Goal: Task Accomplishment & Management: Manage account settings

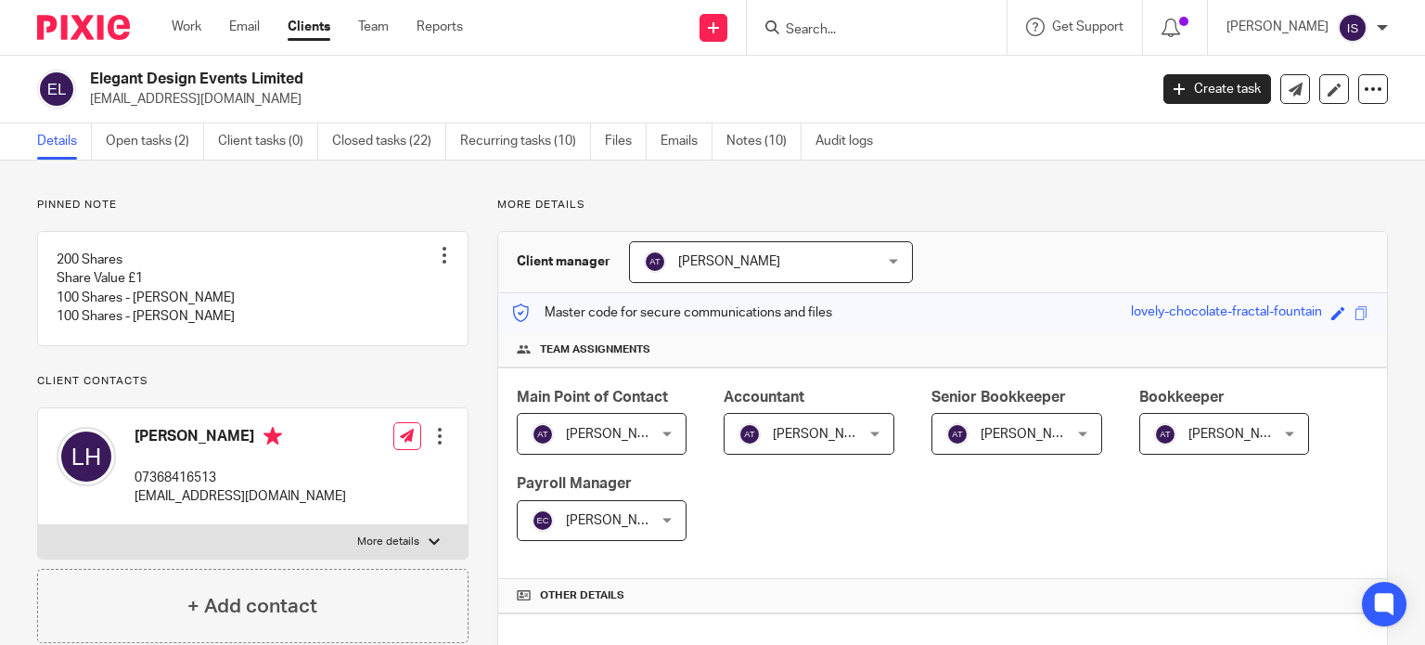
click at [881, 44] on div at bounding box center [877, 27] width 260 height 55
click at [851, 25] on input "Search" at bounding box center [867, 30] width 167 height 17
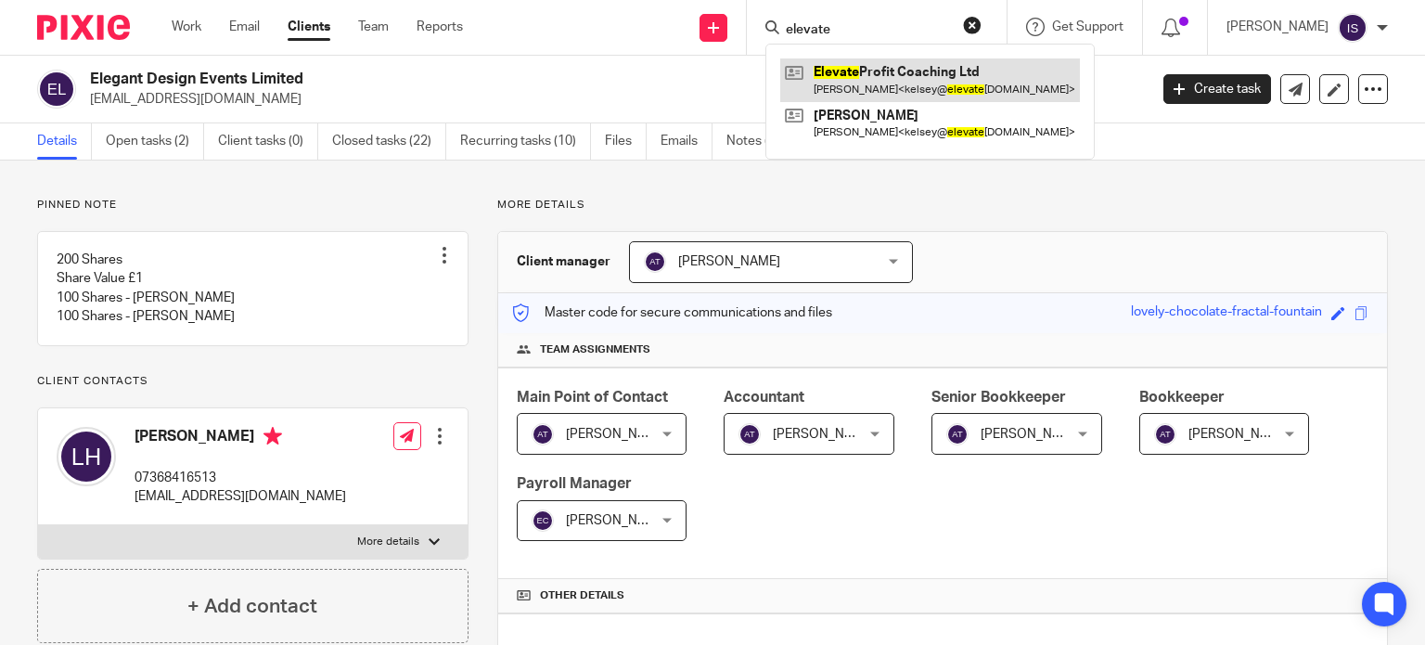
type input "elevate"
click at [847, 71] on link at bounding box center [930, 79] width 300 height 43
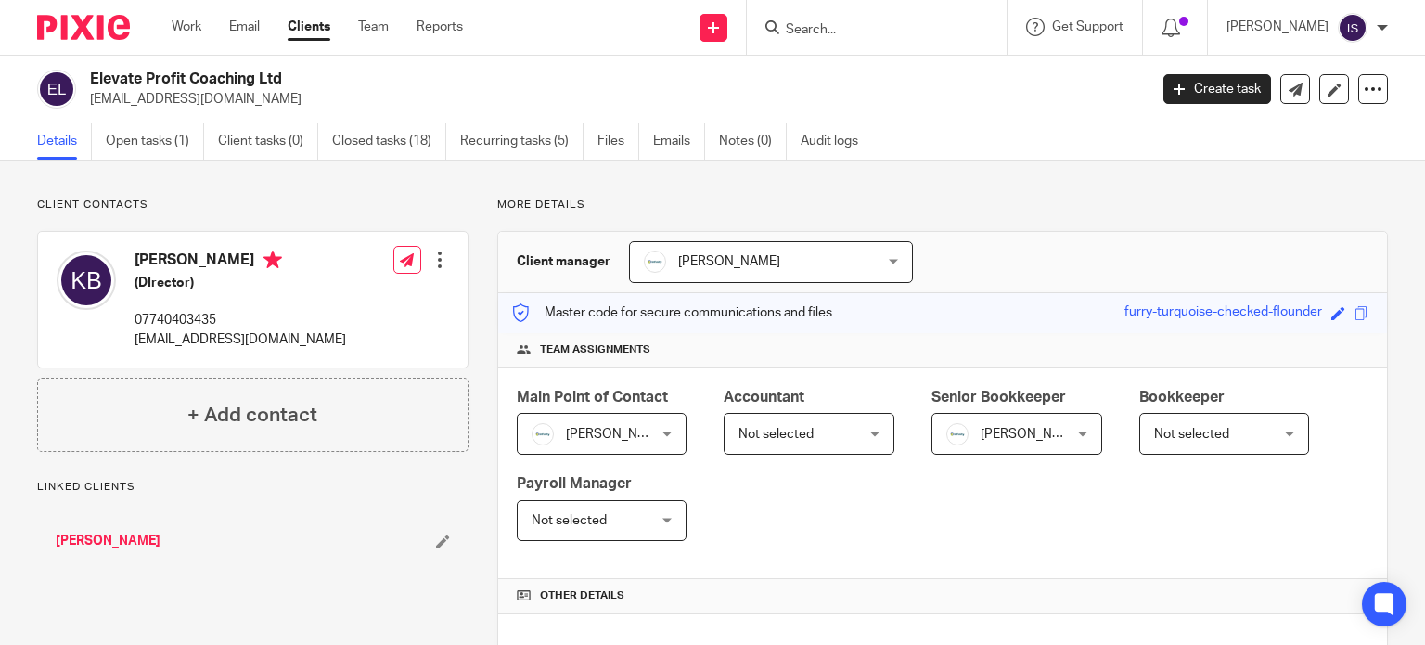
click at [776, 418] on span "Not selected" at bounding box center [799, 433] width 123 height 39
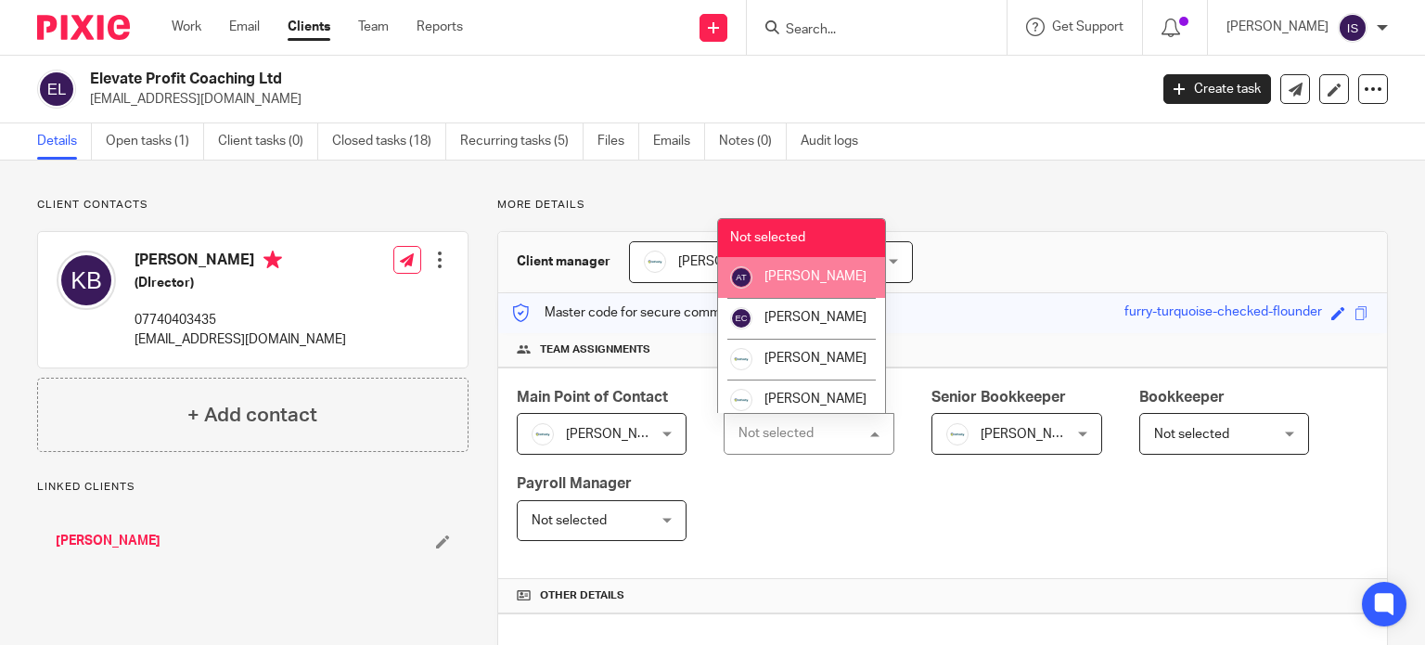
scroll to position [93, 0]
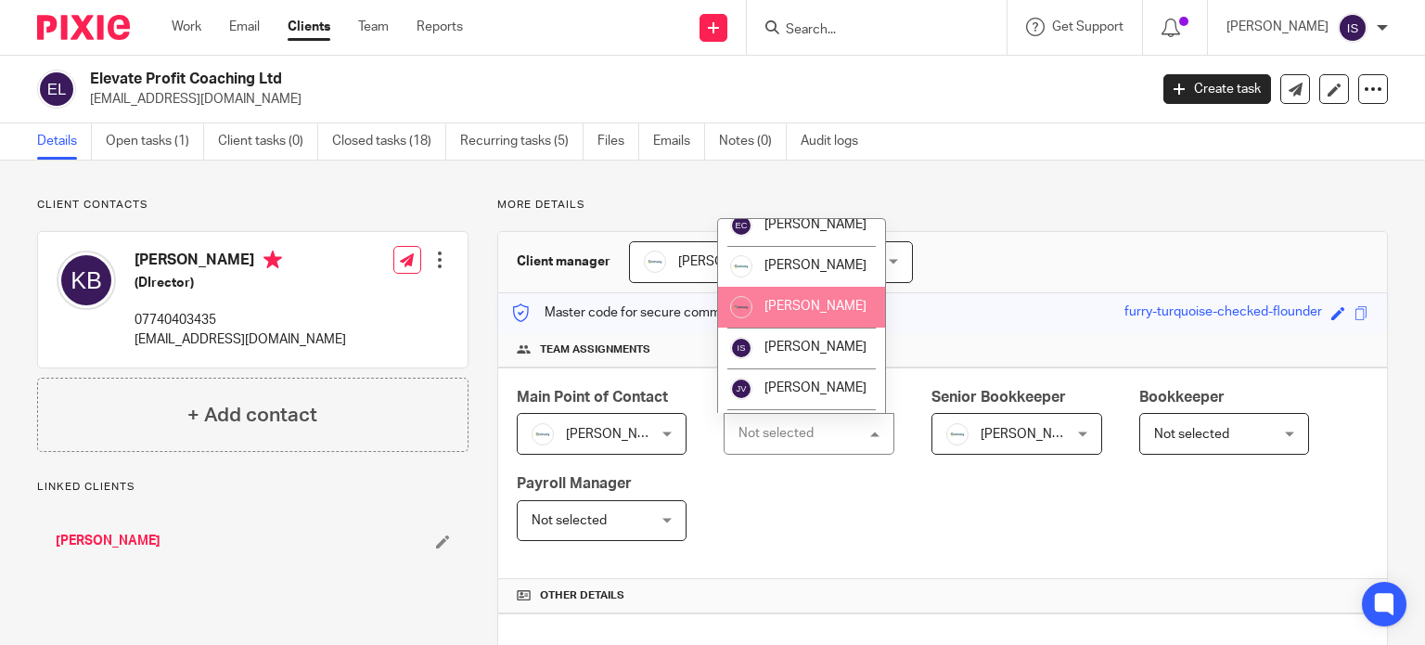
click at [798, 313] on span "[PERSON_NAME]" at bounding box center [815, 306] width 102 height 13
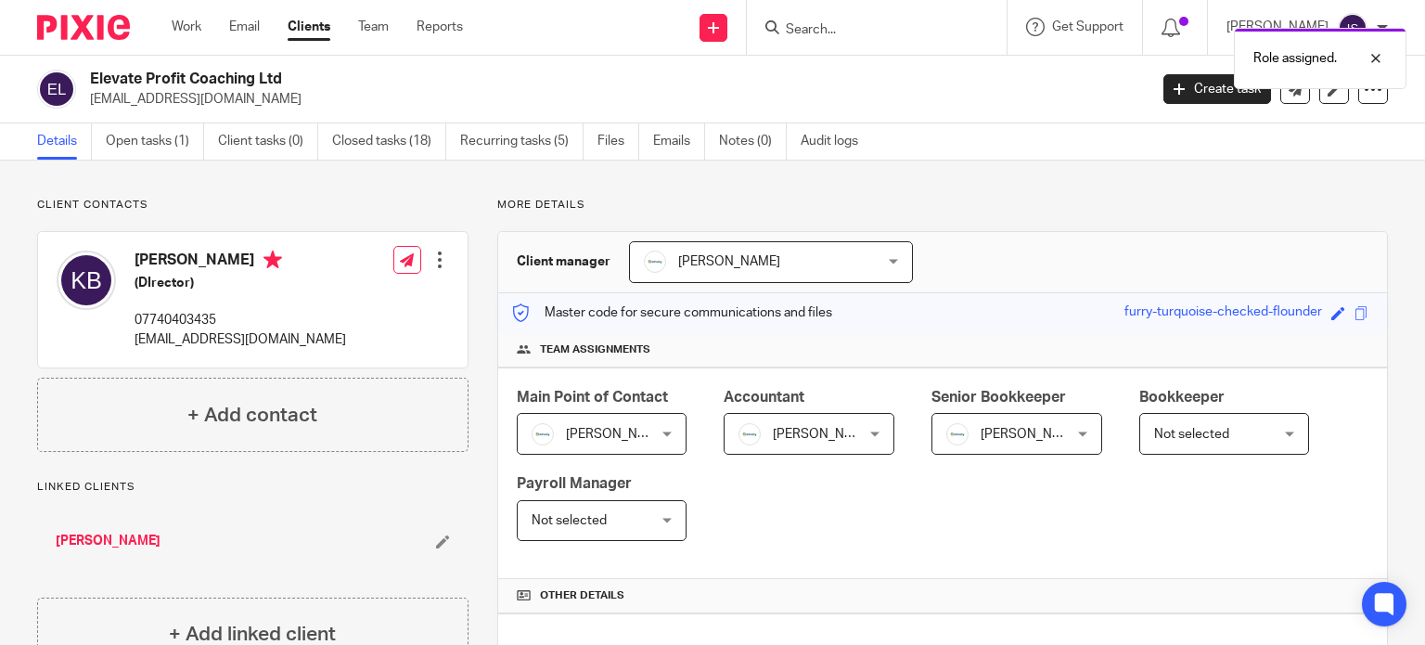
click at [939, 14] on div at bounding box center [877, 27] width 260 height 55
click at [875, 25] on div "Role assigned." at bounding box center [1059, 54] width 694 height 70
click at [831, 31] on input "Search" at bounding box center [867, 30] width 167 height 17
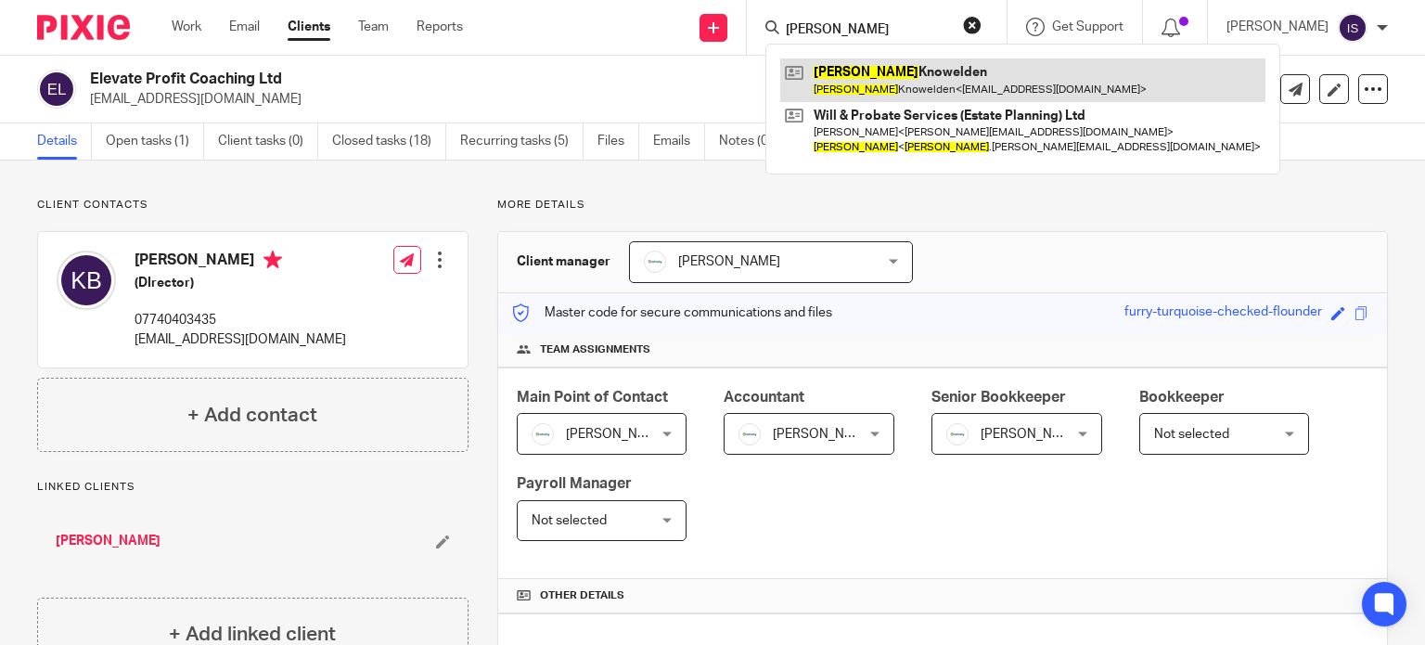
type input "elizabeth"
click at [858, 85] on link at bounding box center [1022, 79] width 485 height 43
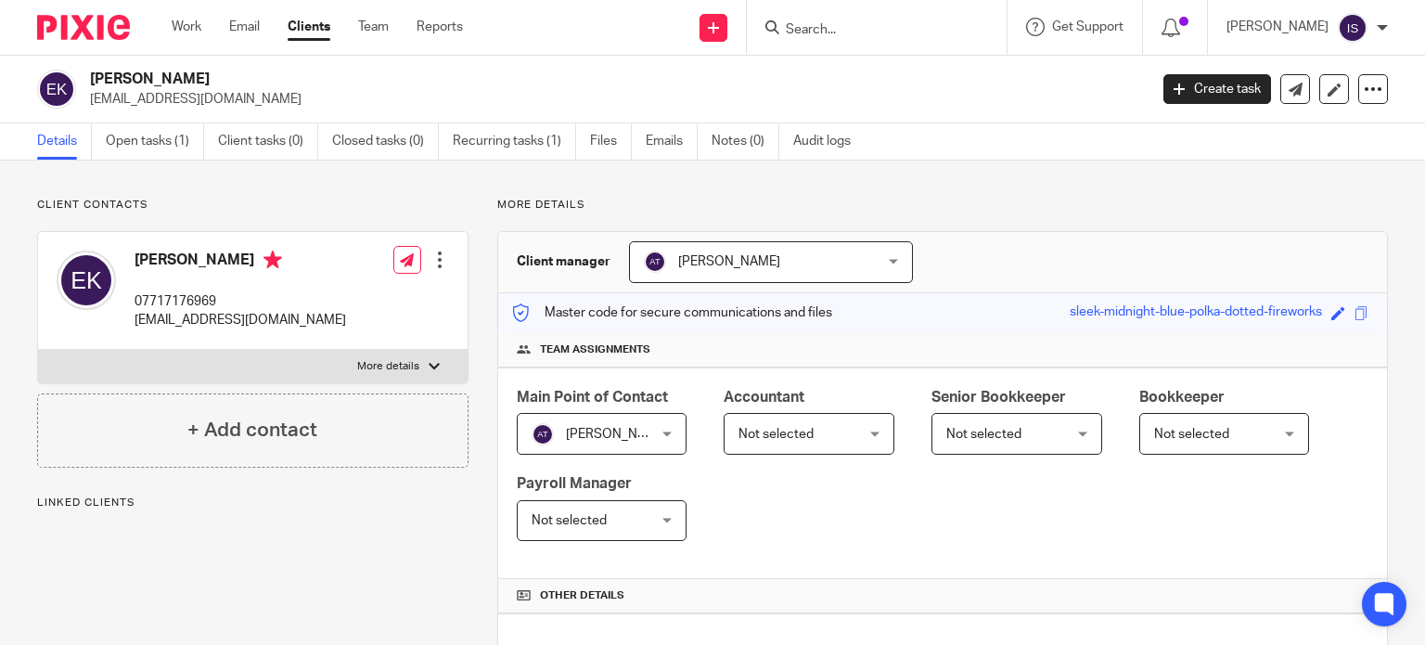
click at [810, 416] on span "Not selected" at bounding box center [799, 433] width 123 height 39
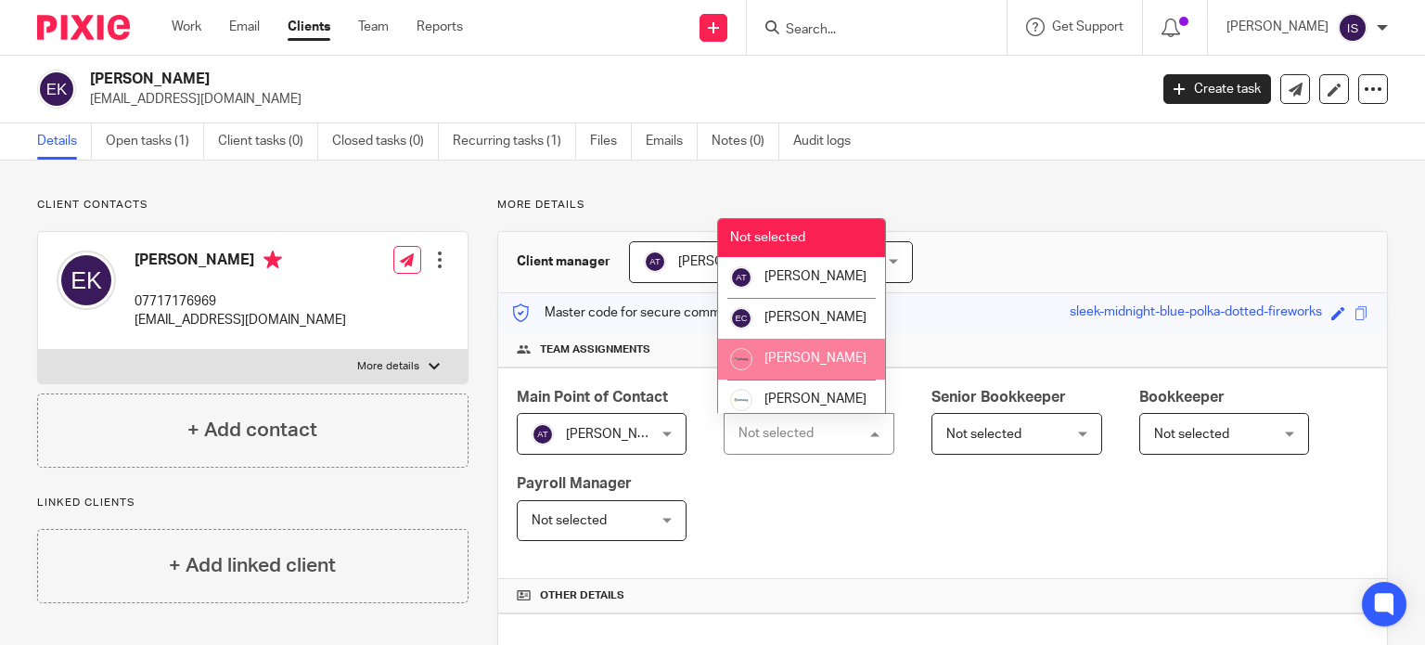
scroll to position [312, 0]
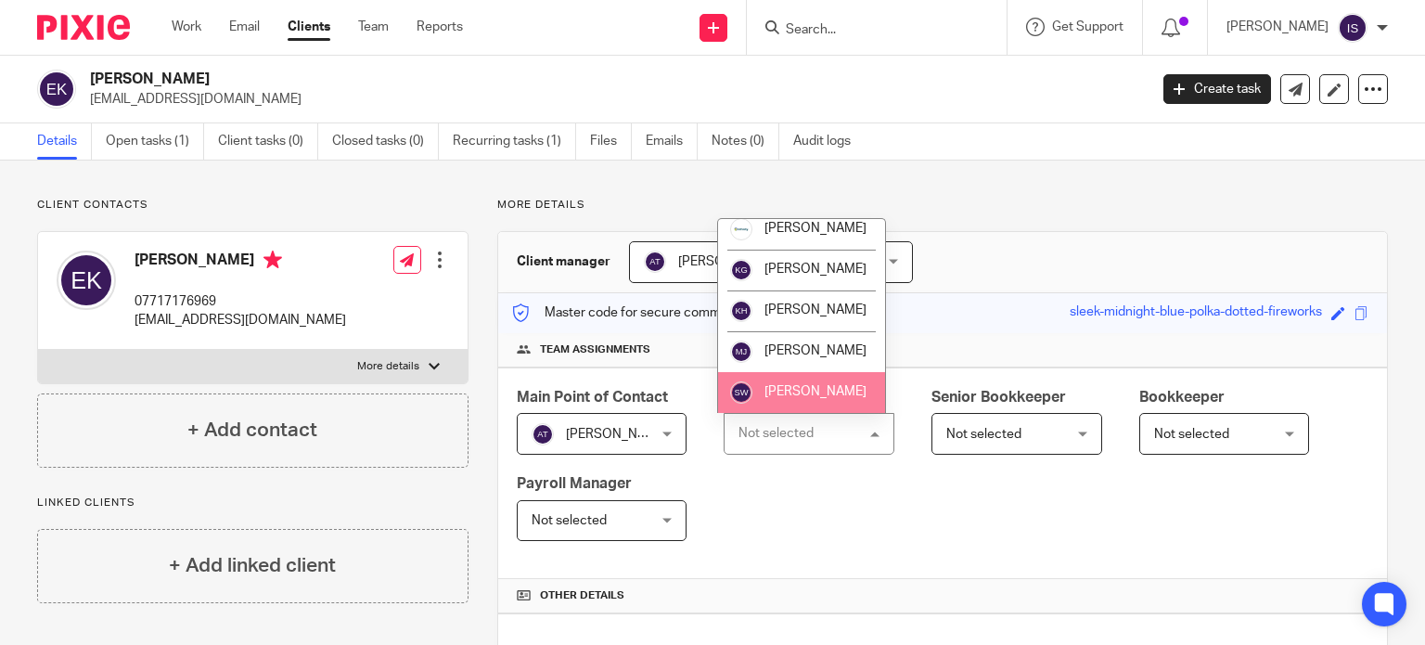
click at [799, 383] on li "[PERSON_NAME]" at bounding box center [801, 392] width 167 height 41
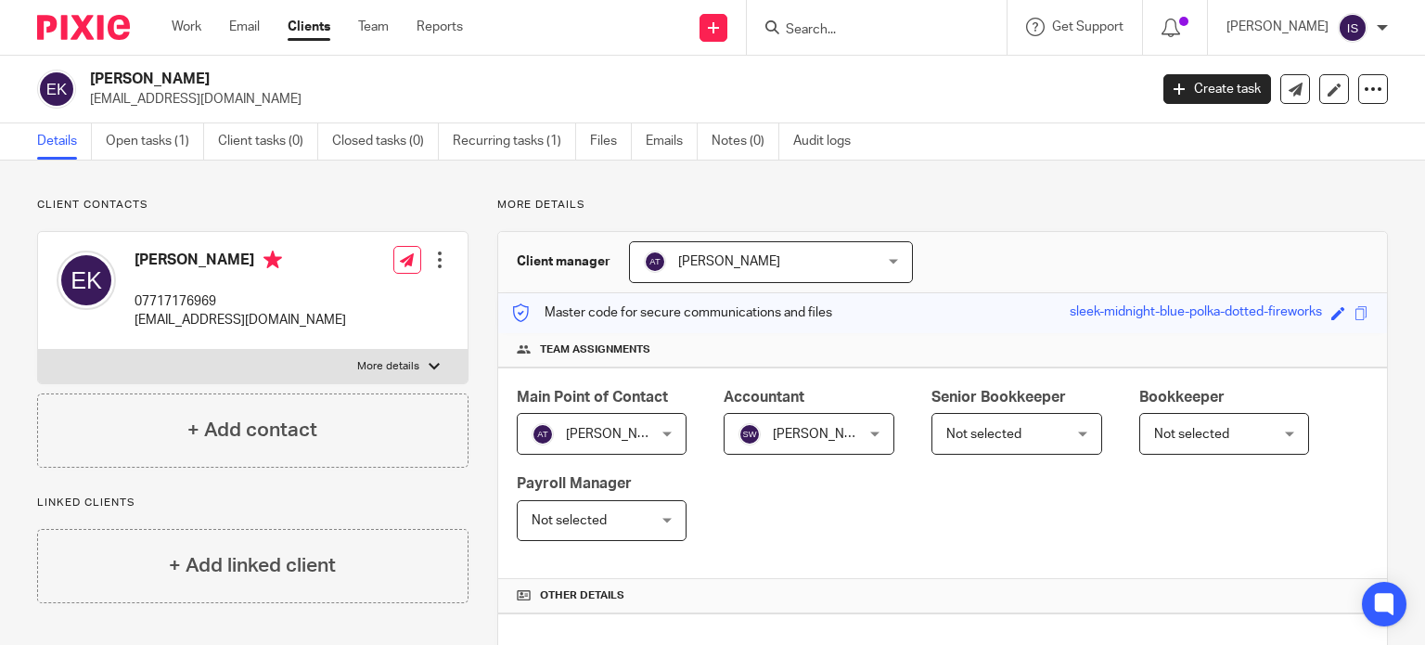
click at [878, 40] on div at bounding box center [877, 27] width 260 height 55
click at [833, 31] on input "Search" at bounding box center [867, 30] width 167 height 17
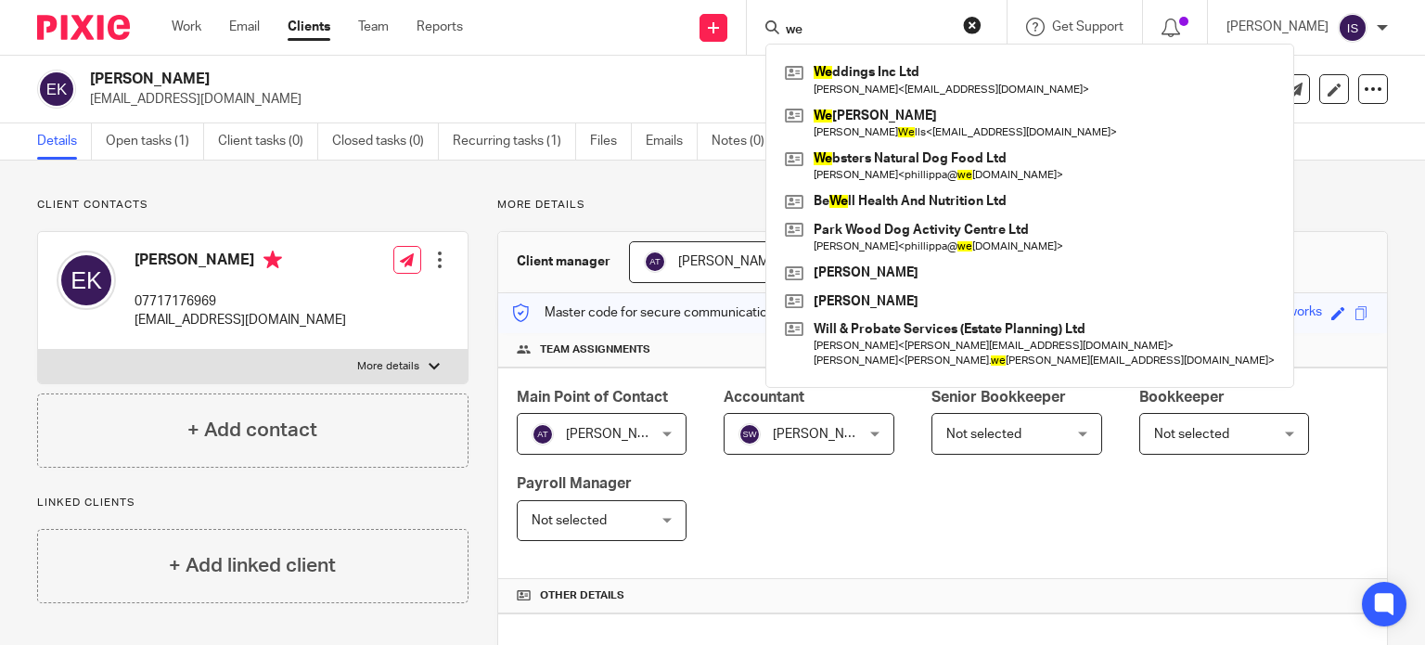
type input "w"
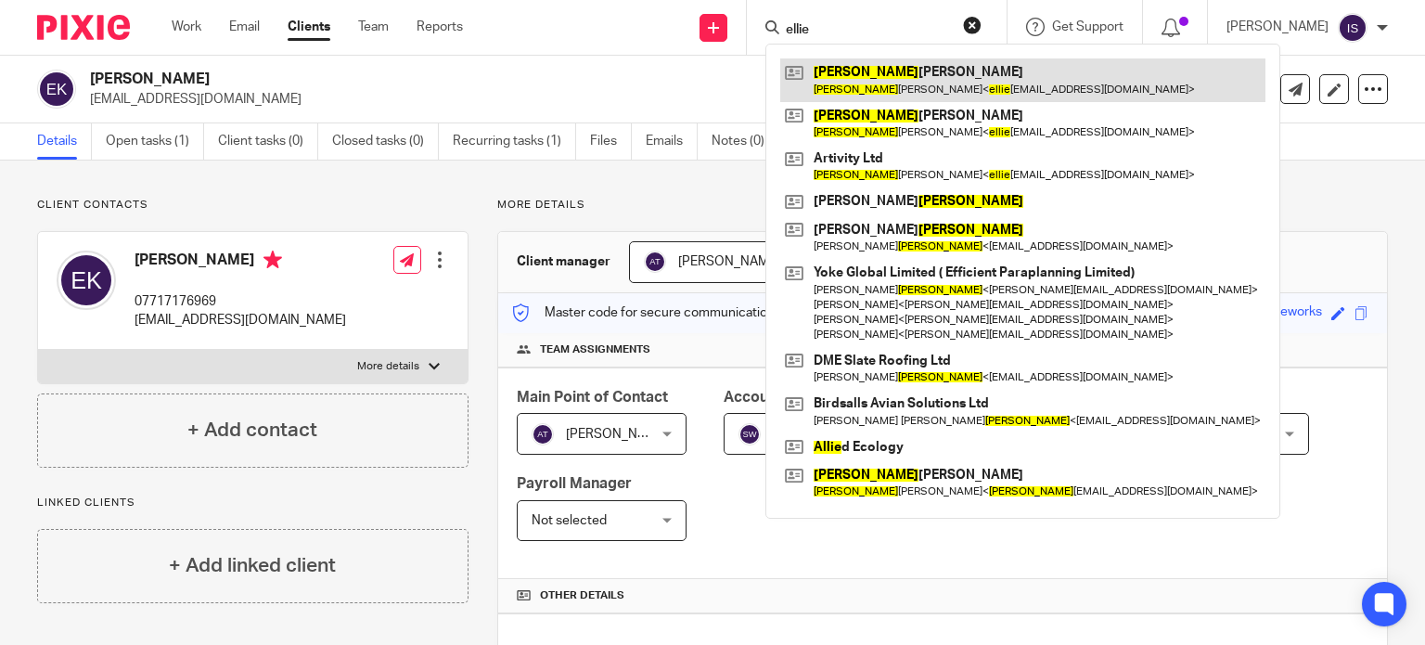
type input "ellie"
click at [825, 78] on link at bounding box center [1022, 79] width 485 height 43
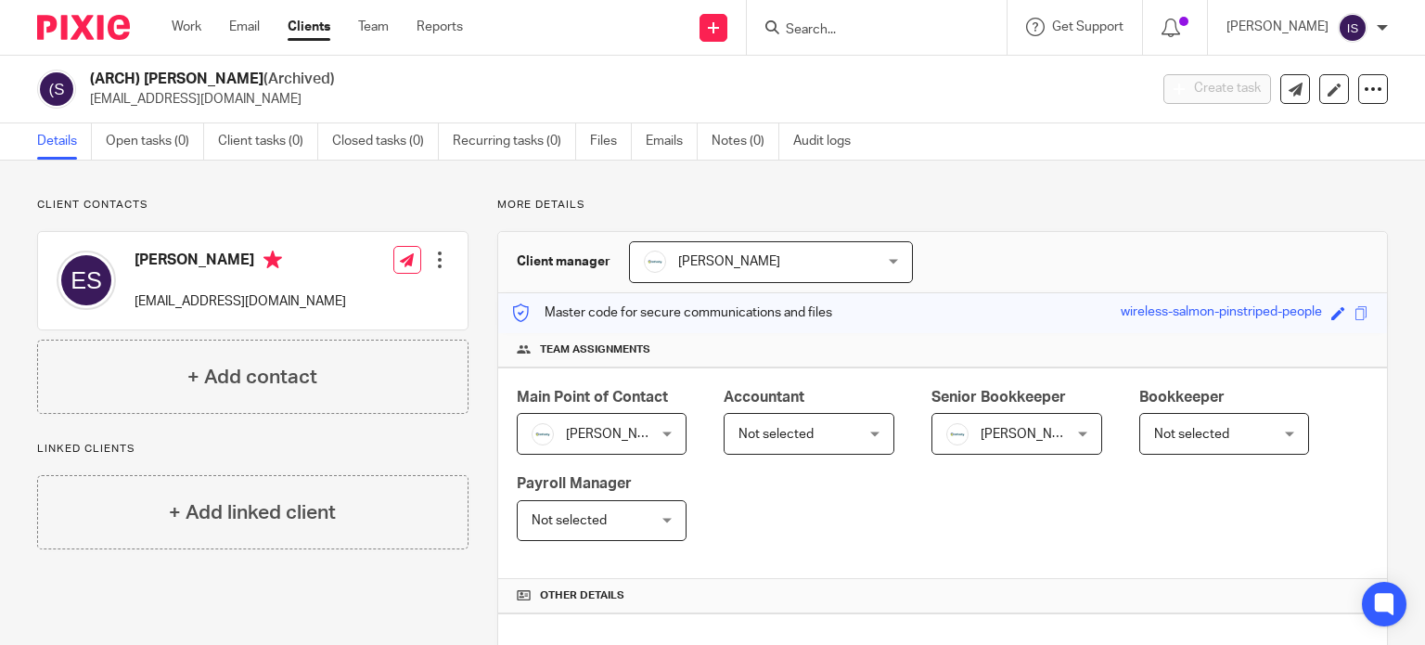
click at [821, 426] on span "Not selected" at bounding box center [799, 433] width 123 height 39
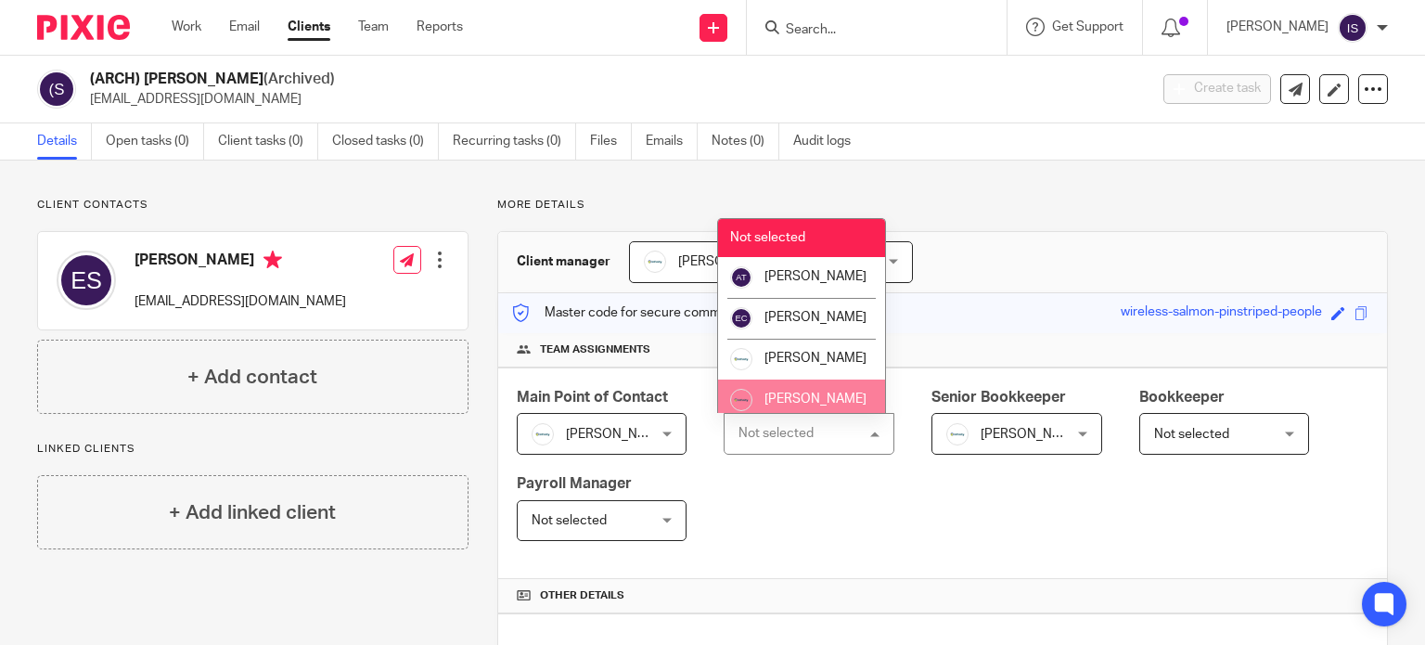
click at [813, 407] on li "[PERSON_NAME]" at bounding box center [801, 399] width 167 height 41
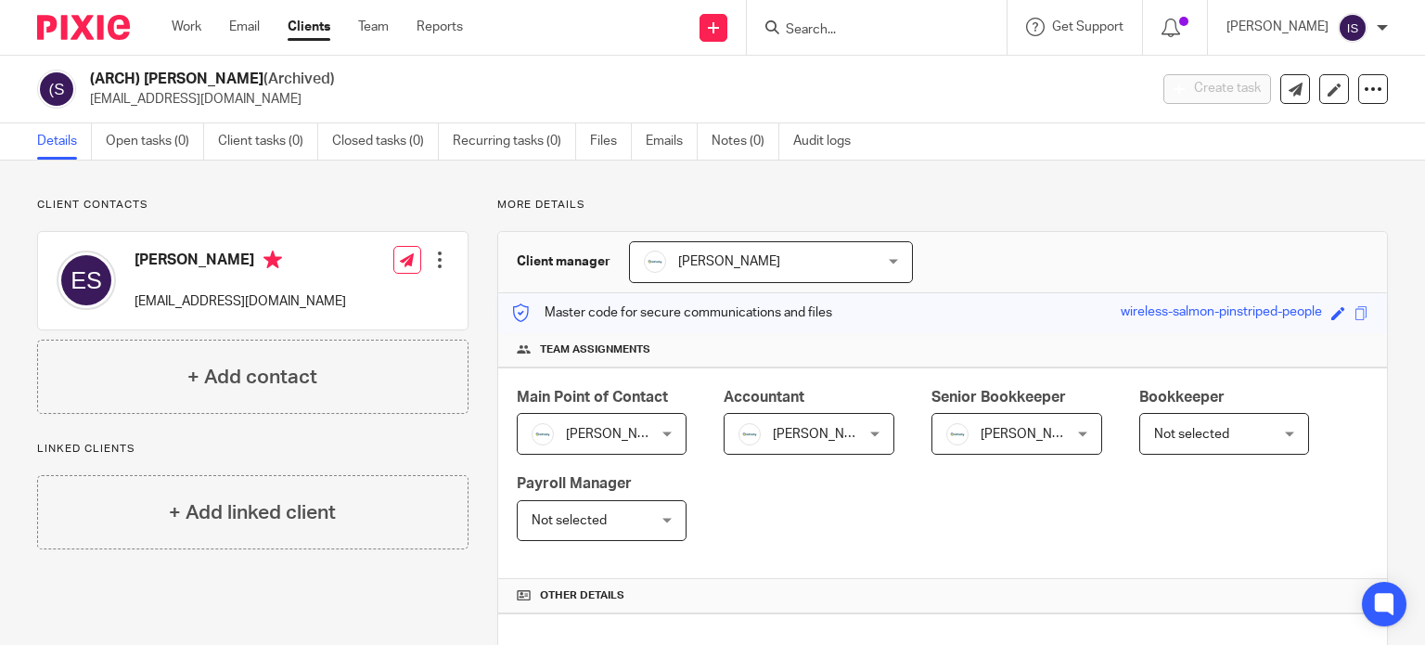
click at [1002, 419] on span "[PERSON_NAME]" at bounding box center [1007, 433] width 123 height 39
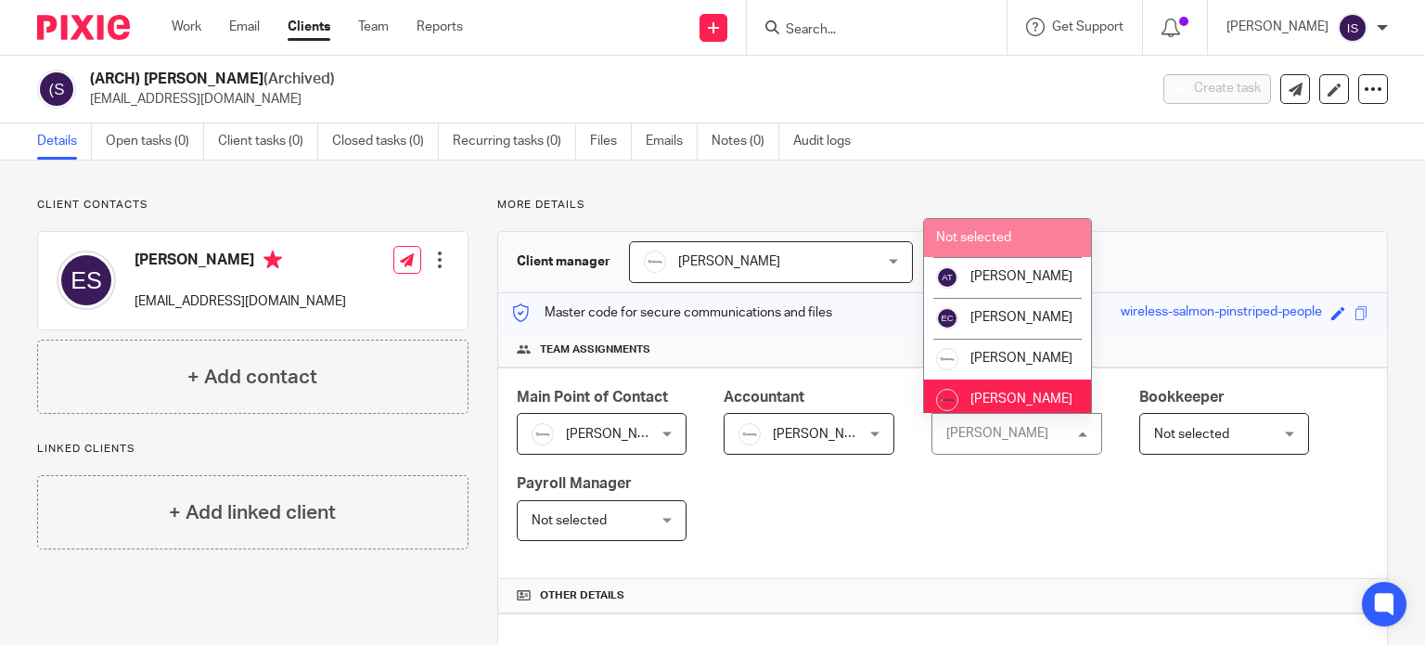
click at [1020, 233] on li "Not selected" at bounding box center [1007, 238] width 167 height 38
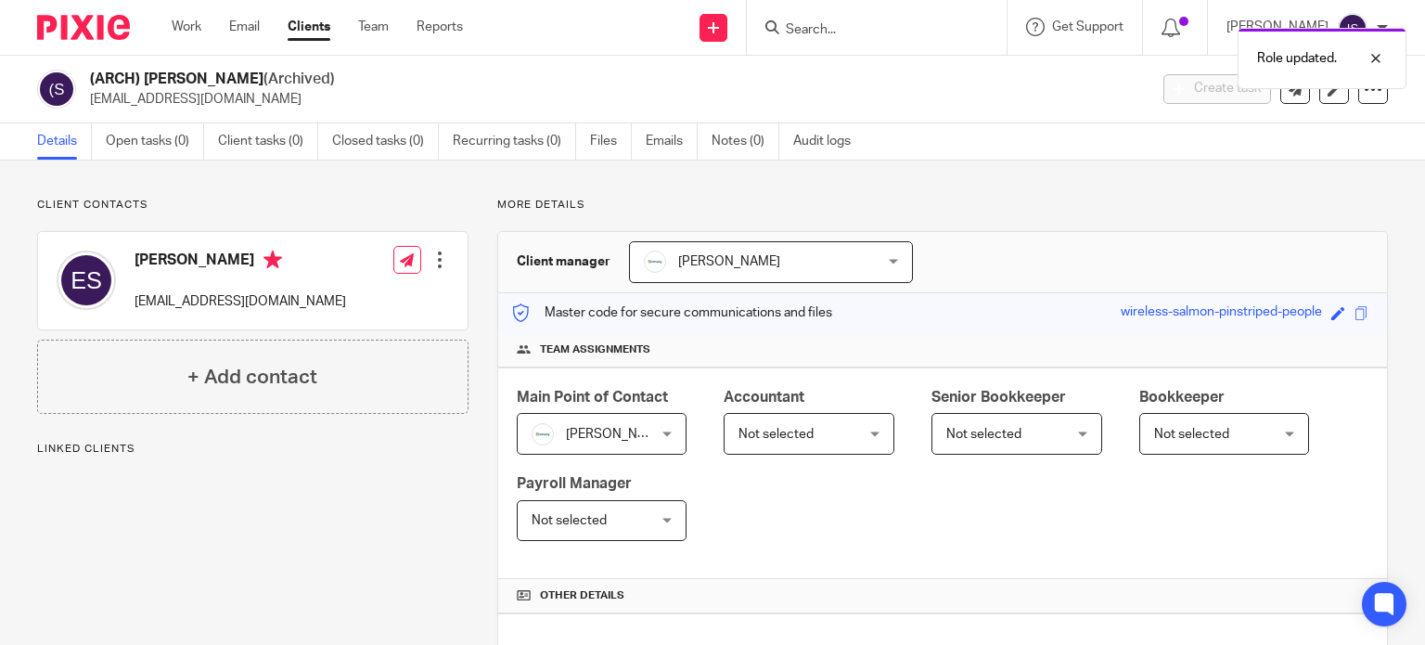
click at [868, 448] on div "Not selected Not selected" at bounding box center [808, 434] width 171 height 42
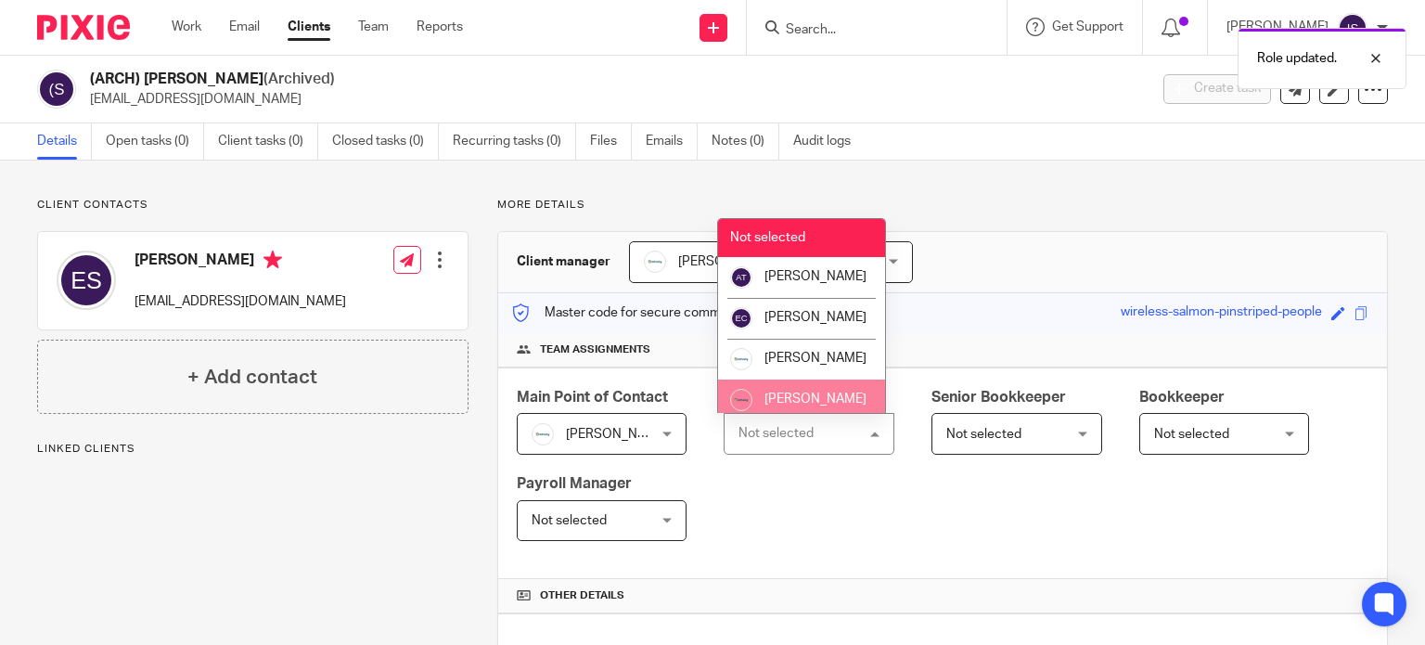
click at [835, 411] on li "[PERSON_NAME]" at bounding box center [801, 399] width 167 height 41
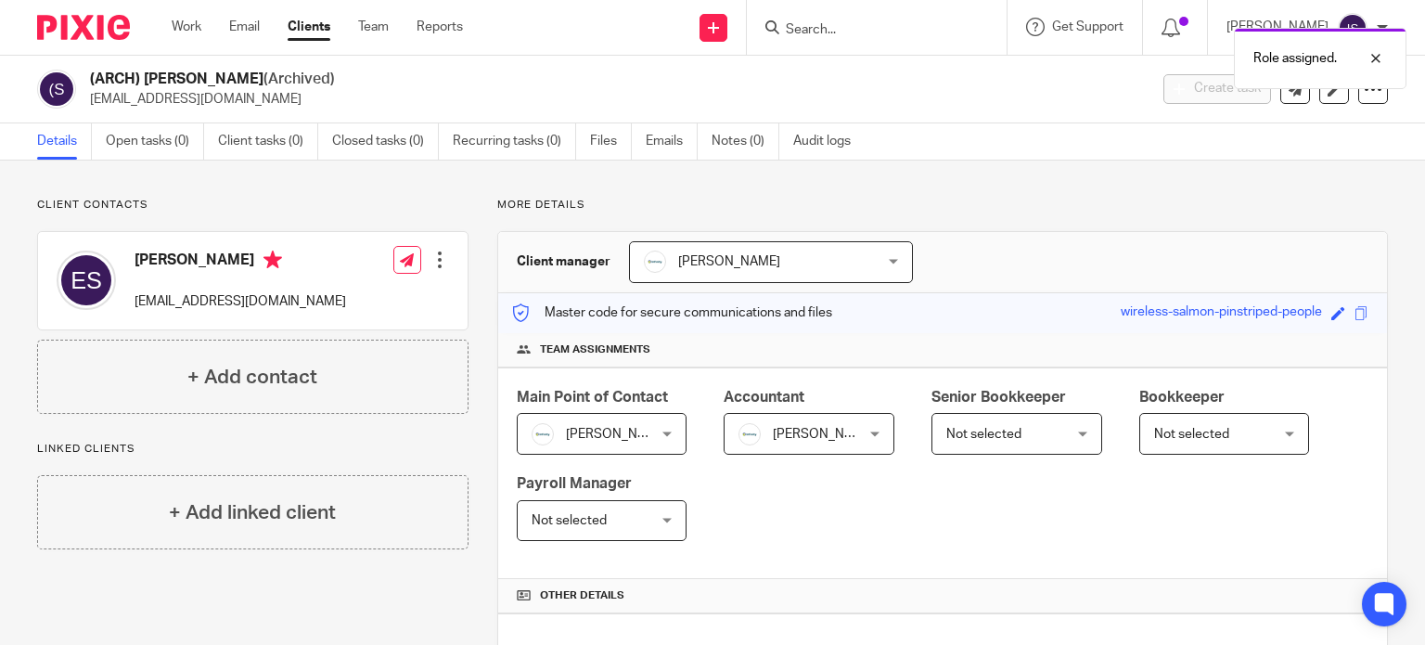
click at [834, 25] on div "Role assigned." at bounding box center [1059, 54] width 694 height 70
click at [1379, 61] on div at bounding box center [1362, 58] width 50 height 22
click at [832, 28] on input "Search" at bounding box center [867, 30] width 167 height 17
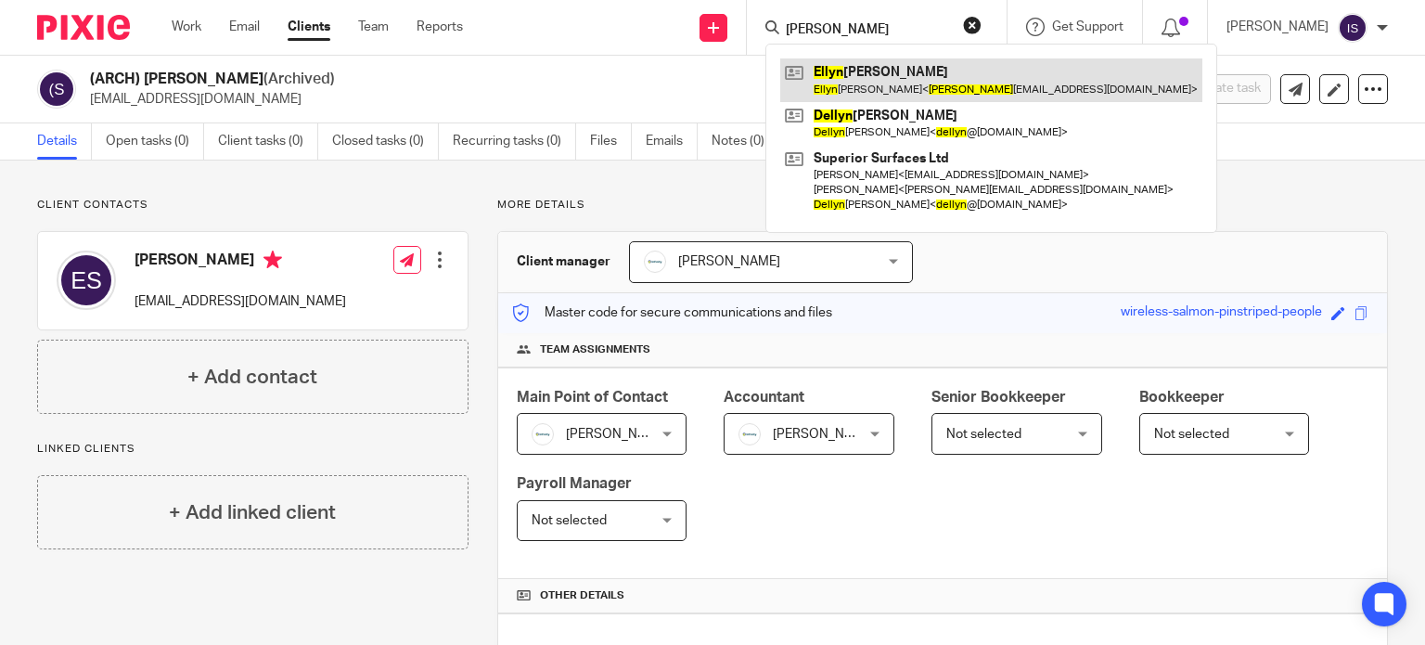
type input "ellyn"
click at [977, 69] on link at bounding box center [991, 79] width 422 height 43
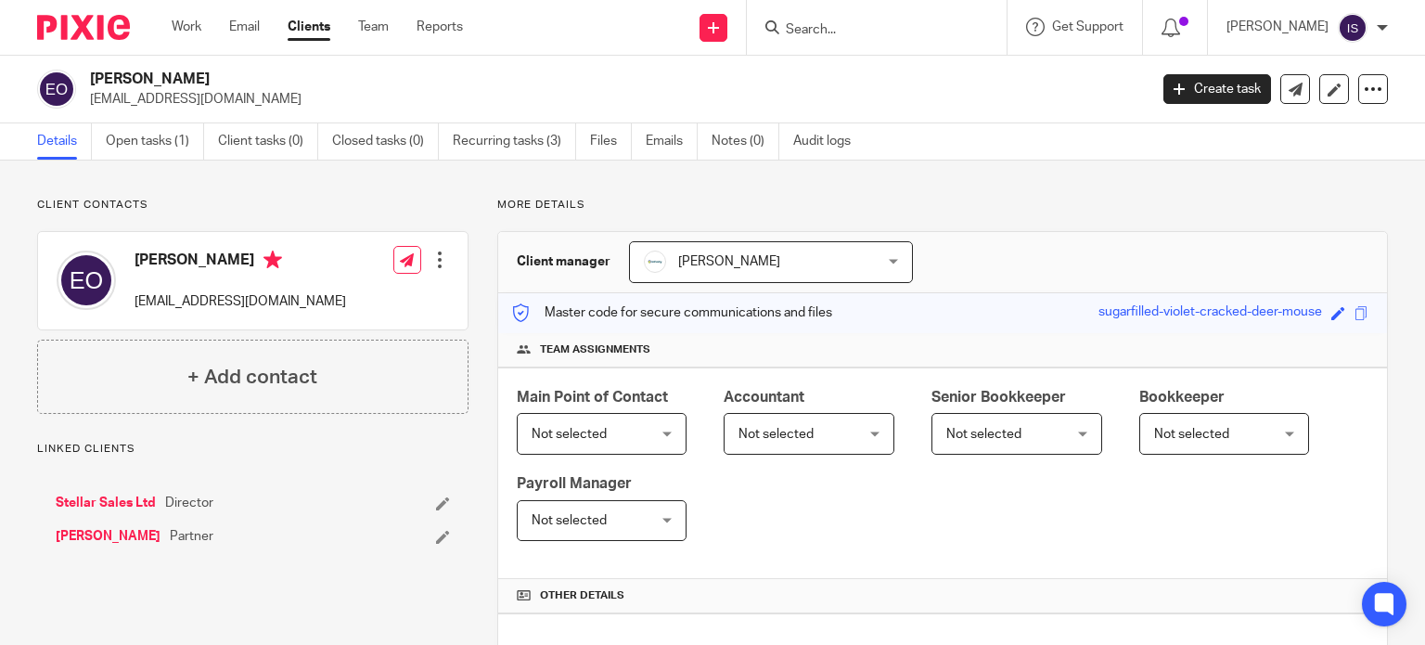
click at [802, 429] on span "Not selected" at bounding box center [775, 434] width 75 height 13
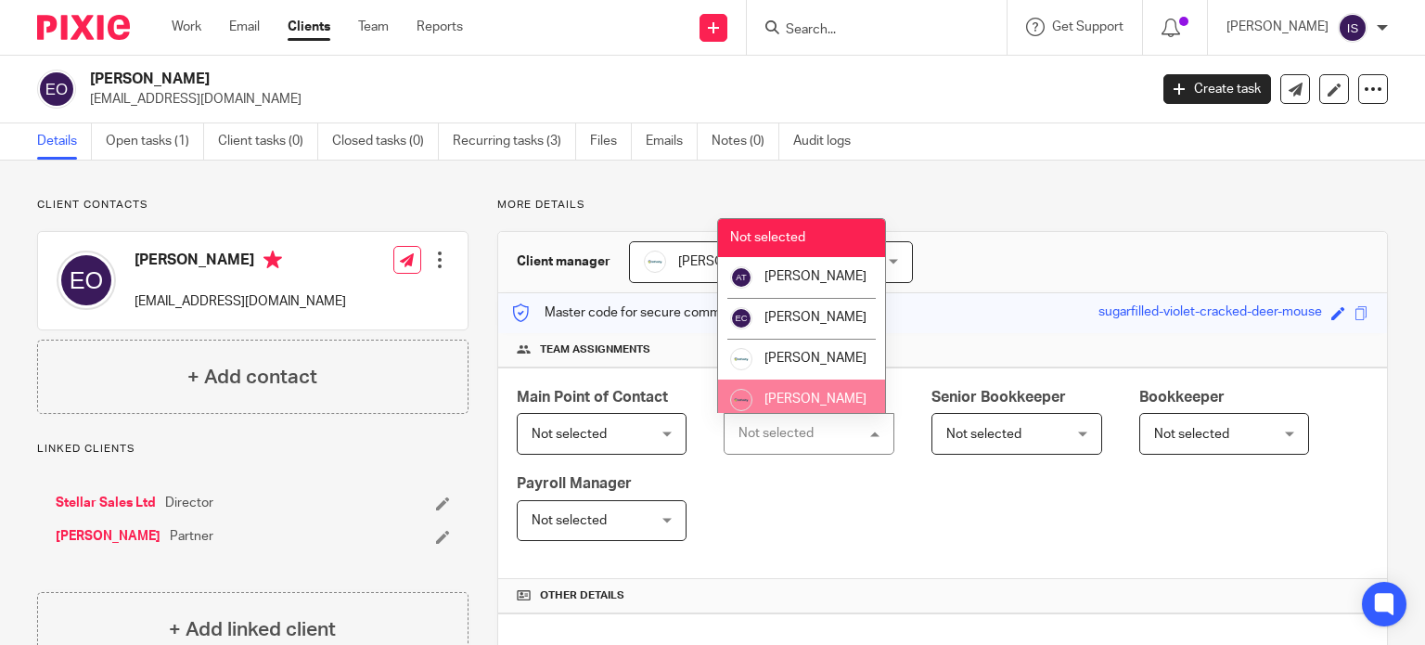
click at [792, 400] on li "[PERSON_NAME]" at bounding box center [801, 399] width 167 height 41
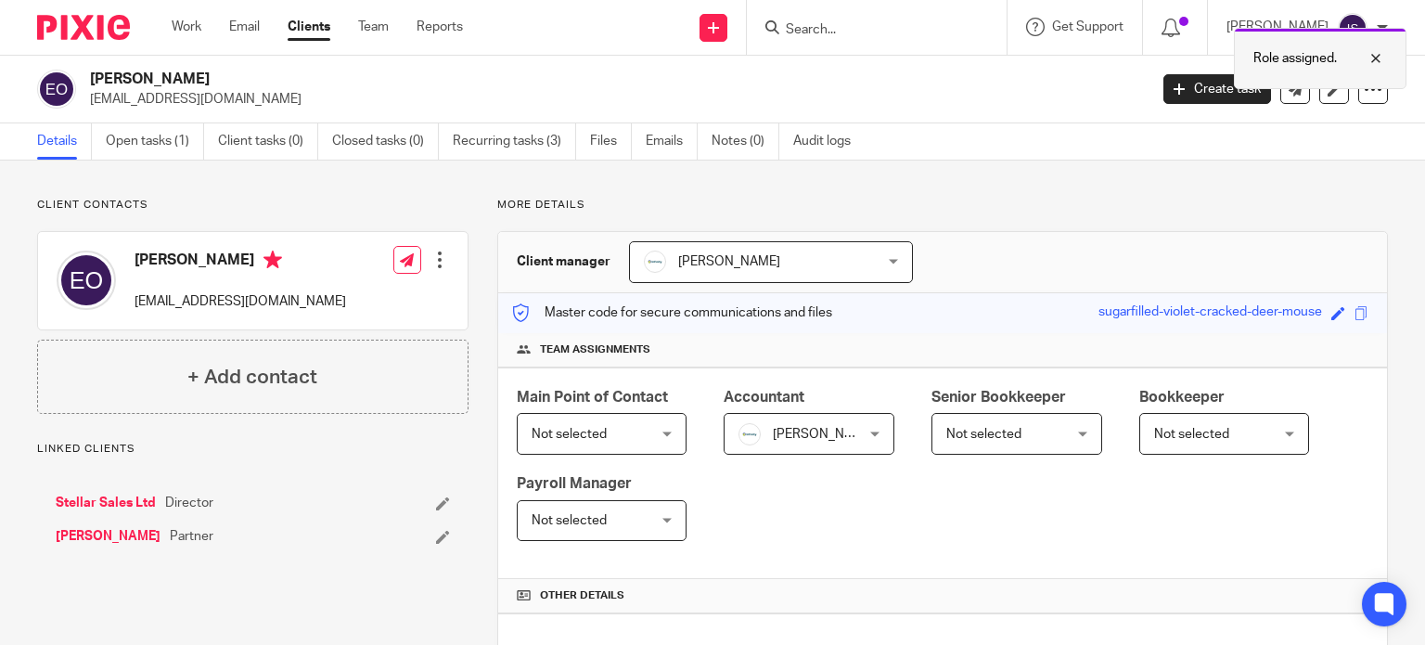
drag, startPoint x: 1377, startPoint y: 58, endPoint x: 1364, endPoint y: 58, distance: 13.0
click at [1376, 58] on div at bounding box center [1362, 58] width 50 height 22
click at [885, 29] on input "Search" at bounding box center [867, 30] width 167 height 17
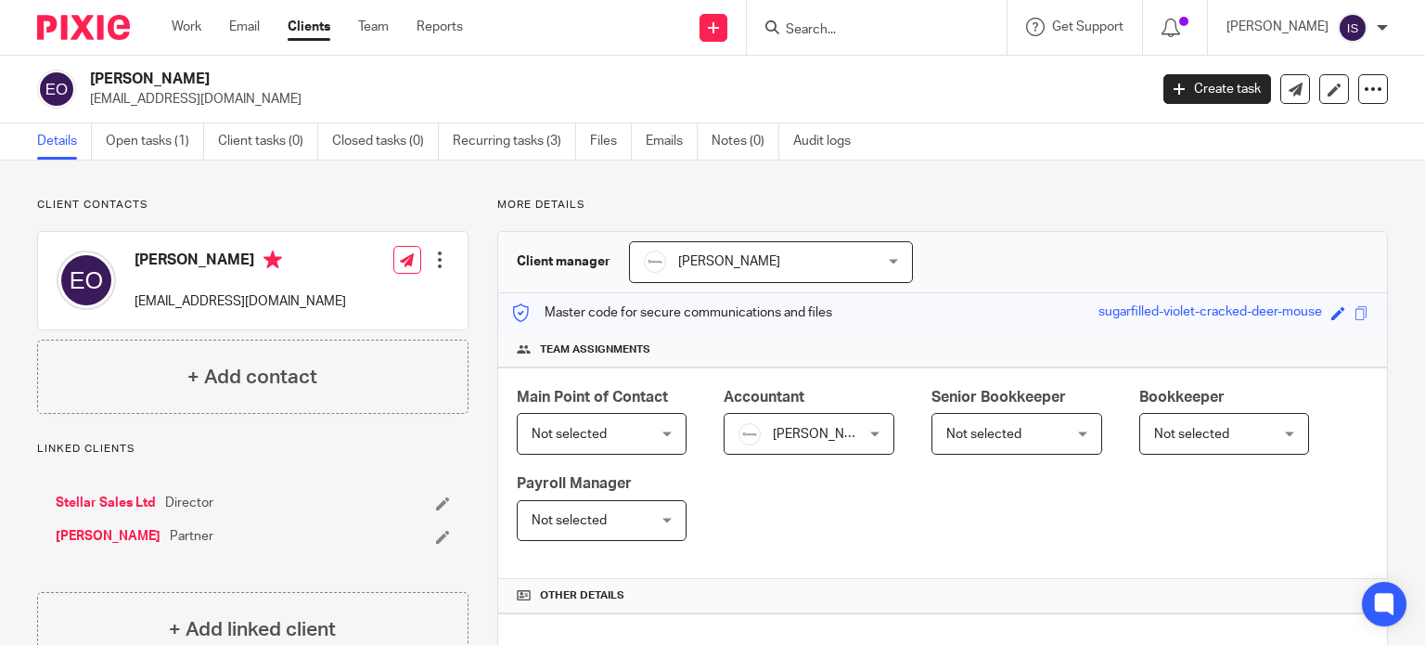
click at [883, 32] on input "Search" at bounding box center [867, 30] width 167 height 17
type input "els"
click at [843, 66] on link at bounding box center [895, 72] width 230 height 28
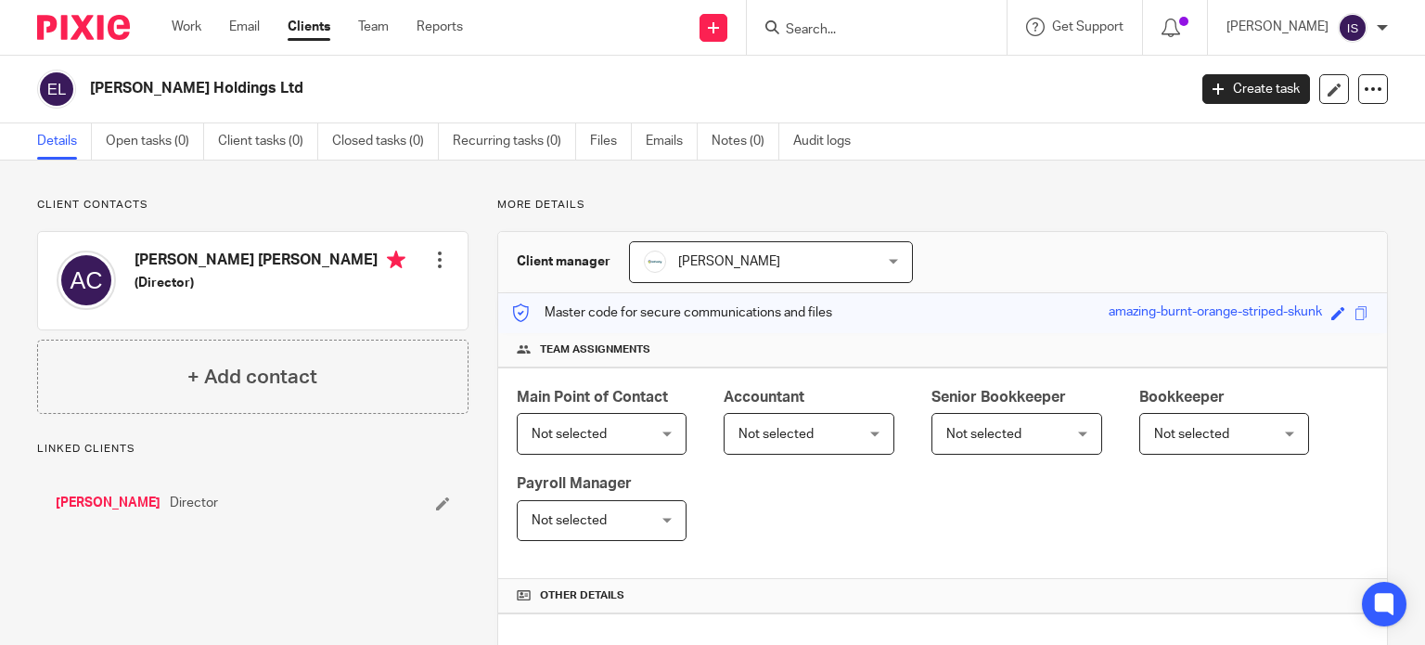
click at [844, 425] on span "Not selected" at bounding box center [799, 433] width 123 height 39
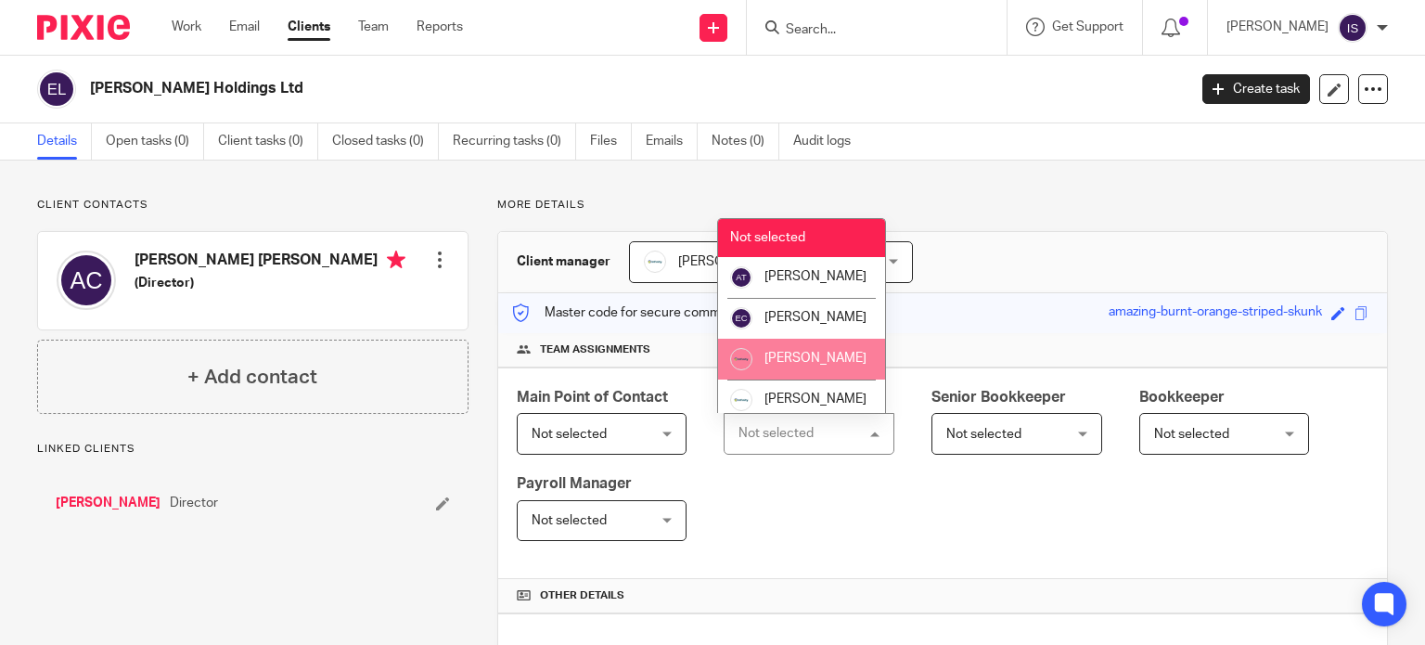
click at [824, 366] on li "[PERSON_NAME]" at bounding box center [801, 359] width 167 height 41
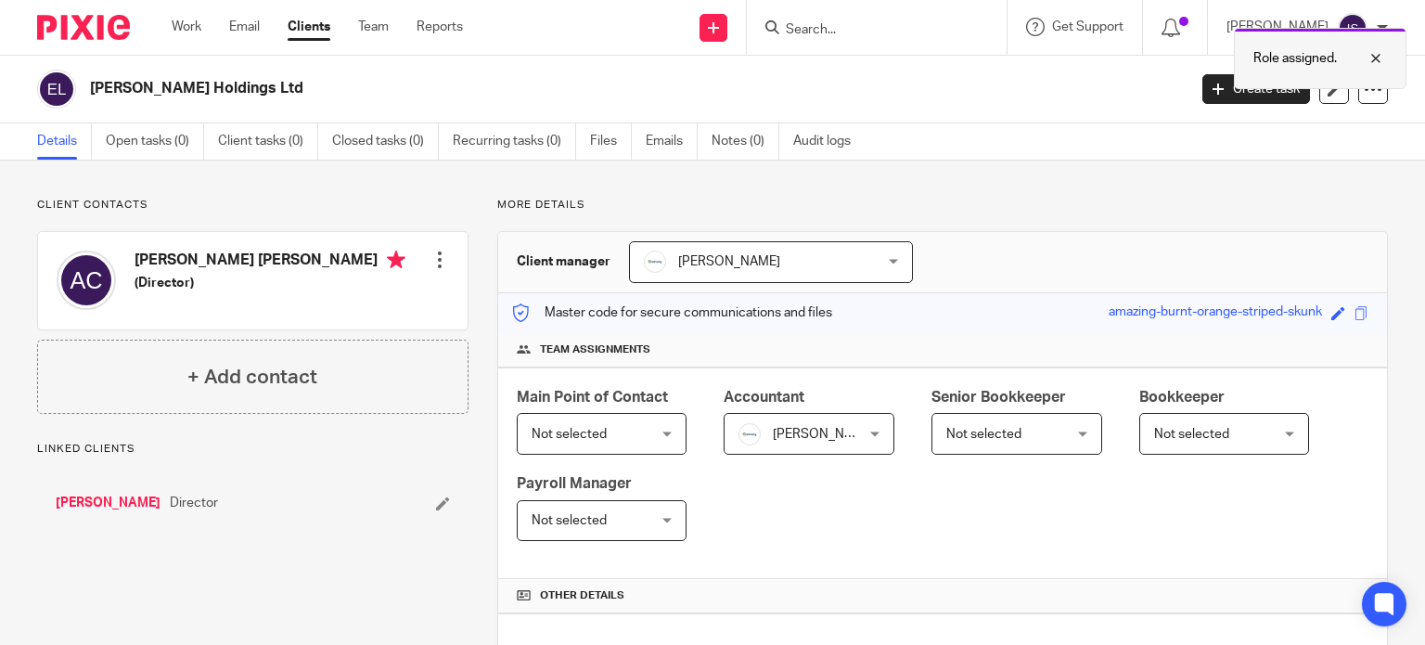
click at [1380, 57] on div at bounding box center [1362, 58] width 50 height 22
click at [935, 40] on div at bounding box center [877, 27] width 260 height 55
click at [908, 28] on input "Search" at bounding box center [867, 30] width 167 height 17
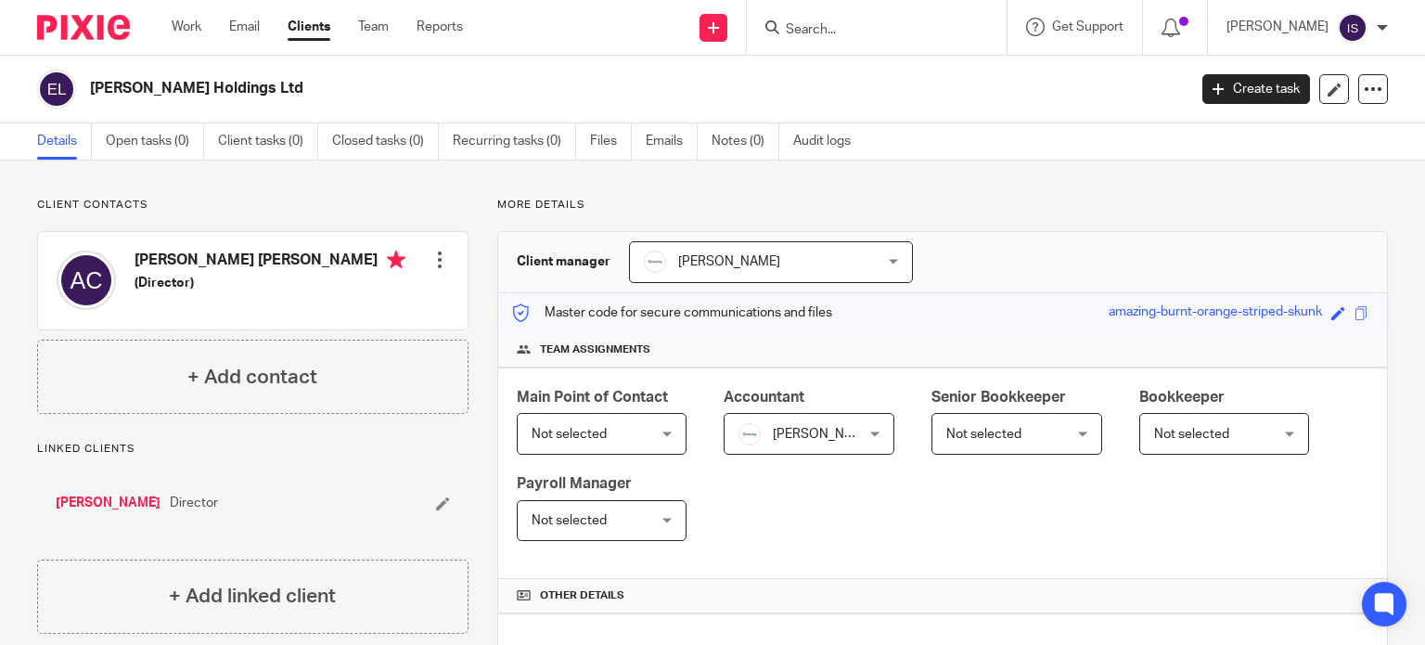
click at [801, 39] on div at bounding box center [877, 27] width 260 height 55
click at [820, 33] on input "Search" at bounding box center [867, 30] width 167 height 17
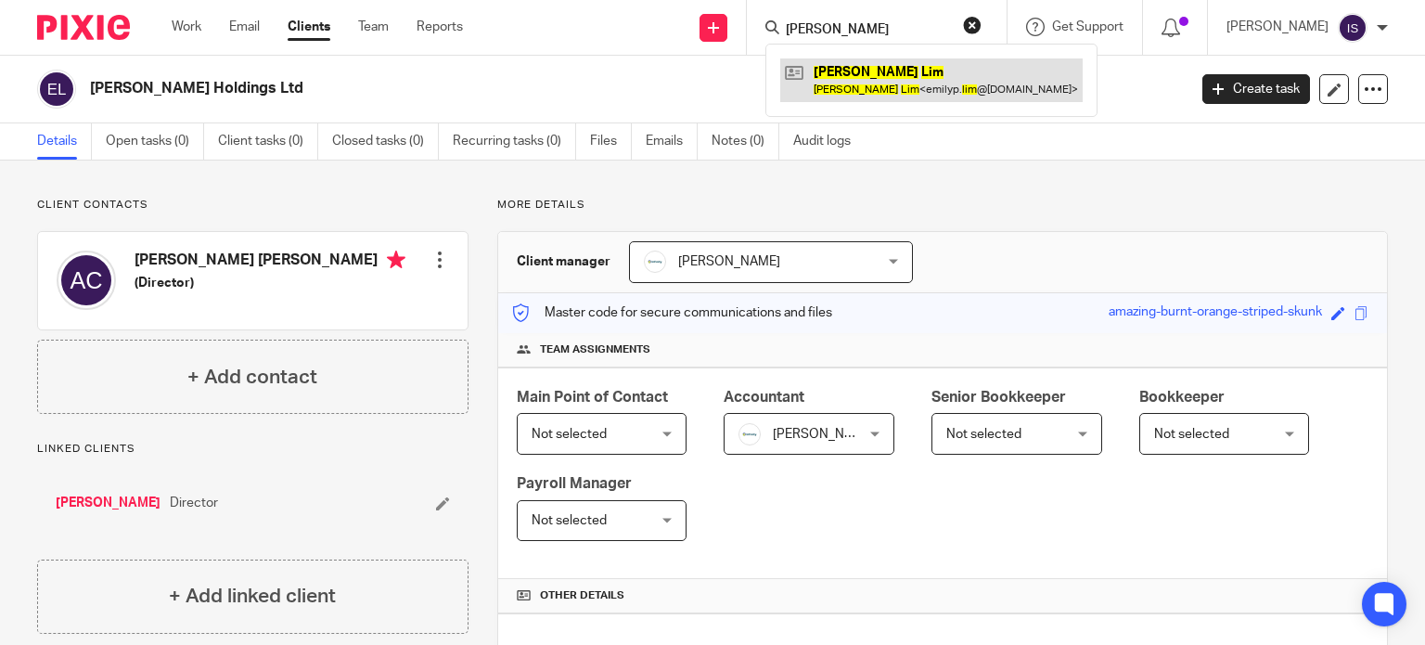
type input "emily lim"
click at [883, 89] on link at bounding box center [931, 79] width 302 height 43
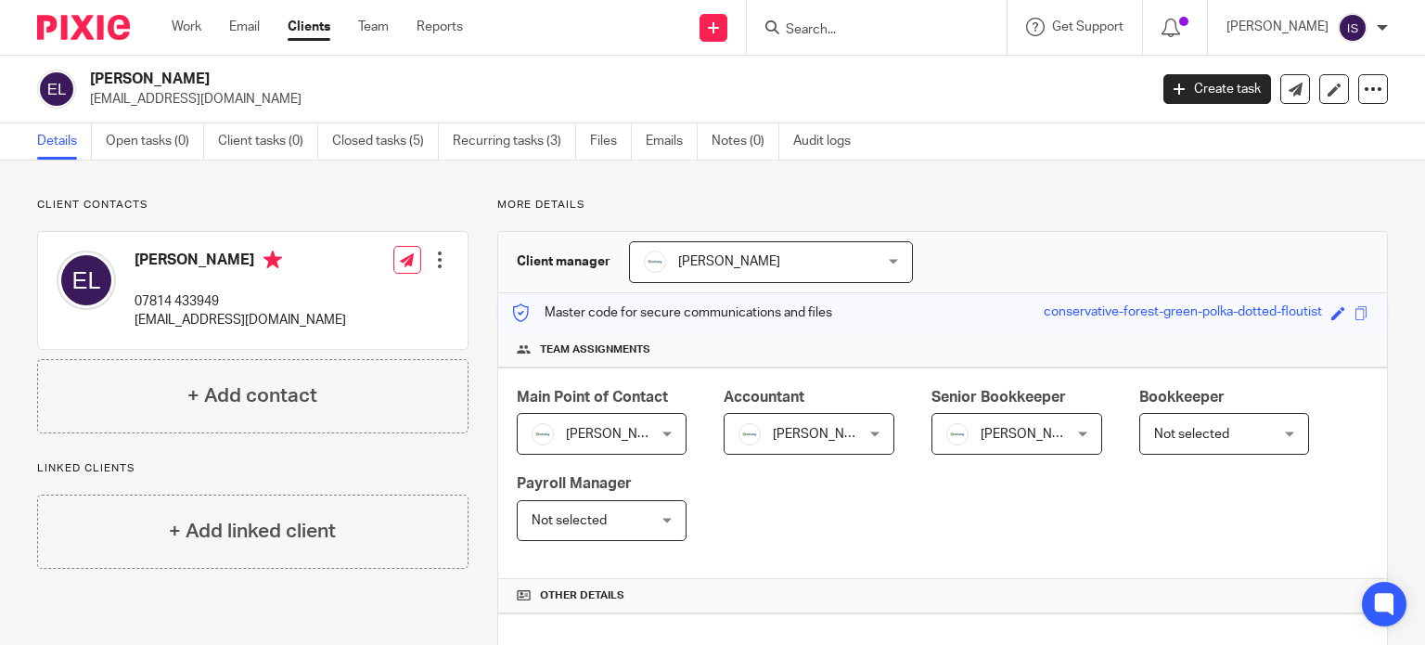
click at [1001, 422] on span "[PERSON_NAME]" at bounding box center [1007, 433] width 123 height 39
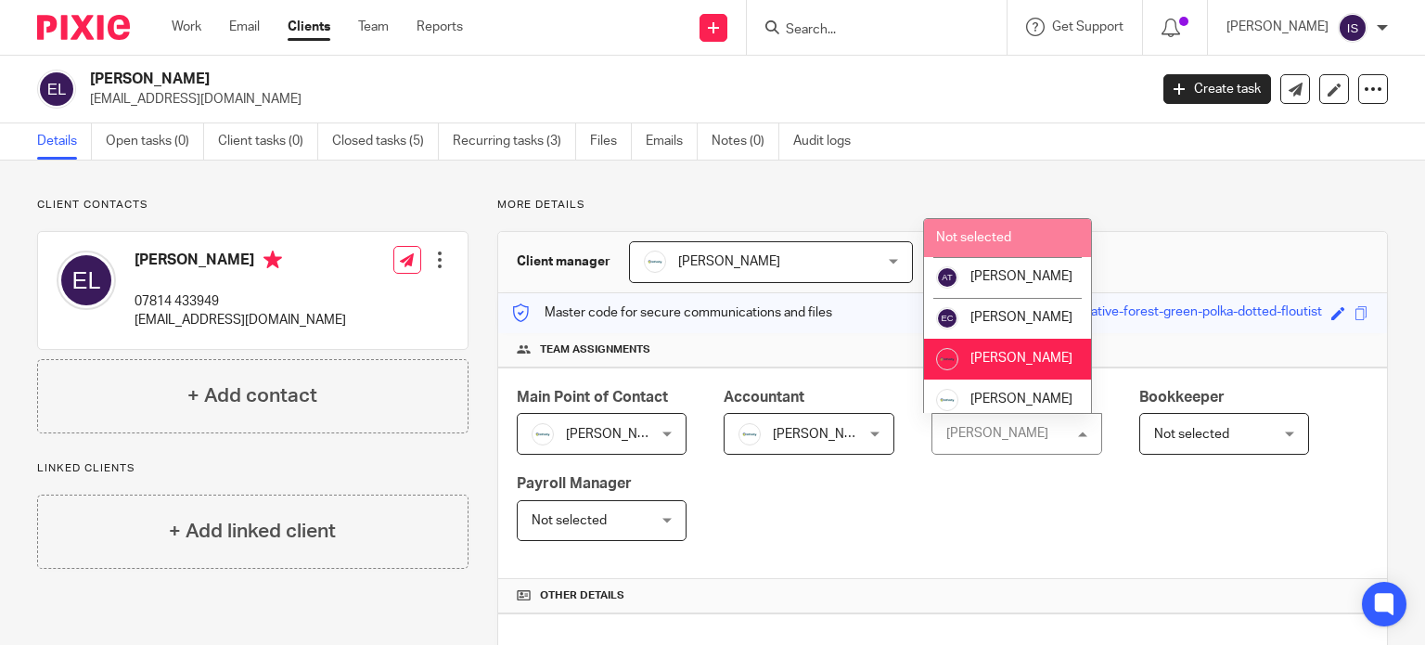
click at [1048, 240] on li "Not selected" at bounding box center [1007, 238] width 167 height 38
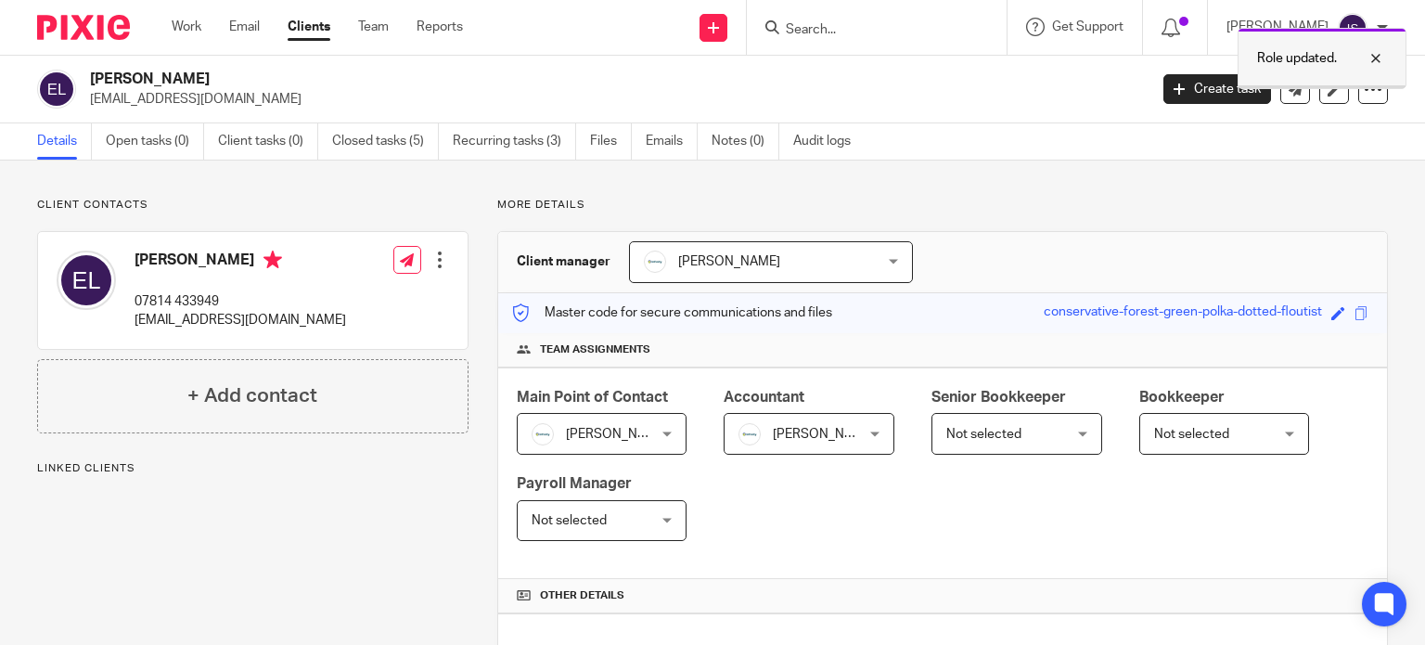
click at [1380, 58] on div at bounding box center [1362, 58] width 50 height 22
click at [901, 22] on input "Search" at bounding box center [867, 30] width 167 height 17
click at [895, 39] on div at bounding box center [877, 27] width 260 height 55
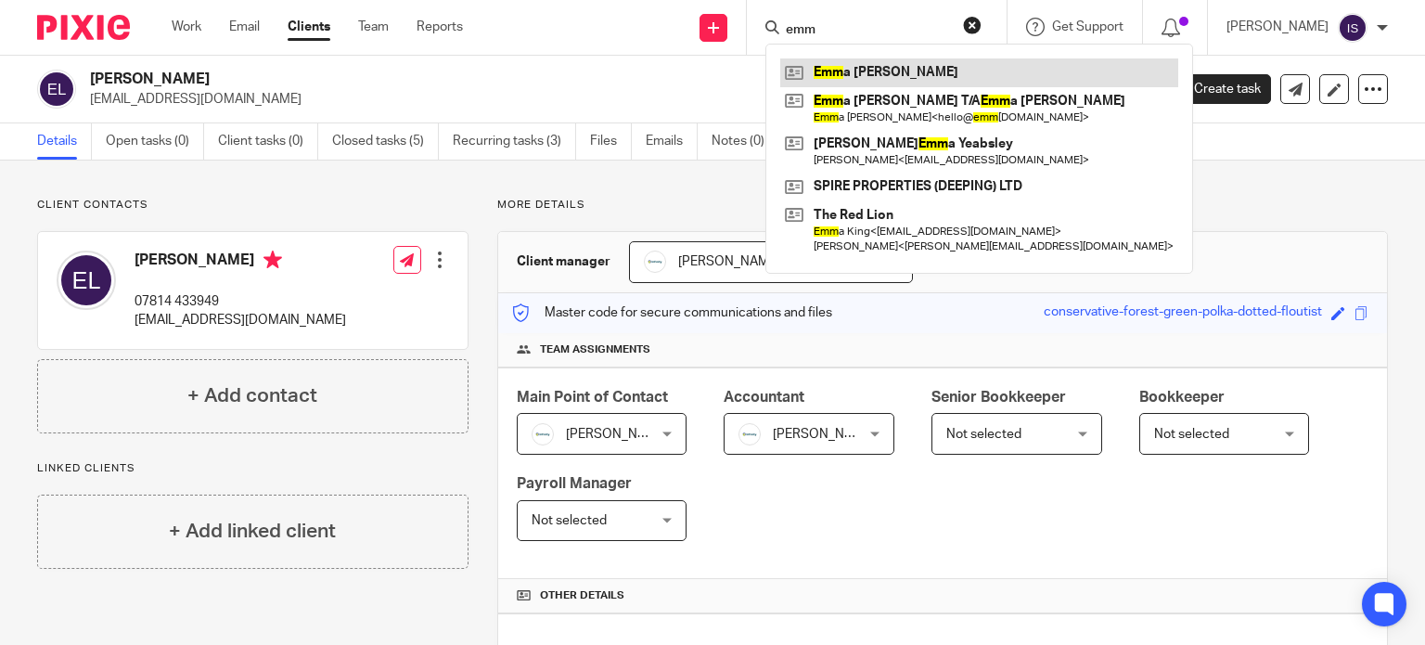
type input "emm"
click at [907, 74] on link at bounding box center [979, 72] width 398 height 28
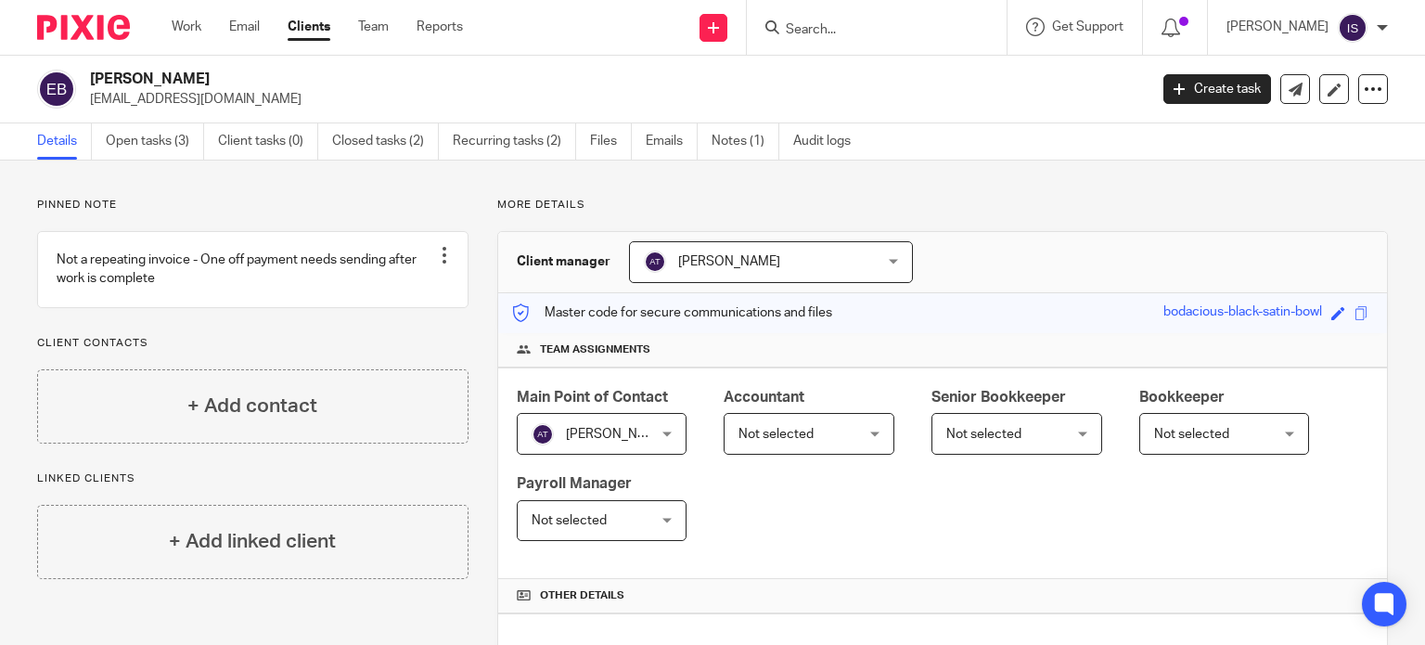
click at [838, 437] on span "Not selected" at bounding box center [799, 433] width 123 height 39
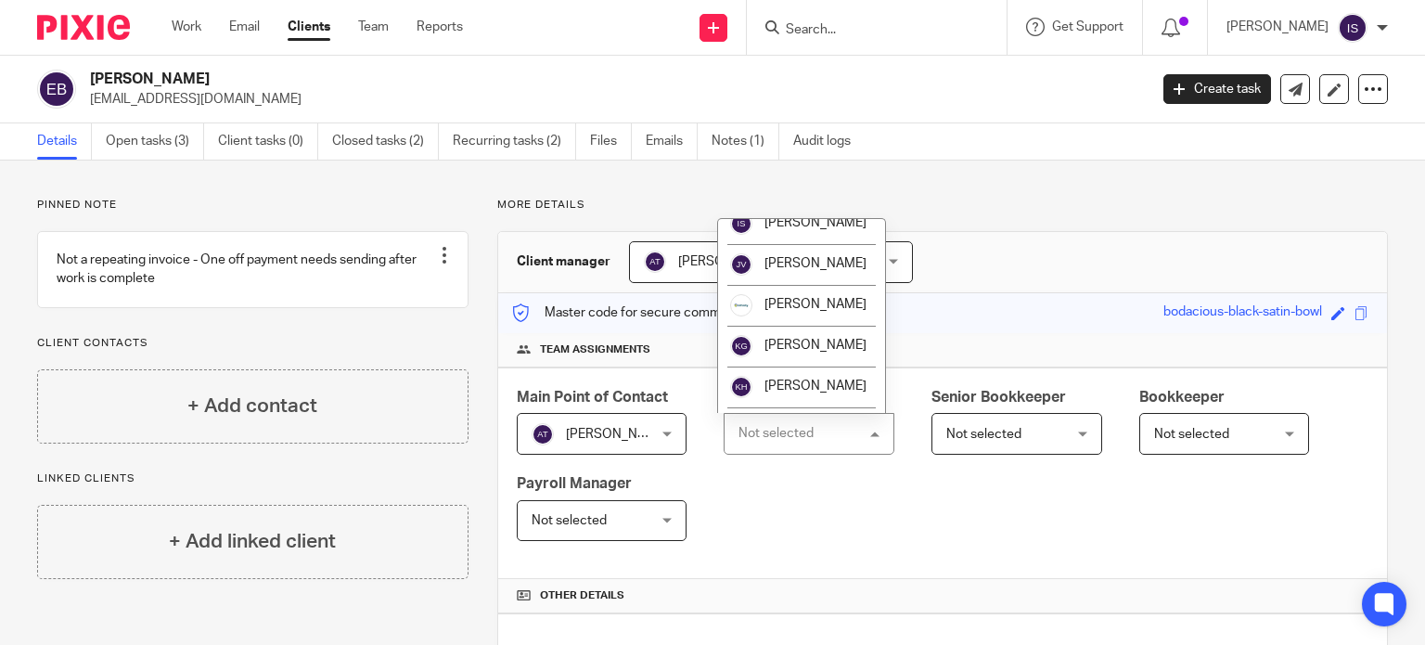
scroll to position [312, 0]
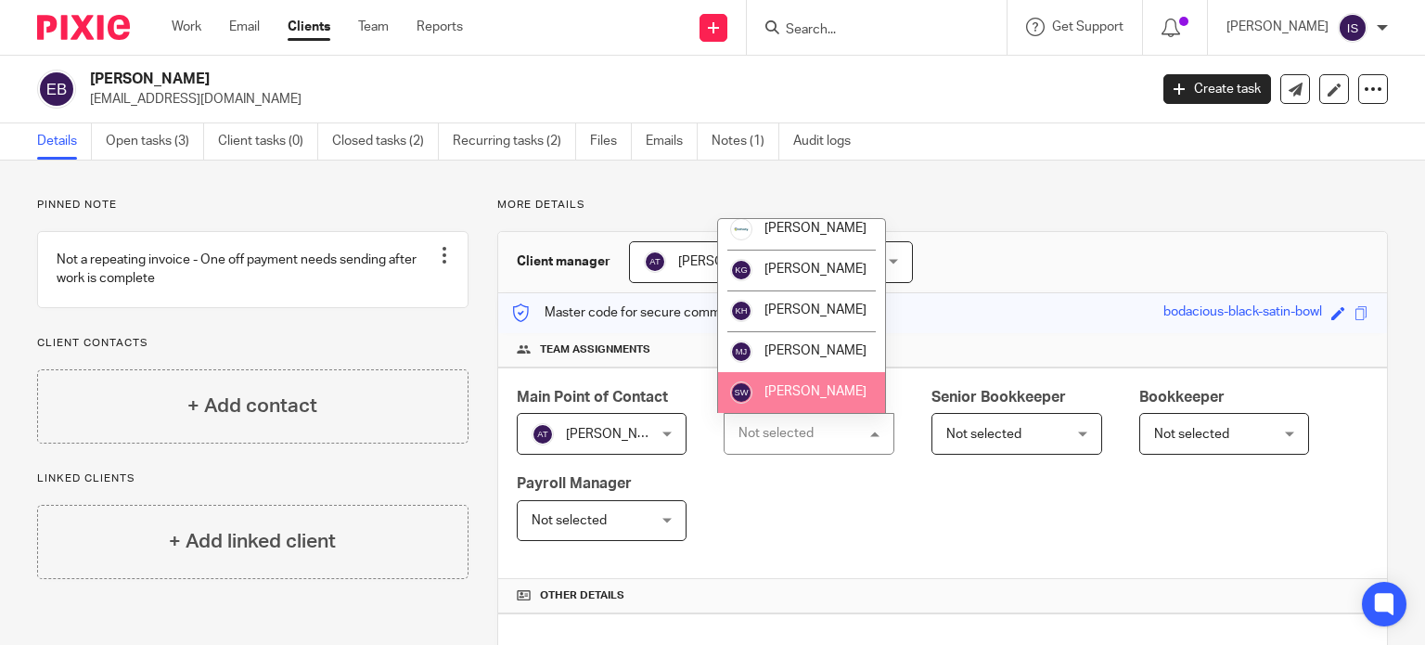
click at [799, 385] on li "[PERSON_NAME]" at bounding box center [801, 392] width 167 height 41
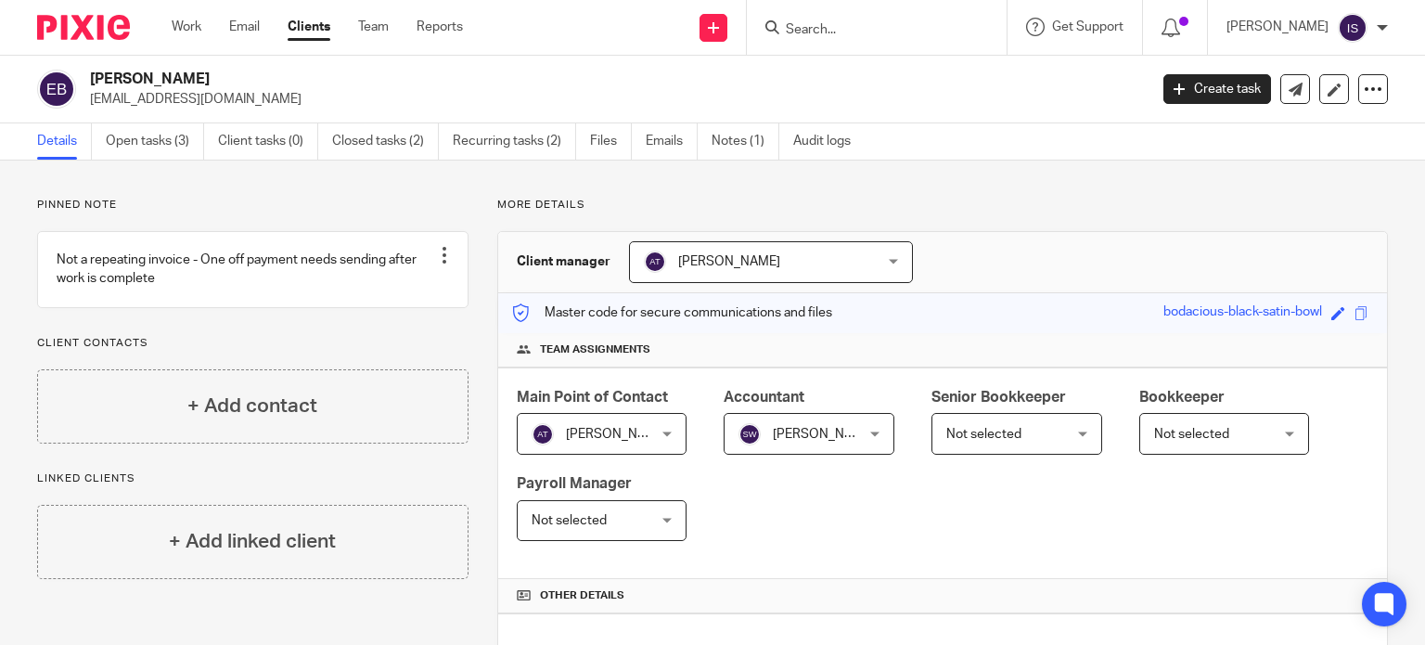
click at [863, 36] on div "Role assigned." at bounding box center [1059, 54] width 694 height 70
click at [861, 37] on input "Search" at bounding box center [867, 30] width 167 height 17
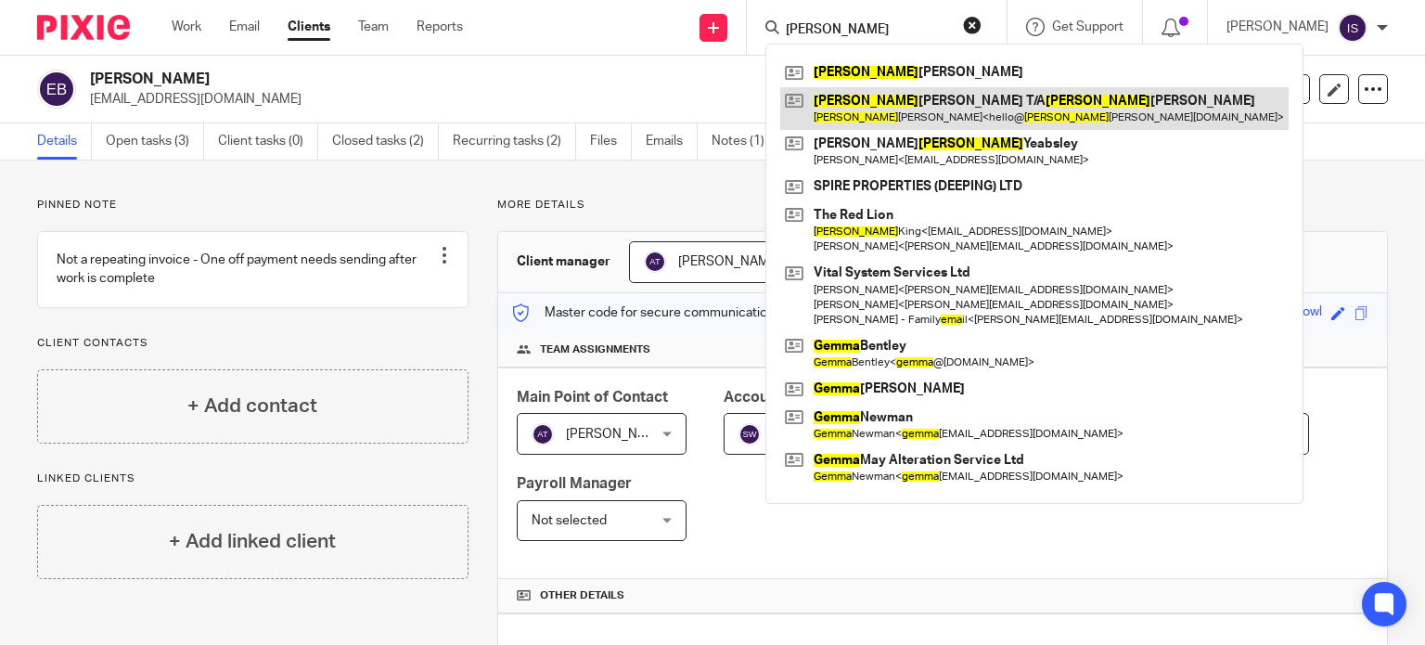
type input "[PERSON_NAME]"
click at [870, 122] on link at bounding box center [1034, 108] width 508 height 43
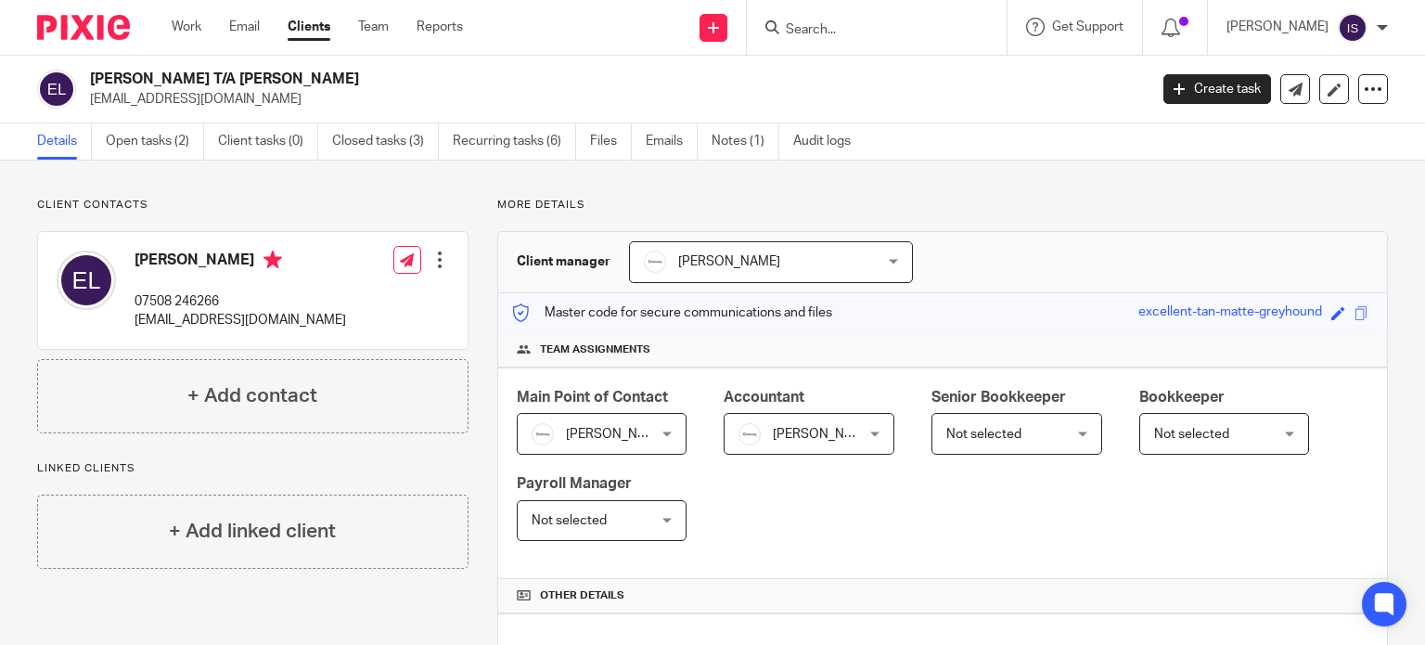
click at [827, 32] on input "Search" at bounding box center [867, 30] width 167 height 17
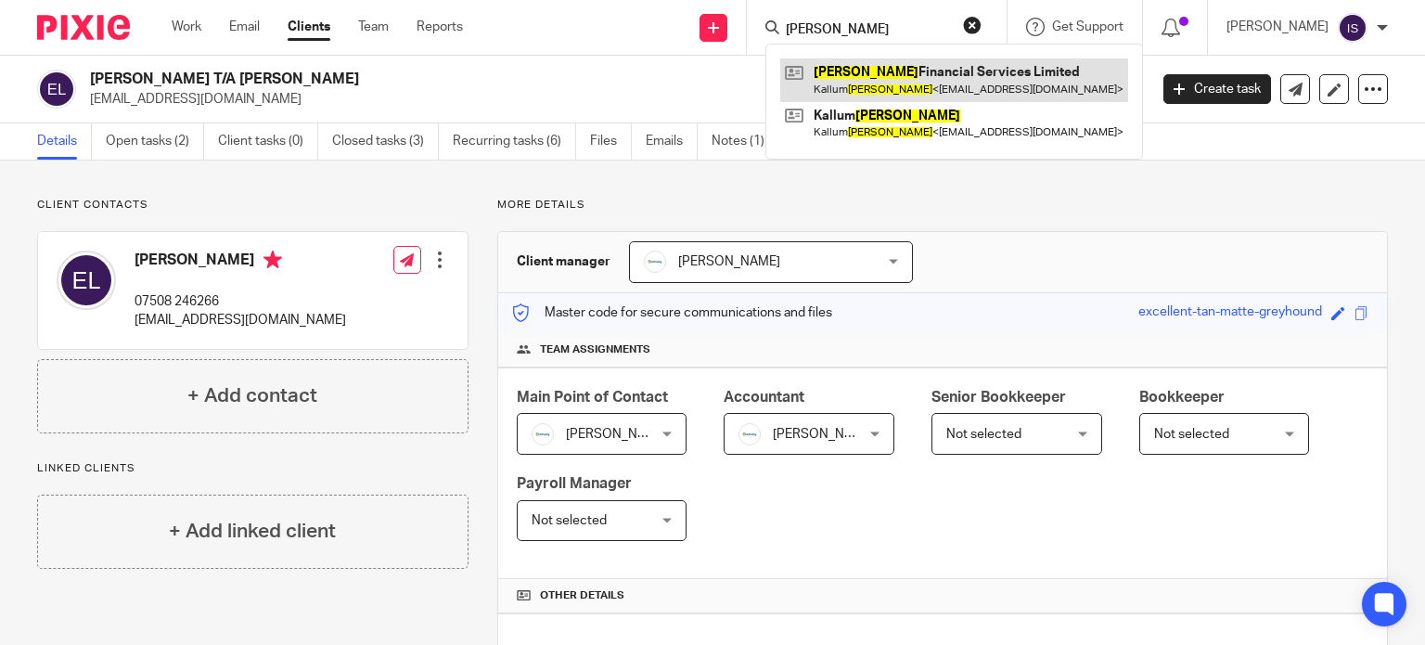
type input "[PERSON_NAME]"
click at [898, 91] on link at bounding box center [954, 79] width 348 height 43
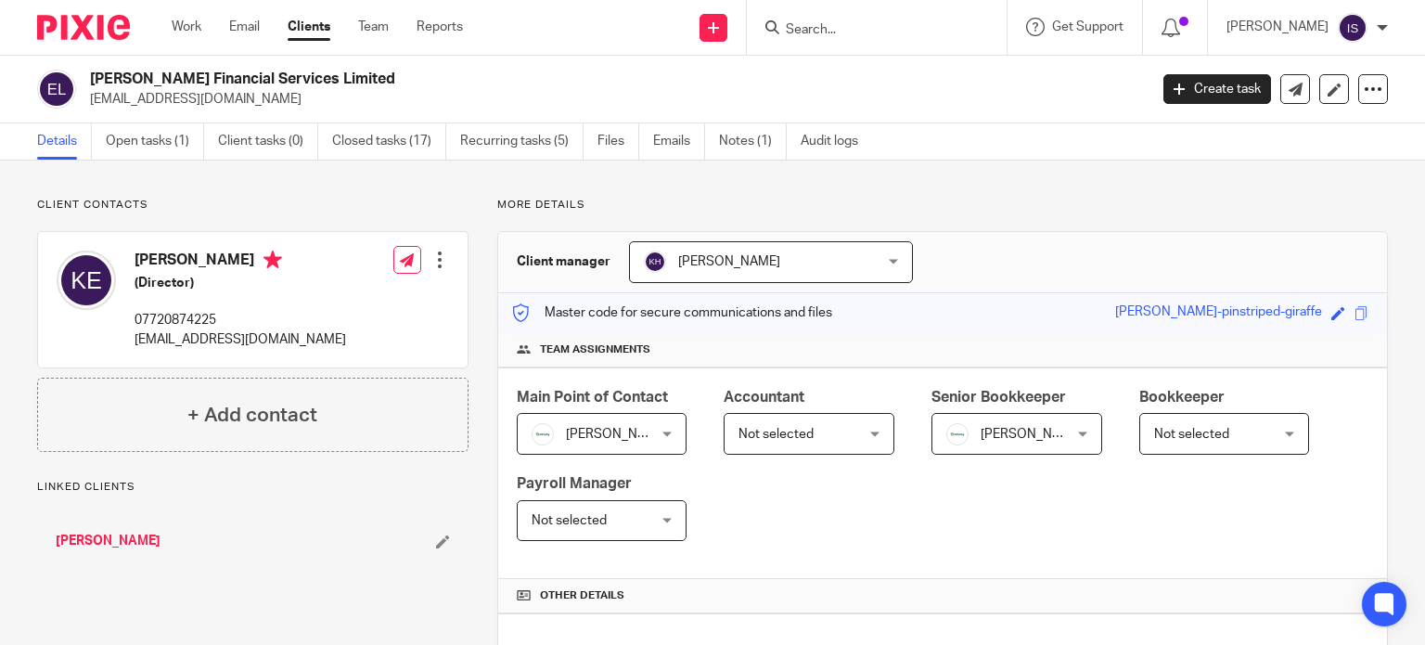
click at [783, 441] on span "Not selected" at bounding box center [799, 433] width 123 height 39
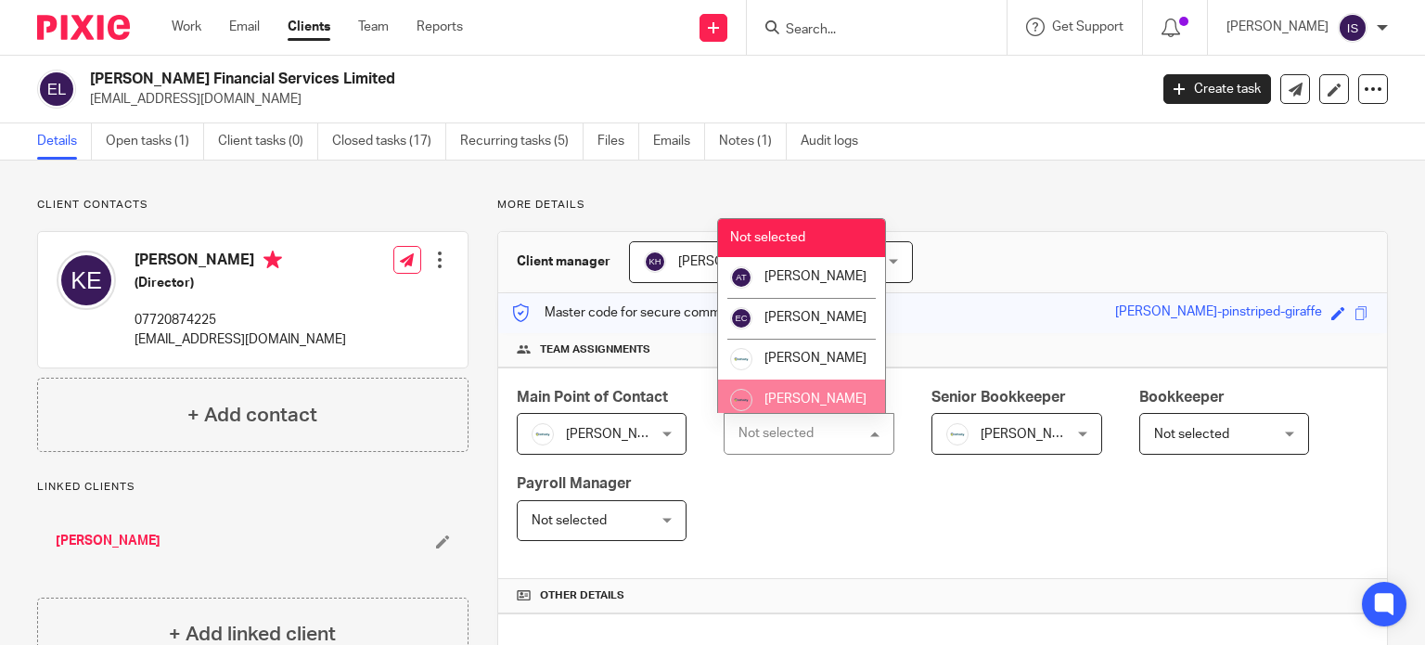
click at [805, 403] on li "[PERSON_NAME]" at bounding box center [801, 399] width 167 height 41
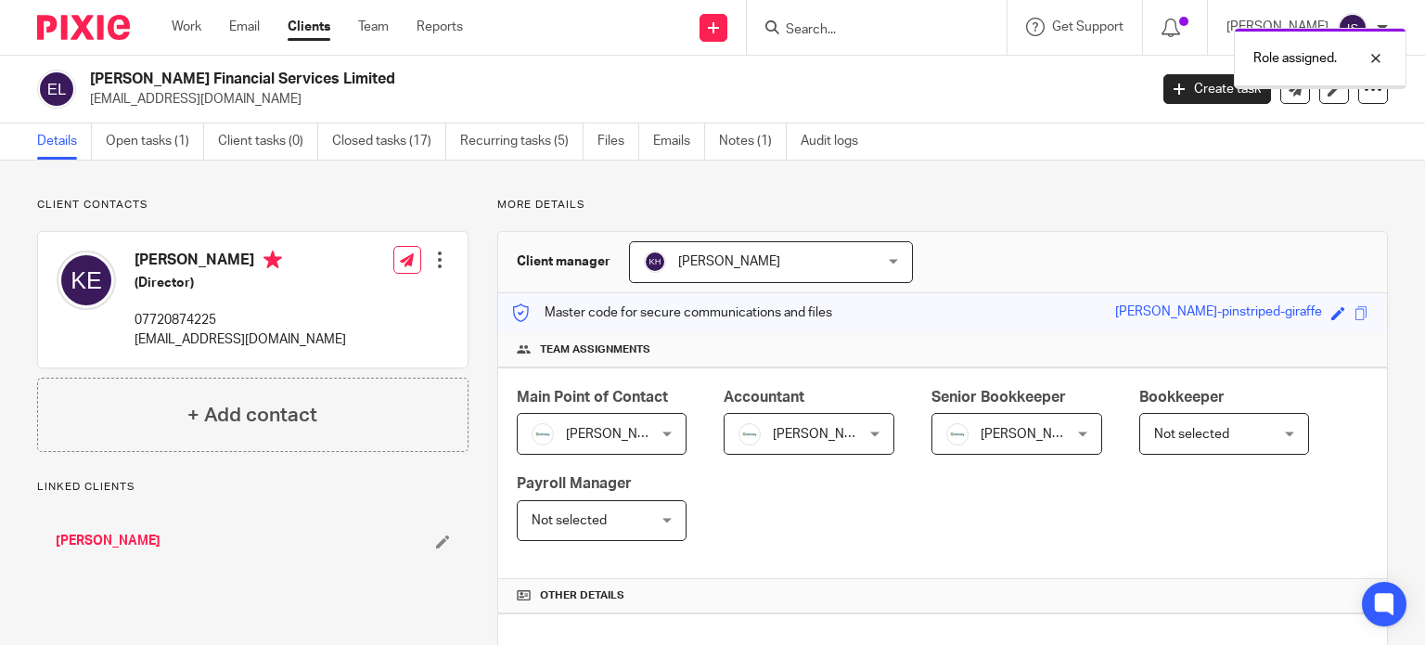
click at [997, 441] on span "[PERSON_NAME]" at bounding box center [1007, 433] width 123 height 39
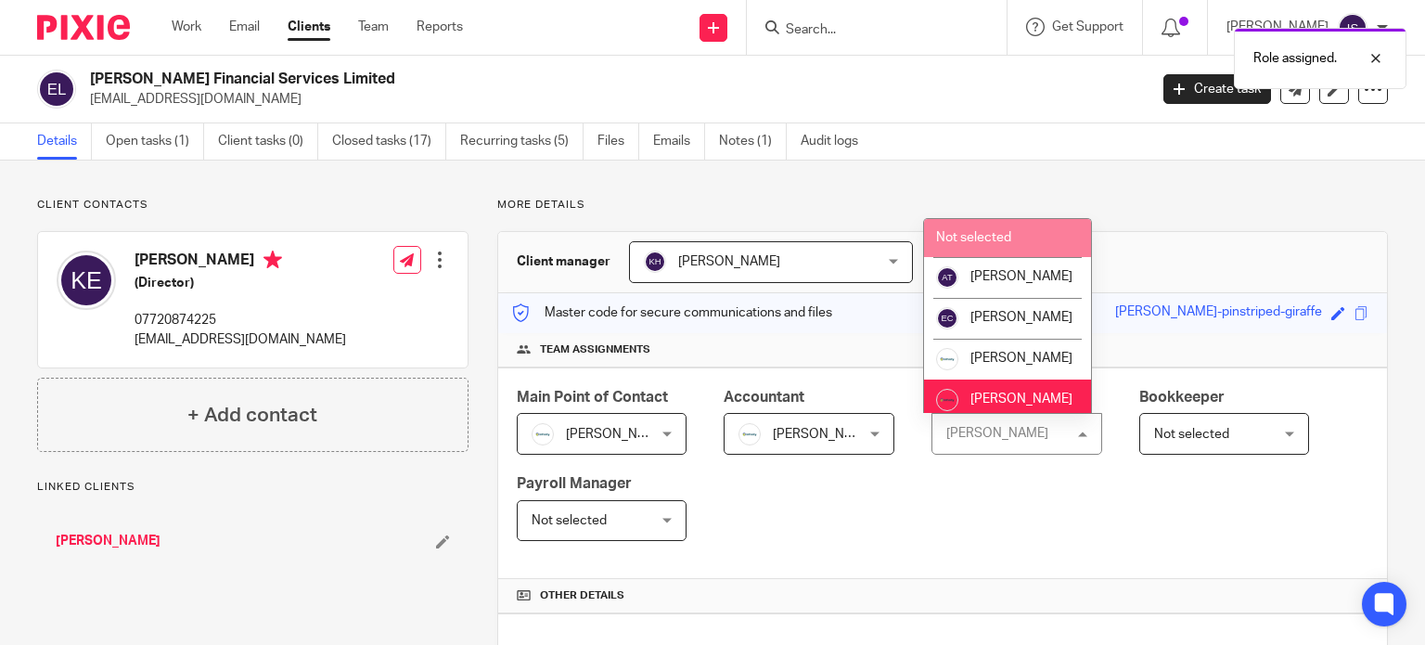
click at [989, 234] on span "Not selected" at bounding box center [973, 237] width 75 height 13
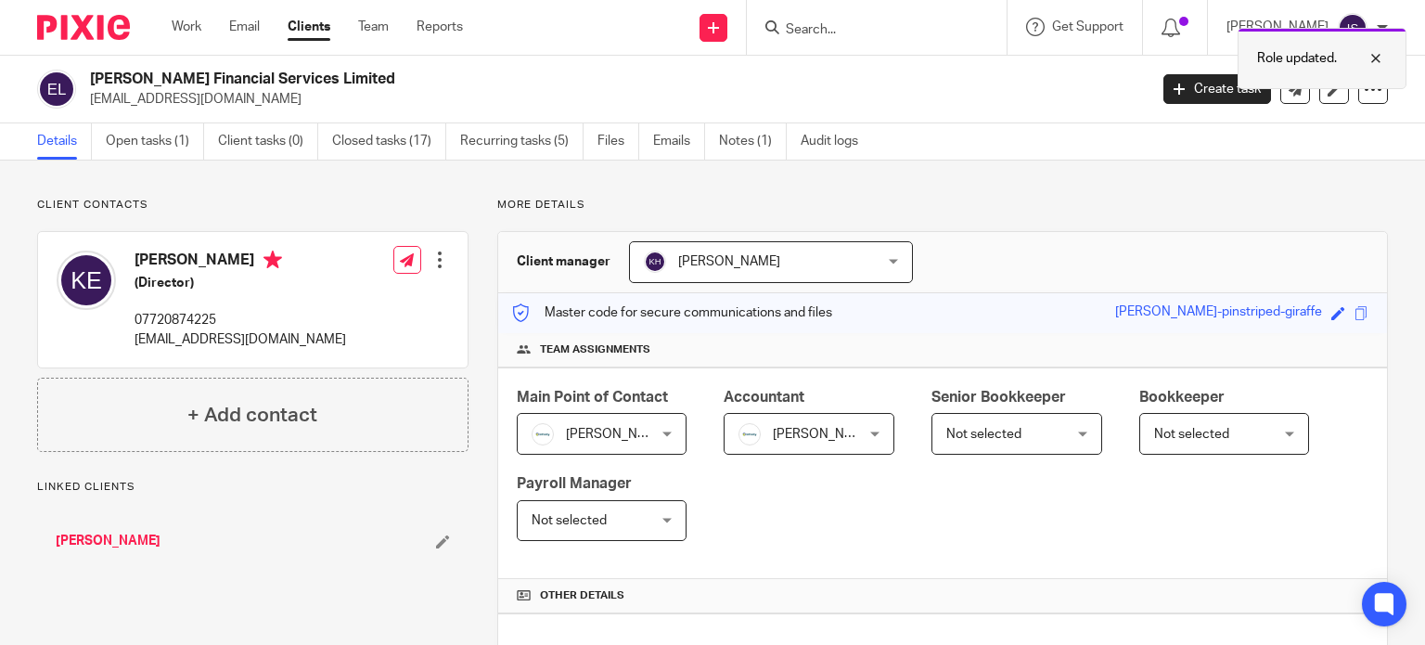
click at [1376, 58] on div at bounding box center [1362, 58] width 50 height 22
click at [879, 33] on input "Search" at bounding box center [867, 30] width 167 height 17
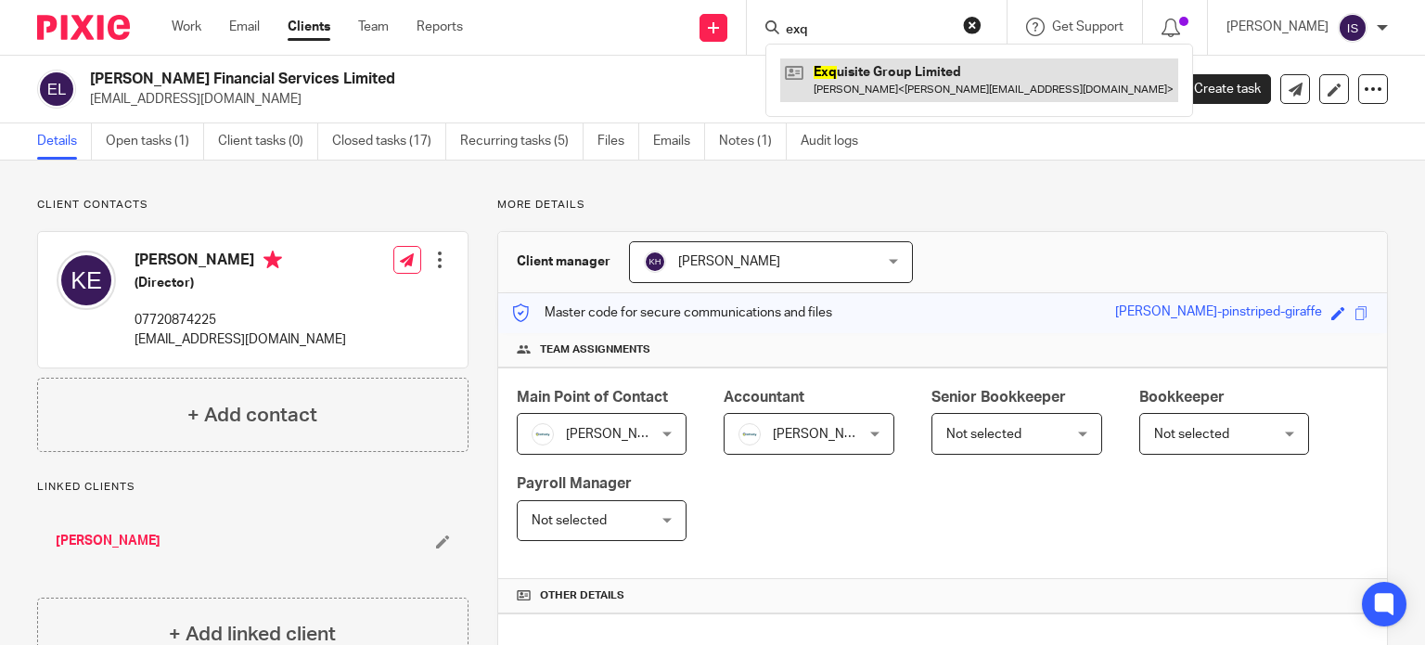
type input "exq"
click at [879, 77] on link at bounding box center [979, 79] width 398 height 43
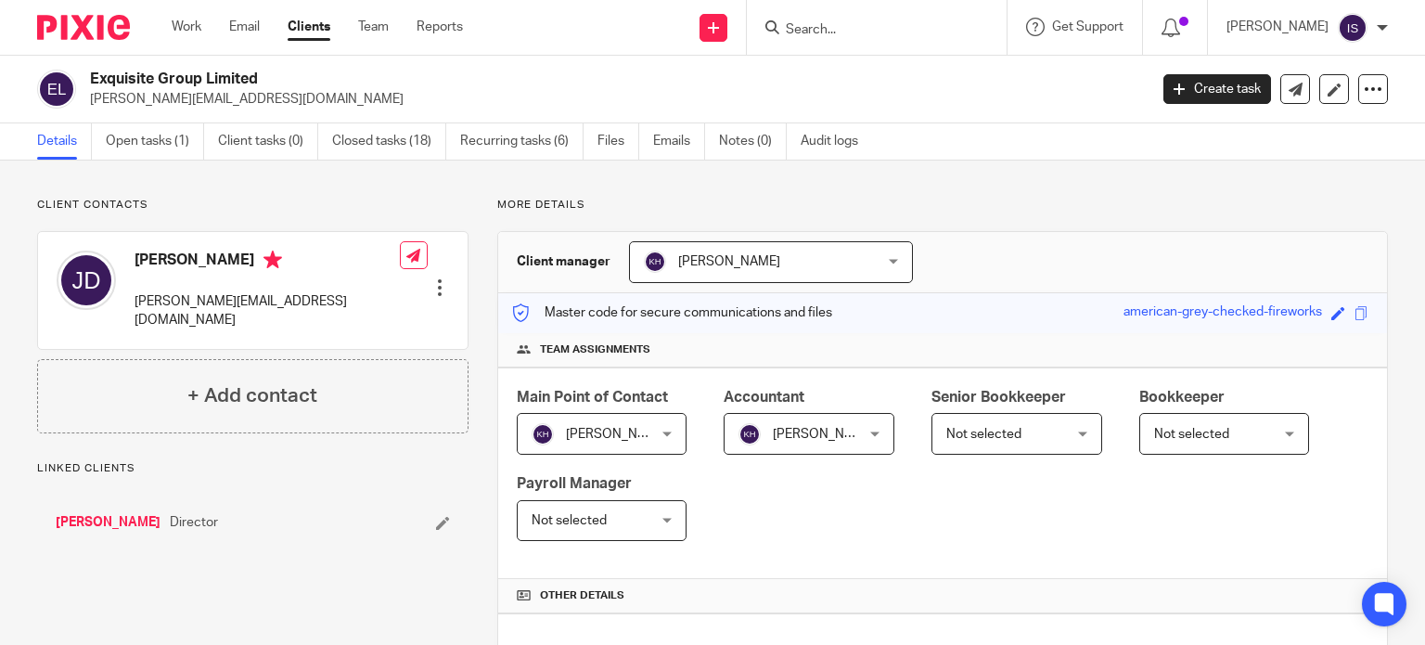
click at [847, 29] on input "Search" at bounding box center [867, 30] width 167 height 17
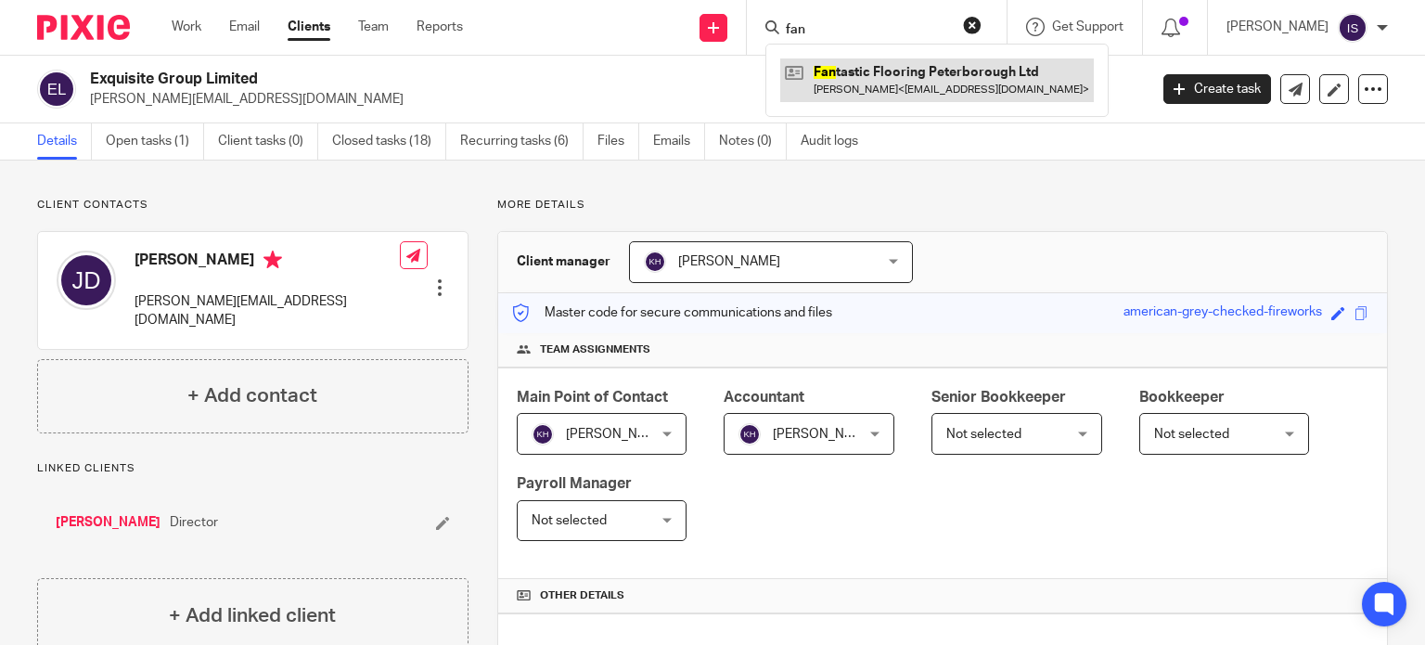
type input "fan"
click at [968, 65] on link at bounding box center [936, 79] width 313 height 43
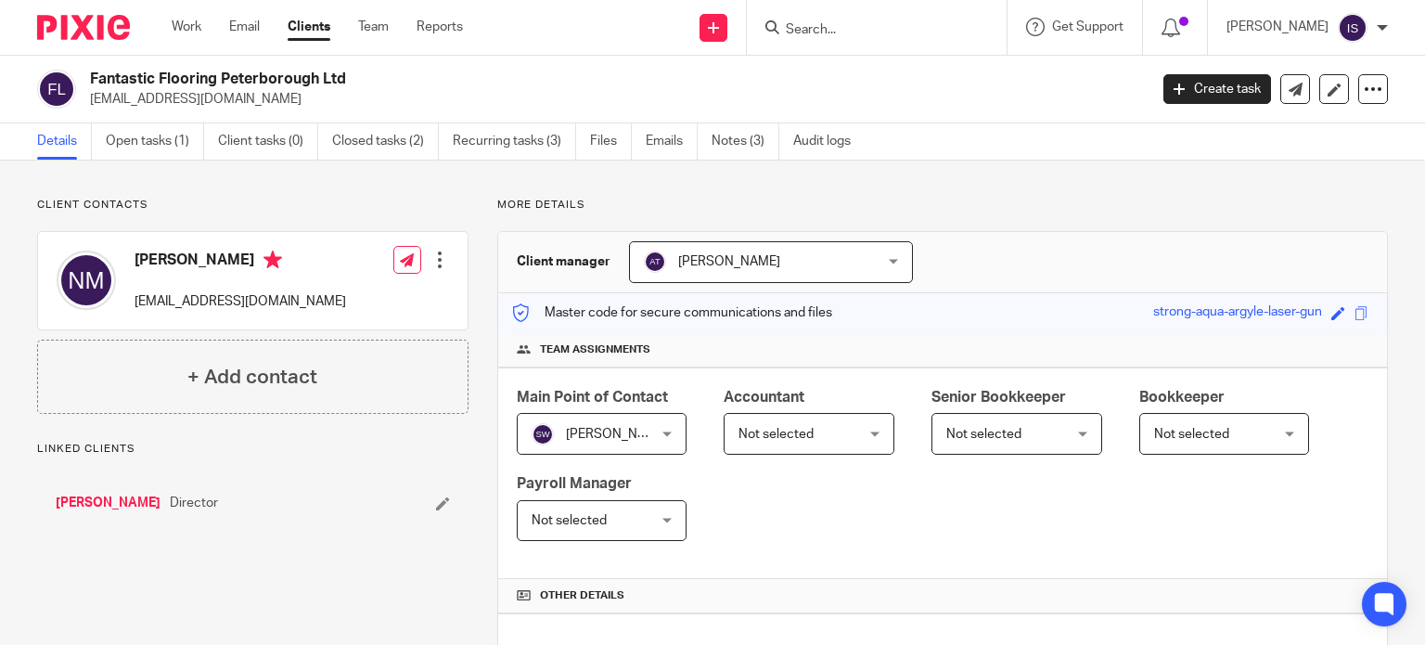
click at [783, 440] on span "Not selected" at bounding box center [799, 433] width 123 height 39
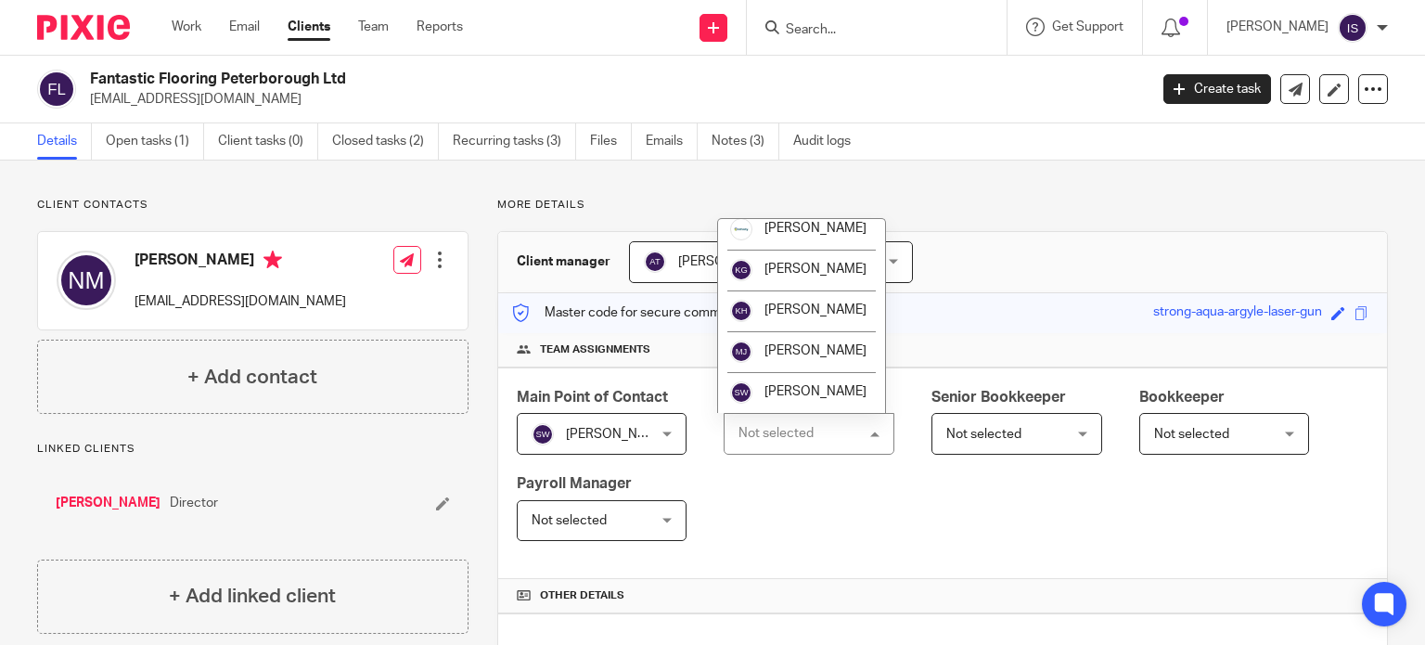
scroll to position [312, 0]
click at [802, 385] on span "[PERSON_NAME]" at bounding box center [815, 391] width 102 height 13
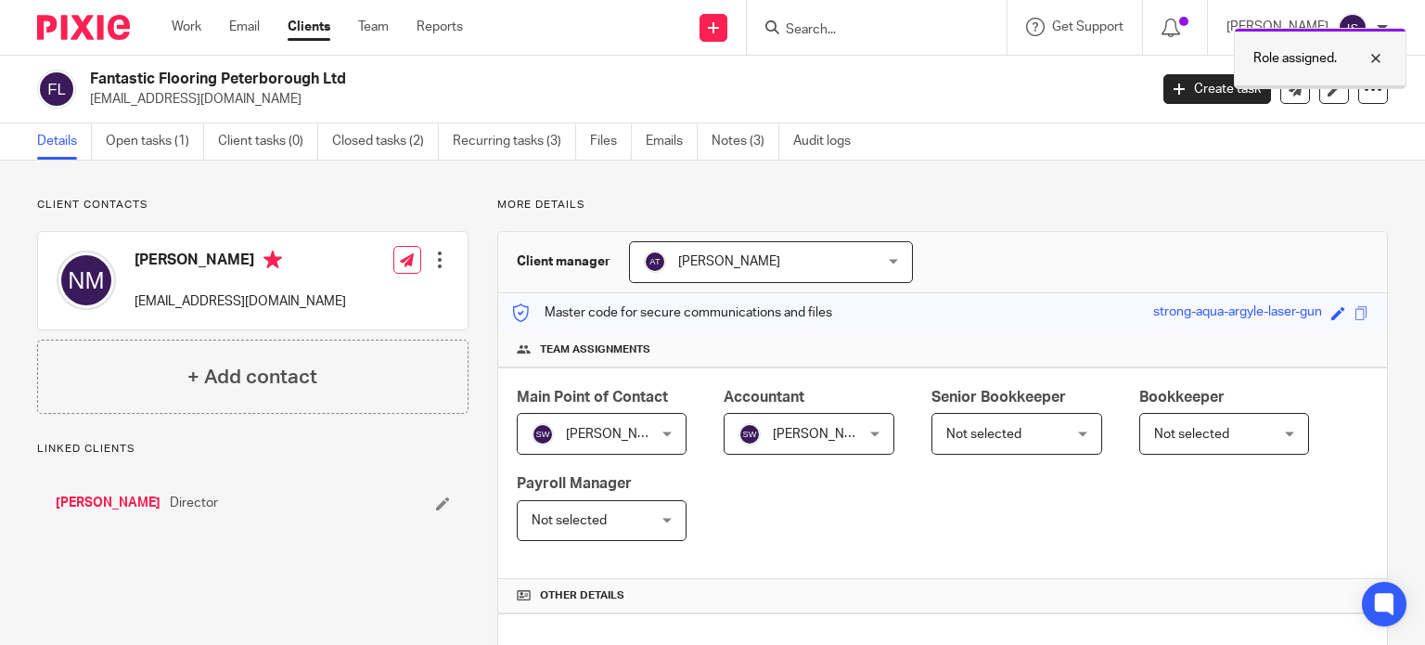
click at [1372, 57] on div at bounding box center [1362, 58] width 50 height 22
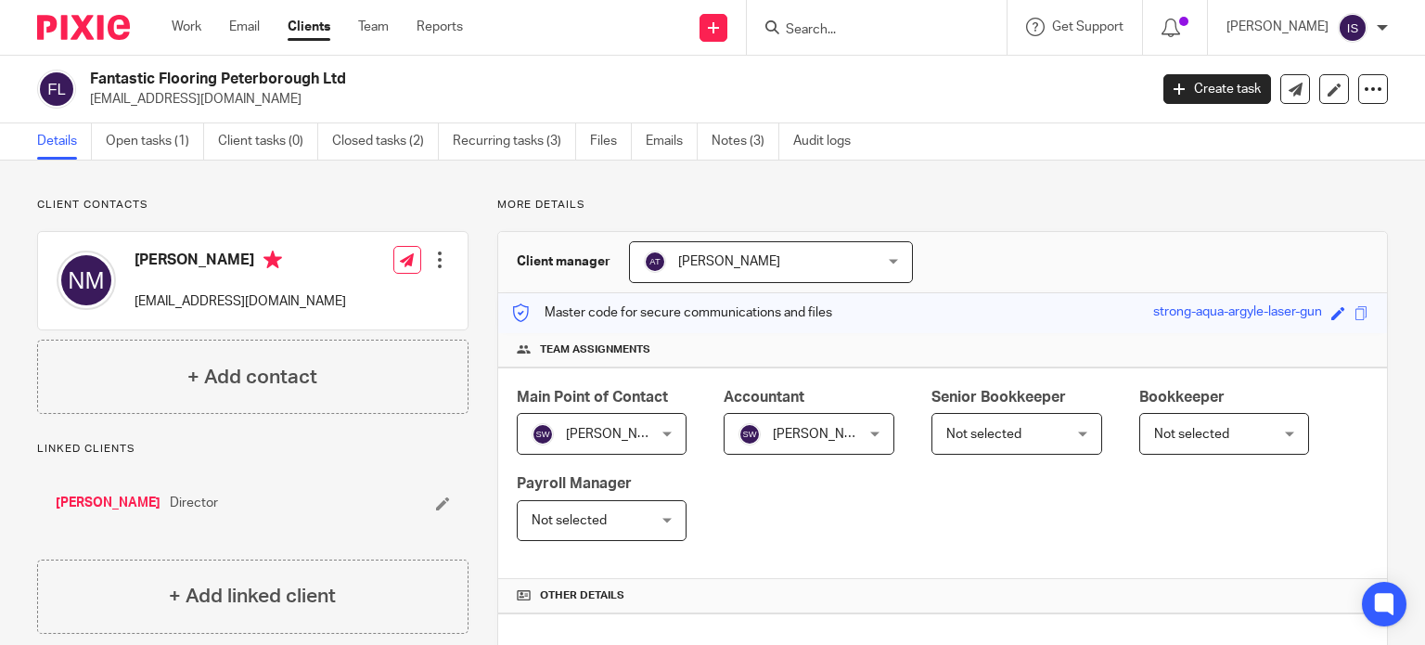
click at [975, 21] on form at bounding box center [883, 27] width 198 height 23
click at [936, 34] on input "Search" at bounding box center [867, 30] width 167 height 17
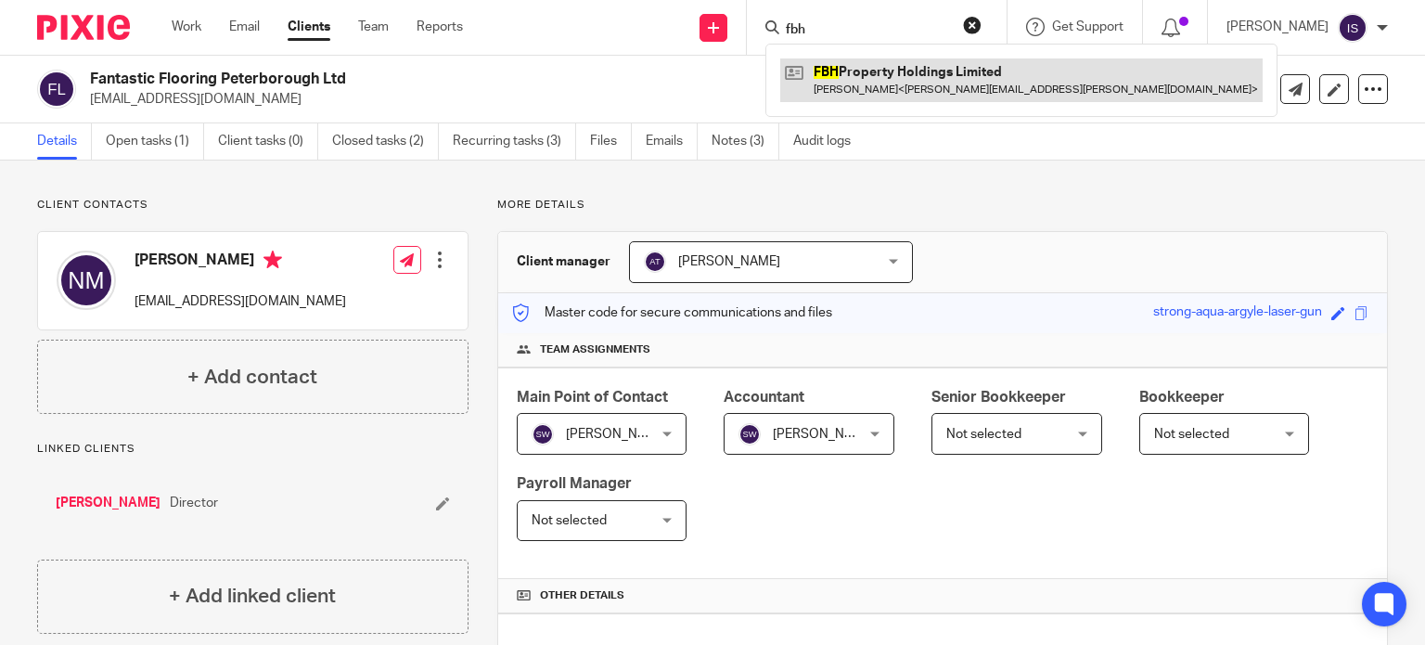
type input "fbh"
click at [894, 66] on link at bounding box center [1021, 79] width 482 height 43
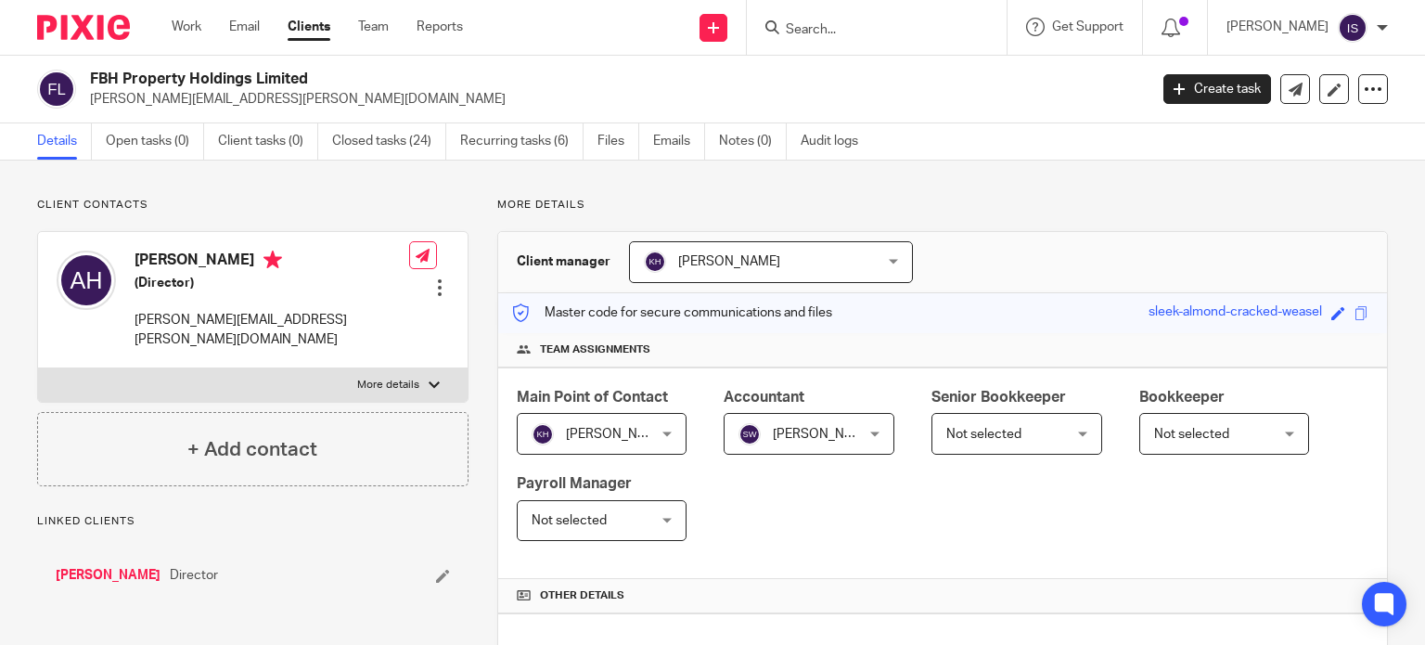
click at [812, 448] on span "[PERSON_NAME]" at bounding box center [799, 433] width 123 height 39
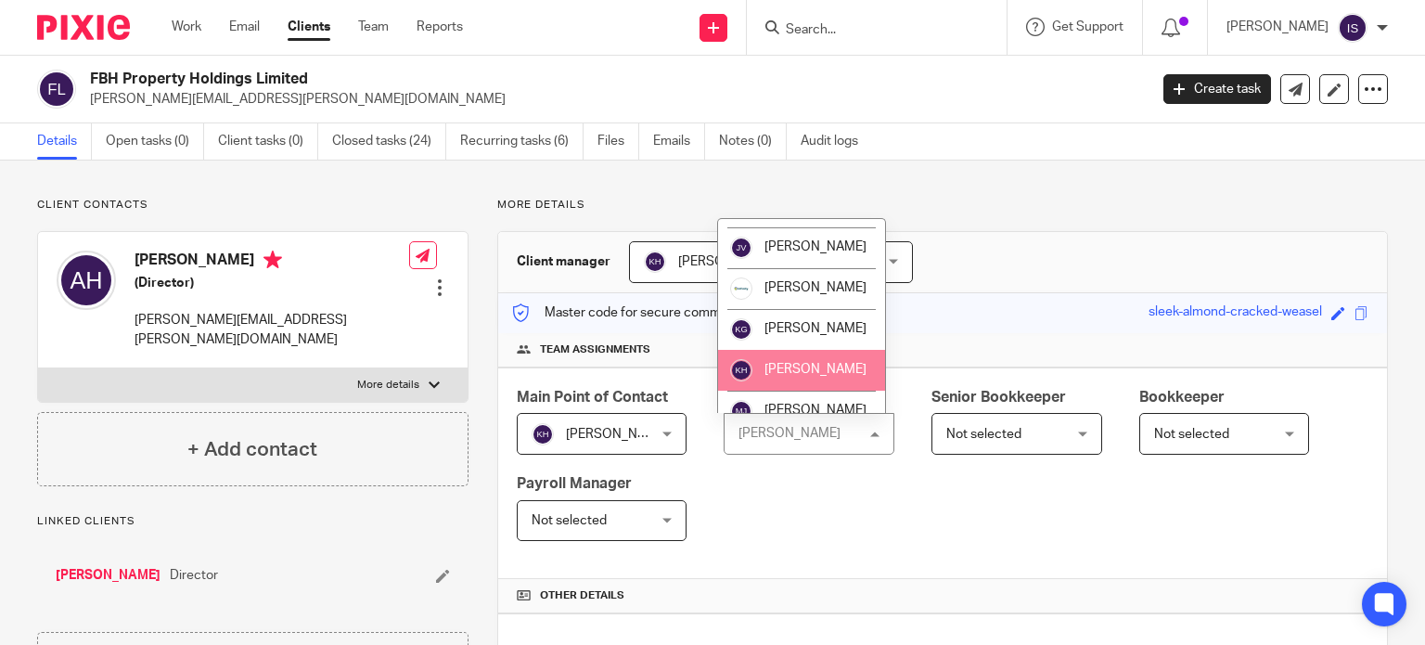
scroll to position [278, 0]
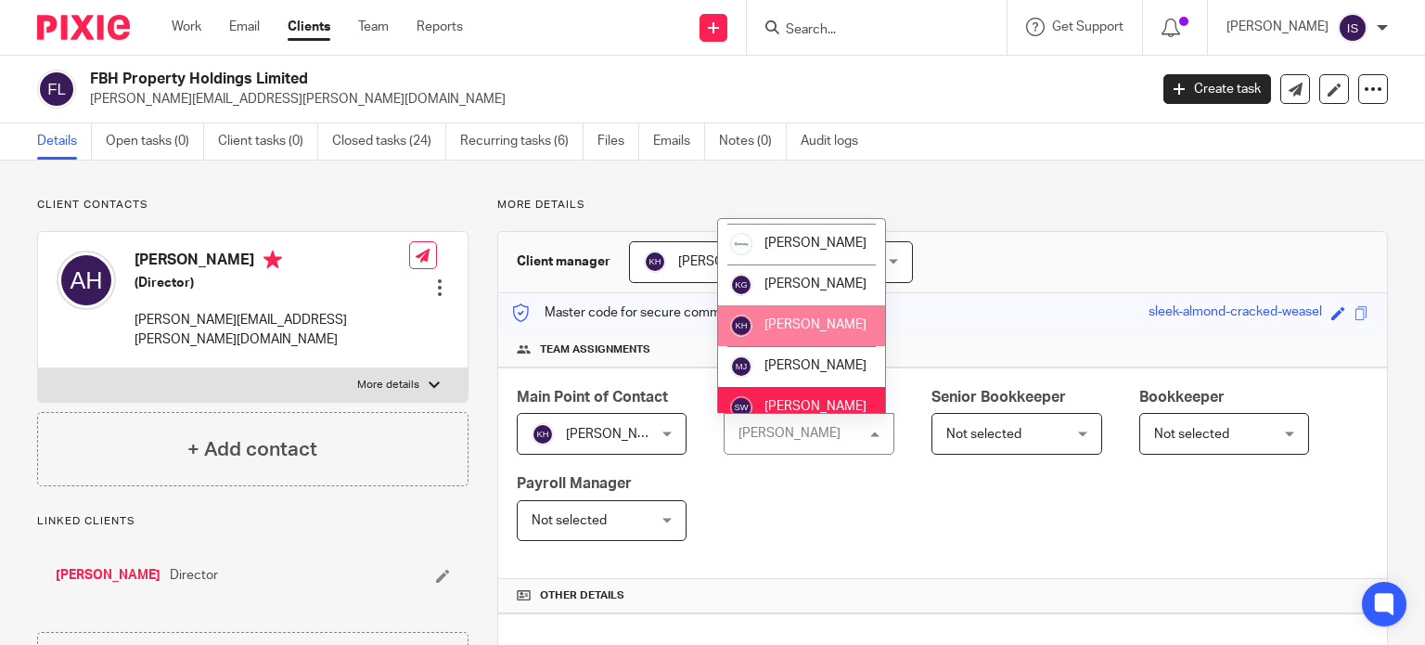
click at [790, 346] on li "[PERSON_NAME]" at bounding box center [801, 325] width 167 height 41
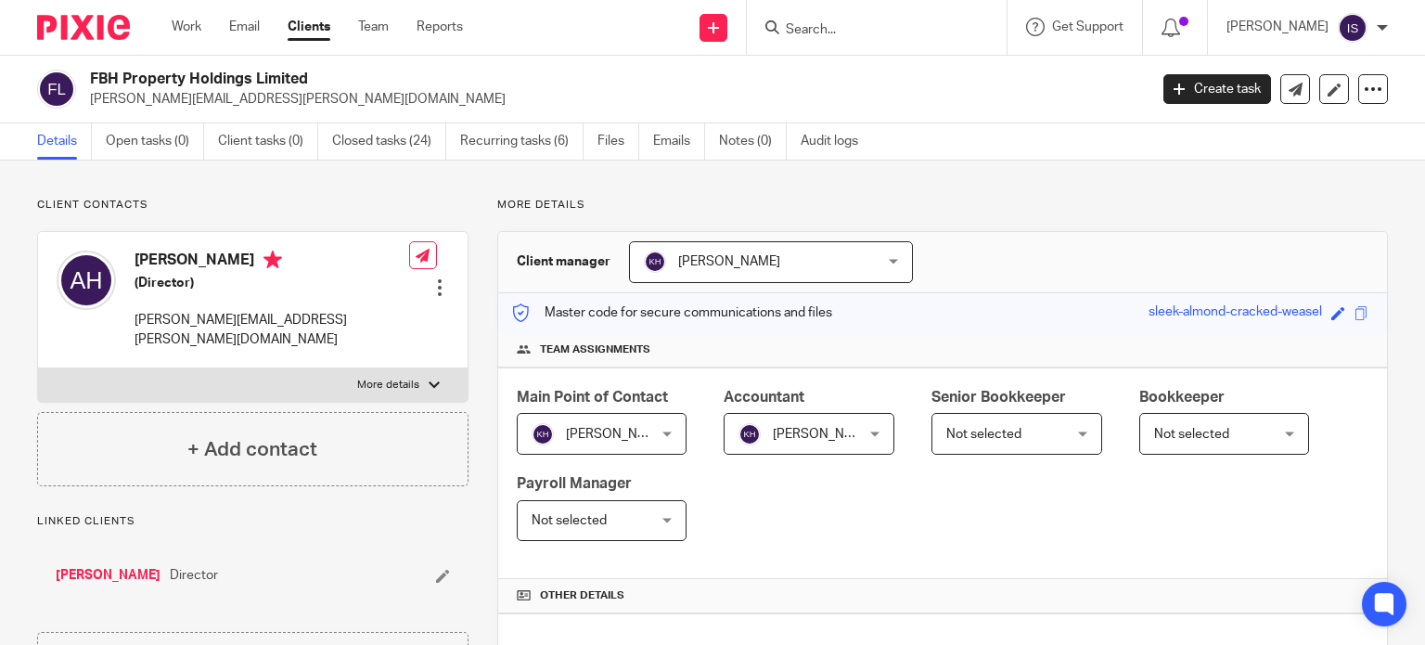
click at [824, 39] on div at bounding box center [877, 27] width 260 height 55
click at [823, 22] on input "Search" at bounding box center [867, 30] width 167 height 17
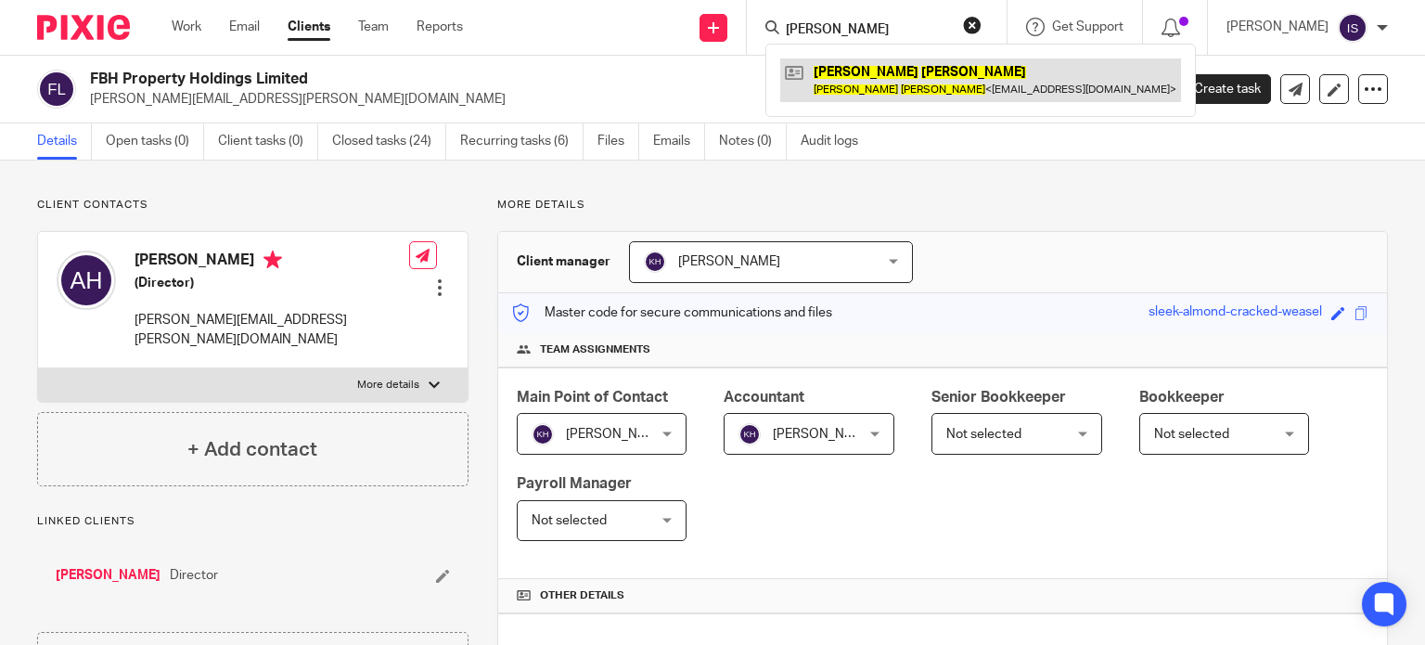
type input "fiona moss"
click at [843, 82] on link at bounding box center [980, 79] width 401 height 43
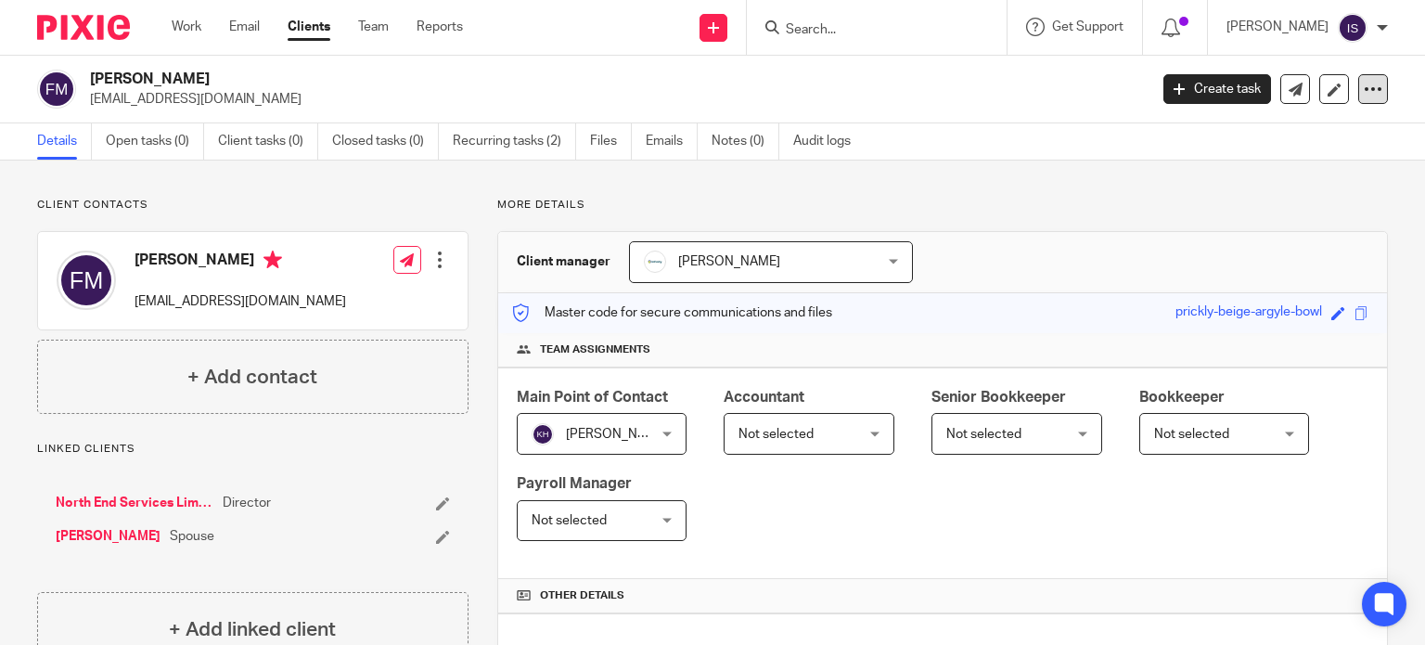
click at [1365, 90] on icon at bounding box center [1372, 89] width 19 height 19
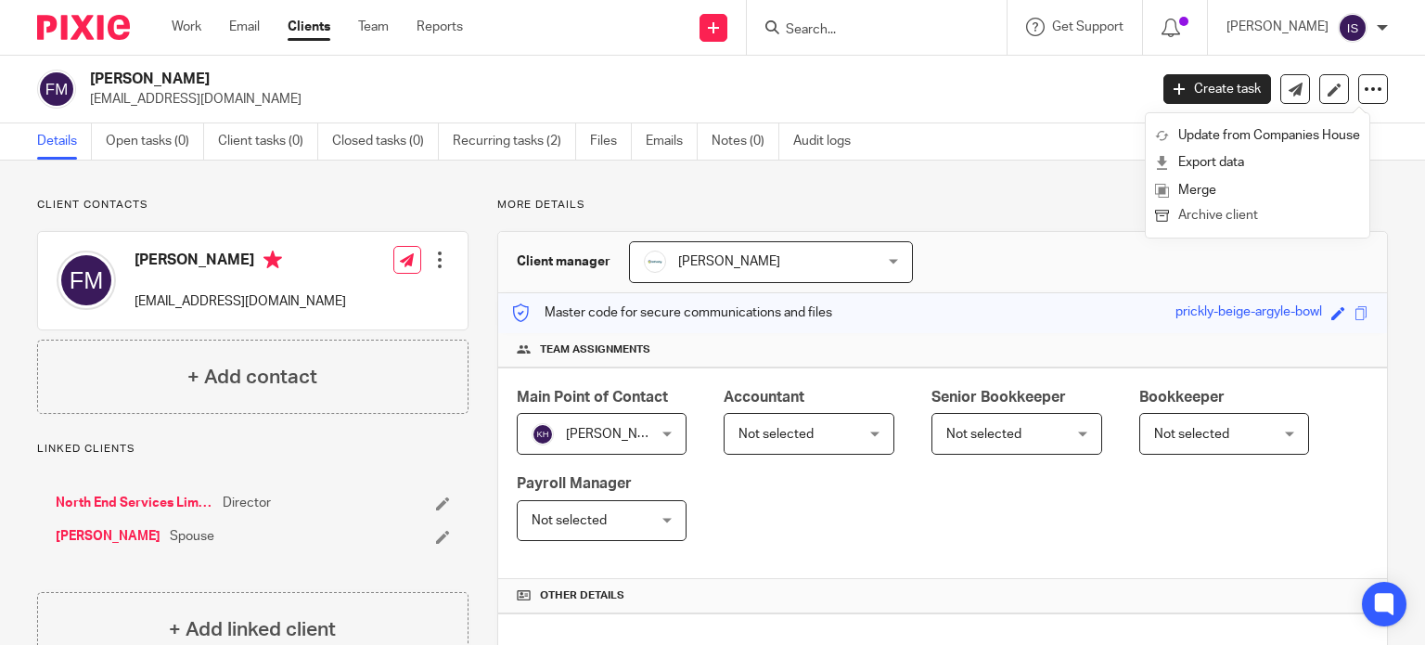
click at [1247, 212] on button "Archive client" at bounding box center [1257, 216] width 205 height 24
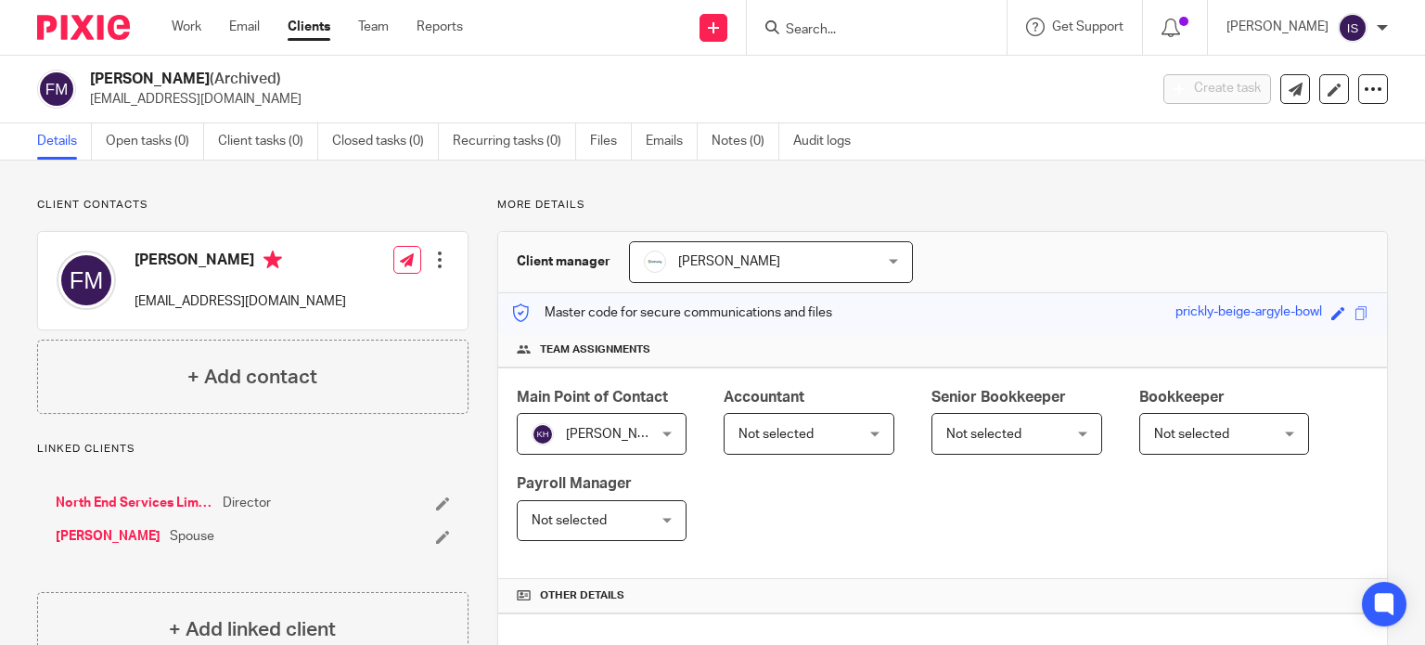
click at [831, 34] on input "Search" at bounding box center [867, 30] width 167 height 17
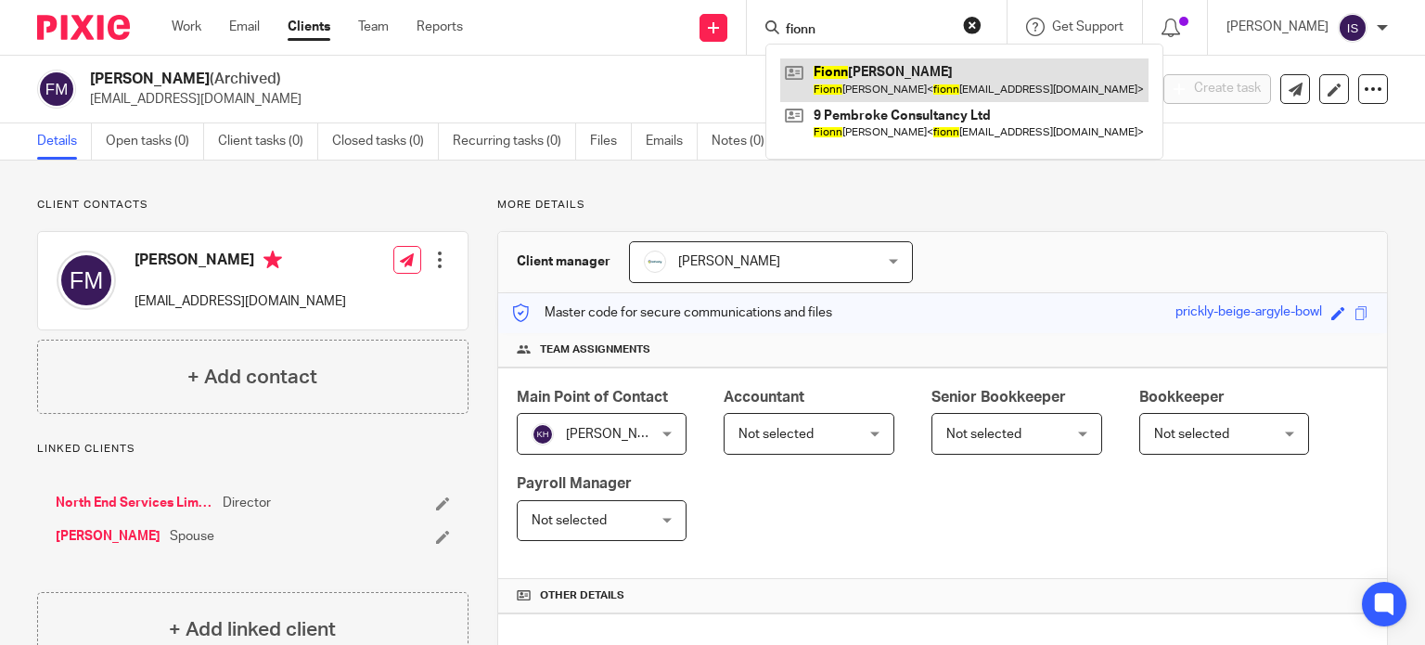
type input "fionn"
click at [868, 84] on link at bounding box center [964, 79] width 368 height 43
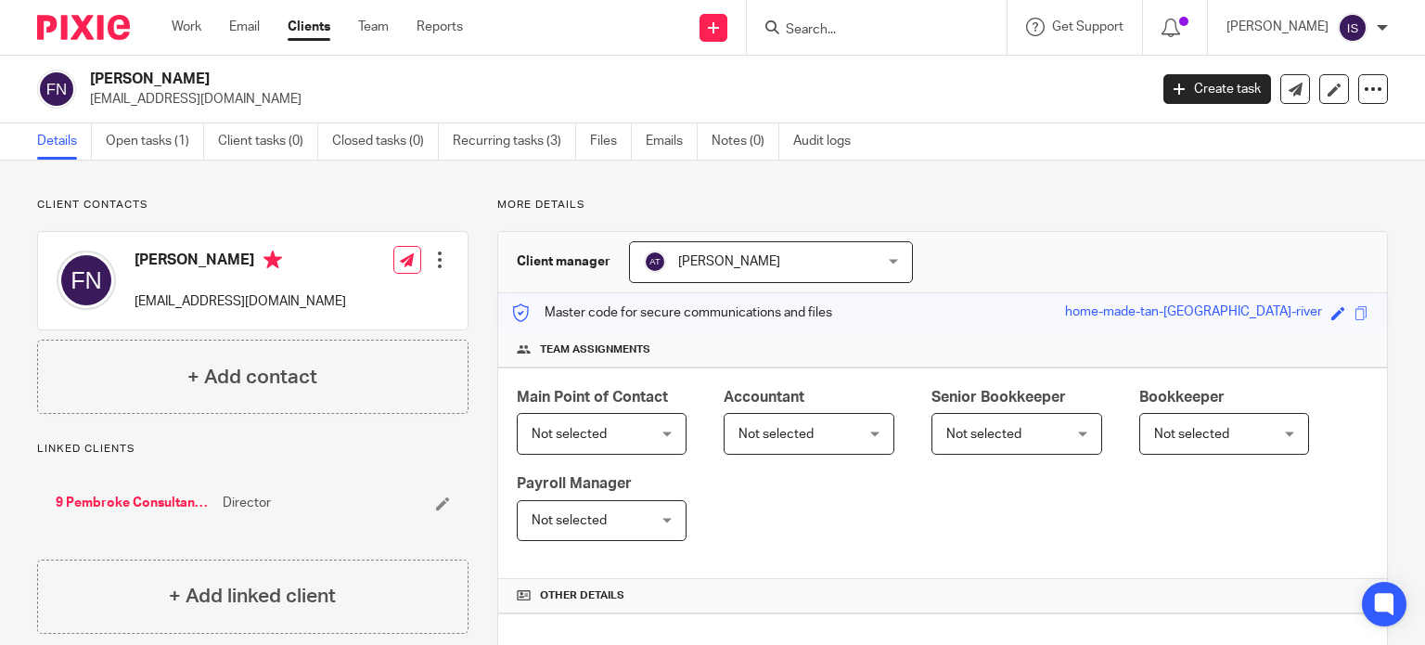
click at [798, 454] on div "Main Point of Contact Not selected Not selected Not selected Aimee Tamburrini E…" at bounding box center [942, 473] width 889 height 212
click at [793, 441] on span "Not selected" at bounding box center [799, 433] width 123 height 39
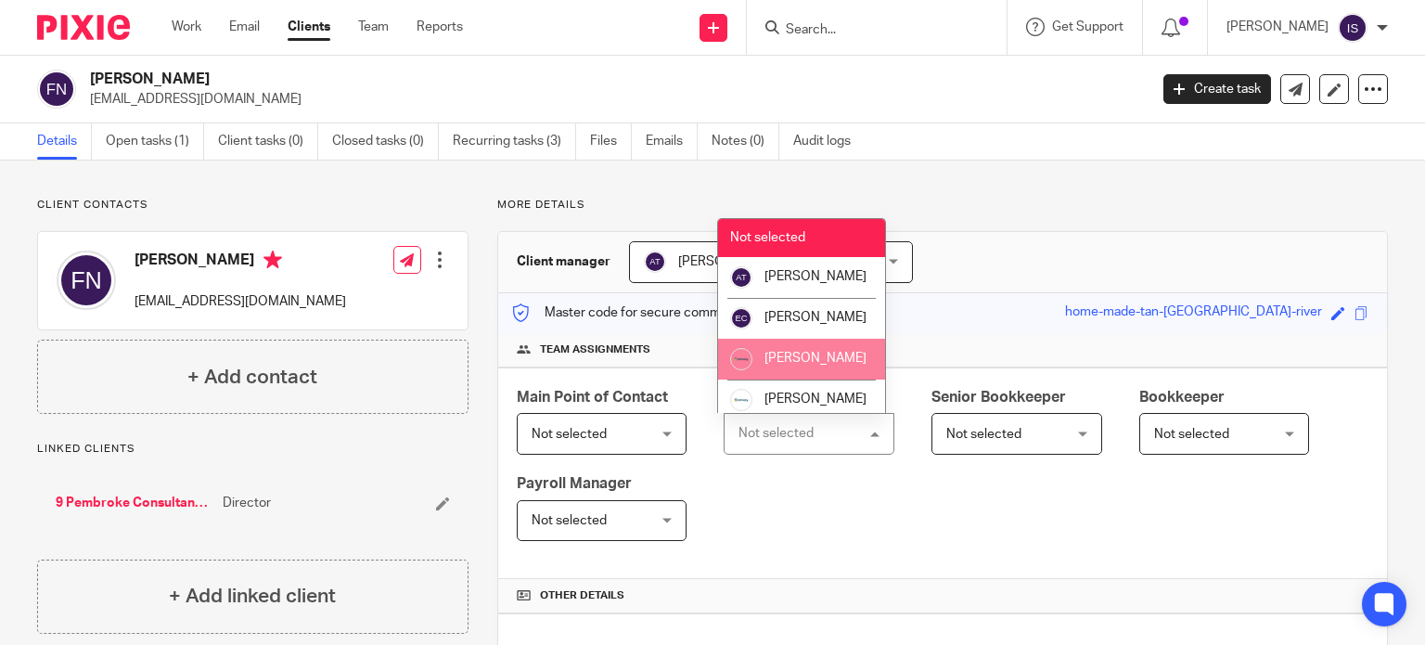
scroll to position [312, 0]
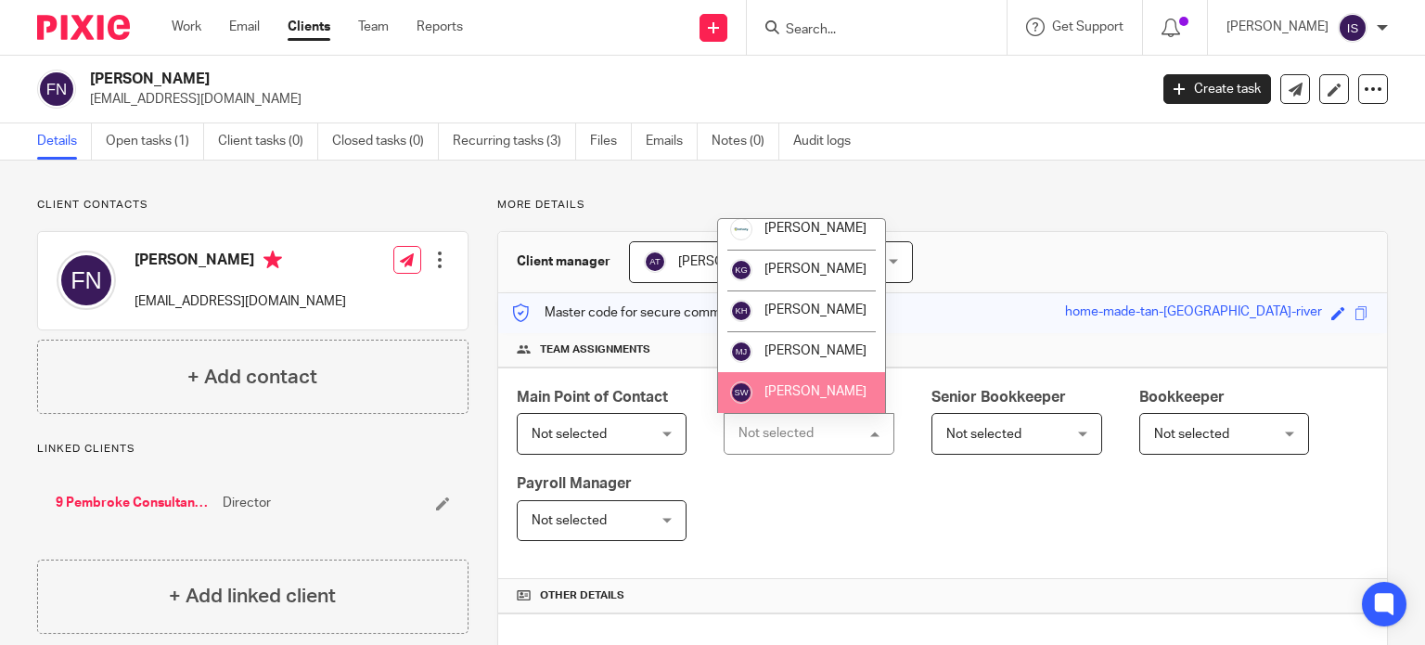
click at [783, 384] on li "[PERSON_NAME]" at bounding box center [801, 392] width 167 height 41
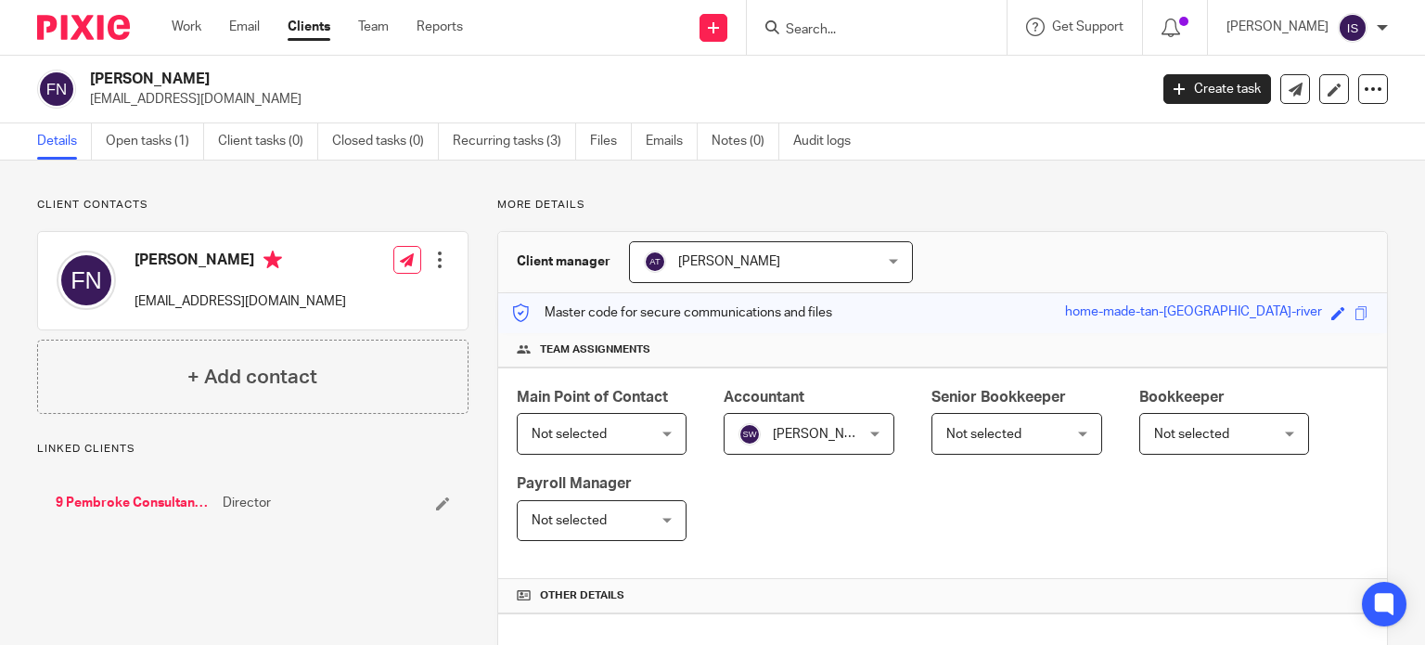
click at [835, 29] on input "Search" at bounding box center [867, 30] width 167 height 17
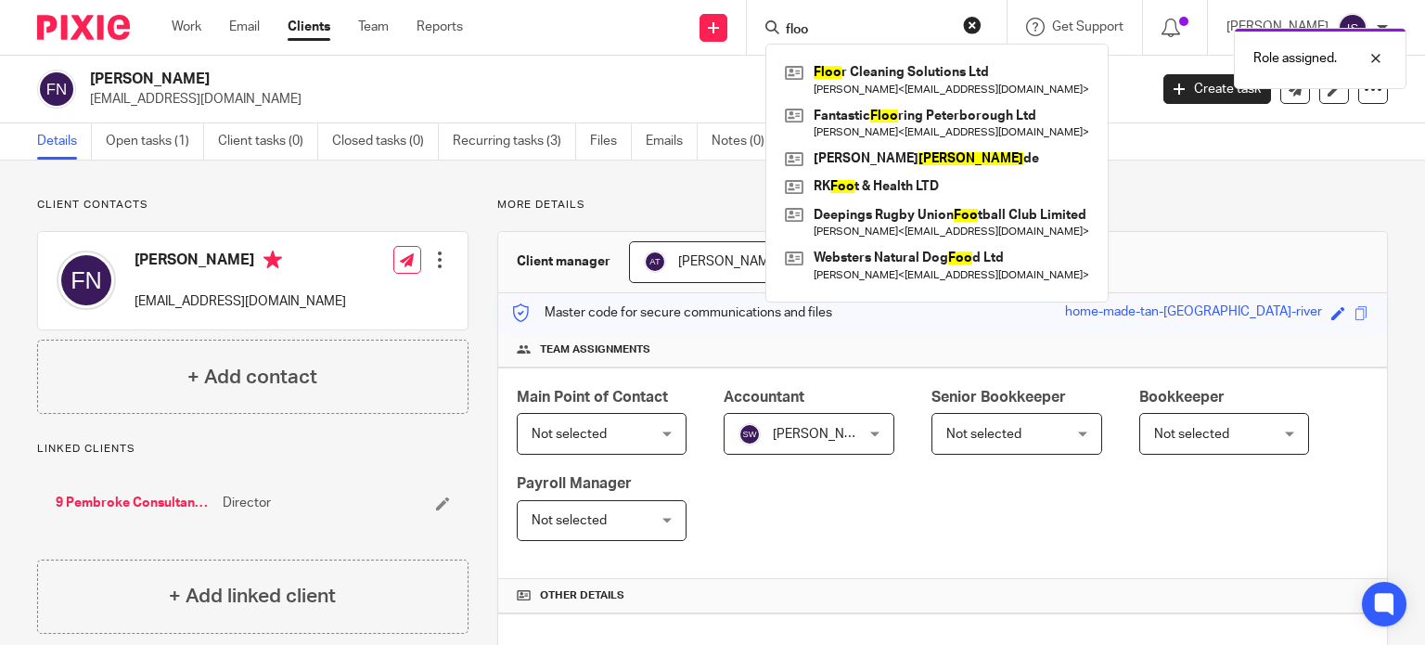
type input "floo"
click at [914, 77] on div "Role assigned." at bounding box center [1059, 54] width 694 height 70
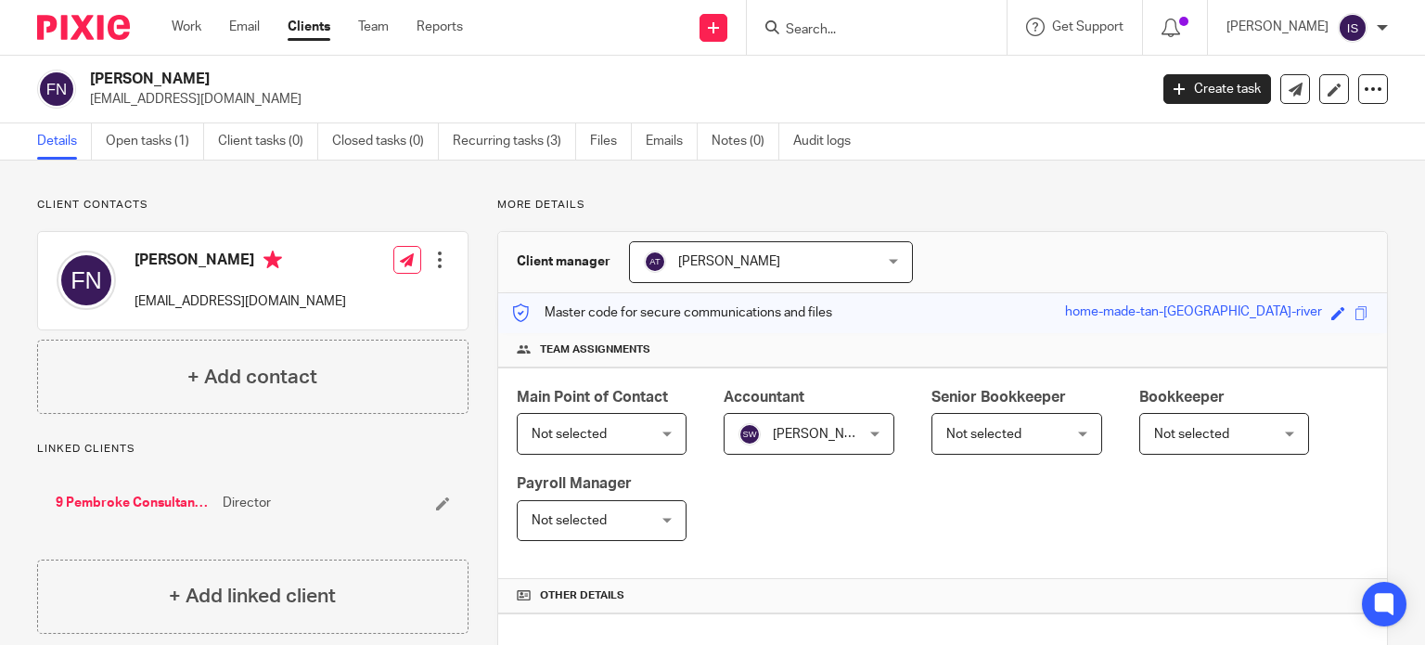
click at [872, 32] on input "Search" at bounding box center [867, 30] width 167 height 17
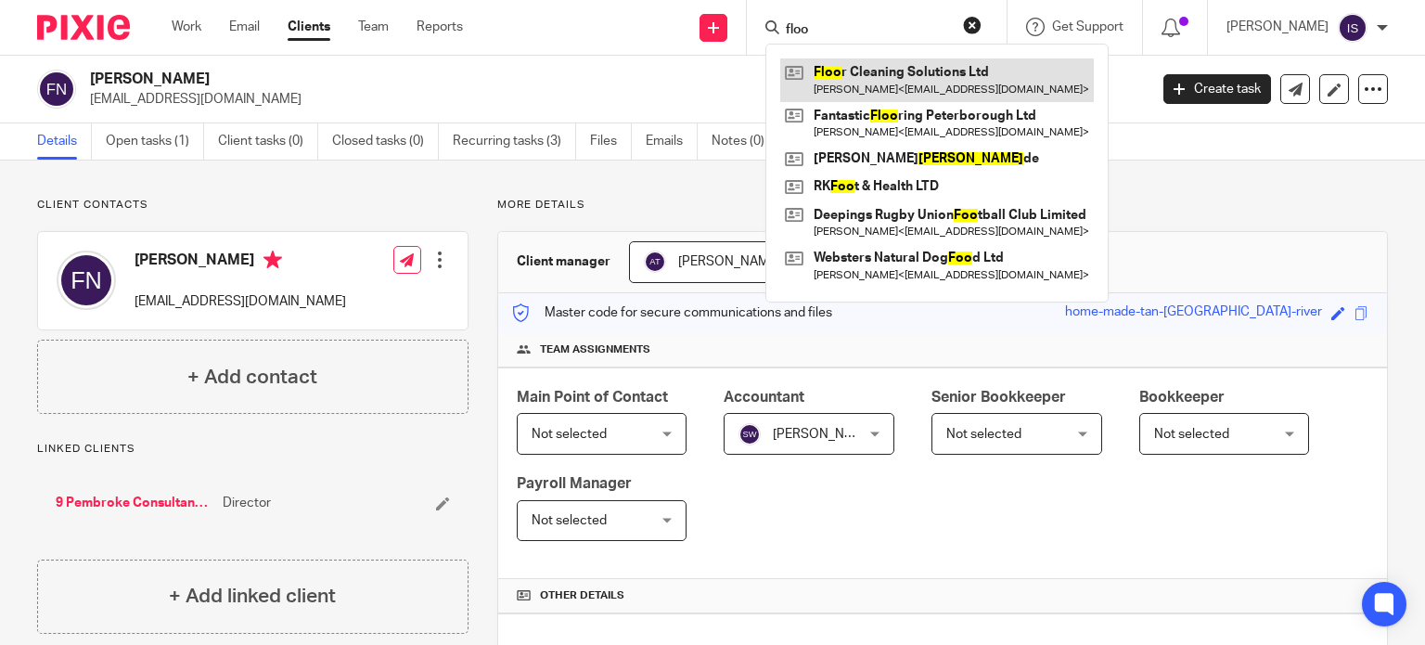
type input "floo"
click at [885, 66] on link at bounding box center [936, 79] width 313 height 43
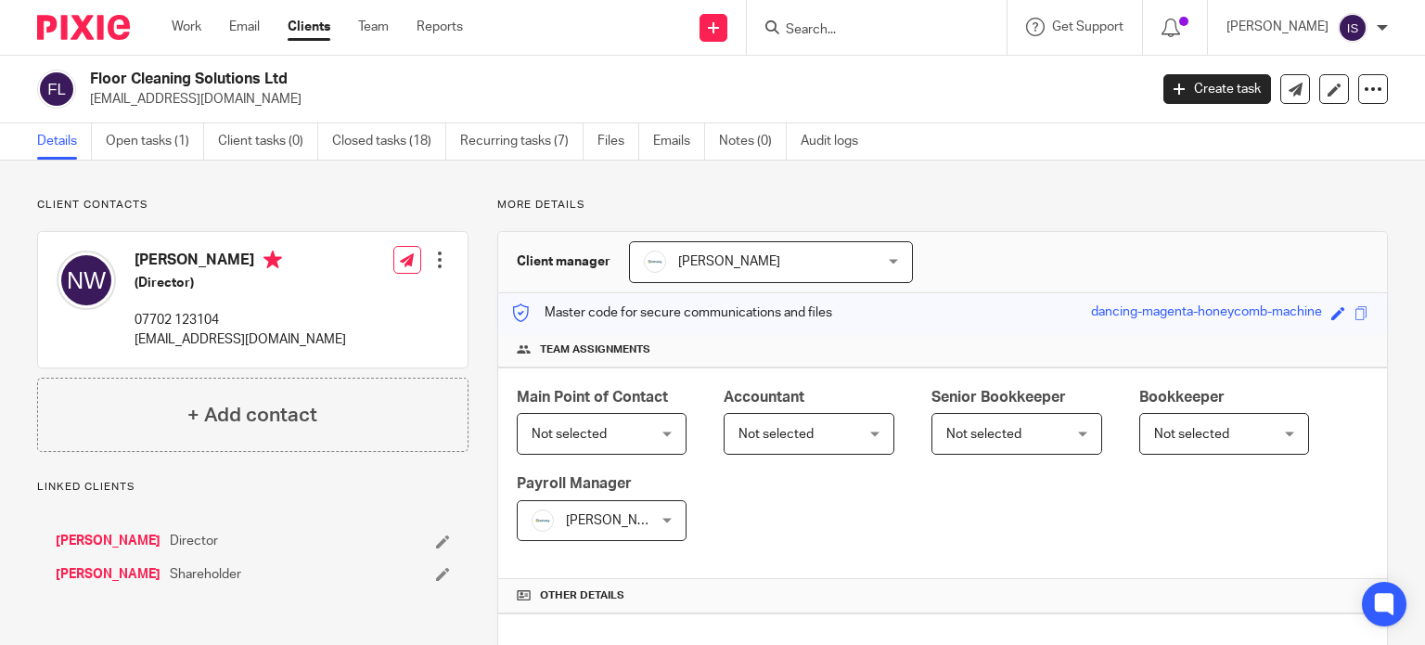
click at [767, 441] on span "Not selected" at bounding box center [799, 433] width 123 height 39
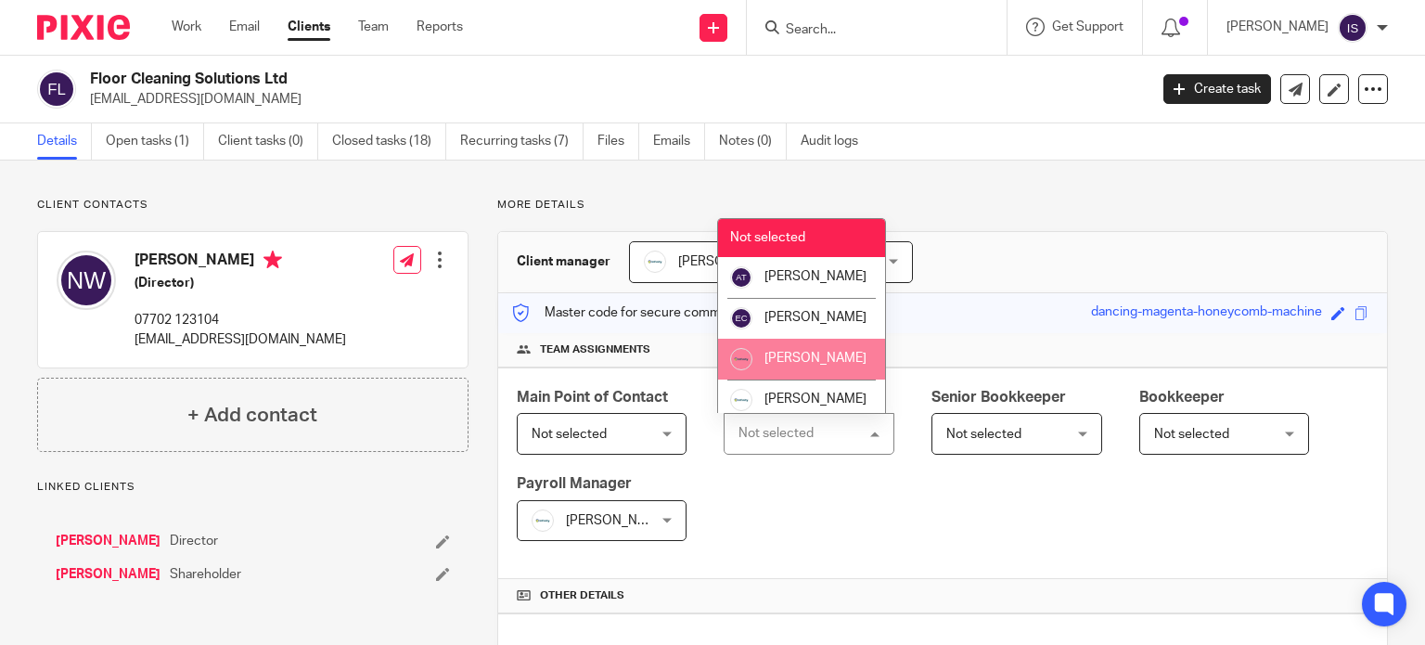
click at [798, 365] on span "[PERSON_NAME]" at bounding box center [815, 358] width 102 height 13
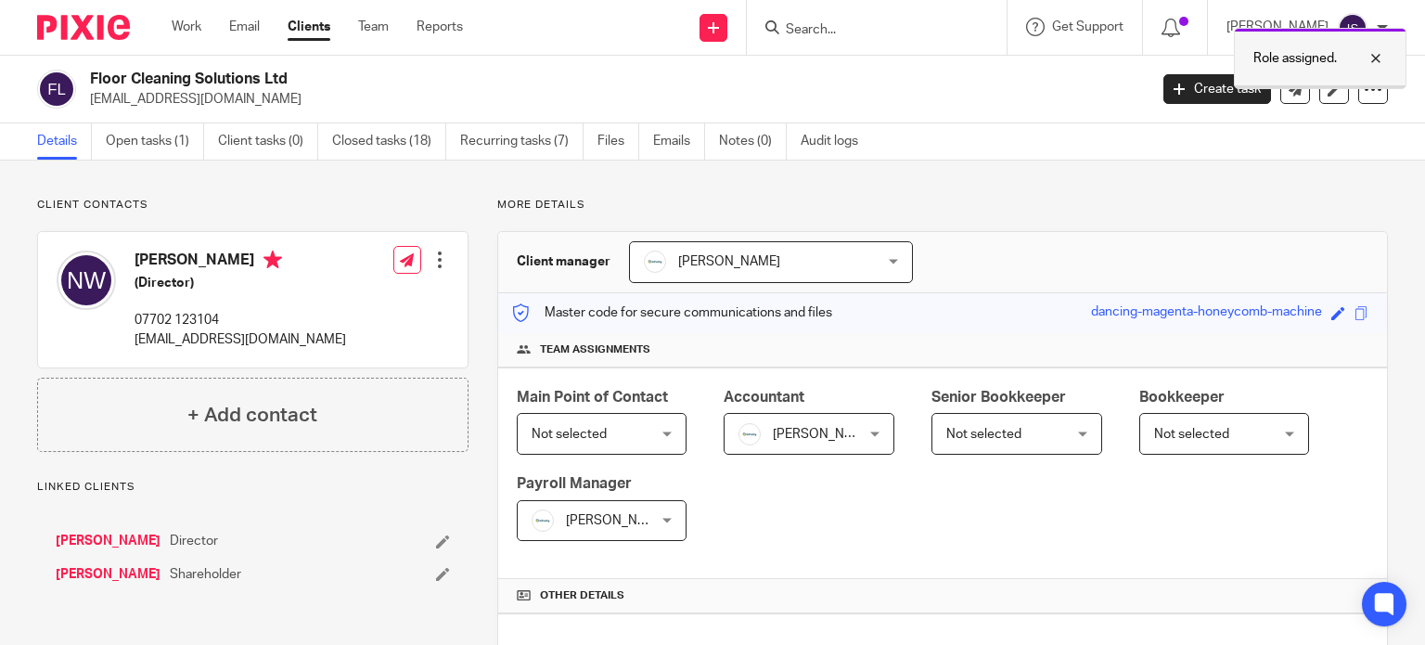
click at [1377, 53] on div at bounding box center [1362, 58] width 50 height 22
click at [940, 36] on input "Search" at bounding box center [867, 30] width 167 height 17
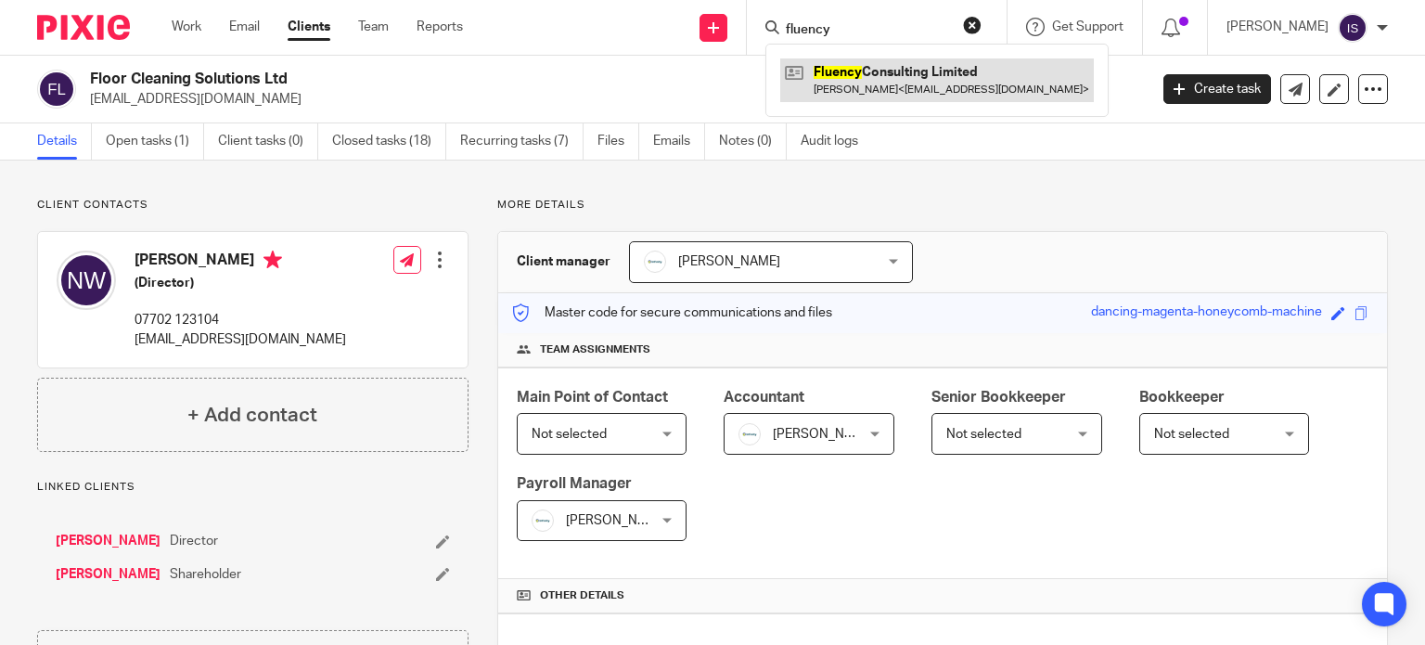
type input "fluency"
click at [892, 76] on link at bounding box center [936, 79] width 313 height 43
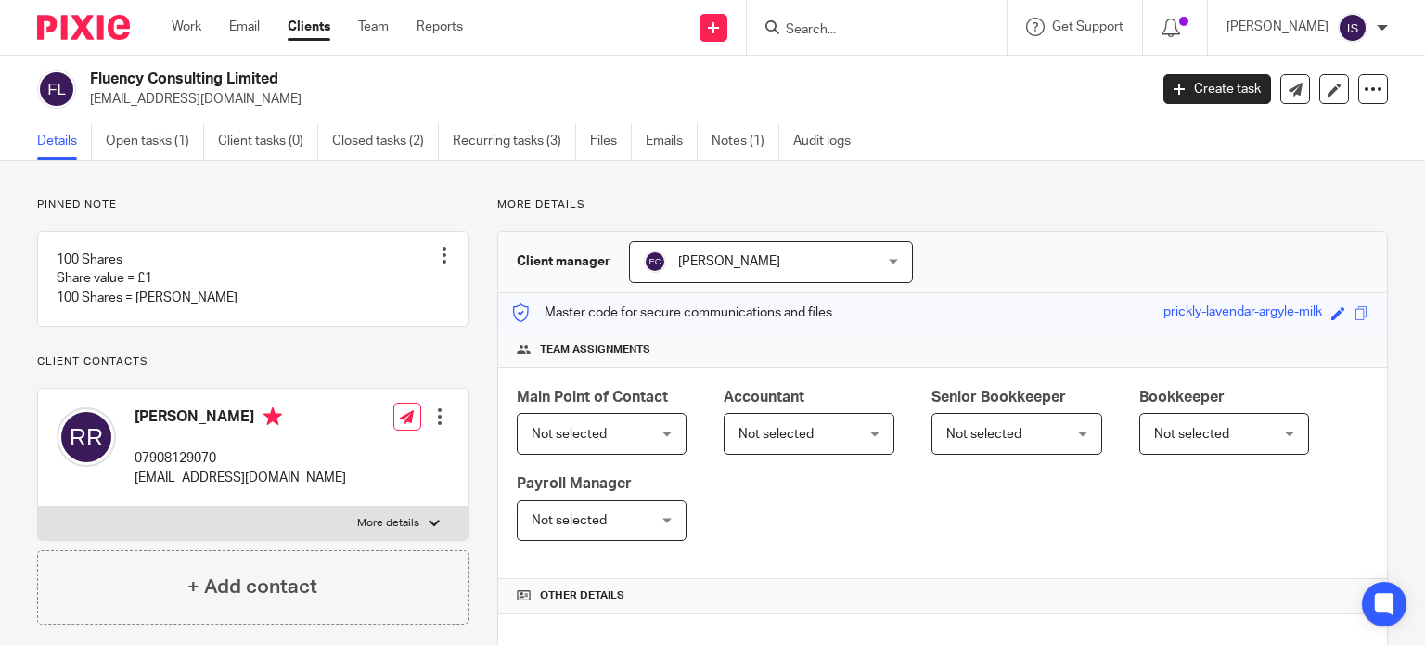
click at [764, 431] on span "Not selected" at bounding box center [775, 434] width 75 height 13
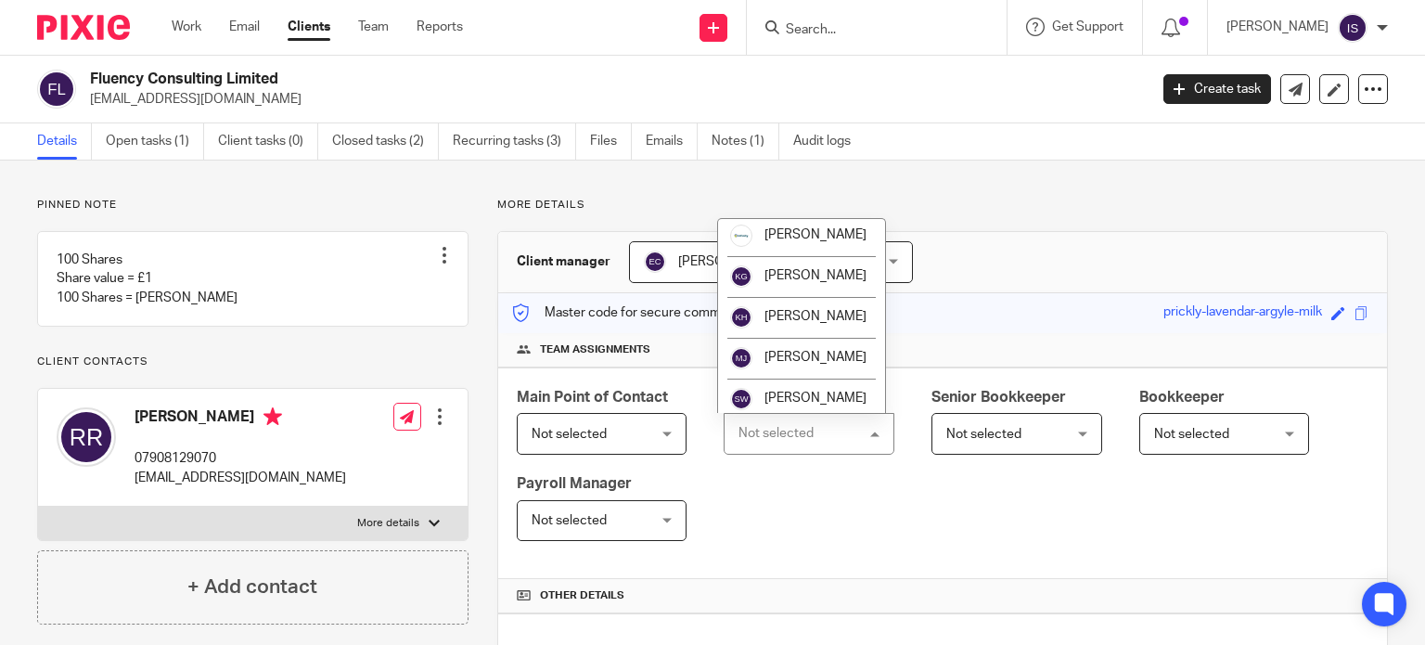
scroll to position [312, 0]
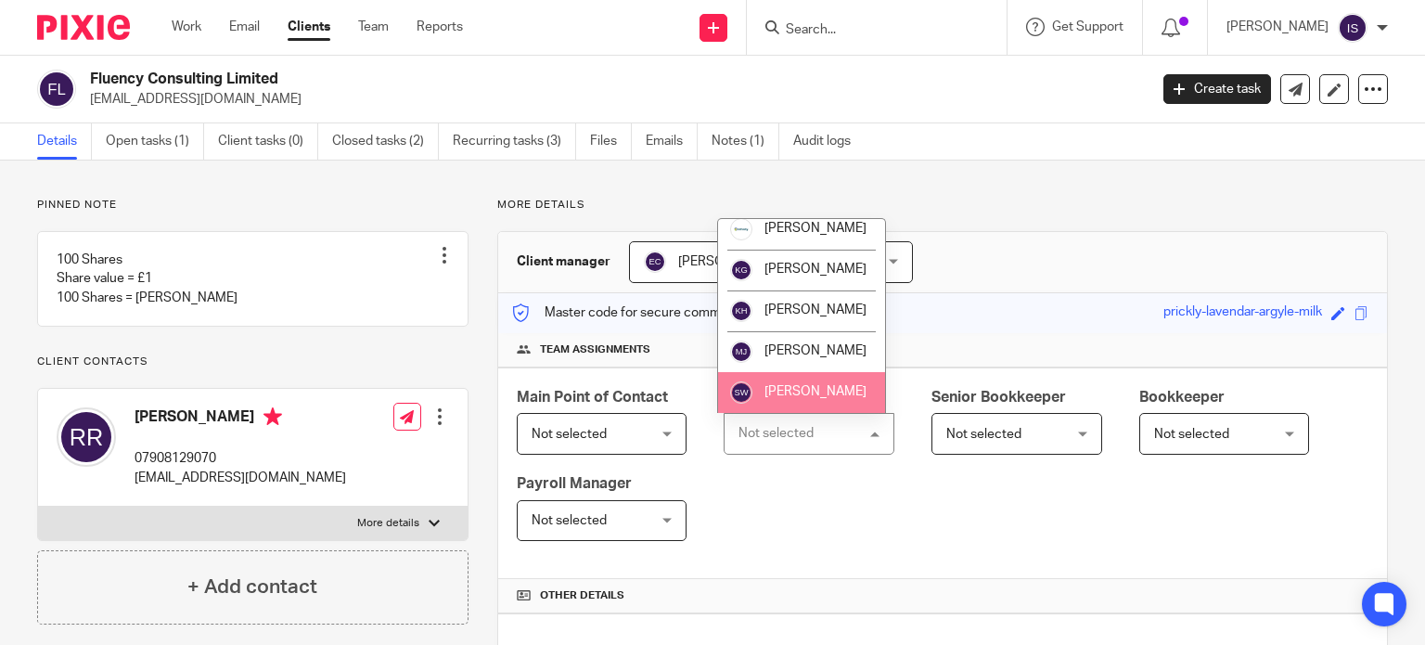
click at [801, 396] on span "[PERSON_NAME]" at bounding box center [815, 391] width 102 height 13
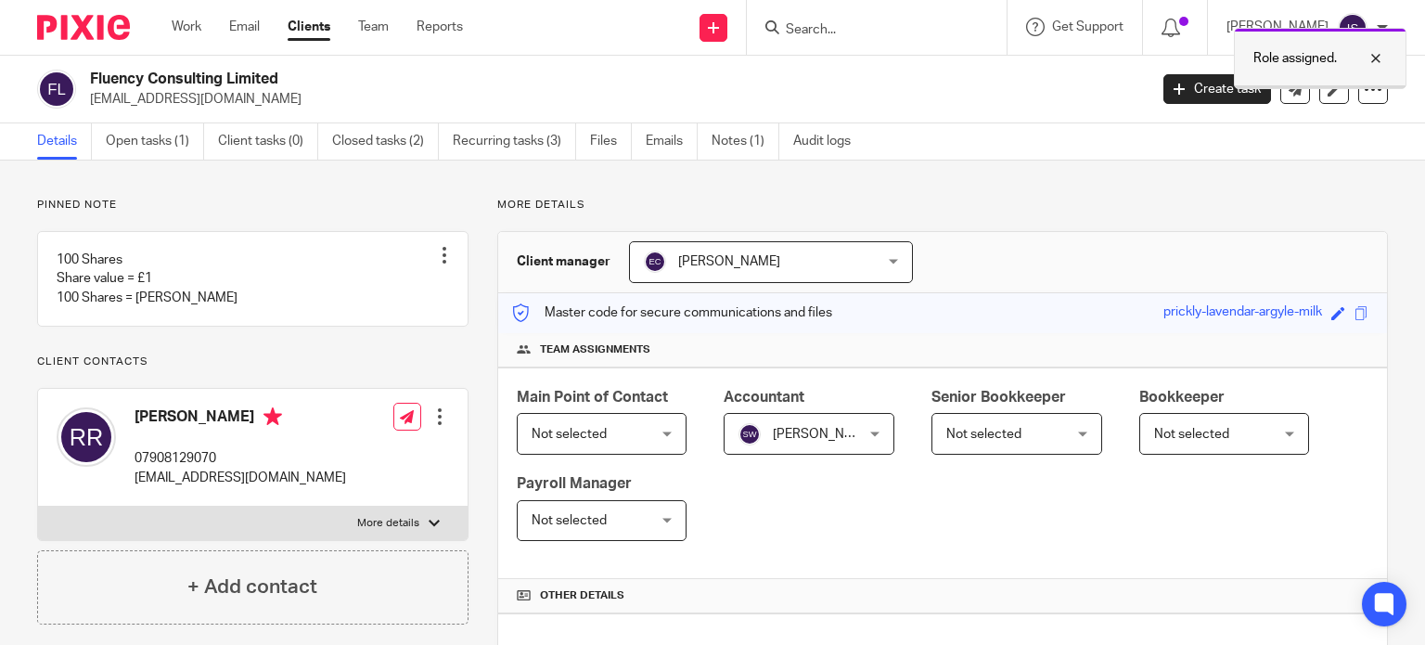
click at [1384, 56] on div at bounding box center [1362, 58] width 50 height 22
click at [908, 41] on div at bounding box center [877, 27] width 260 height 55
click at [896, 31] on input "Search" at bounding box center [867, 30] width 167 height 17
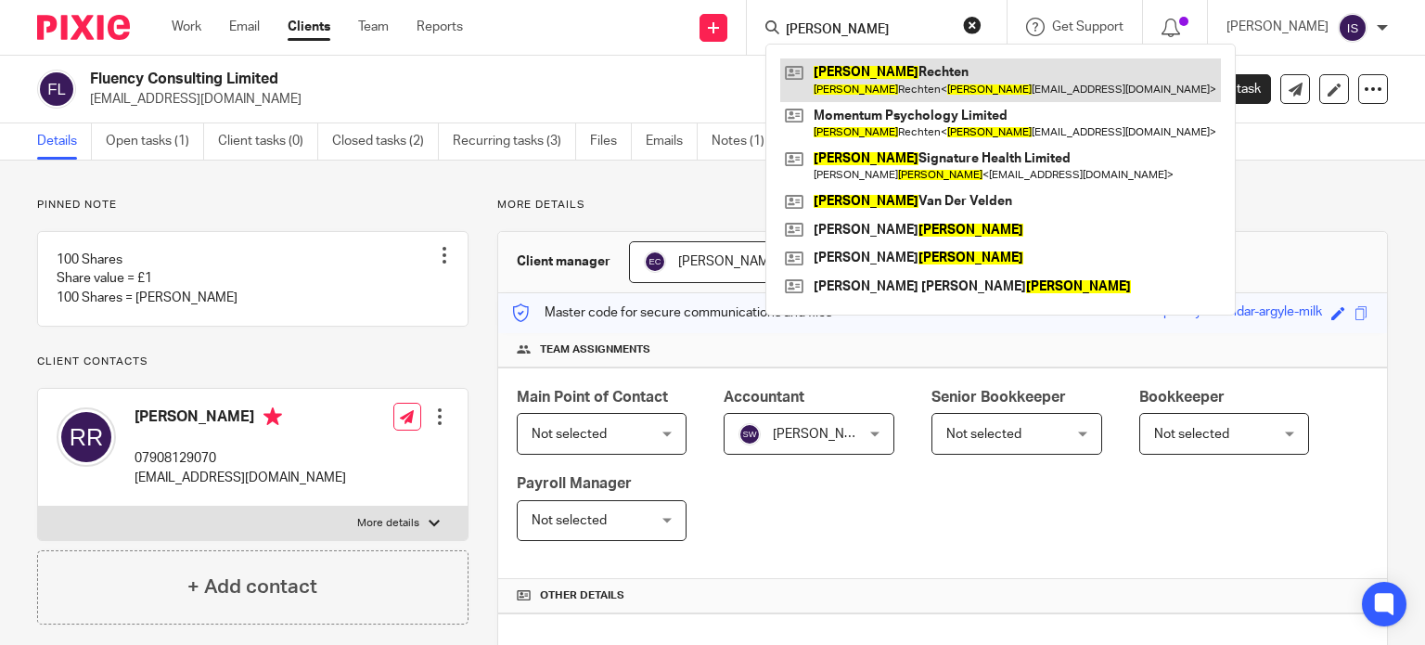
type input "frances"
click at [927, 88] on link at bounding box center [1000, 79] width 441 height 43
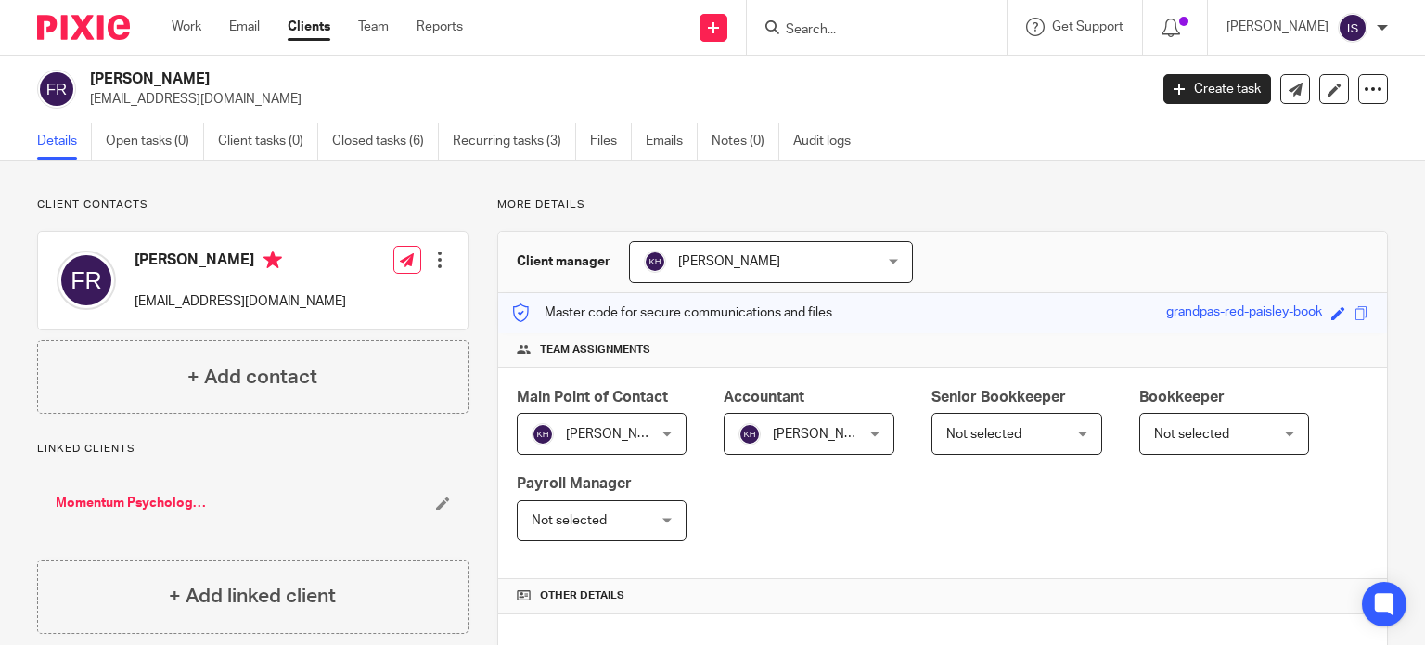
click at [887, 36] on input "Search" at bounding box center [867, 30] width 167 height 17
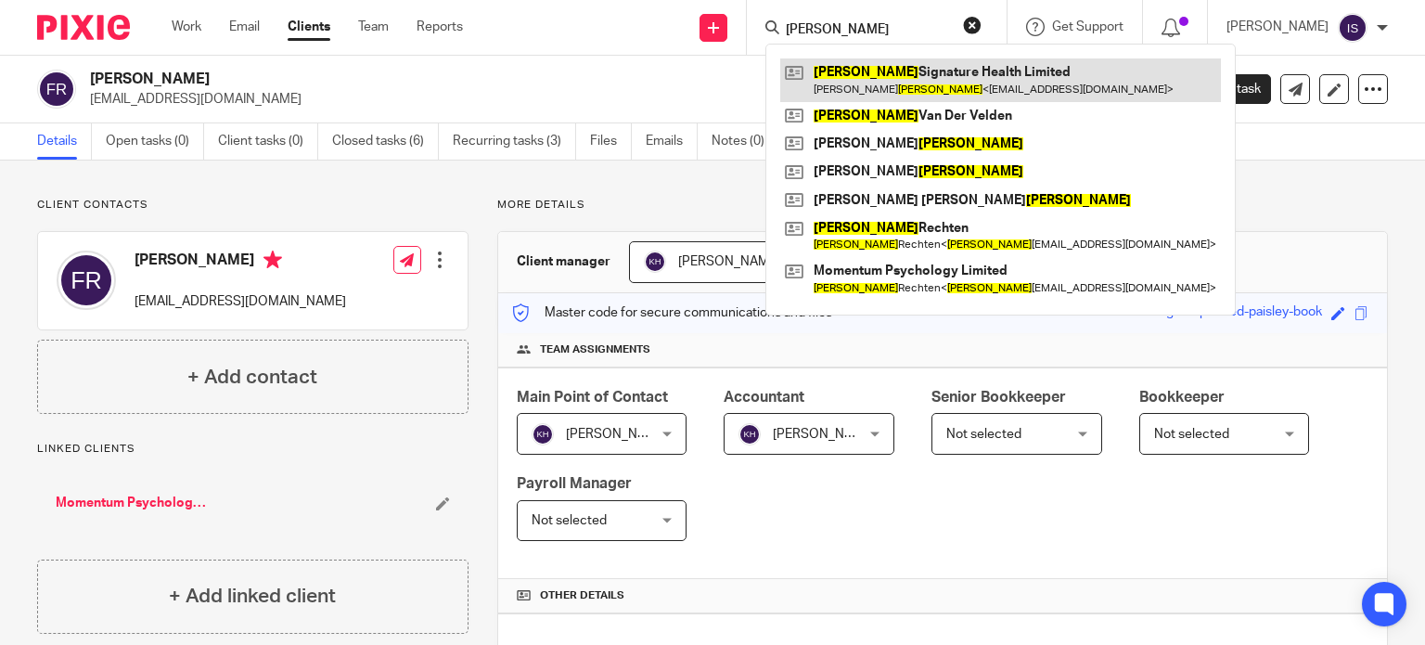
type input "francis"
click at [939, 71] on link at bounding box center [1000, 79] width 441 height 43
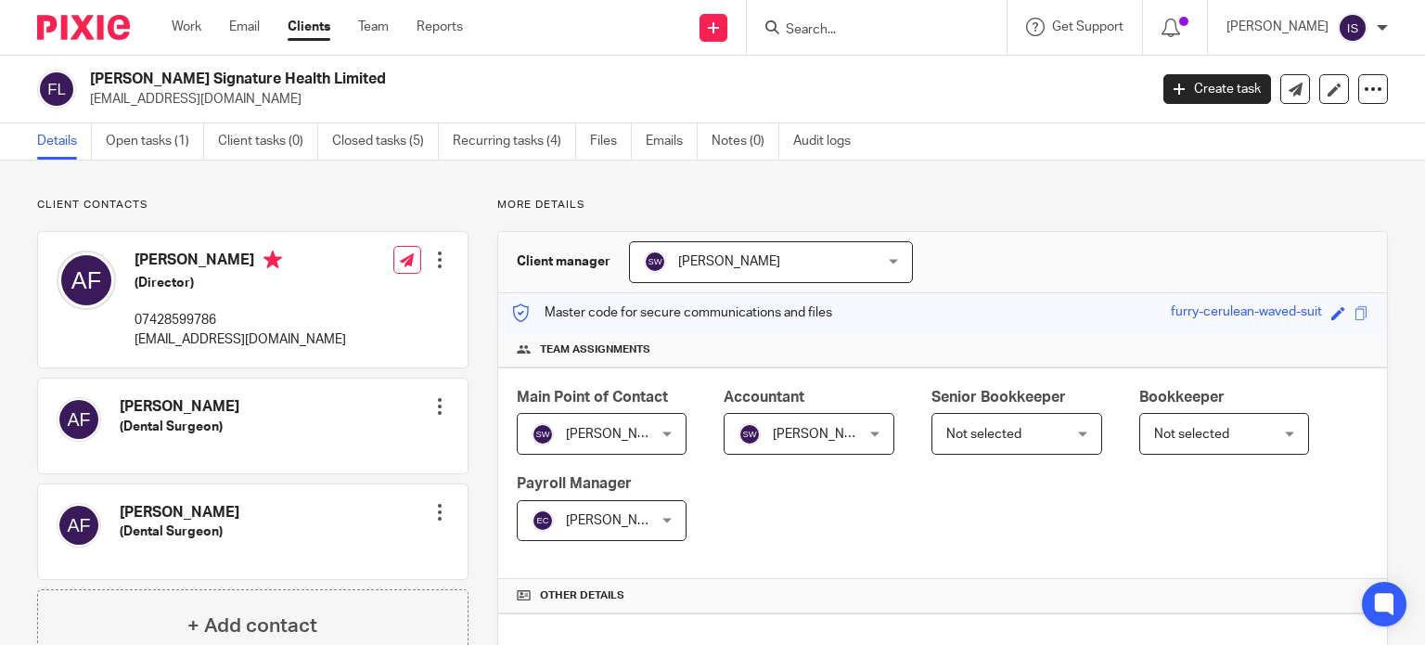
click at [835, 36] on input "Search" at bounding box center [867, 30] width 167 height 17
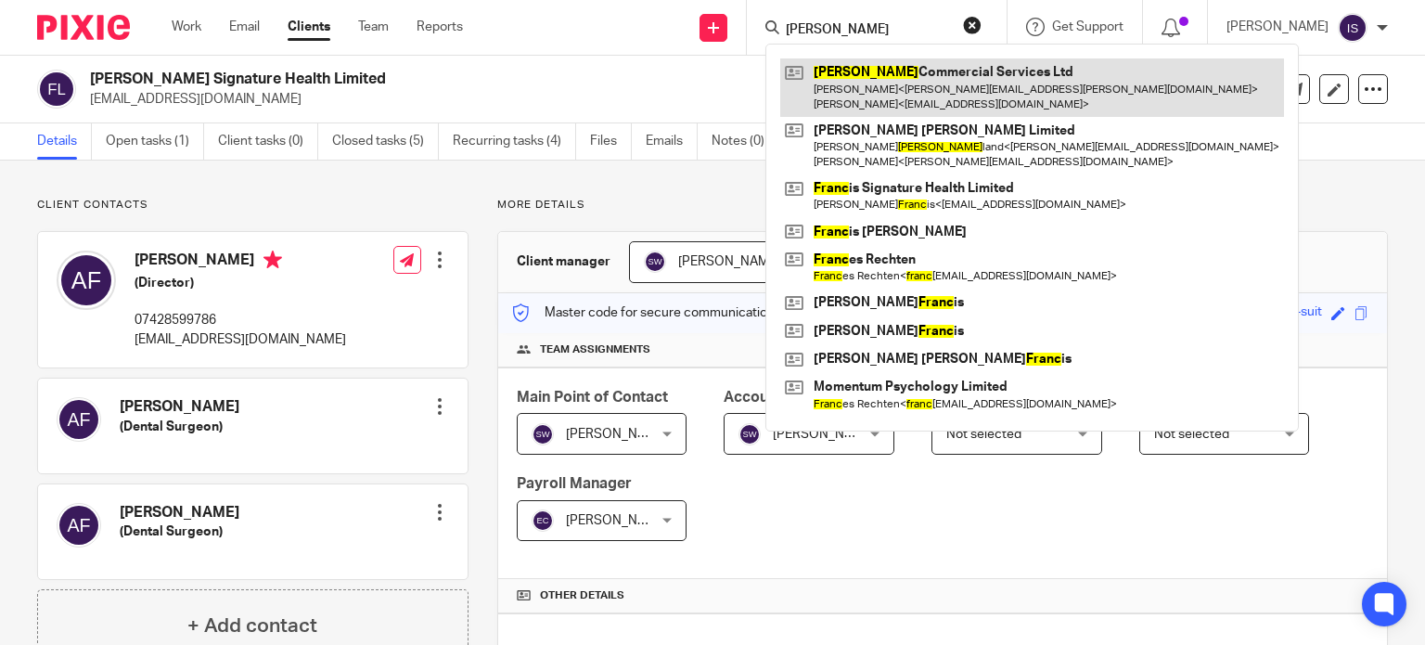
type input "frank"
click at [887, 82] on link at bounding box center [1032, 87] width 504 height 58
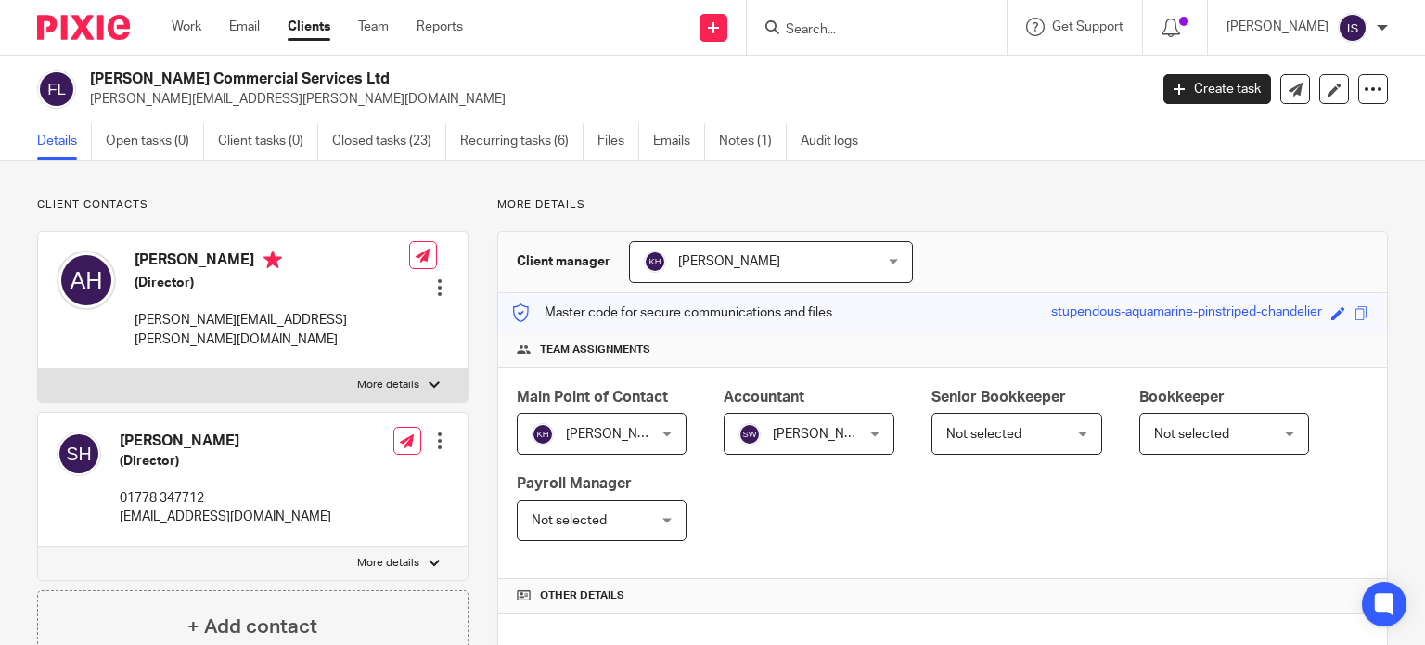
click at [816, 24] on input "Search" at bounding box center [867, 30] width 167 height 17
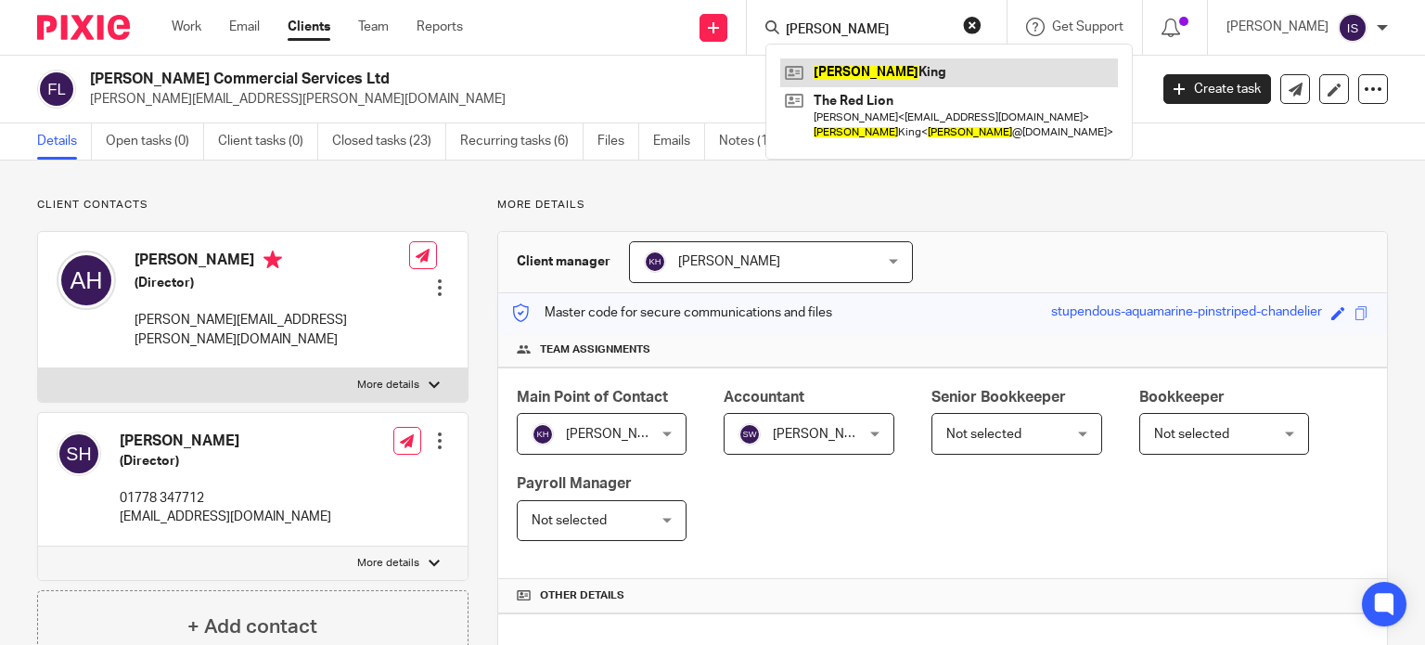
type input "[PERSON_NAME]"
click at [927, 65] on link at bounding box center [949, 72] width 338 height 28
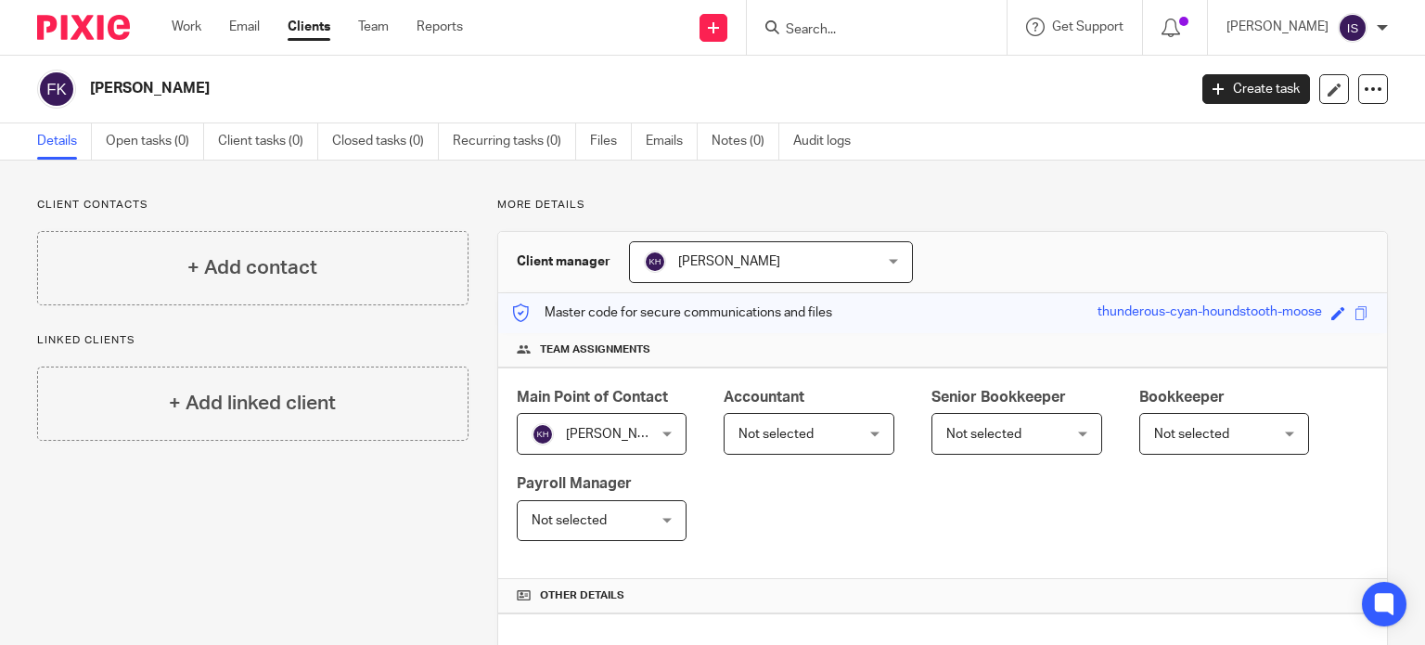
click at [790, 455] on div "Main Point of Contact [PERSON_NAME] [PERSON_NAME] Not selected [PERSON_NAME] [P…" at bounding box center [942, 473] width 889 height 212
click at [790, 439] on span "Not selected" at bounding box center [799, 433] width 123 height 39
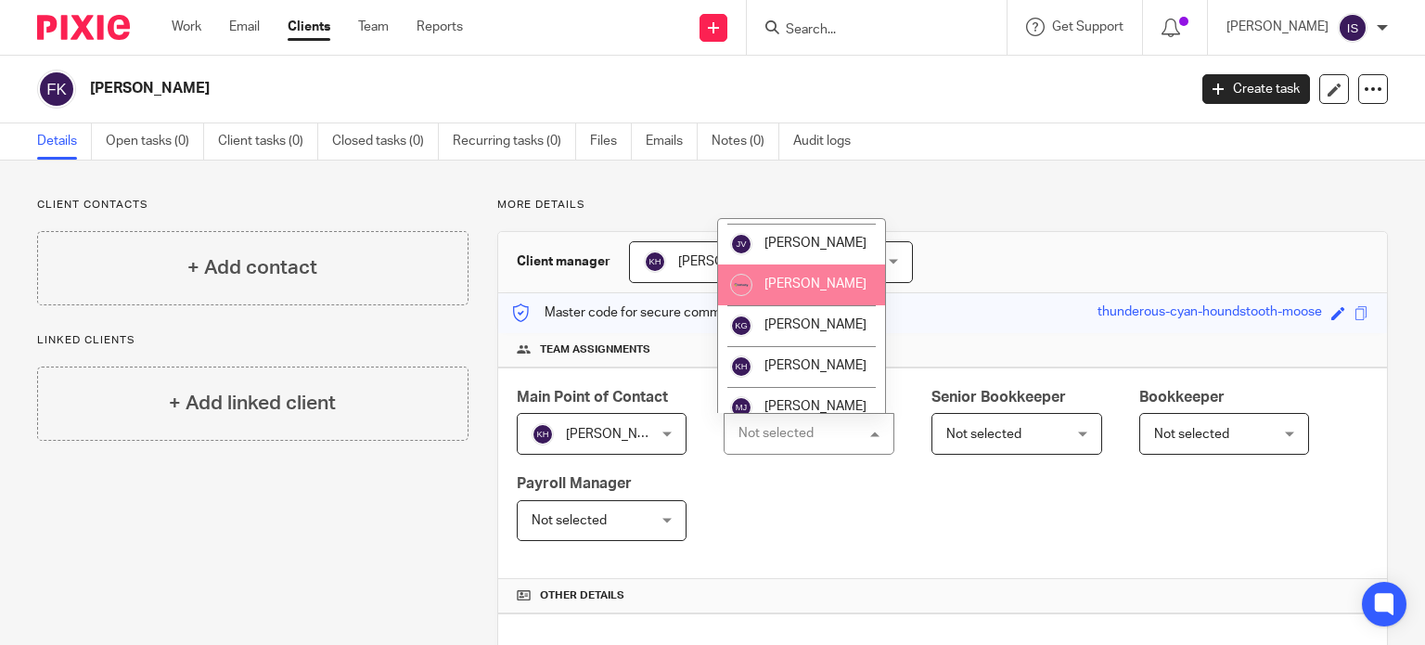
scroll to position [278, 0]
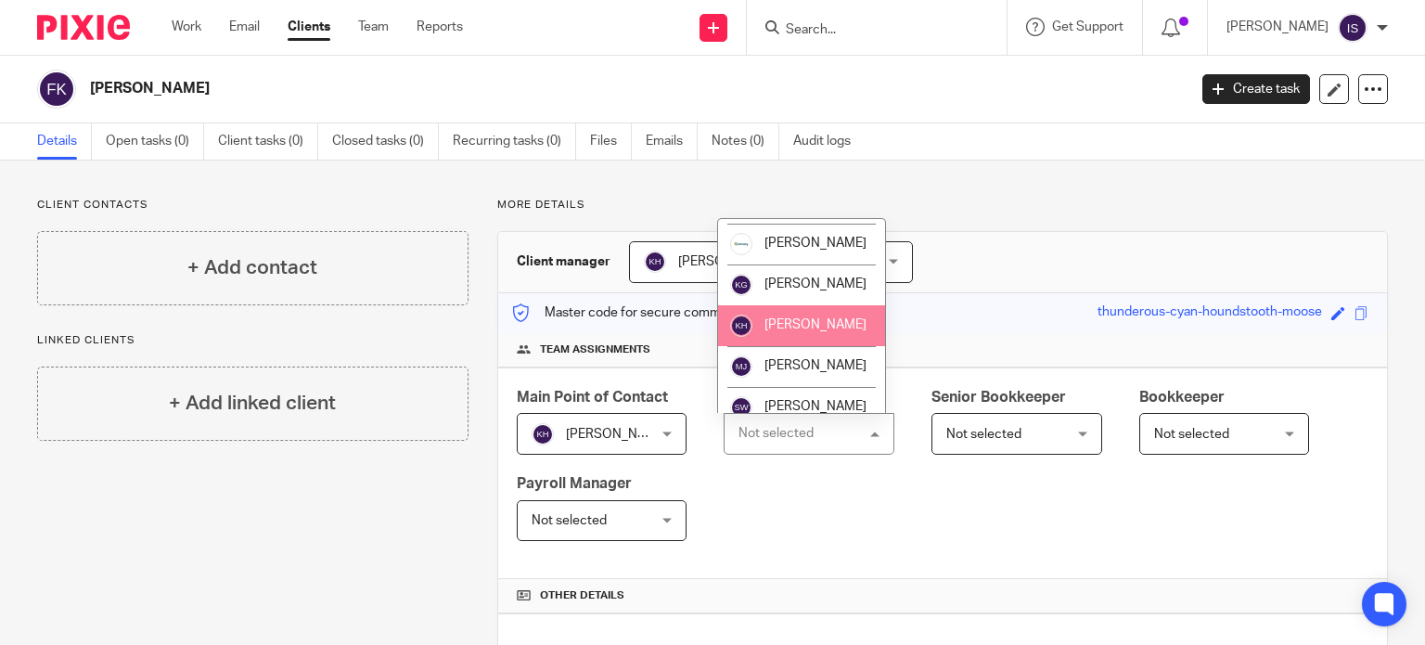
click at [782, 346] on li "[PERSON_NAME]" at bounding box center [801, 325] width 167 height 41
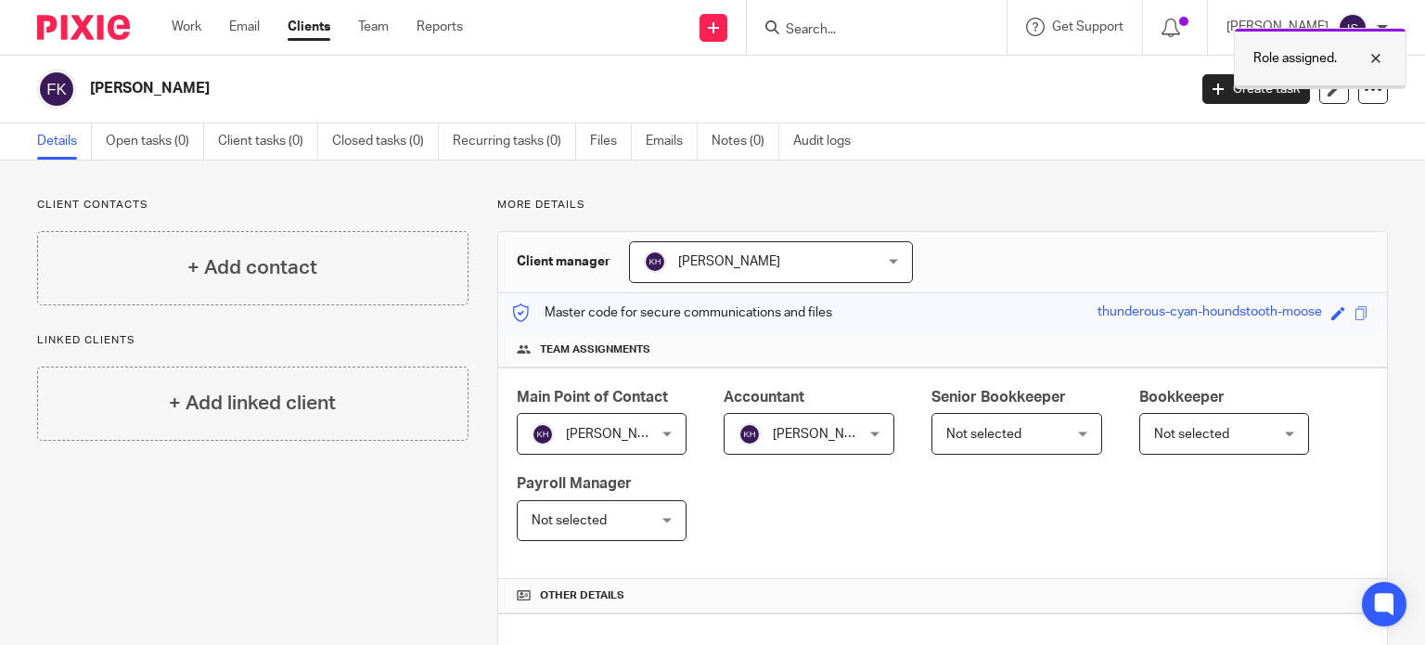
click at [1371, 57] on div at bounding box center [1362, 58] width 50 height 22
click at [863, 35] on input "Search" at bounding box center [867, 30] width 167 height 17
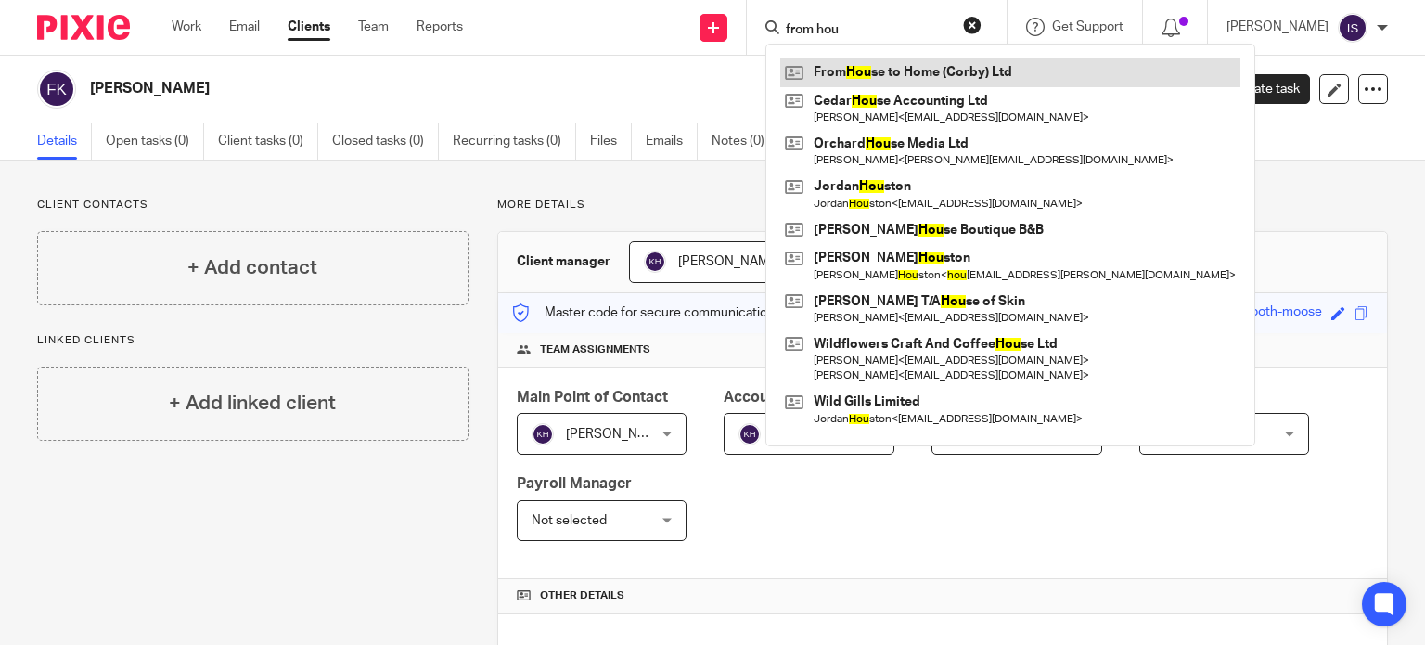
type input "from hou"
click at [931, 70] on link at bounding box center [1010, 72] width 460 height 28
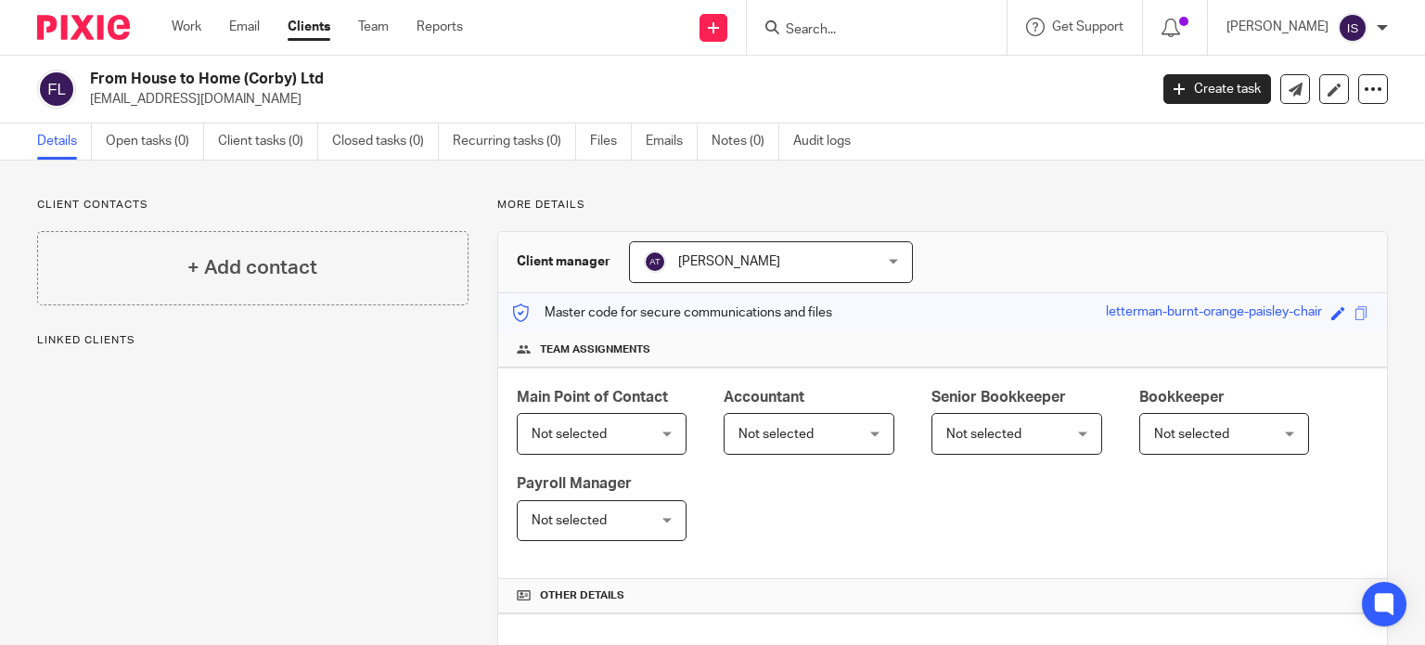
click at [889, 19] on form at bounding box center [883, 27] width 198 height 23
click at [862, 32] on input "Search" at bounding box center [867, 30] width 167 height 17
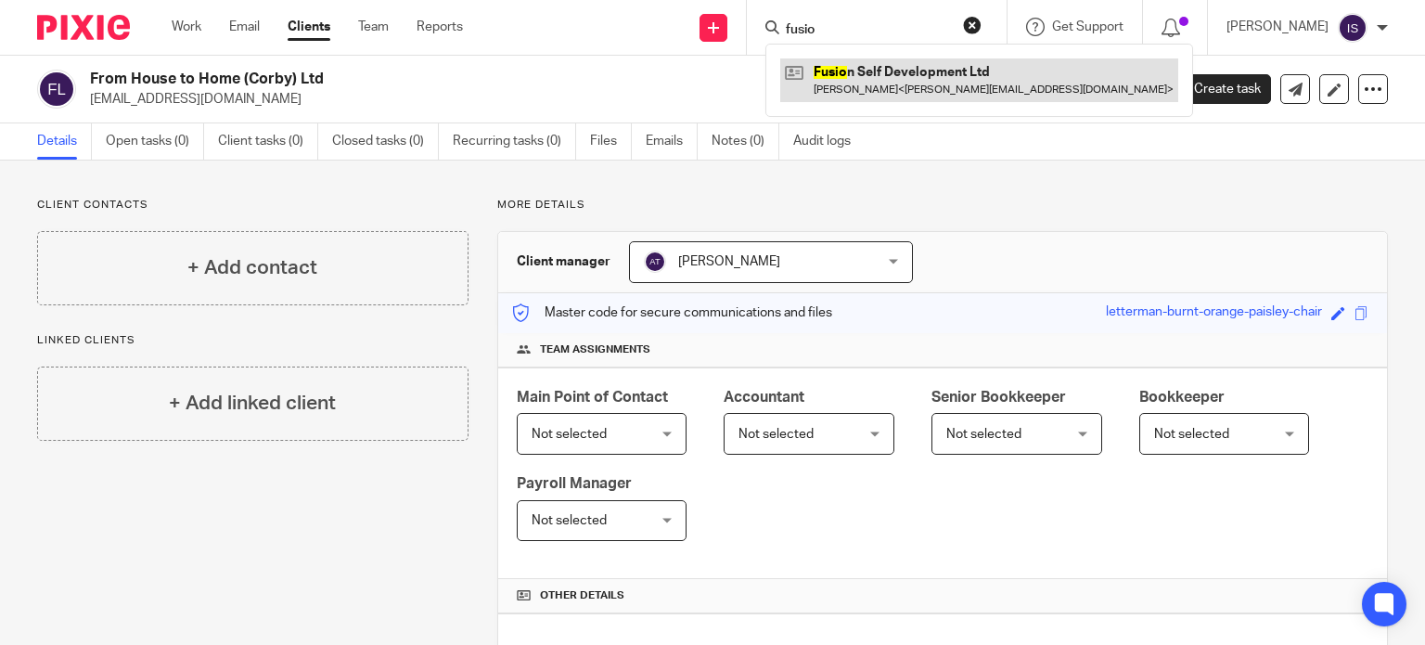
type input "fusio"
click at [887, 65] on link at bounding box center [979, 79] width 398 height 43
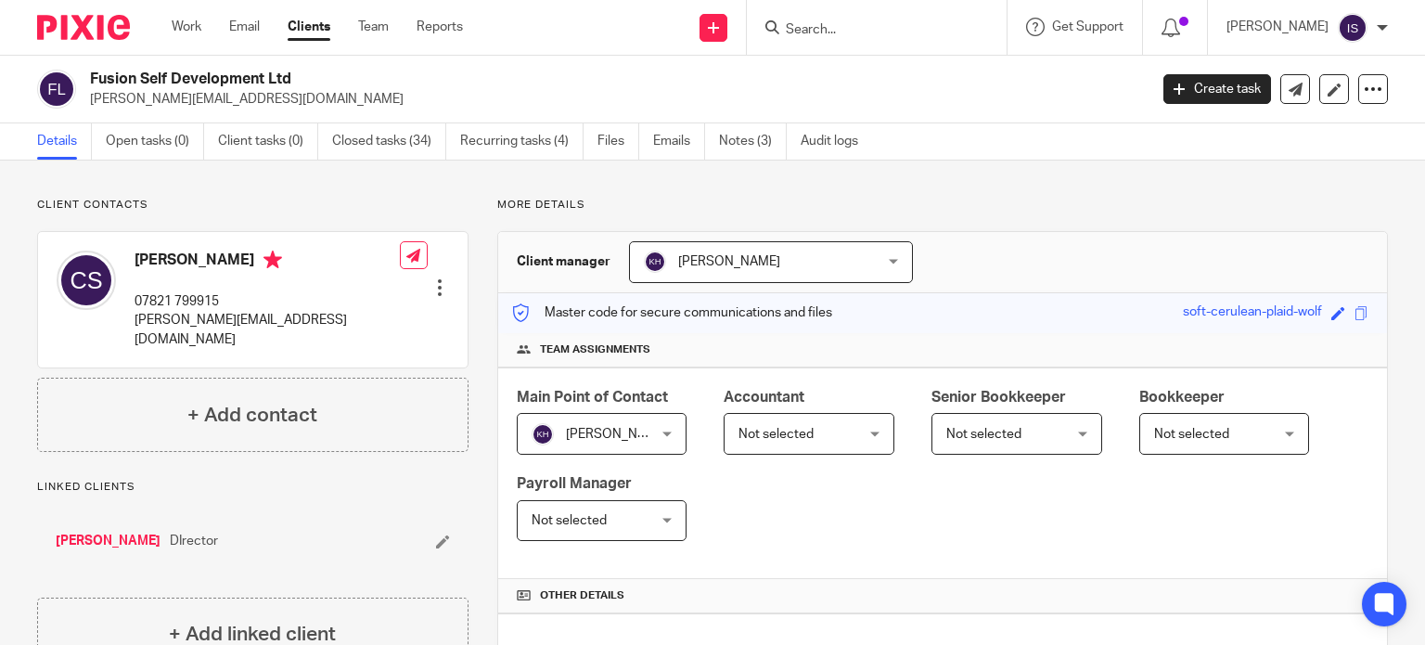
click at [747, 433] on span "Not selected" at bounding box center [775, 434] width 75 height 13
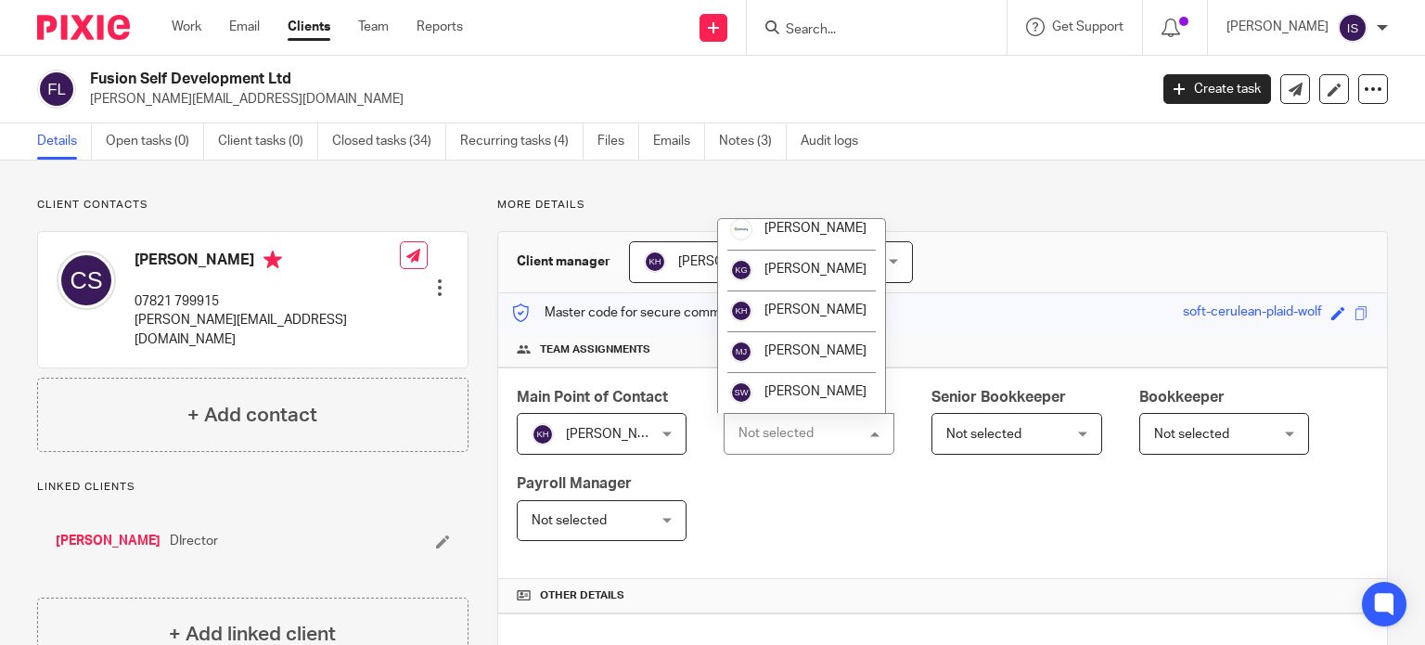
scroll to position [312, 0]
click at [787, 296] on li "[PERSON_NAME]" at bounding box center [801, 310] width 167 height 41
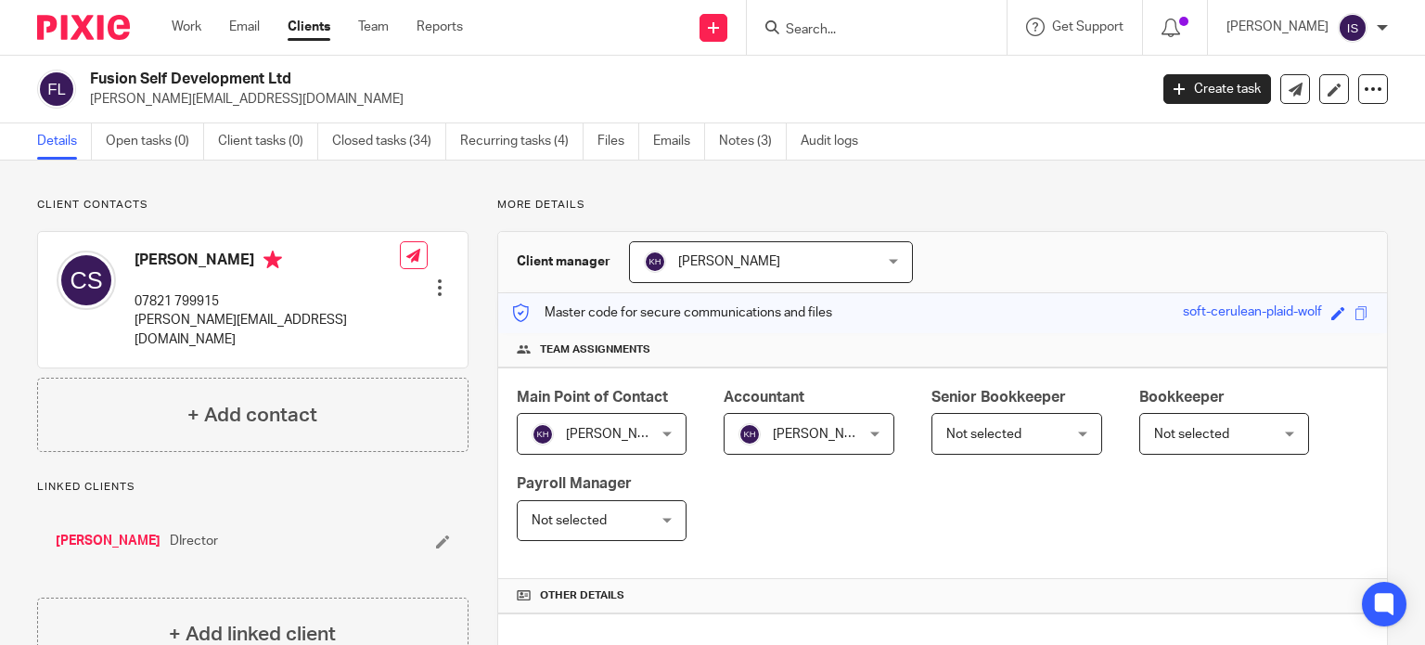
click at [846, 22] on input "Search" at bounding box center [867, 30] width 167 height 17
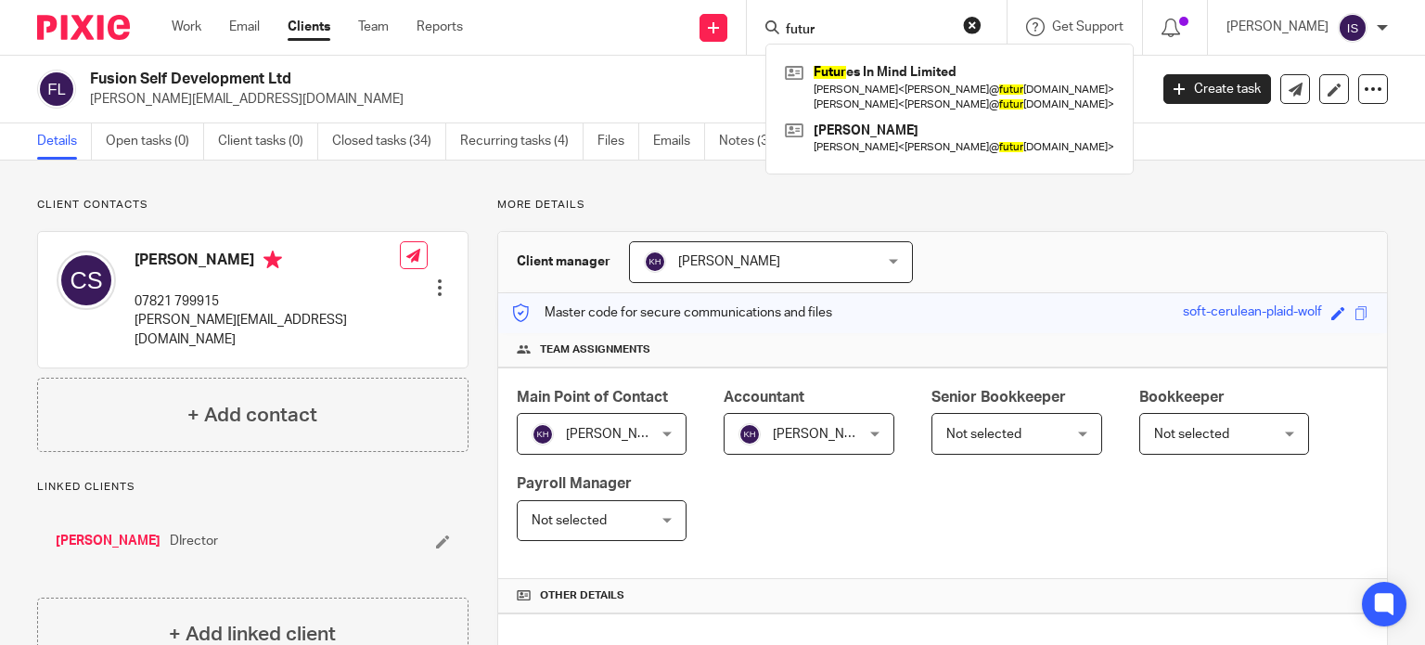
type input "futur"
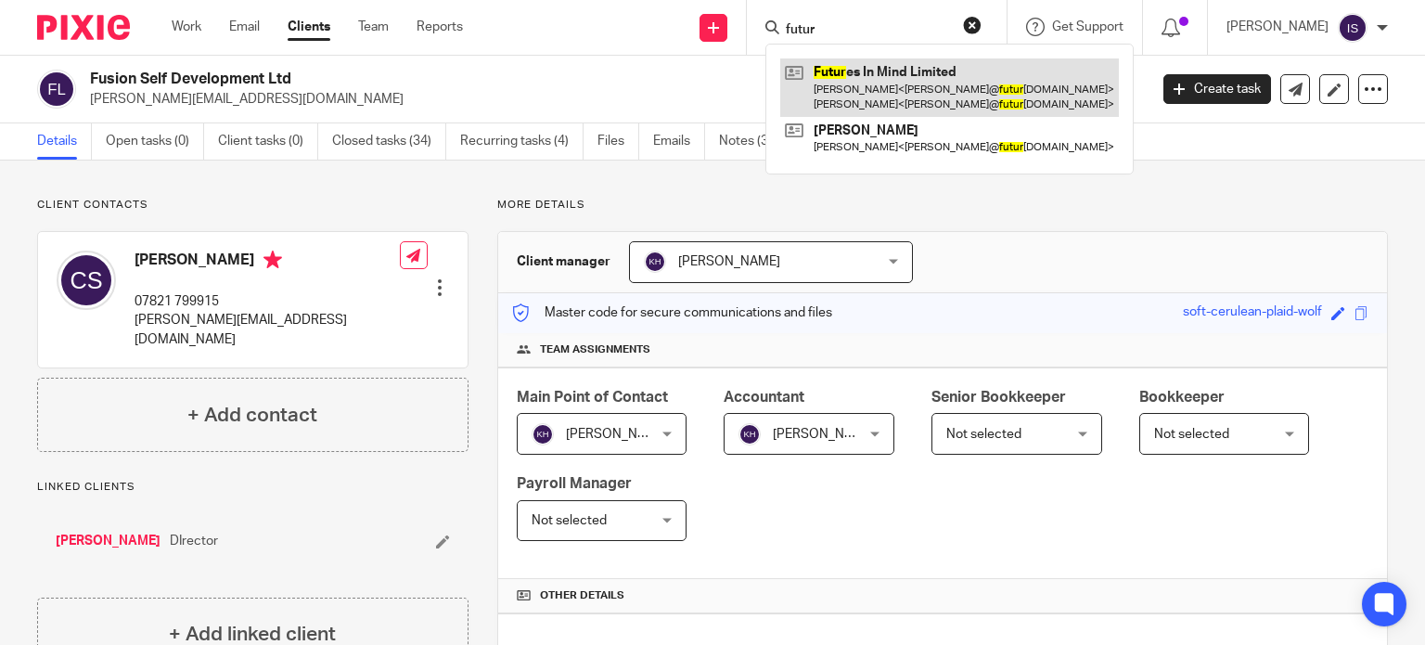
click at [863, 91] on link at bounding box center [949, 87] width 339 height 58
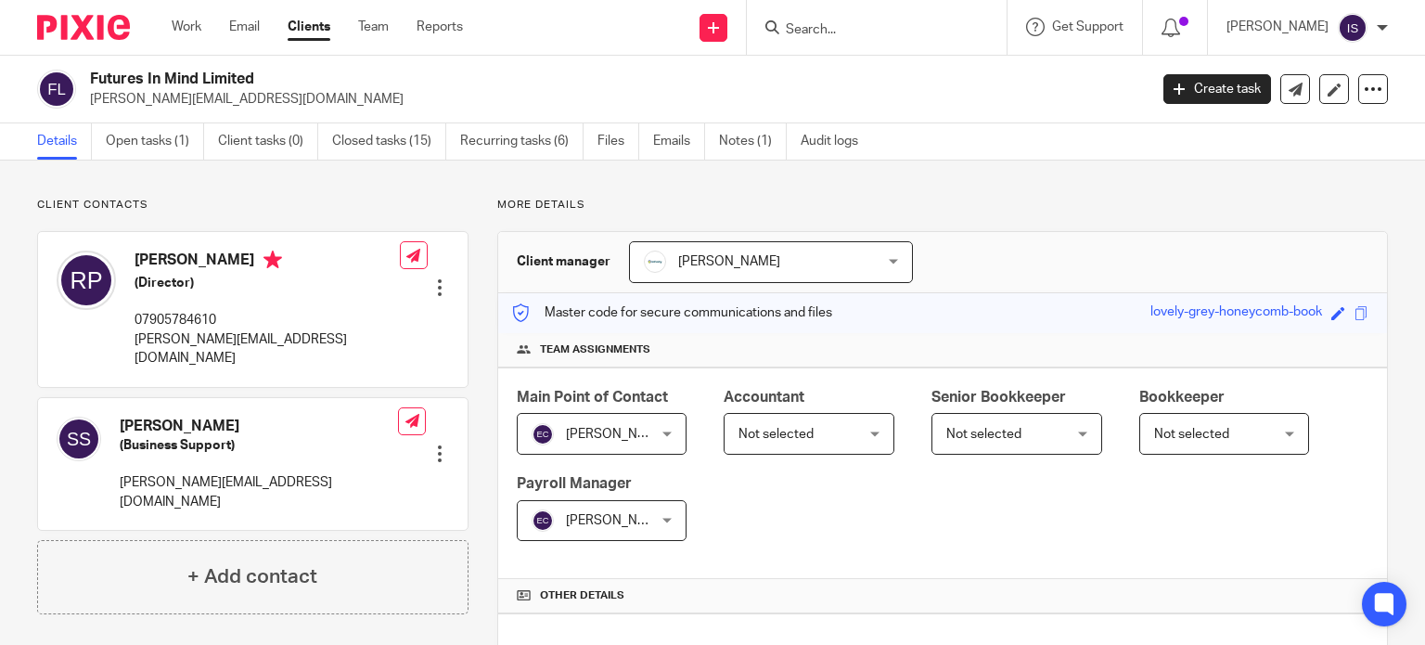
click at [738, 449] on span "Not selected" at bounding box center [799, 433] width 123 height 39
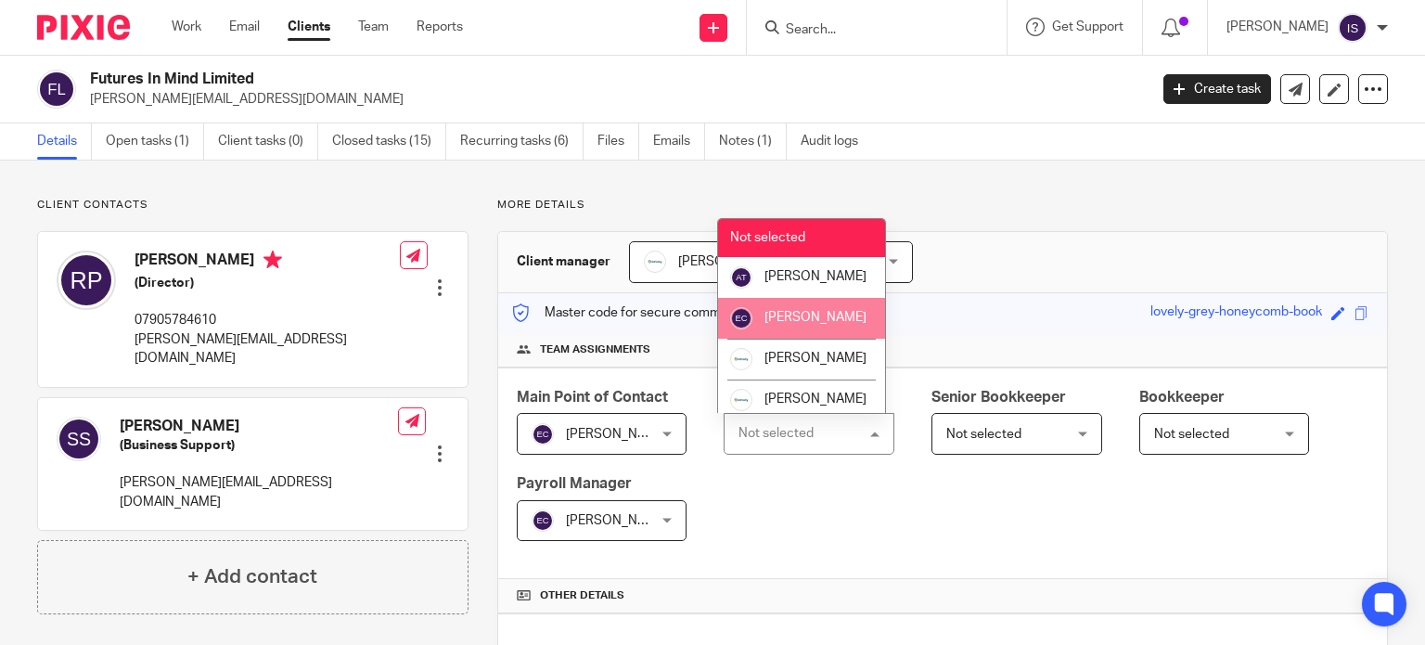
click at [768, 339] on li "[PERSON_NAME]" at bounding box center [801, 318] width 167 height 41
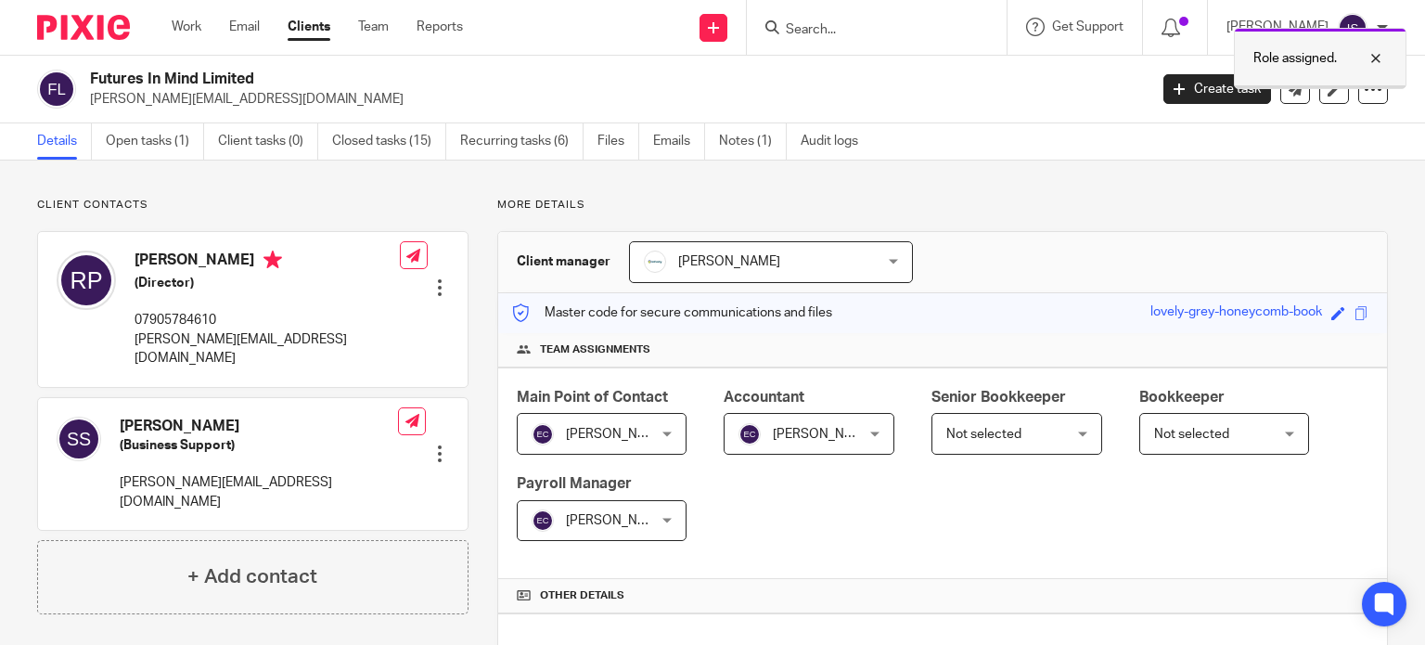
click at [1376, 56] on div at bounding box center [1362, 58] width 50 height 22
click at [872, 29] on input "Search" at bounding box center [867, 30] width 167 height 17
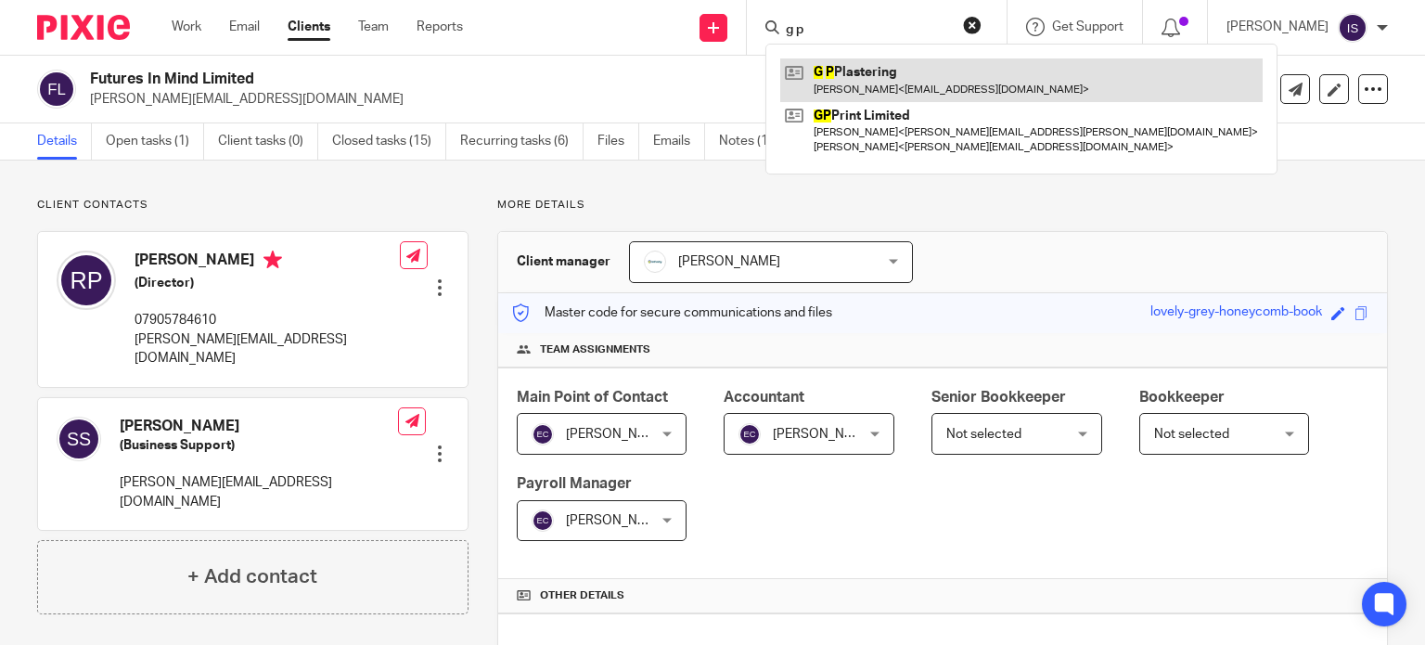
type input "g p"
click at [913, 89] on link at bounding box center [1021, 79] width 482 height 43
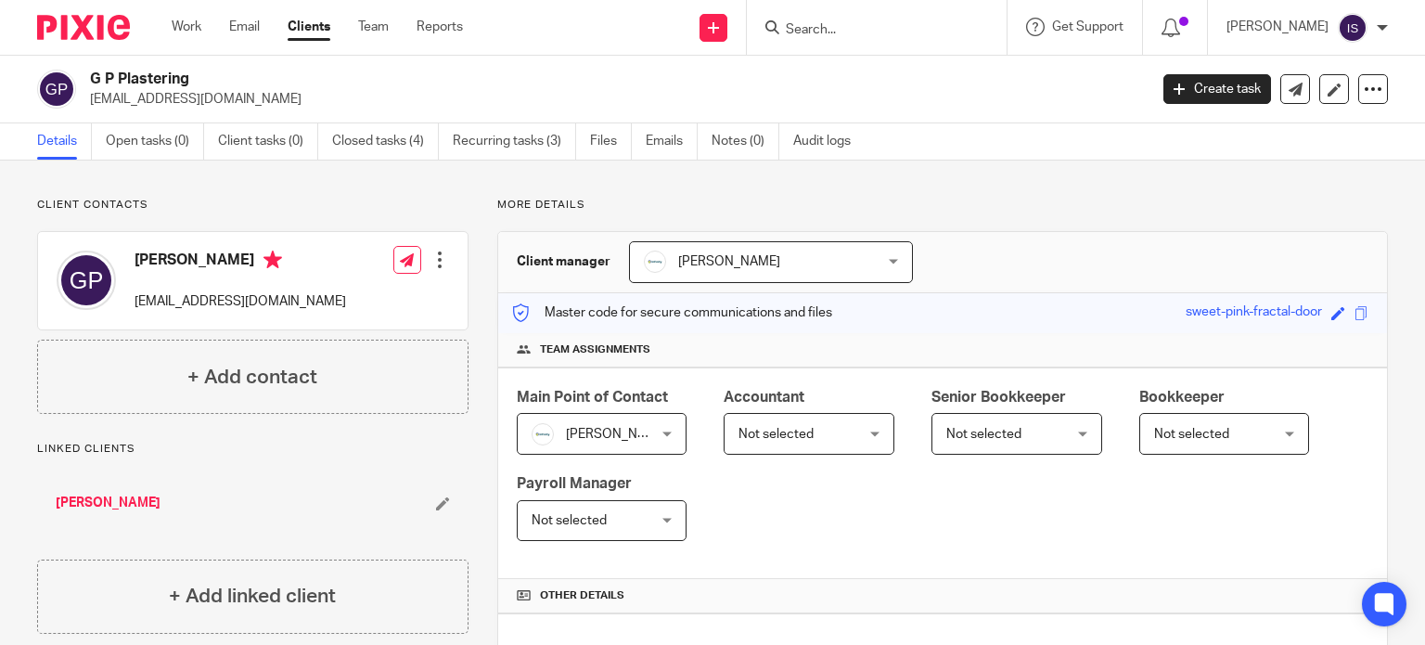
click at [842, 436] on span "Not selected" at bounding box center [799, 433] width 123 height 39
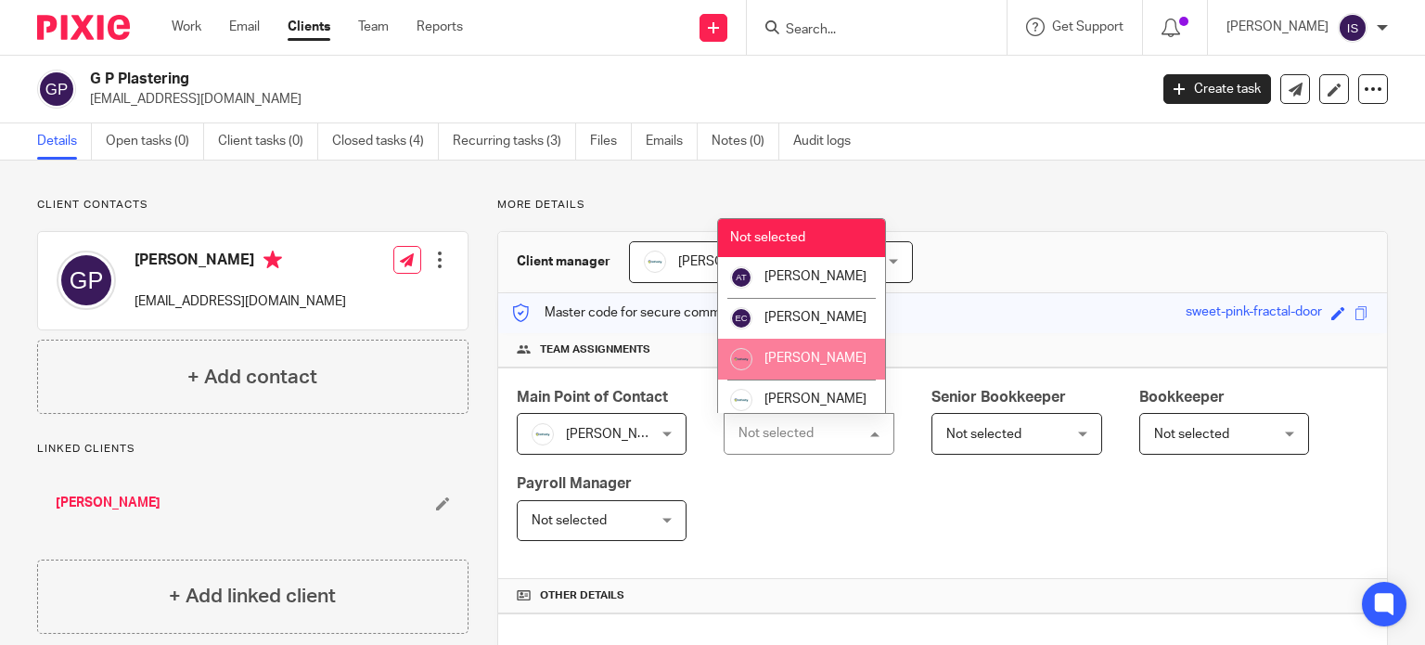
click at [850, 379] on li "[PERSON_NAME]" at bounding box center [801, 359] width 167 height 41
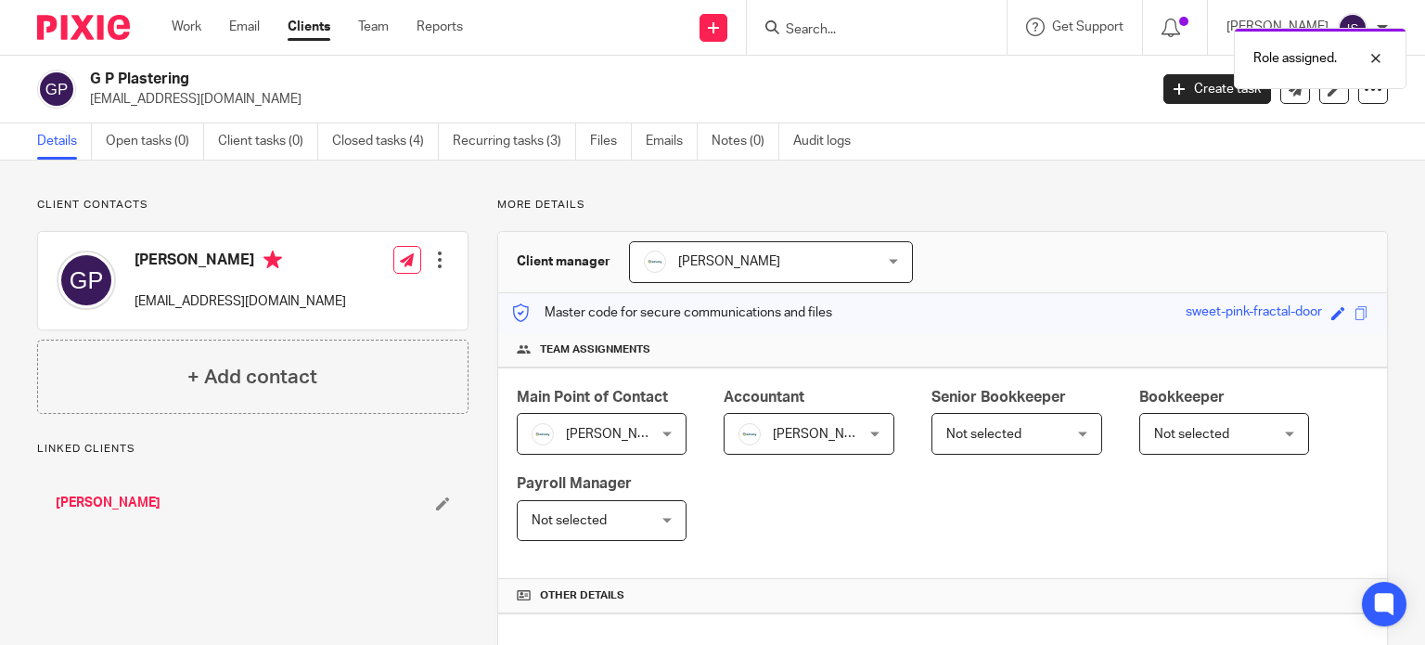
click at [850, 29] on div "Role assigned." at bounding box center [1059, 54] width 694 height 70
click at [1377, 58] on div at bounding box center [1362, 58] width 50 height 22
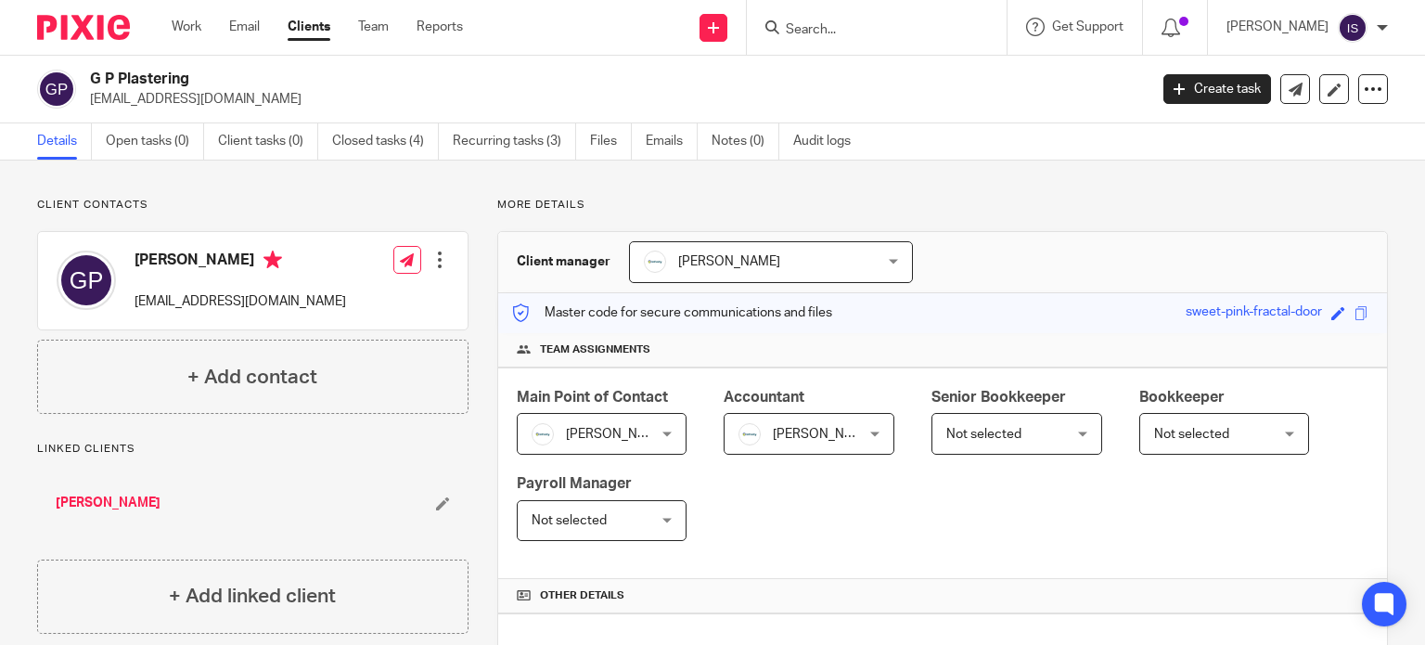
click at [918, 22] on input "Search" at bounding box center [867, 30] width 167 height 17
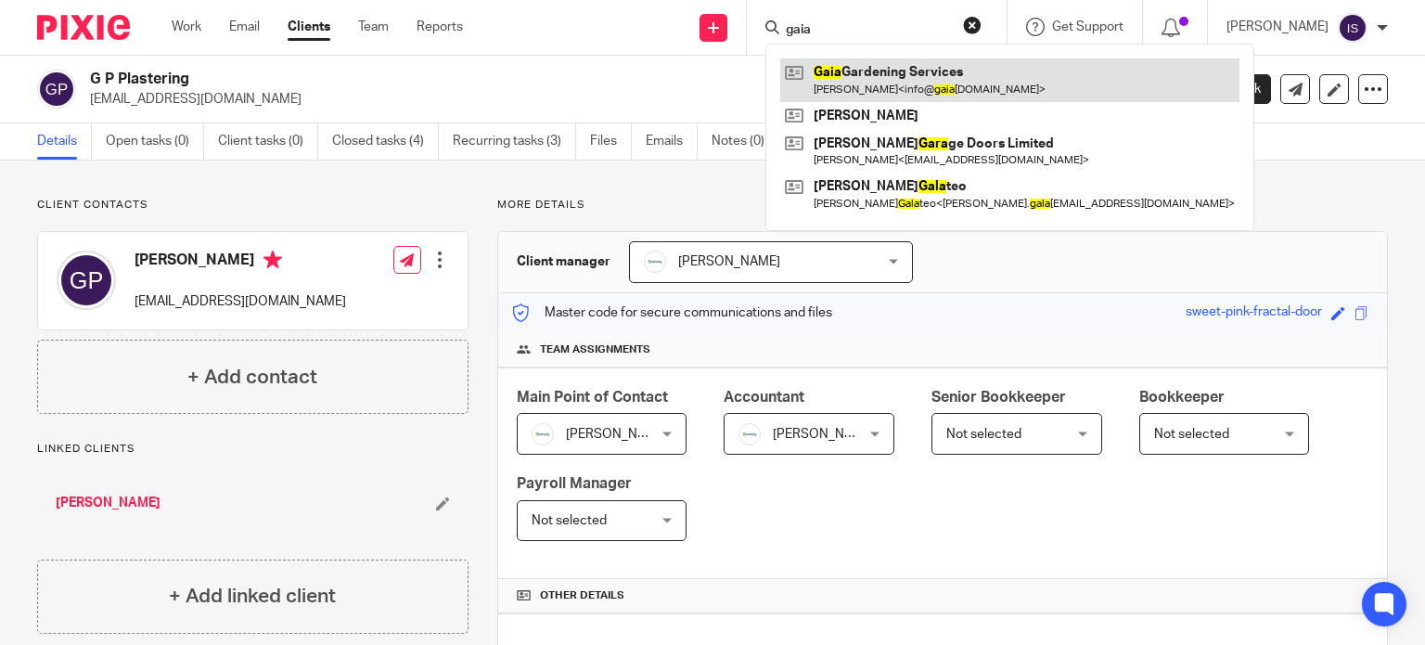
type input "gaia"
click at [889, 59] on link at bounding box center [1009, 79] width 459 height 43
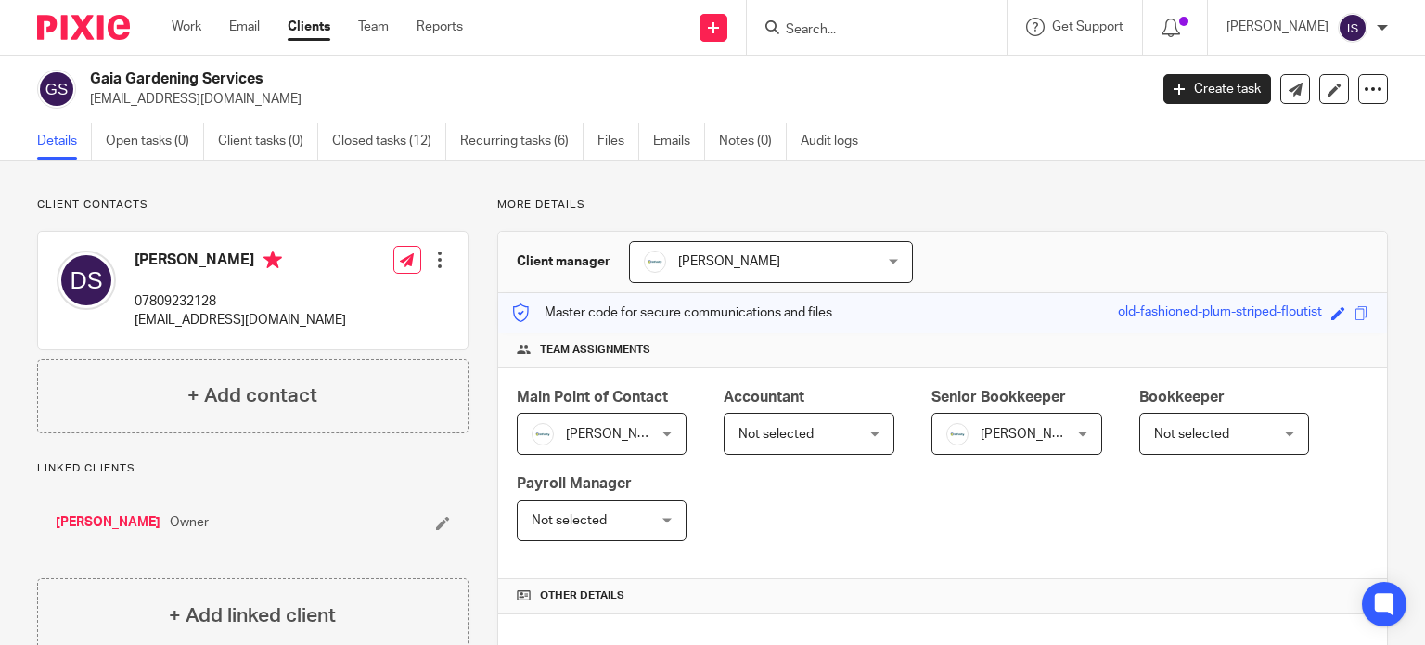
click at [828, 438] on span "Not selected" at bounding box center [799, 433] width 123 height 39
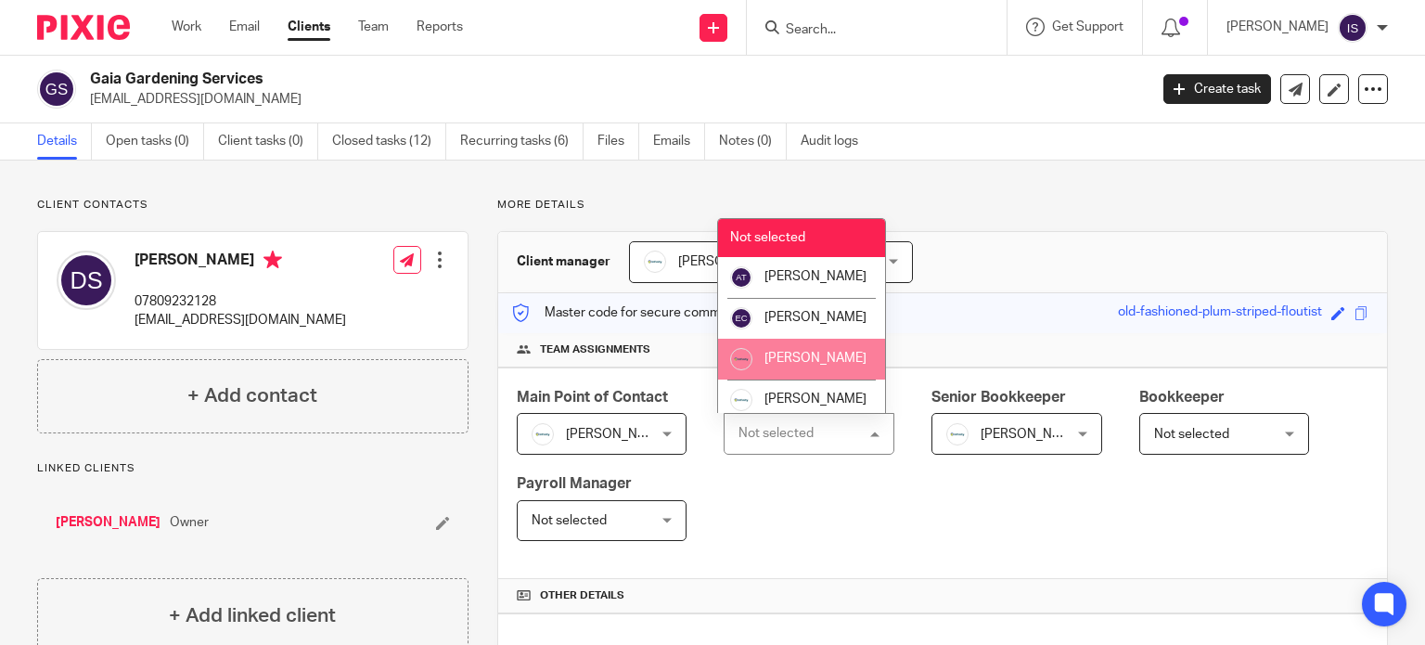
click at [827, 379] on li "[PERSON_NAME]" at bounding box center [801, 359] width 167 height 41
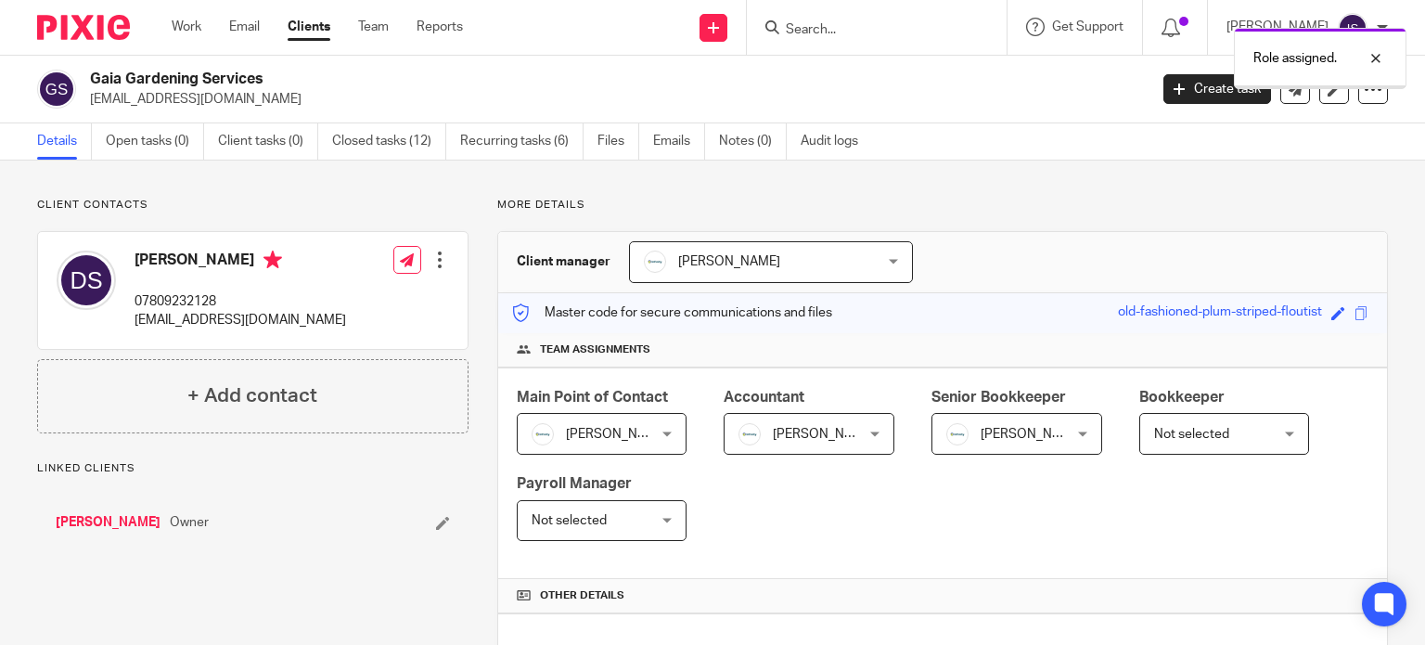
click at [1004, 428] on span "[PERSON_NAME]" at bounding box center [1031, 434] width 102 height 13
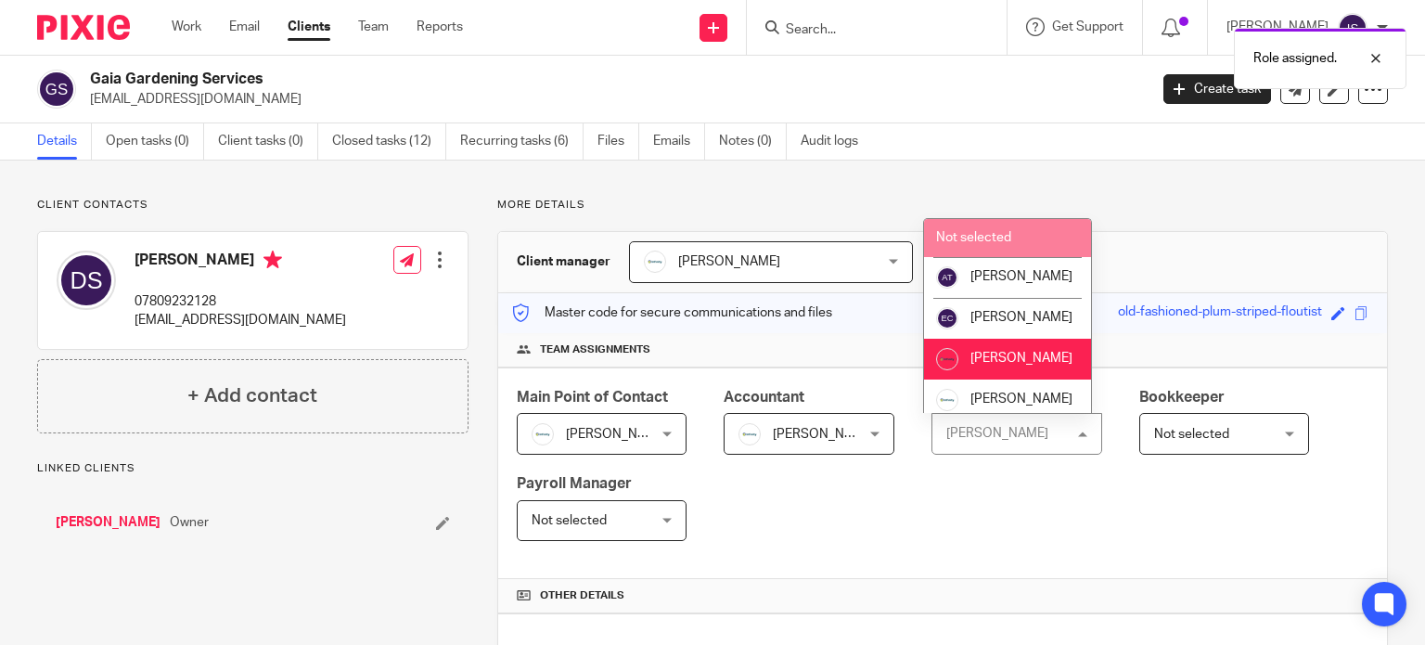
click at [1010, 248] on li "Not selected" at bounding box center [1007, 238] width 167 height 38
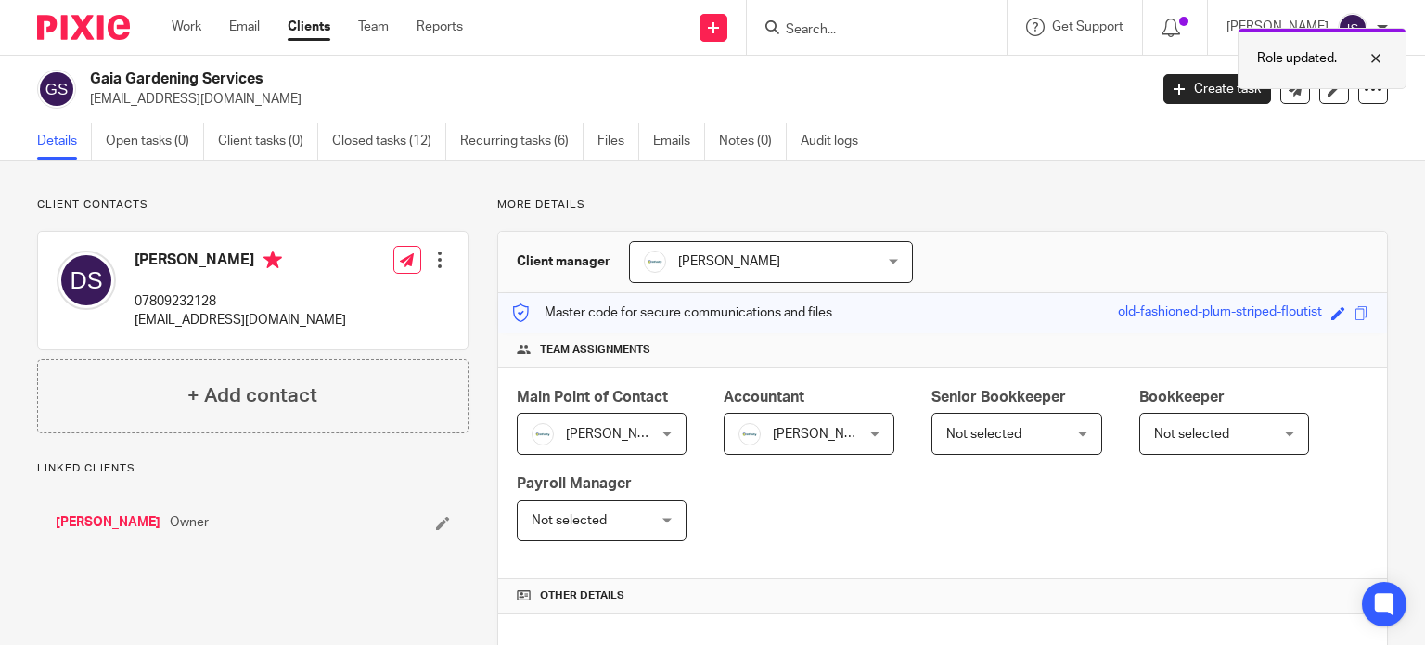
drag, startPoint x: 1377, startPoint y: 54, endPoint x: 1349, endPoint y: 63, distance: 30.2
click at [1377, 53] on div at bounding box center [1362, 58] width 50 height 22
click at [889, 33] on input "Search" at bounding box center [867, 30] width 167 height 17
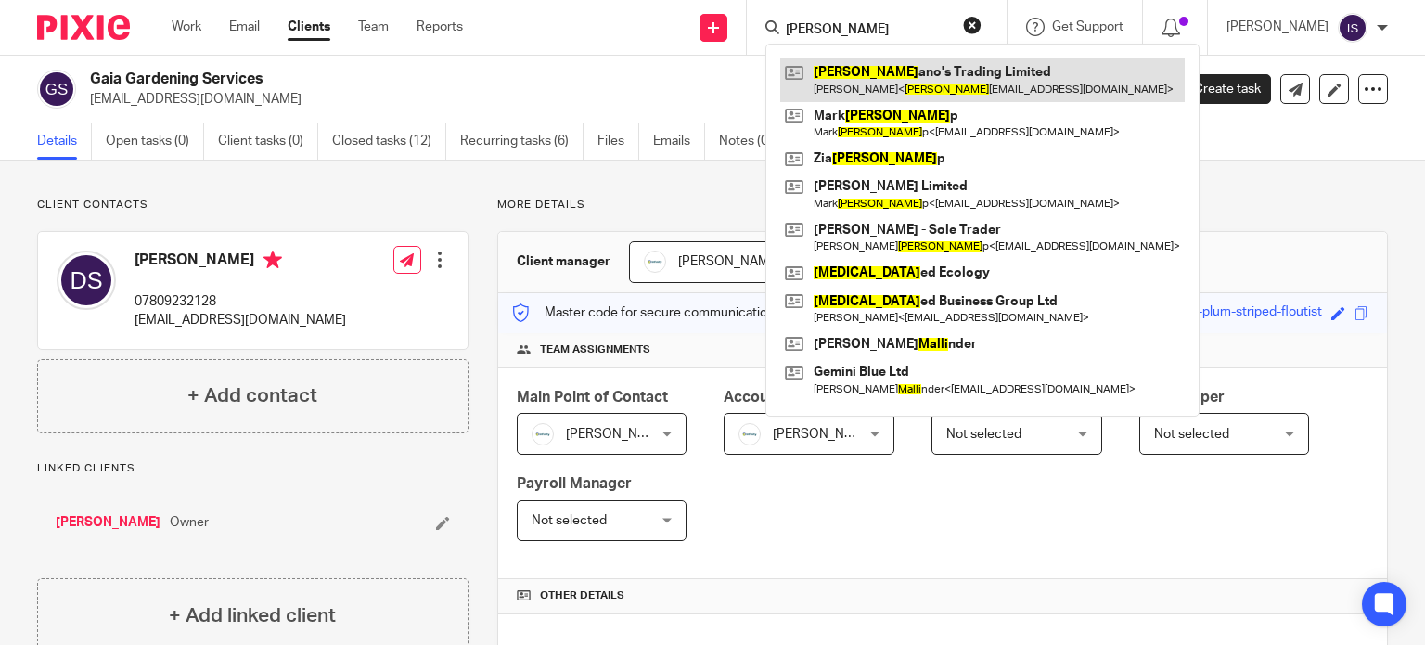
type input "galli"
click at [903, 92] on link at bounding box center [982, 79] width 404 height 43
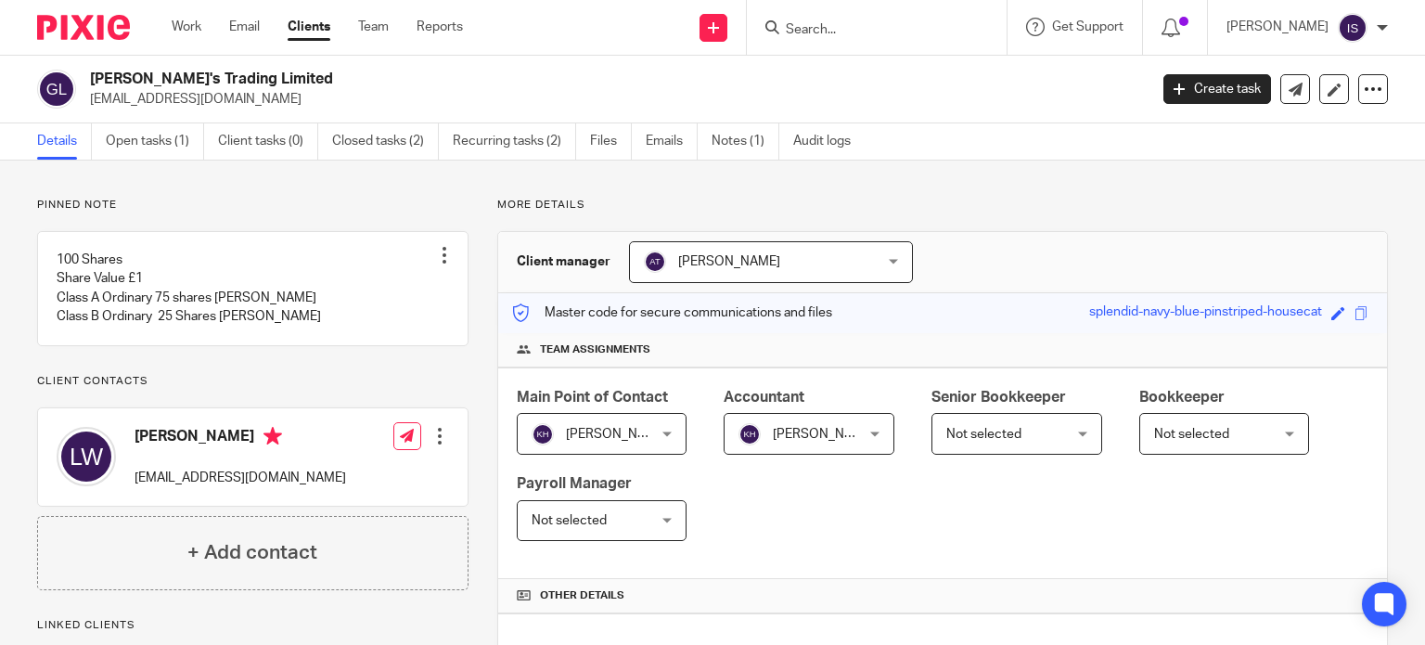
click at [814, 29] on input "Search" at bounding box center [867, 30] width 167 height 17
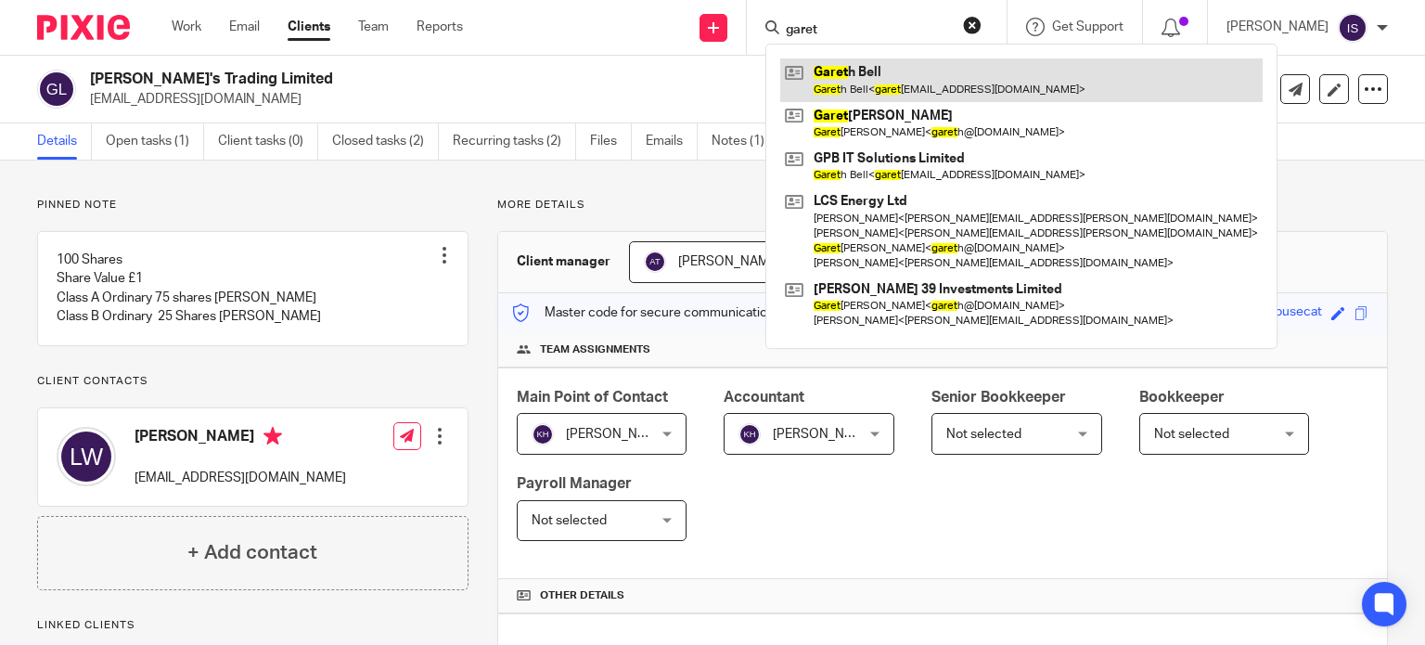
type input "garet"
click at [855, 81] on link at bounding box center [1021, 79] width 482 height 43
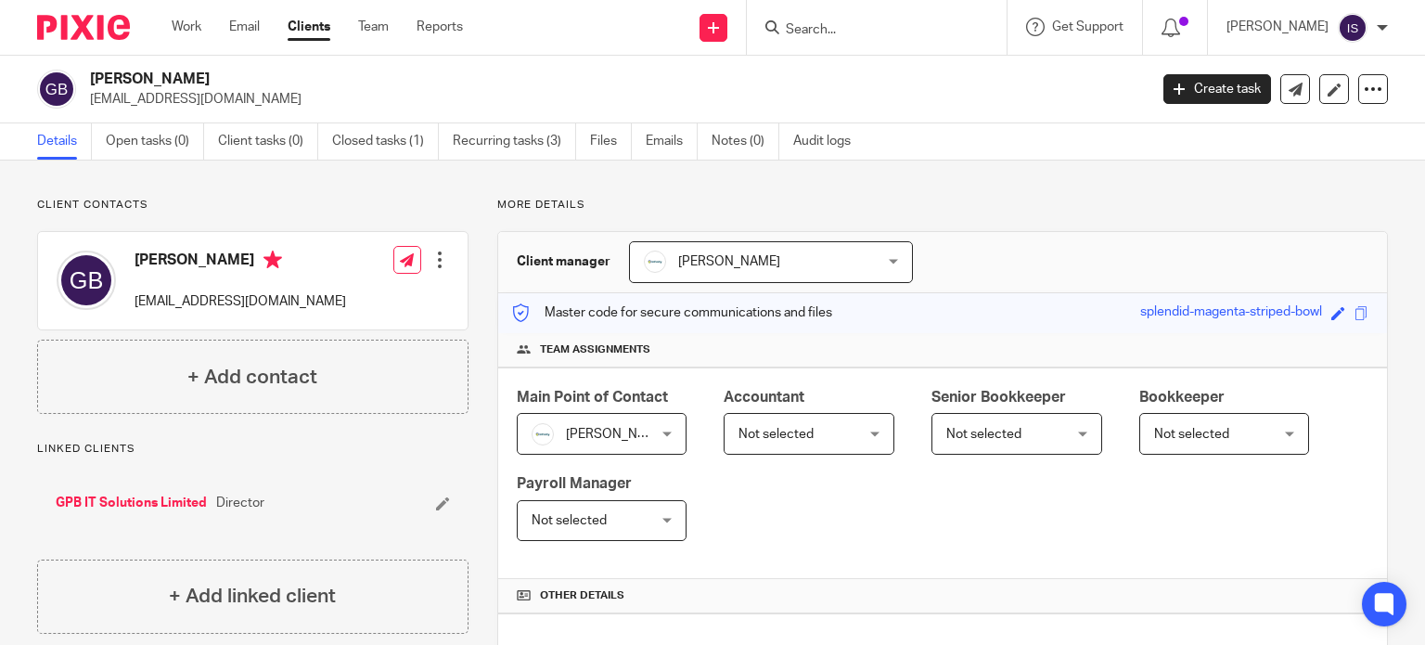
click at [816, 437] on span "Not selected" at bounding box center [799, 433] width 123 height 39
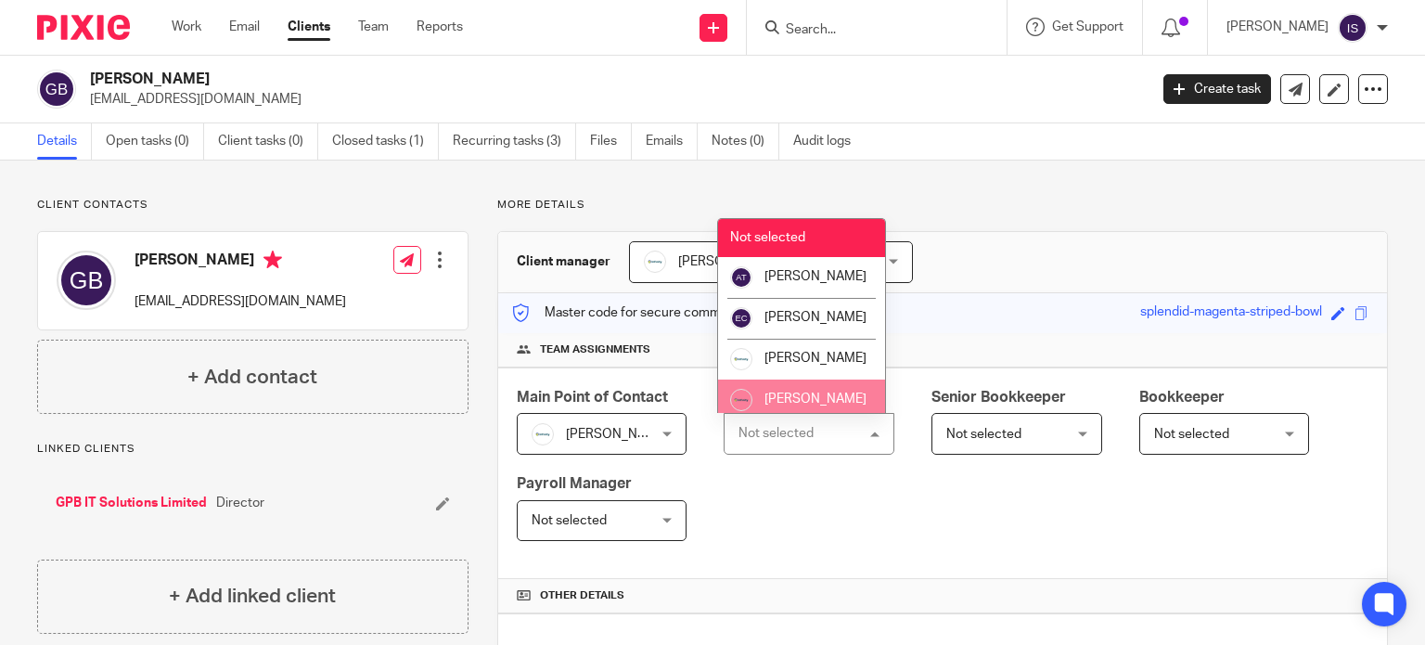
scroll to position [93, 0]
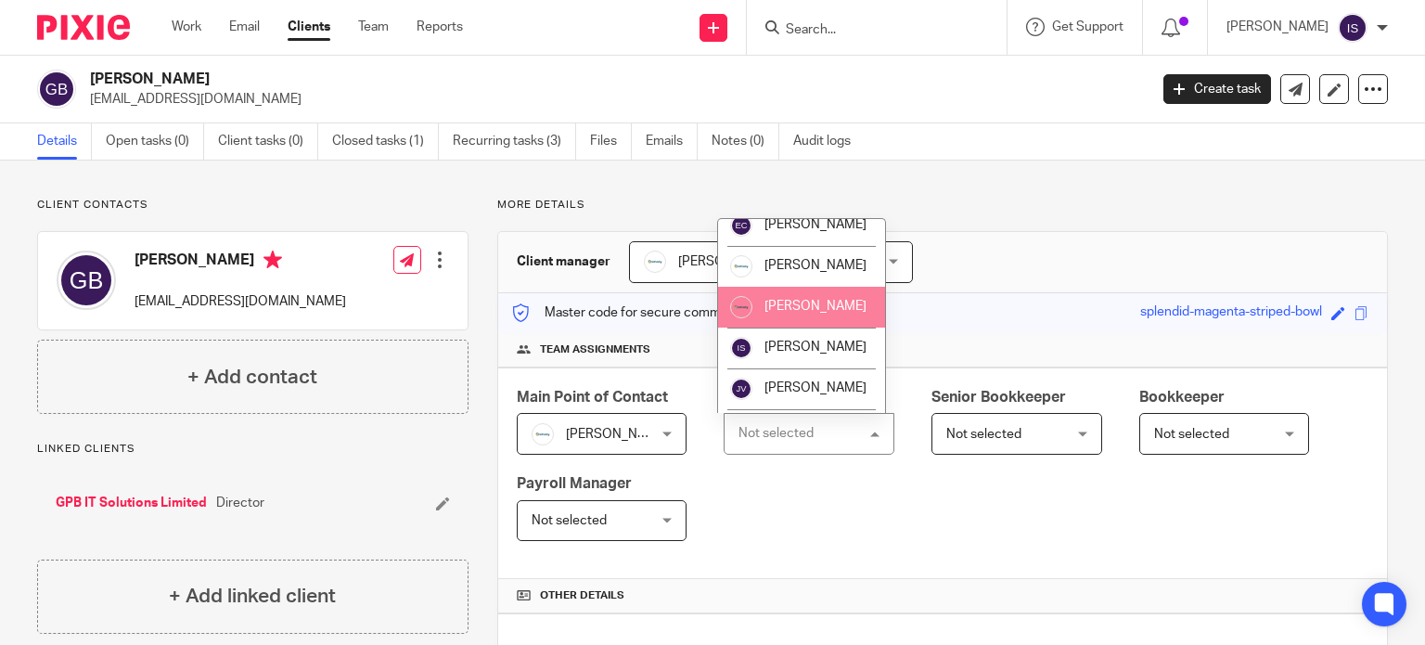
click at [816, 327] on li "[PERSON_NAME]" at bounding box center [801, 307] width 167 height 41
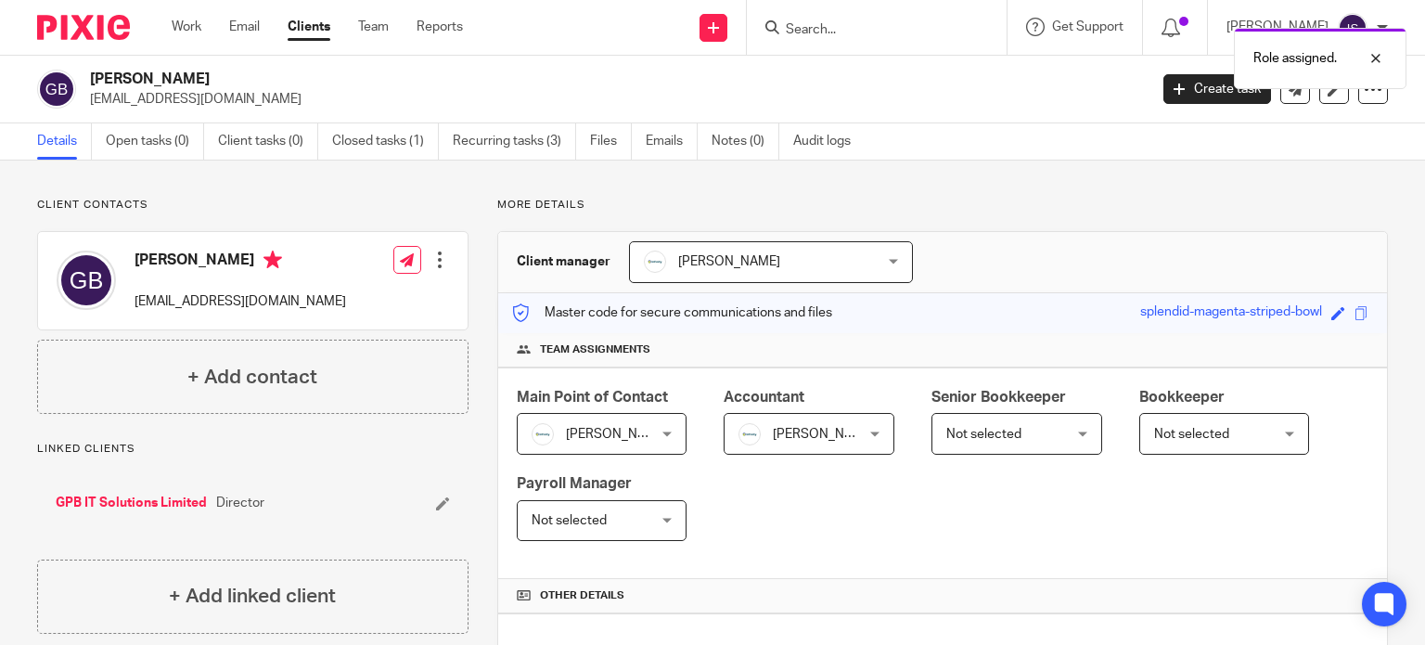
click at [869, 40] on div "Role assigned." at bounding box center [1059, 54] width 694 height 70
click at [862, 29] on div "Role assigned." at bounding box center [1059, 54] width 694 height 70
click at [838, 33] on div "Role assigned." at bounding box center [1059, 54] width 694 height 70
click at [831, 32] on div "Role assigned." at bounding box center [1059, 54] width 694 height 70
click at [832, 32] on input "Search" at bounding box center [867, 30] width 167 height 17
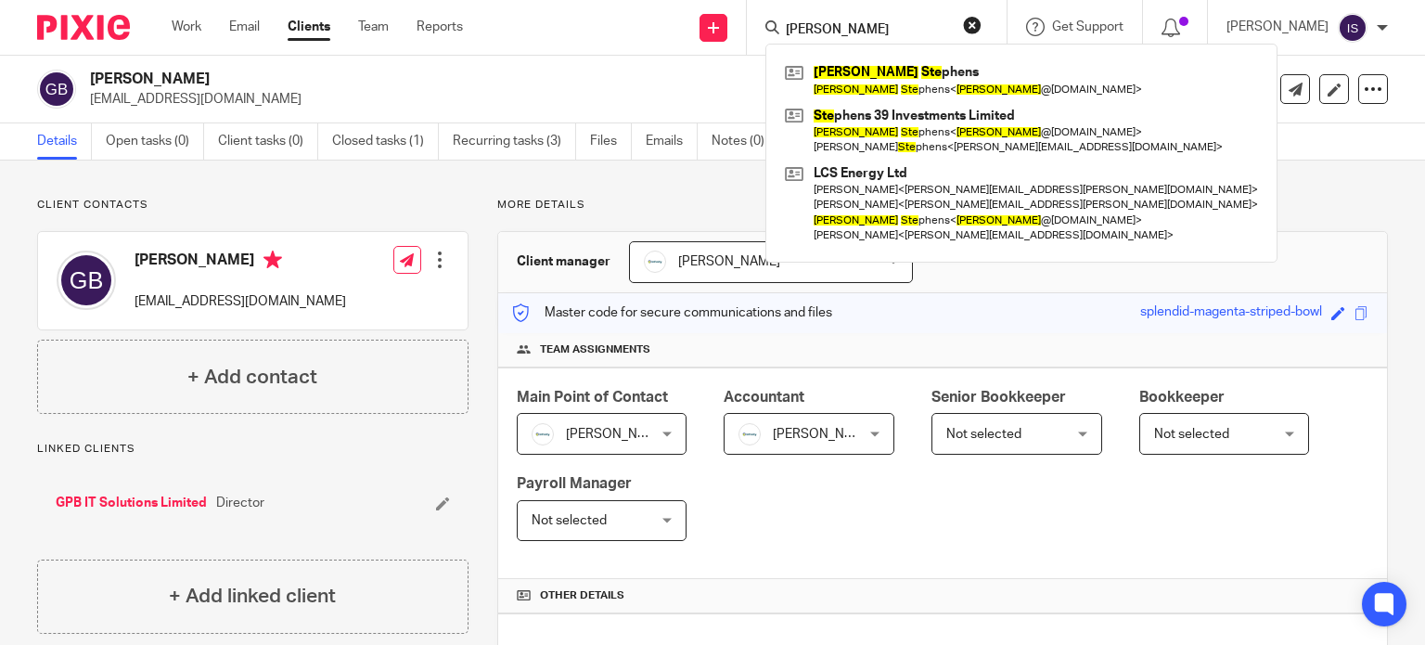
type input "gareth ste"
click at [912, 53] on div "Gareth Ste phens Gareth Ste phens < gareth @lcsenergy.co.uk > Ste phens 39 Inve…" at bounding box center [1021, 153] width 512 height 219
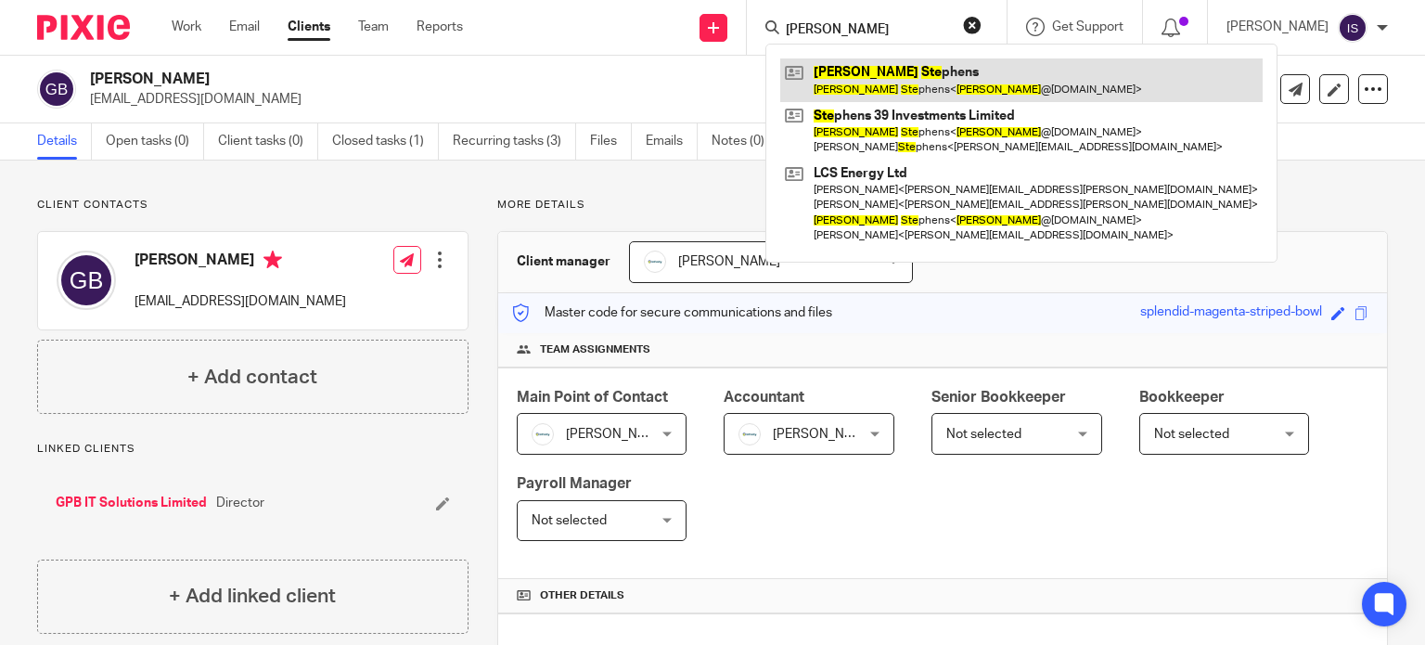
click at [912, 64] on link at bounding box center [1021, 79] width 482 height 43
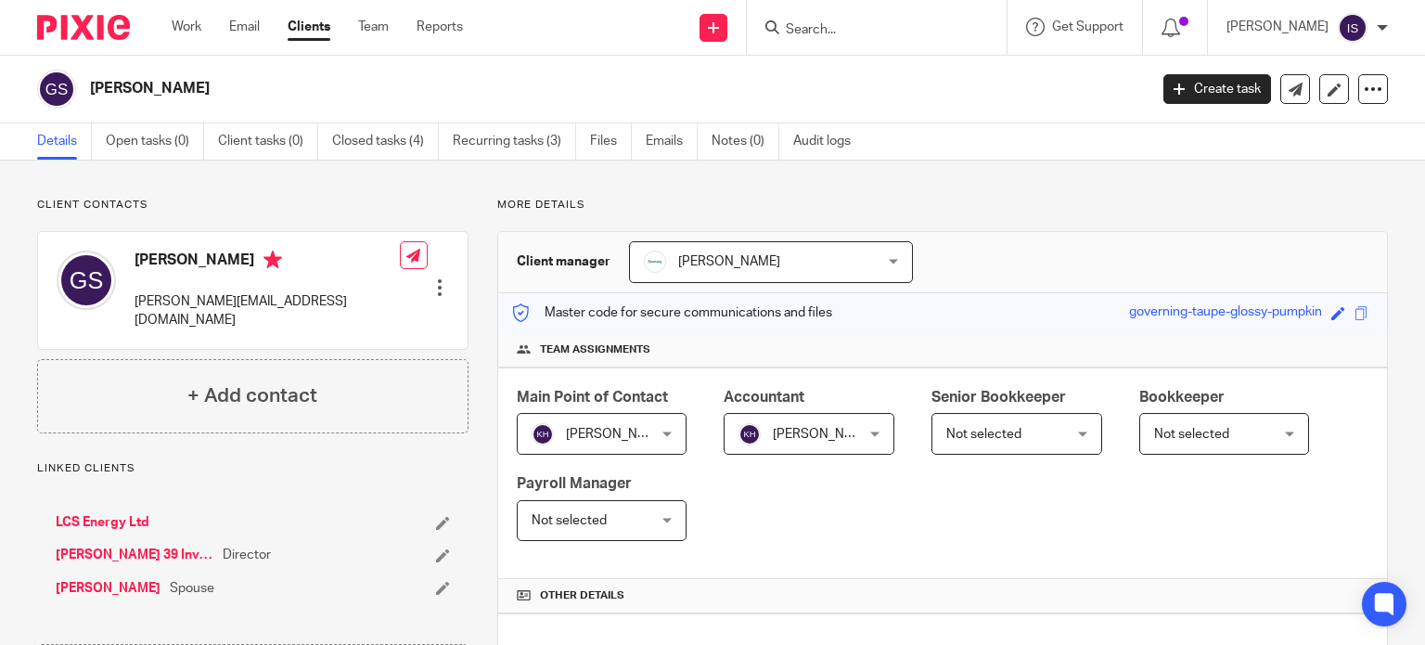
click at [857, 36] on input "Search" at bounding box center [867, 30] width 167 height 17
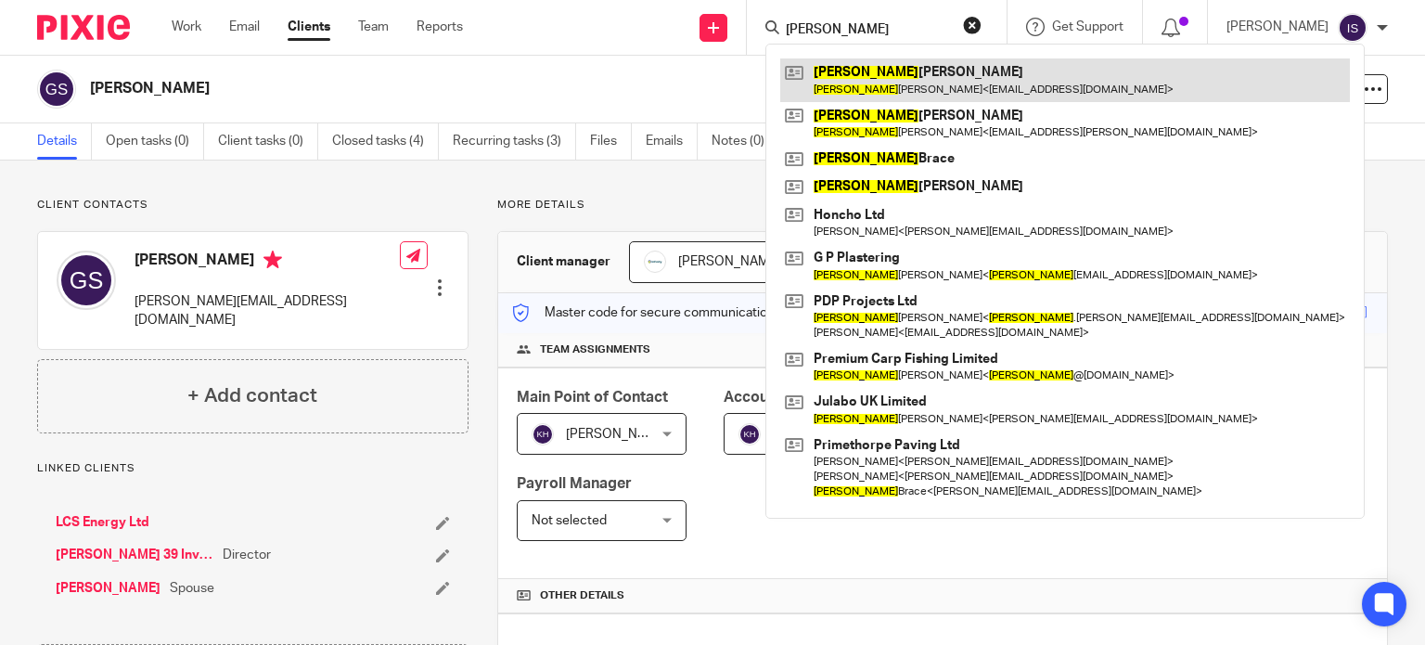
type input "[PERSON_NAME]"
click at [917, 83] on link at bounding box center [1064, 79] width 569 height 43
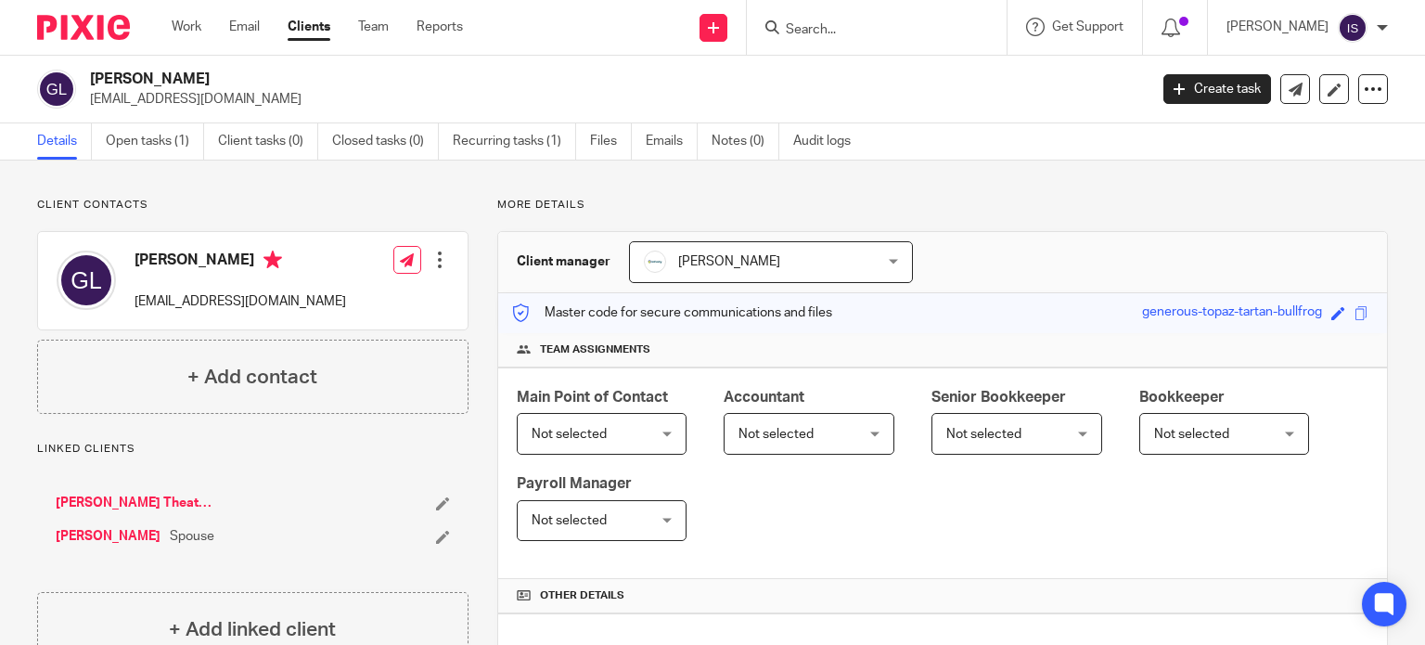
click at [793, 456] on div "Main Point of Contact Not selected Not selected Not selected Aimee Tamburrini E…" at bounding box center [942, 473] width 889 height 212
click at [793, 434] on span "Not selected" at bounding box center [775, 434] width 75 height 13
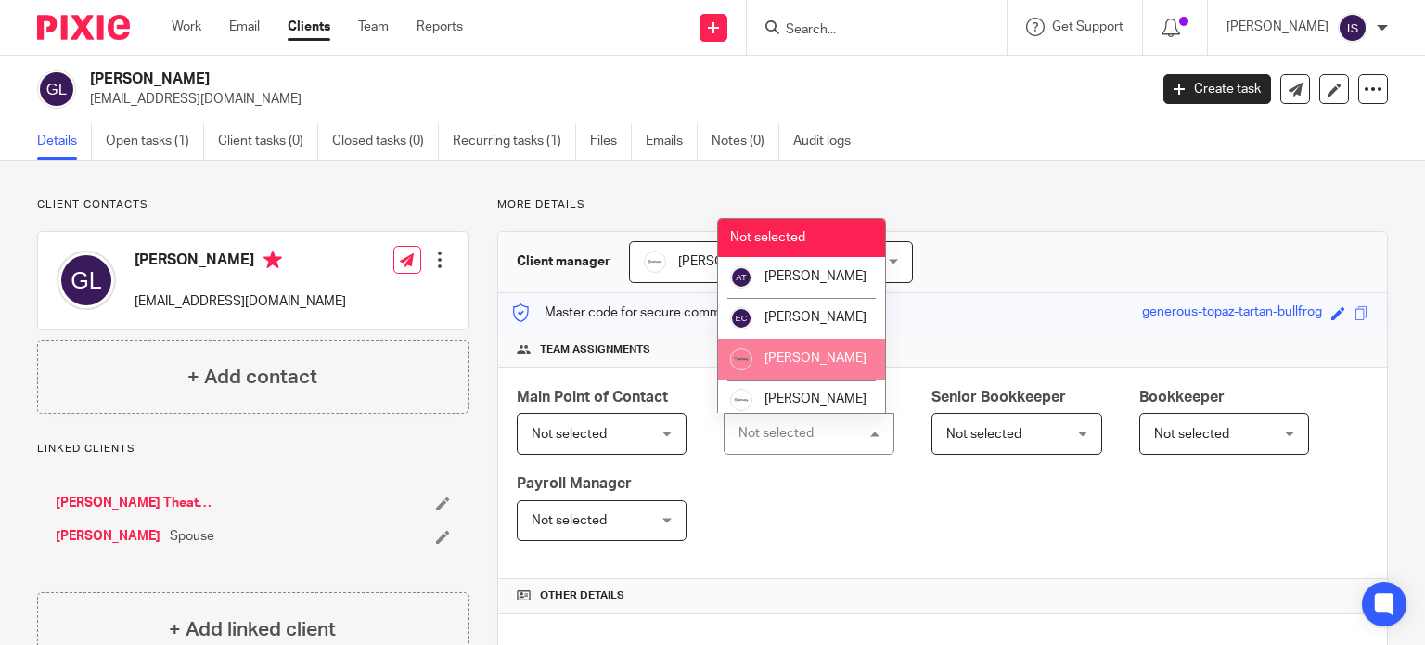
click at [797, 379] on li "[PERSON_NAME]" at bounding box center [801, 359] width 167 height 41
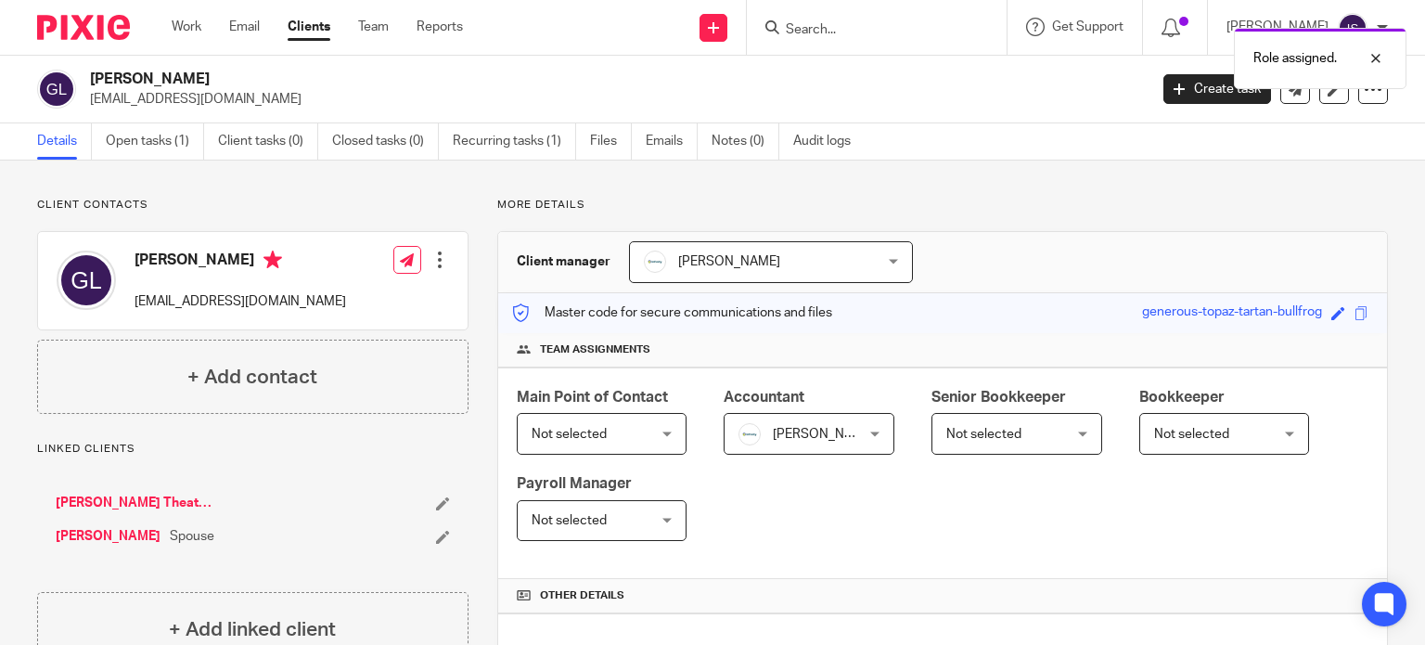
click at [834, 28] on div "Role assigned." at bounding box center [1059, 54] width 694 height 70
click at [929, 19] on form at bounding box center [883, 27] width 198 height 23
click at [850, 32] on input "Search" at bounding box center [867, 30] width 167 height 17
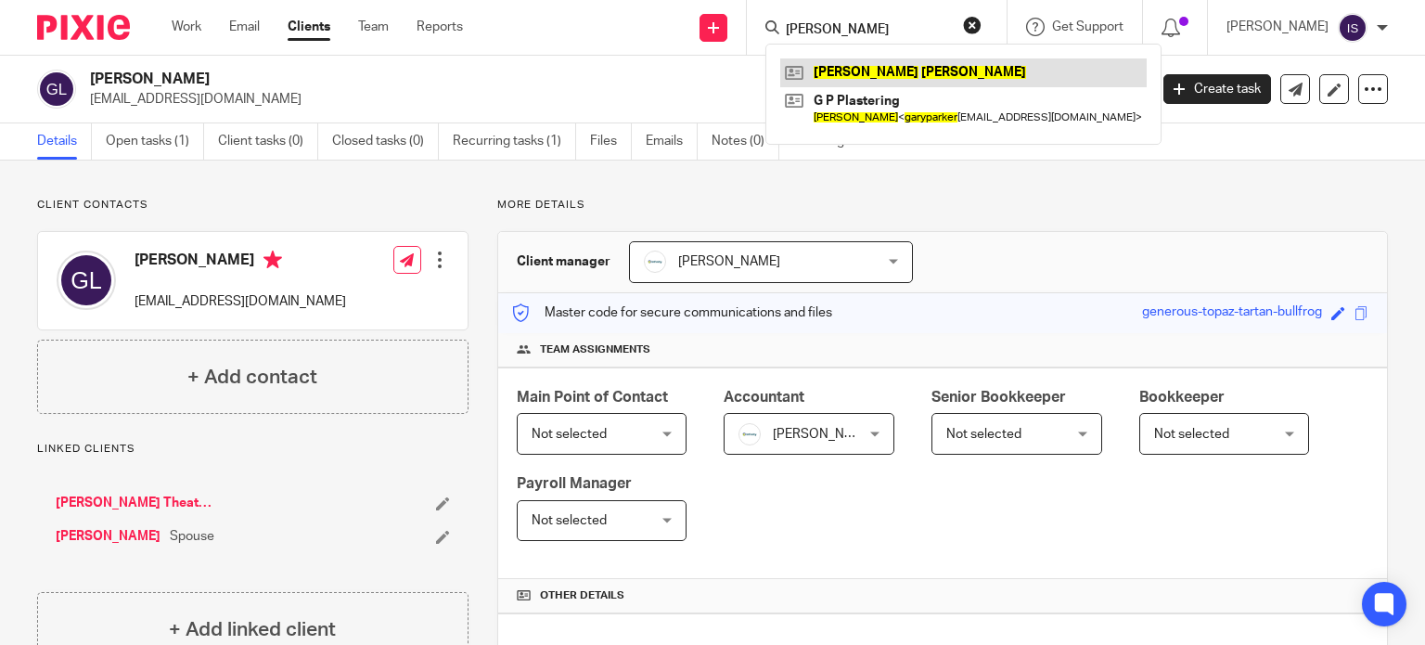
type input "gary parker"
click at [876, 70] on link at bounding box center [963, 72] width 366 height 28
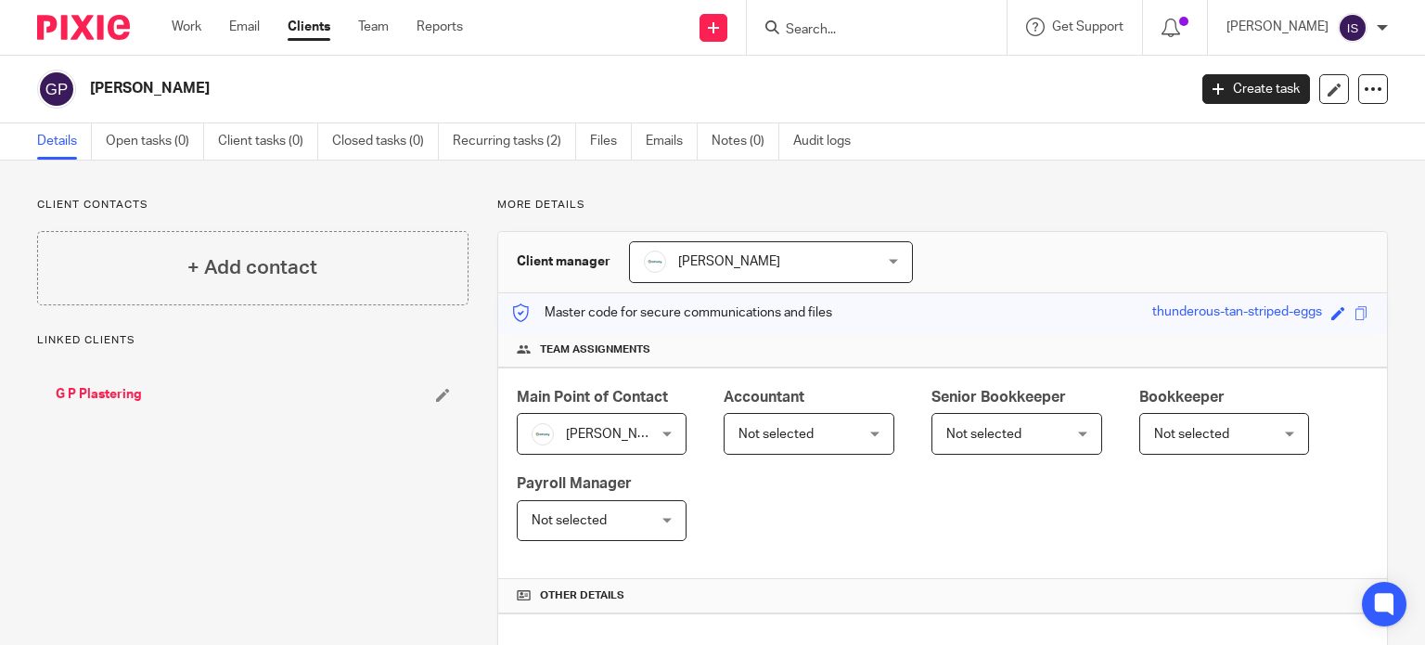
click at [761, 439] on span "Not selected" at bounding box center [799, 433] width 123 height 39
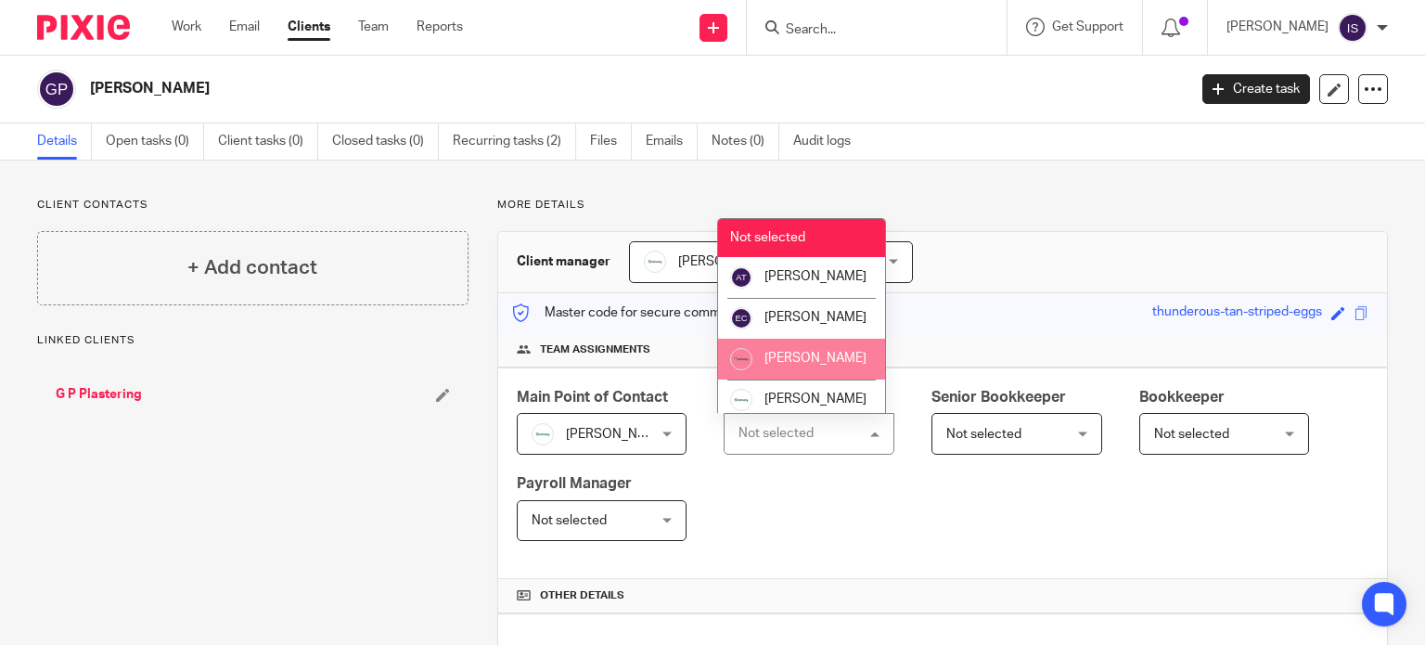
click at [805, 365] on span "[PERSON_NAME]" at bounding box center [815, 358] width 102 height 13
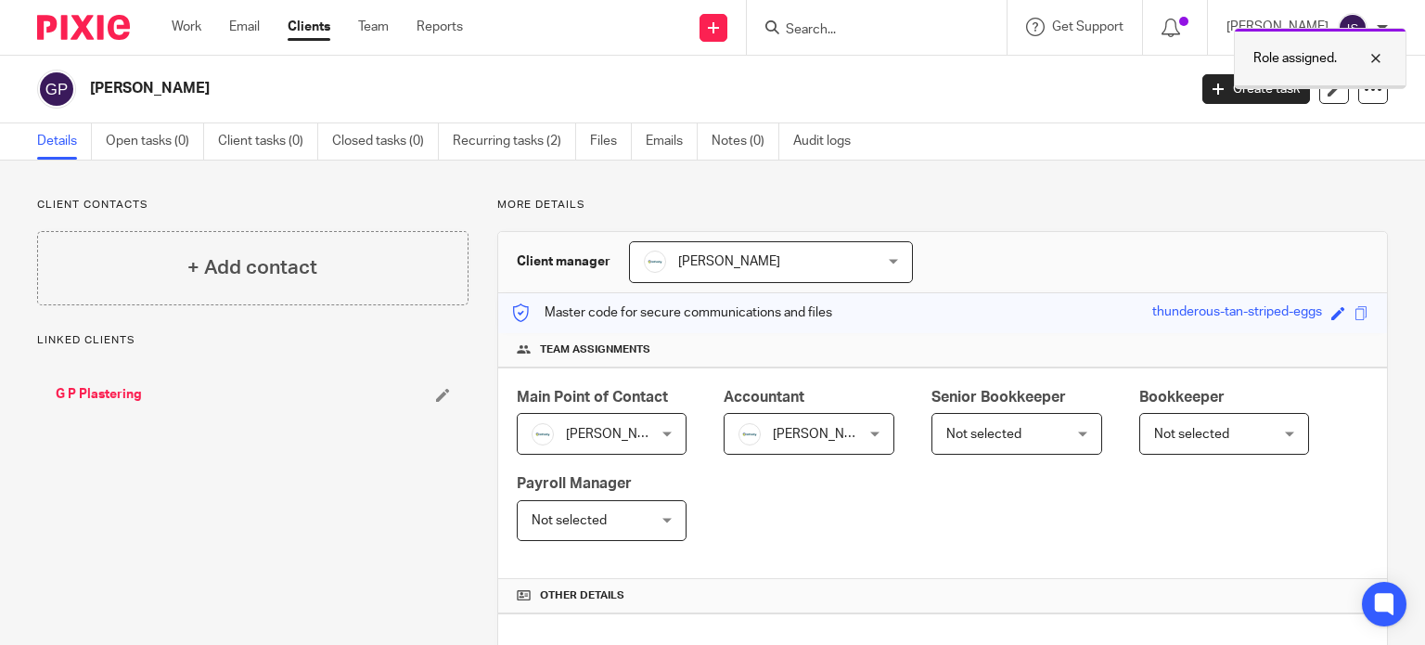
click at [1376, 58] on div at bounding box center [1362, 58] width 50 height 22
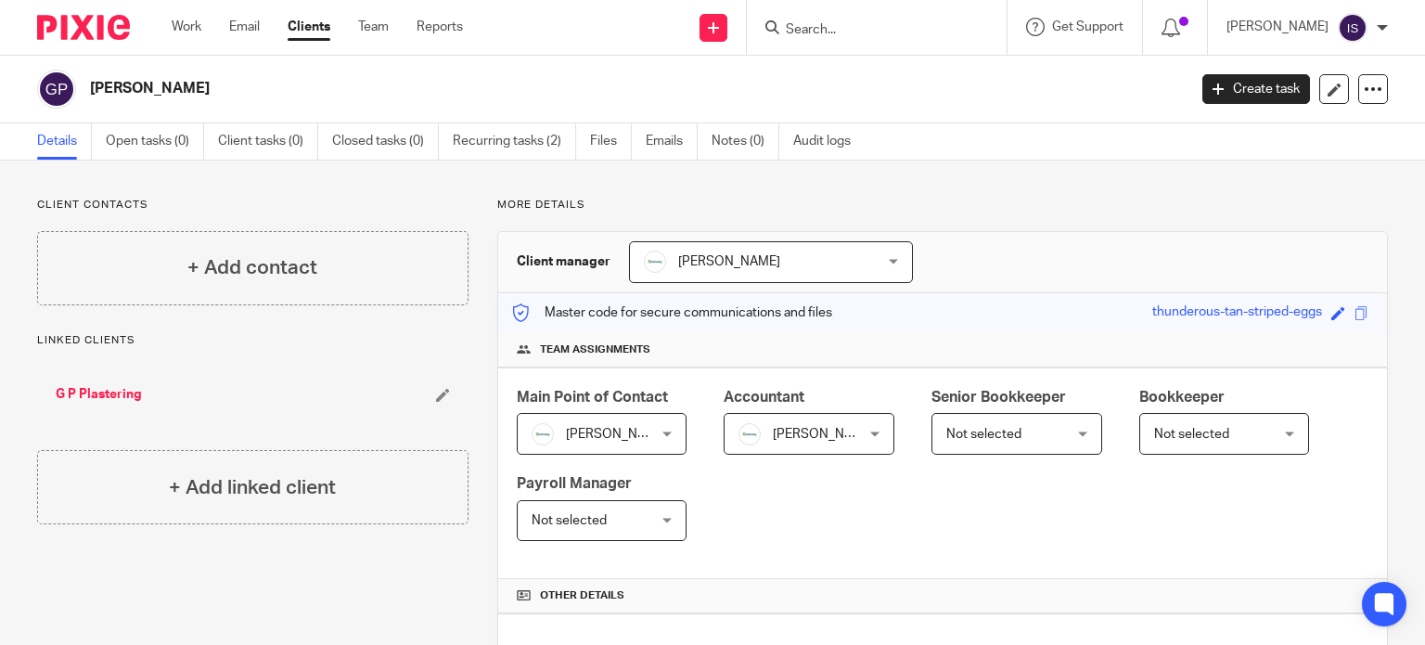
click at [887, 23] on input "Search" at bounding box center [867, 30] width 167 height 17
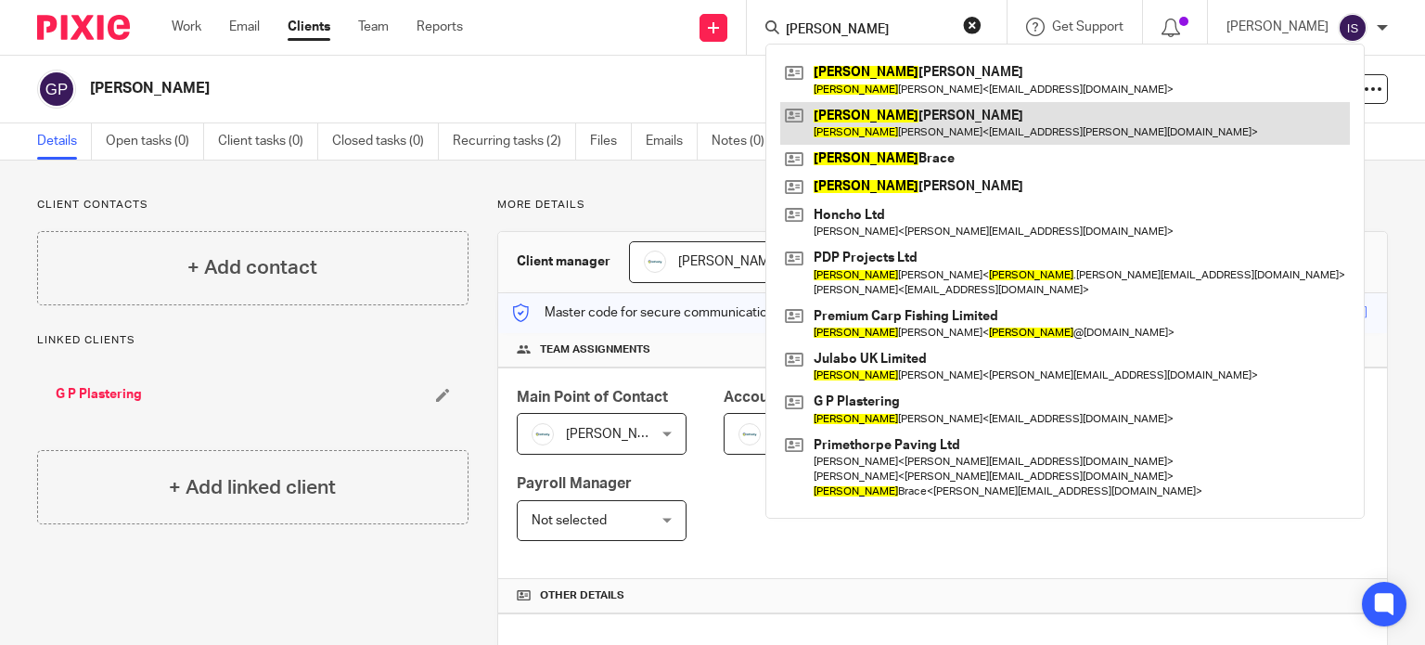
type input "gary"
click at [936, 133] on link at bounding box center [1064, 123] width 569 height 43
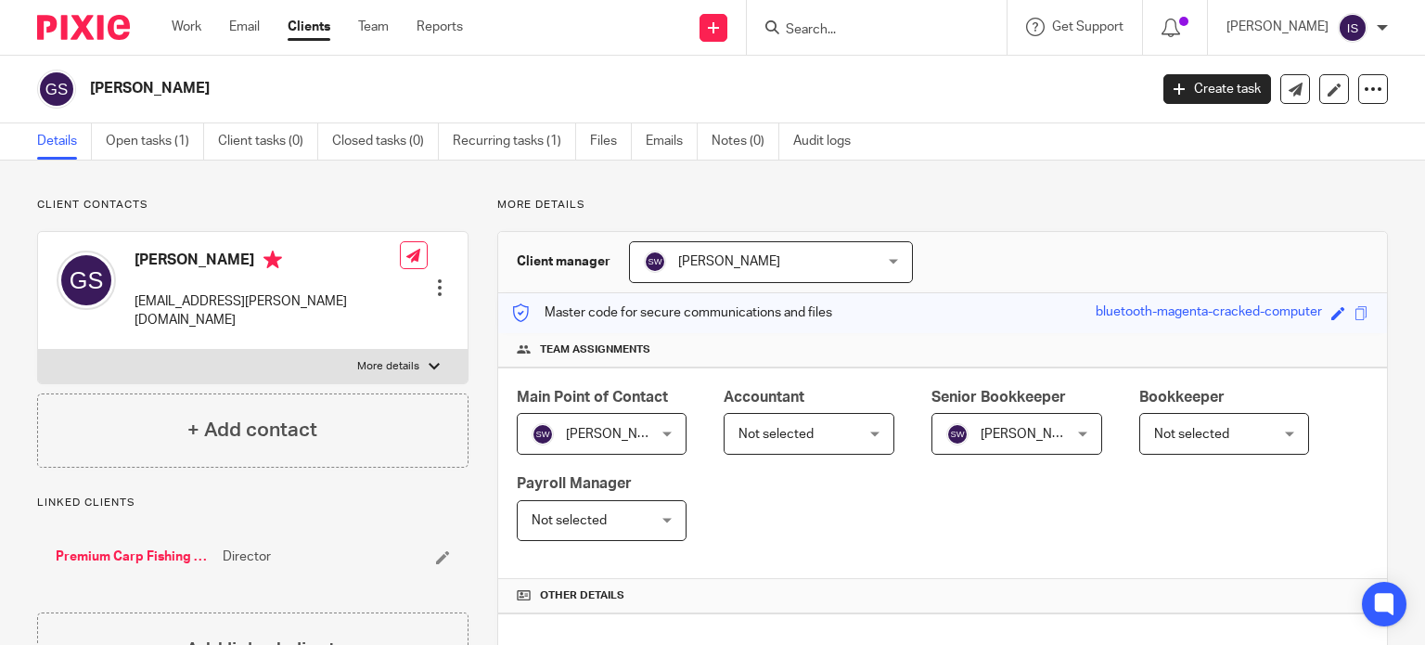
click at [765, 445] on span "Not selected" at bounding box center [799, 433] width 123 height 39
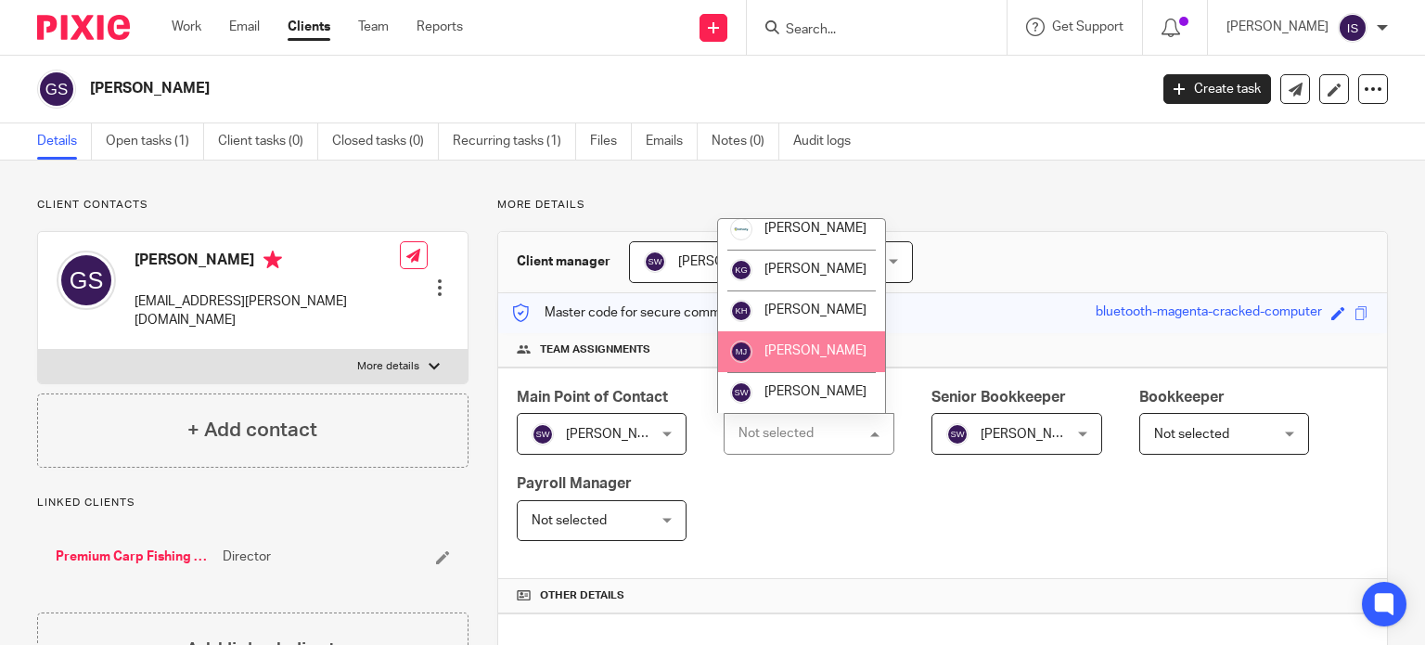
scroll to position [312, 0]
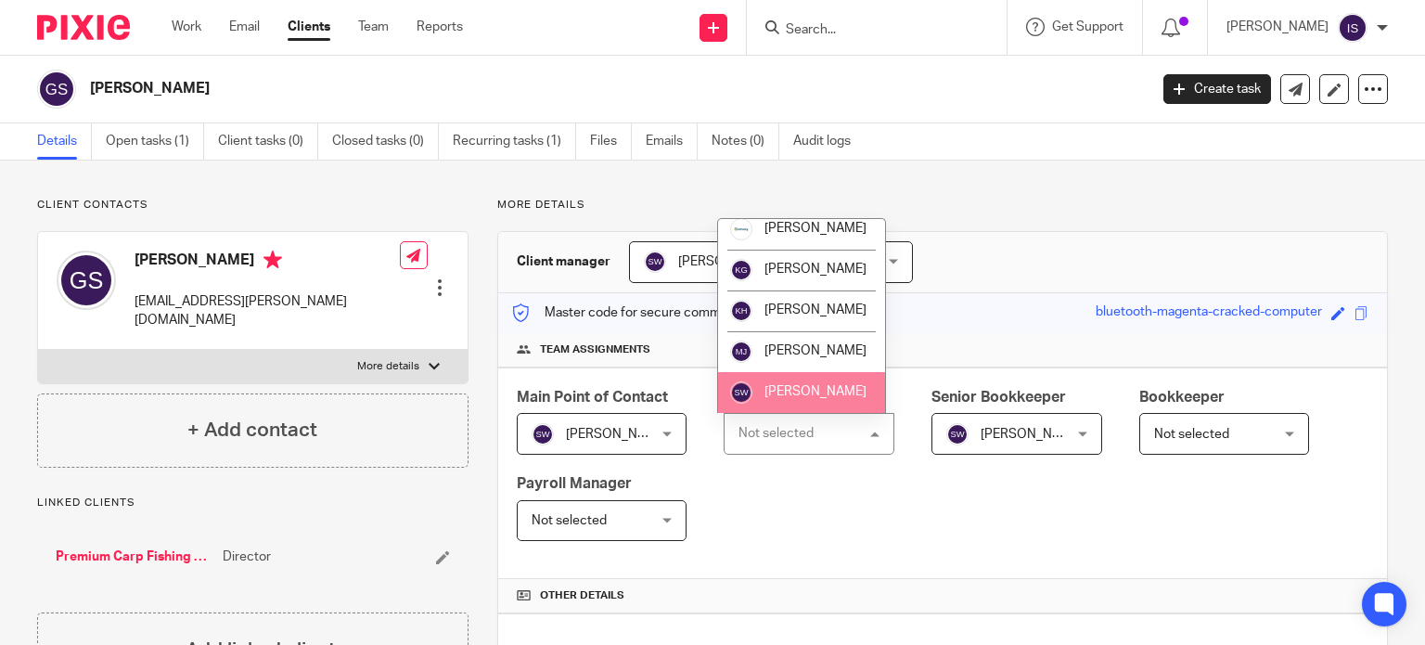
click at [822, 384] on li "[PERSON_NAME]" at bounding box center [801, 392] width 167 height 41
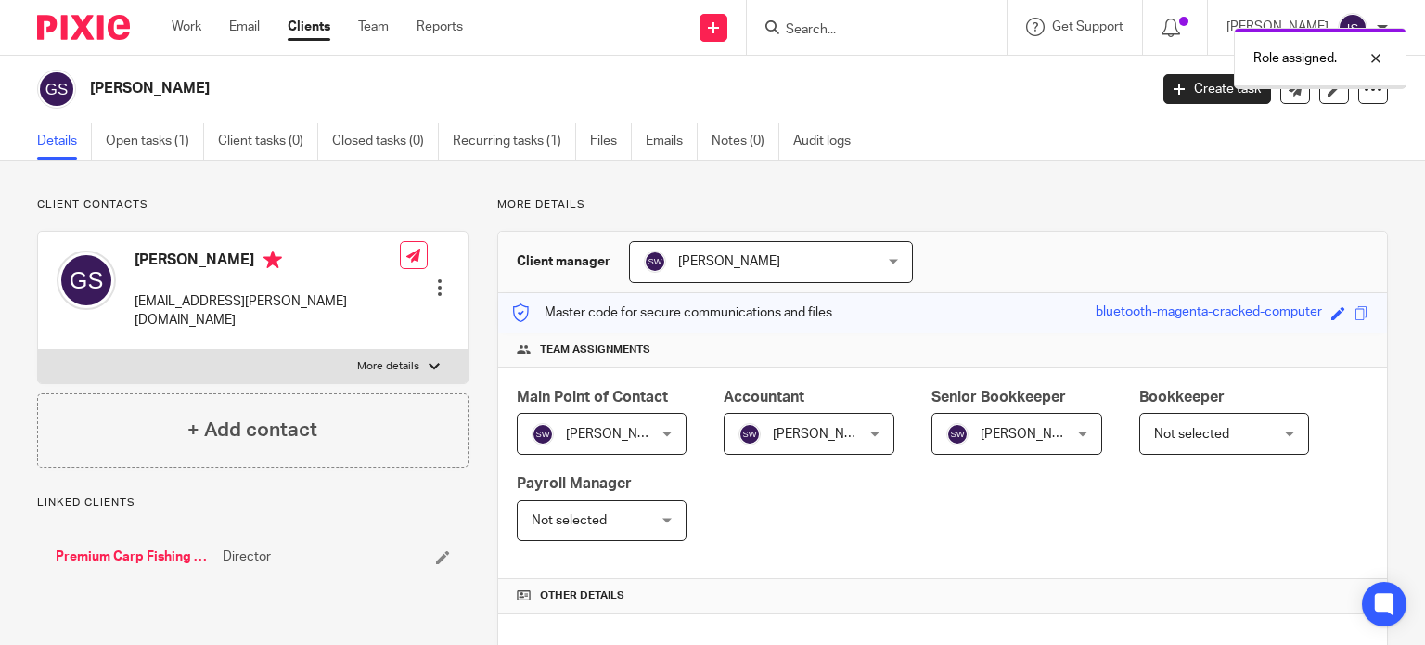
click at [1045, 431] on span "[PERSON_NAME]" at bounding box center [1007, 433] width 123 height 39
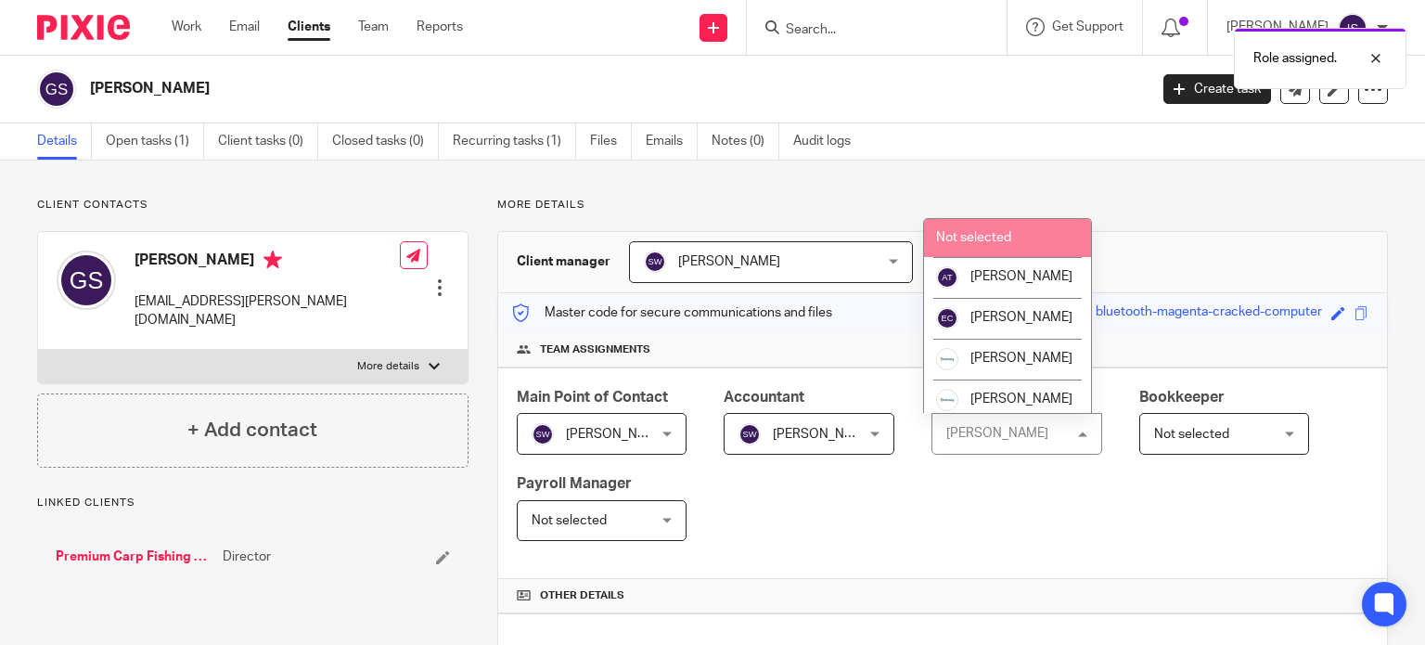
click at [1023, 232] on li "Not selected" at bounding box center [1007, 238] width 167 height 38
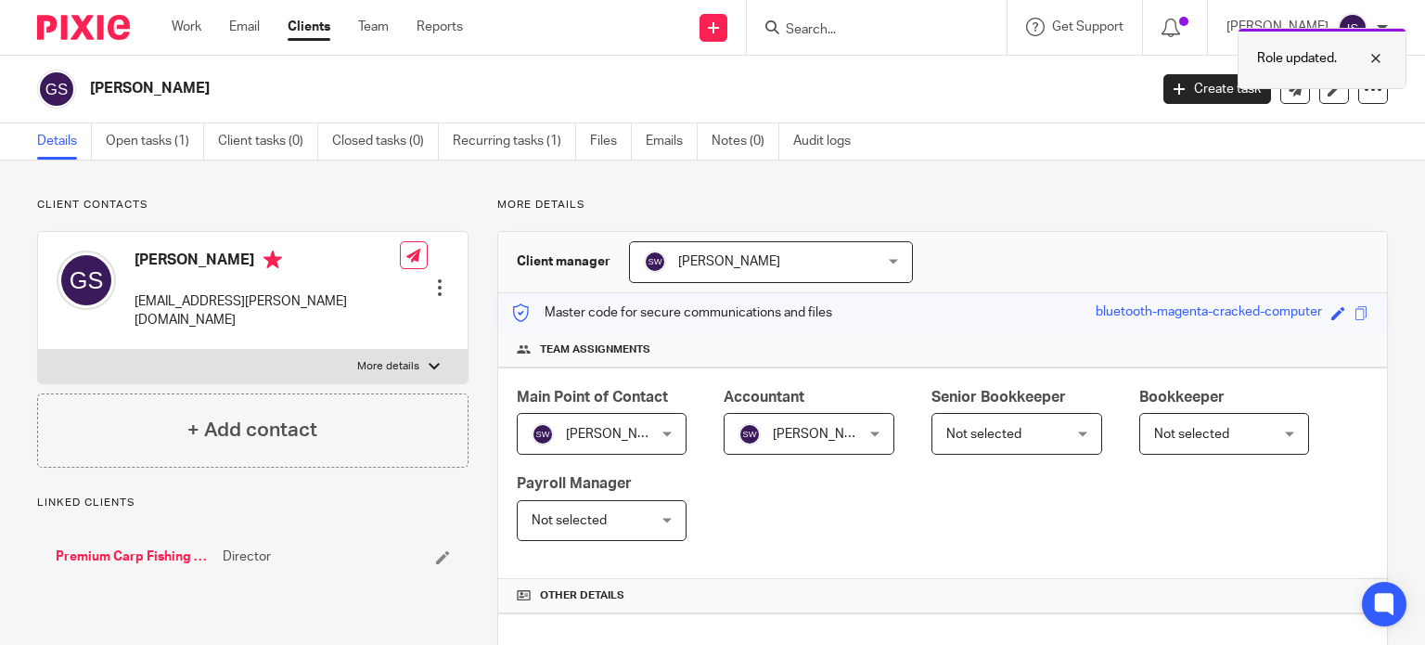
click at [1376, 58] on div at bounding box center [1362, 58] width 50 height 22
click at [842, 28] on input "Search" at bounding box center [867, 30] width 167 height 17
click at [876, 42] on div at bounding box center [877, 27] width 260 height 55
click at [876, 37] on input "Search" at bounding box center [867, 30] width 167 height 17
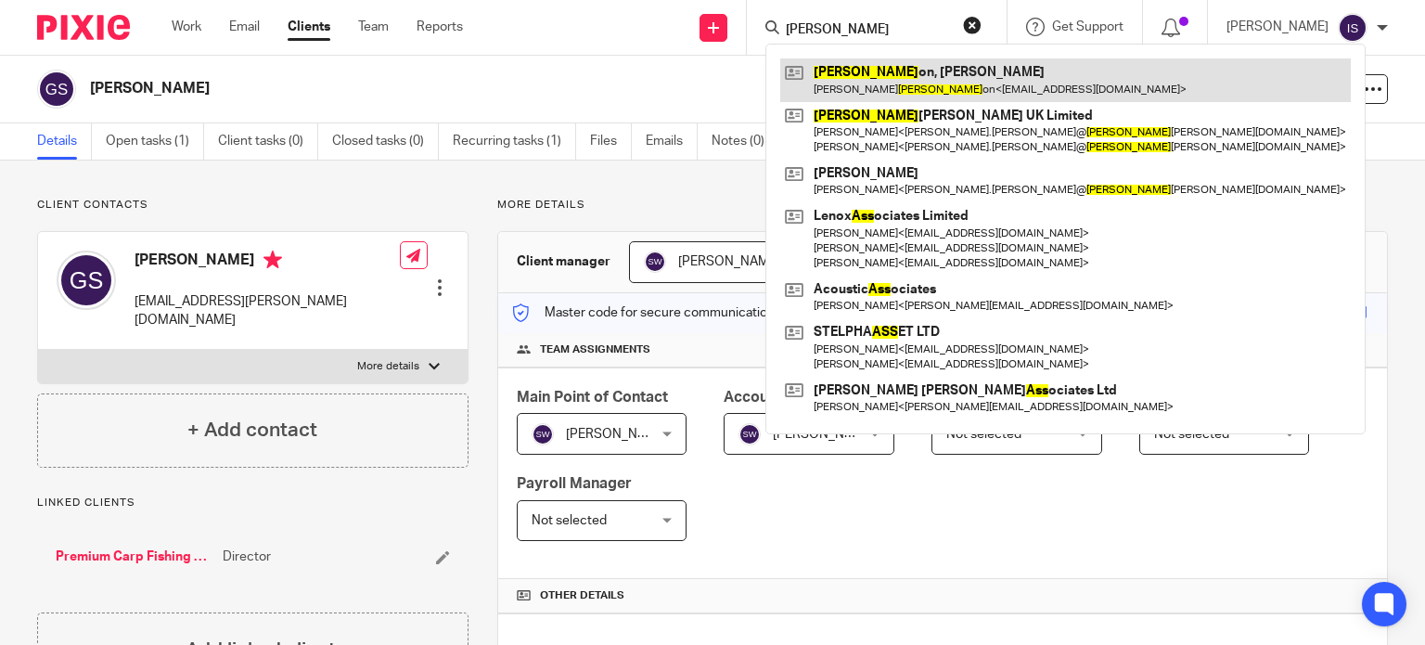
type input "gass"
click at [917, 62] on link at bounding box center [1065, 79] width 570 height 43
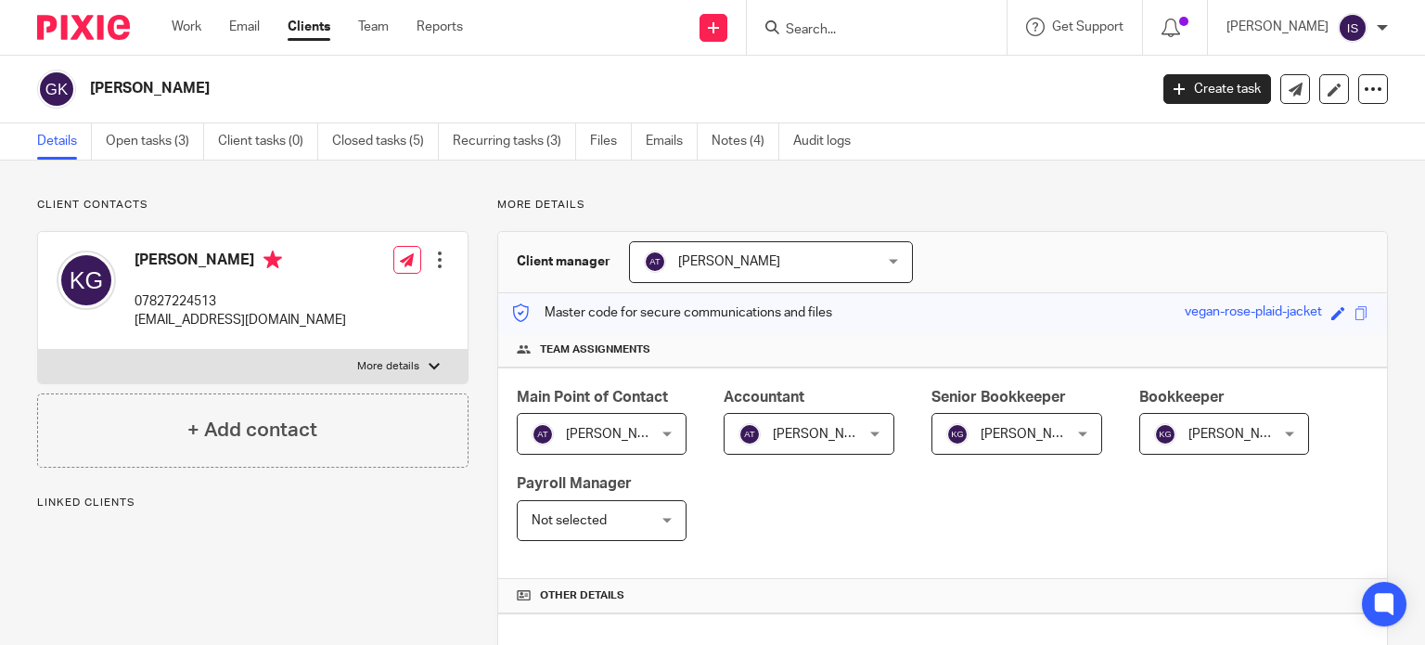
click at [796, 431] on span "[PERSON_NAME]" at bounding box center [824, 434] width 102 height 13
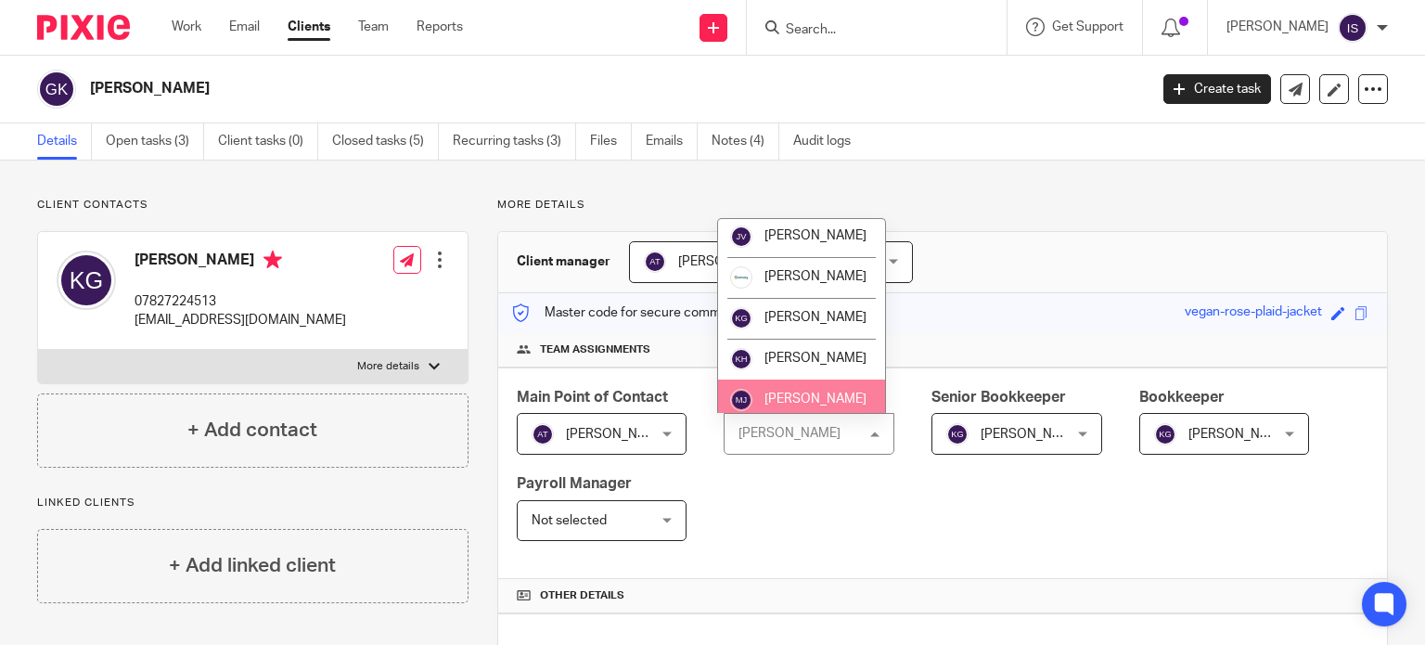
scroll to position [312, 0]
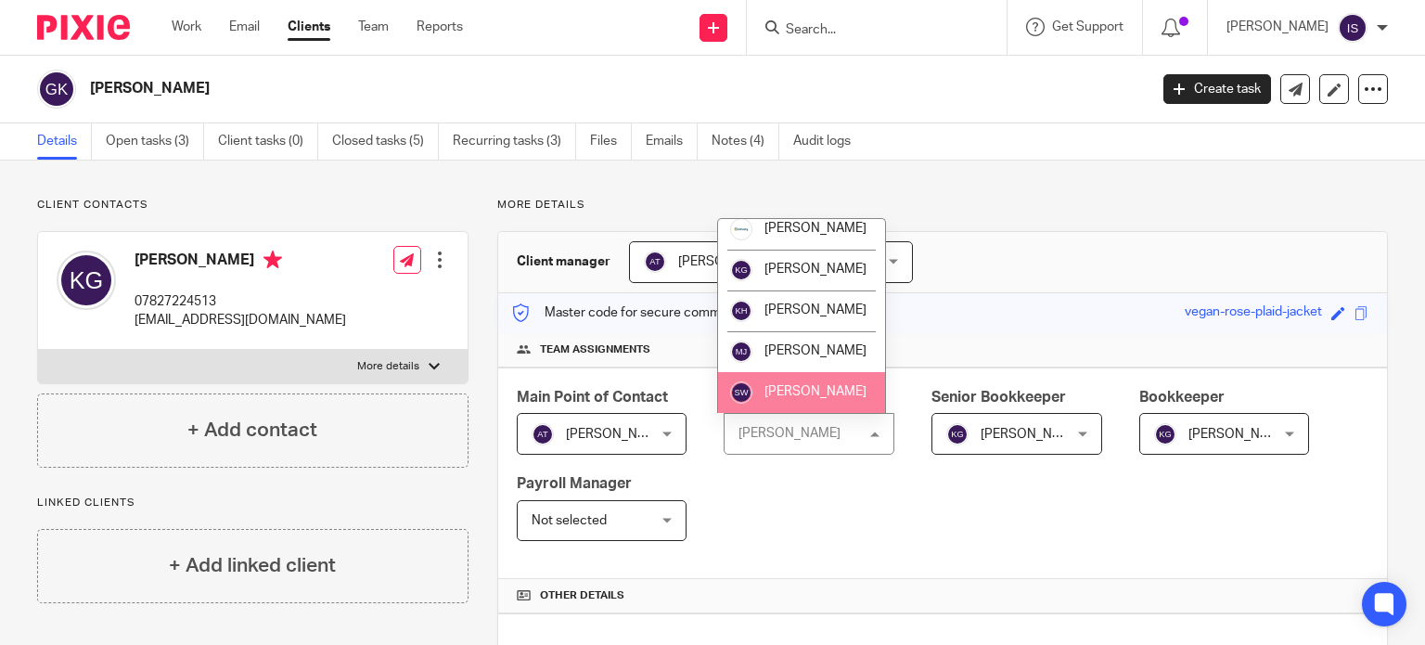
click at [812, 378] on li "[PERSON_NAME]" at bounding box center [801, 392] width 167 height 41
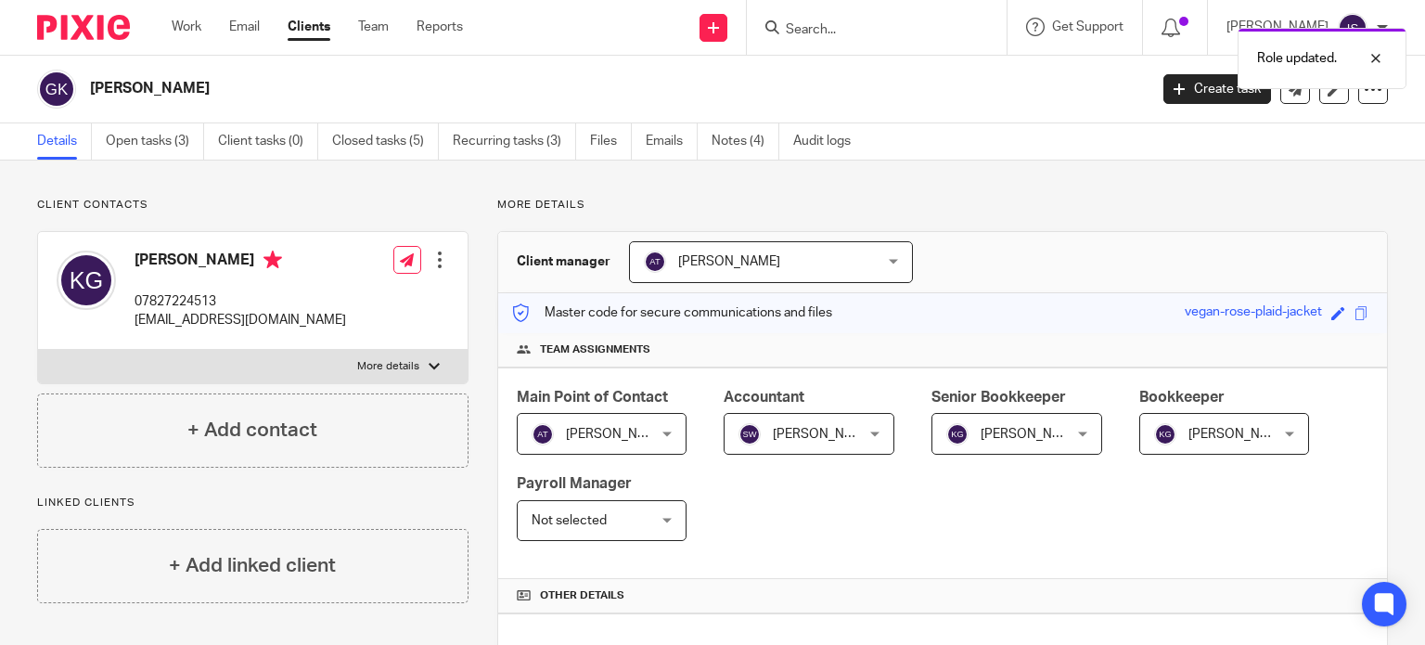
click at [998, 439] on span "[PERSON_NAME]" at bounding box center [1007, 433] width 123 height 39
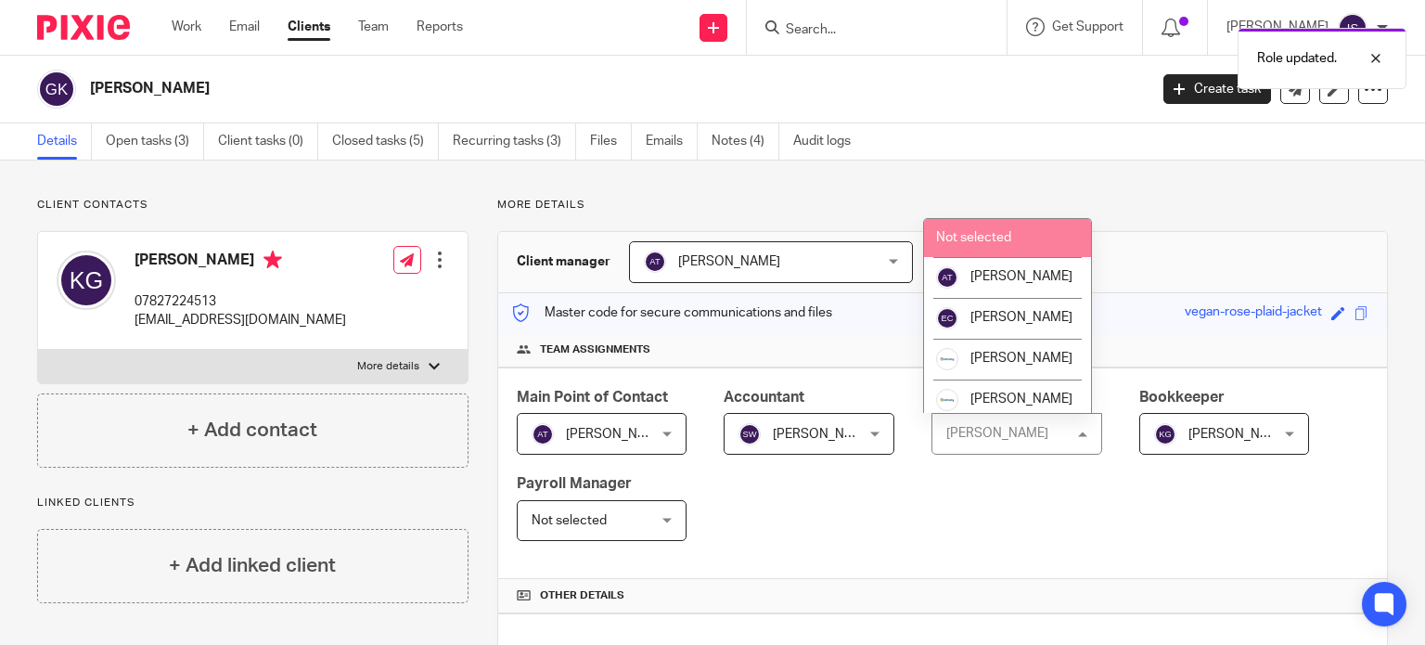
click at [1014, 241] on li "Not selected" at bounding box center [1007, 238] width 167 height 38
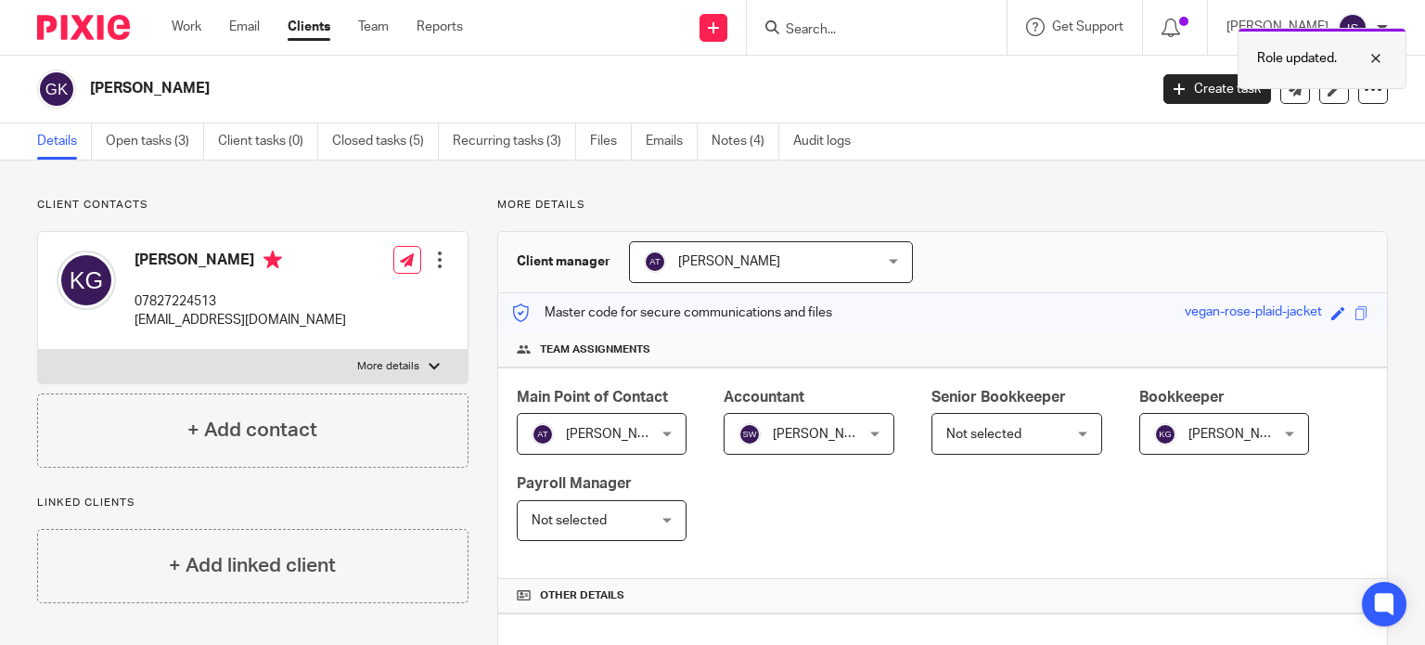
click at [1375, 58] on div at bounding box center [1362, 58] width 50 height 22
click at [848, 18] on form at bounding box center [883, 27] width 198 height 23
click at [849, 28] on input "Search" at bounding box center [867, 30] width 167 height 17
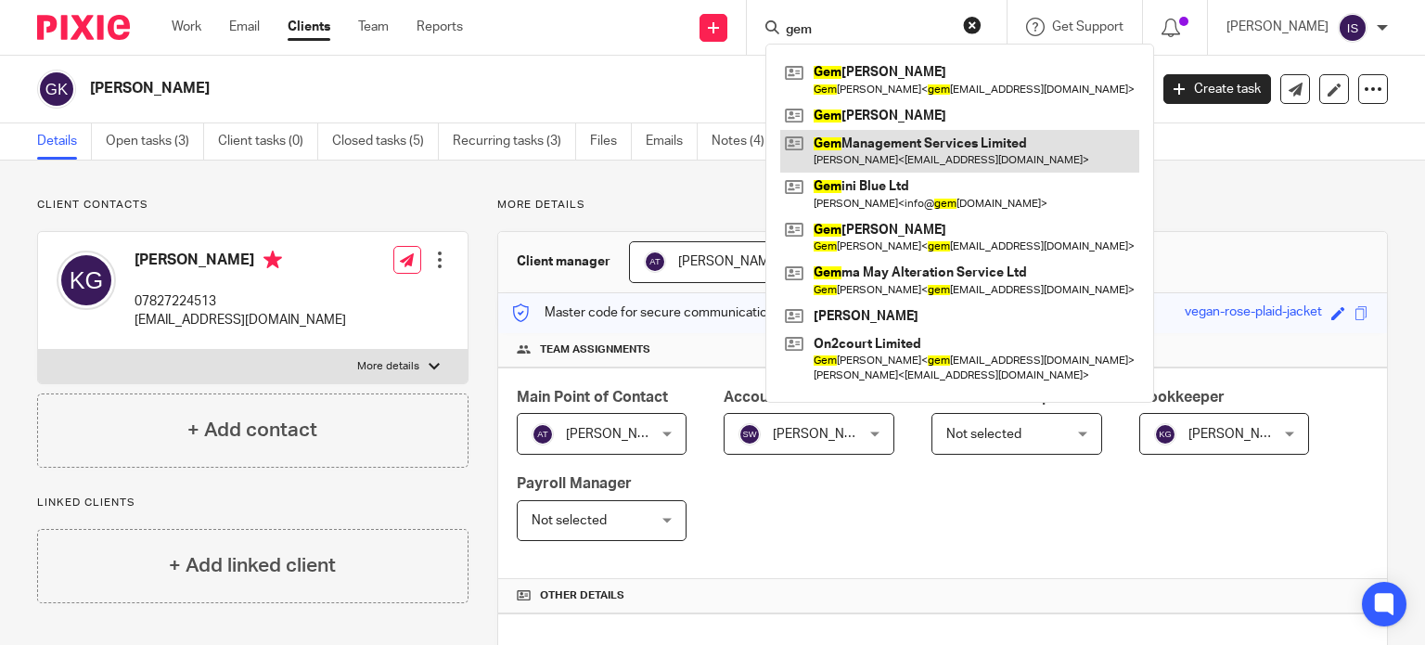
type input "gem"
click at [887, 154] on link at bounding box center [959, 151] width 359 height 43
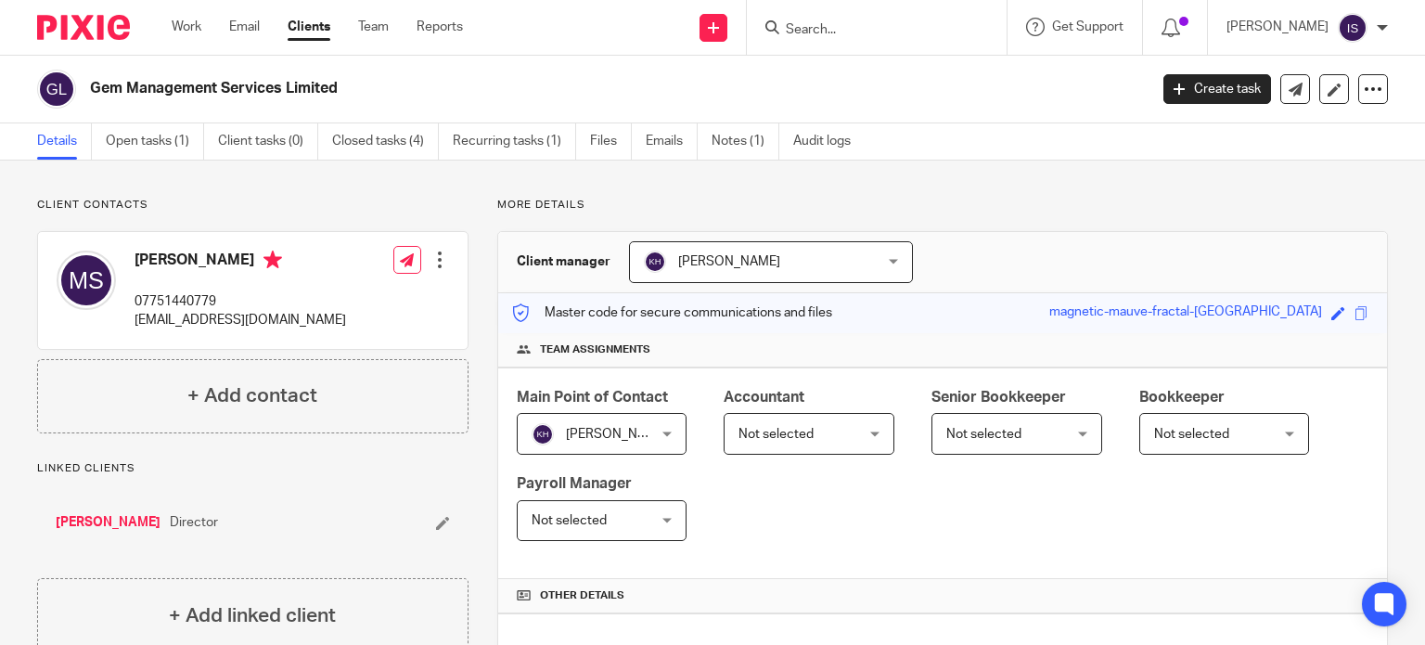
click at [809, 437] on span "Not selected" at bounding box center [799, 433] width 123 height 39
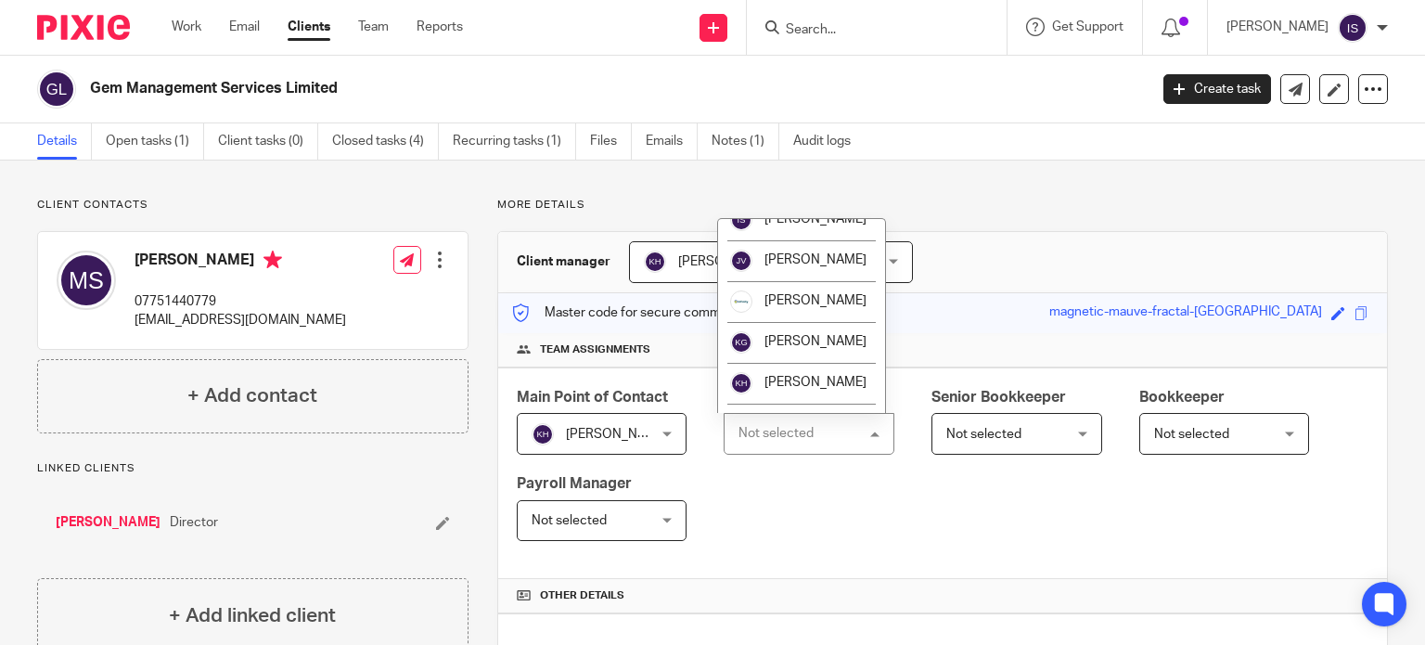
scroll to position [278, 0]
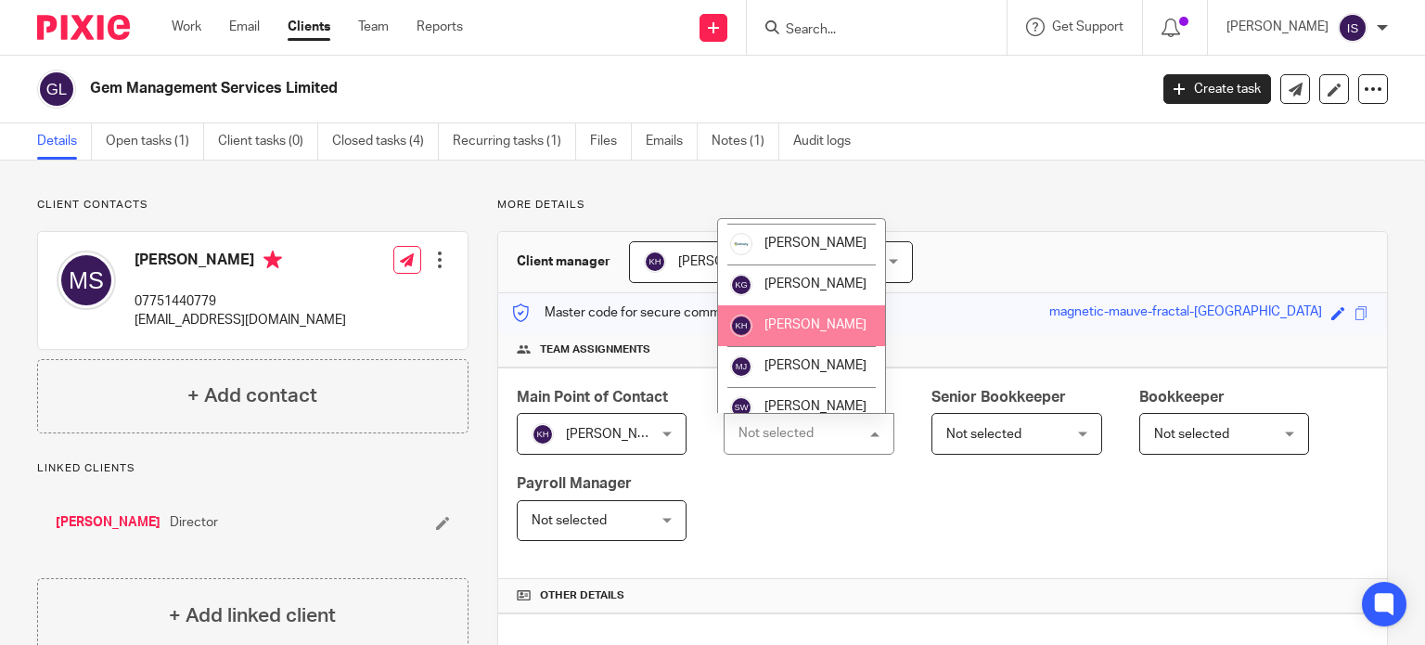
click at [831, 346] on li "[PERSON_NAME]" at bounding box center [801, 325] width 167 height 41
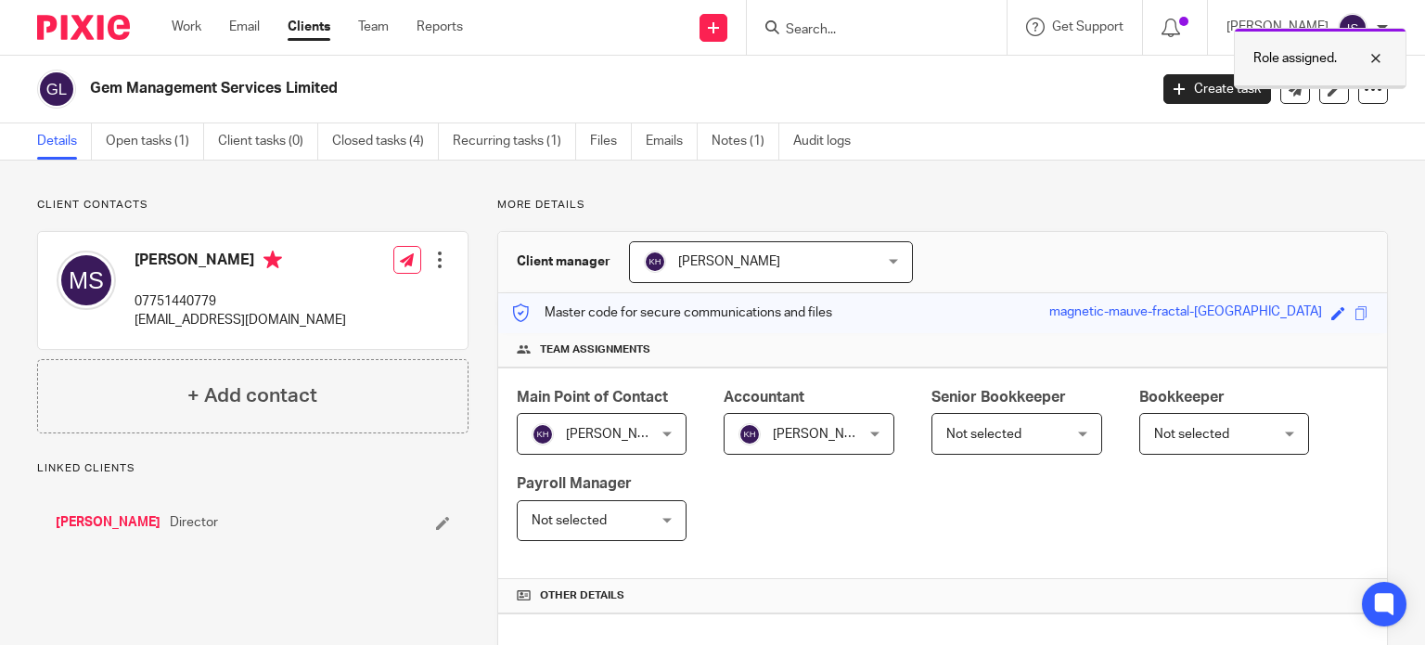
click at [1378, 59] on div at bounding box center [1362, 58] width 50 height 22
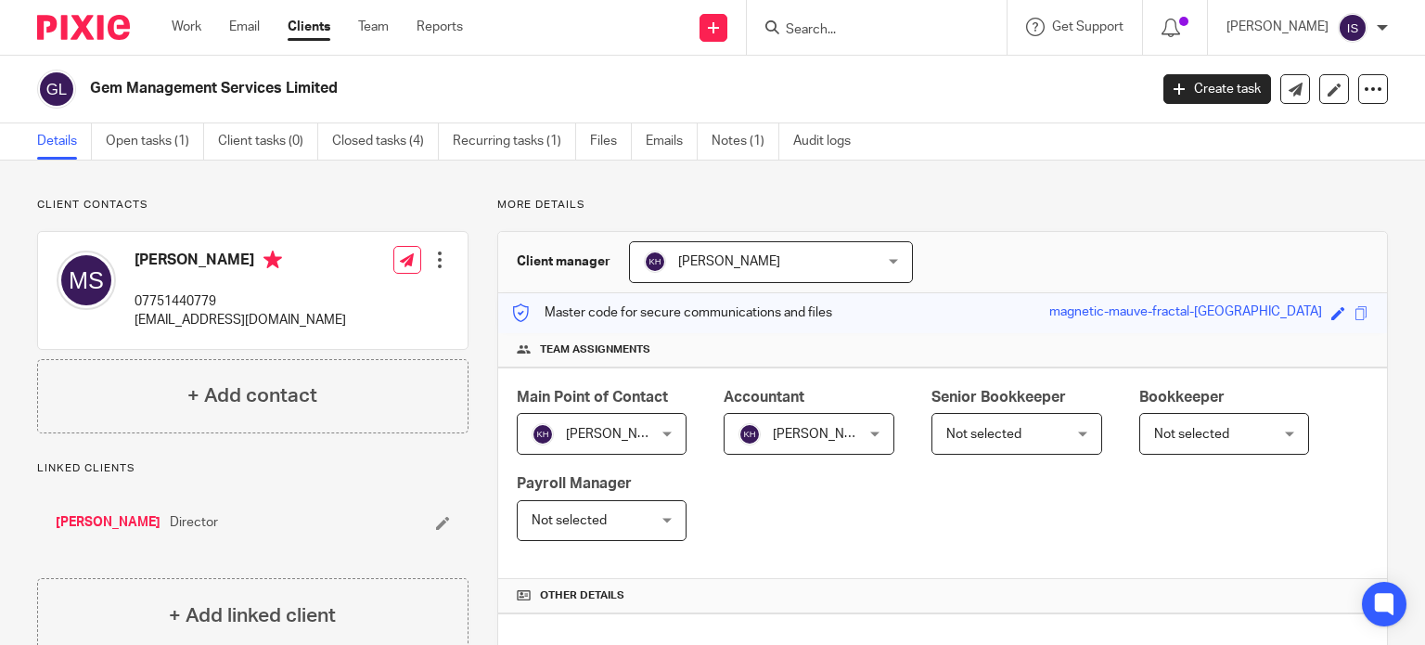
click at [899, 39] on div at bounding box center [877, 27] width 260 height 55
click at [891, 31] on input "Search" at bounding box center [867, 30] width 167 height 17
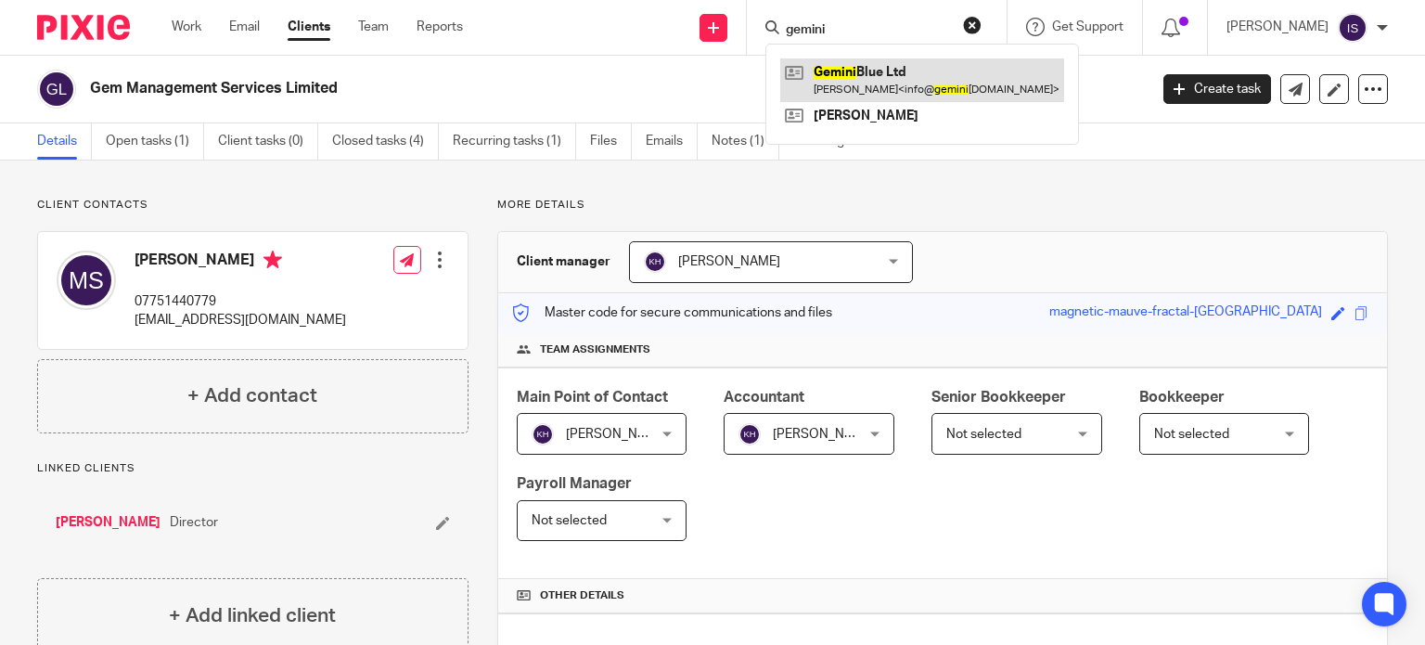
type input "gemini"
click at [950, 91] on link at bounding box center [922, 79] width 284 height 43
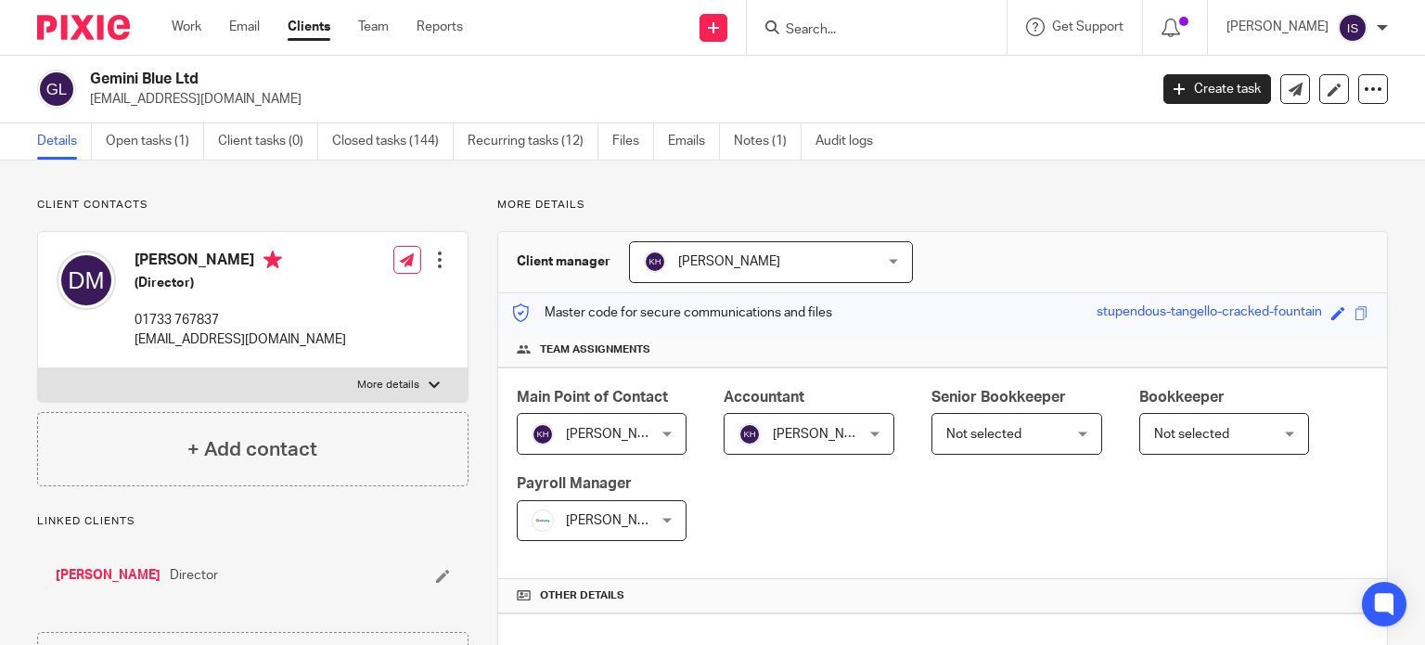
click at [988, 434] on span "Not selected" at bounding box center [983, 434] width 75 height 13
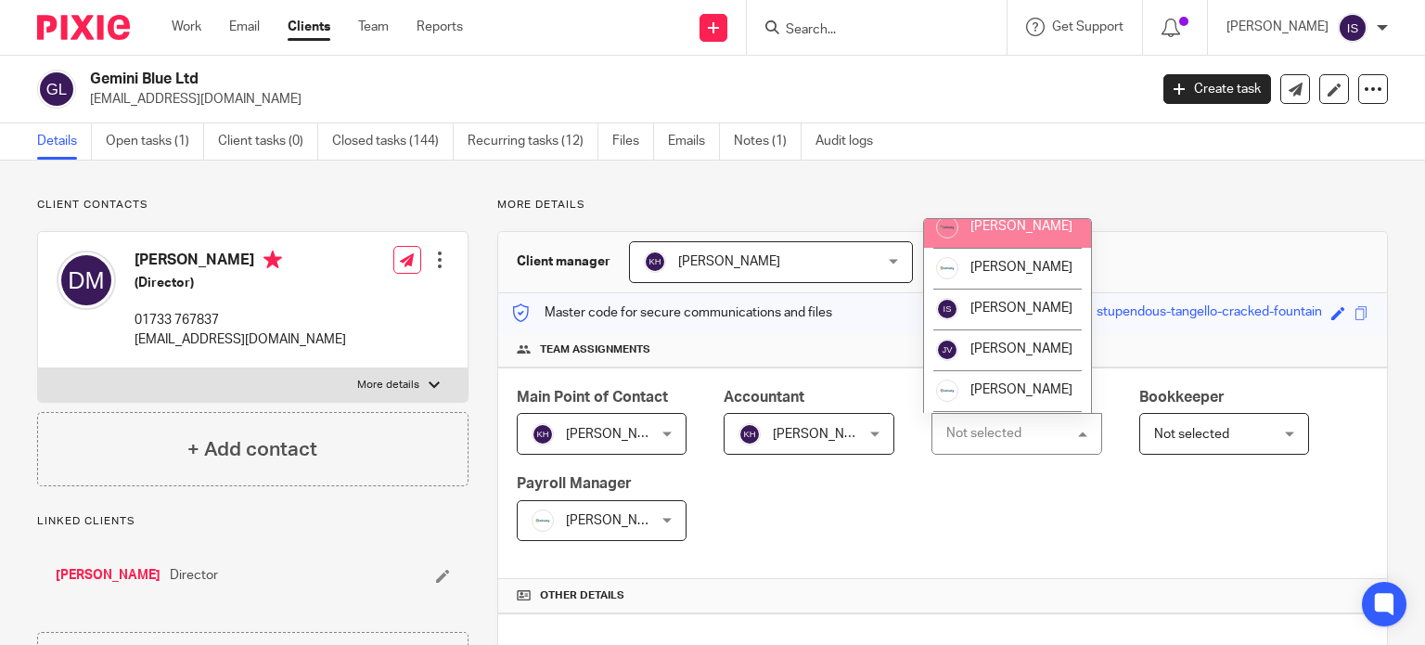
scroll to position [278, 0]
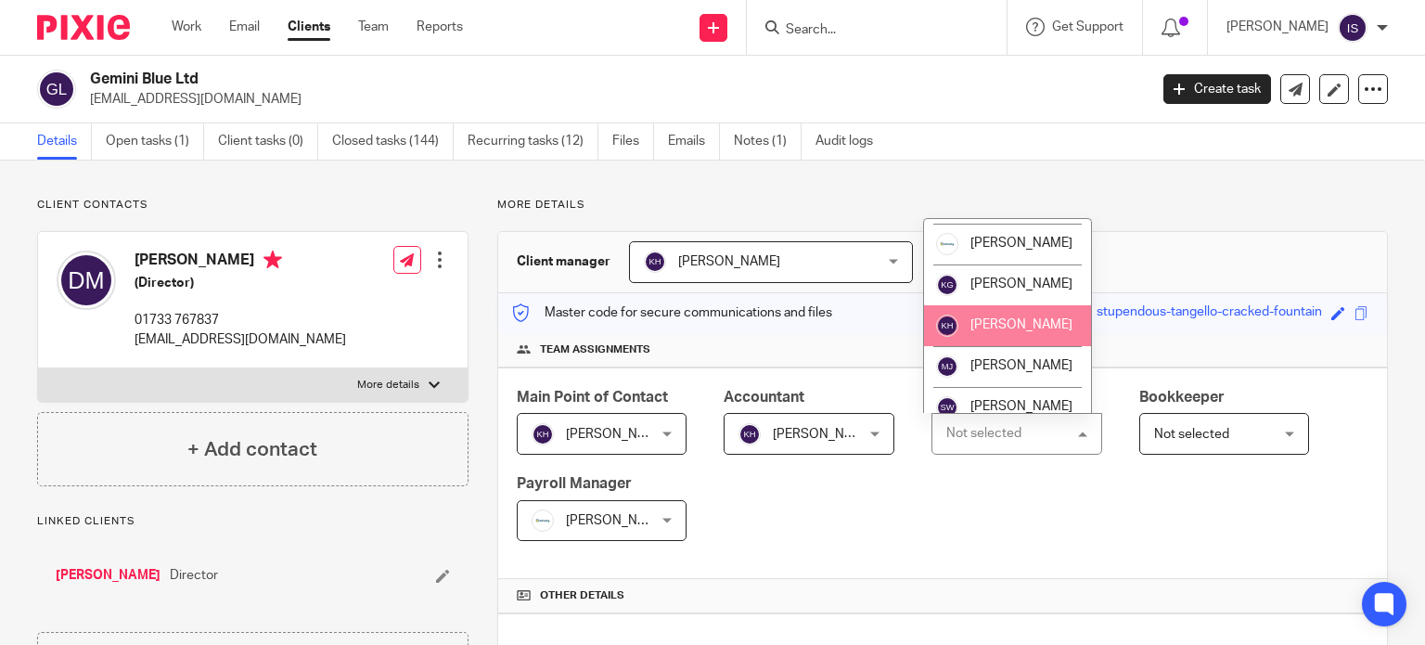
click at [1015, 331] on span "[PERSON_NAME]" at bounding box center [1021, 324] width 102 height 13
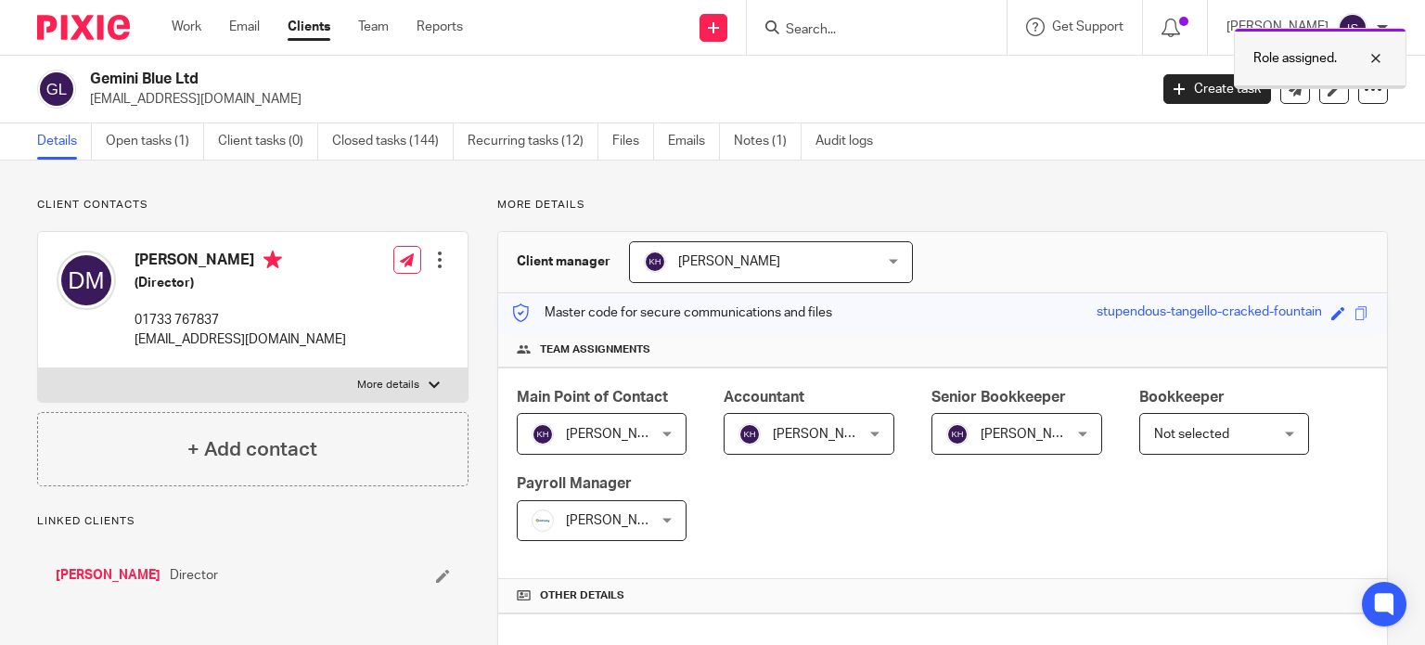
click at [1383, 57] on div at bounding box center [1362, 58] width 50 height 22
click at [928, 32] on input "Search" at bounding box center [867, 30] width 167 height 17
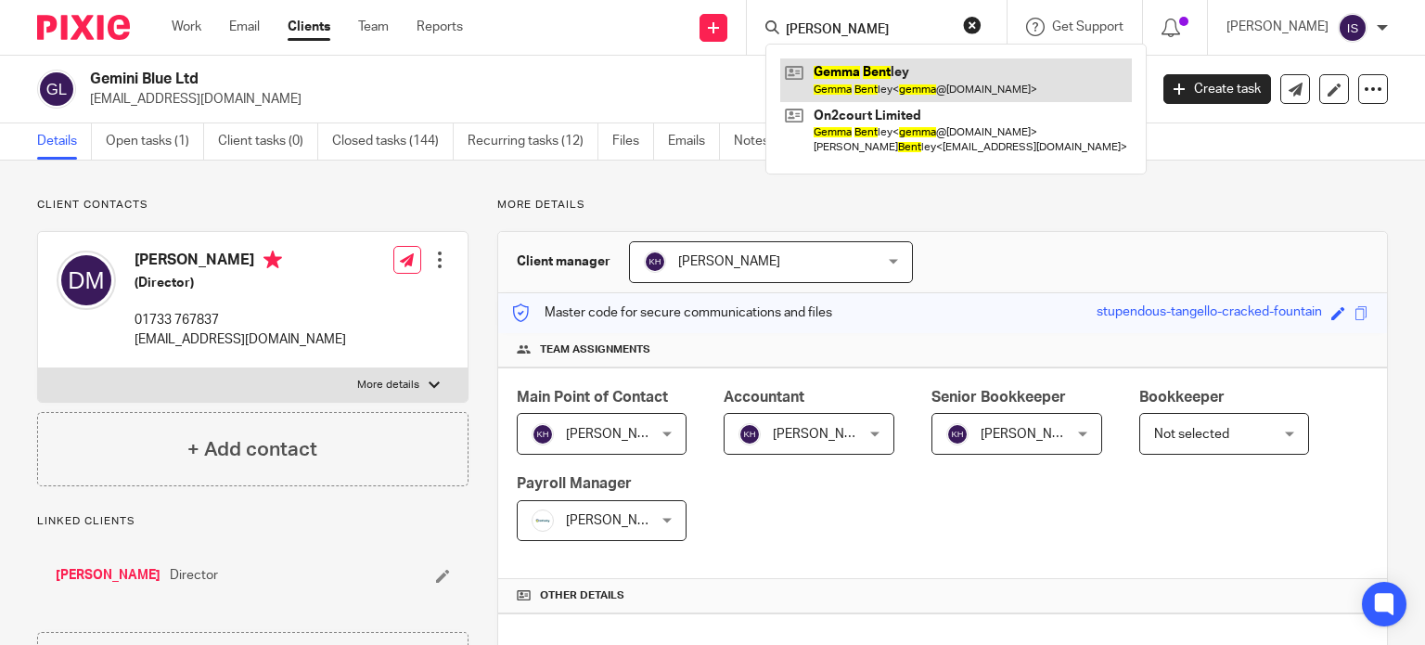
type input "gemma bent"
click at [905, 92] on link at bounding box center [956, 79] width 352 height 43
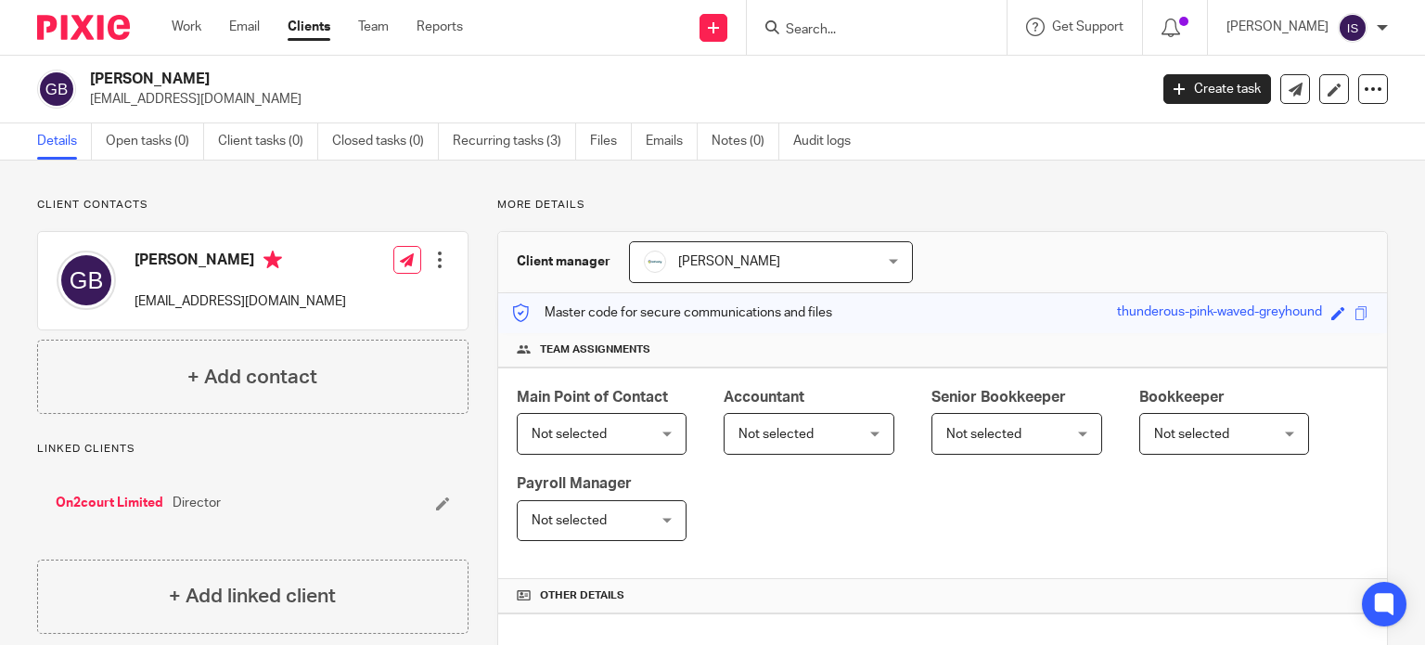
click at [752, 441] on span "Not selected" at bounding box center [799, 433] width 123 height 39
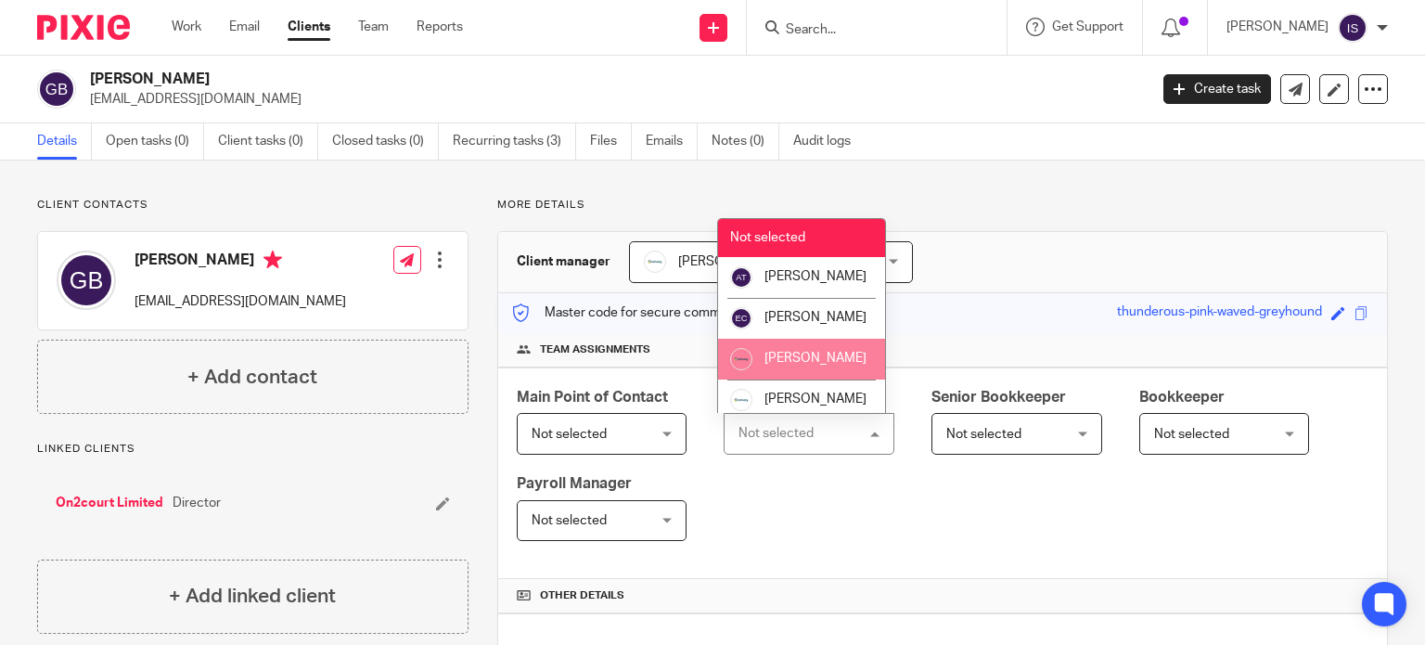
click at [843, 379] on li "[PERSON_NAME]" at bounding box center [801, 359] width 167 height 41
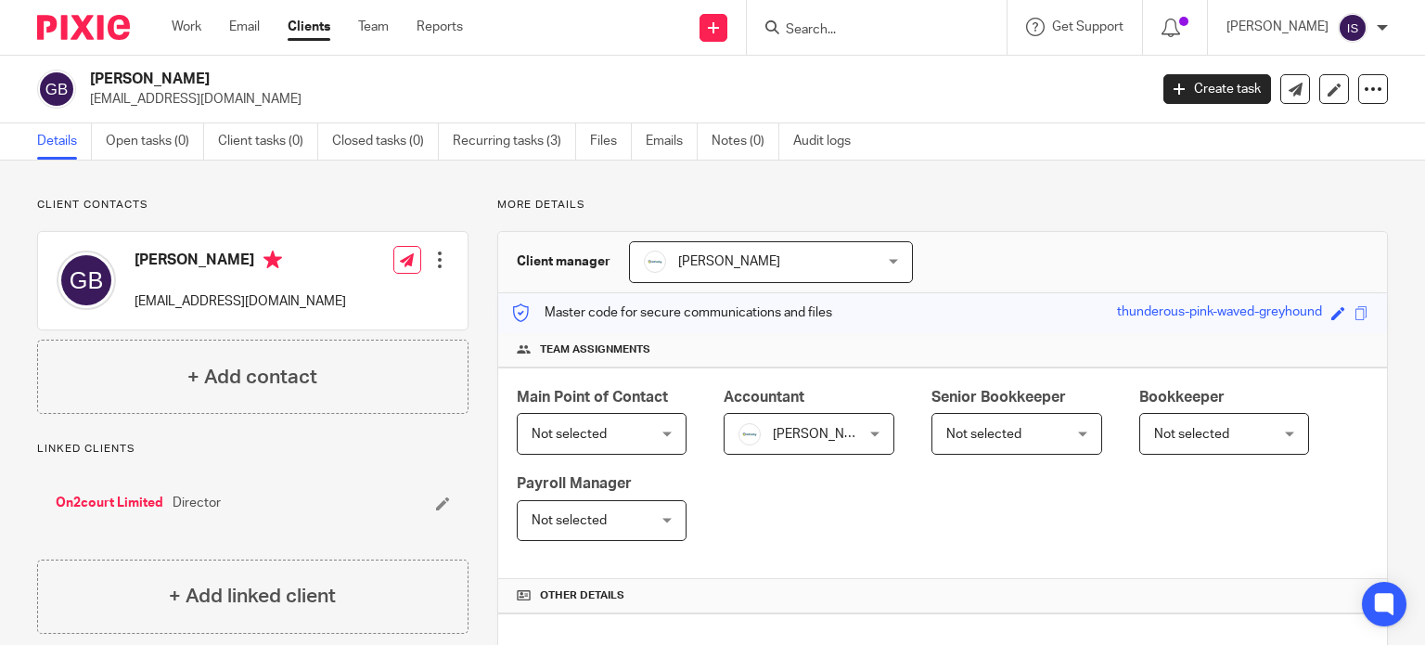
click at [855, 30] on input "Search" at bounding box center [867, 30] width 167 height 17
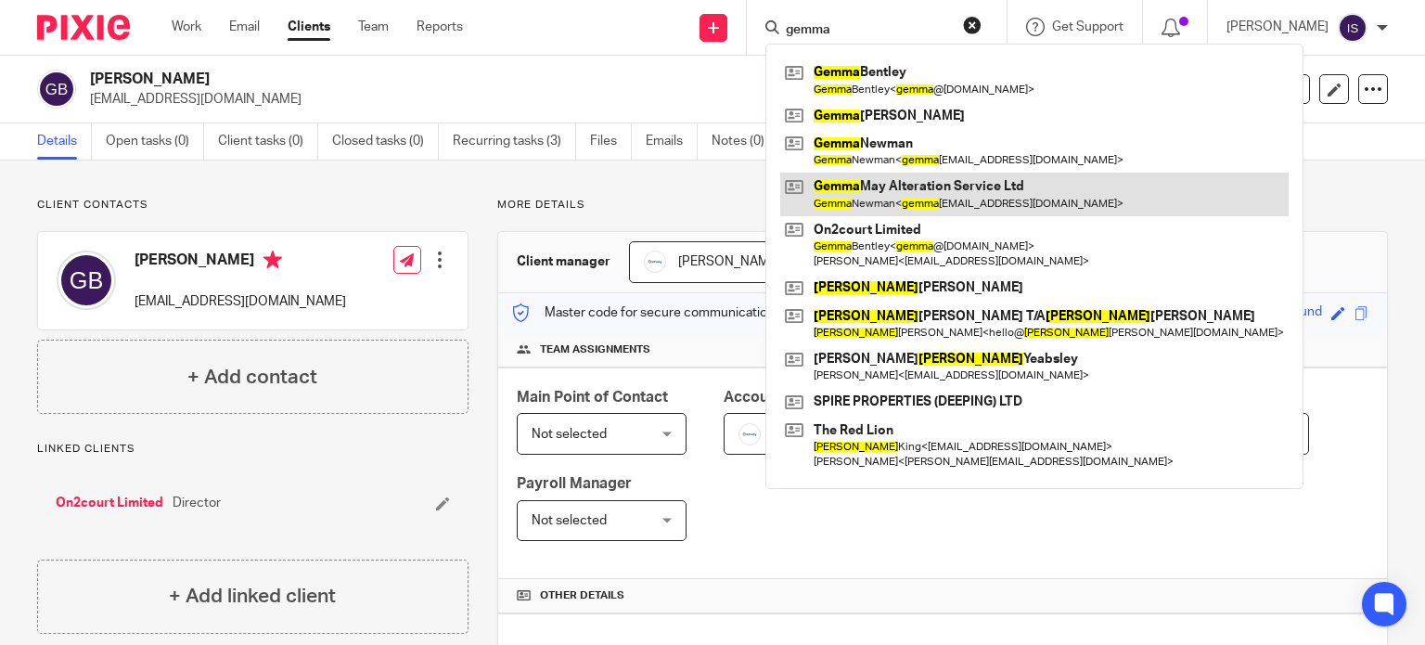
type input "gemma"
click at [915, 203] on link at bounding box center [1034, 194] width 508 height 43
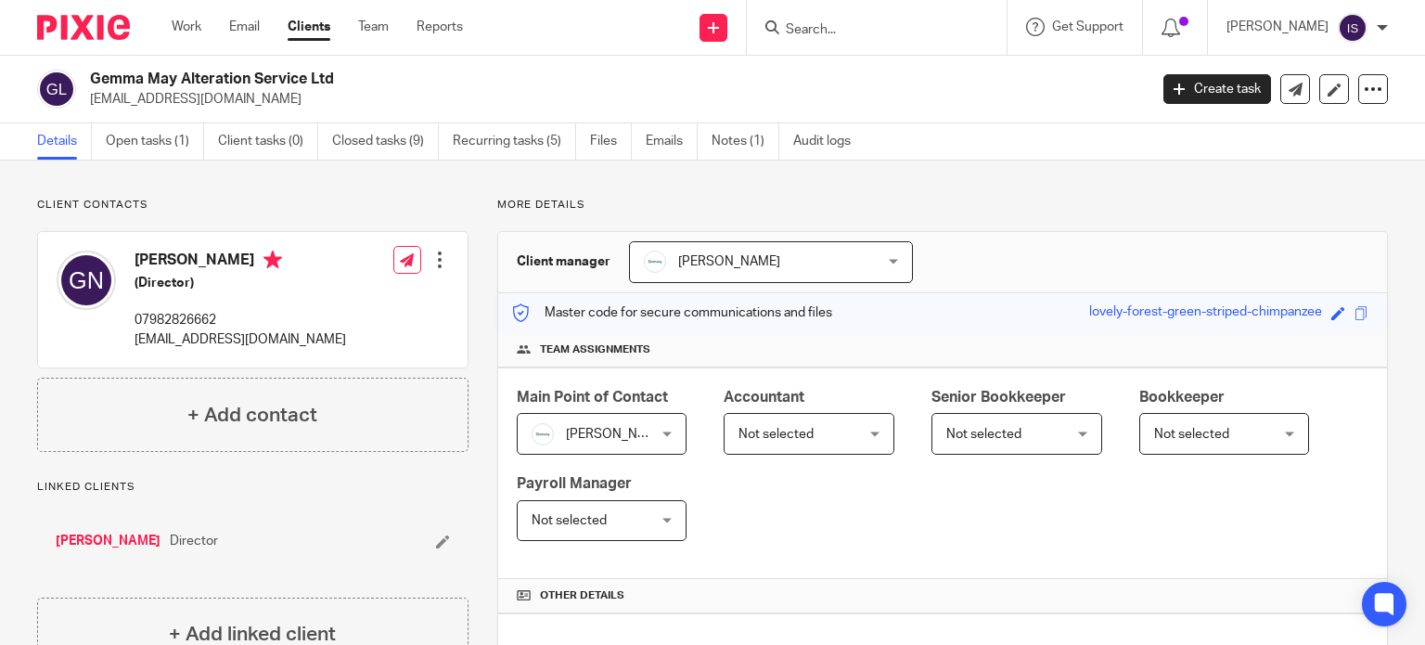
click at [774, 431] on span "Not selected" at bounding box center [775, 434] width 75 height 13
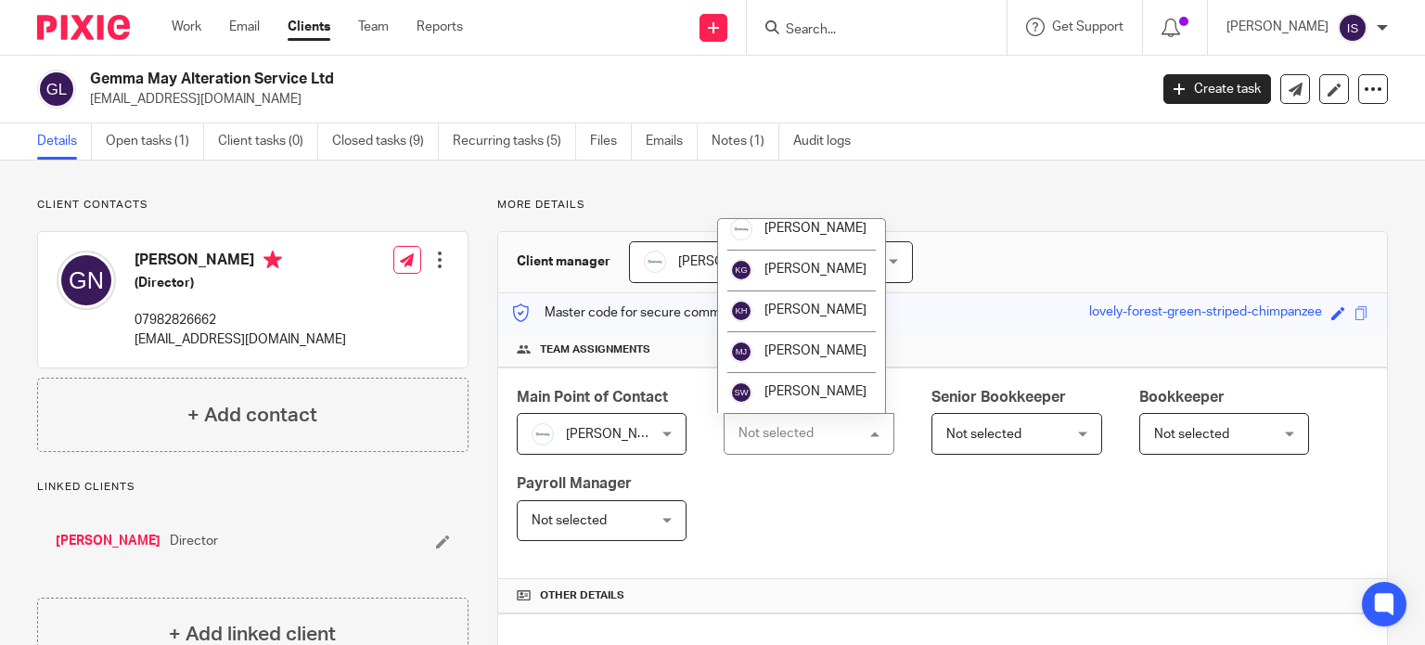
scroll to position [312, 0]
click at [805, 381] on li "[PERSON_NAME]" at bounding box center [801, 392] width 167 height 41
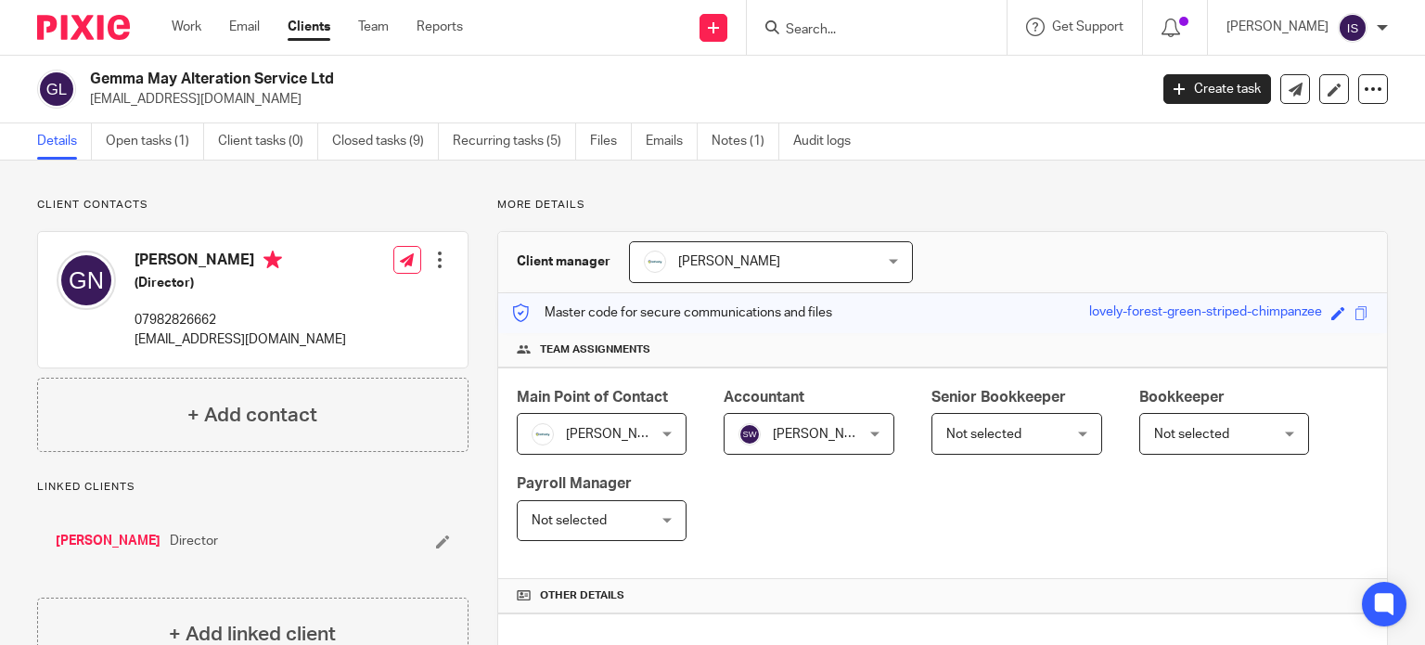
click at [860, 35] on input "Search" at bounding box center [867, 30] width 167 height 17
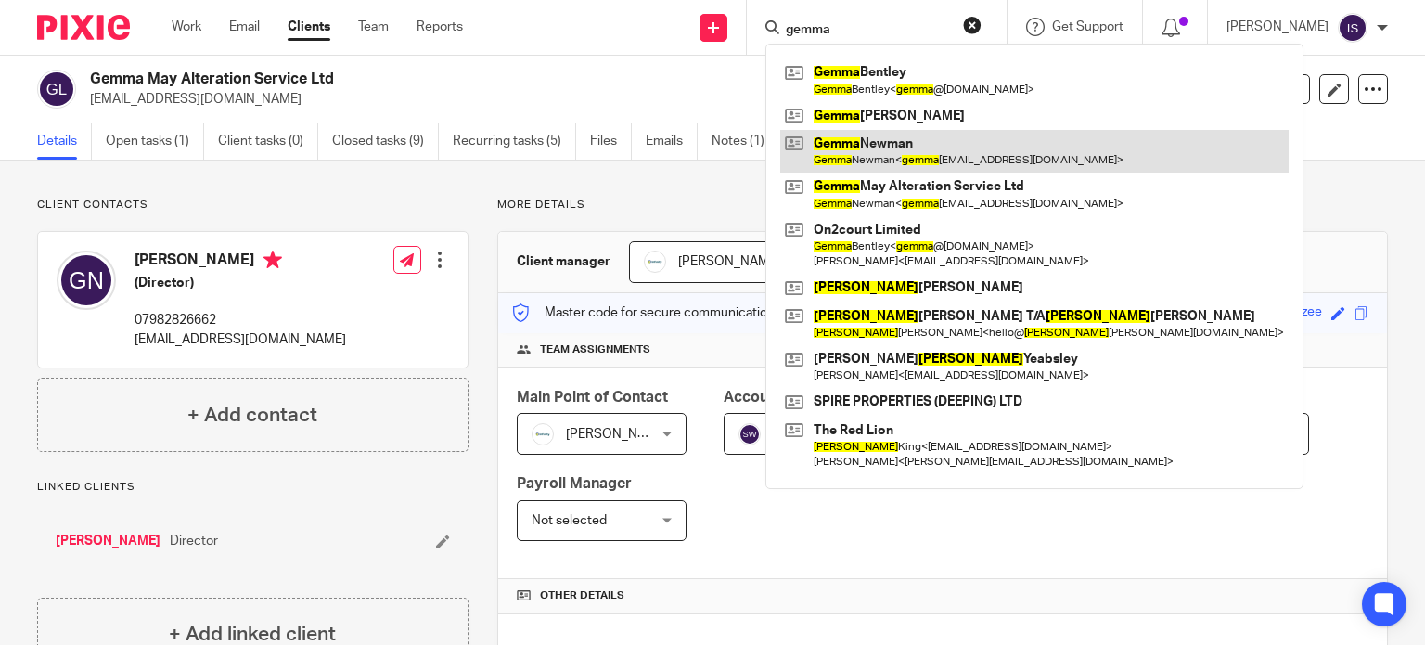
type input "gemma"
click at [911, 136] on link at bounding box center [1034, 151] width 508 height 43
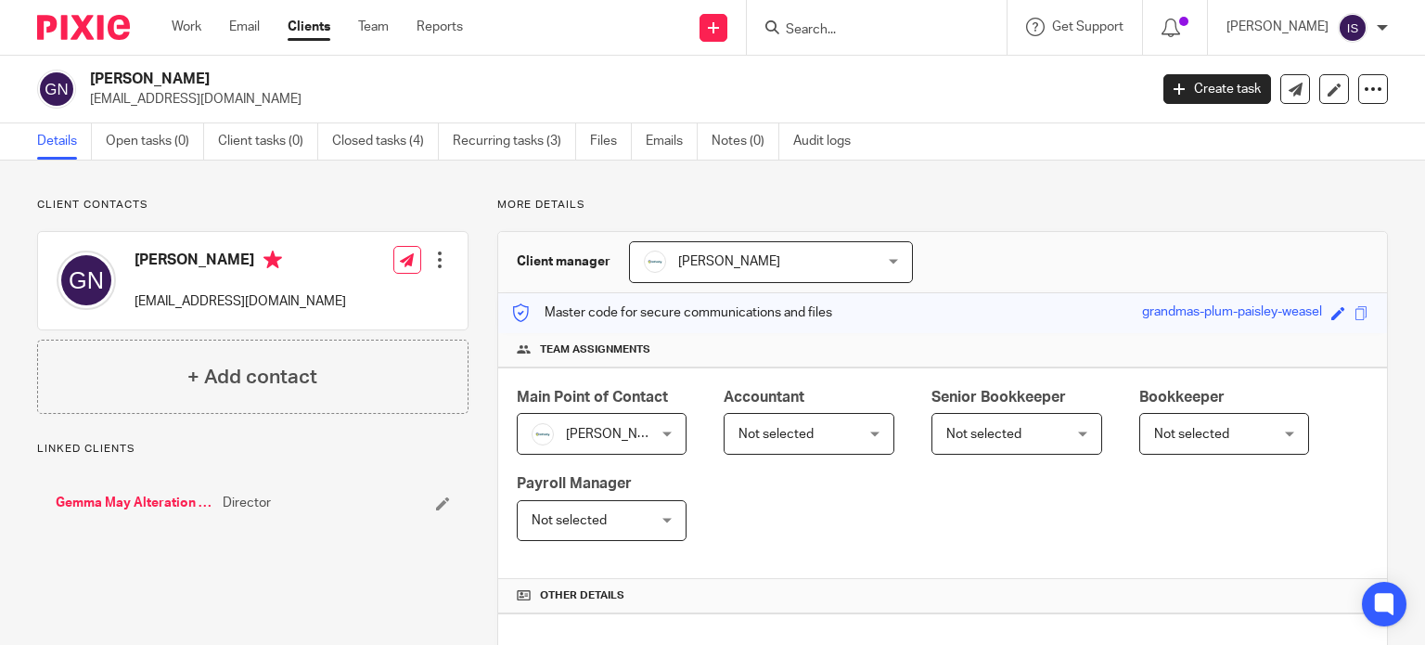
click at [817, 433] on span "Not selected" at bounding box center [799, 433] width 123 height 39
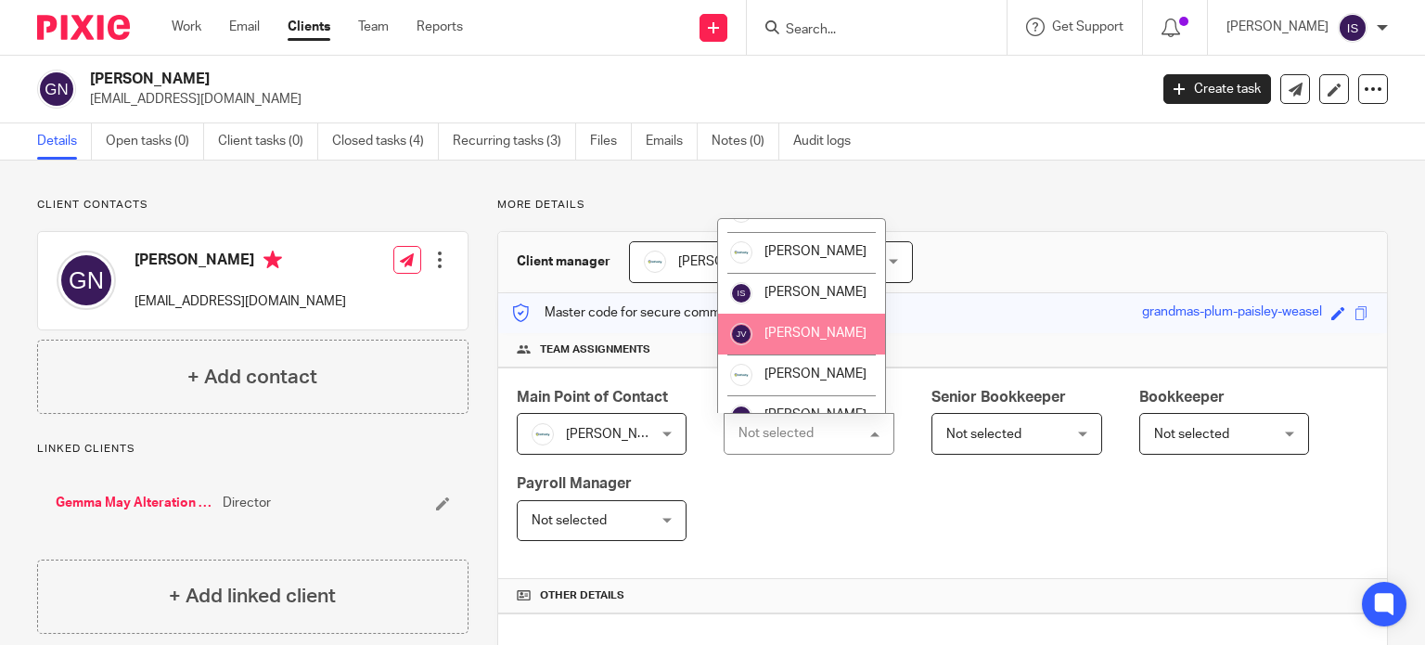
scroll to position [312, 0]
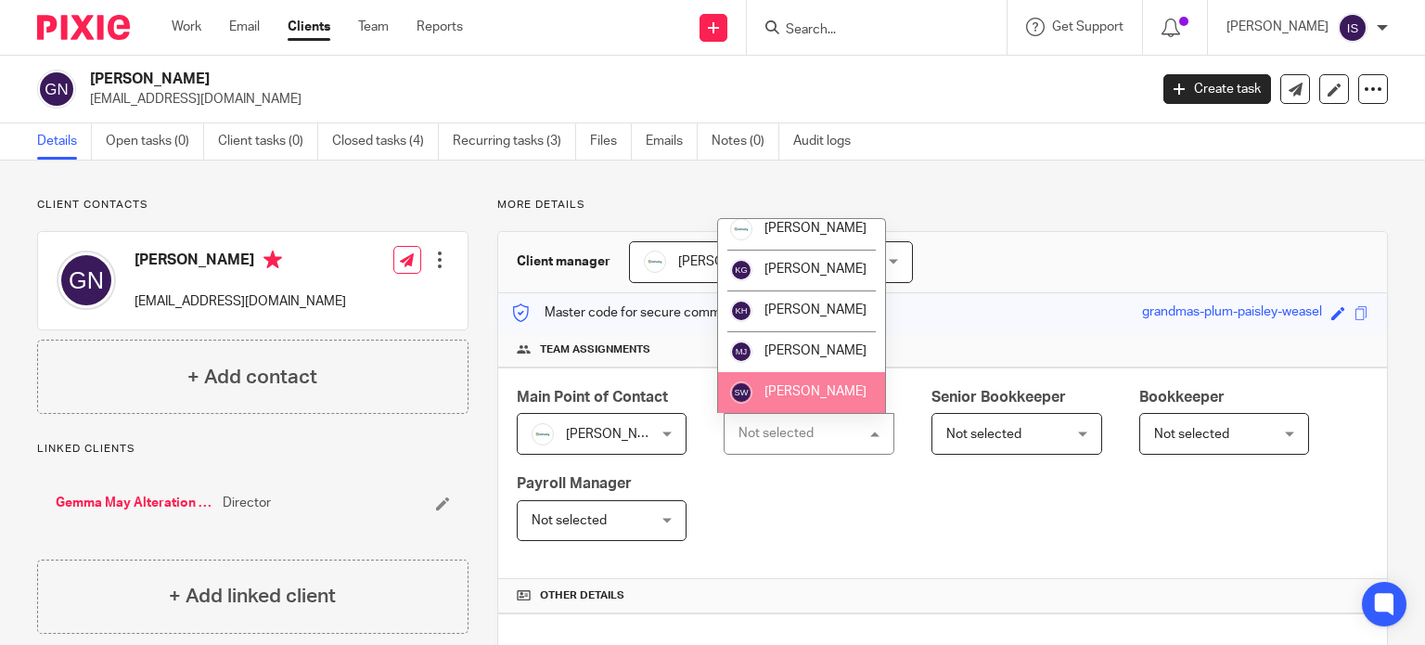
click at [814, 382] on li "[PERSON_NAME]" at bounding box center [801, 392] width 167 height 41
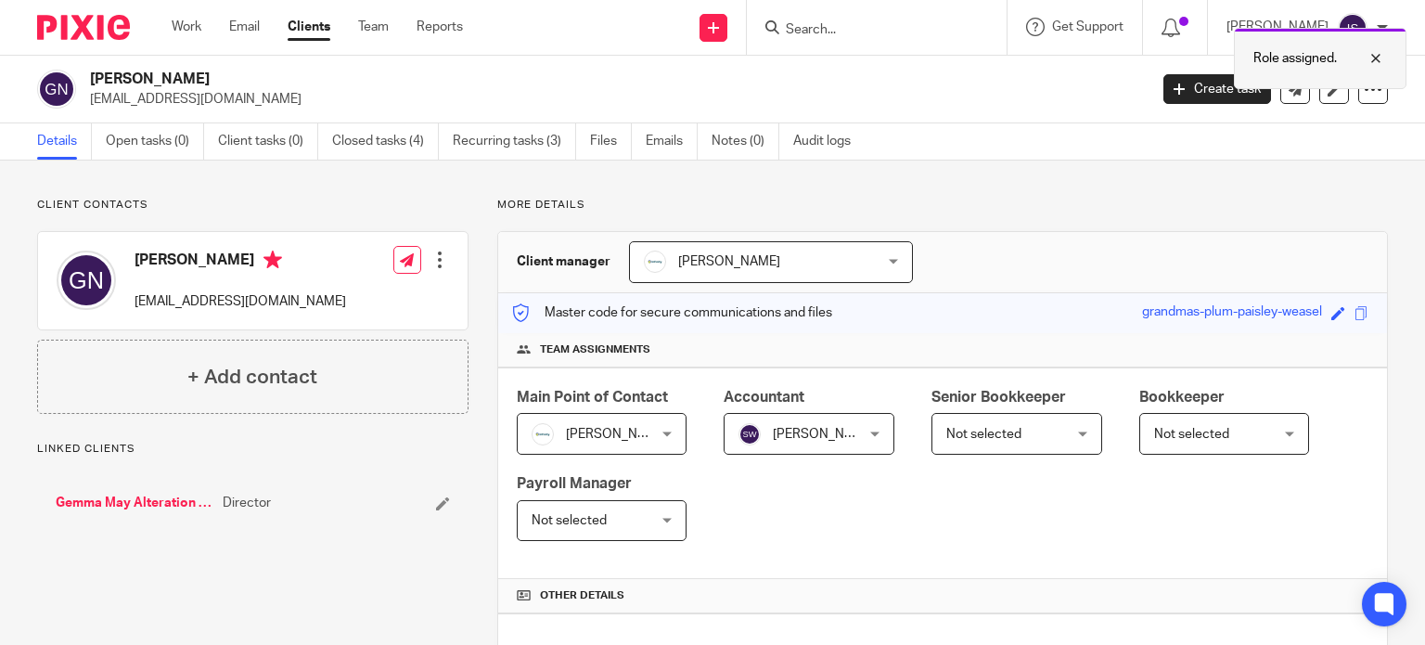
click at [1377, 58] on div at bounding box center [1362, 58] width 50 height 22
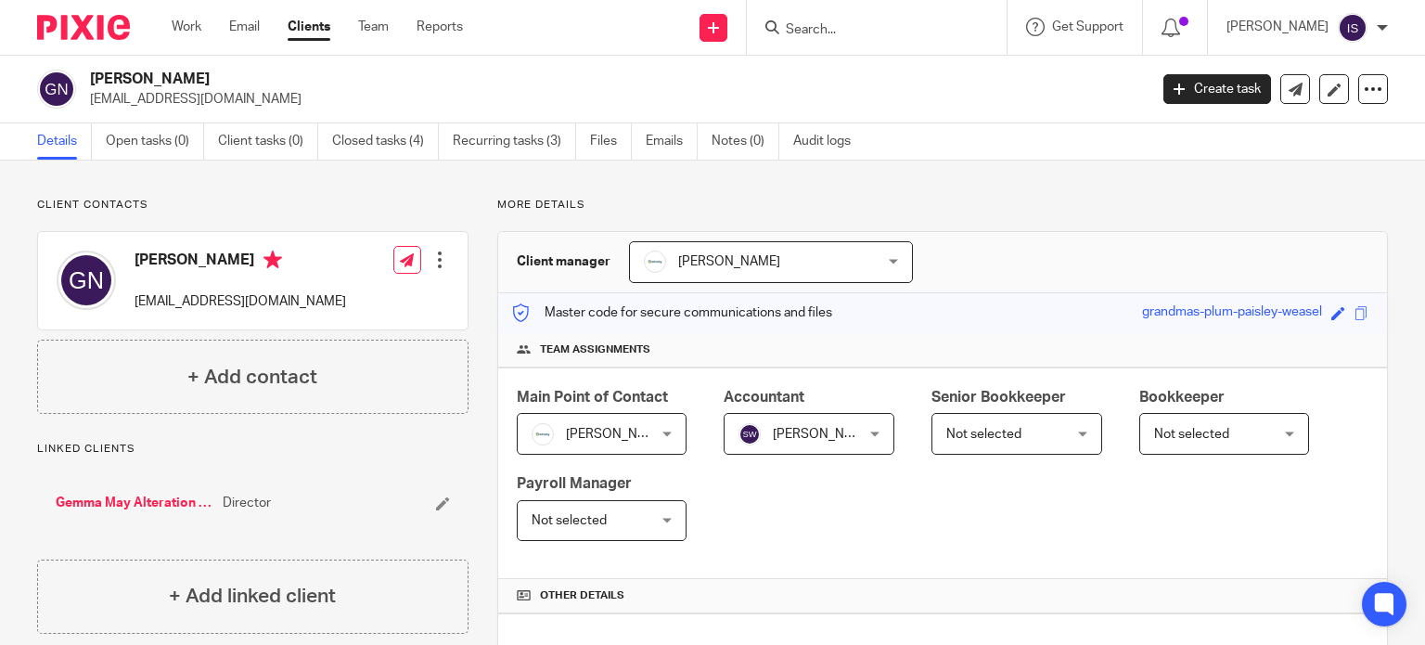
click at [868, 32] on input "Search" at bounding box center [867, 30] width 167 height 17
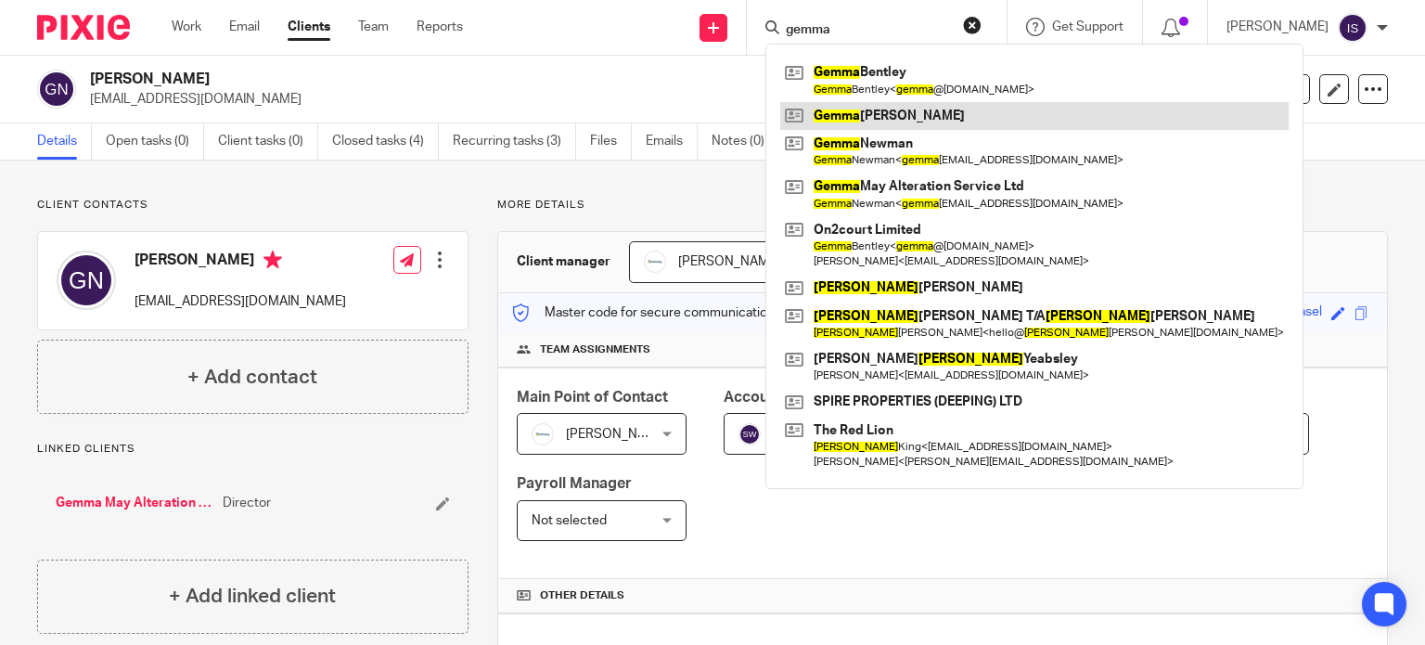
type input "gemma"
click at [924, 112] on link at bounding box center [1034, 116] width 508 height 28
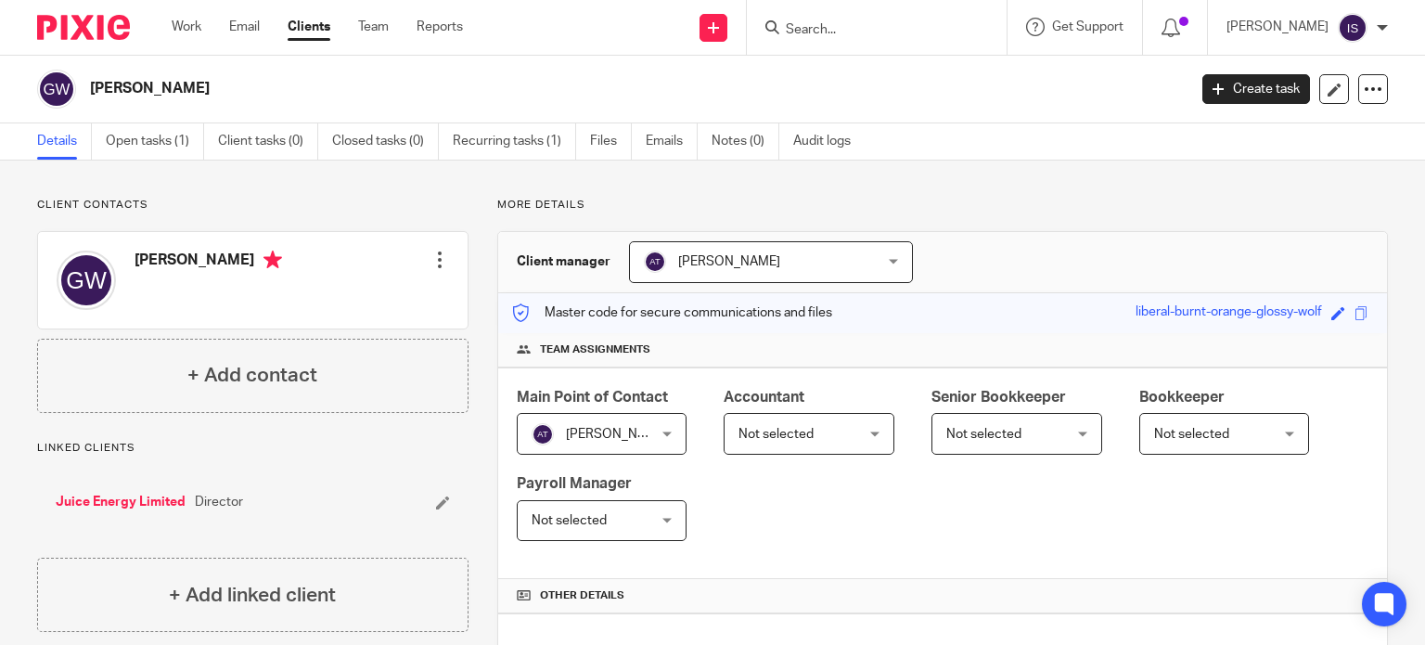
click at [784, 428] on span "Not selected" at bounding box center [775, 434] width 75 height 13
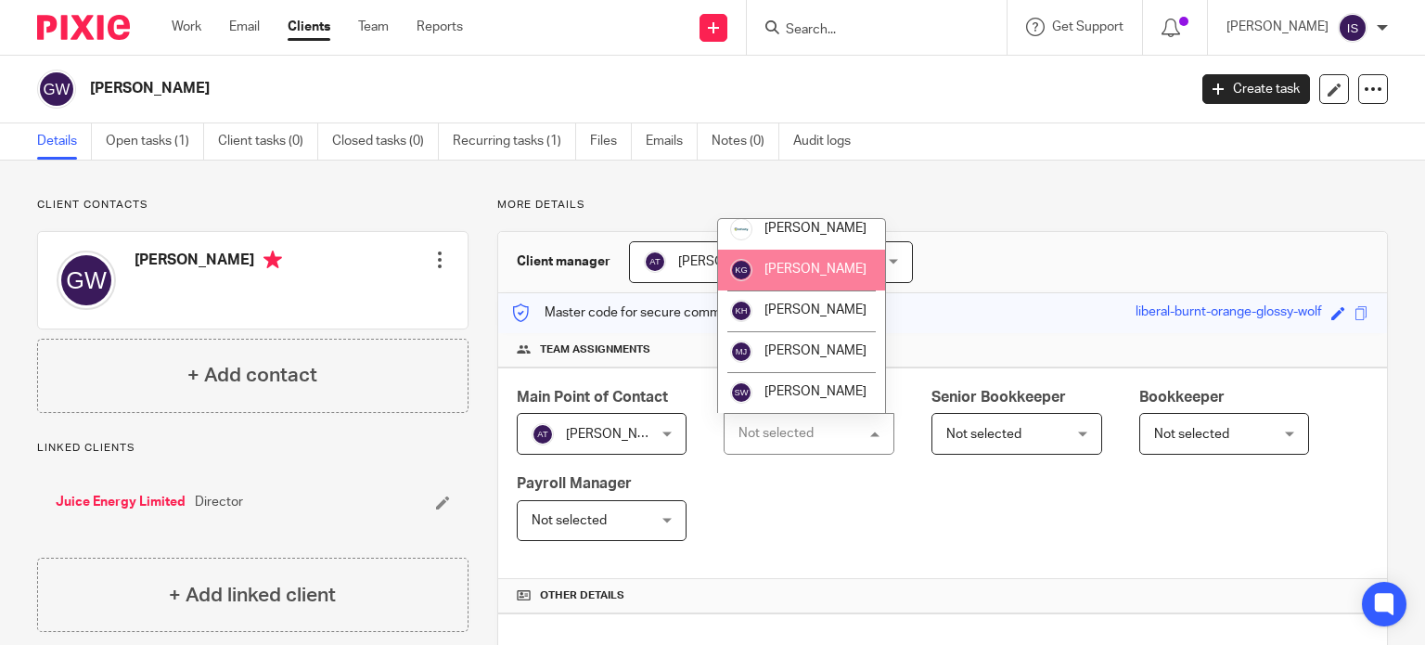
scroll to position [312, 0]
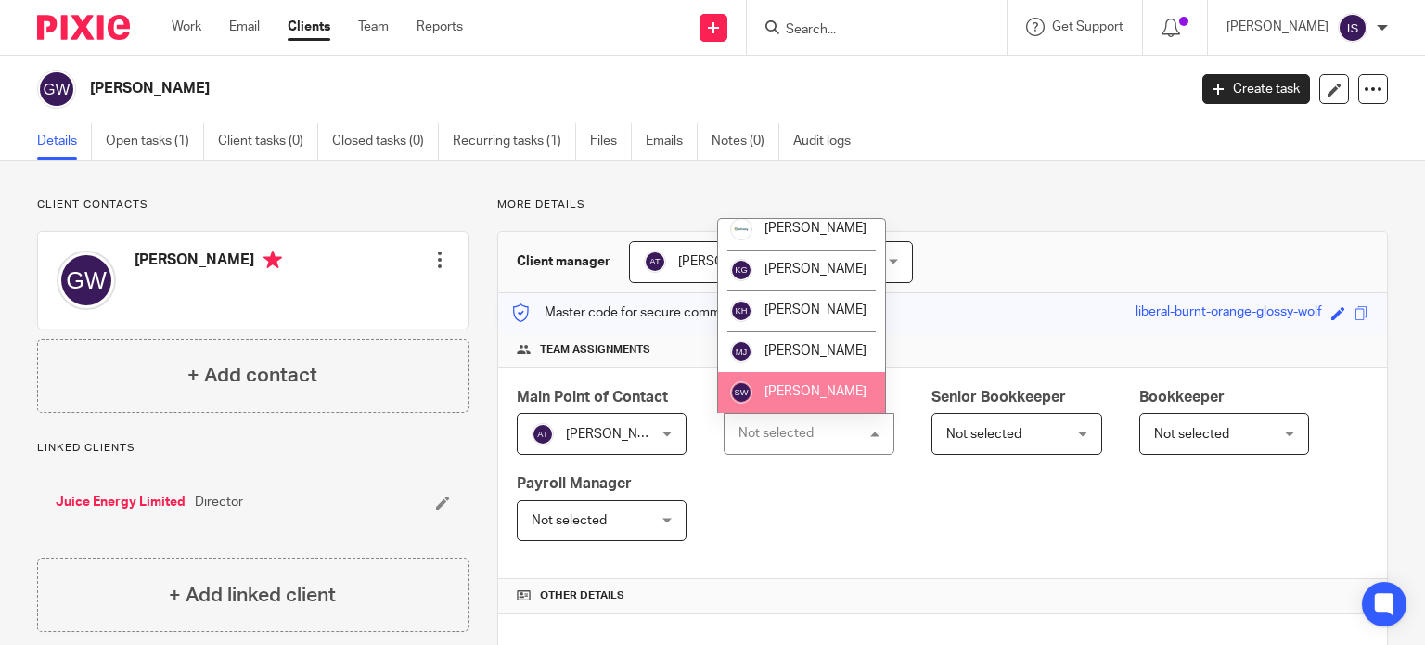
click at [775, 400] on li "[PERSON_NAME]" at bounding box center [801, 392] width 167 height 41
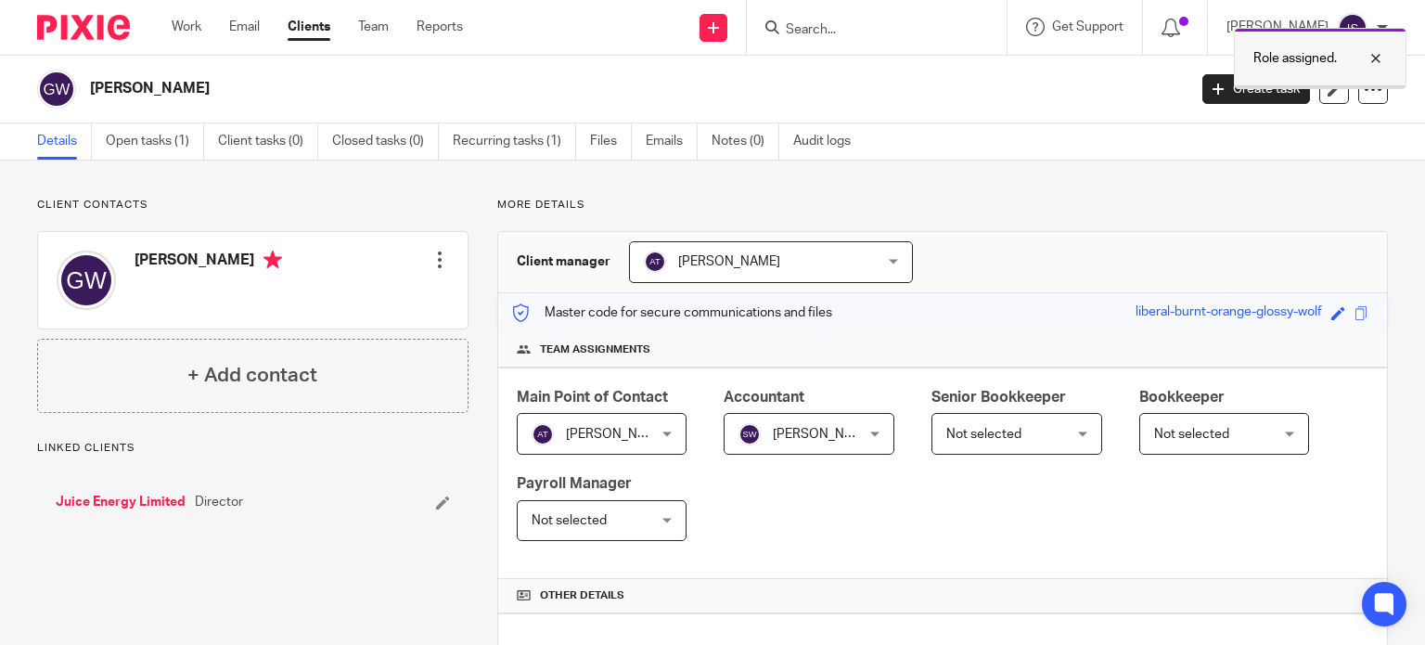
click at [1375, 58] on div at bounding box center [1362, 58] width 50 height 22
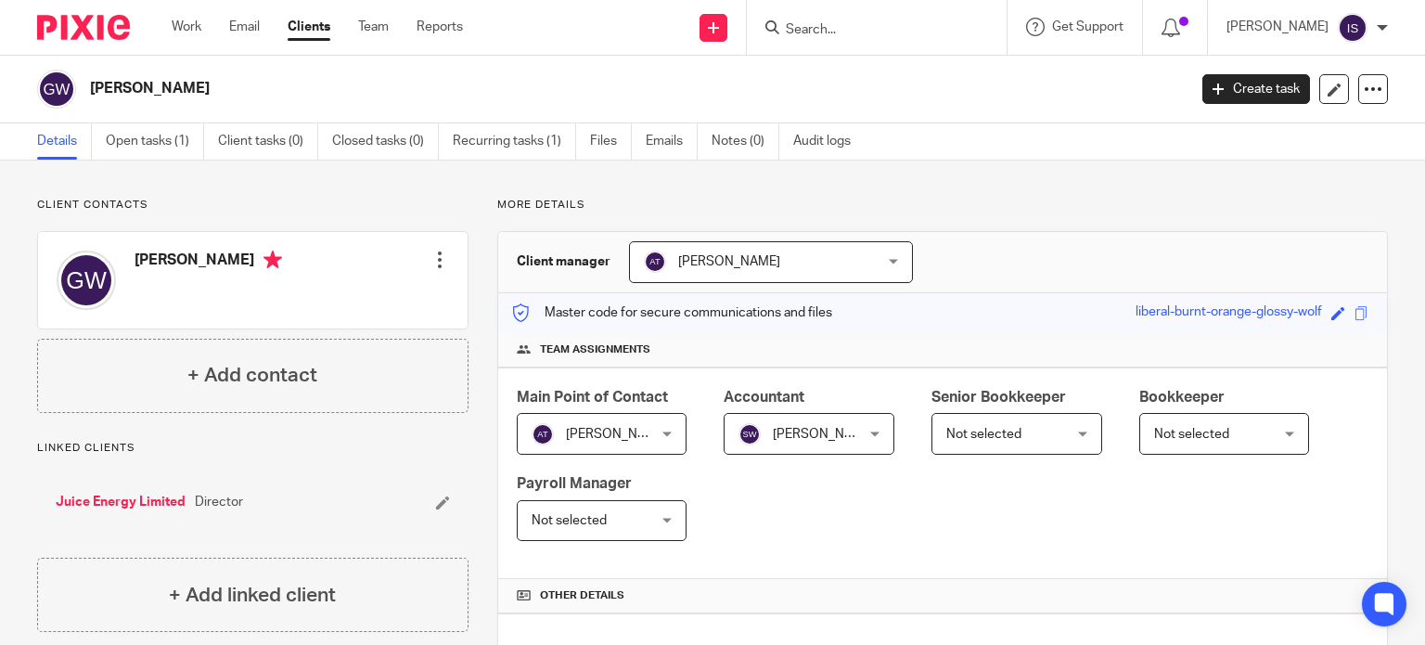
click at [894, 25] on input "Search" at bounding box center [867, 30] width 167 height 17
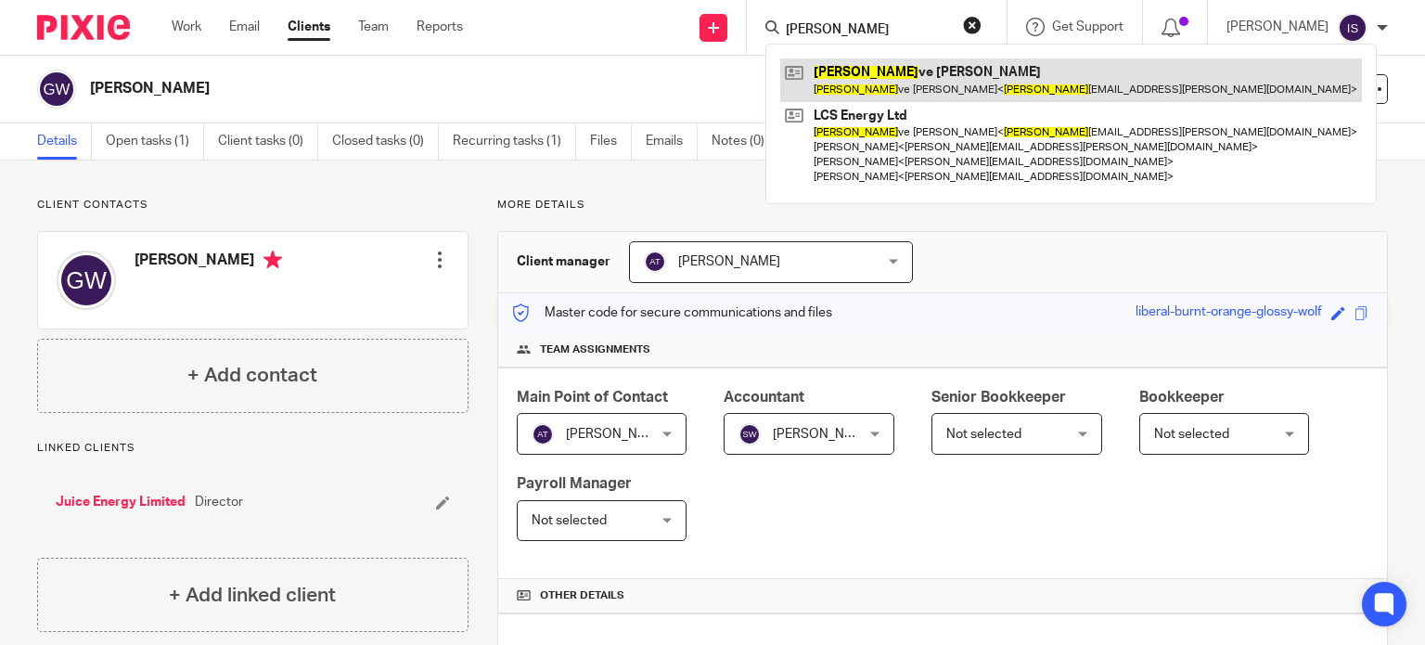
type input "[PERSON_NAME]"
click at [938, 70] on link at bounding box center [1071, 79] width 582 height 43
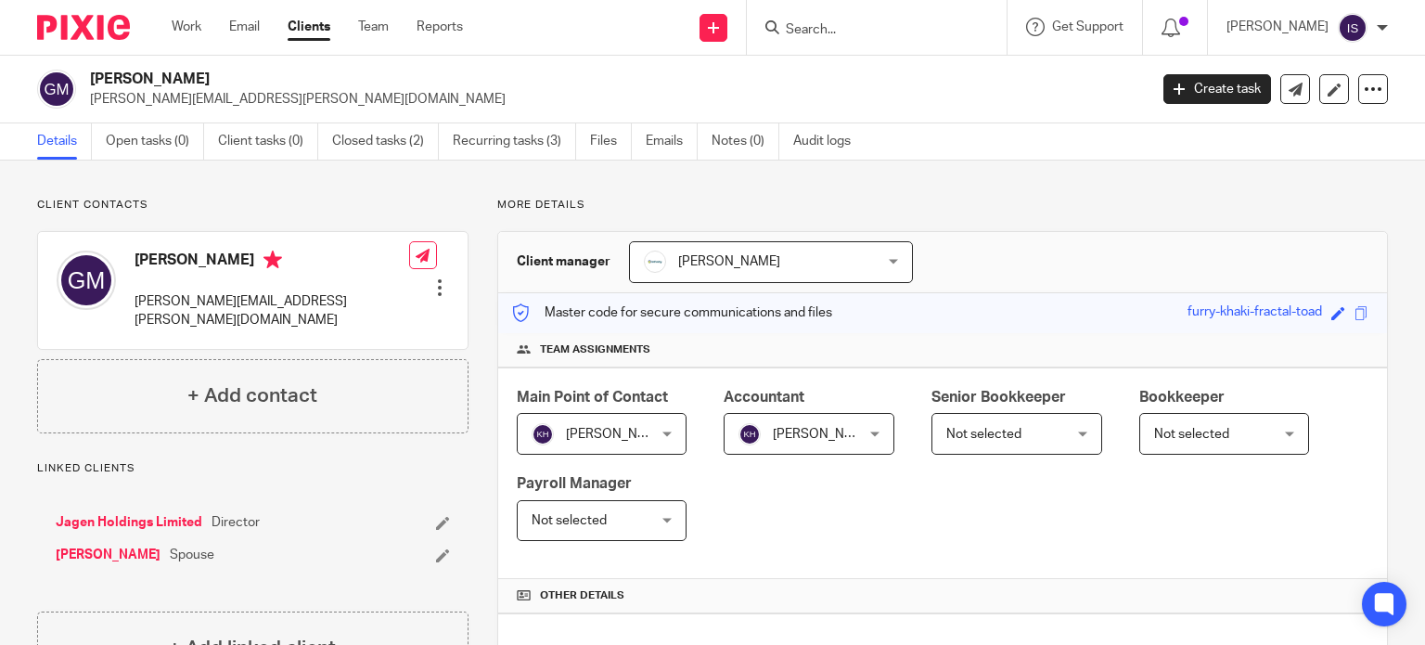
click at [817, 23] on input "Search" at bounding box center [867, 30] width 167 height 17
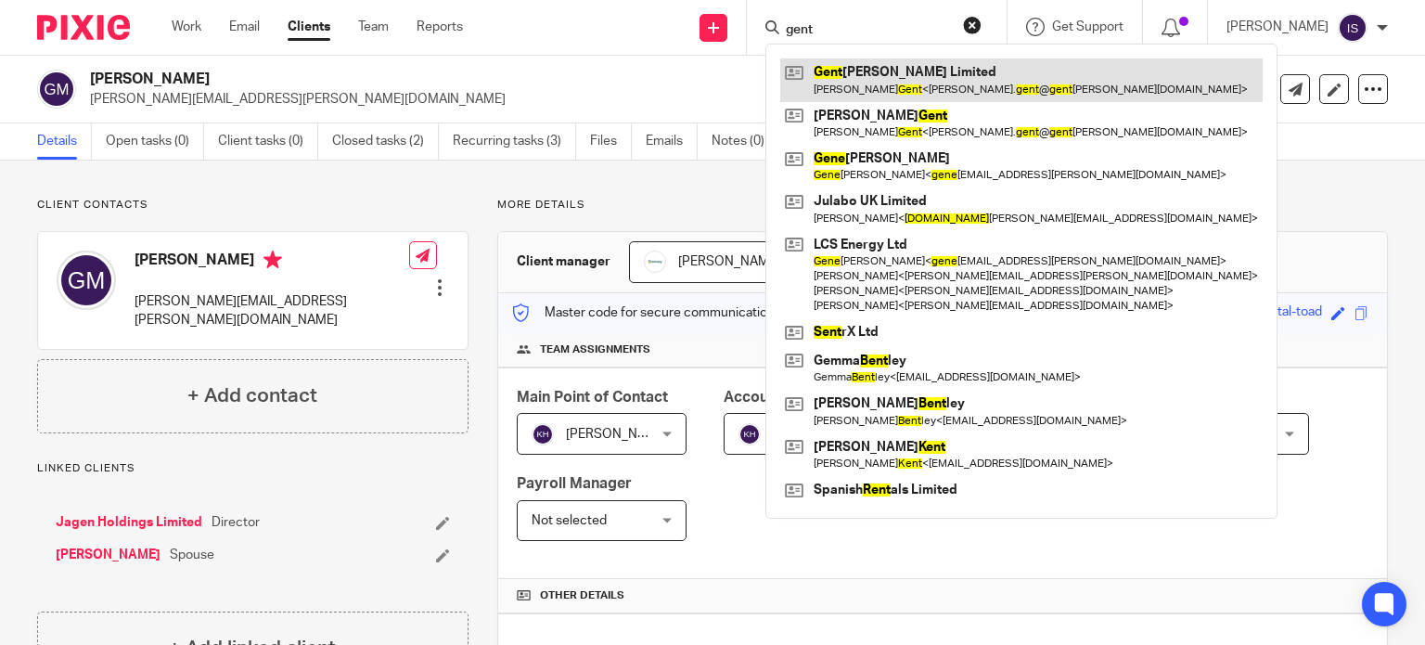
type input "gent"
click at [886, 84] on link at bounding box center [1021, 79] width 482 height 43
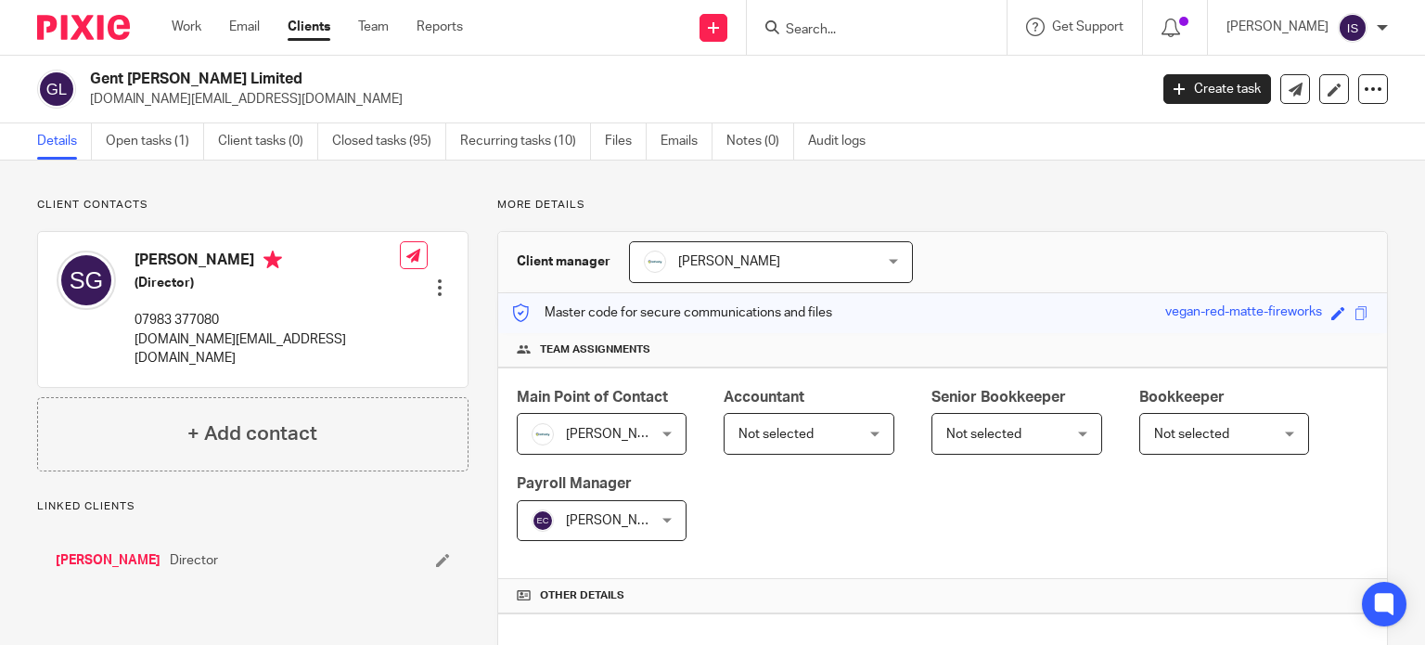
click at [787, 441] on span "Not selected" at bounding box center [799, 433] width 123 height 39
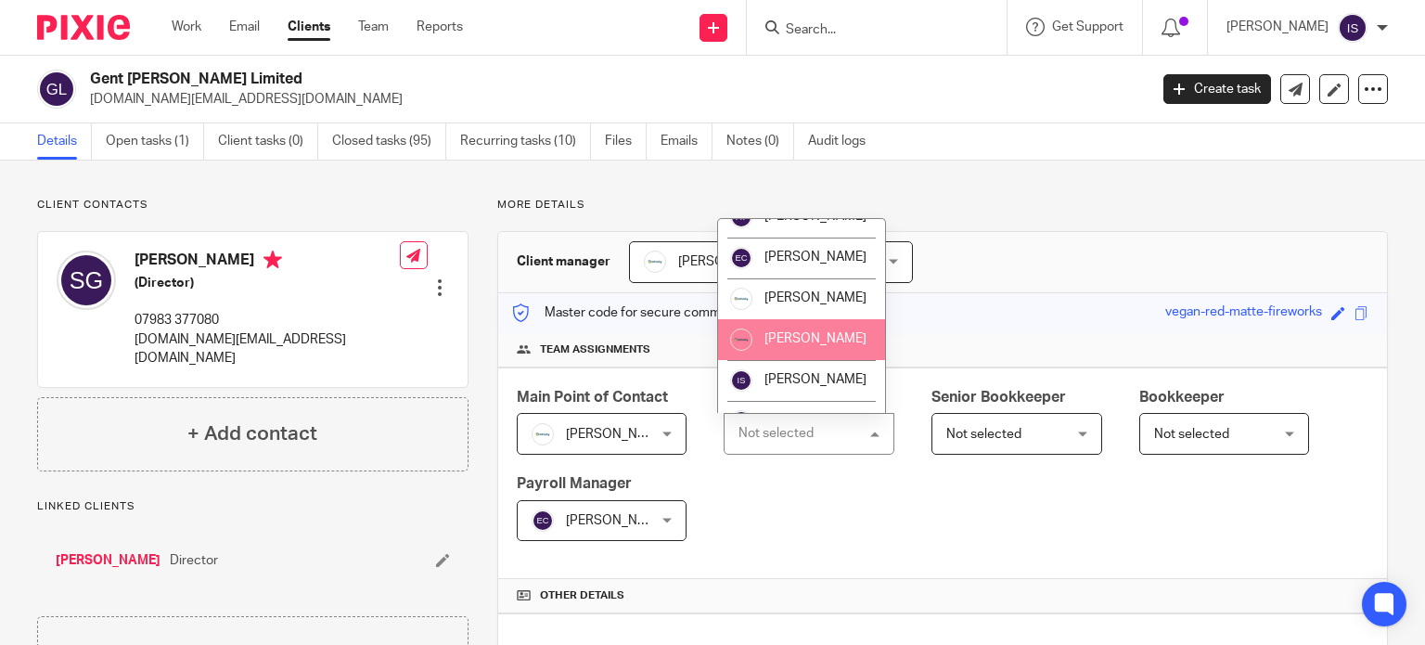
scroll to position [93, 0]
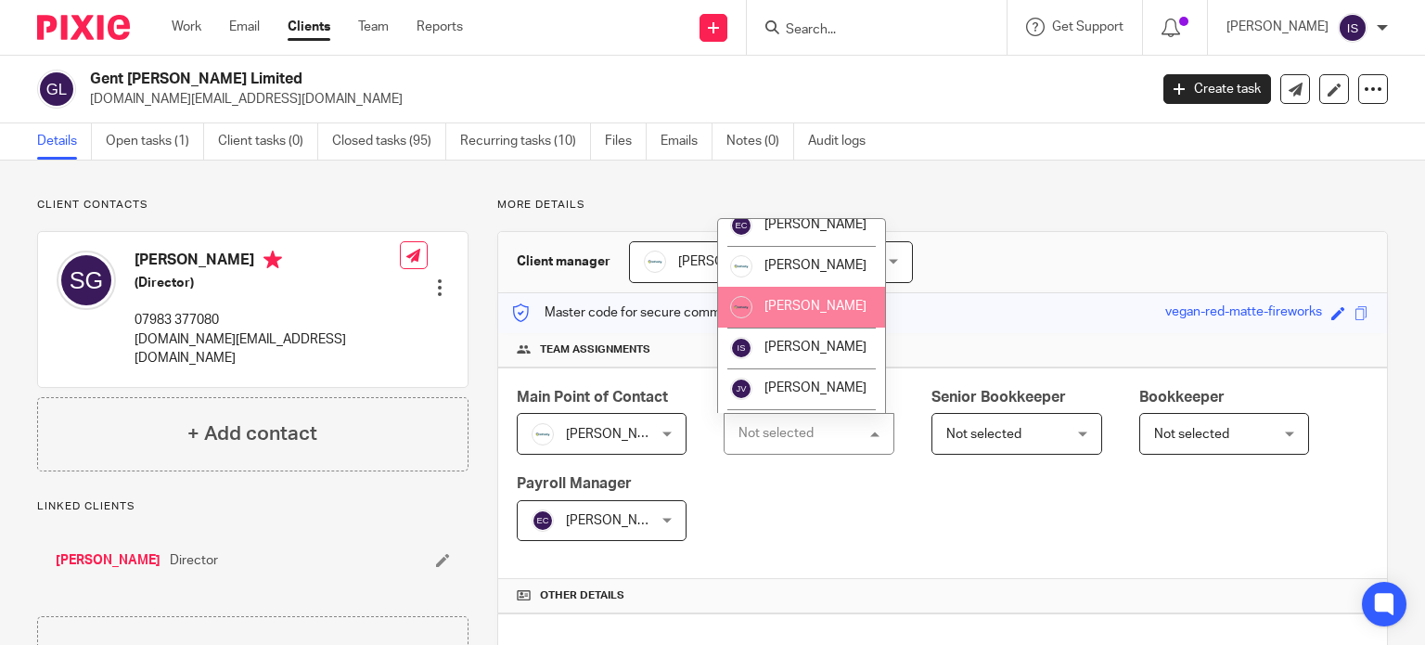
click at [810, 313] on span "[PERSON_NAME]" at bounding box center [815, 306] width 102 height 13
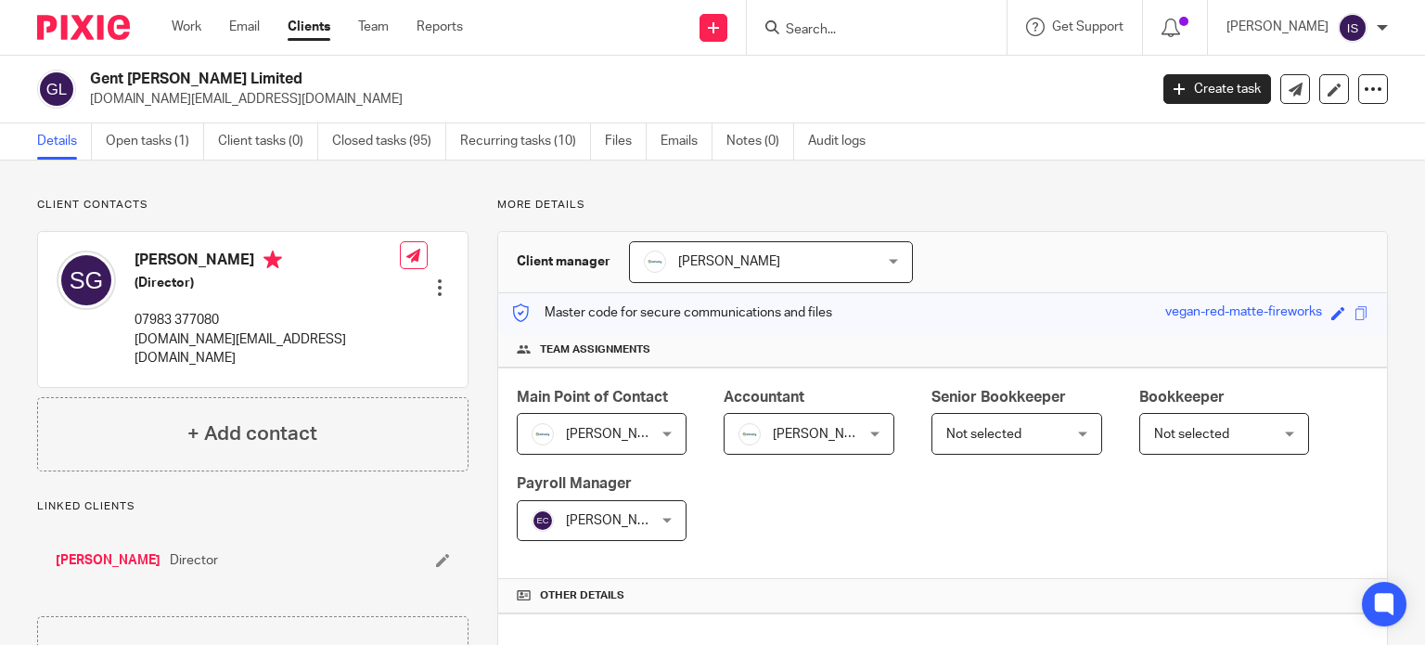
click at [846, 29] on input "Search" at bounding box center [867, 30] width 167 height 17
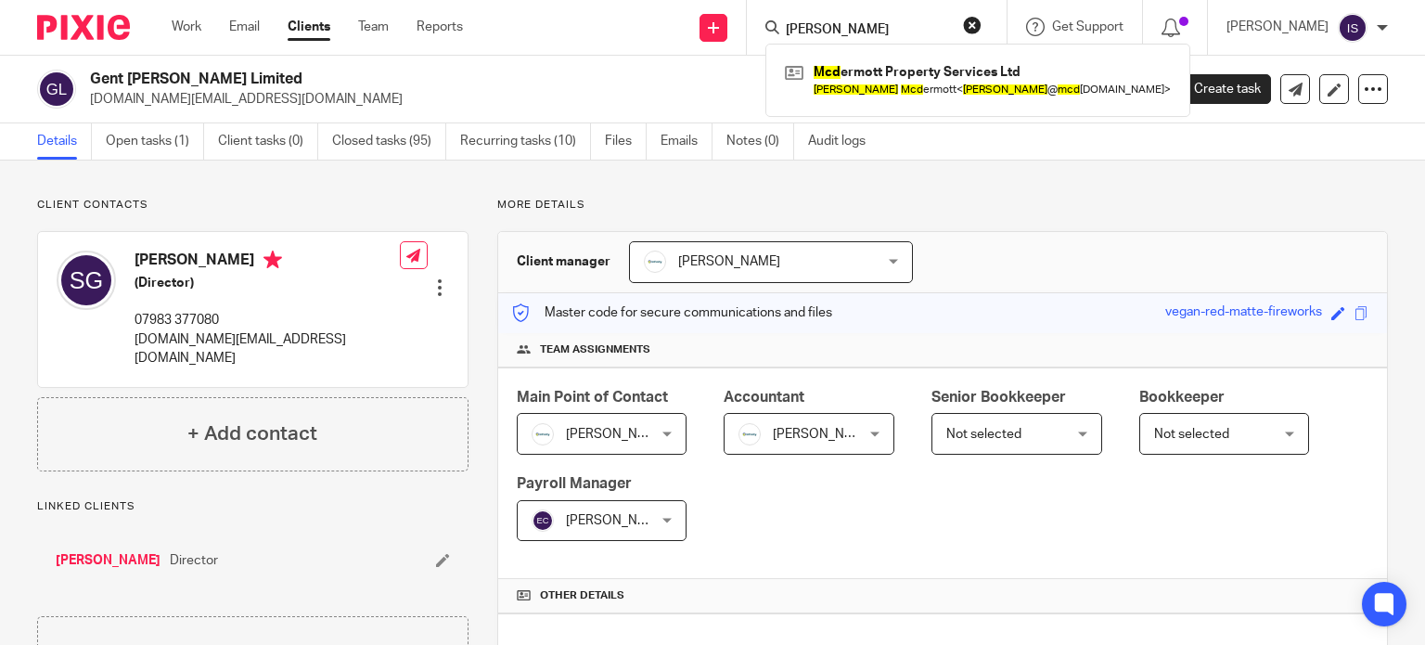
type input "george mcd"
click at [310, 33] on link "Clients" at bounding box center [309, 27] width 43 height 19
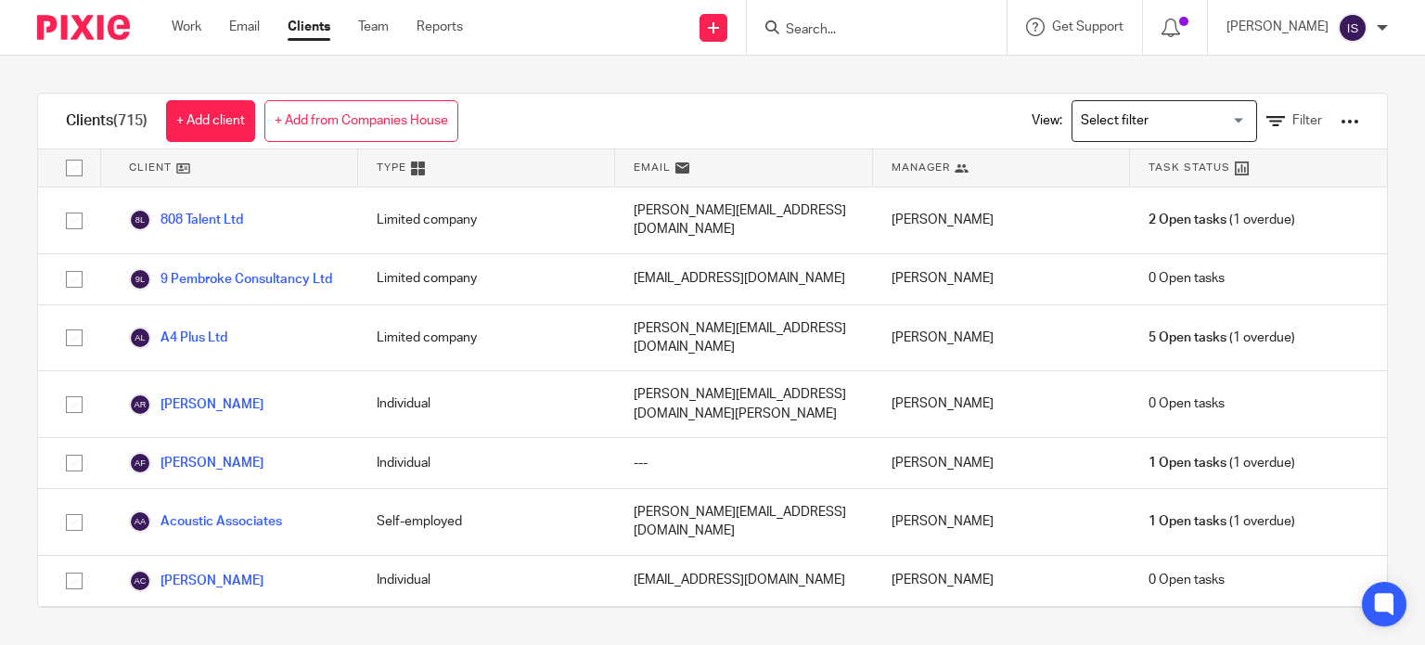
click at [1179, 121] on input "Search for option" at bounding box center [1160, 121] width 172 height 32
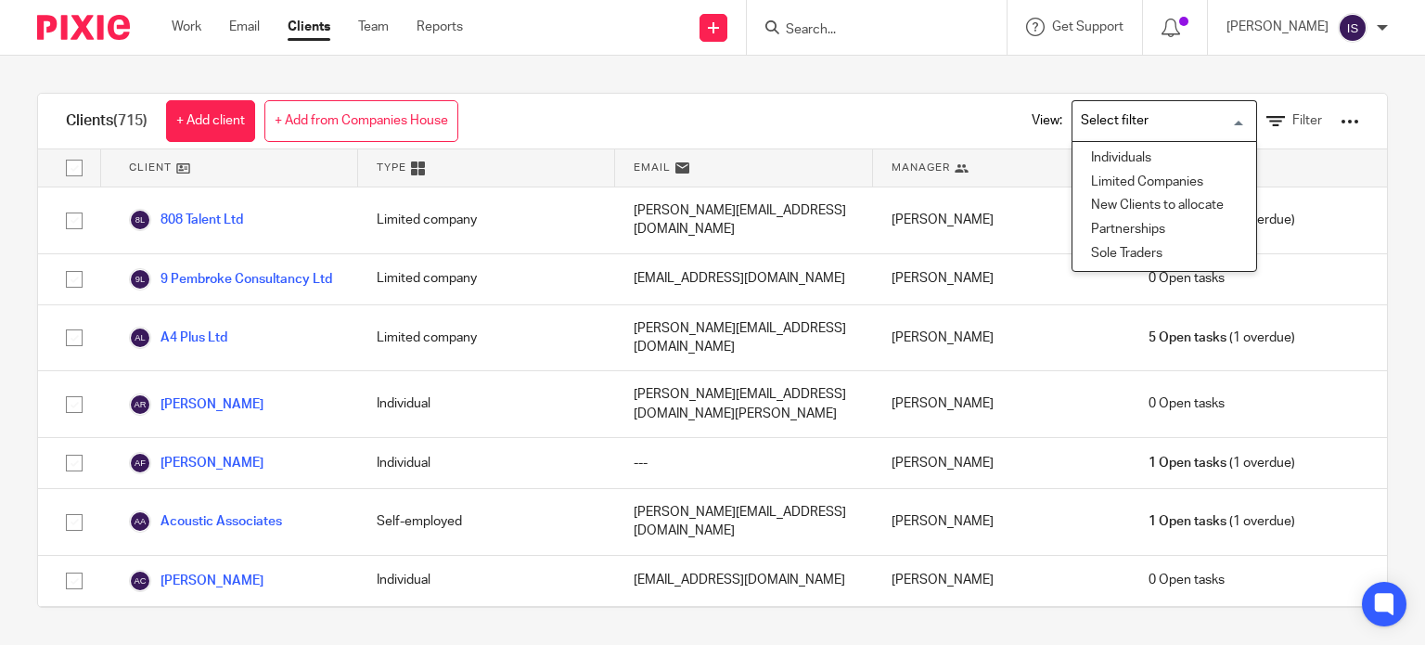
click at [1179, 121] on input "Search for option" at bounding box center [1160, 121] width 172 height 32
click at [1265, 131] on div "View: Loading... Individuals Limited Companies New Clients to allocate Partners…" at bounding box center [1181, 121] width 355 height 55
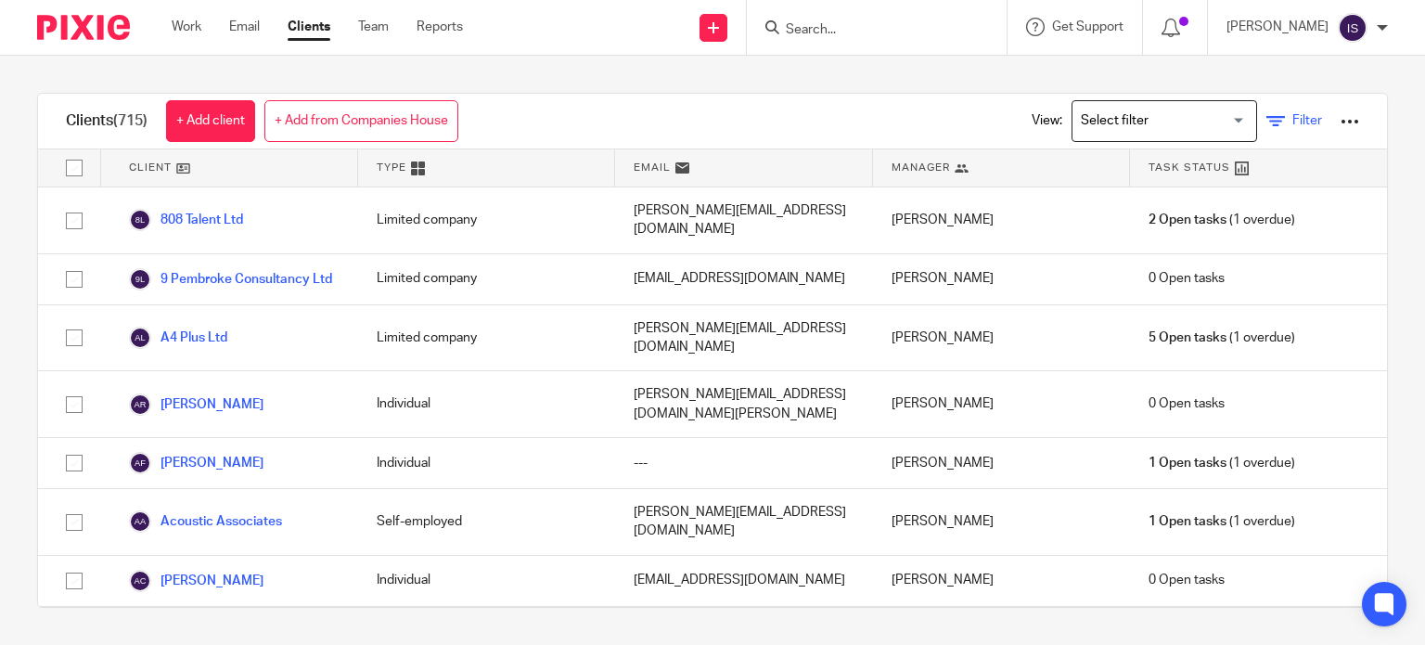
click at [1292, 124] on span "Filter" at bounding box center [1307, 120] width 30 height 13
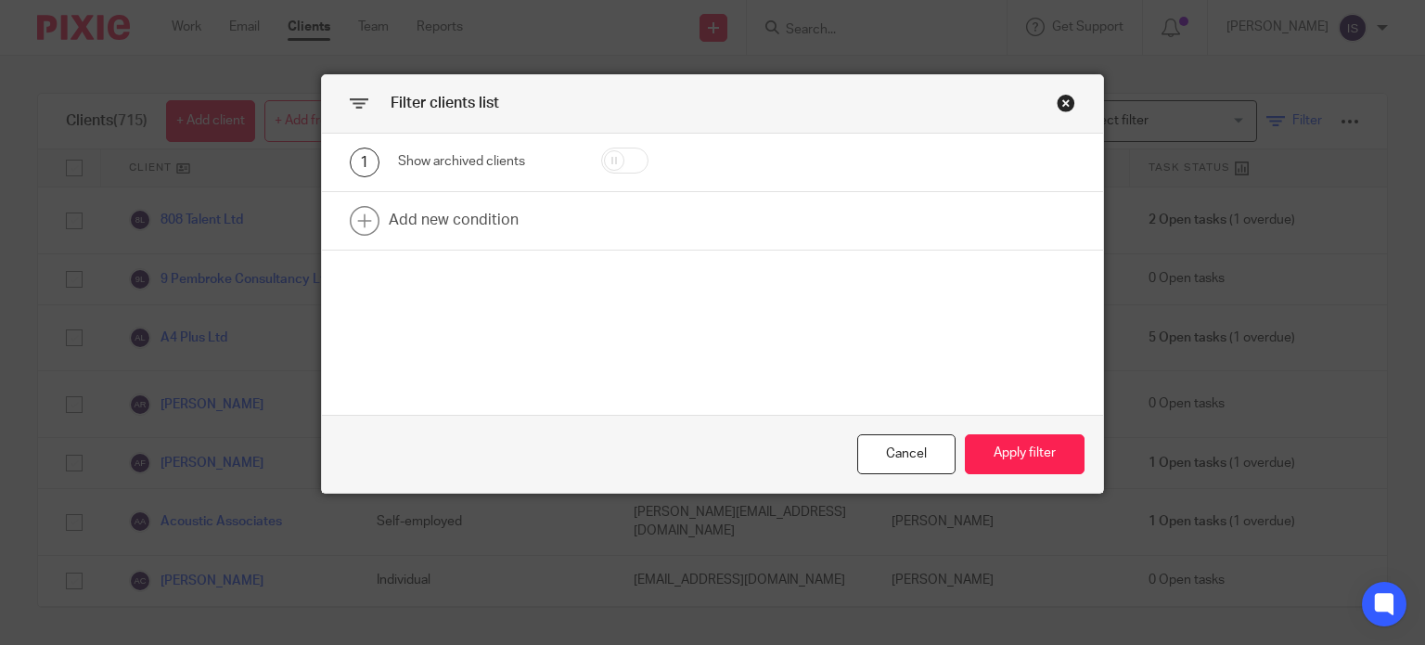
click at [1265, 124] on div "Filter clients list 1 Show archived clients Add new condition Cancel Apply filt…" at bounding box center [712, 322] width 1425 height 645
click at [605, 155] on input "checkbox" at bounding box center [624, 160] width 47 height 26
checkbox input "true"
click at [1026, 452] on button "Apply filter" at bounding box center [1025, 454] width 120 height 40
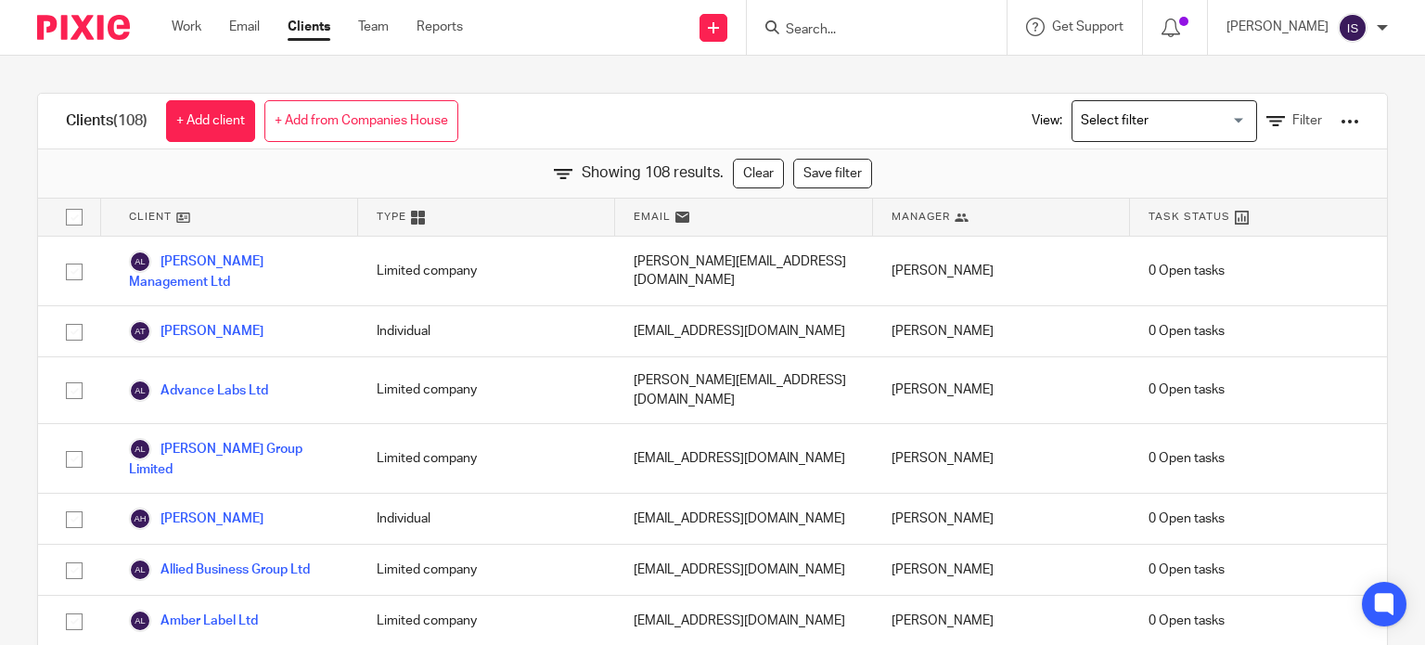
click at [1074, 127] on input "Search for option" at bounding box center [1160, 121] width 172 height 32
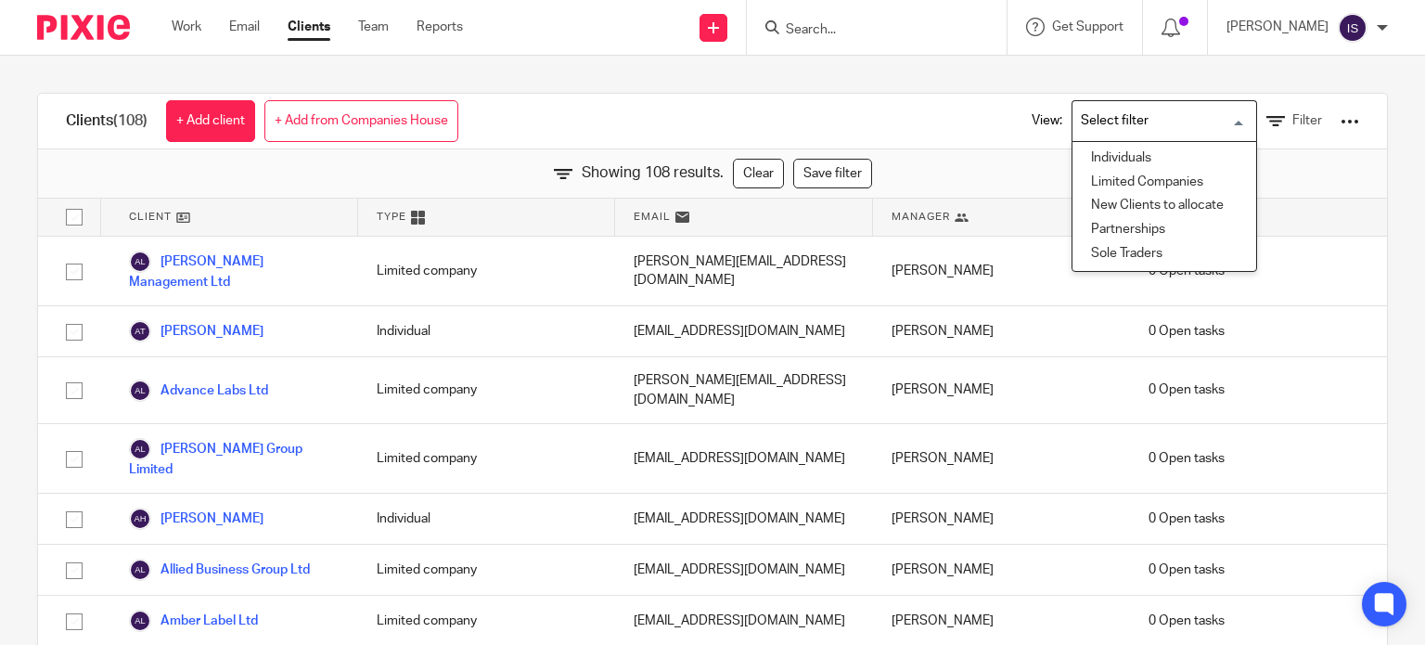
click at [1078, 122] on input "Search for option" at bounding box center [1160, 121] width 172 height 32
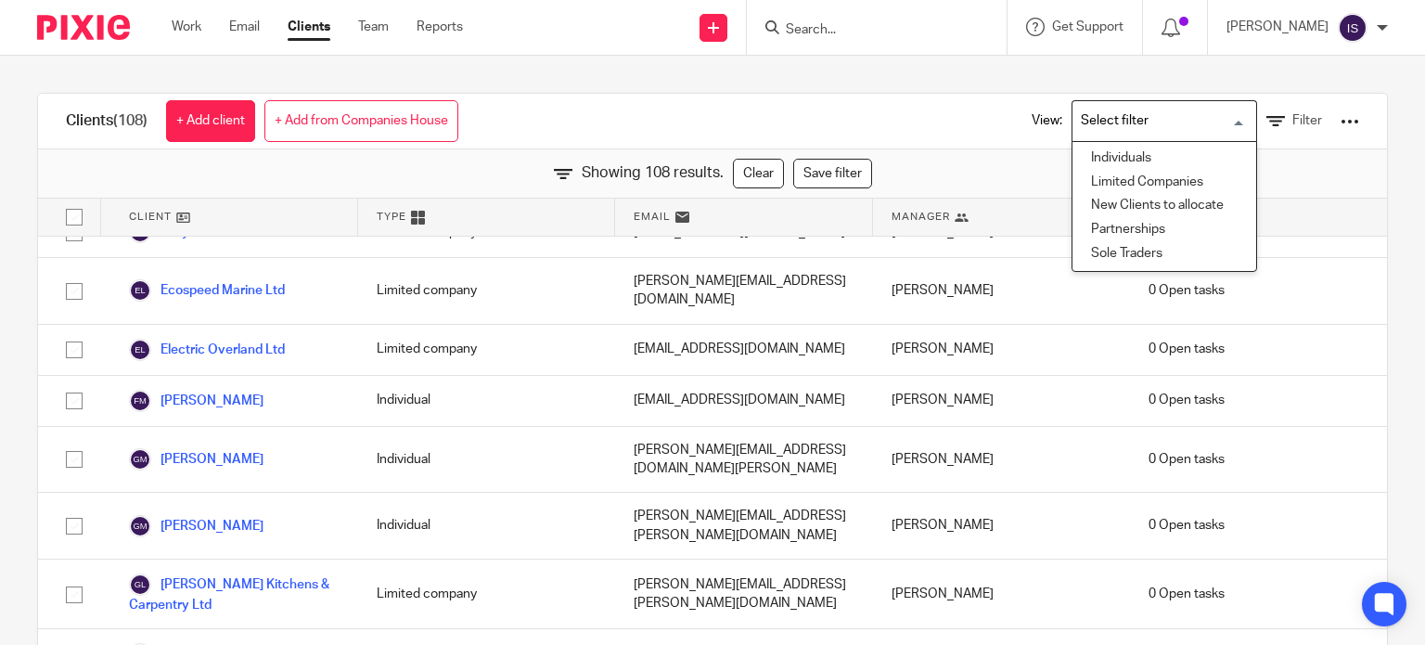
scroll to position [2504, 0]
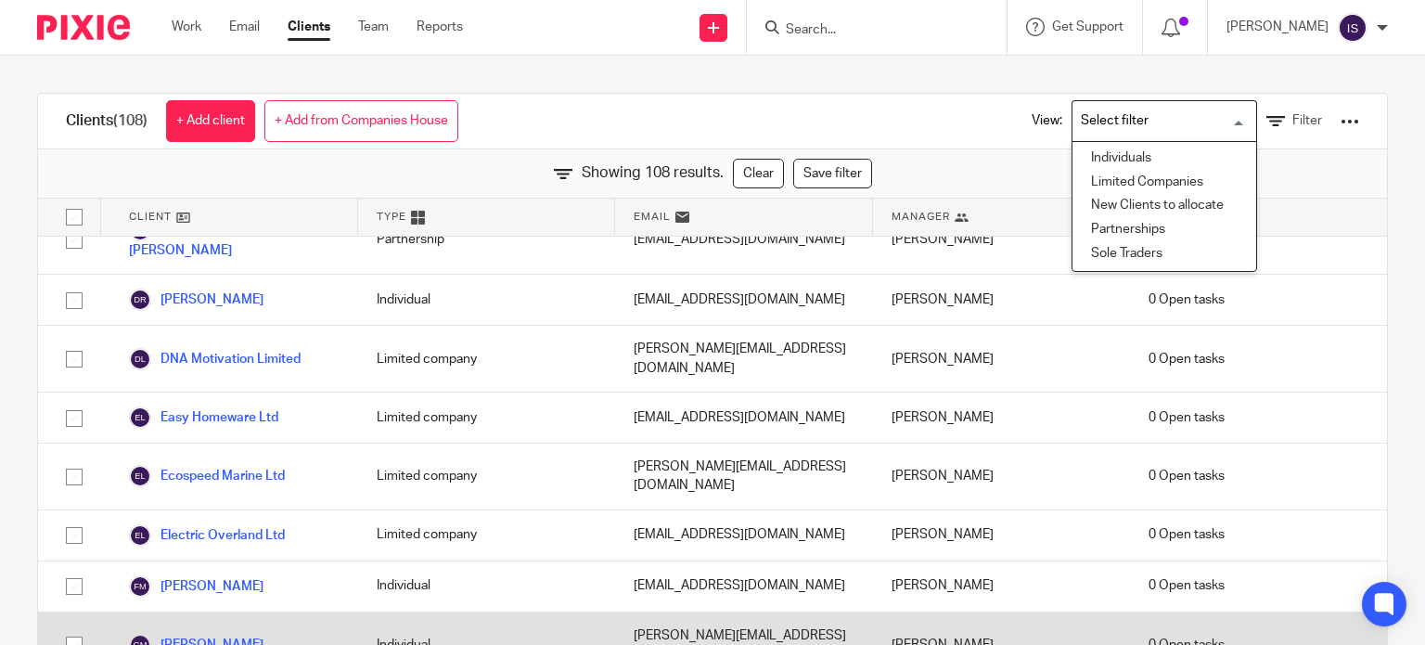
click at [186, 633] on link "George Mcdermott" at bounding box center [196, 644] width 134 height 22
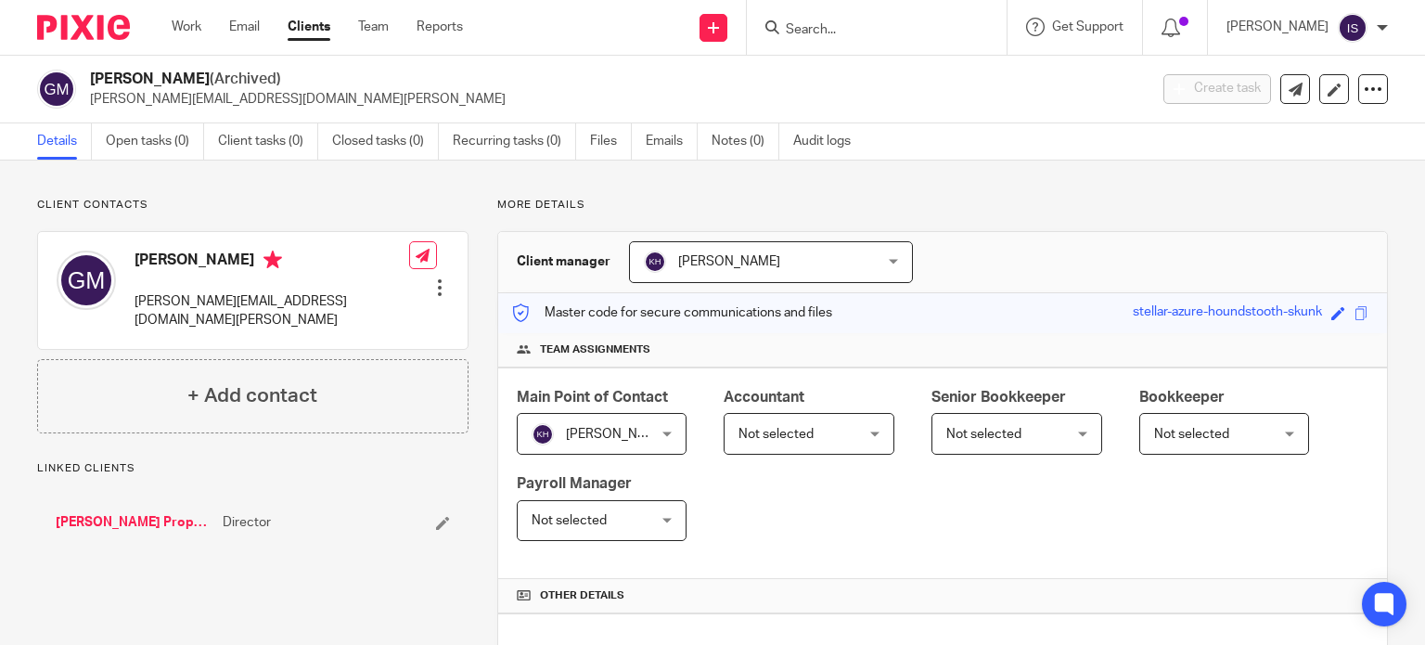
click at [313, 32] on link "Clients" at bounding box center [309, 27] width 43 height 19
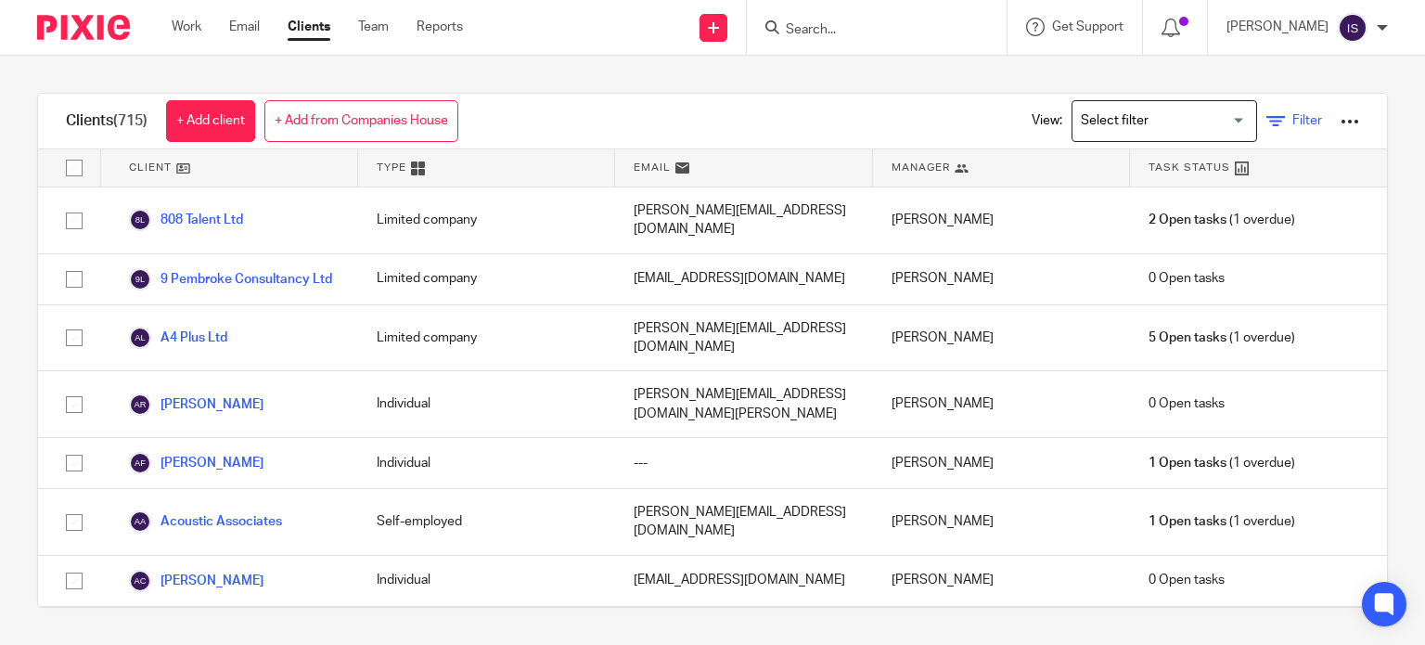
click at [1292, 120] on span "Filter" at bounding box center [1307, 120] width 30 height 13
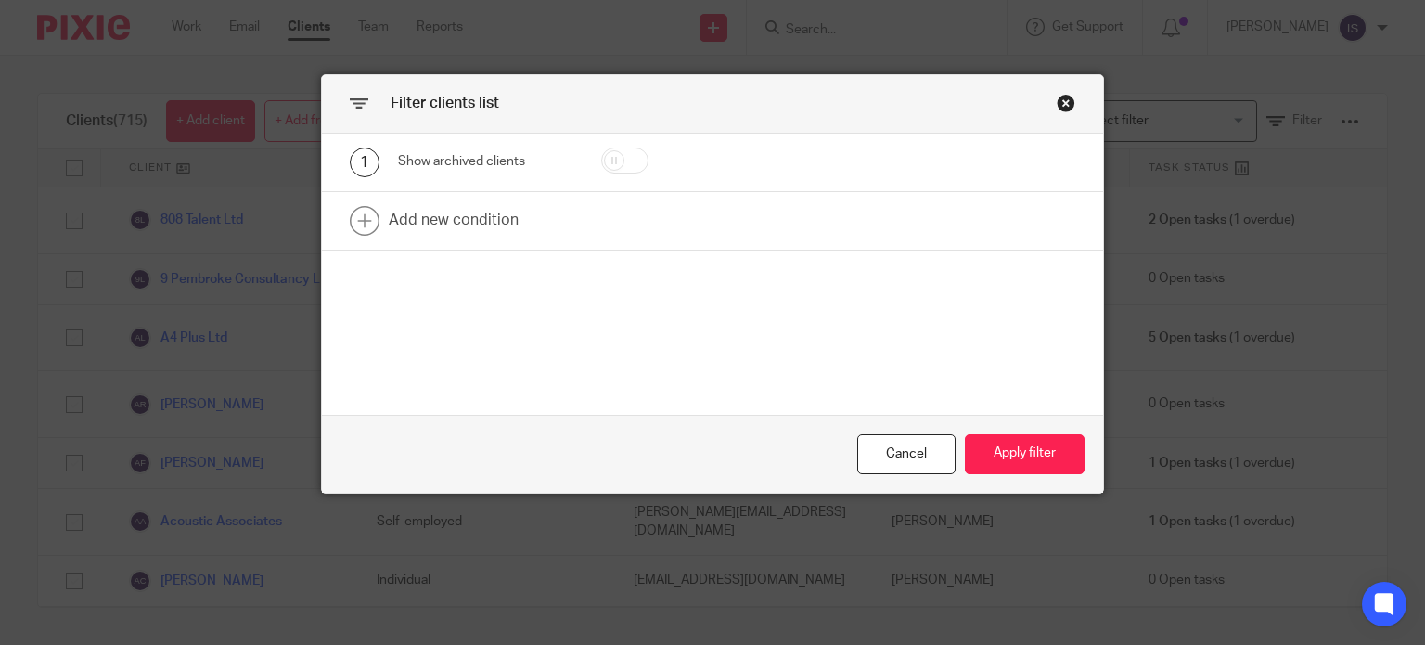
click at [1061, 103] on div "Close this dialog window" at bounding box center [1065, 103] width 19 height 19
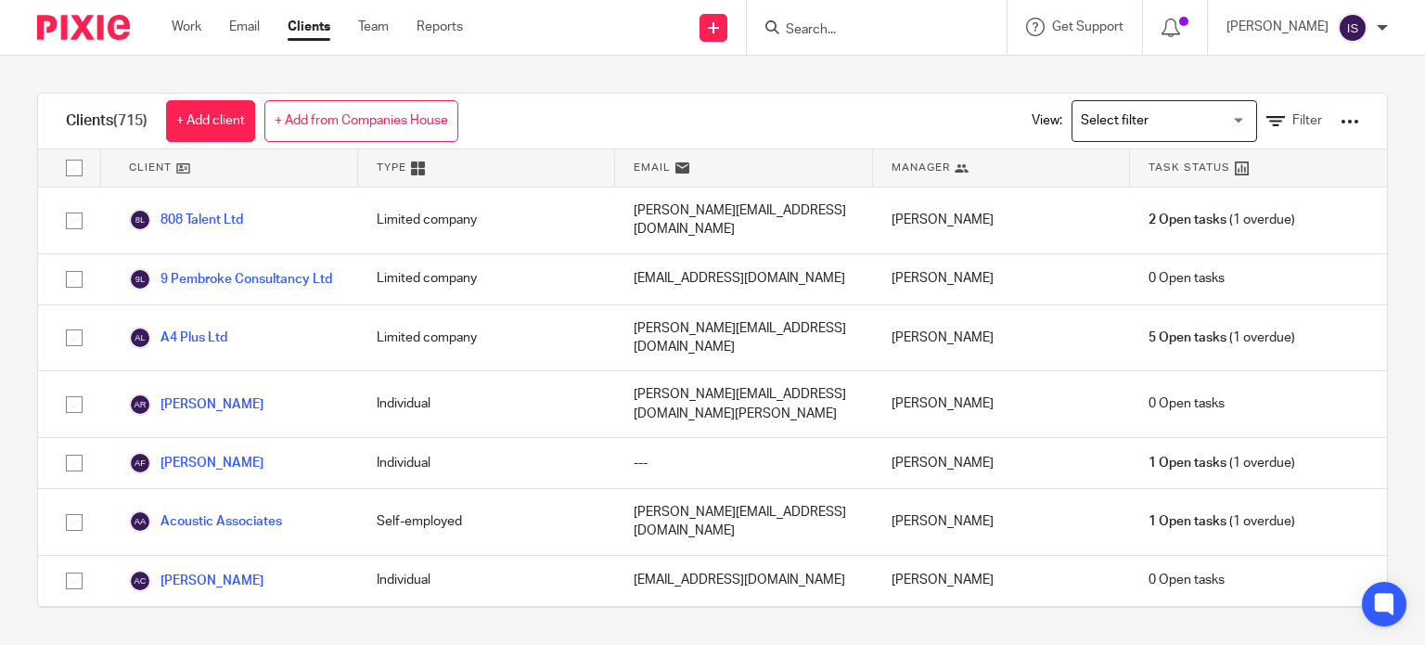
click at [868, 44] on div at bounding box center [877, 27] width 260 height 55
click at [853, 32] on input "Search" at bounding box center [867, 30] width 167 height 17
type input "george wil"
click at [863, 71] on link at bounding box center [895, 72] width 230 height 28
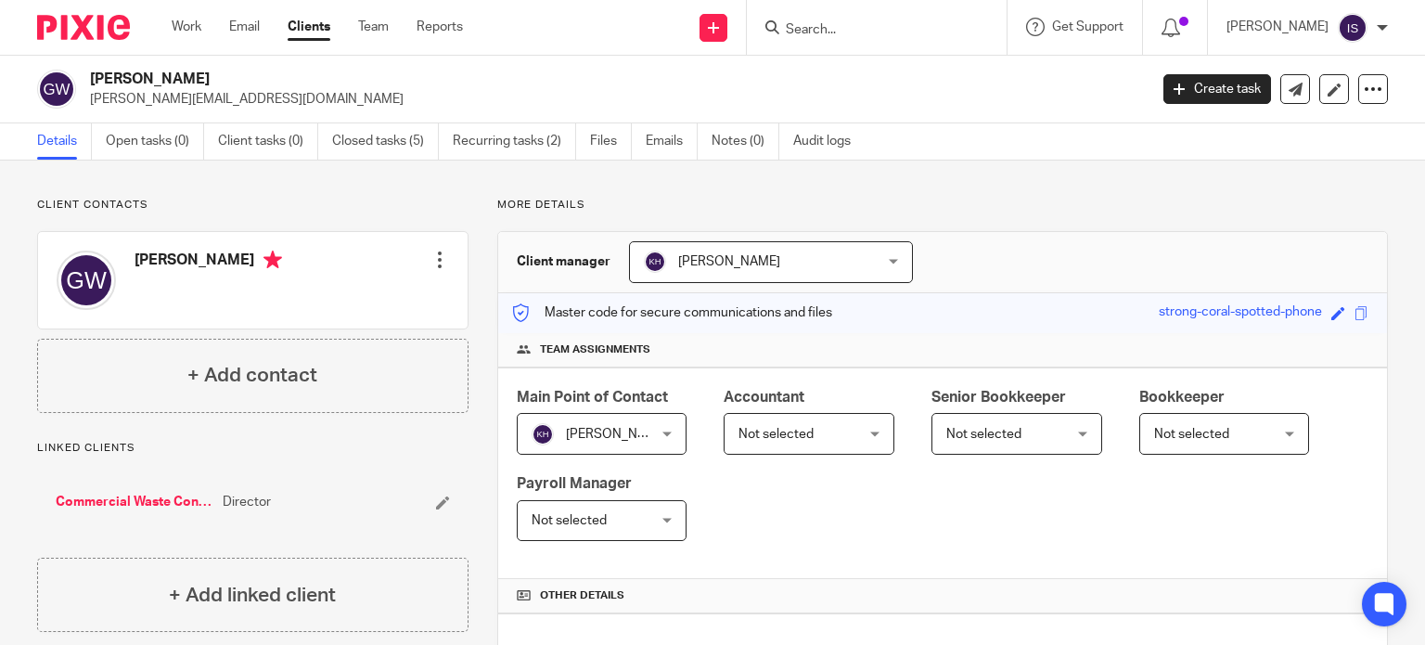
click at [851, 444] on span "Not selected" at bounding box center [799, 433] width 123 height 39
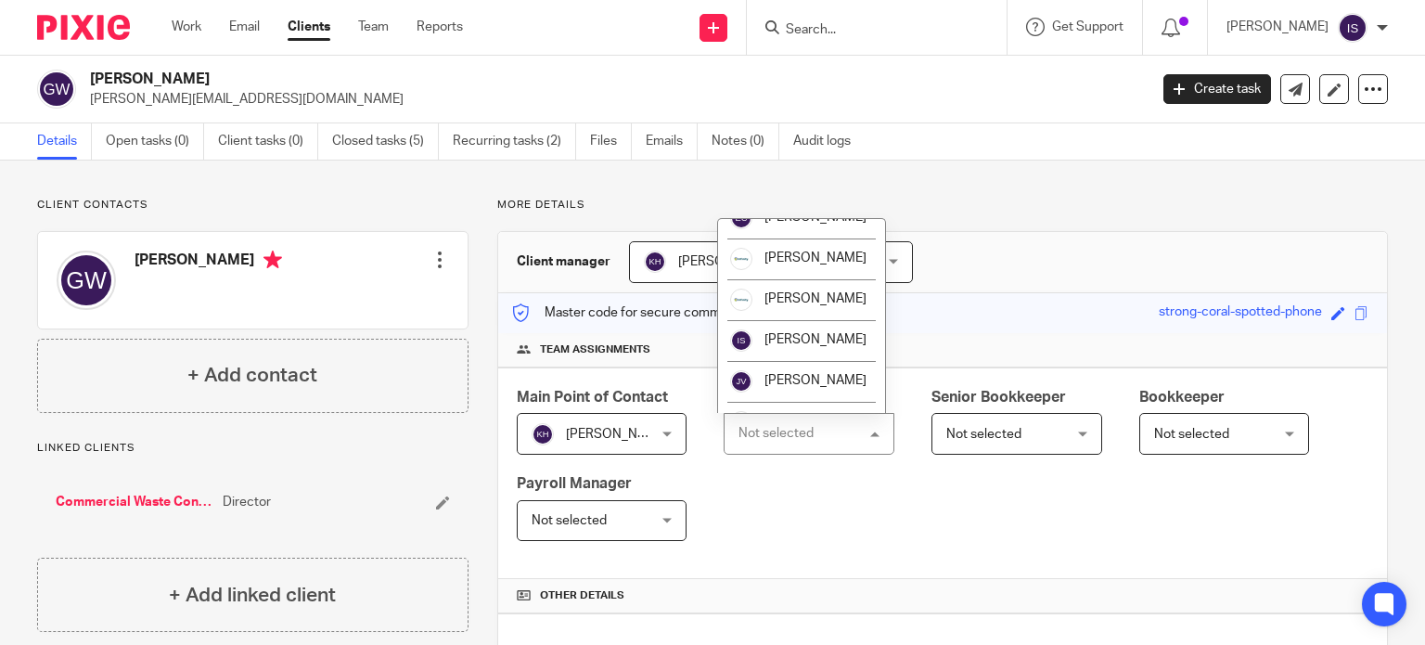
scroll to position [278, 0]
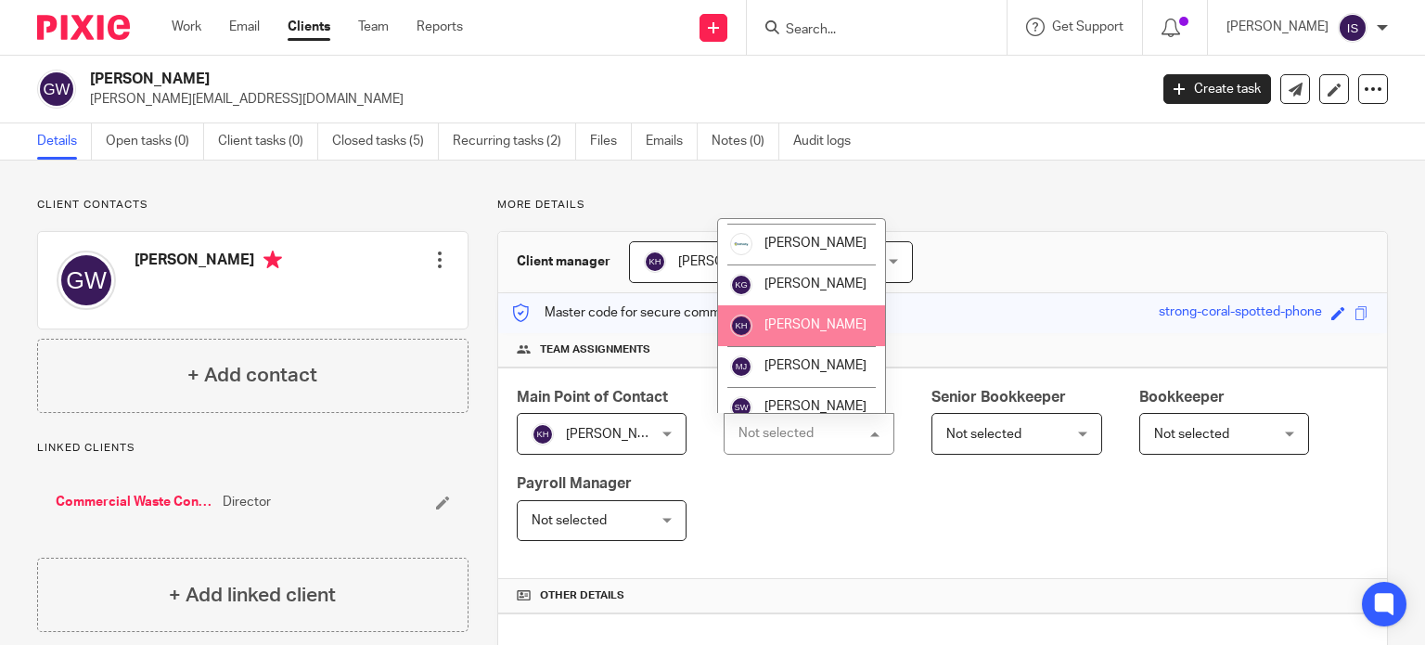
click at [805, 331] on span "[PERSON_NAME]" at bounding box center [815, 324] width 102 height 13
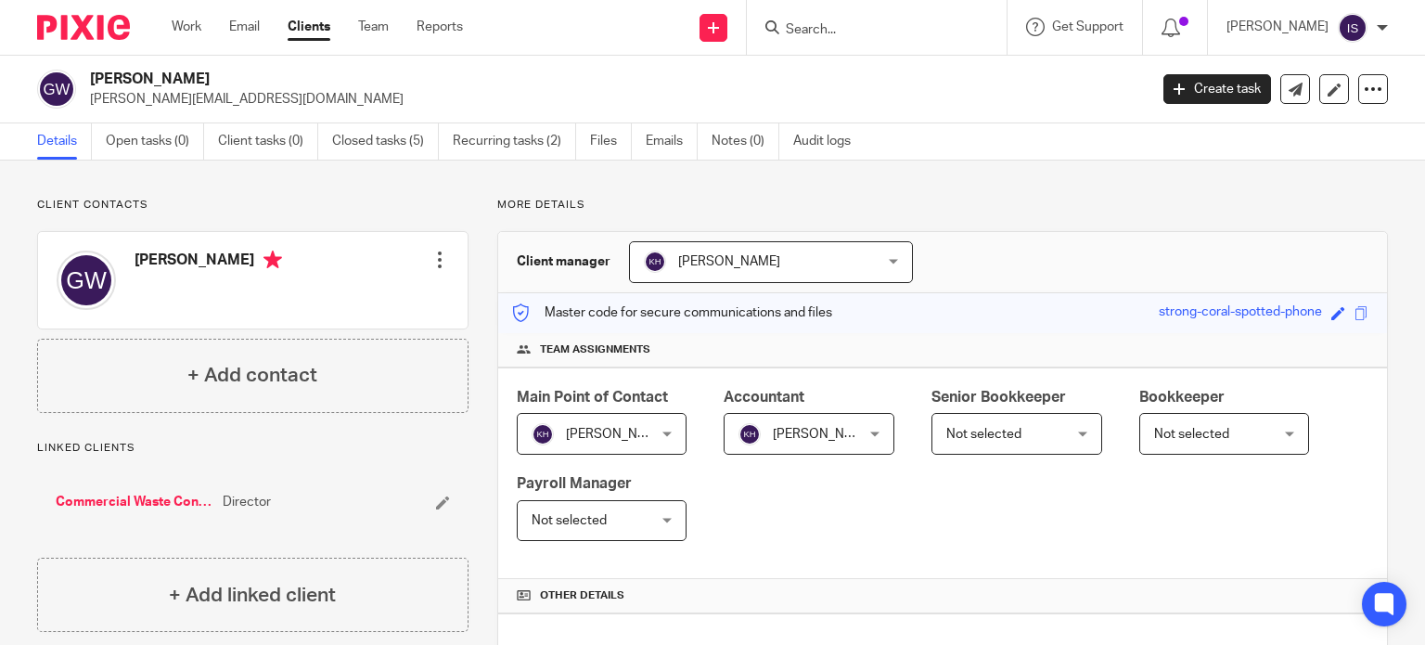
click at [870, 31] on div "Role assigned." at bounding box center [1059, 54] width 694 height 70
click at [868, 31] on input "Search" at bounding box center [867, 30] width 167 height 17
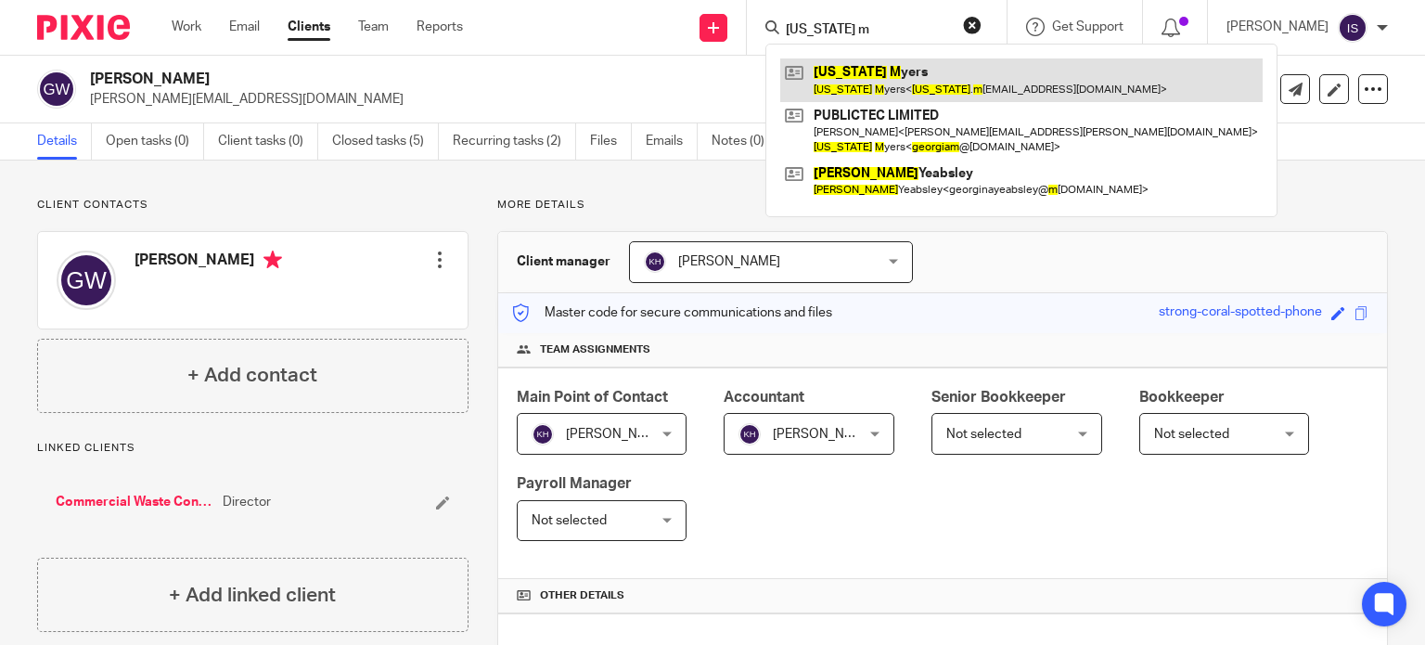
type input "[US_STATE] m"
click at [861, 80] on link at bounding box center [1021, 79] width 482 height 43
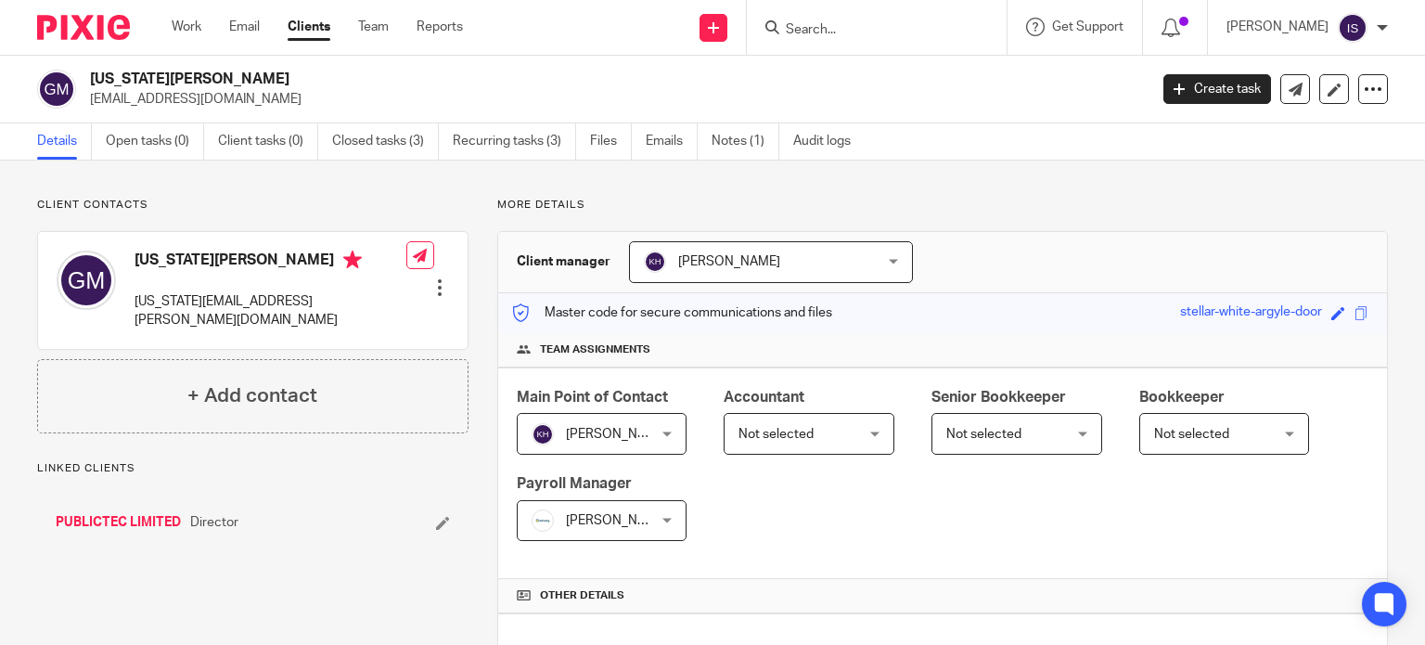
click at [798, 428] on span "Not selected" at bounding box center [775, 434] width 75 height 13
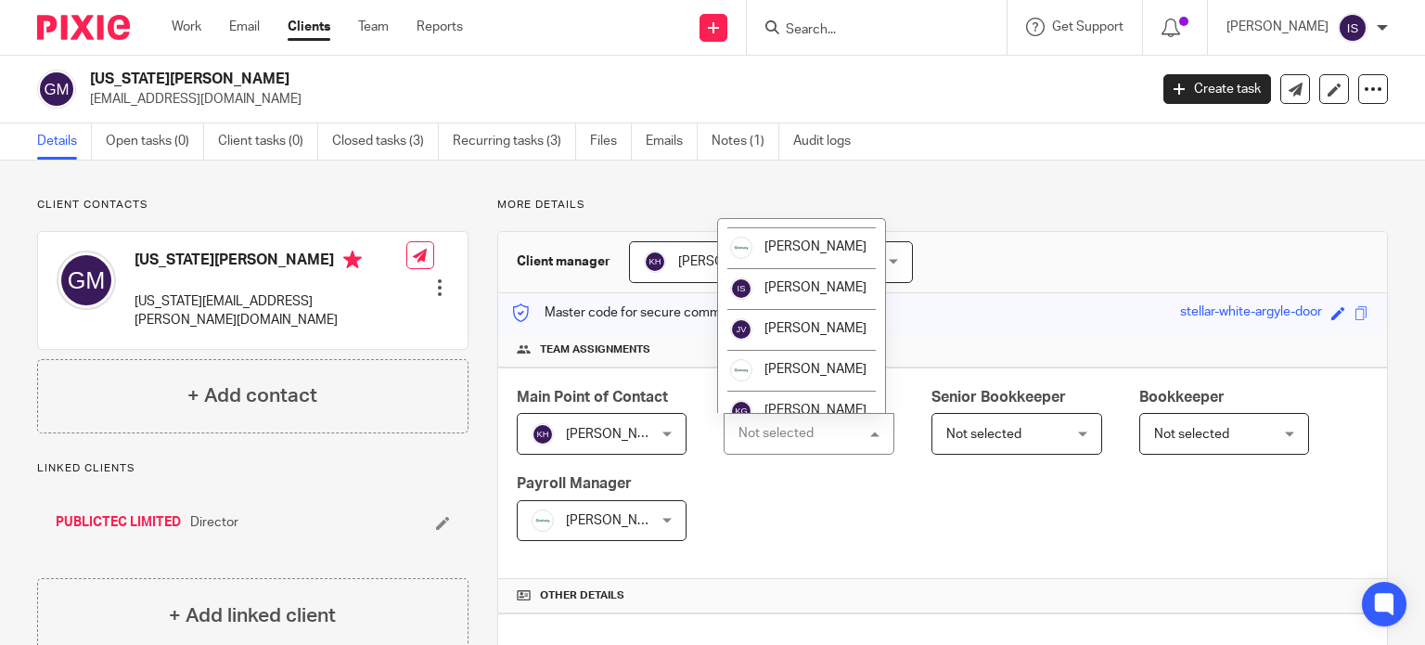
scroll to position [312, 0]
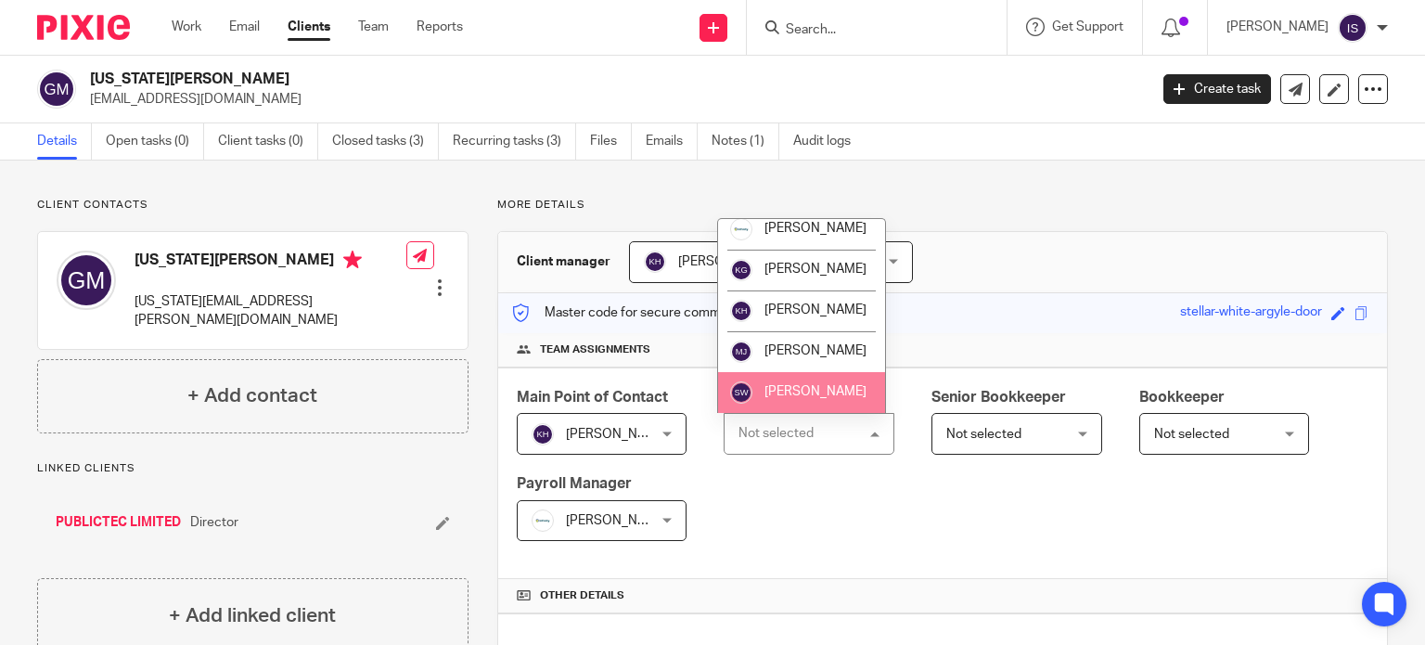
click at [790, 392] on span "[PERSON_NAME]" at bounding box center [815, 391] width 102 height 13
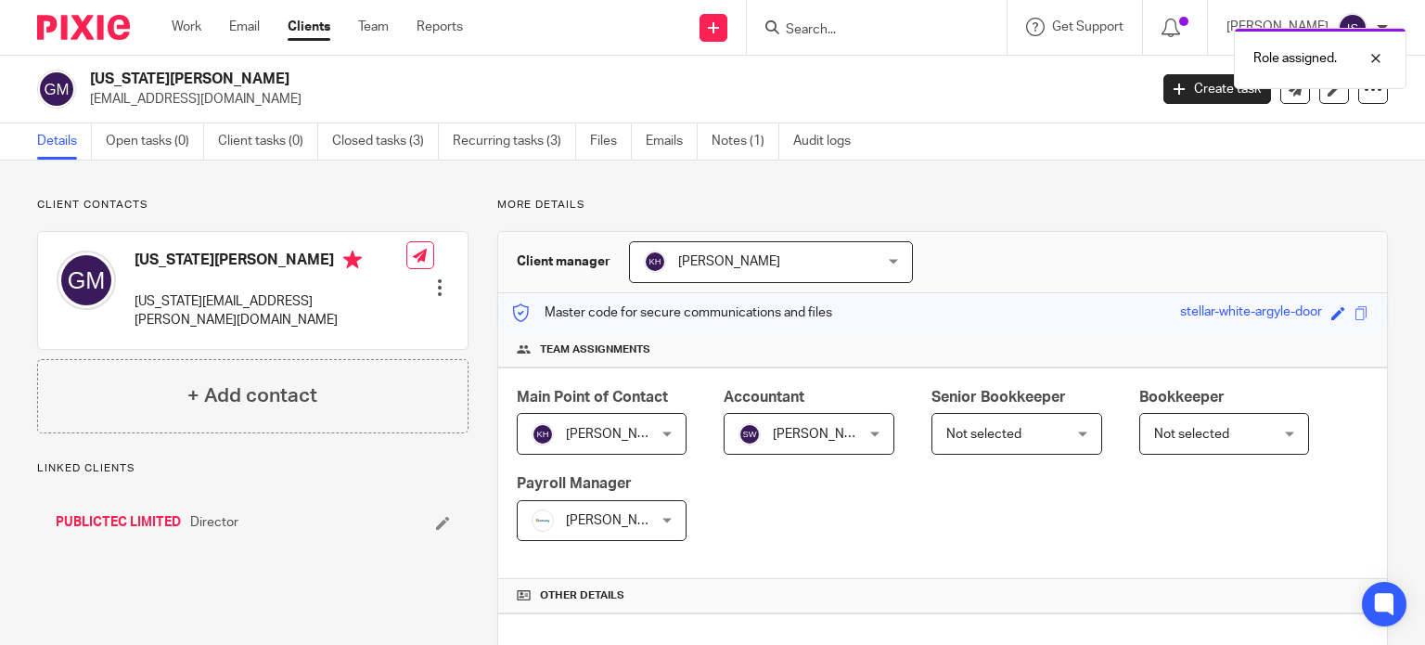
click at [634, 521] on span "[PERSON_NAME]" at bounding box center [617, 520] width 102 height 13
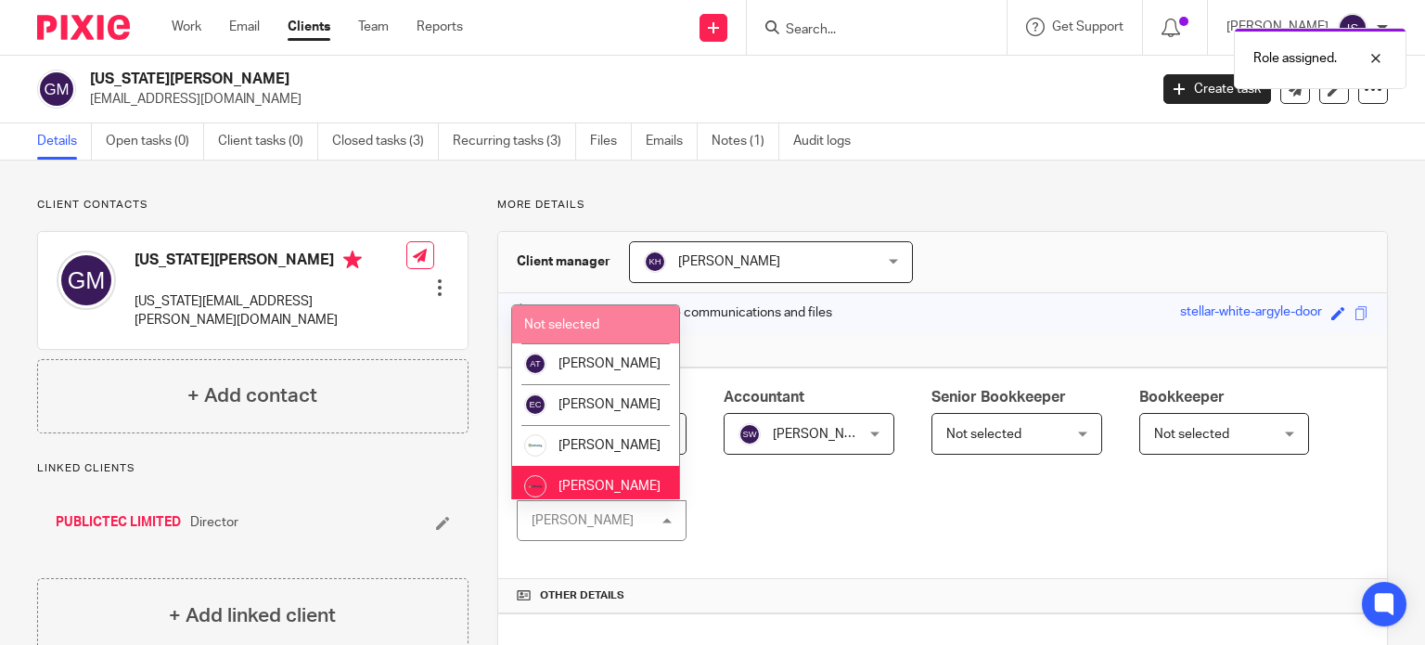
click at [620, 322] on li "Not selected" at bounding box center [595, 324] width 167 height 38
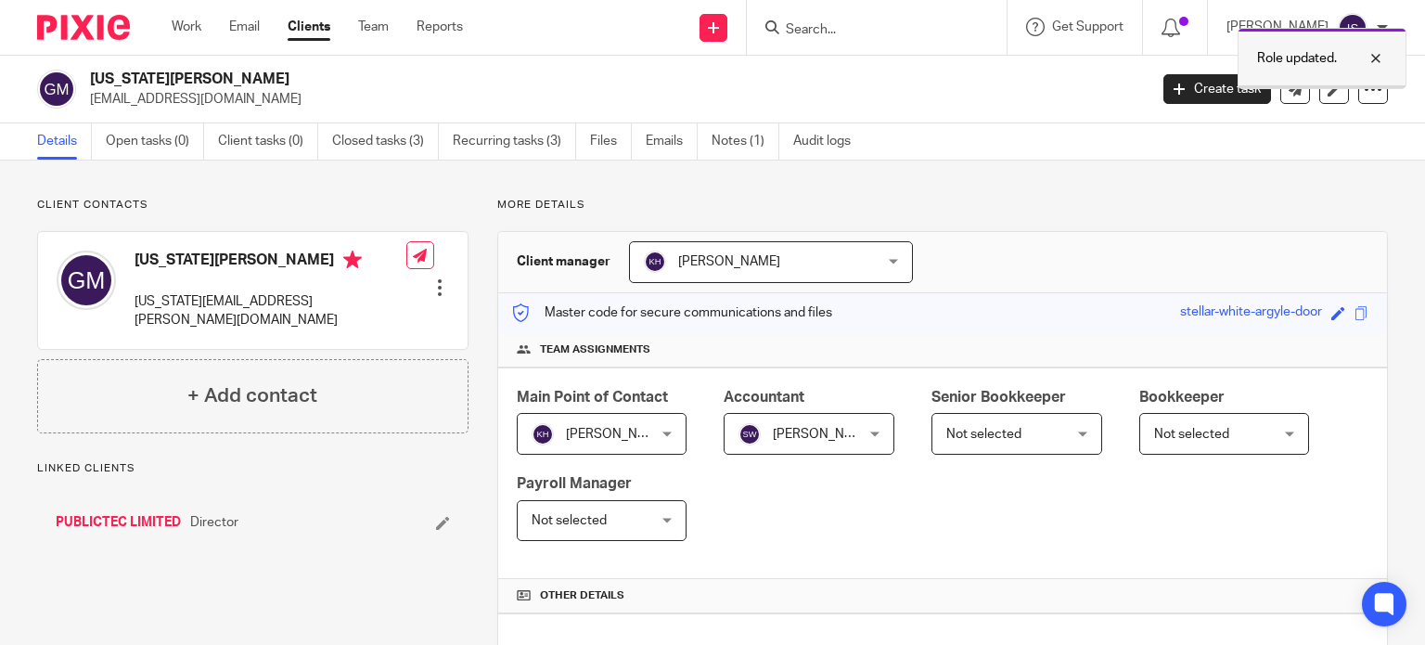
click at [1377, 54] on div at bounding box center [1362, 58] width 50 height 22
click at [870, 32] on input "Search" at bounding box center [867, 30] width 167 height 17
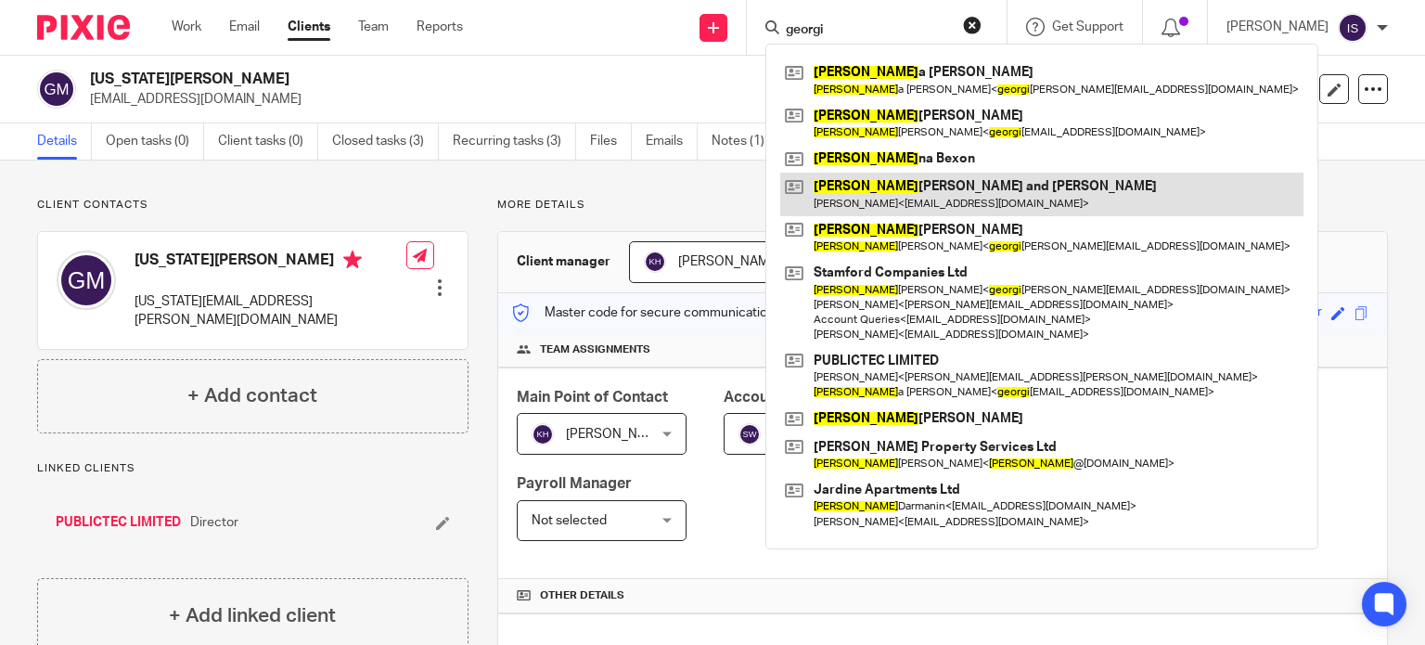
type input "georgi"
click at [987, 201] on link at bounding box center [1041, 194] width 523 height 43
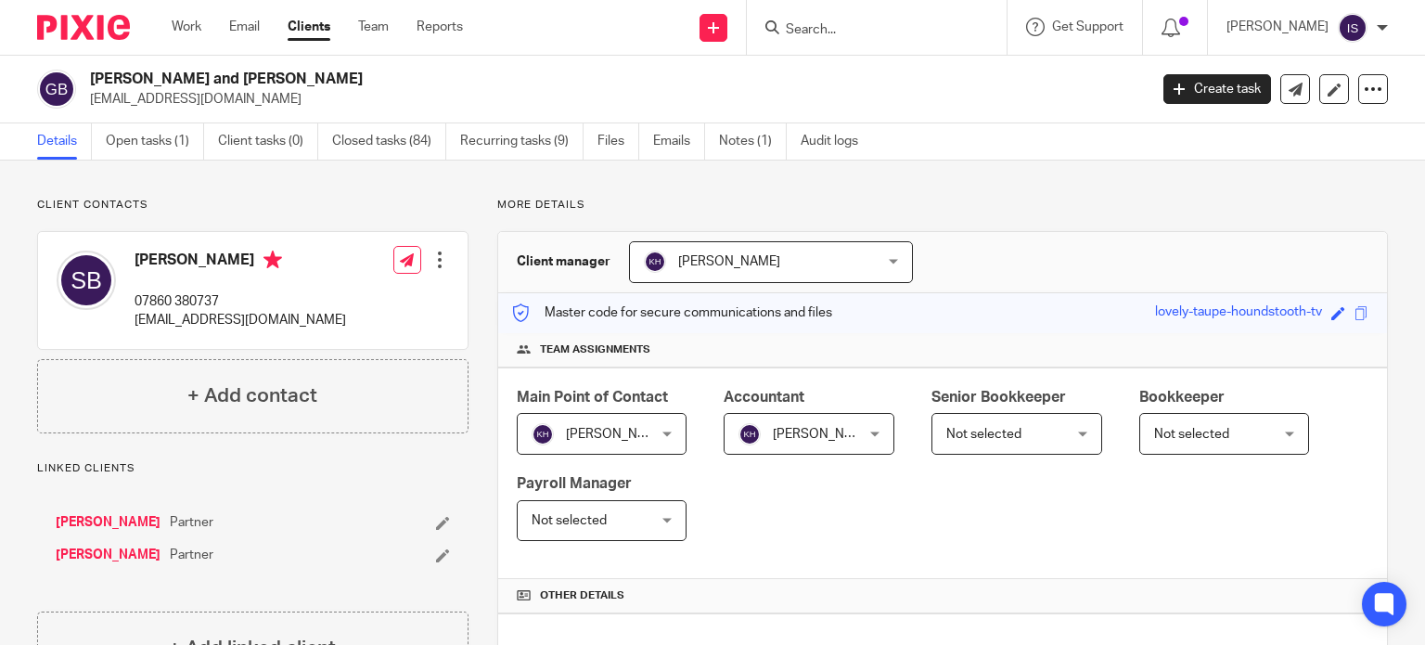
click at [1157, 425] on span "Not selected" at bounding box center [1215, 433] width 123 height 39
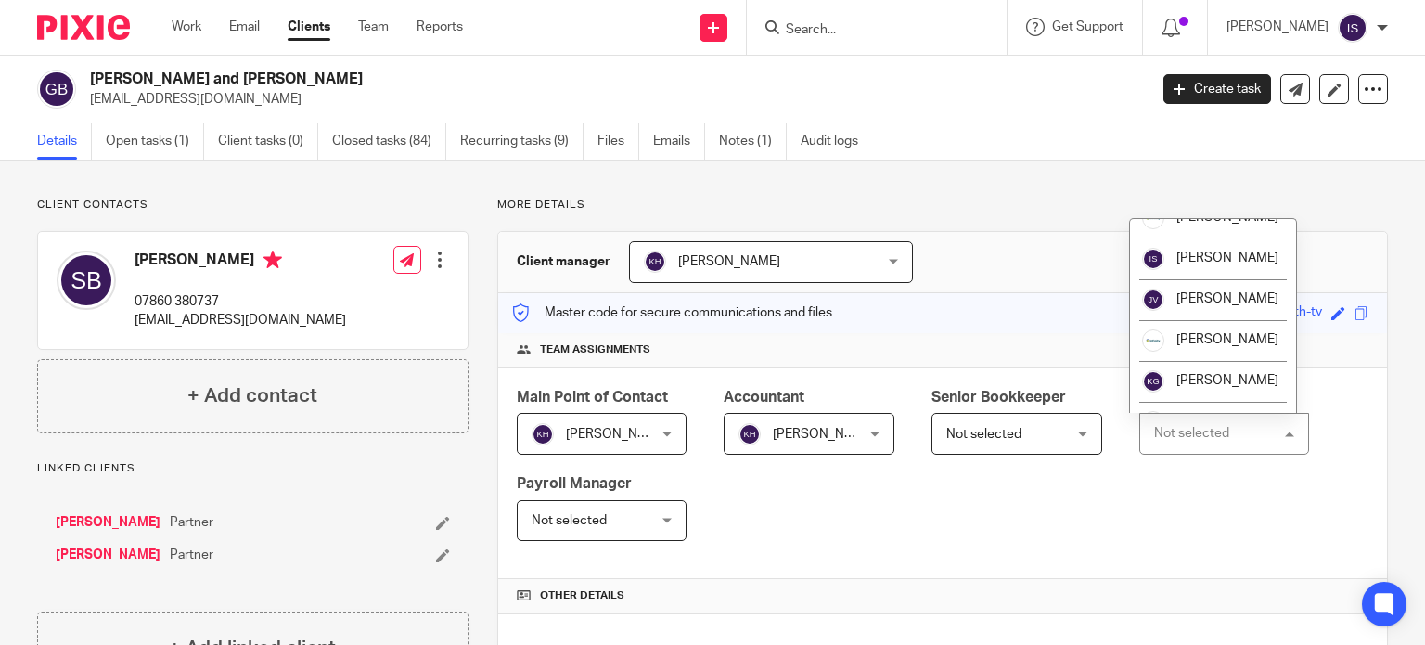
scroll to position [185, 0]
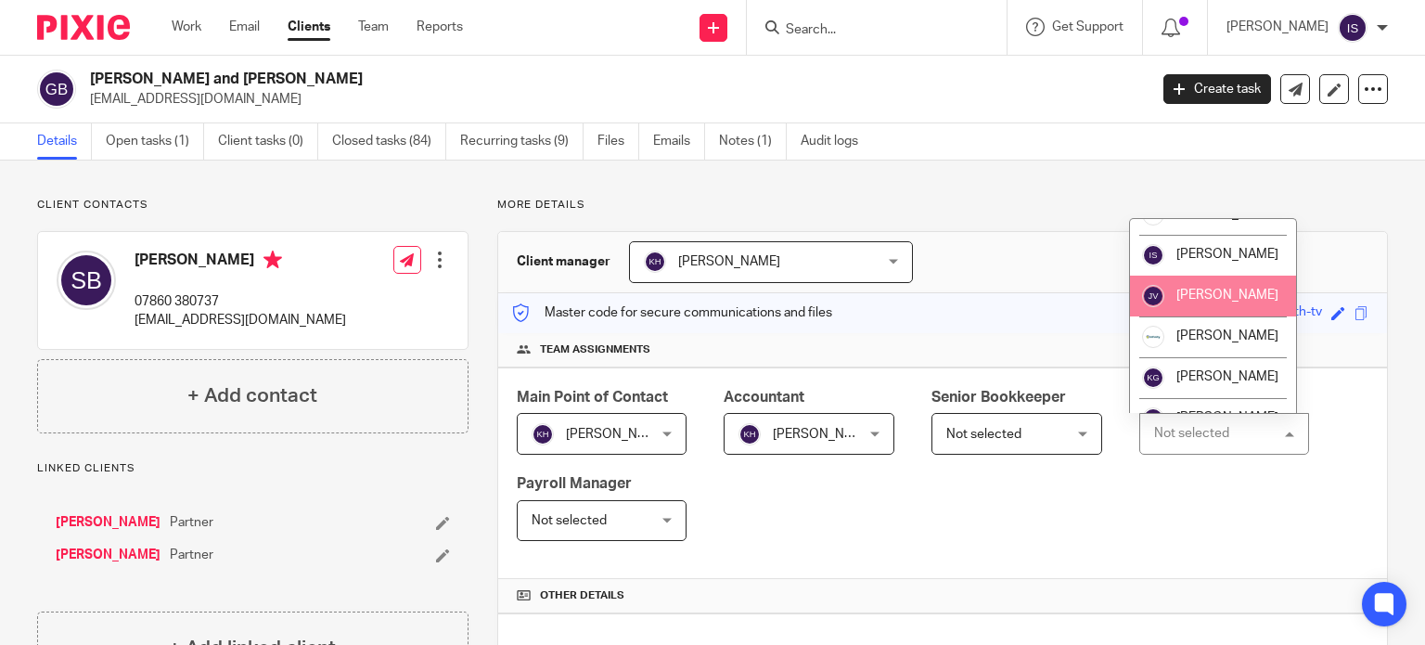
click at [1201, 301] on span "[PERSON_NAME]" at bounding box center [1227, 294] width 102 height 13
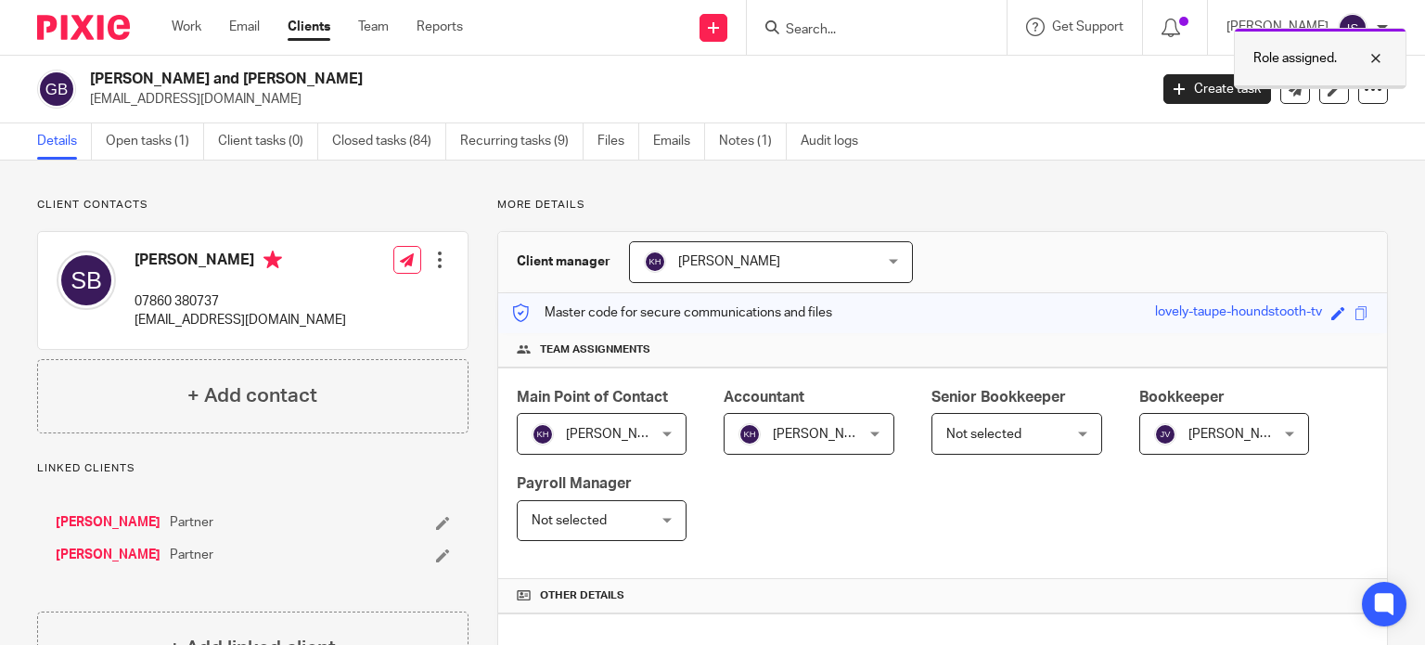
click at [1376, 61] on div at bounding box center [1362, 58] width 50 height 22
click at [855, 32] on input "Search" at bounding box center [867, 30] width 167 height 17
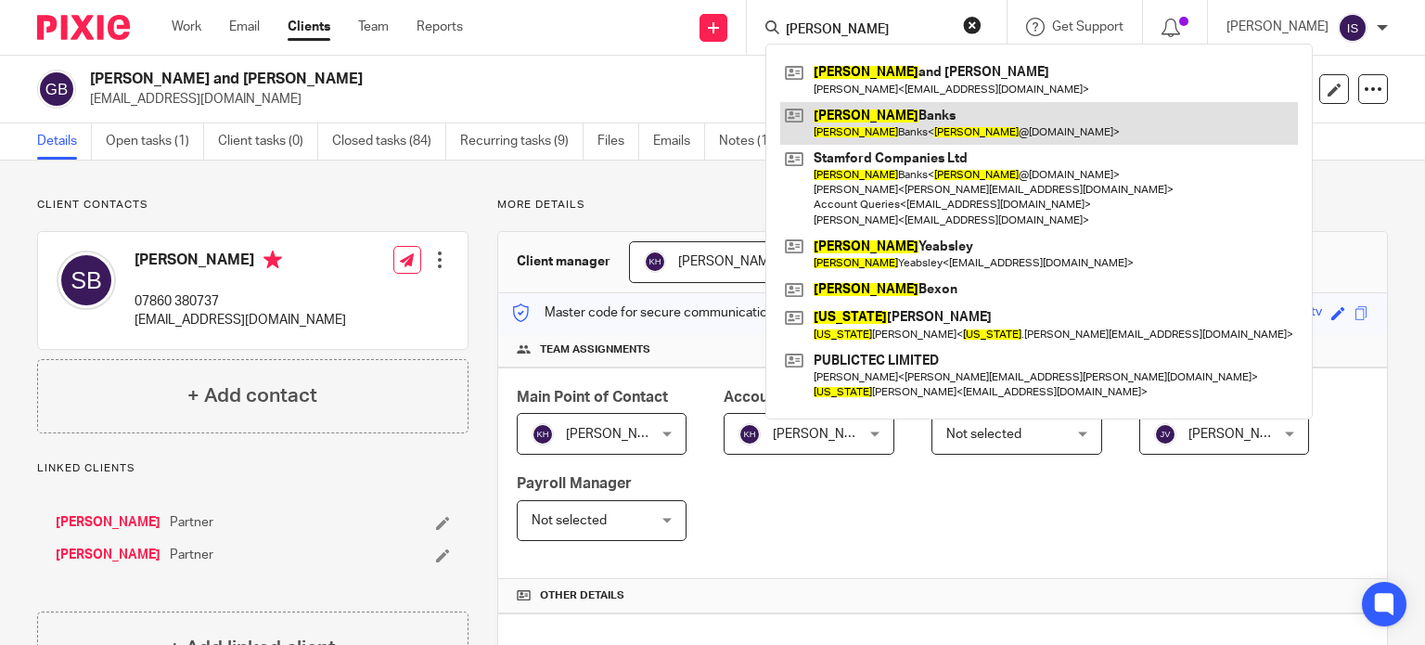
type input "[PERSON_NAME]"
click at [876, 117] on link at bounding box center [1039, 123] width 518 height 43
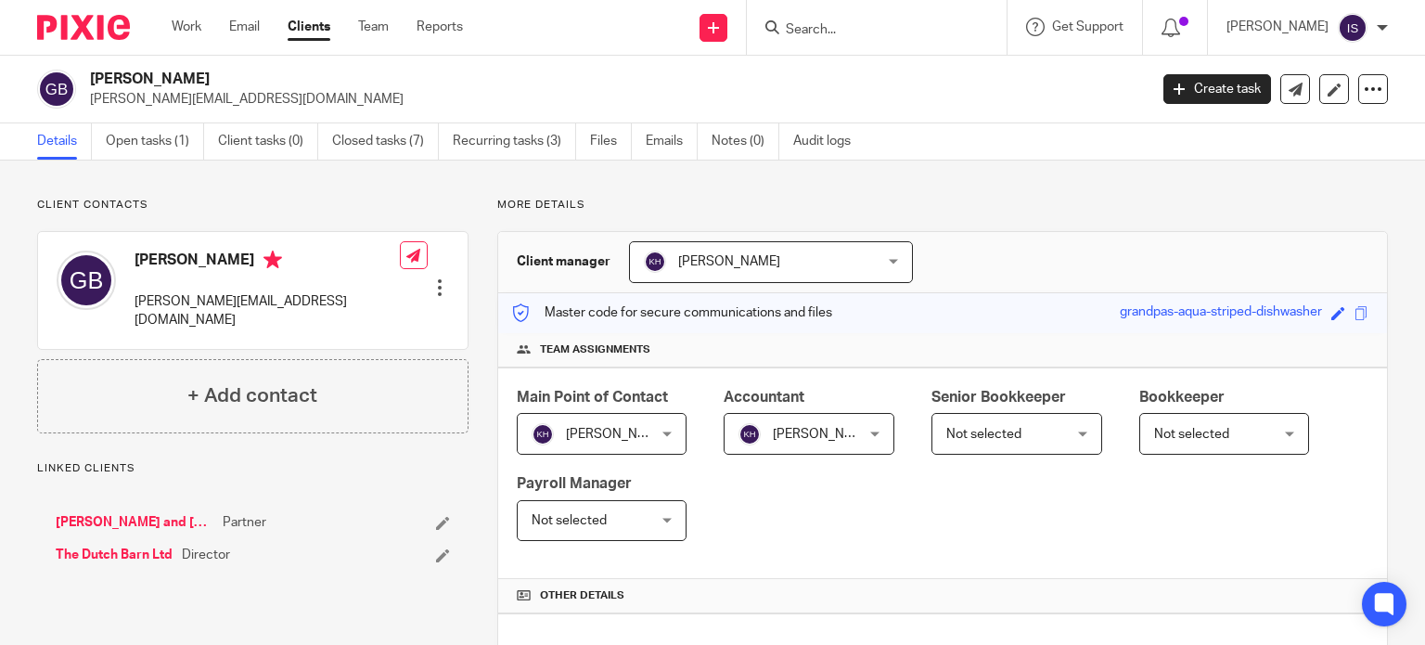
click at [898, 32] on input "Search" at bounding box center [867, 30] width 167 height 17
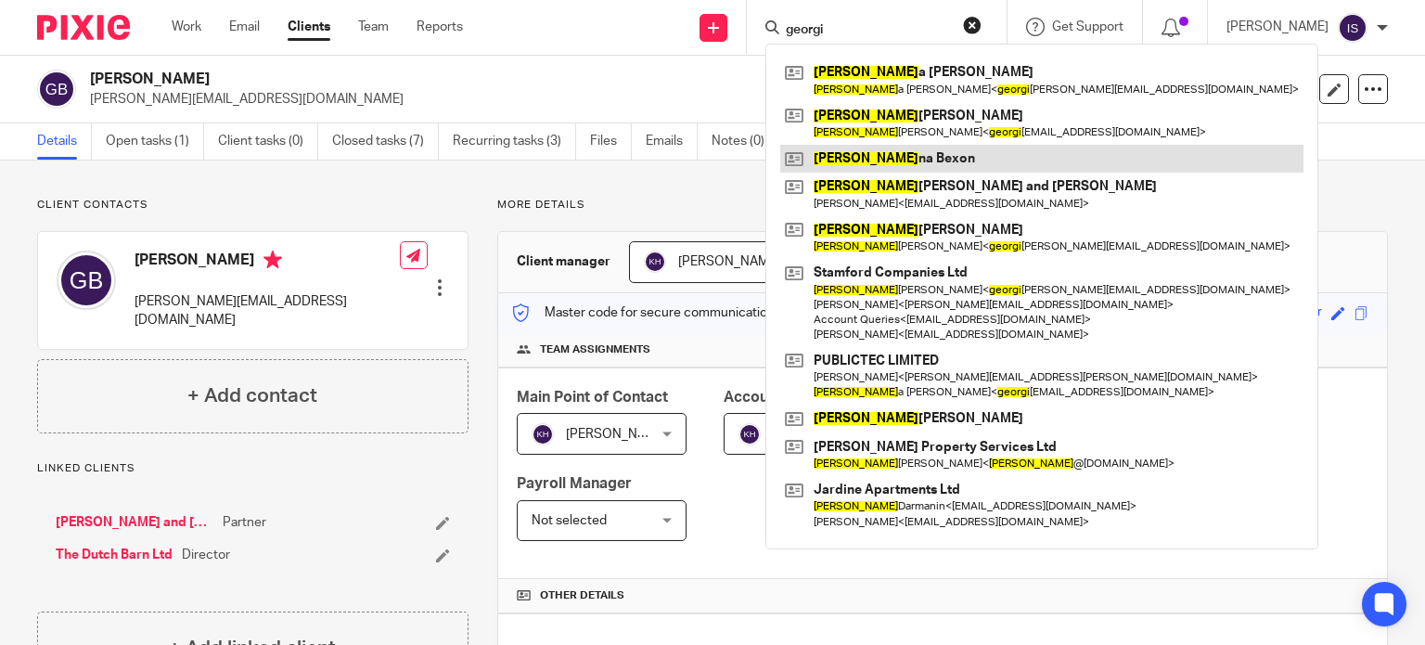
type input "georgi"
click at [953, 159] on link at bounding box center [1041, 159] width 523 height 28
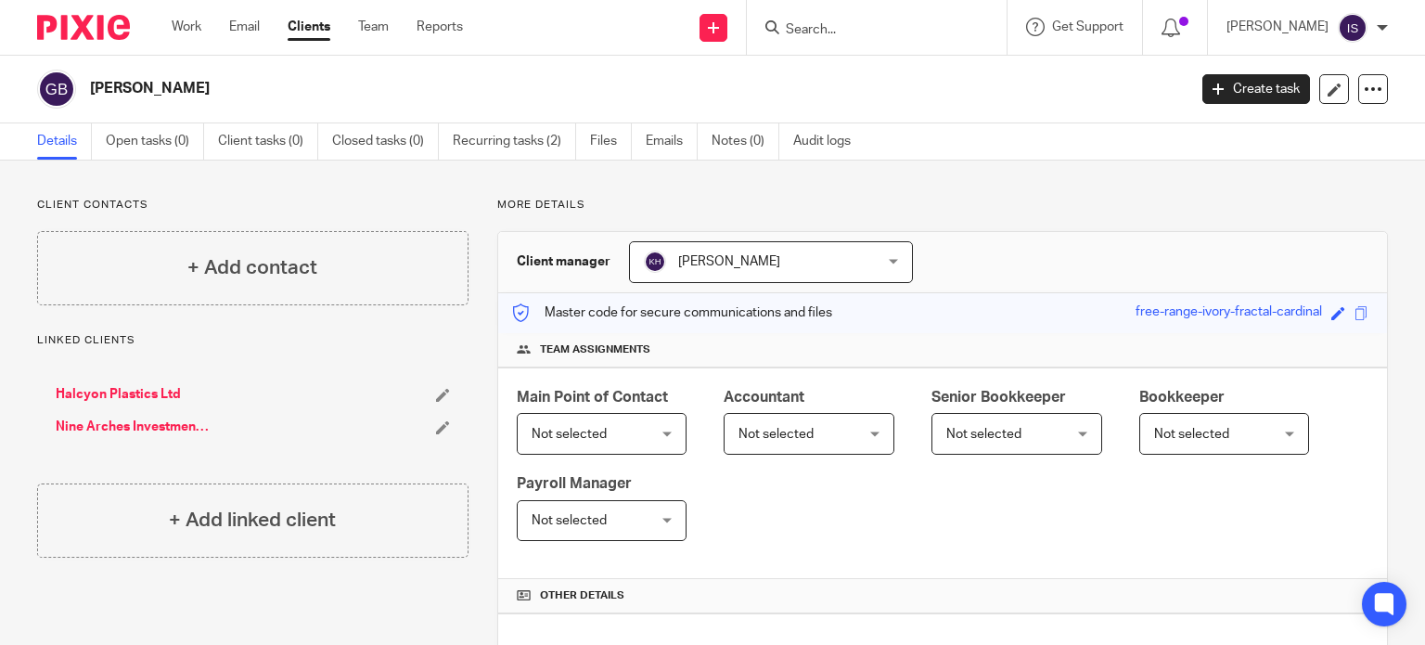
click at [746, 437] on span "Not selected" at bounding box center [775, 434] width 75 height 13
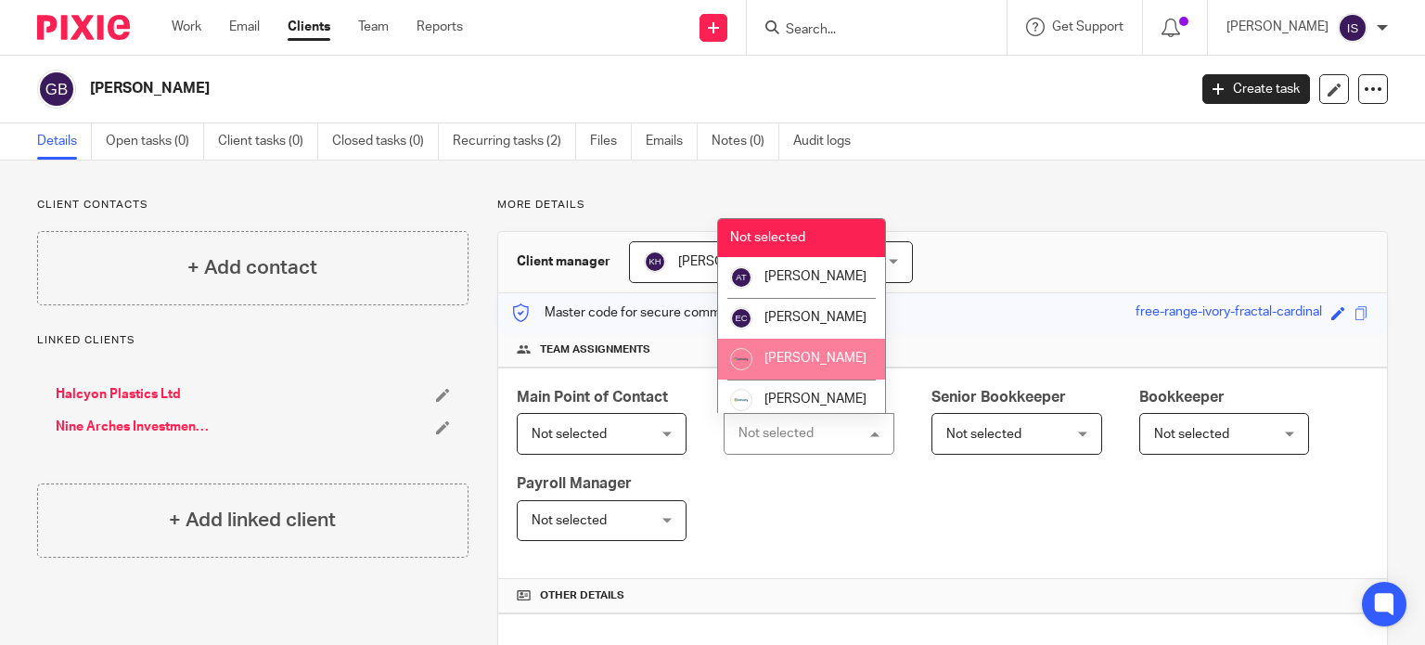
click at [811, 379] on li "[PERSON_NAME]" at bounding box center [801, 359] width 167 height 41
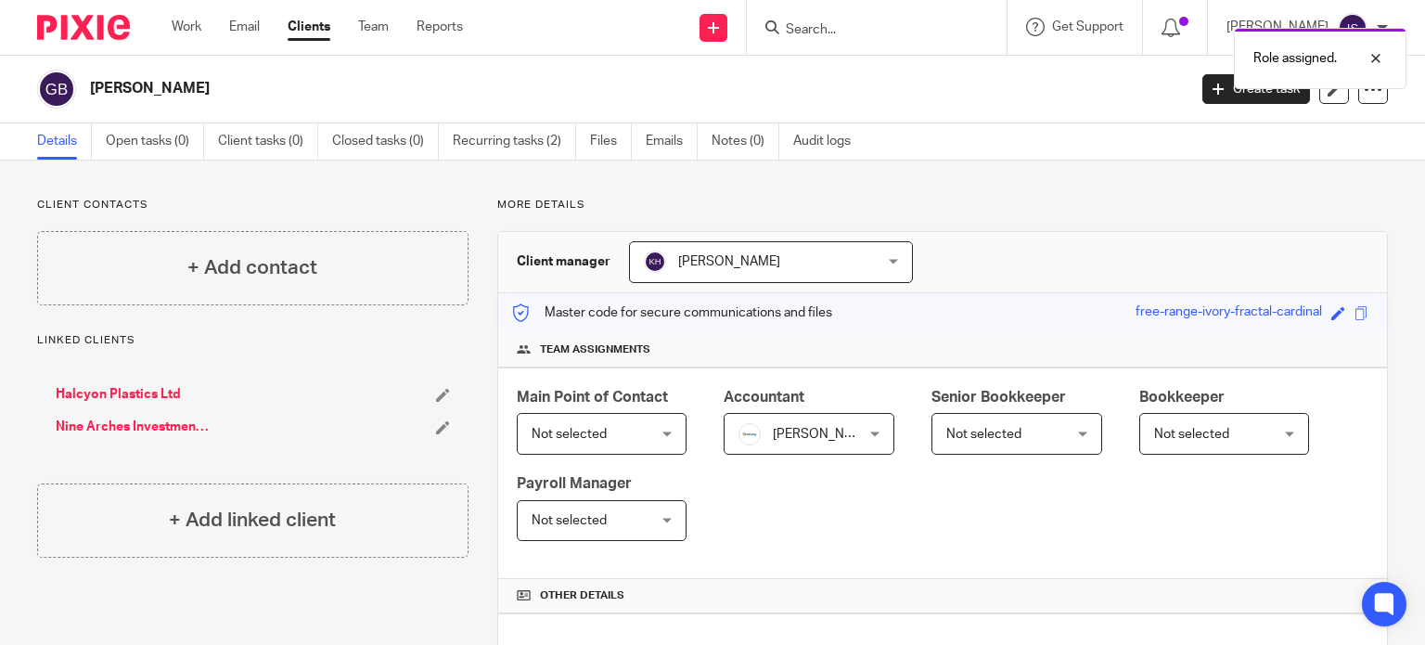
click at [850, 29] on div "Role assigned." at bounding box center [1059, 54] width 694 height 70
click at [1369, 58] on div at bounding box center [1362, 58] width 50 height 22
click at [826, 36] on input "Search" at bounding box center [867, 30] width 167 height 17
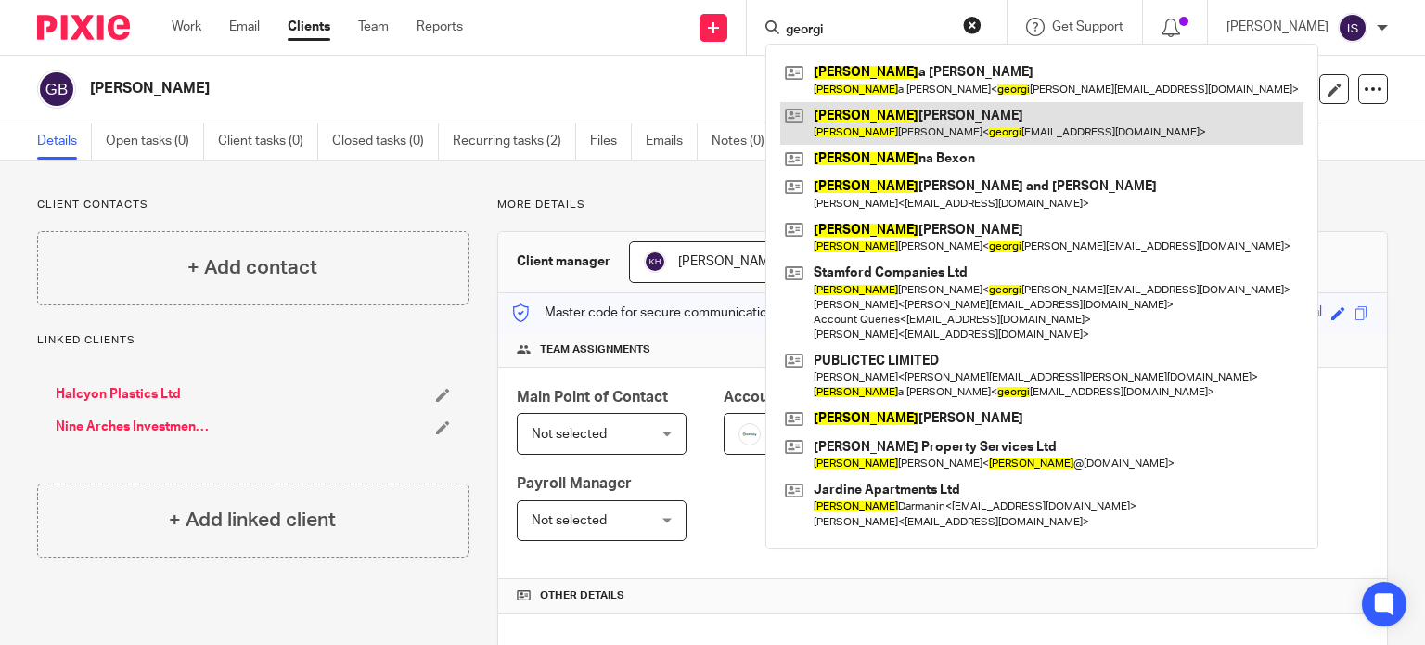
type input "georgi"
click at [905, 122] on link at bounding box center [1041, 123] width 523 height 43
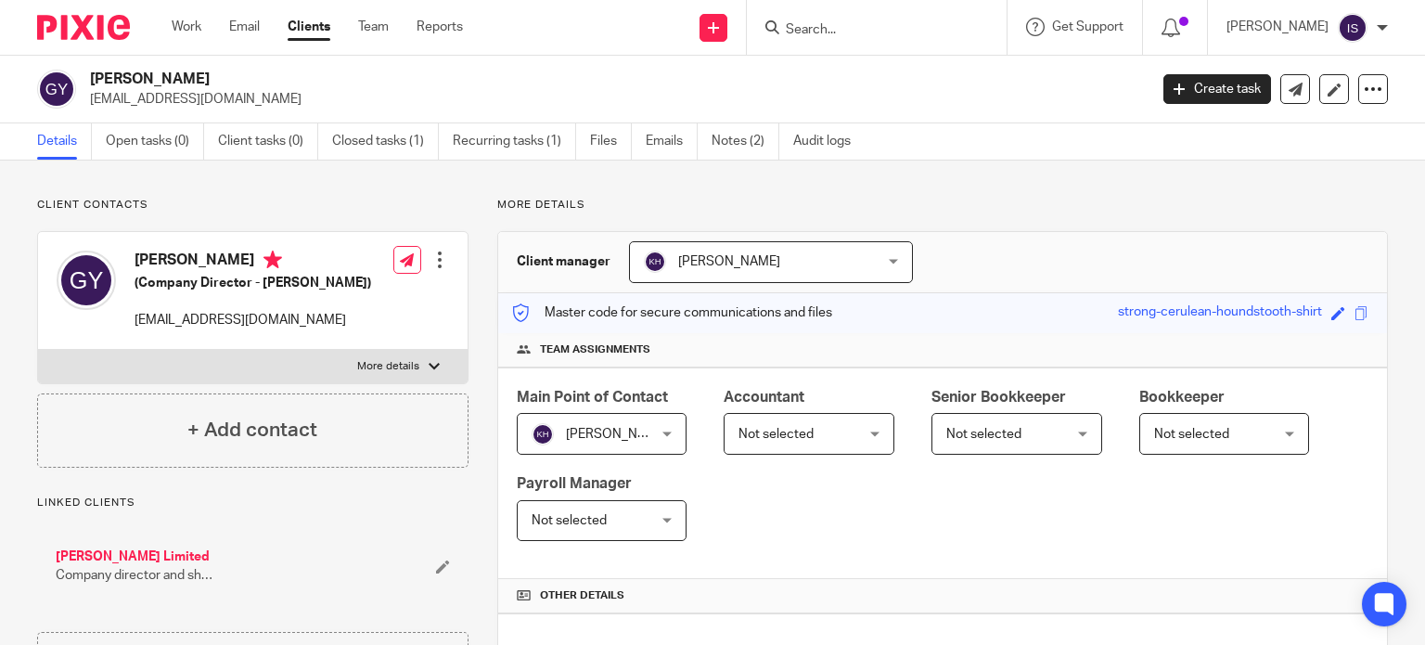
click at [782, 428] on span "Not selected" at bounding box center [775, 434] width 75 height 13
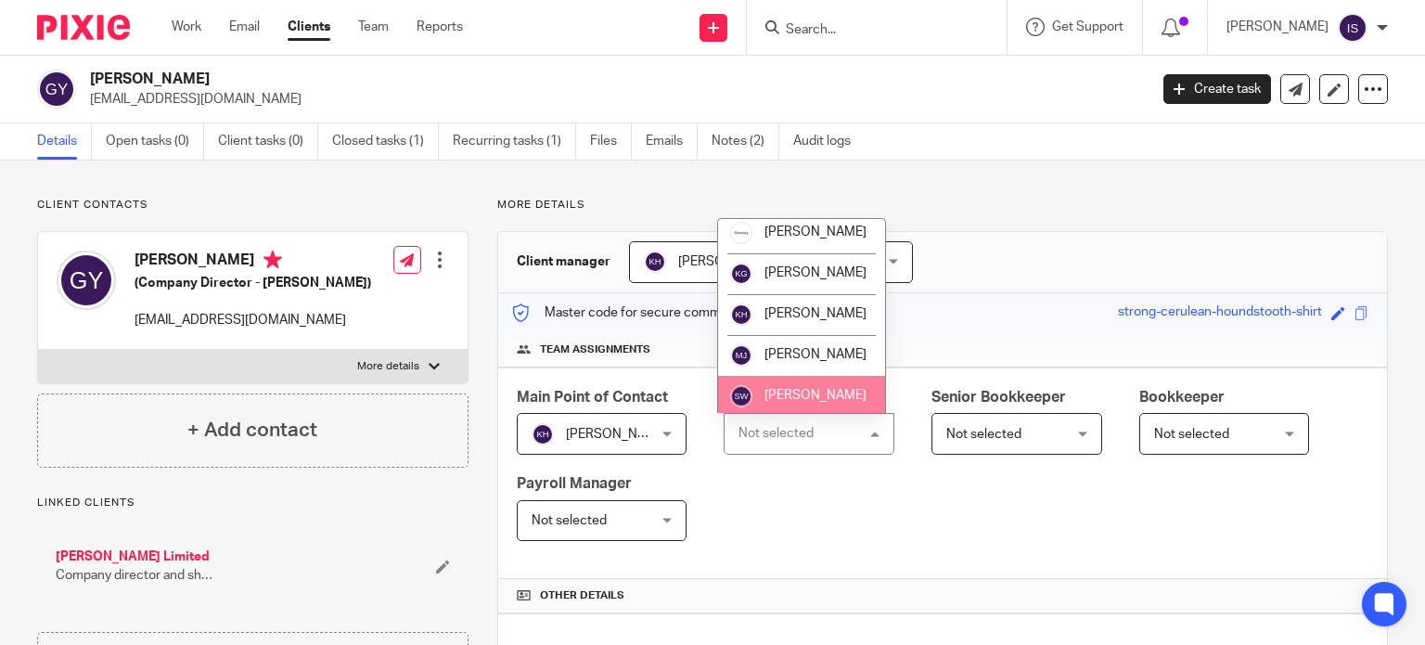
scroll to position [312, 0]
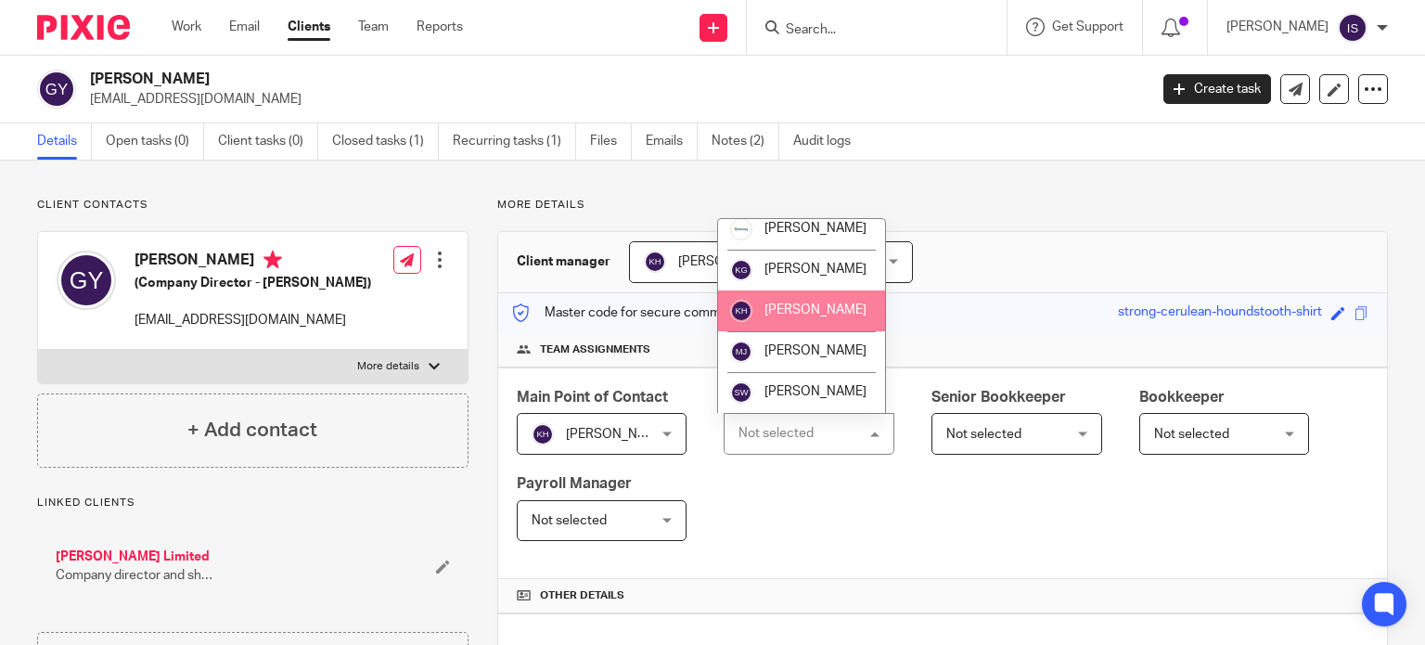
click at [795, 329] on li "[PERSON_NAME]" at bounding box center [801, 310] width 167 height 41
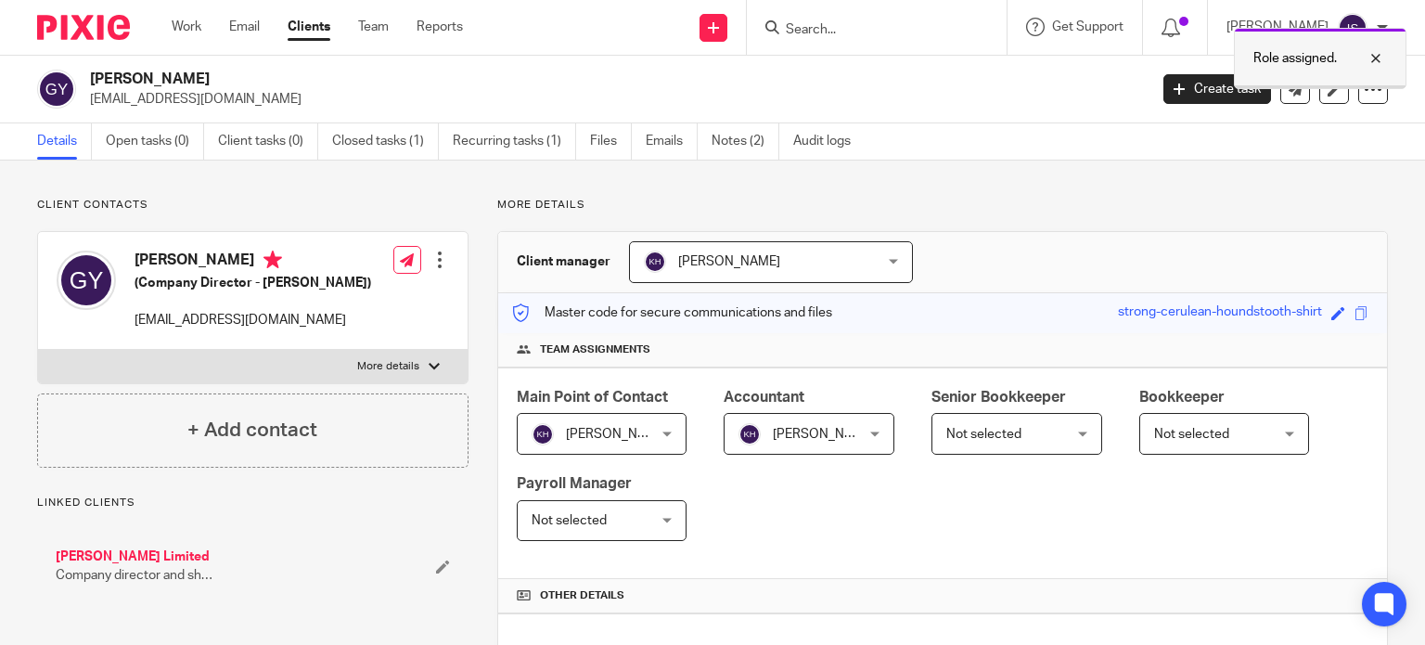
click at [1376, 59] on div at bounding box center [1362, 58] width 50 height 22
click at [914, 33] on input "Search" at bounding box center [867, 30] width 167 height 17
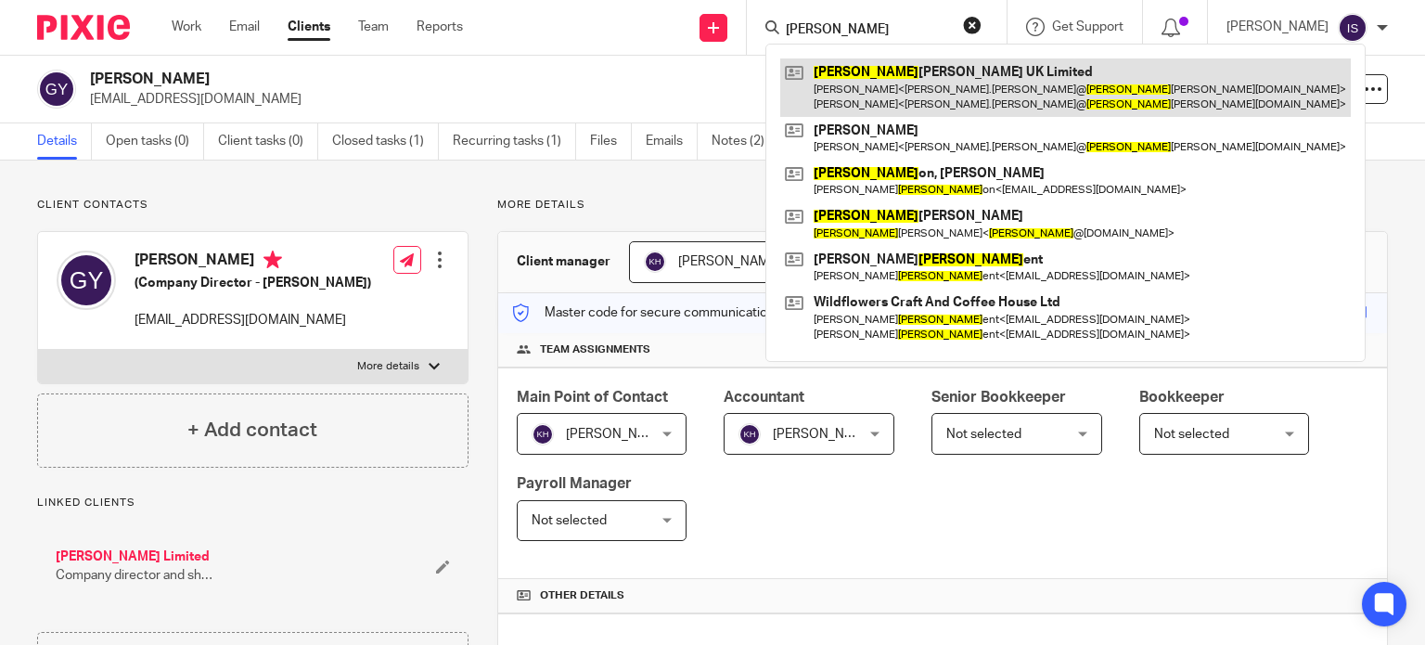
type input "[PERSON_NAME]"
click at [921, 63] on link at bounding box center [1065, 87] width 570 height 58
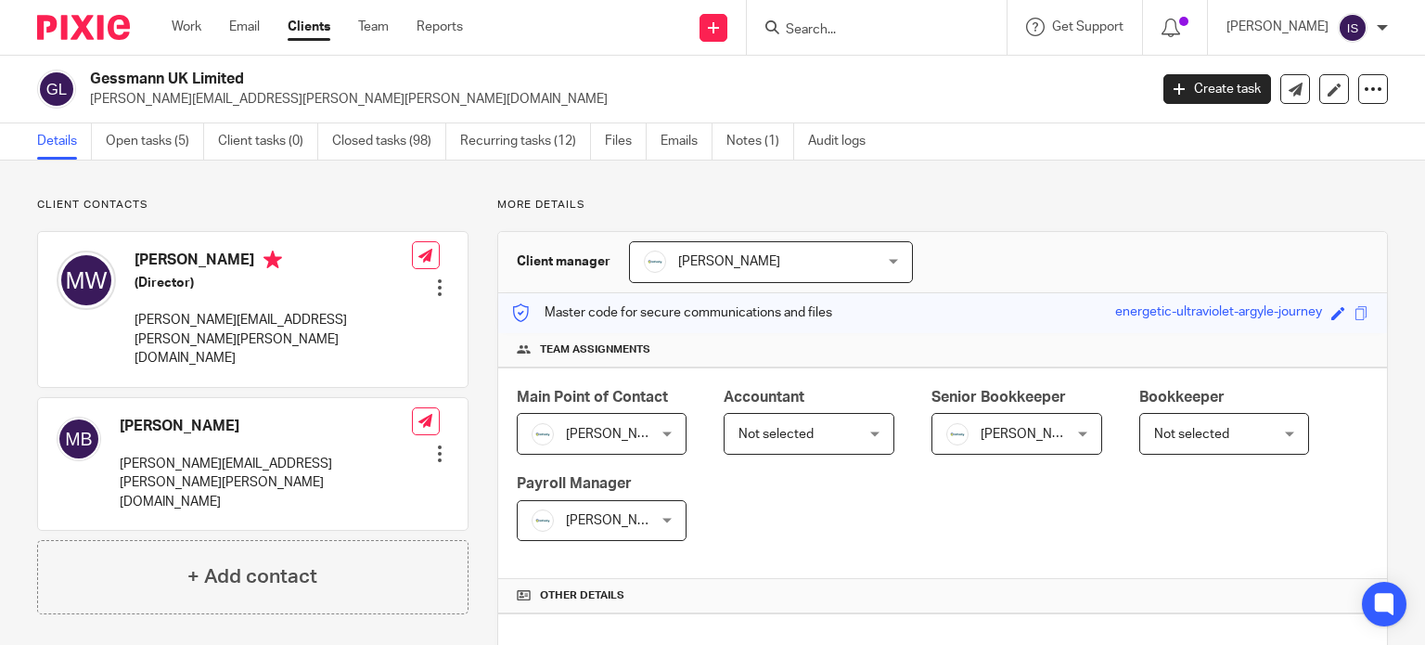
click at [761, 441] on span "Not selected" at bounding box center [799, 433] width 123 height 39
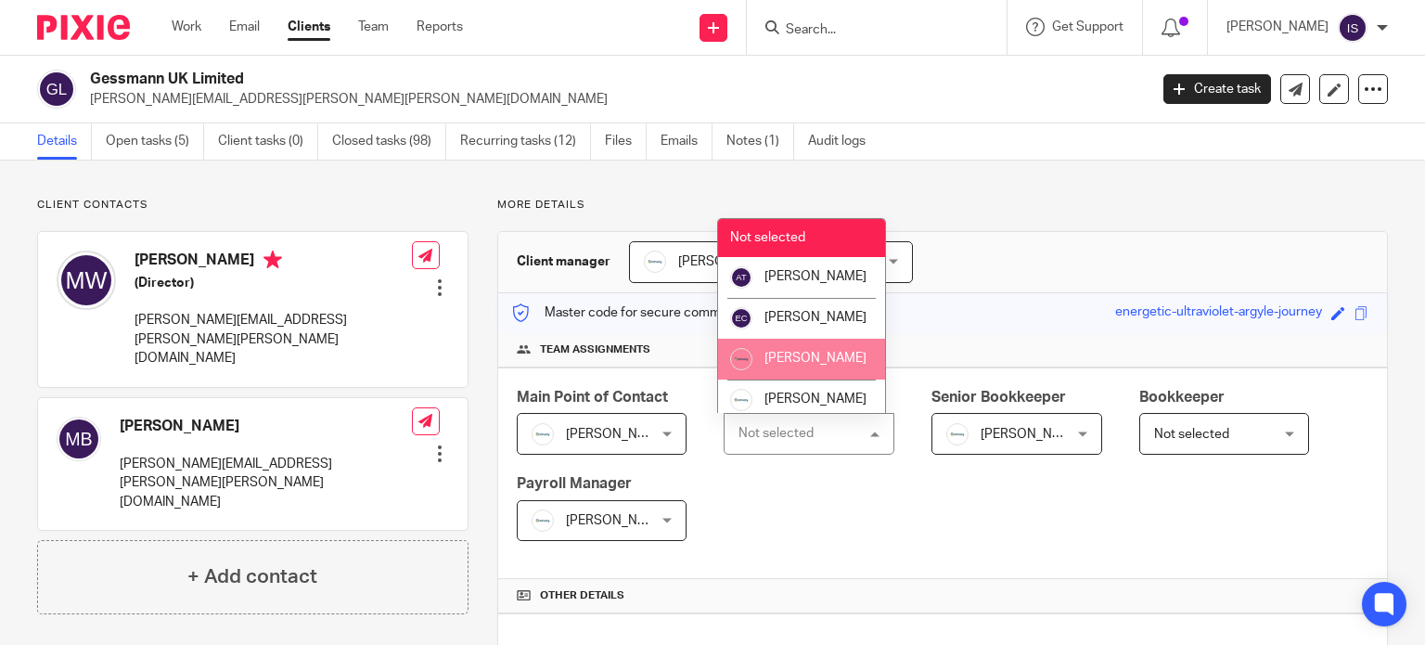
click at [790, 366] on li "[PERSON_NAME]" at bounding box center [801, 359] width 167 height 41
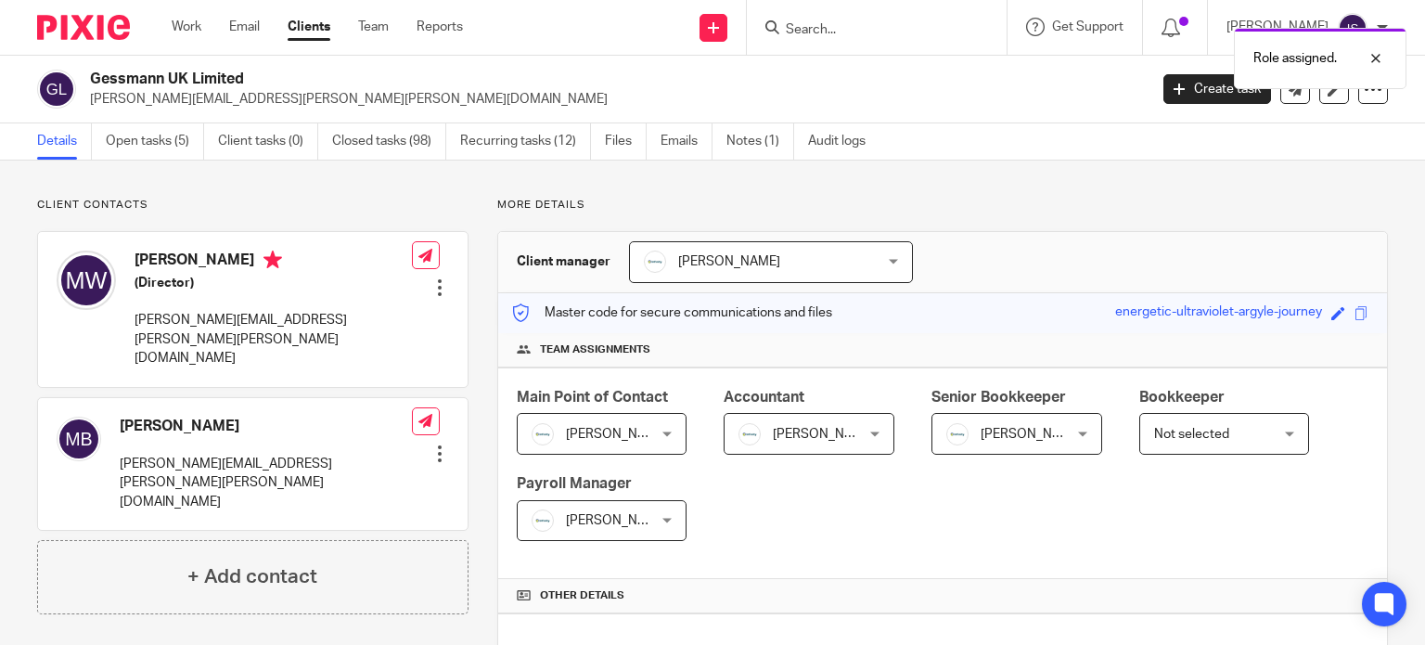
click at [1199, 441] on span "Not selected" at bounding box center [1215, 433] width 123 height 39
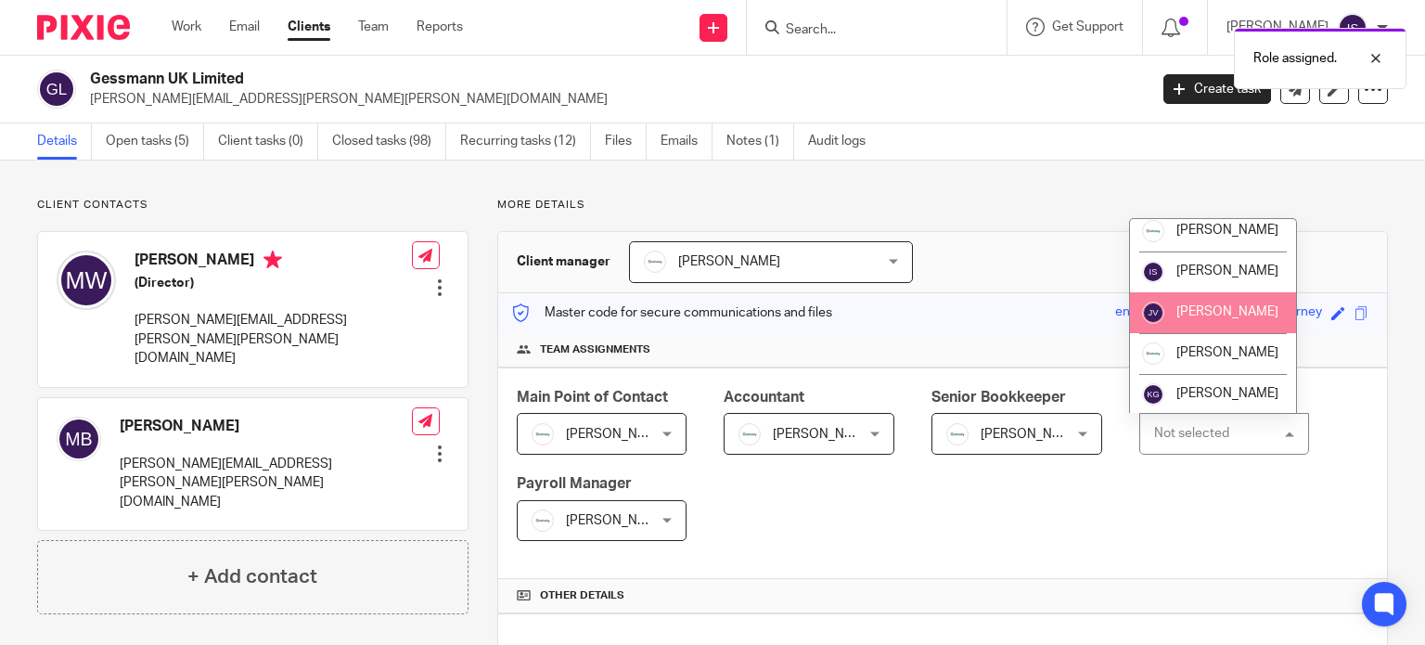
scroll to position [185, 0]
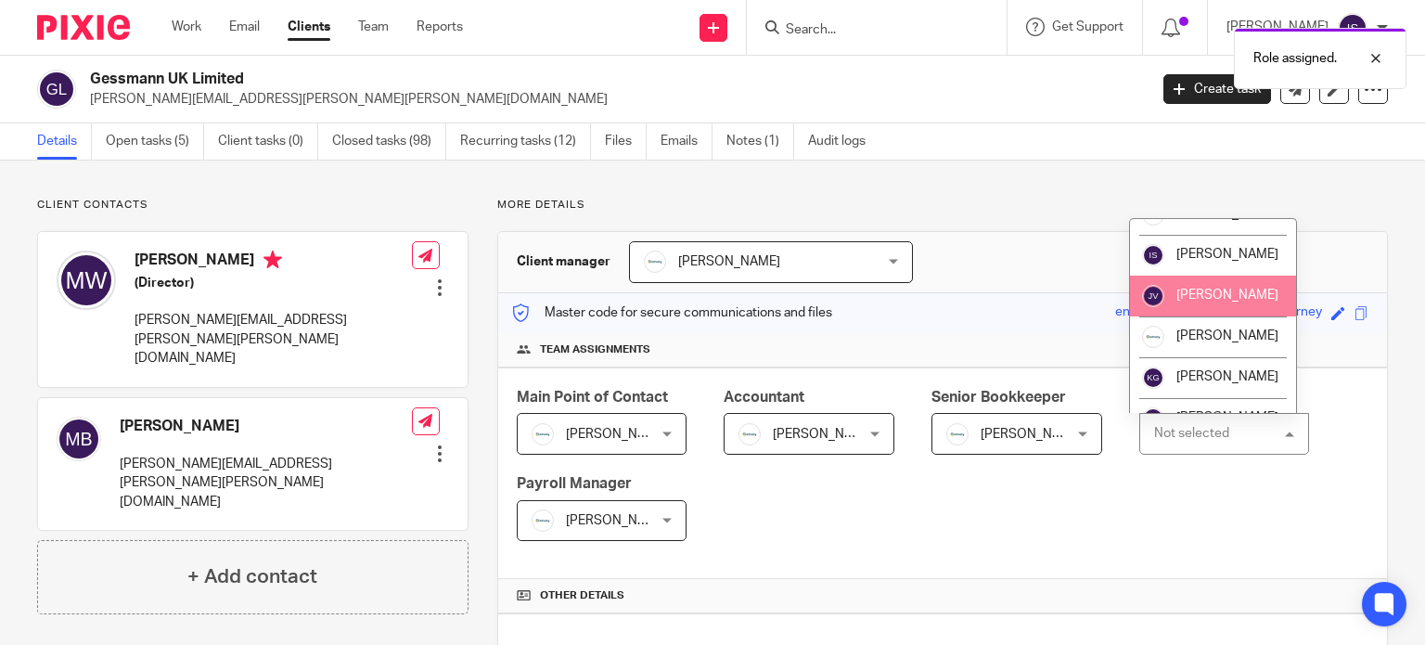
click at [1216, 301] on span "[PERSON_NAME]" at bounding box center [1227, 294] width 102 height 13
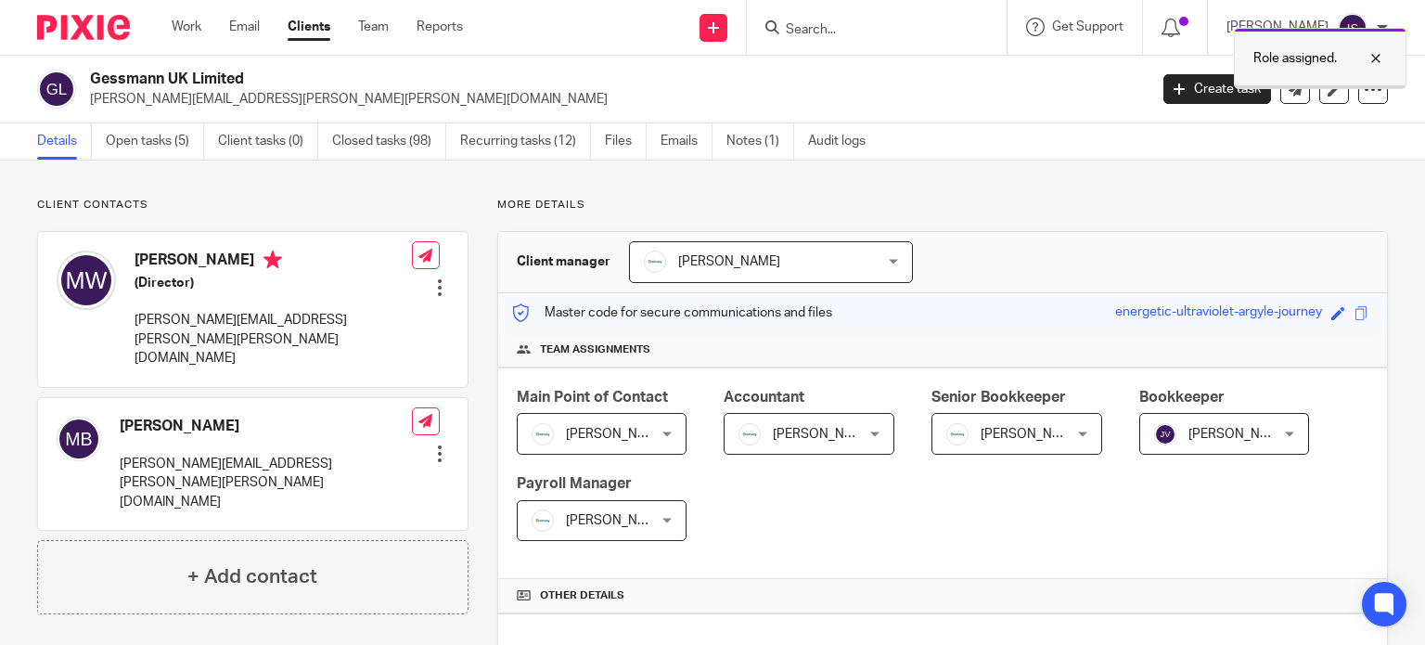
click at [1377, 60] on div at bounding box center [1362, 58] width 50 height 22
click at [907, 44] on div at bounding box center [877, 27] width 260 height 55
click at [902, 36] on input "Search" at bounding box center [867, 30] width 167 height 17
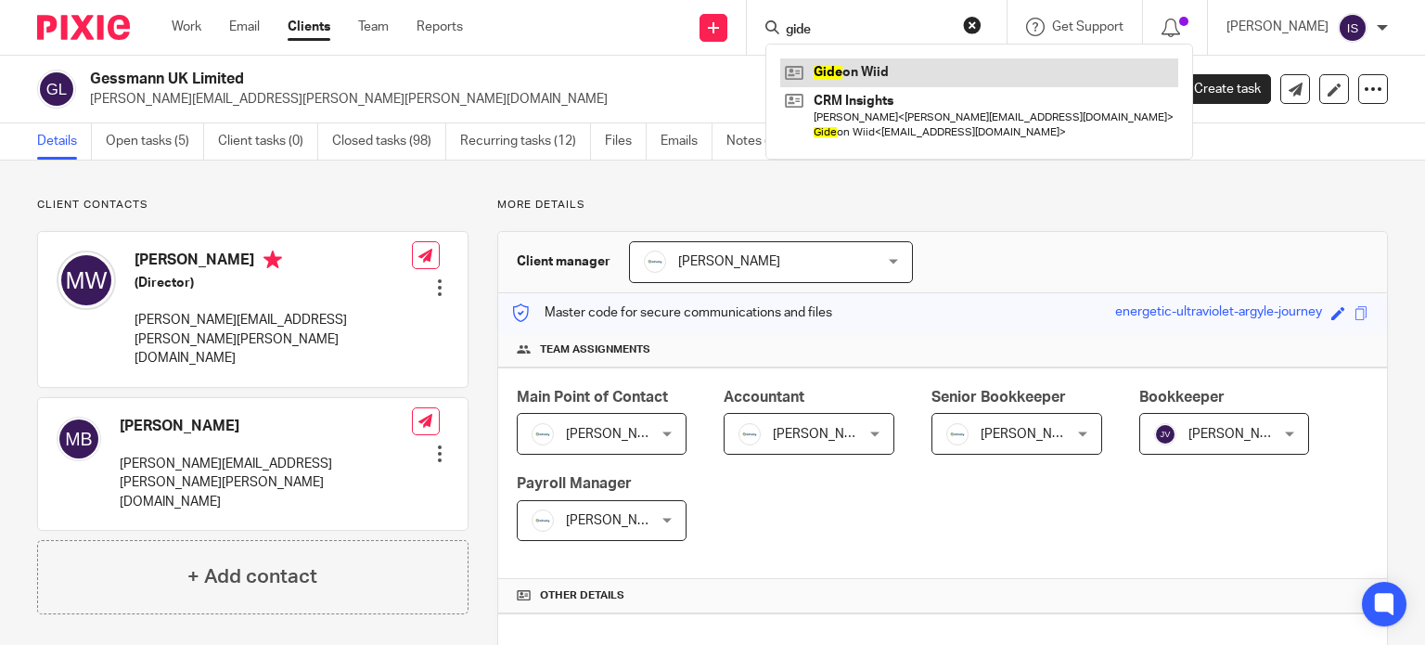
type input "gide"
click at [863, 71] on link at bounding box center [979, 72] width 398 height 28
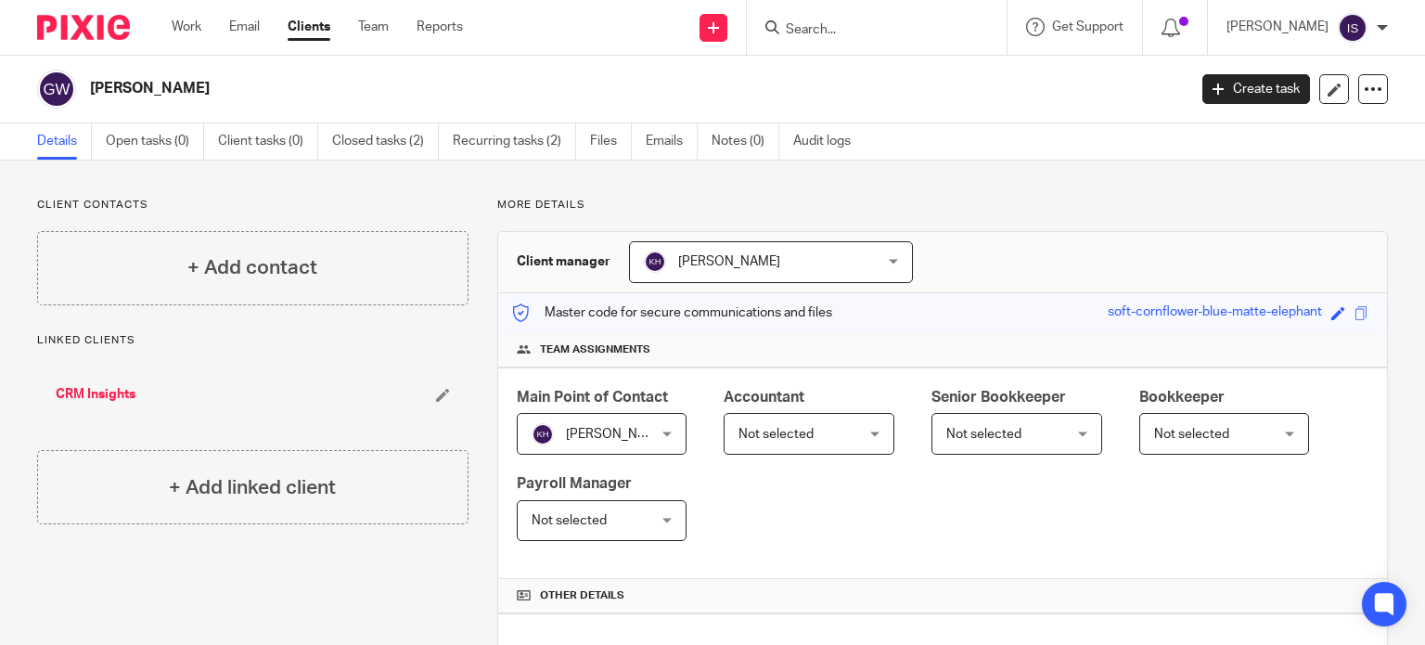
click at [864, 30] on input "Search" at bounding box center [867, 30] width 167 height 17
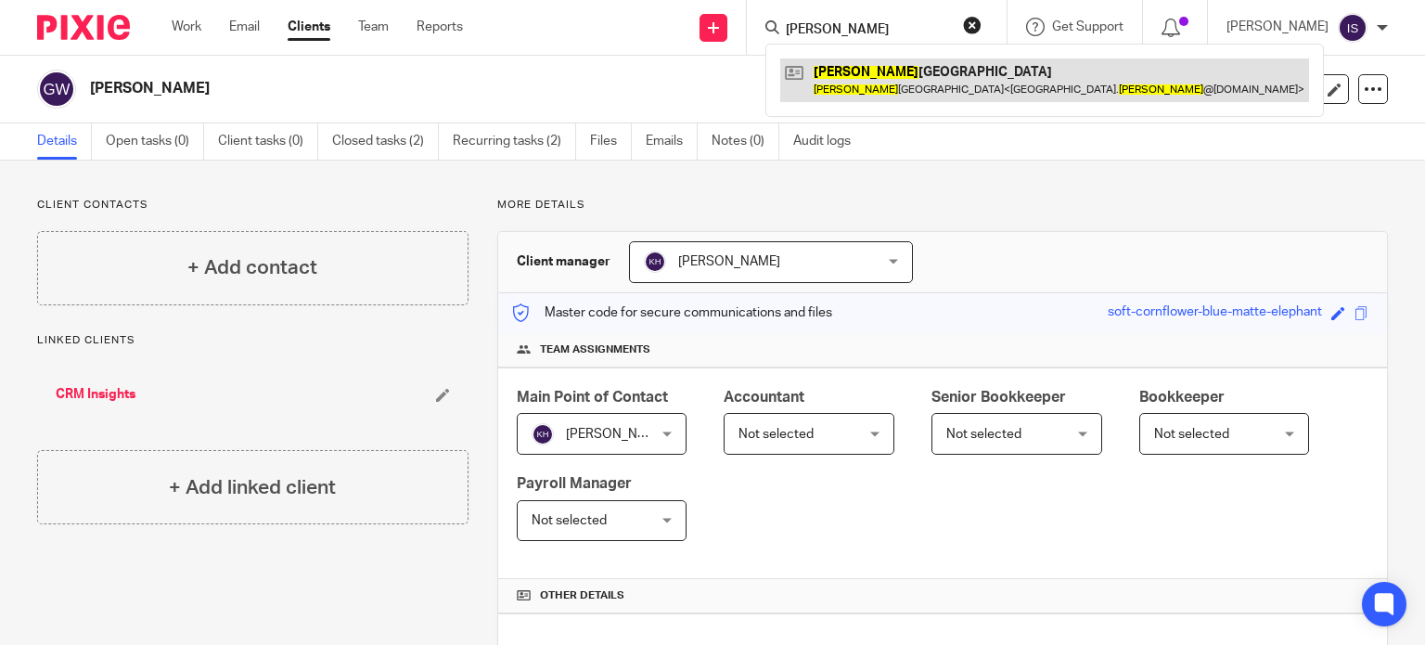
type input "[PERSON_NAME]"
click at [862, 83] on link at bounding box center [1044, 79] width 529 height 43
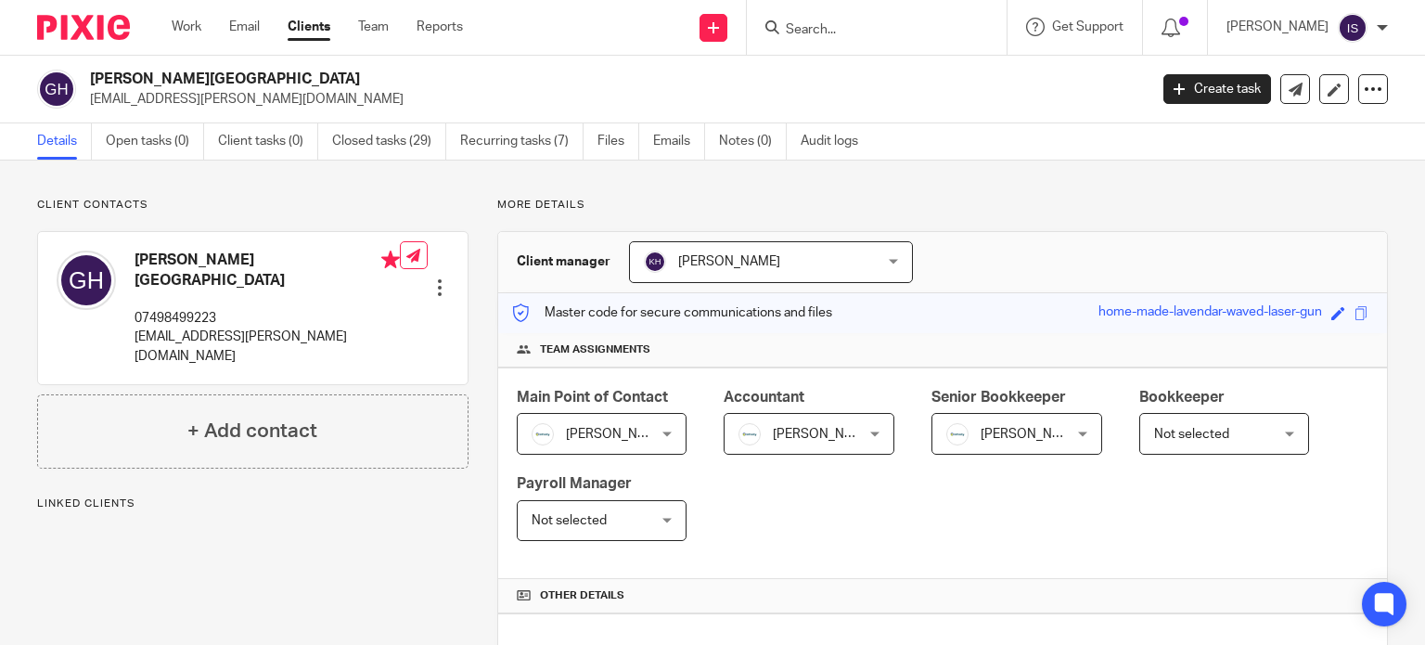
click at [960, 441] on span "[PERSON_NAME]" at bounding box center [1007, 433] width 123 height 39
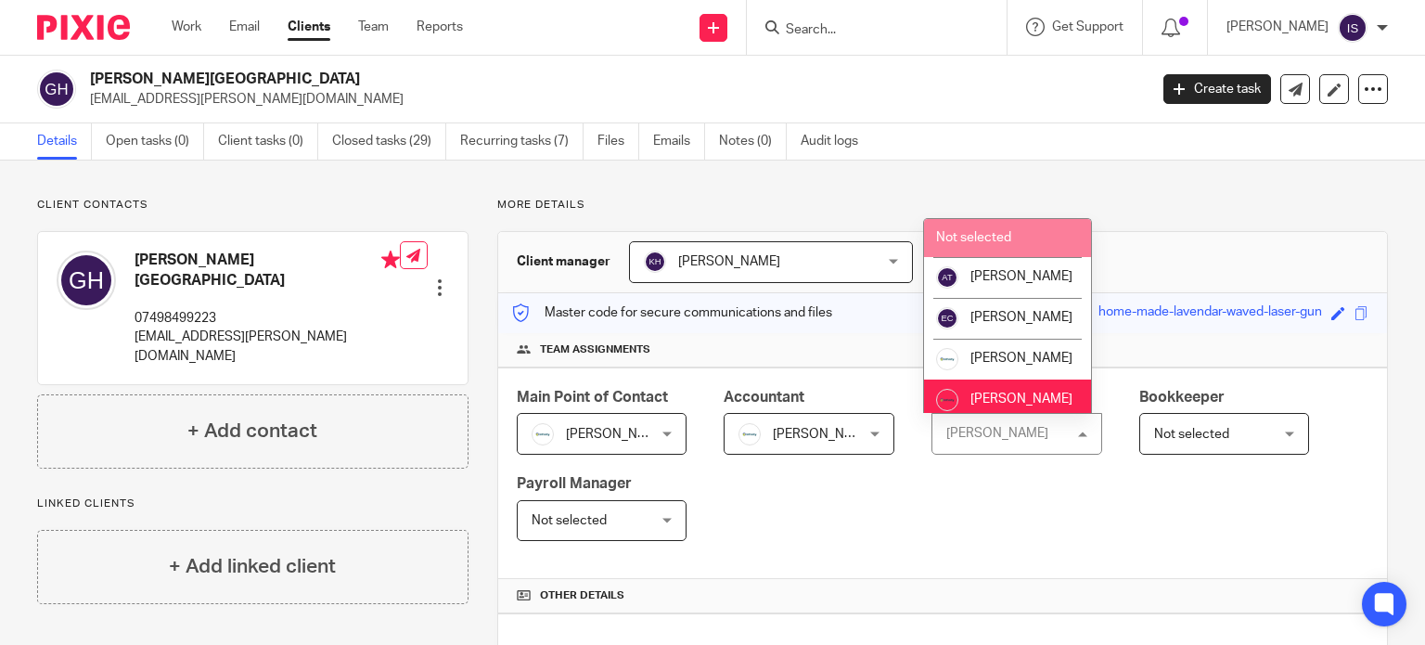
click at [979, 244] on li "Not selected" at bounding box center [1007, 238] width 167 height 38
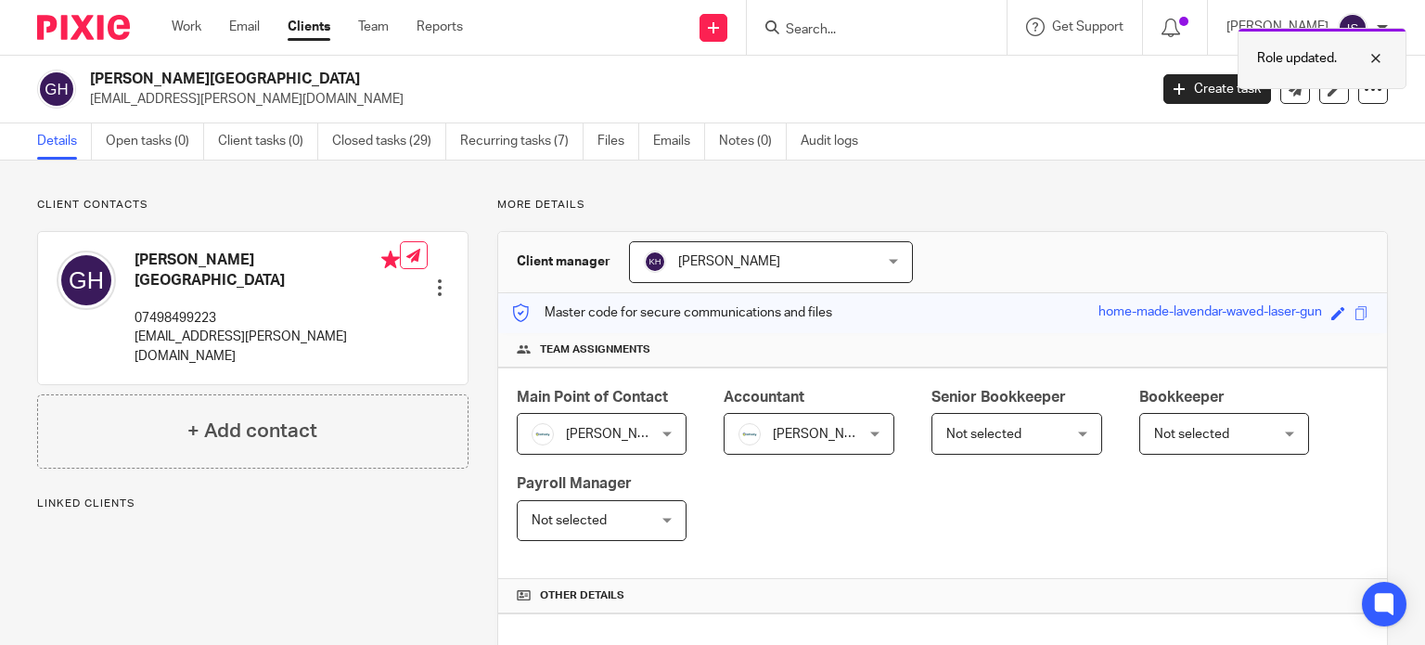
click at [1372, 49] on div at bounding box center [1362, 58] width 50 height 22
click at [898, 29] on input "Search" at bounding box center [867, 30] width 167 height 17
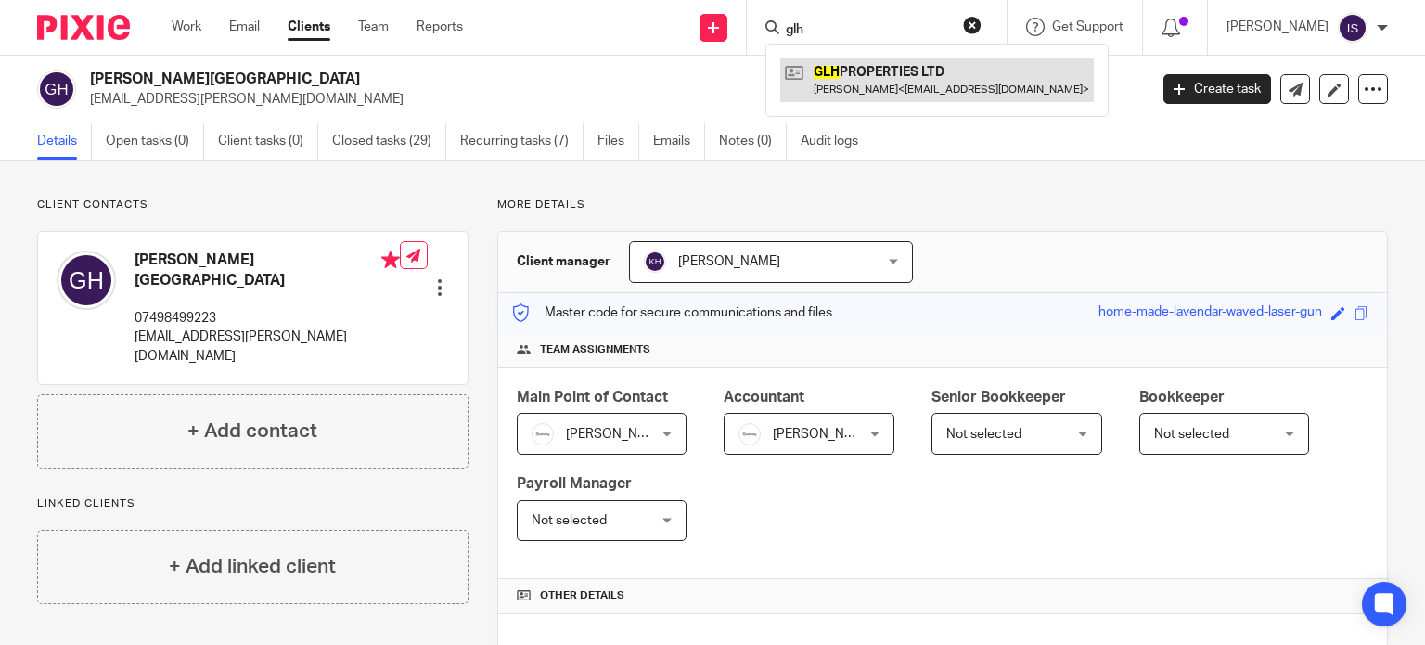
type input "glh"
click at [906, 84] on link at bounding box center [936, 79] width 313 height 43
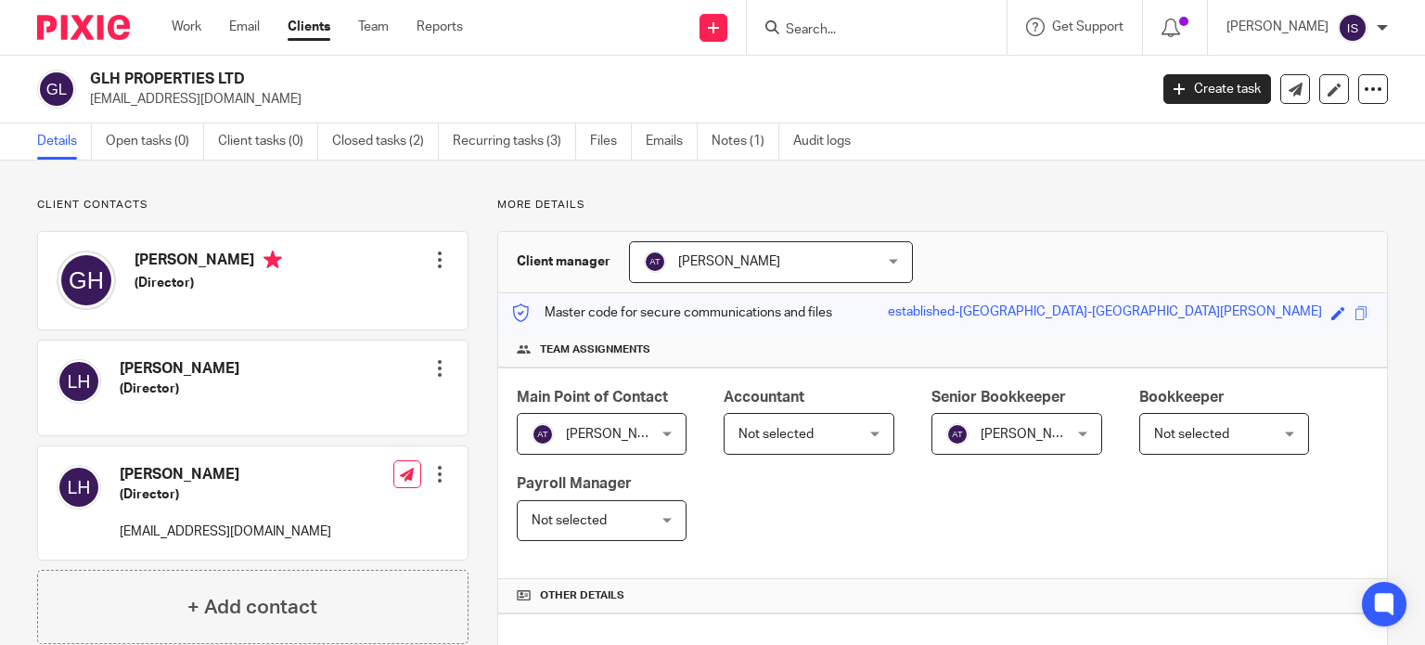
click at [771, 444] on span "Not selected" at bounding box center [799, 433] width 123 height 39
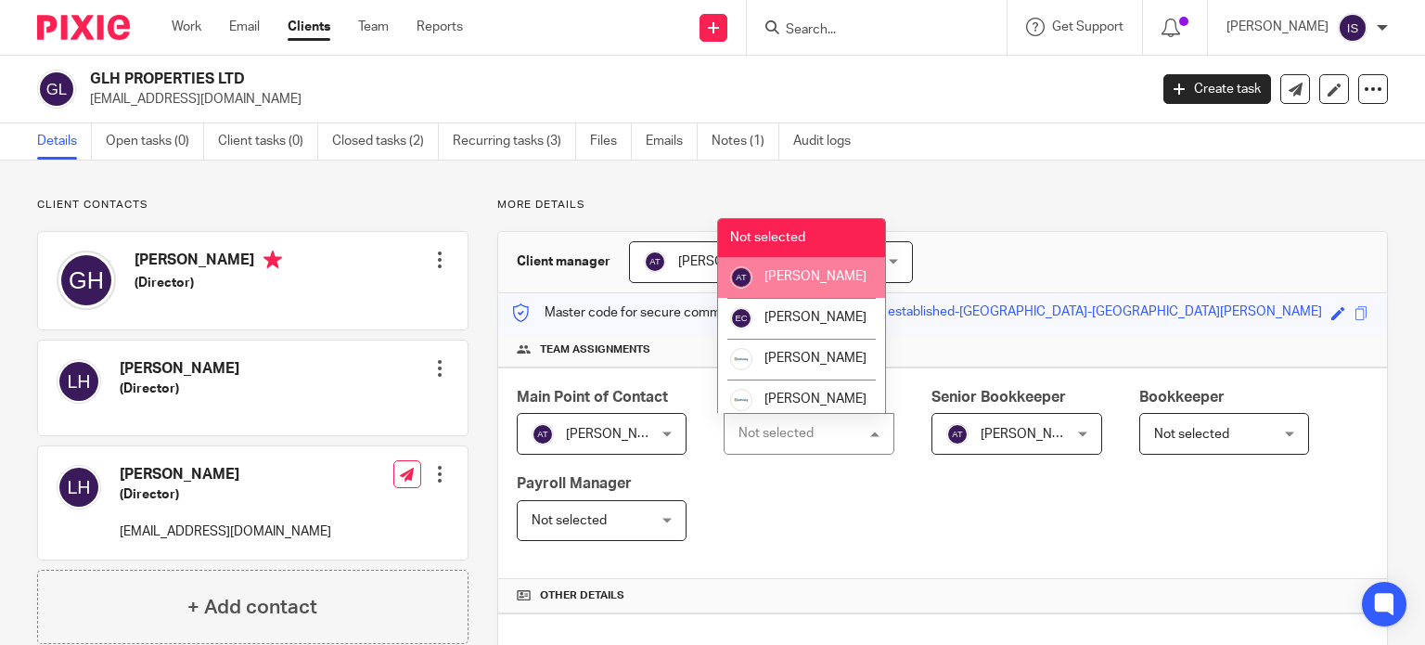
click at [790, 288] on li "[PERSON_NAME]" at bounding box center [801, 277] width 167 height 41
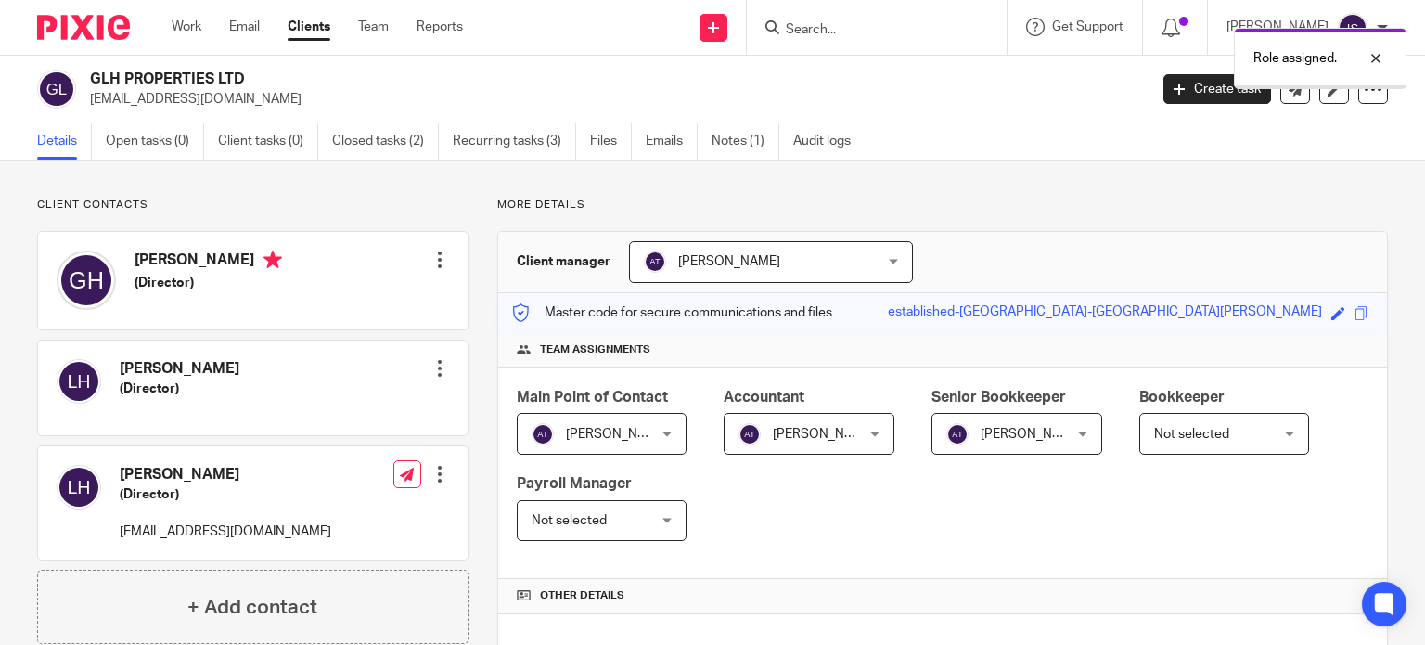
click at [1028, 431] on span "[PERSON_NAME]" at bounding box center [1031, 434] width 102 height 13
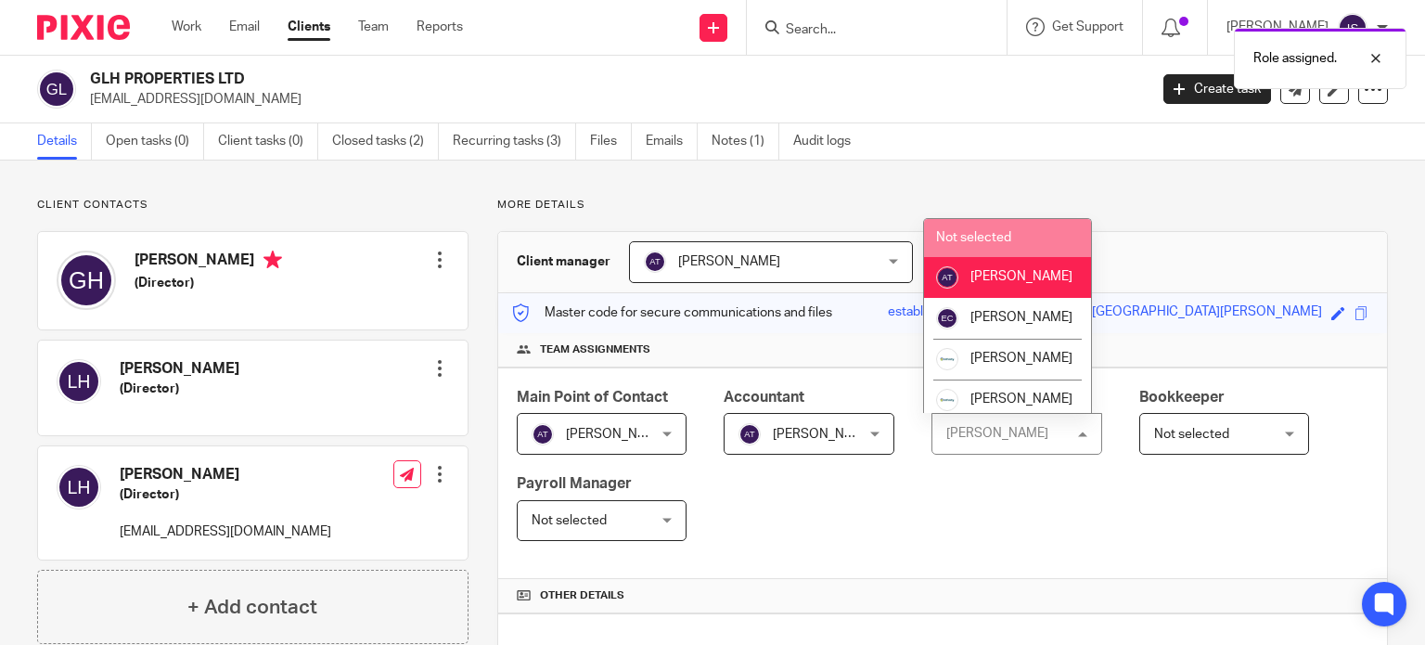
click at [1009, 233] on li "Not selected" at bounding box center [1007, 238] width 167 height 38
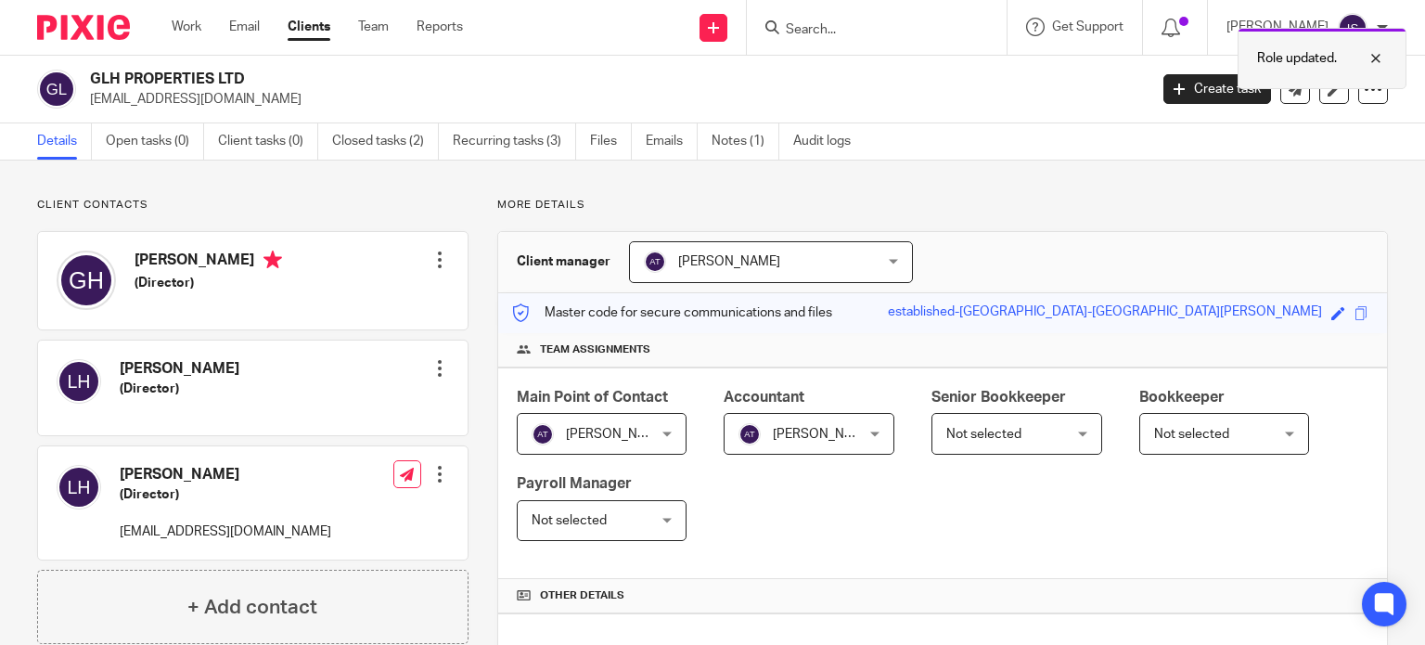
click at [1380, 59] on div at bounding box center [1362, 58] width 50 height 22
click at [880, 32] on input "Search" at bounding box center [867, 30] width 167 height 17
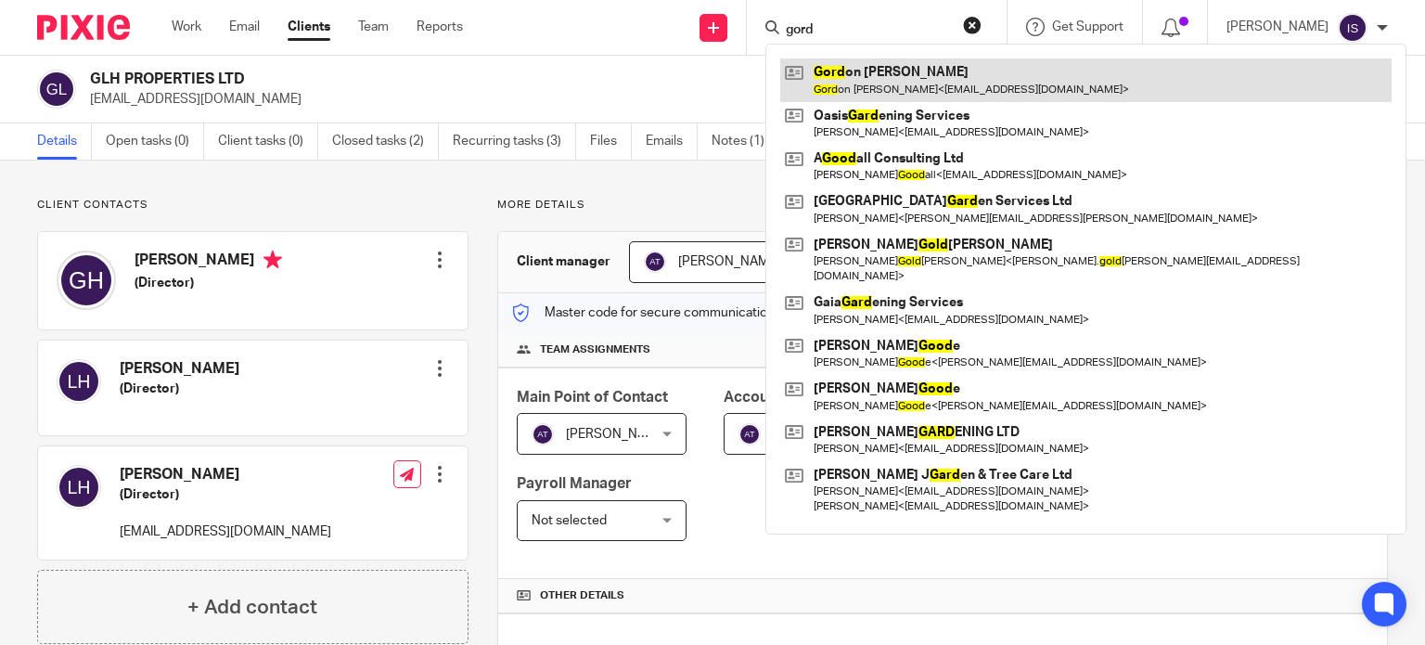
type input "gord"
click at [892, 62] on link at bounding box center [1085, 79] width 611 height 43
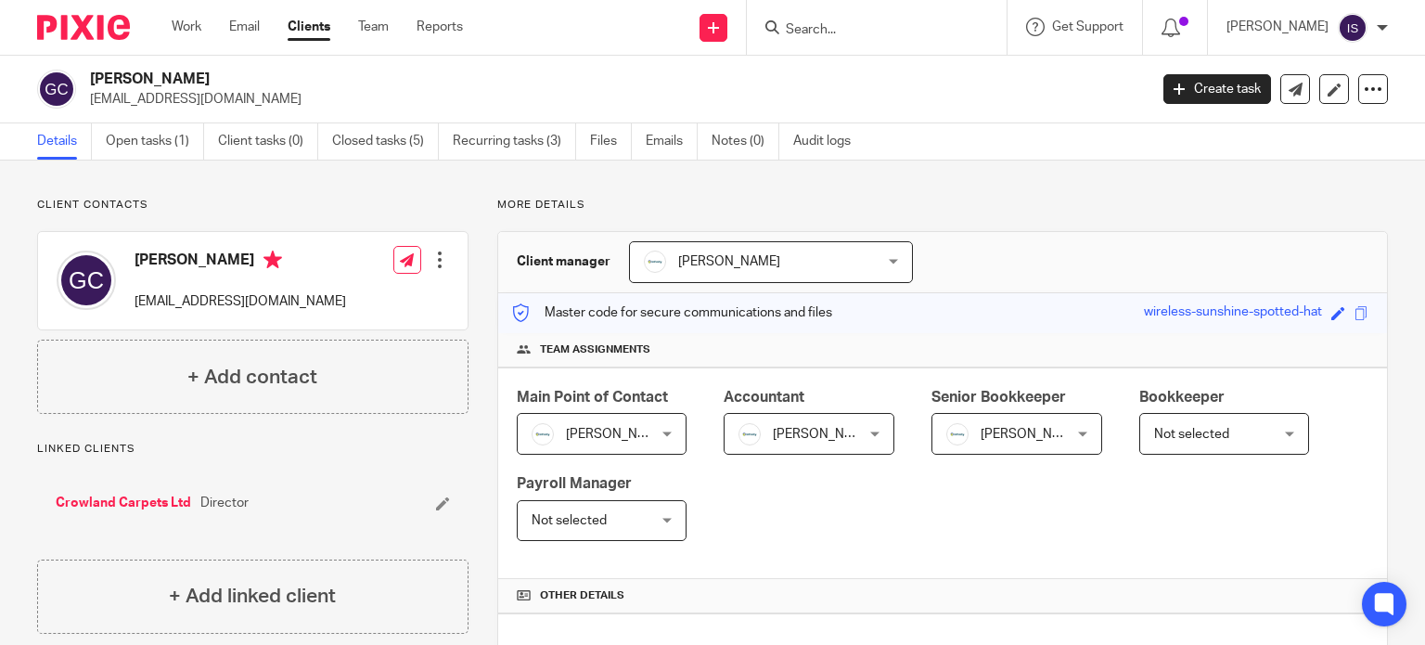
click at [1010, 436] on span "[PERSON_NAME]" at bounding box center [1031, 434] width 102 height 13
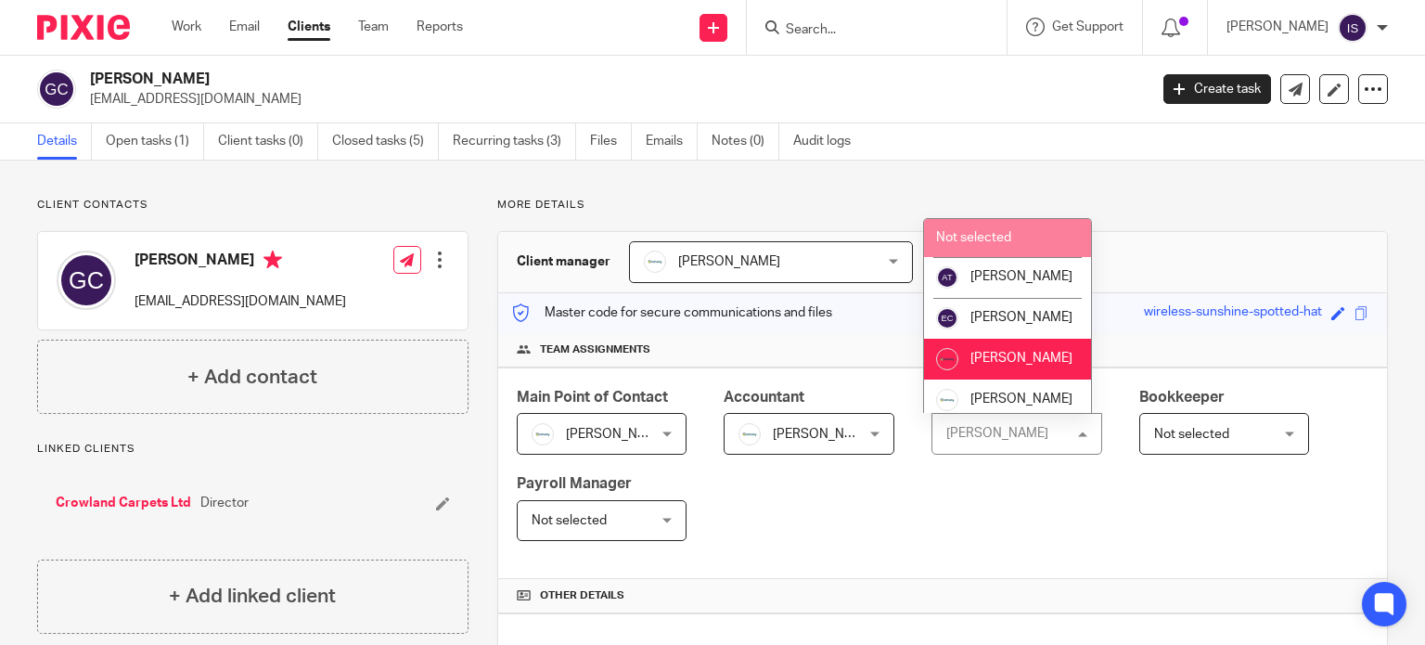
click at [1004, 225] on li "Not selected" at bounding box center [1007, 238] width 167 height 38
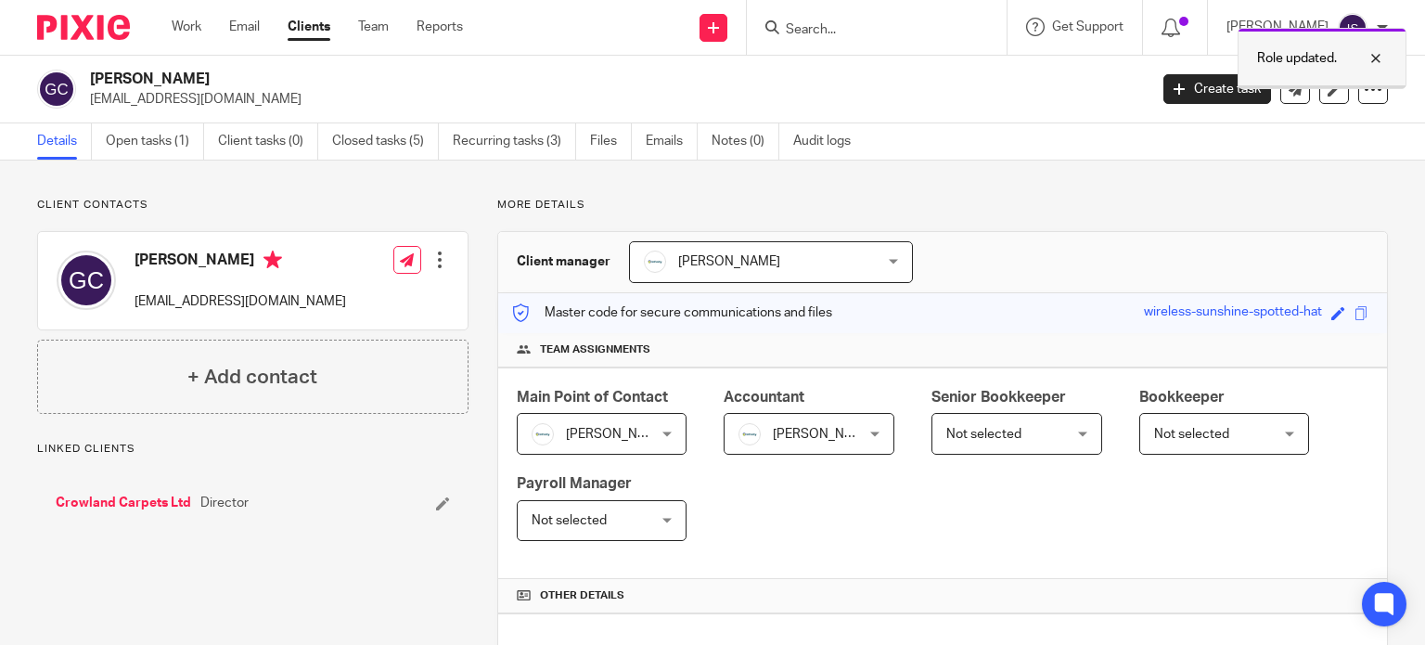
drag, startPoint x: 1375, startPoint y: 58, endPoint x: 1311, endPoint y: 62, distance: 64.1
click at [1376, 58] on div at bounding box center [1362, 58] width 50 height 22
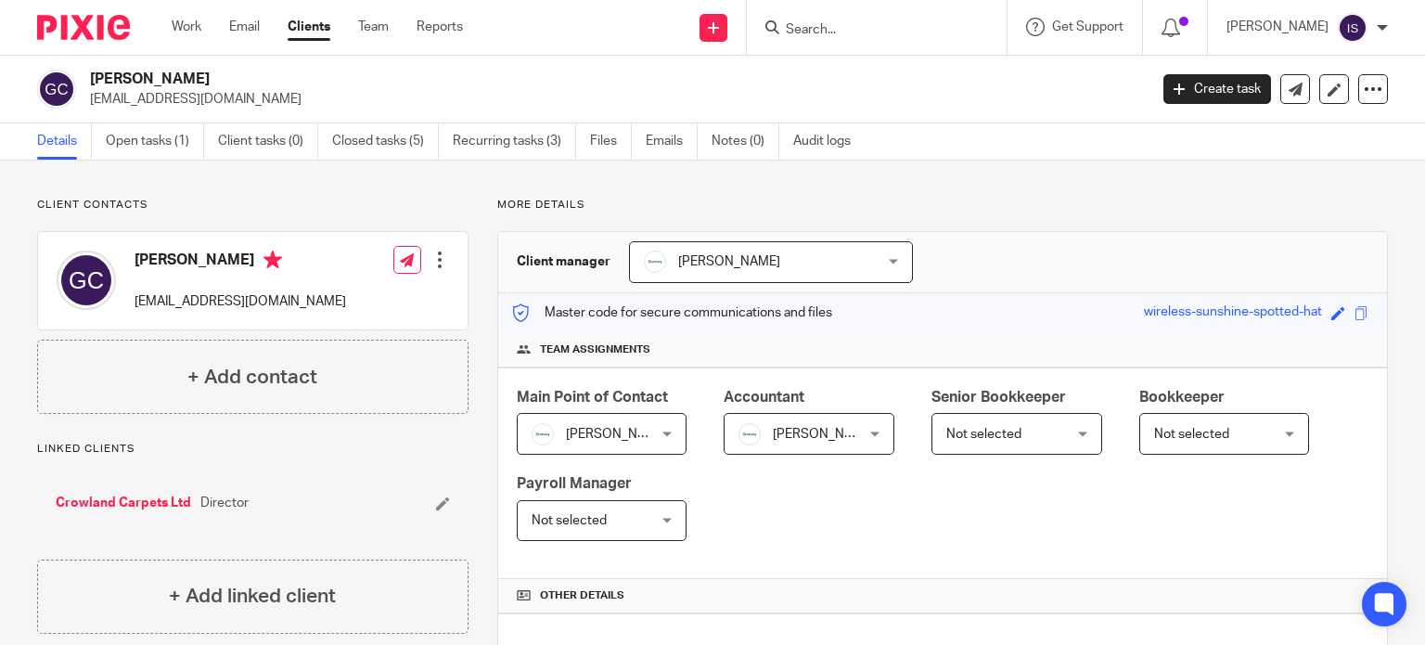
click at [894, 39] on div at bounding box center [877, 27] width 260 height 55
click at [893, 34] on input "Search" at bounding box center [867, 30] width 167 height 17
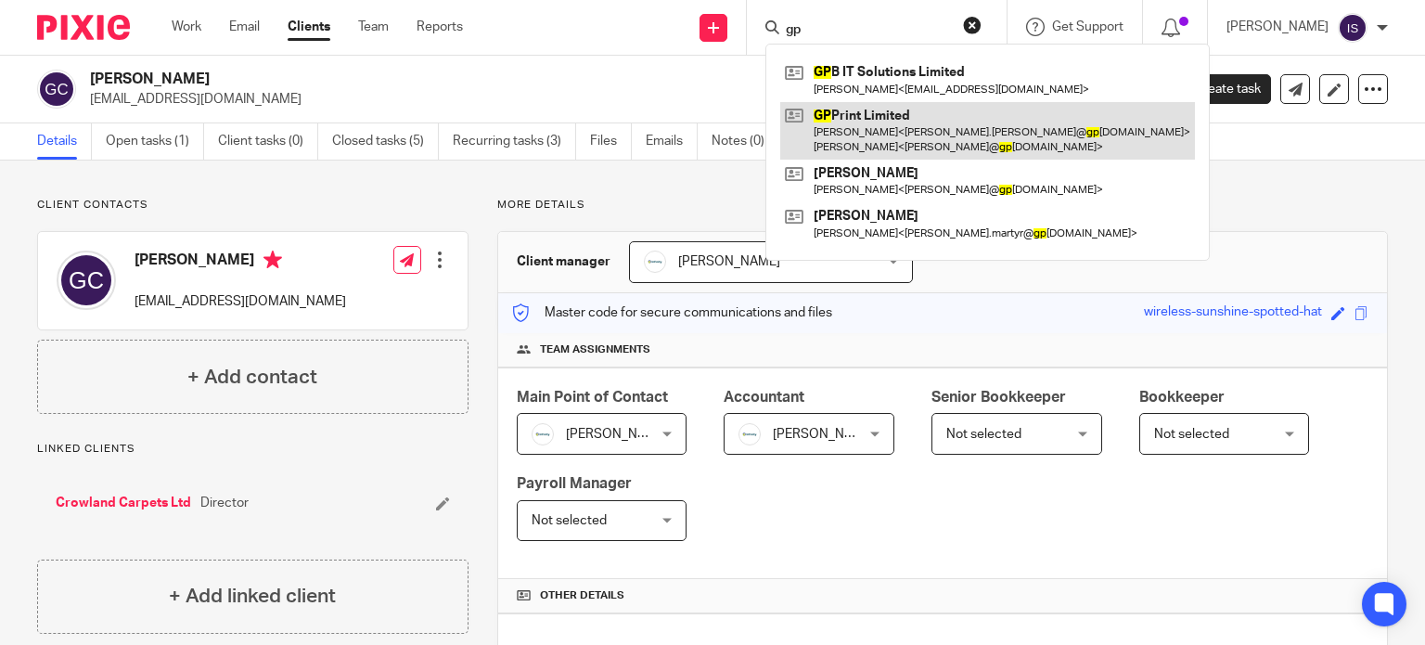
type input "gp"
click at [873, 122] on link at bounding box center [987, 131] width 415 height 58
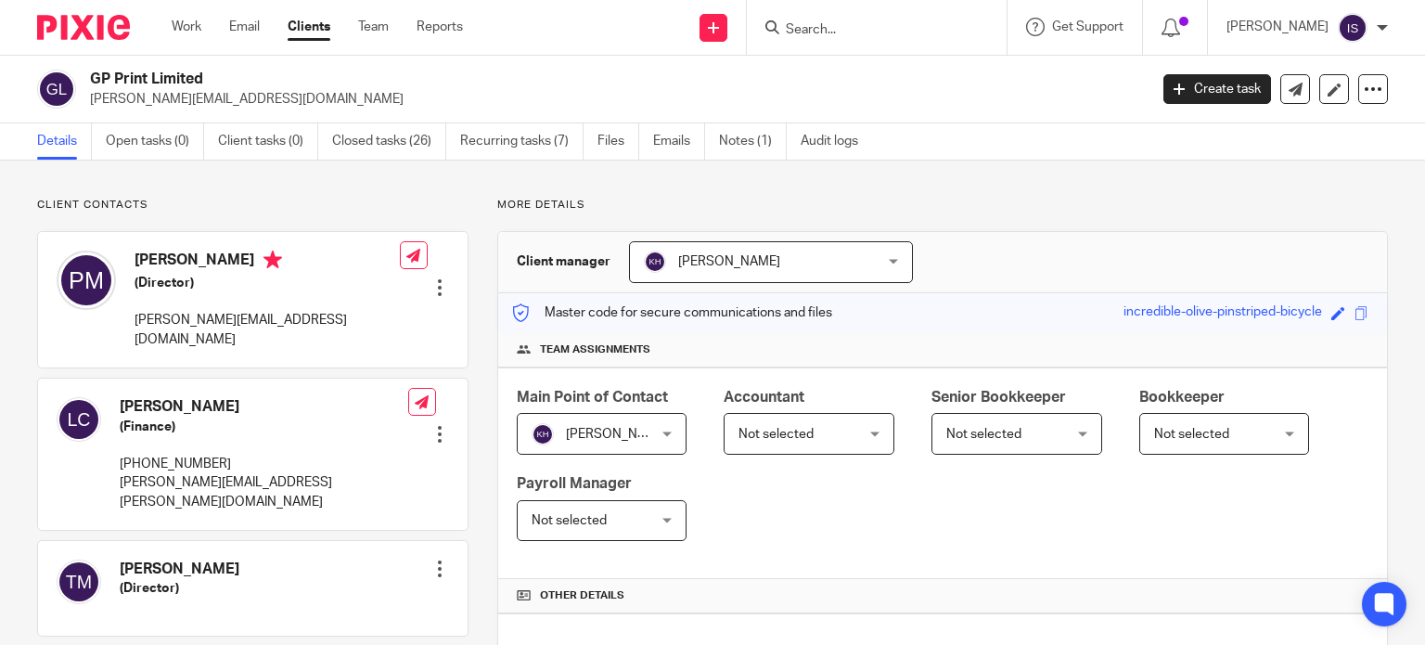
click at [799, 424] on span "Not selected" at bounding box center [799, 433] width 123 height 39
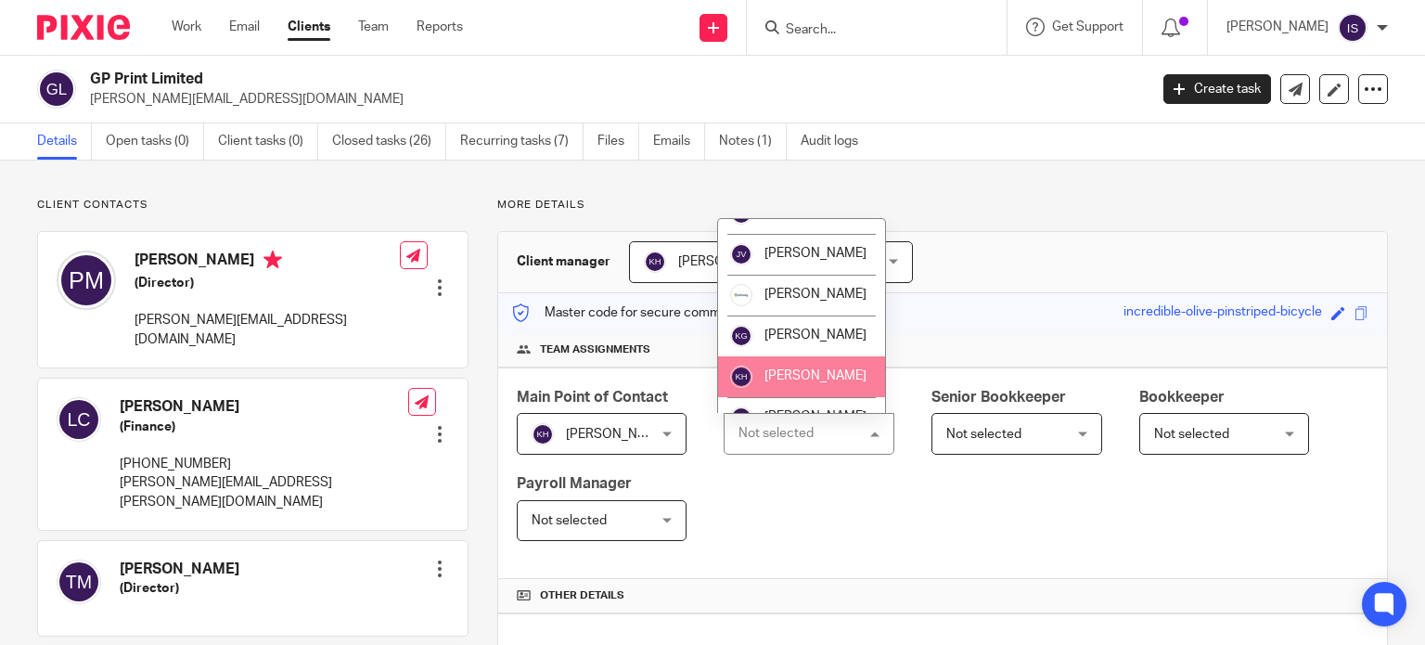
scroll to position [278, 0]
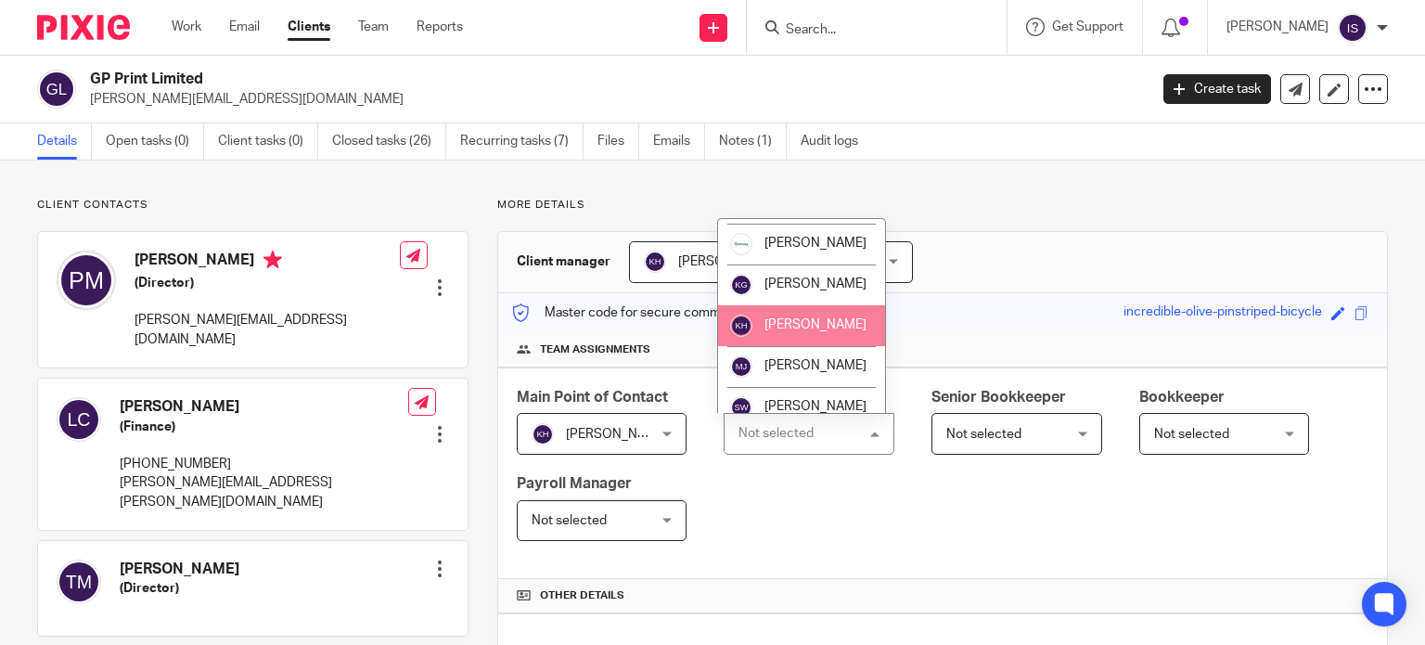
click at [794, 331] on span "[PERSON_NAME]" at bounding box center [815, 324] width 102 height 13
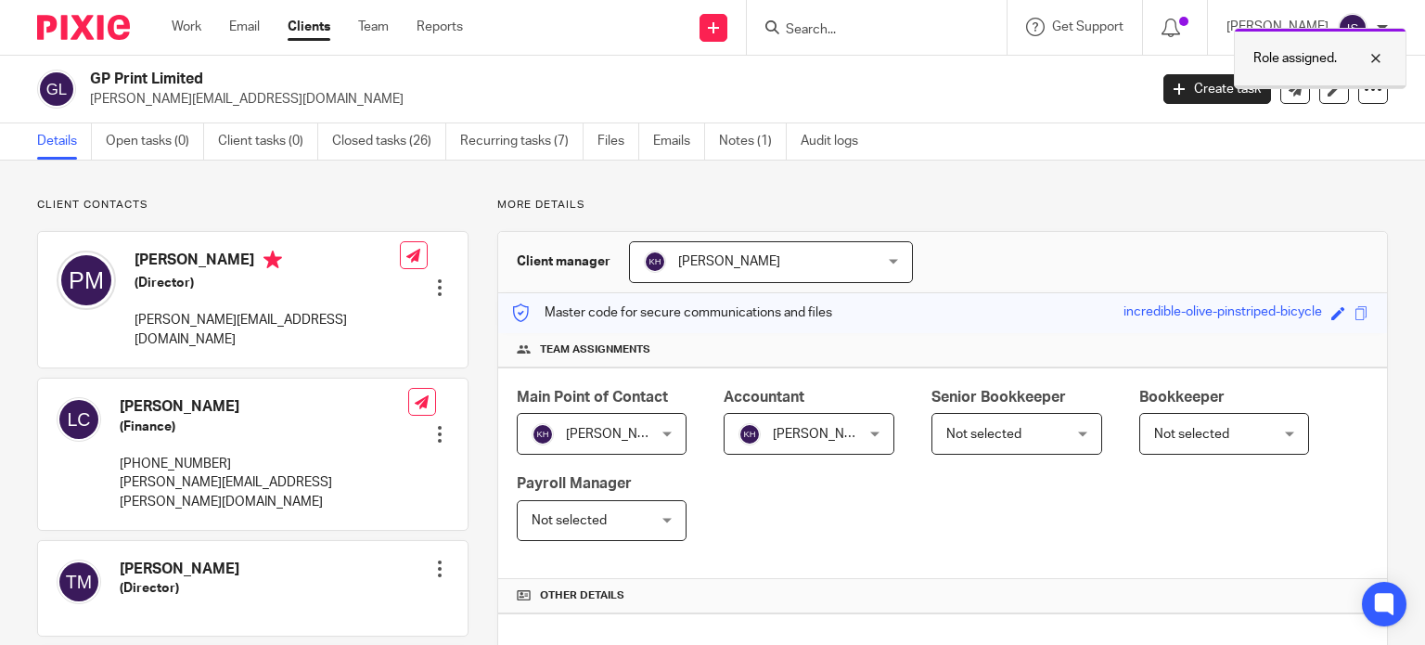
click at [1376, 58] on div at bounding box center [1362, 58] width 50 height 22
click at [930, 22] on input "Search" at bounding box center [867, 30] width 167 height 17
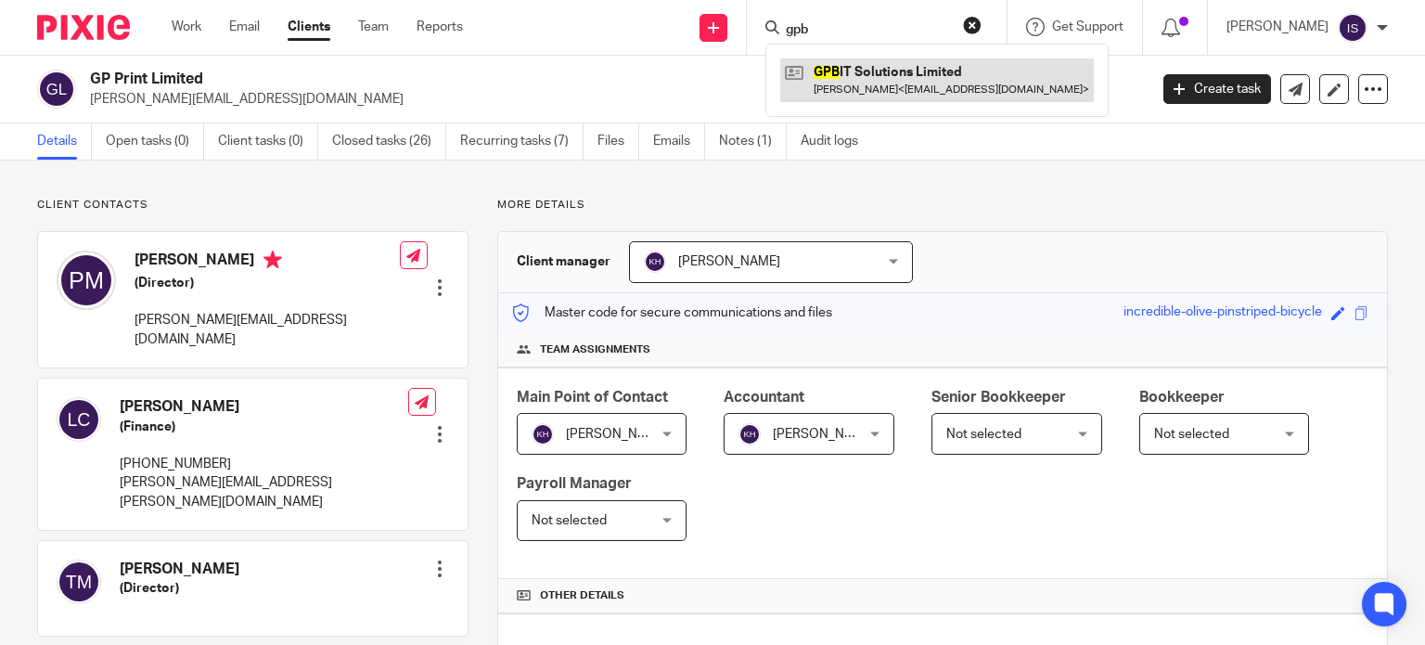
type input "gpb"
click at [951, 80] on link at bounding box center [936, 79] width 313 height 43
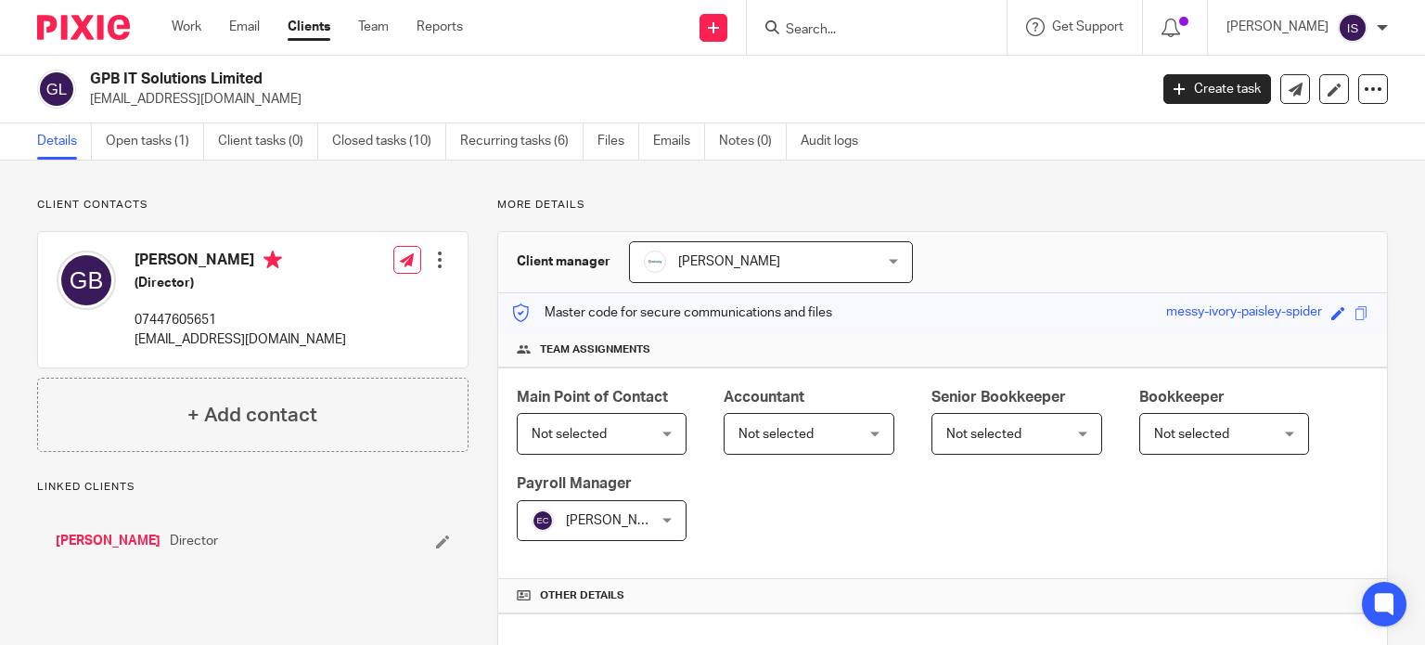
click at [794, 433] on span "Not selected" at bounding box center [775, 434] width 75 height 13
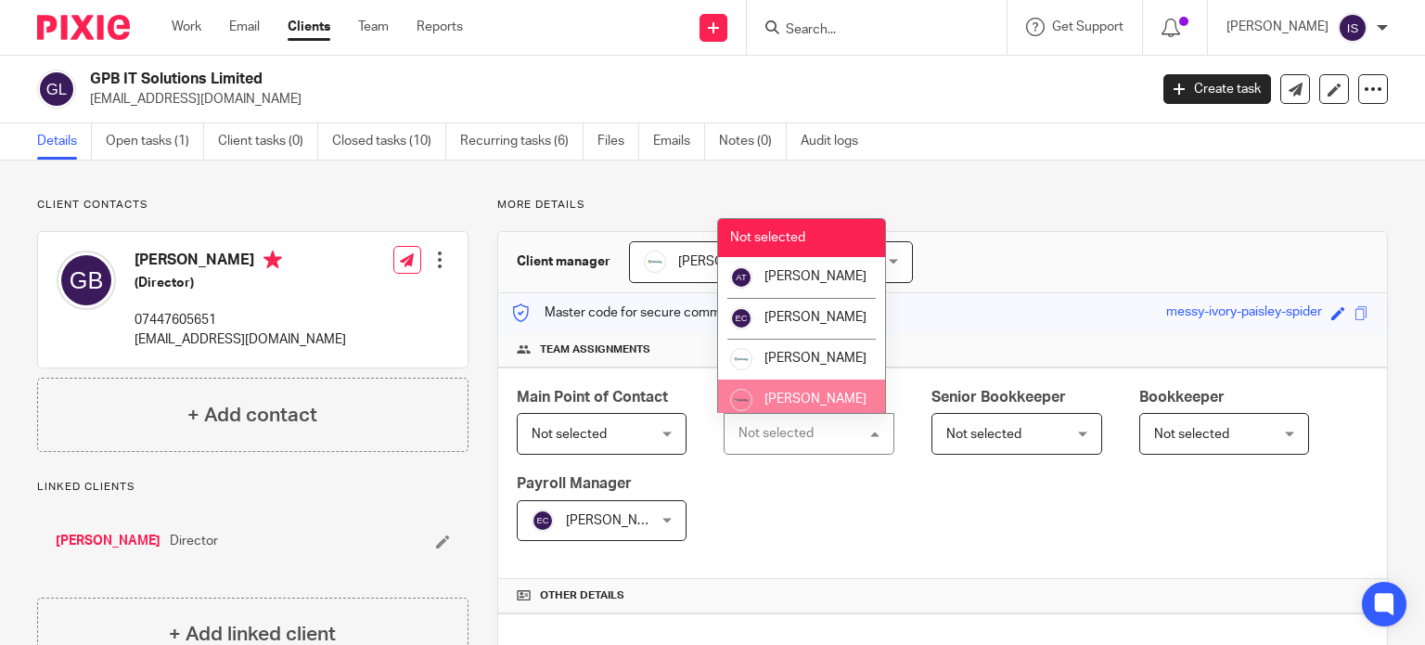
click at [805, 405] on li "[PERSON_NAME]" at bounding box center [801, 399] width 167 height 41
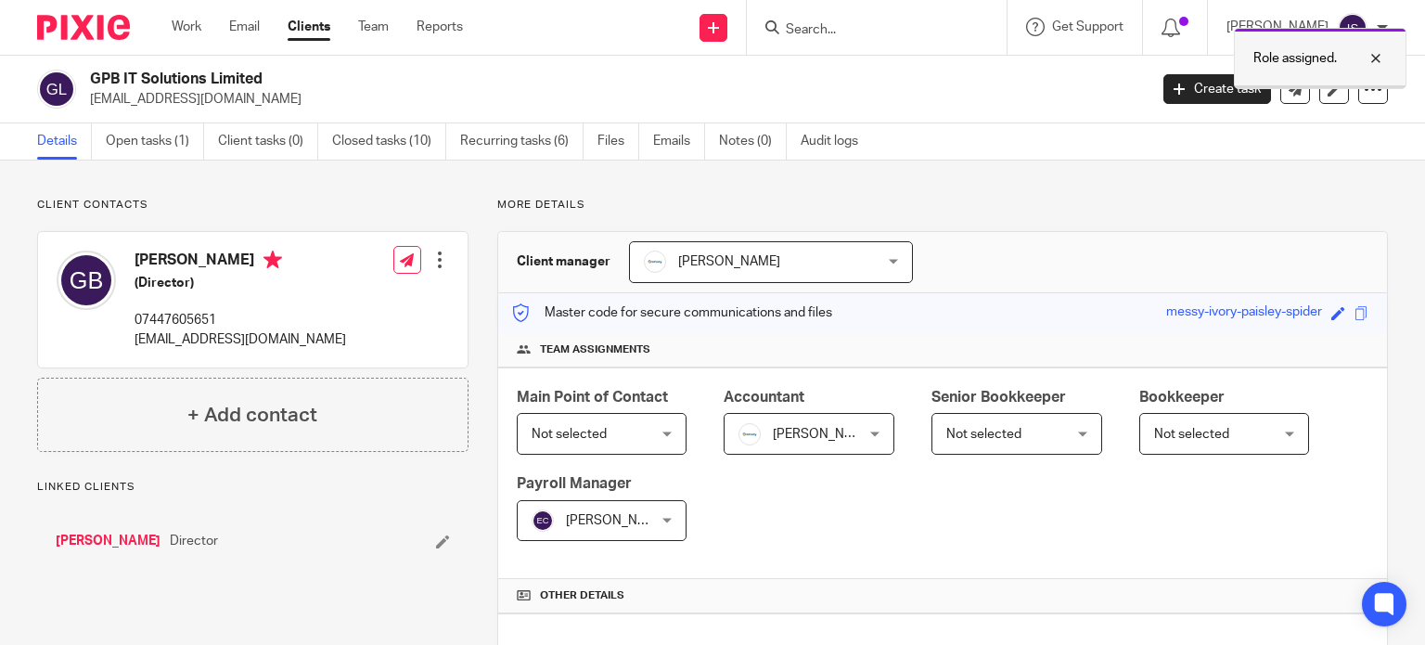
click at [1376, 58] on div at bounding box center [1362, 58] width 50 height 22
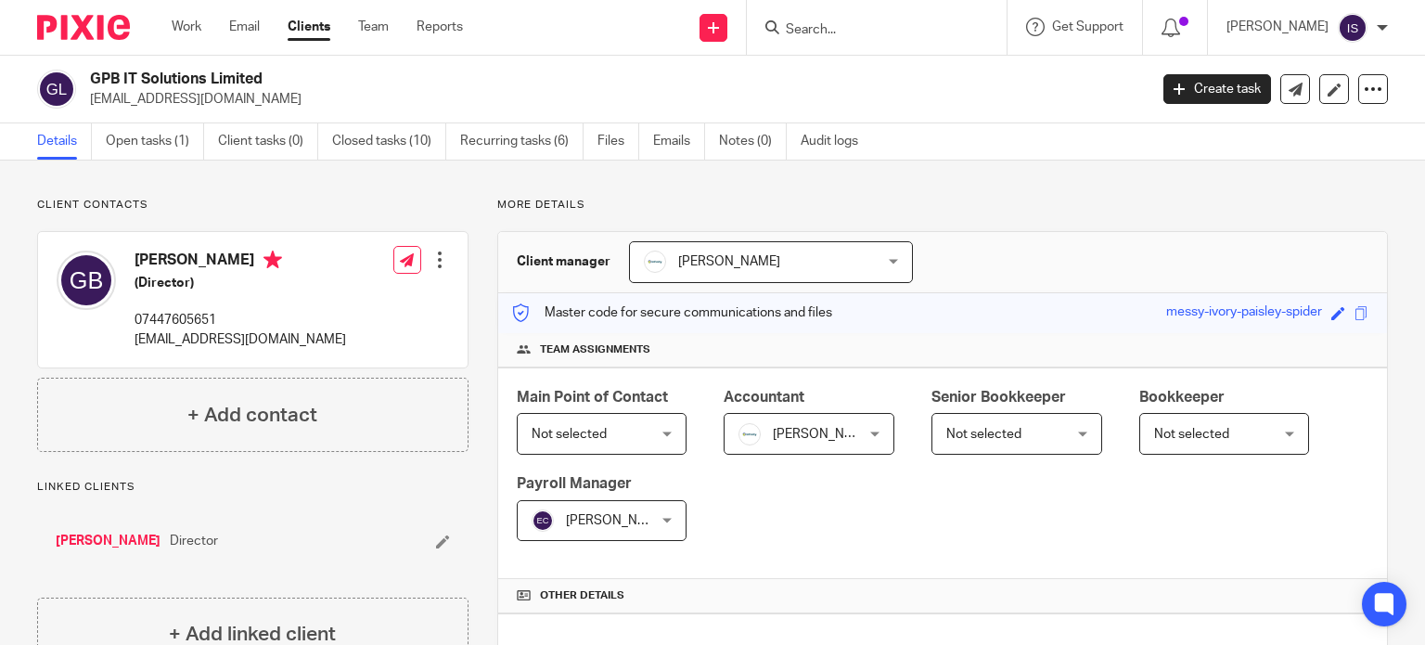
click at [853, 32] on input "Search" at bounding box center [867, 30] width 167 height 17
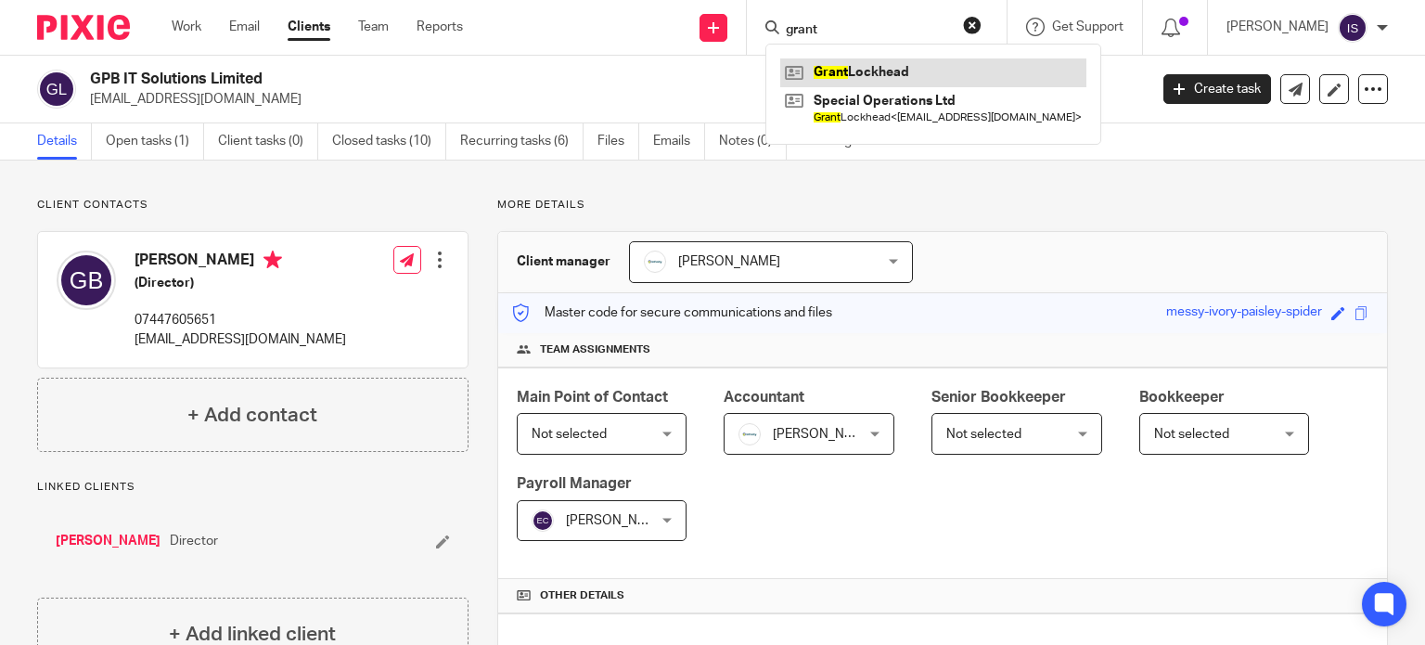
type input "grant"
click at [896, 66] on link at bounding box center [933, 72] width 306 height 28
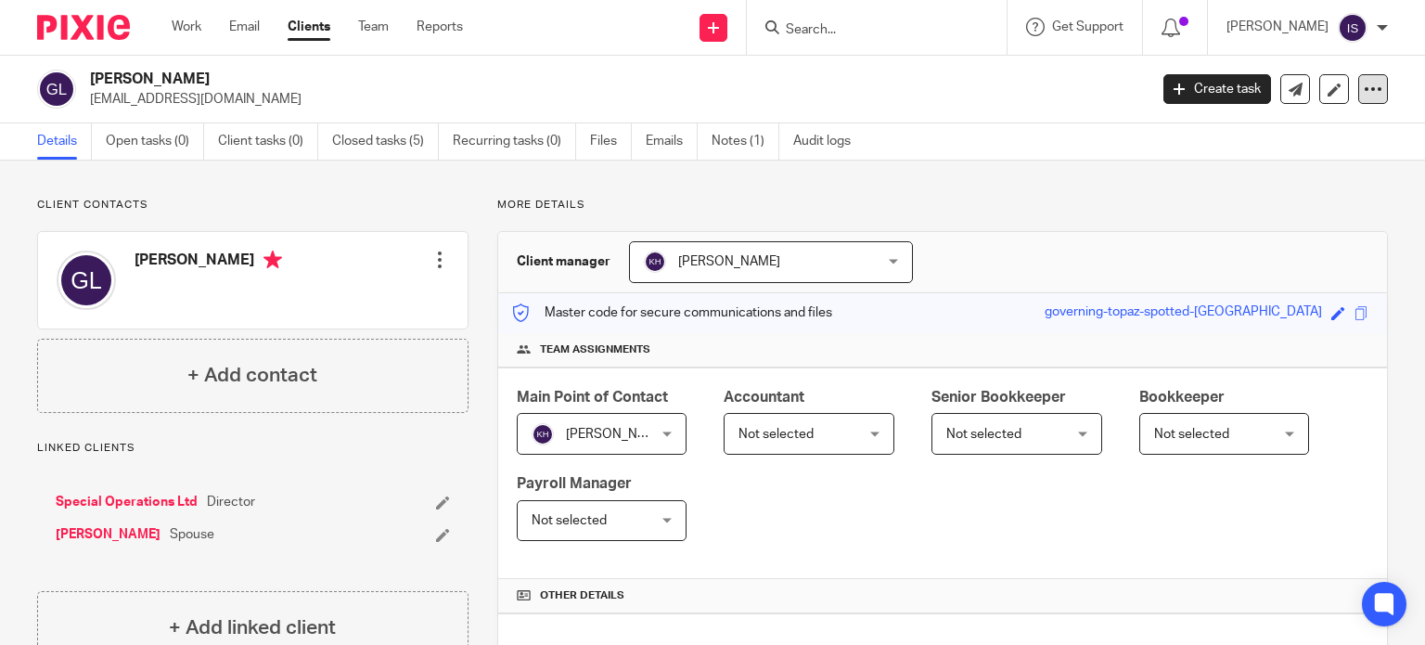
click at [1363, 88] on icon at bounding box center [1372, 89] width 19 height 19
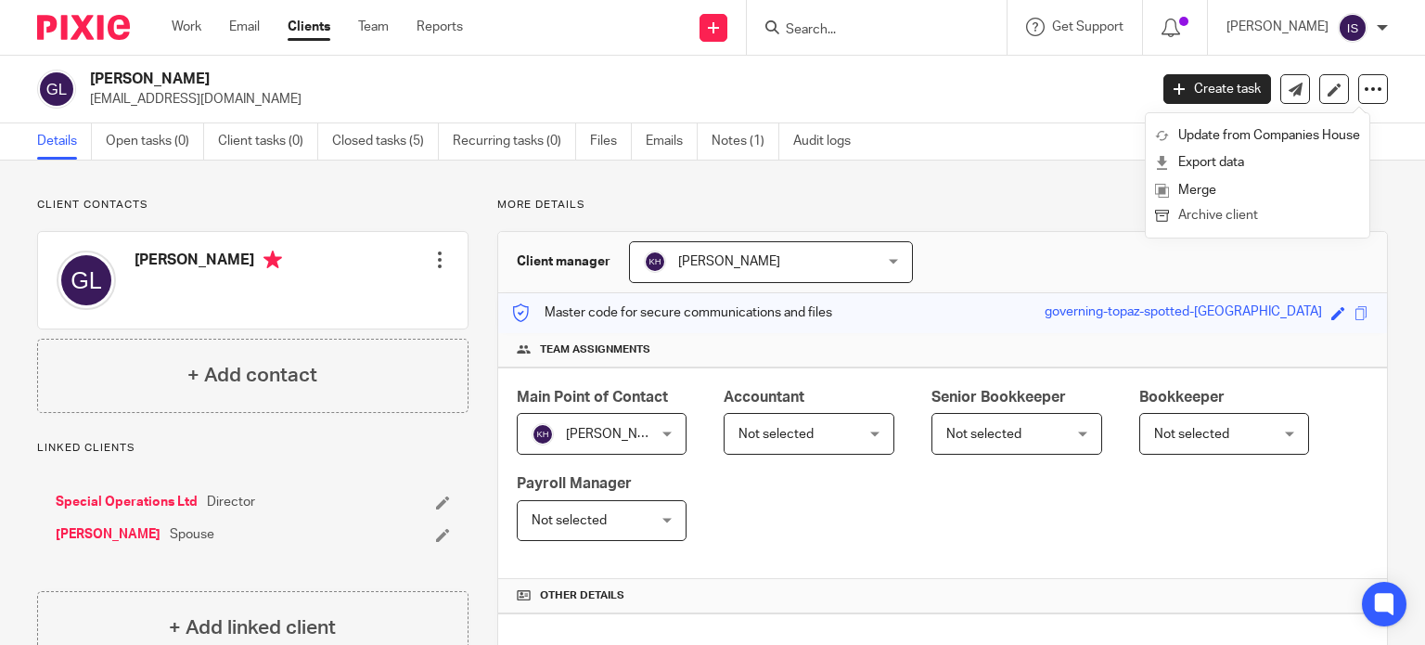
click at [1261, 218] on button "Archive client" at bounding box center [1257, 216] width 205 height 24
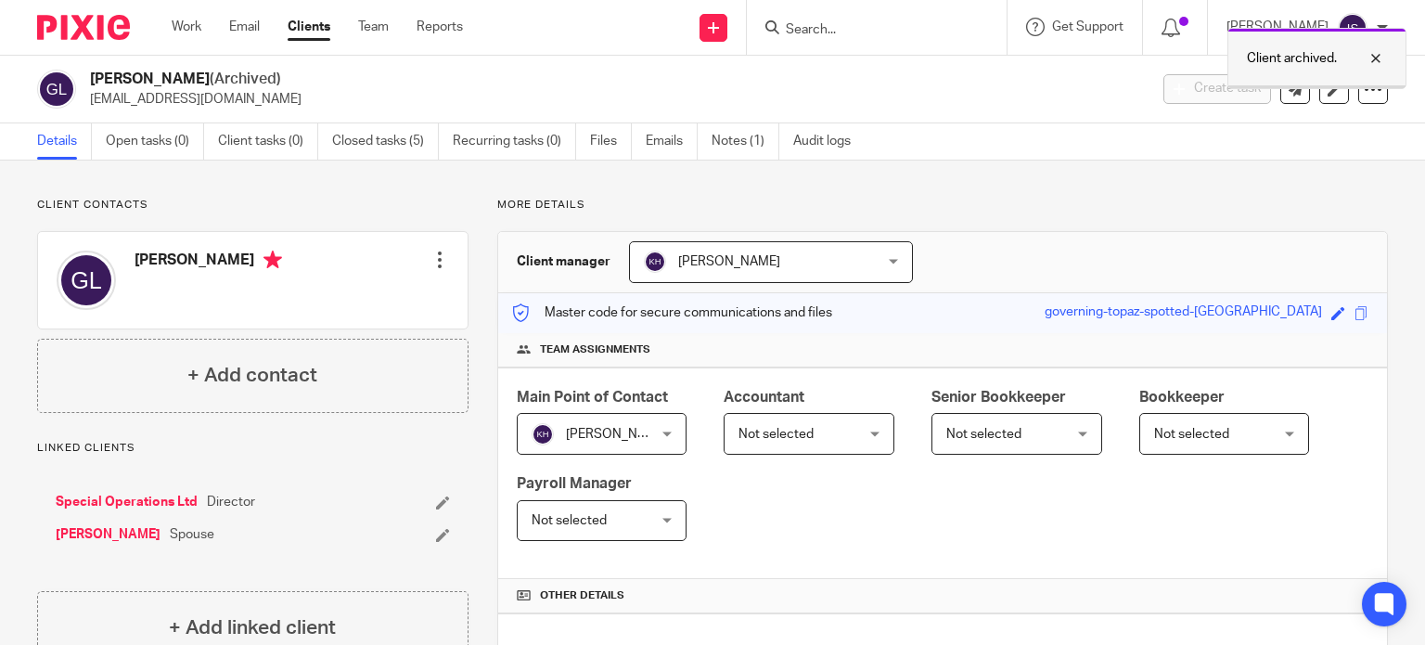
click at [1376, 58] on div at bounding box center [1362, 58] width 50 height 22
click at [951, 29] on input "Search" at bounding box center [867, 30] width 167 height 17
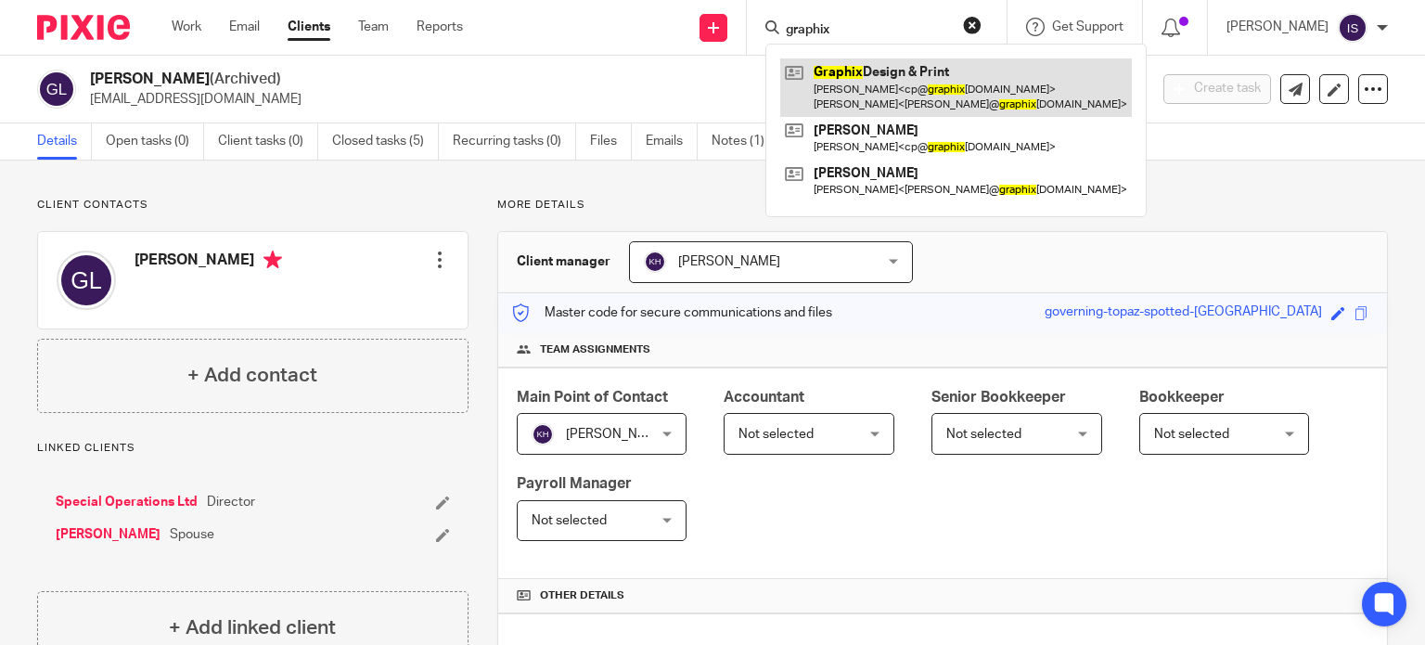
type input "graphix"
click at [946, 80] on link at bounding box center [956, 87] width 352 height 58
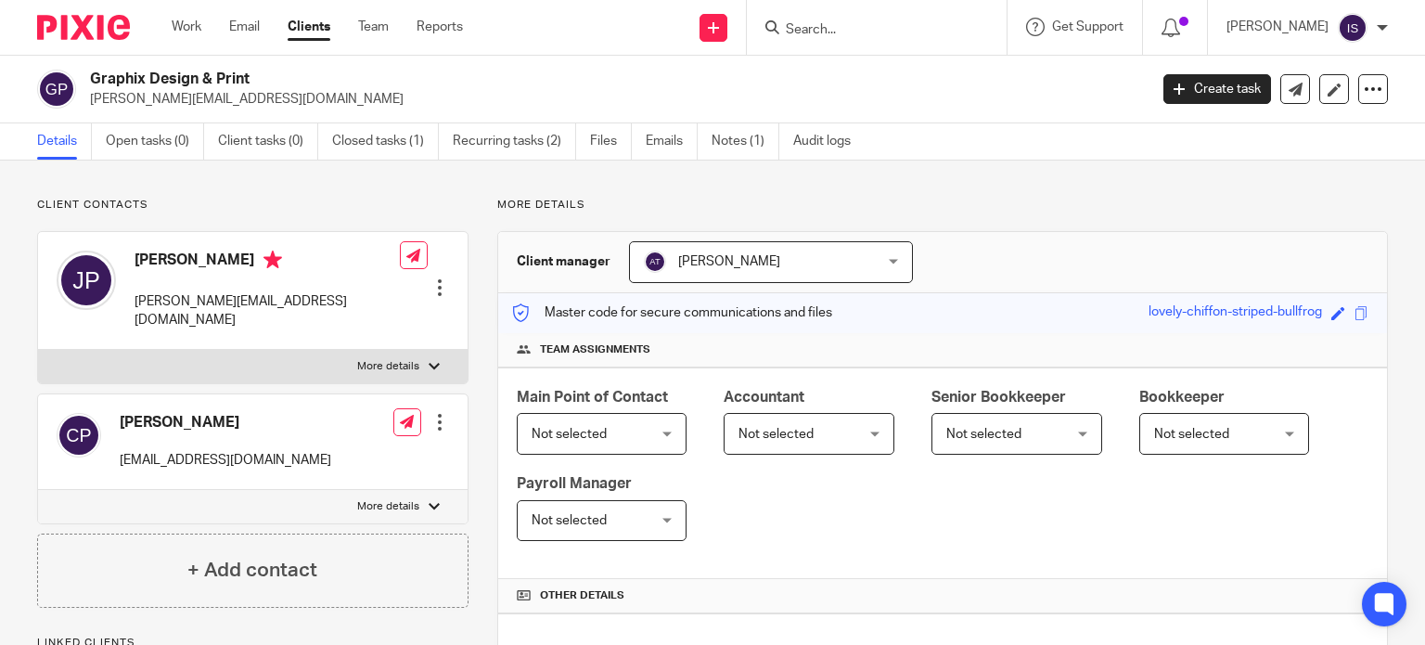
click at [758, 418] on span "Not selected" at bounding box center [799, 433] width 123 height 39
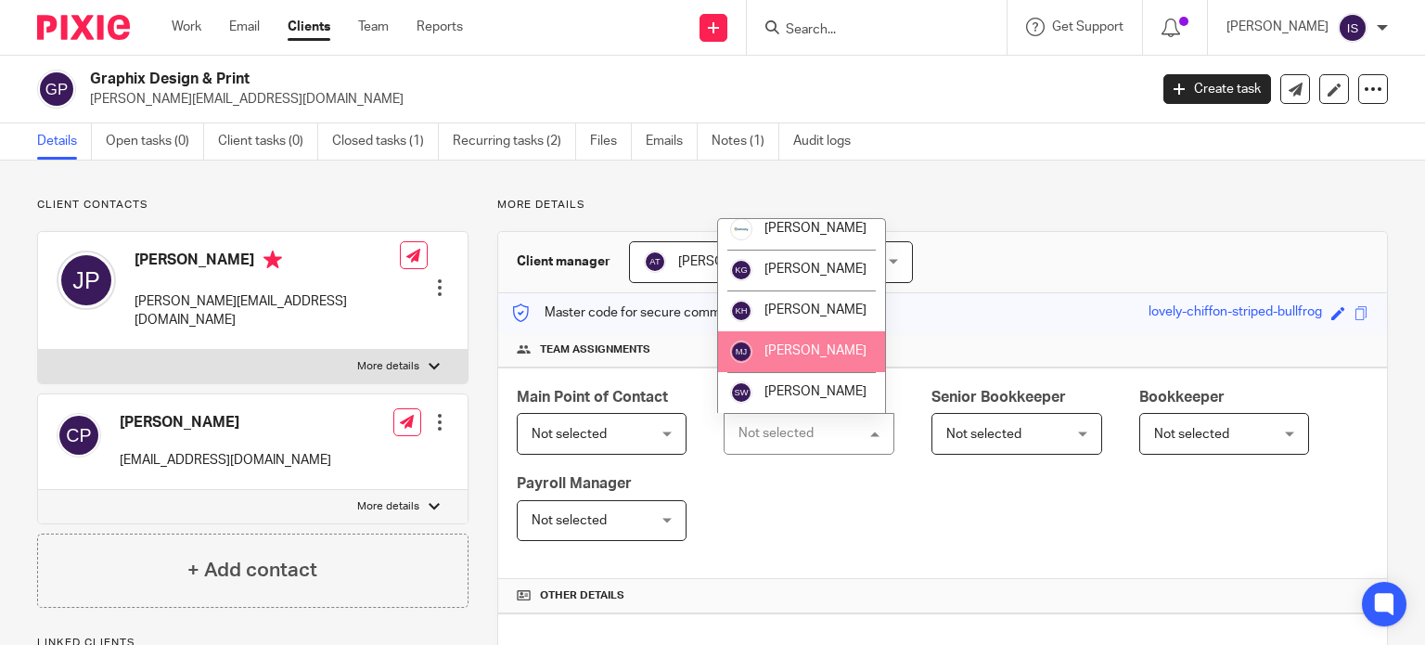
scroll to position [312, 0]
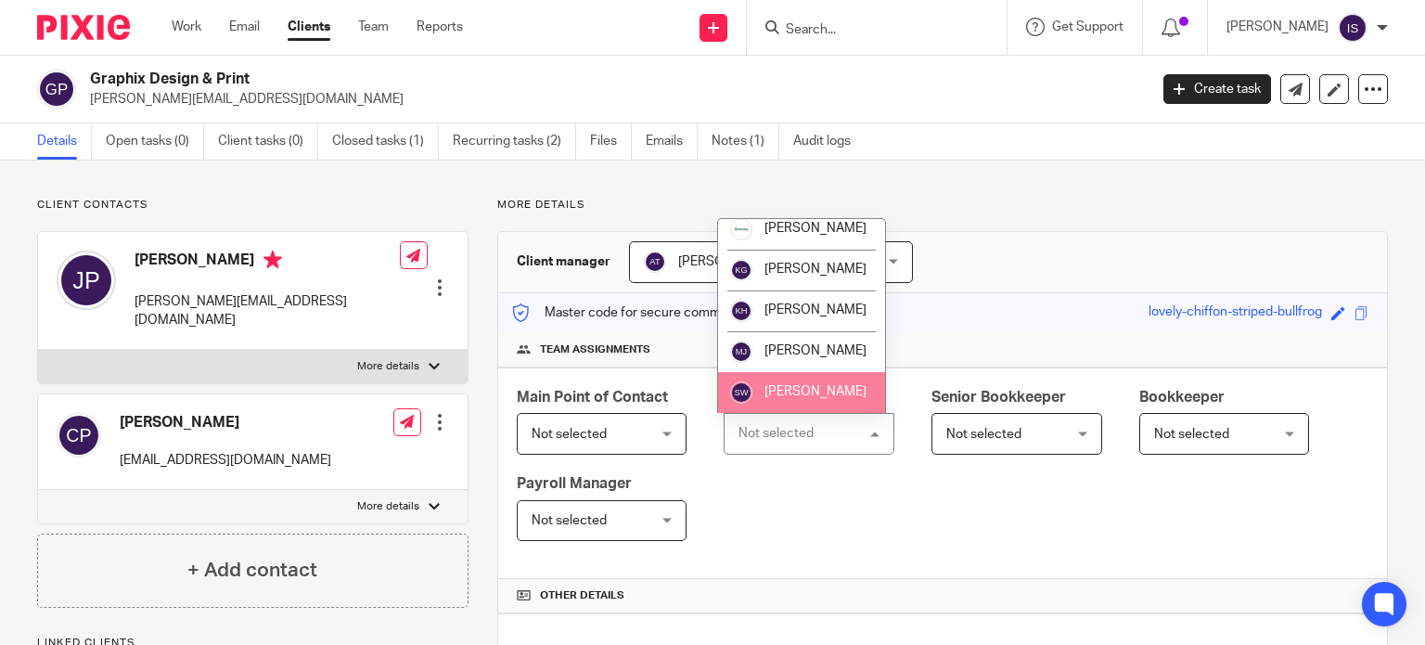
click at [801, 392] on span "[PERSON_NAME]" at bounding box center [815, 391] width 102 height 13
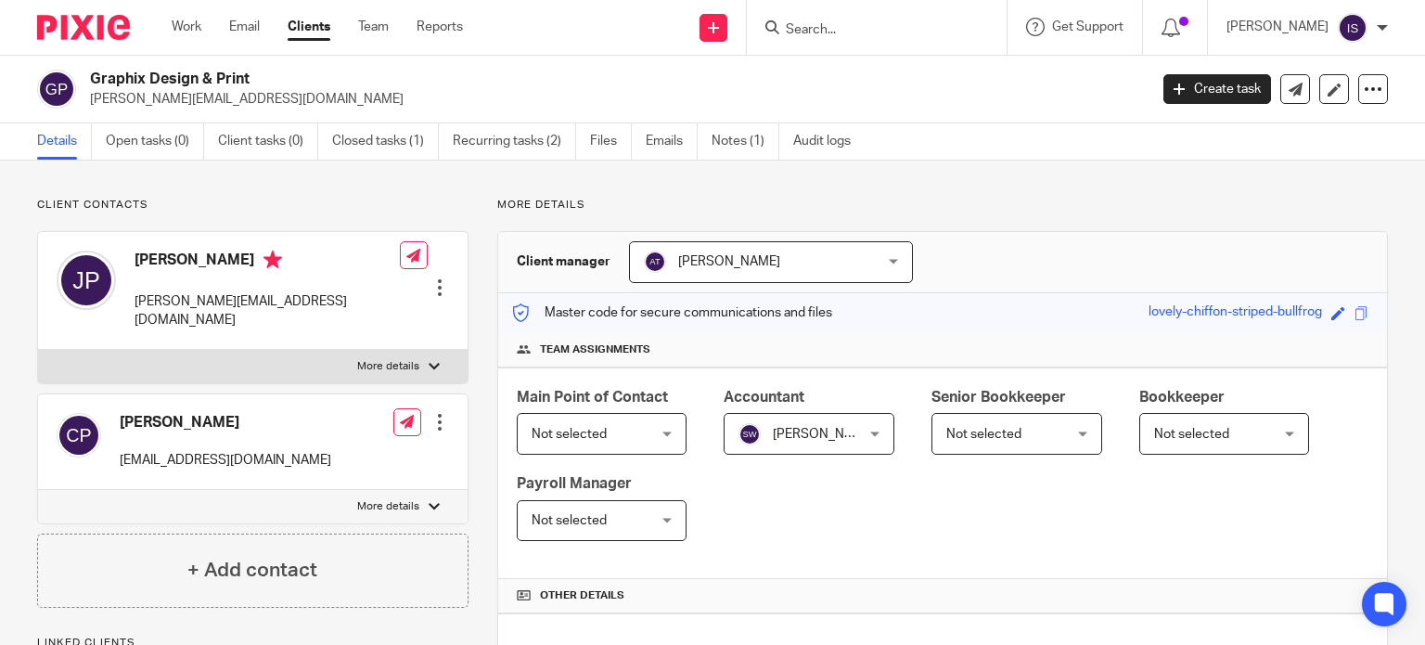
click at [812, 45] on div at bounding box center [877, 27] width 260 height 55
click at [825, 27] on input "Search" at bounding box center [867, 30] width 167 height 17
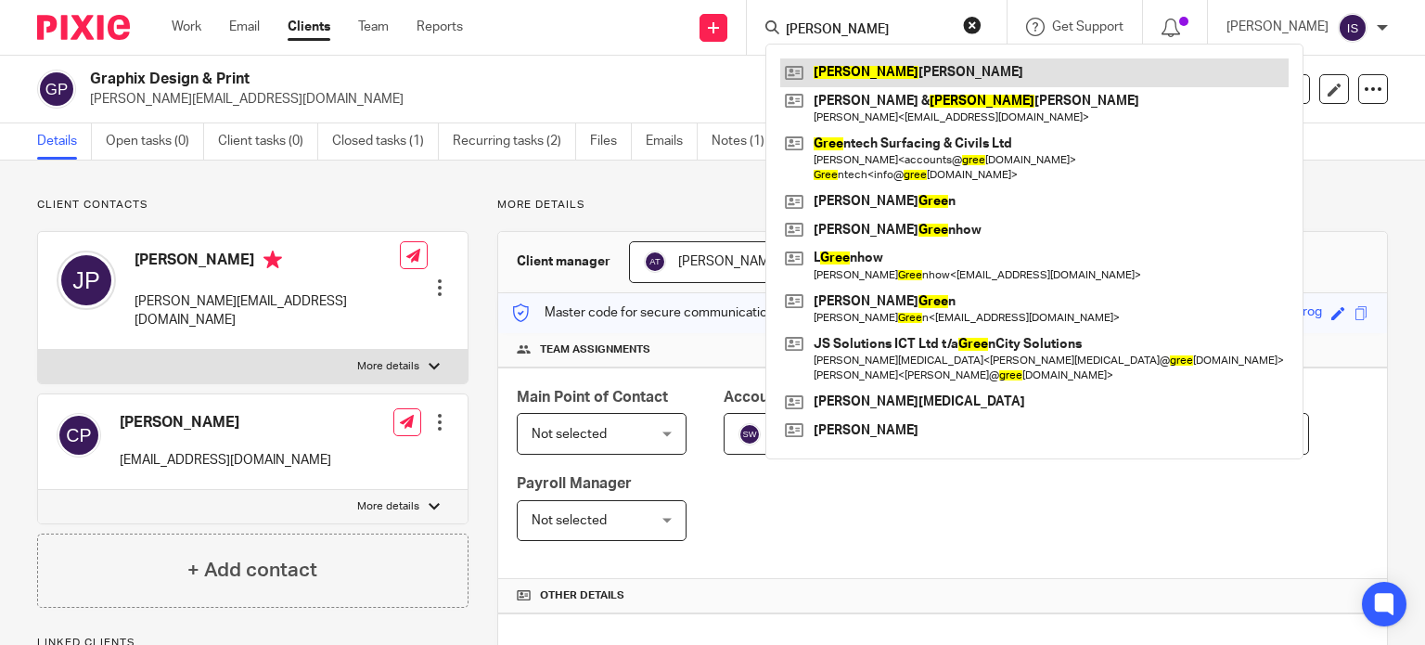
type input "greg"
click at [916, 71] on link at bounding box center [1034, 72] width 508 height 28
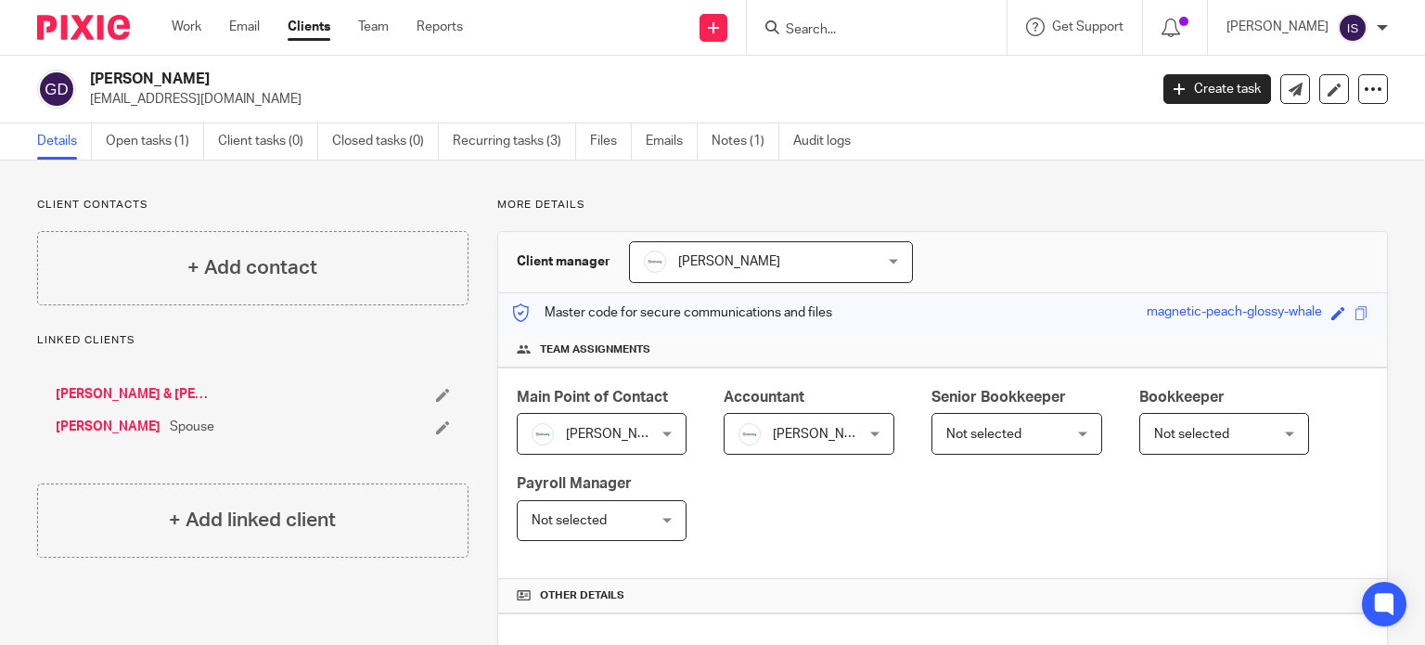
click at [863, 28] on input "Search" at bounding box center [867, 30] width 167 height 17
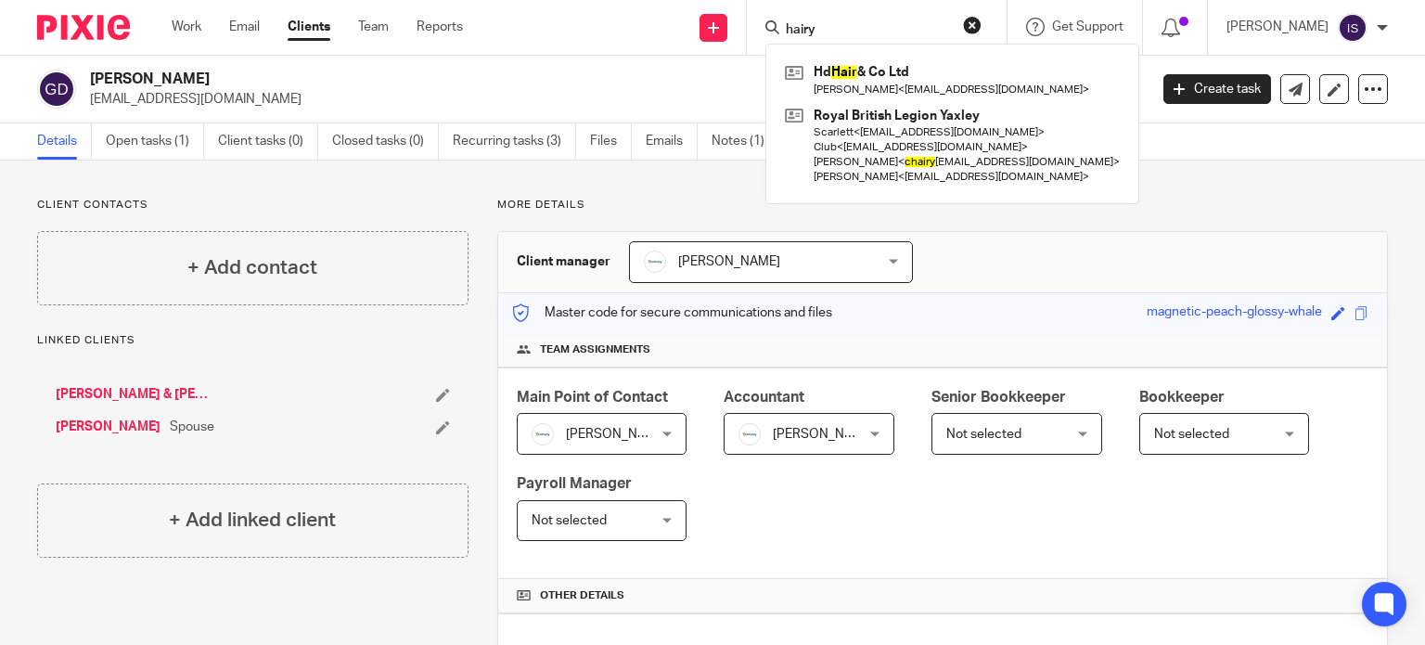
type input "hairy"
click at [304, 36] on link "Clients" at bounding box center [309, 27] width 43 height 19
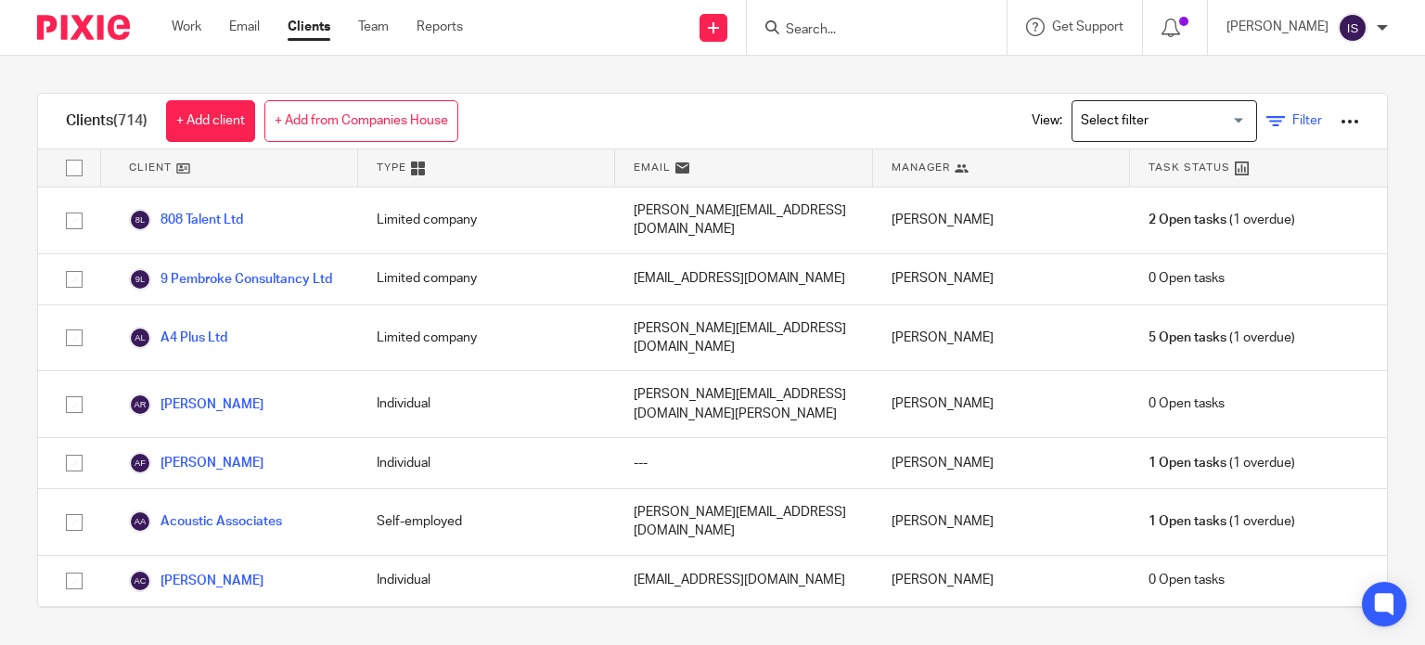
click at [1266, 118] on link "Filter" at bounding box center [1294, 120] width 56 height 19
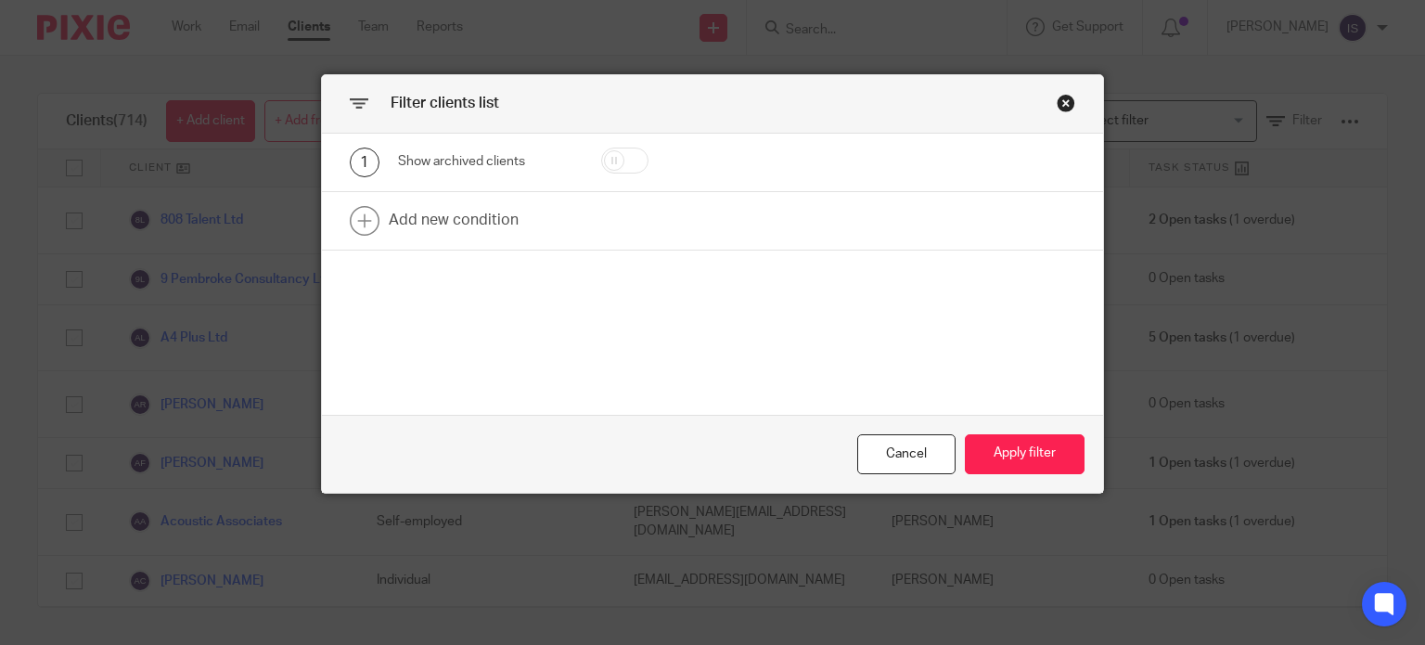
click at [623, 155] on input "checkbox" at bounding box center [624, 160] width 47 height 26
checkbox input "true"
click at [1013, 455] on button "Apply filter" at bounding box center [1025, 454] width 120 height 40
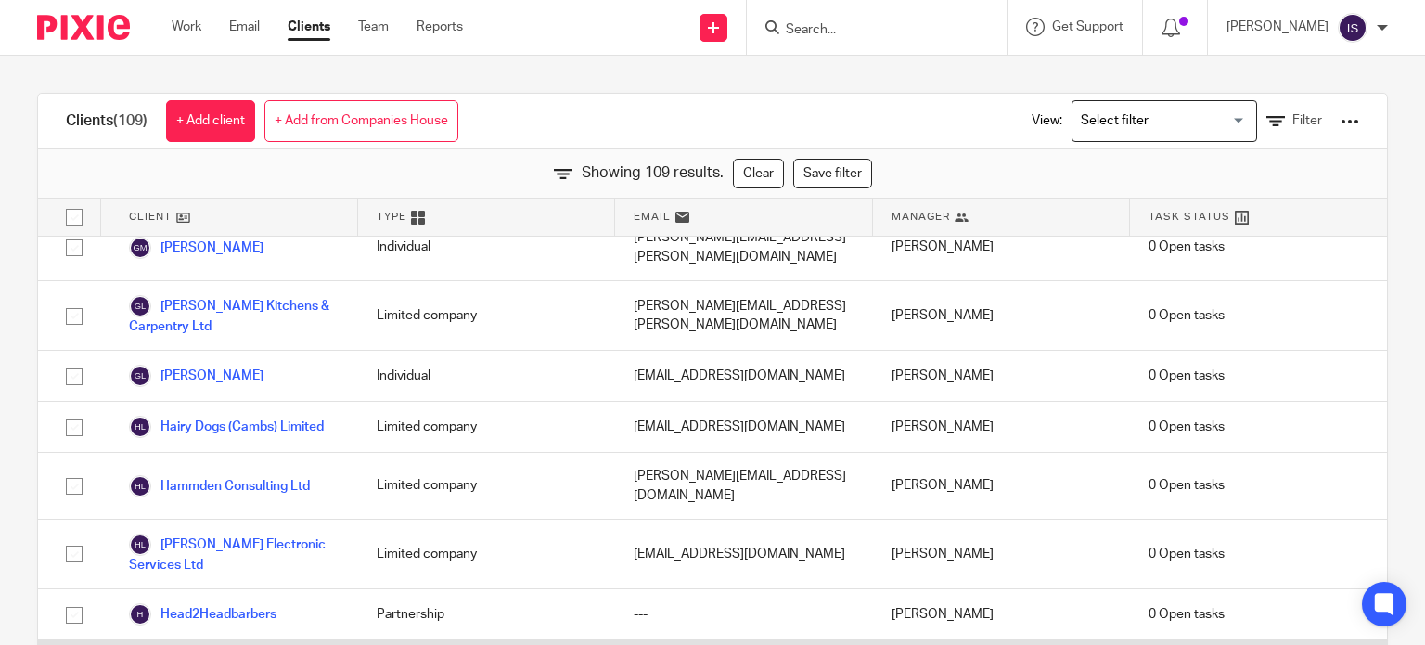
scroll to position [2875, 0]
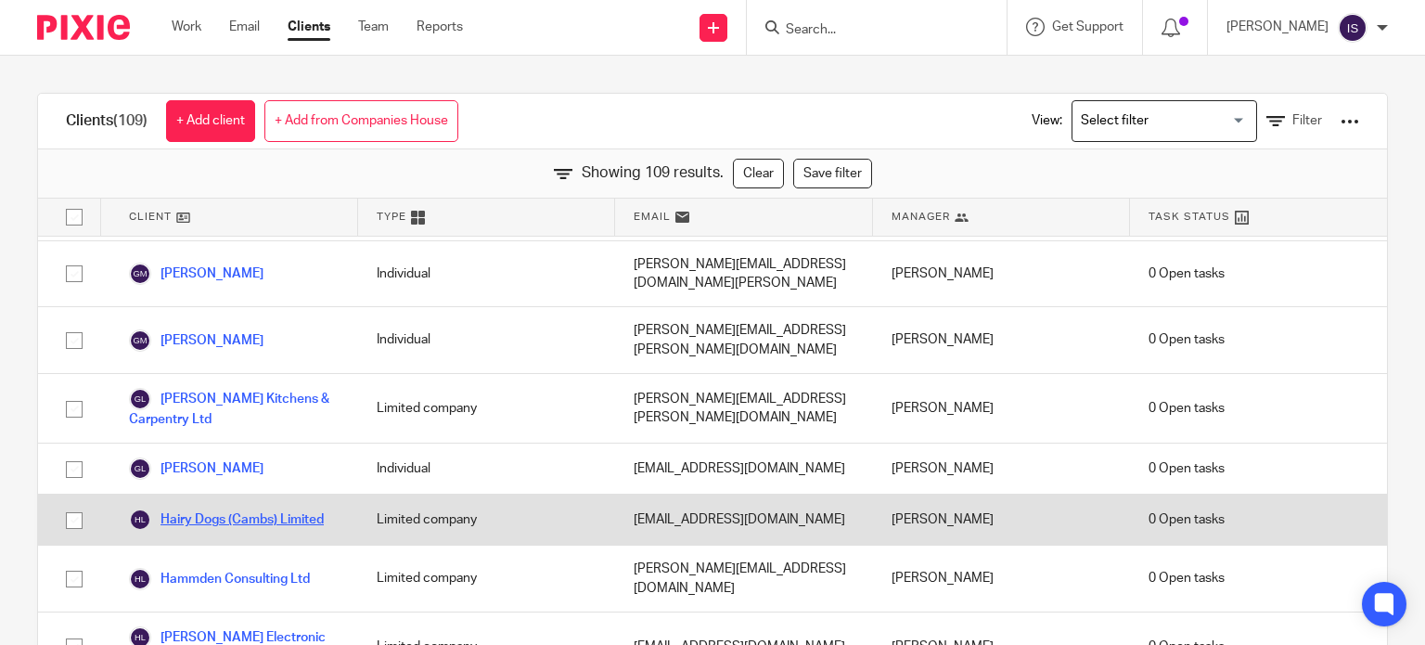
click at [299, 508] on link "Hairy Dogs (Cambs) Limited" at bounding box center [226, 519] width 195 height 22
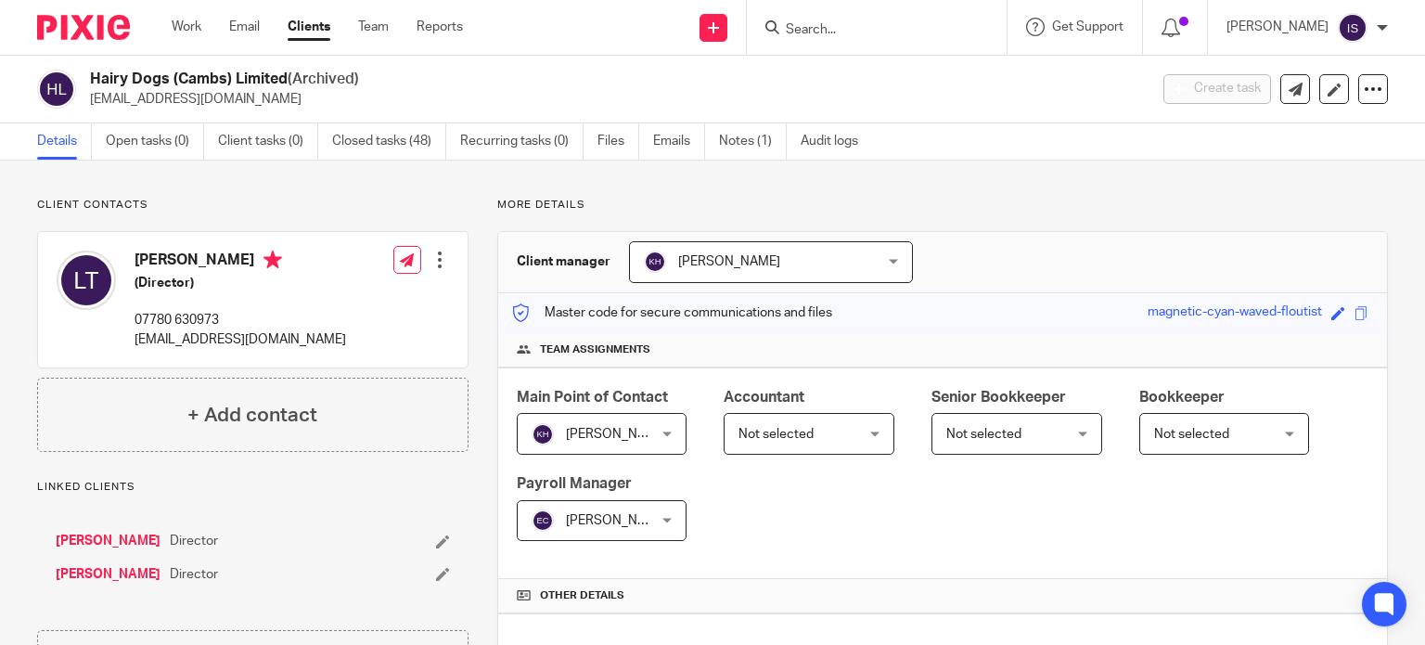
click at [820, 30] on input "Search" at bounding box center [867, 30] width 167 height 17
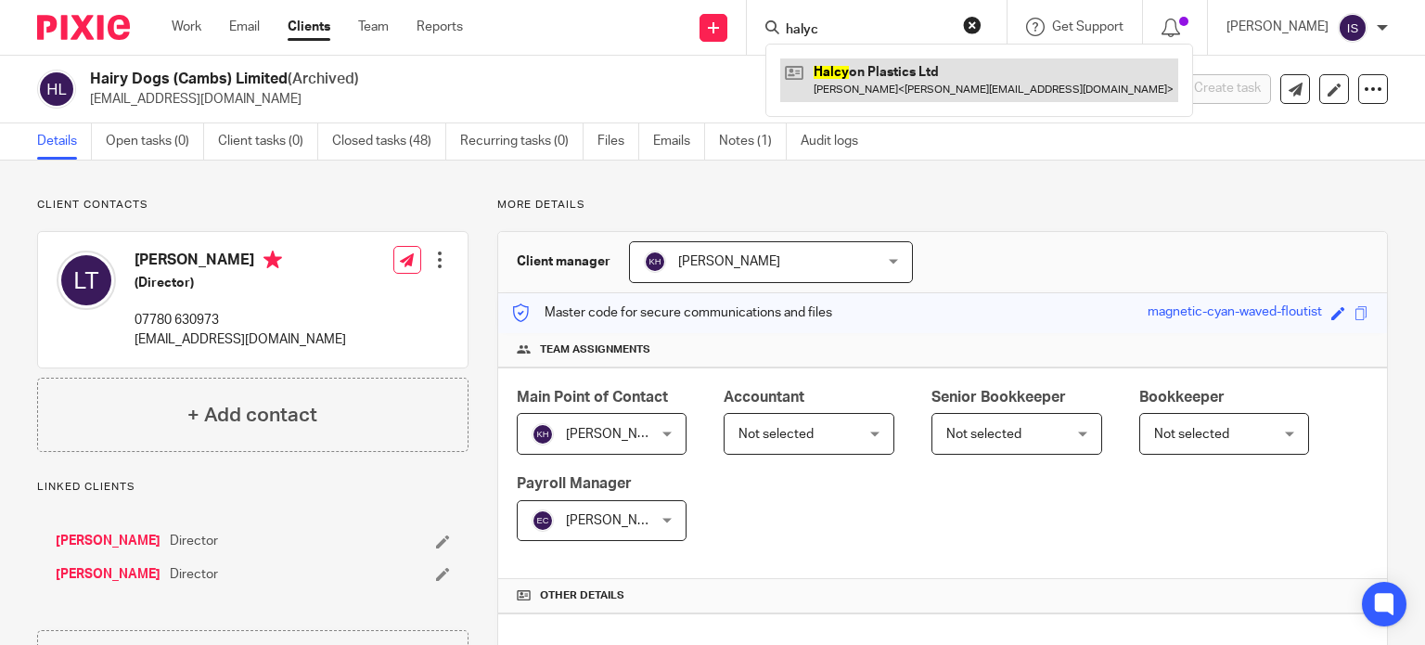
type input "halyc"
click at [852, 70] on link at bounding box center [979, 79] width 398 height 43
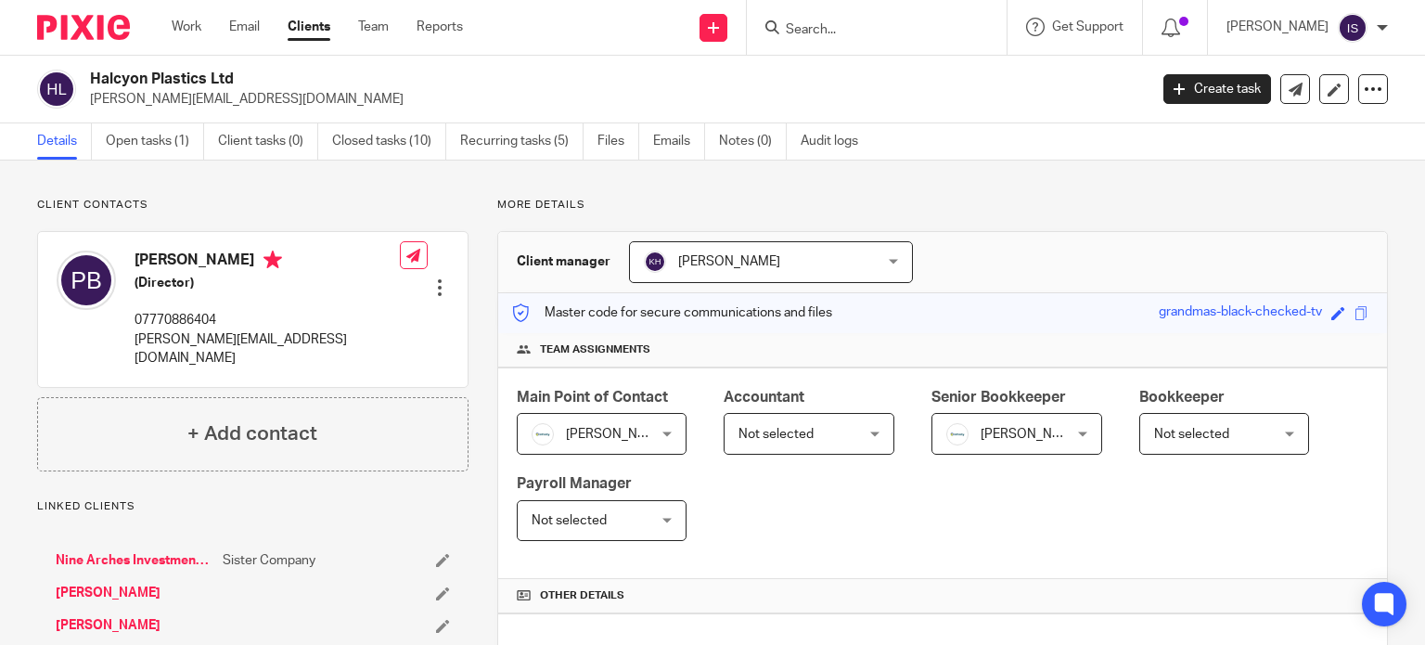
click at [788, 438] on span "Not selected" at bounding box center [775, 434] width 75 height 13
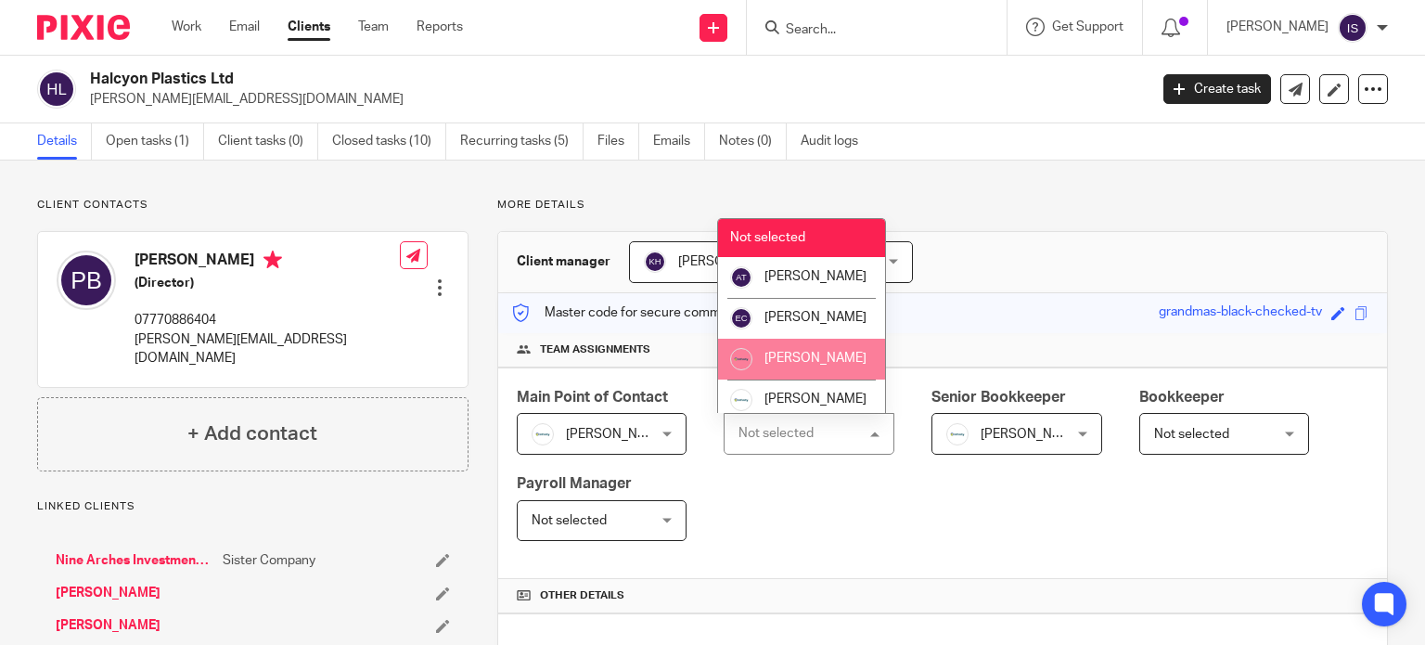
click at [807, 379] on li "[PERSON_NAME]" at bounding box center [801, 359] width 167 height 41
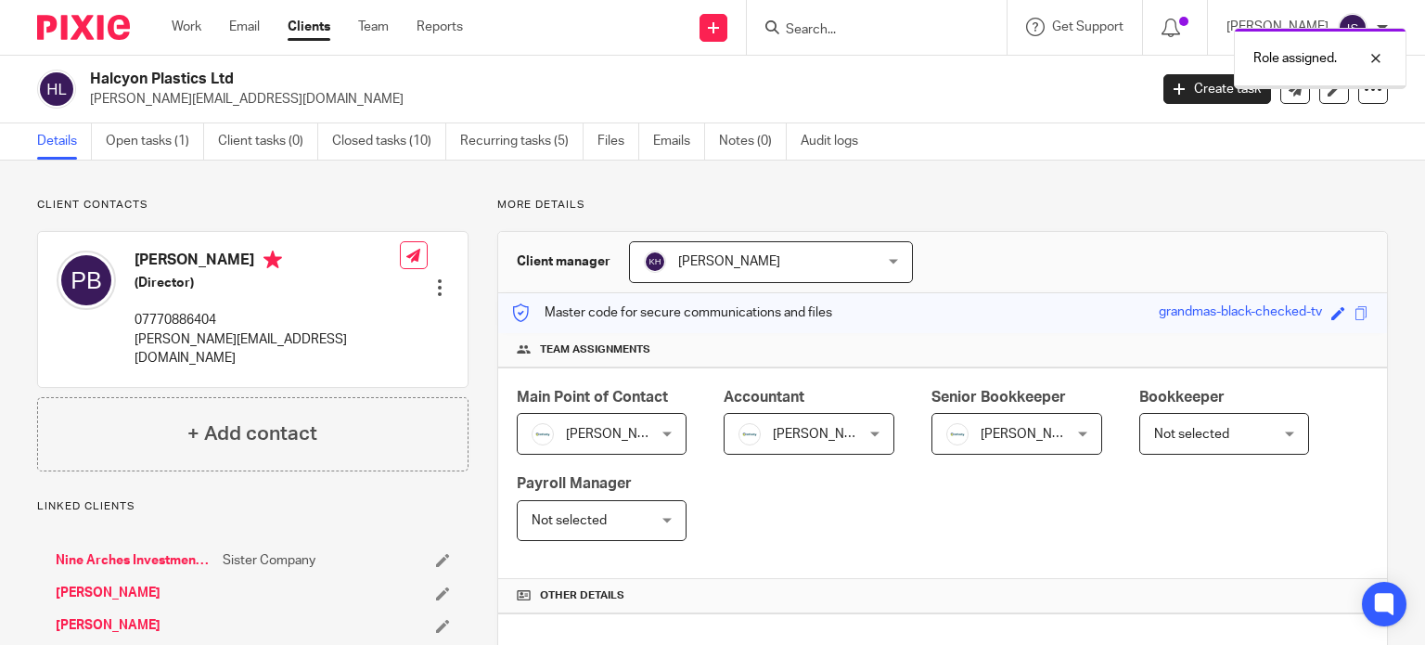
click at [980, 428] on span "[PERSON_NAME]" at bounding box center [1031, 434] width 102 height 13
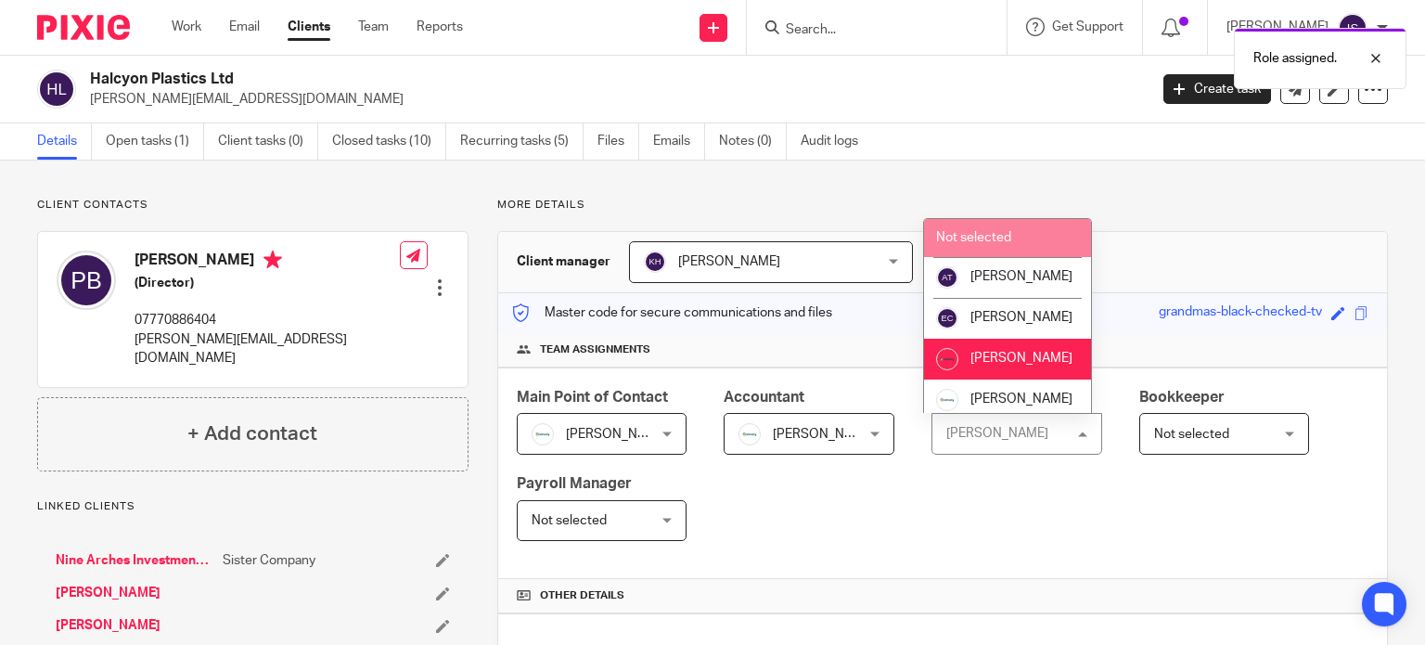
click at [999, 236] on span "Not selected" at bounding box center [973, 237] width 75 height 13
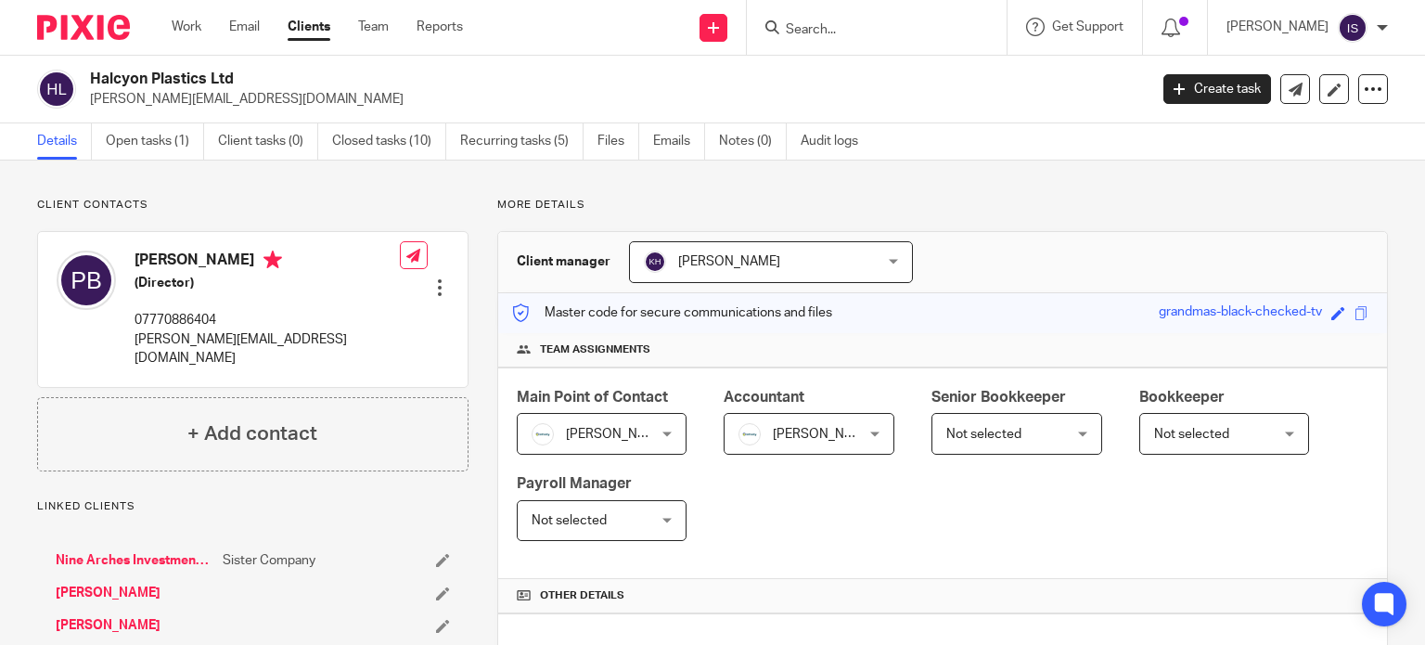
click at [827, 29] on input "Search" at bounding box center [867, 30] width 167 height 17
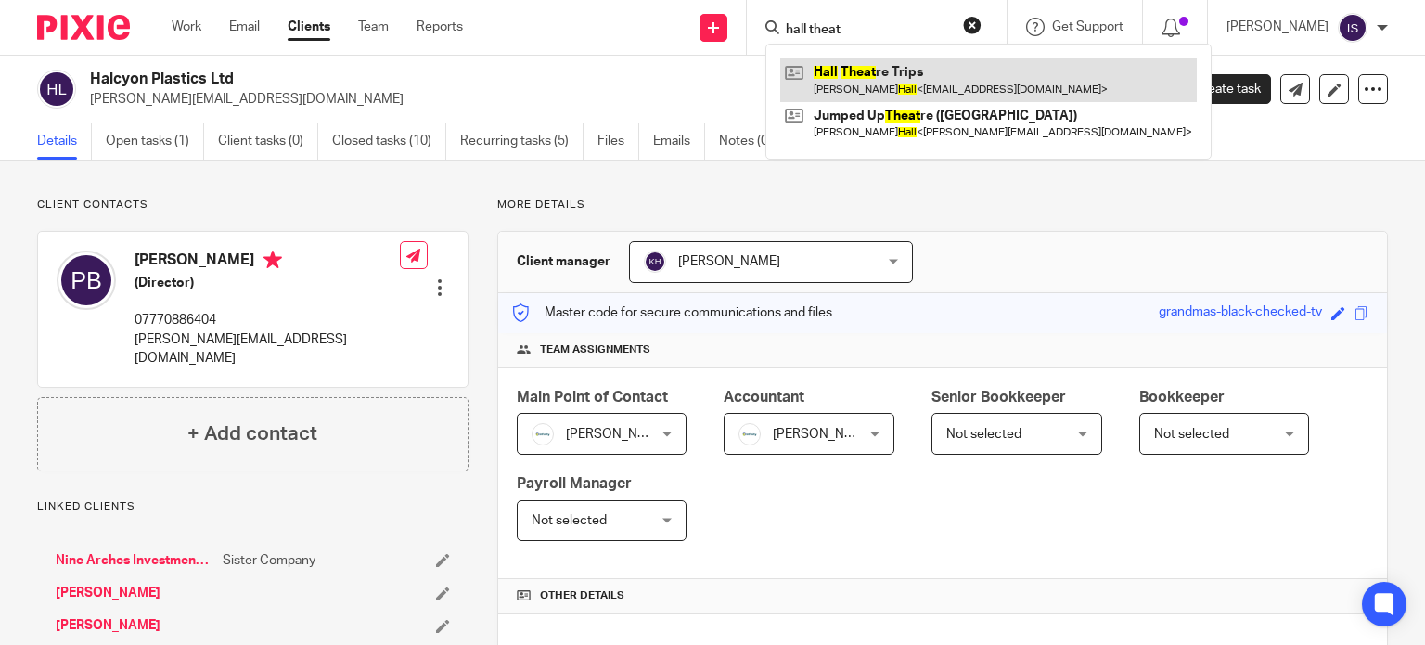
type input "hall theat"
click at [920, 91] on link at bounding box center [988, 79] width 416 height 43
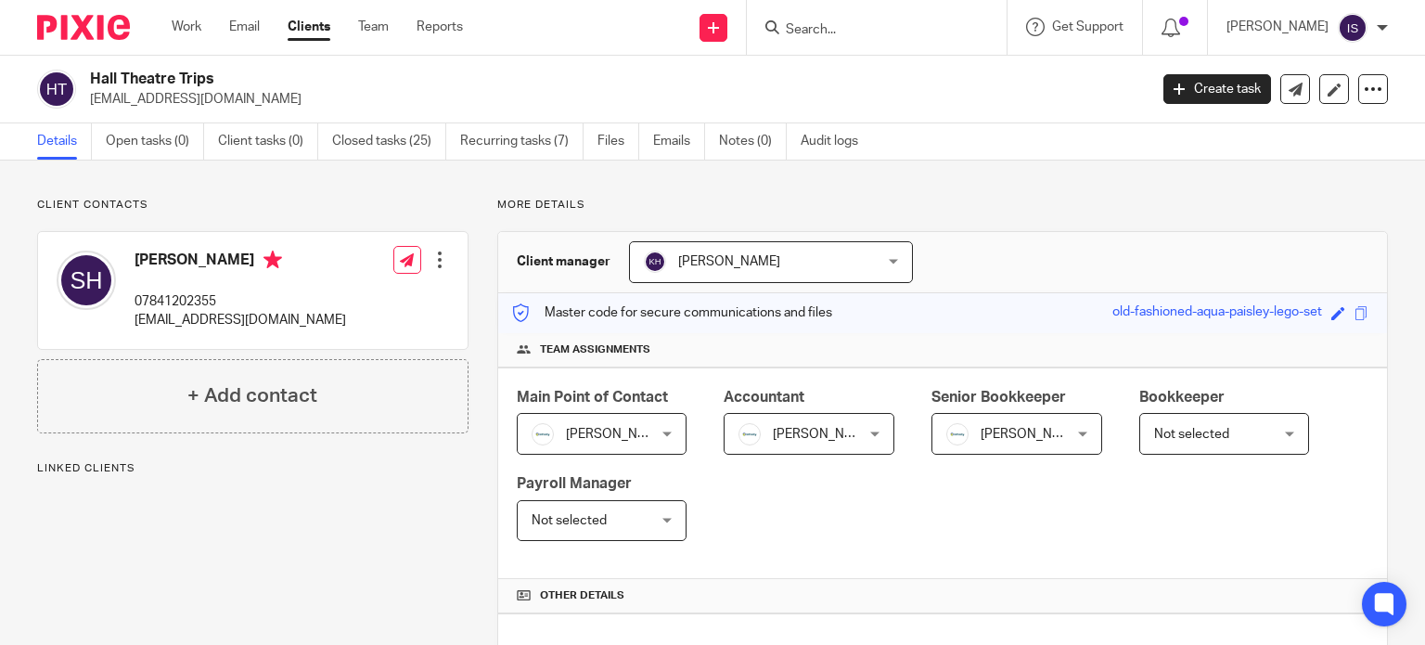
click at [953, 431] on img at bounding box center [957, 434] width 22 height 22
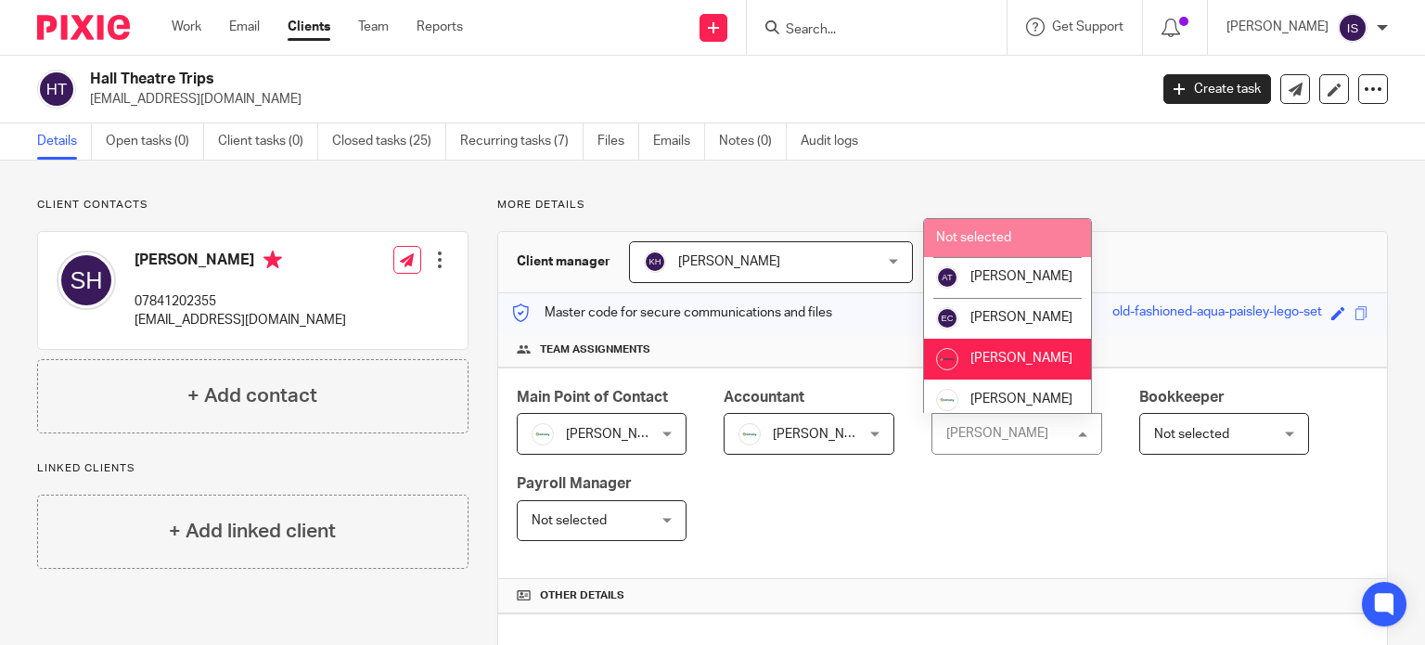
click at [1003, 233] on span "Not selected" at bounding box center [973, 237] width 75 height 13
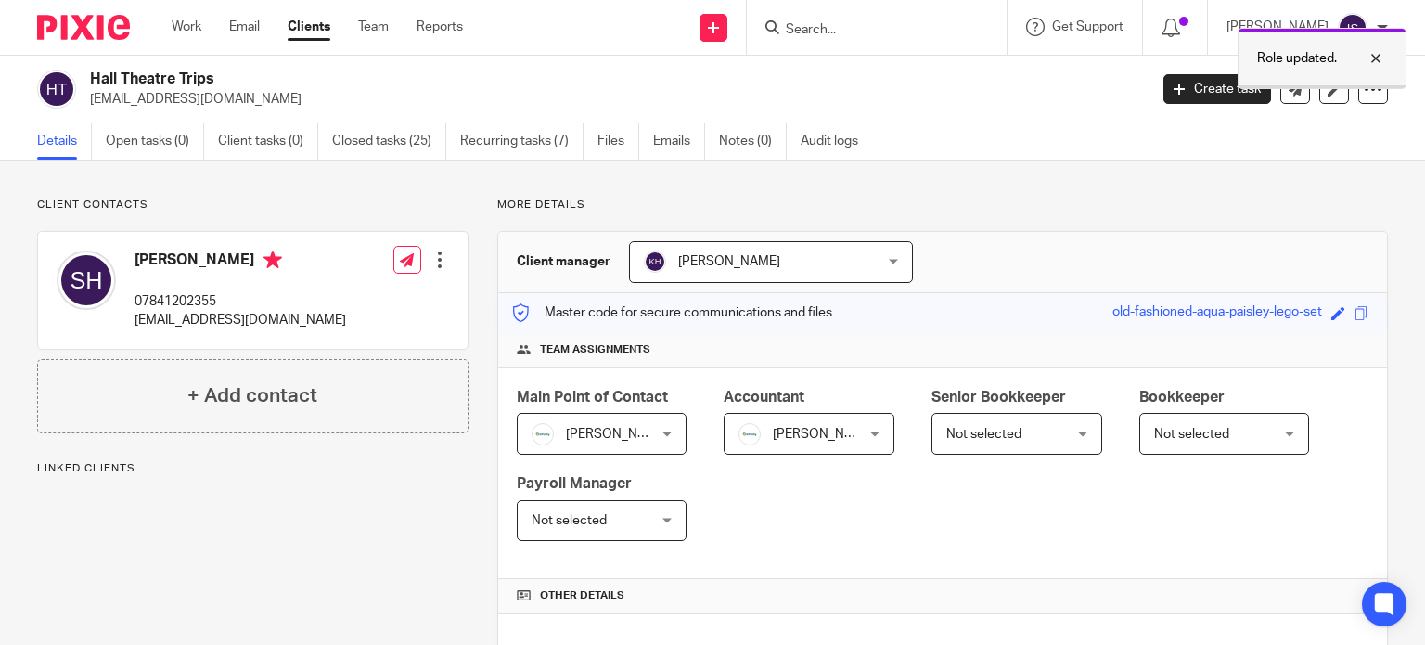
click at [1375, 57] on div at bounding box center [1362, 58] width 50 height 22
click at [850, 37] on input "Search" at bounding box center [867, 30] width 167 height 17
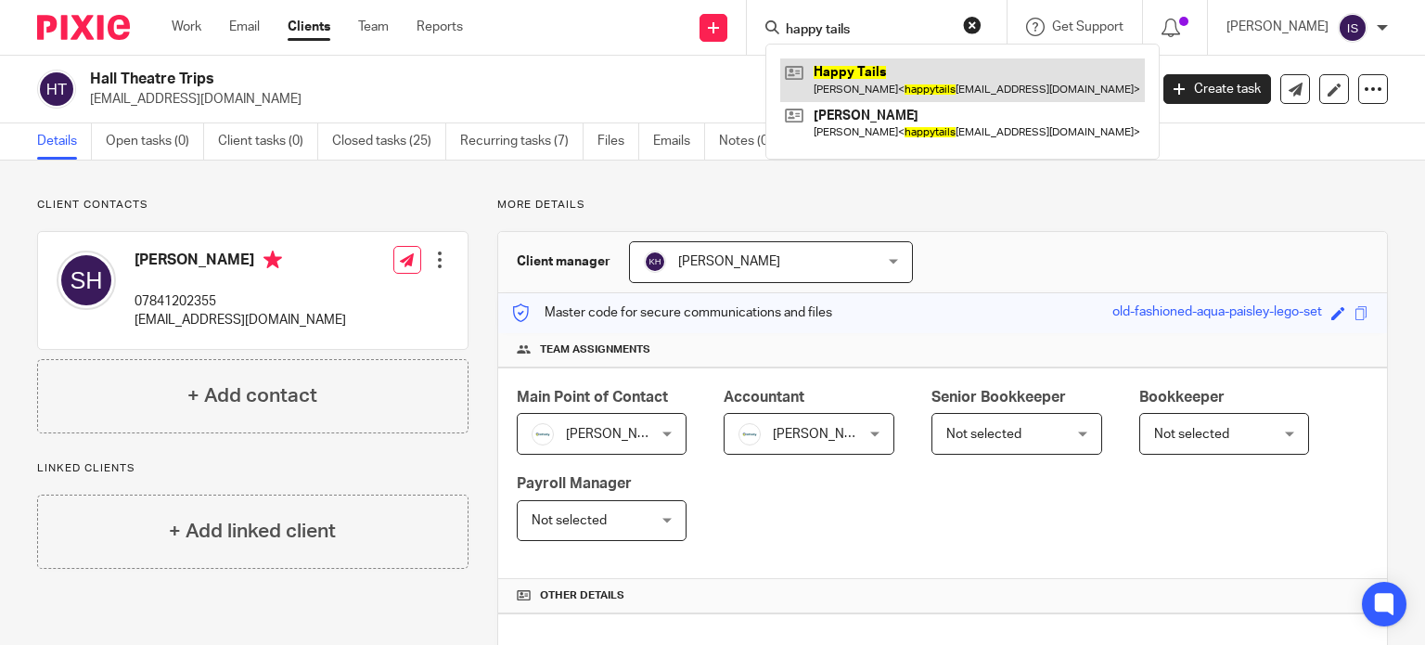
type input "happy tails"
click at [1002, 78] on link at bounding box center [962, 79] width 365 height 43
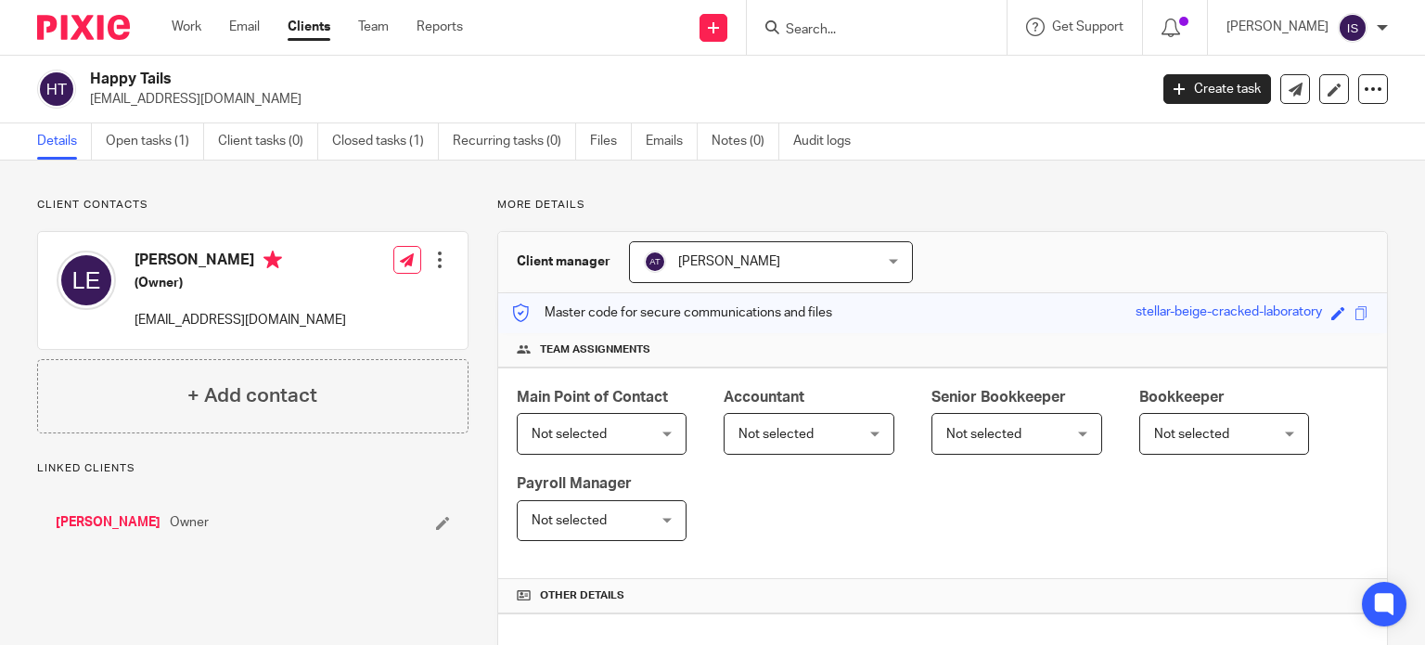
click at [781, 418] on span "Not selected" at bounding box center [799, 433] width 123 height 39
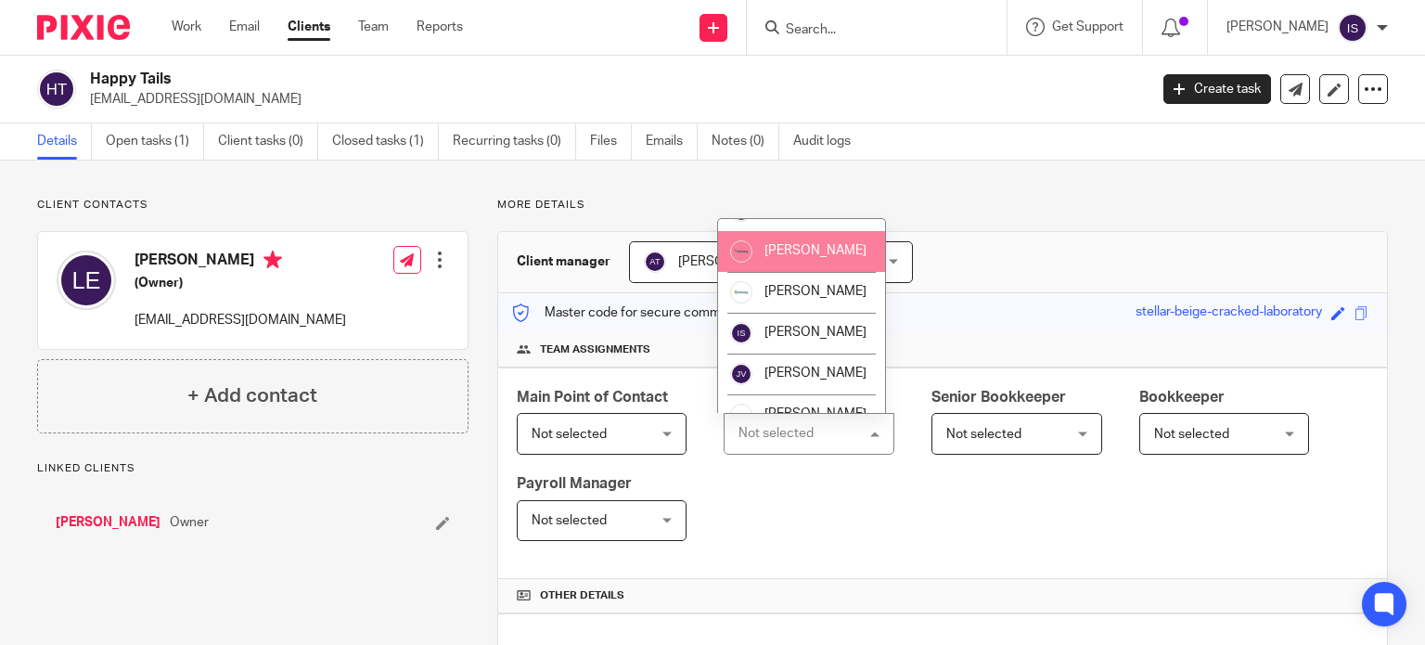
scroll to position [312, 0]
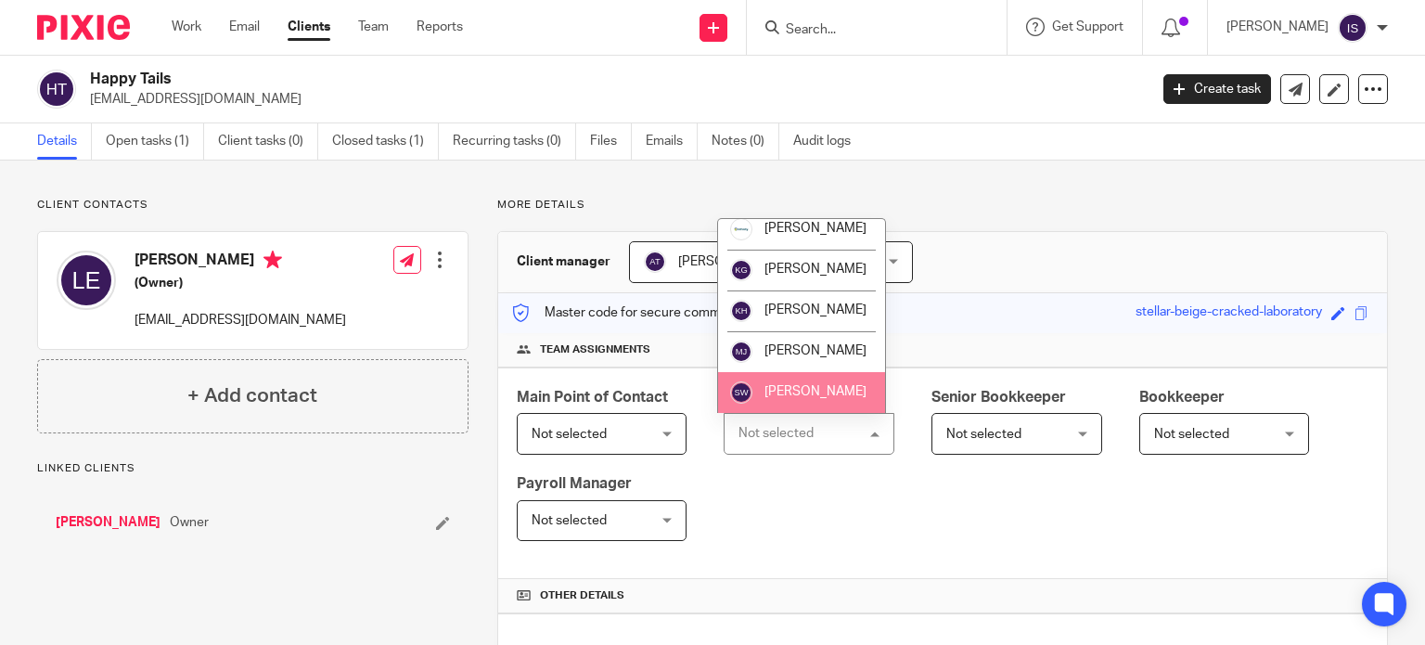
click at [771, 385] on li "[PERSON_NAME]" at bounding box center [801, 392] width 167 height 41
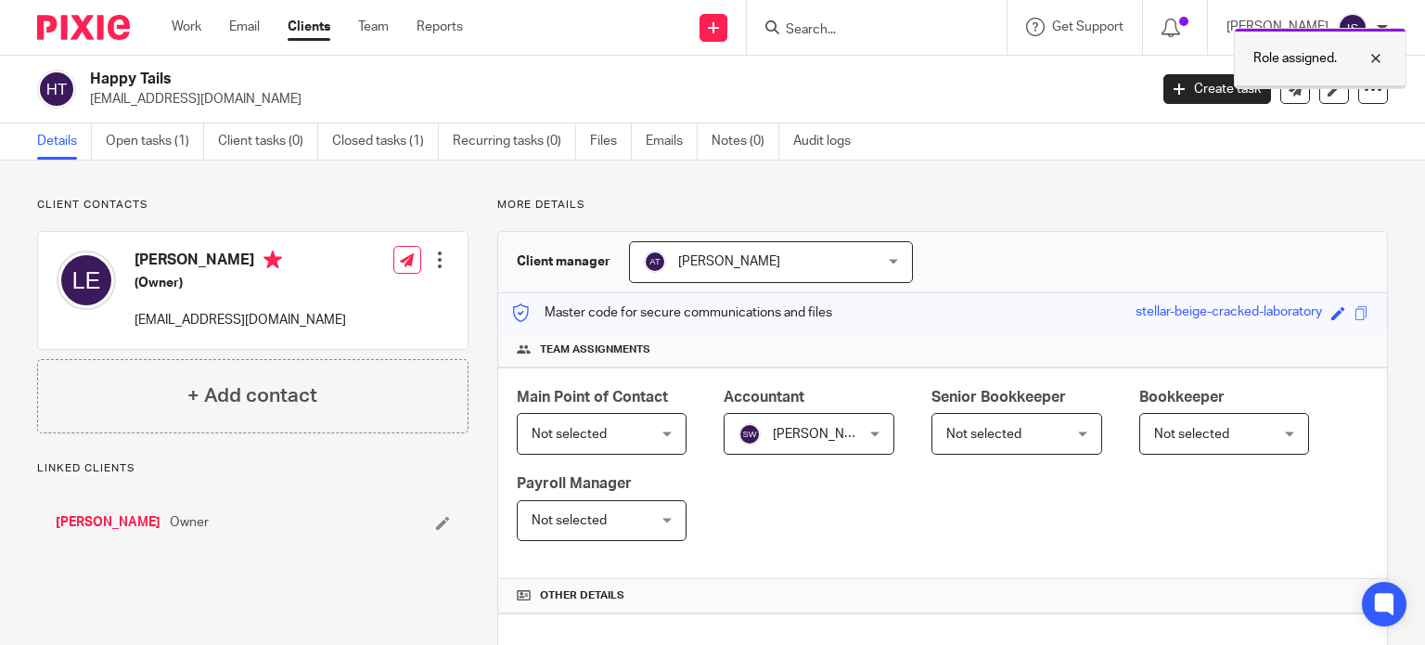
click at [1379, 61] on div at bounding box center [1362, 58] width 50 height 22
click at [889, 29] on input "Search" at bounding box center [867, 30] width 167 height 17
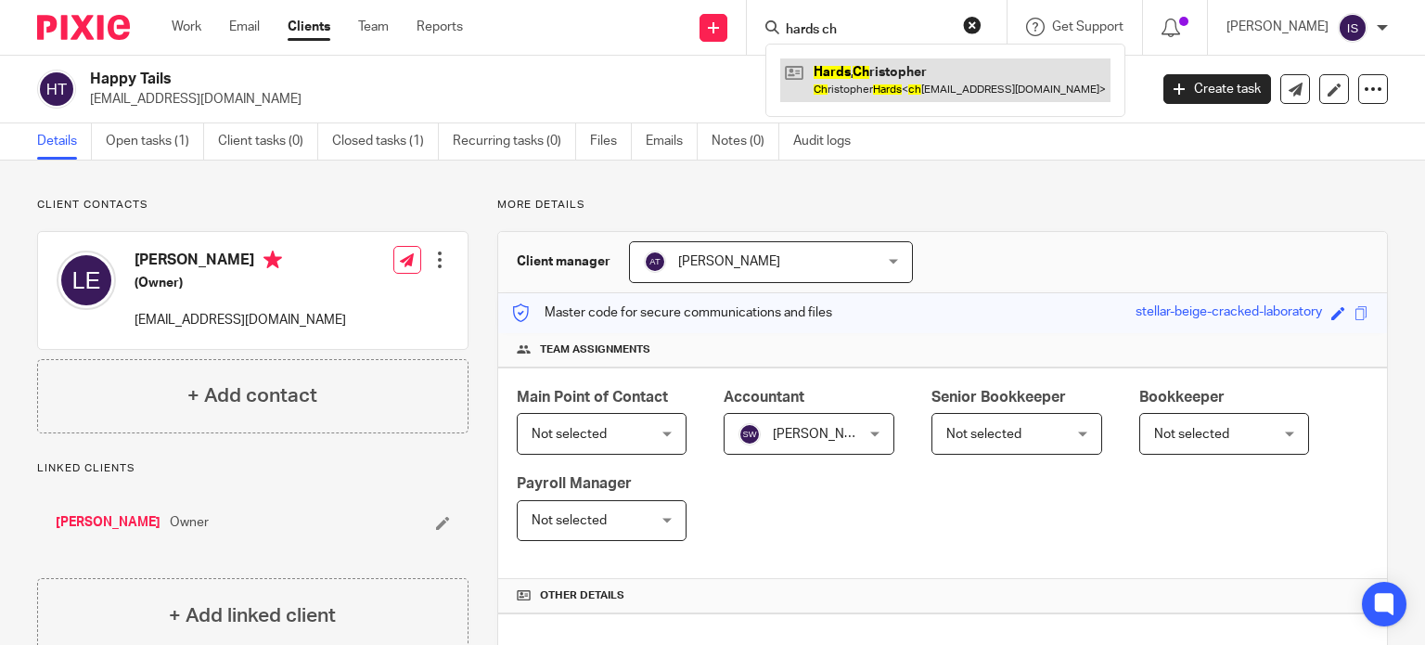
type input "hards ch"
click at [877, 81] on link at bounding box center [945, 79] width 330 height 43
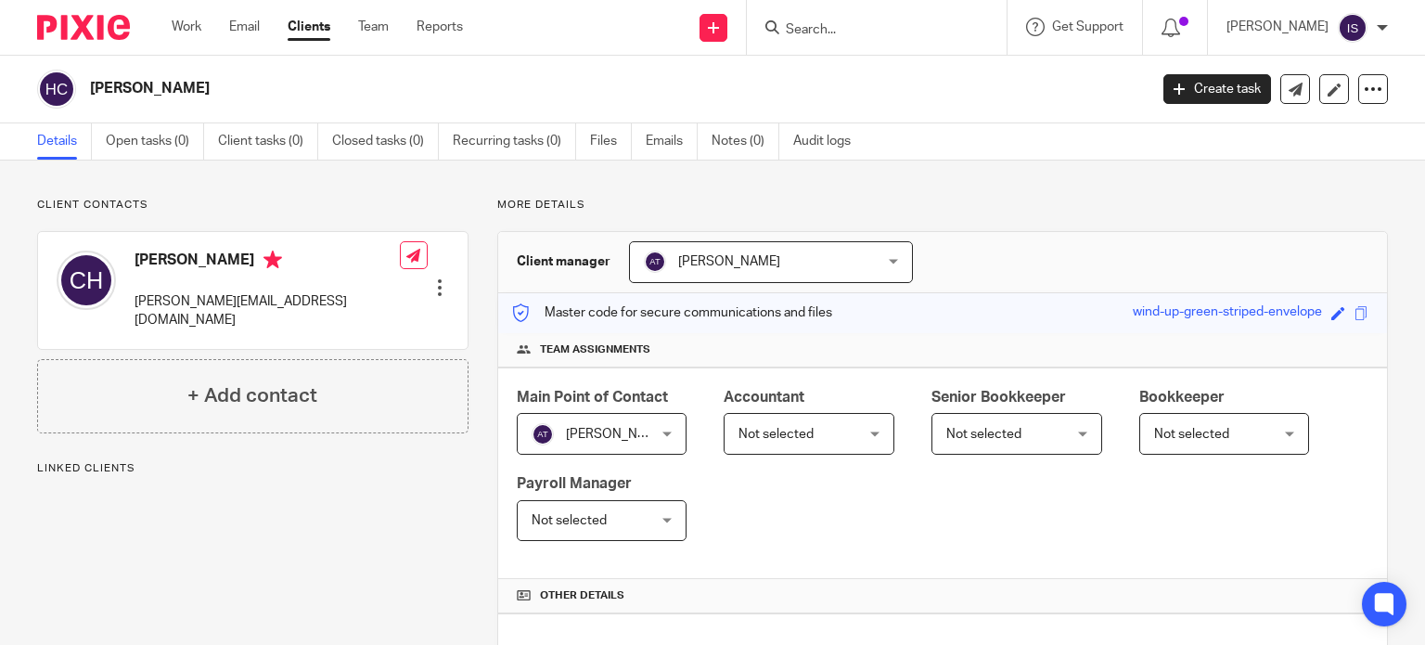
click at [1375, 94] on div "[PERSON_NAME] Create task Update from Companies House Export data Merge Archive…" at bounding box center [712, 90] width 1425 height 68
click at [1368, 92] on div at bounding box center [1373, 89] width 30 height 30
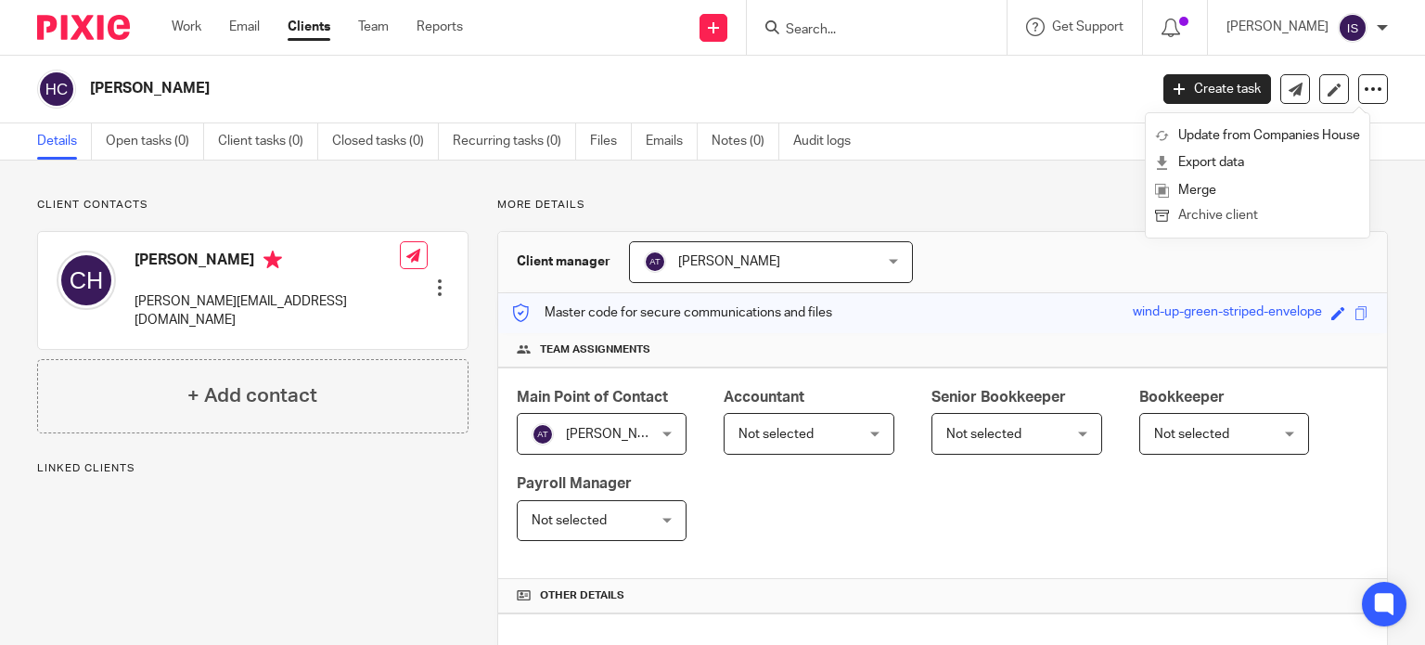
click at [1280, 207] on button "Archive client" at bounding box center [1257, 216] width 205 height 24
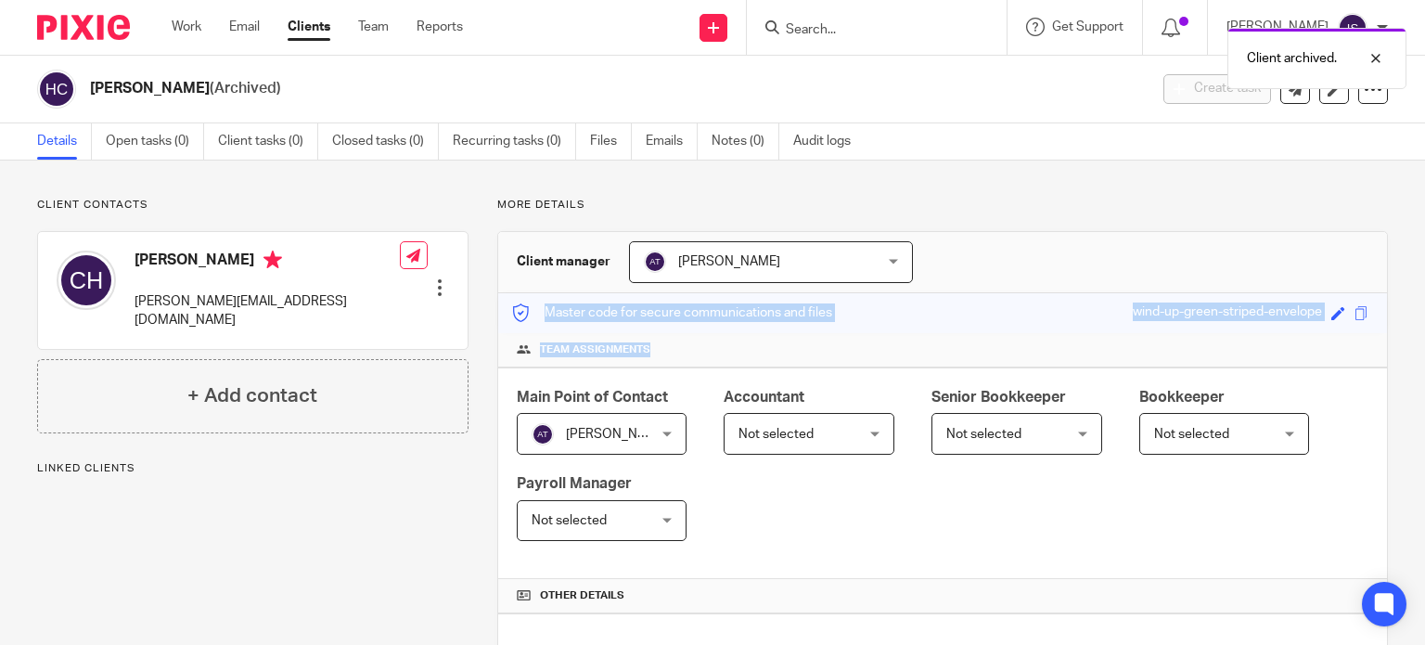
drag, startPoint x: 1048, startPoint y: 263, endPoint x: 1432, endPoint y: 365, distance: 397.3
click at [1424, 365] on html "Work Email Clients Team Reports Work Email Clients Team Reports Settings Send n…" at bounding box center [712, 322] width 1425 height 645
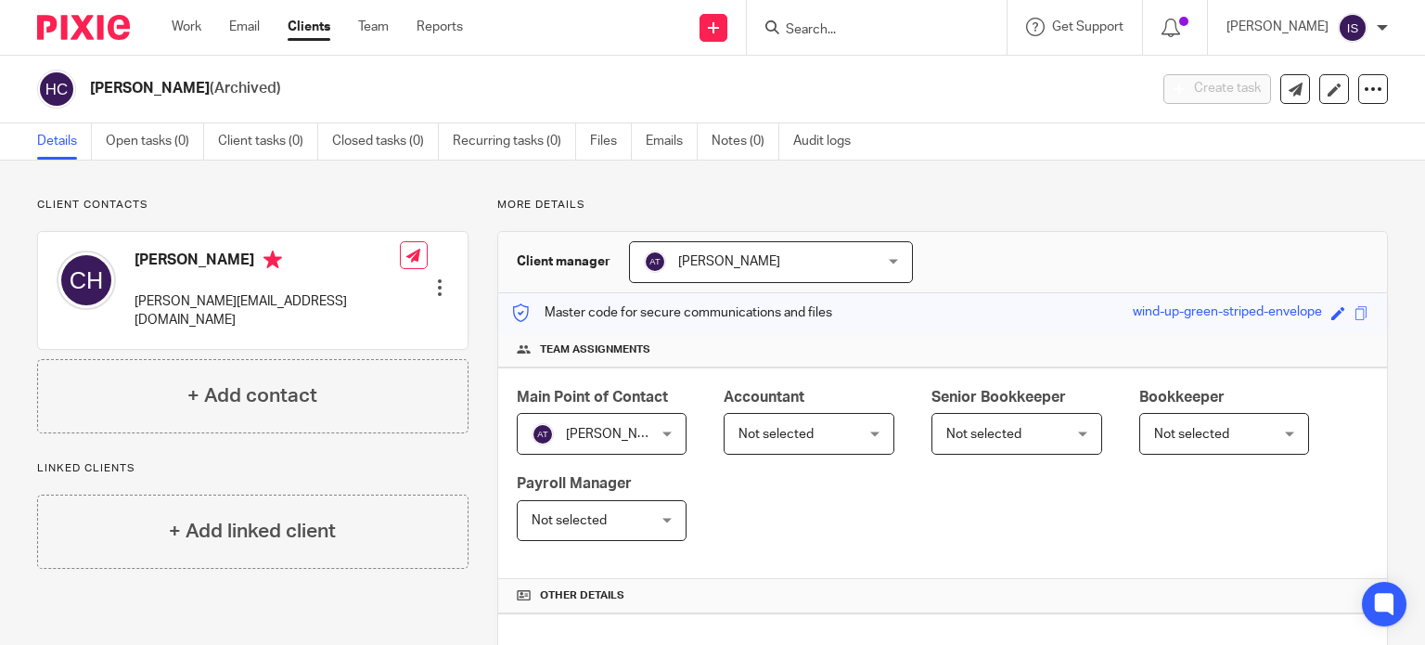
drag, startPoint x: 843, startPoint y: 33, endPoint x: 817, endPoint y: 32, distance: 26.0
click at [838, 32] on input "Search" at bounding box center [867, 30] width 167 height 17
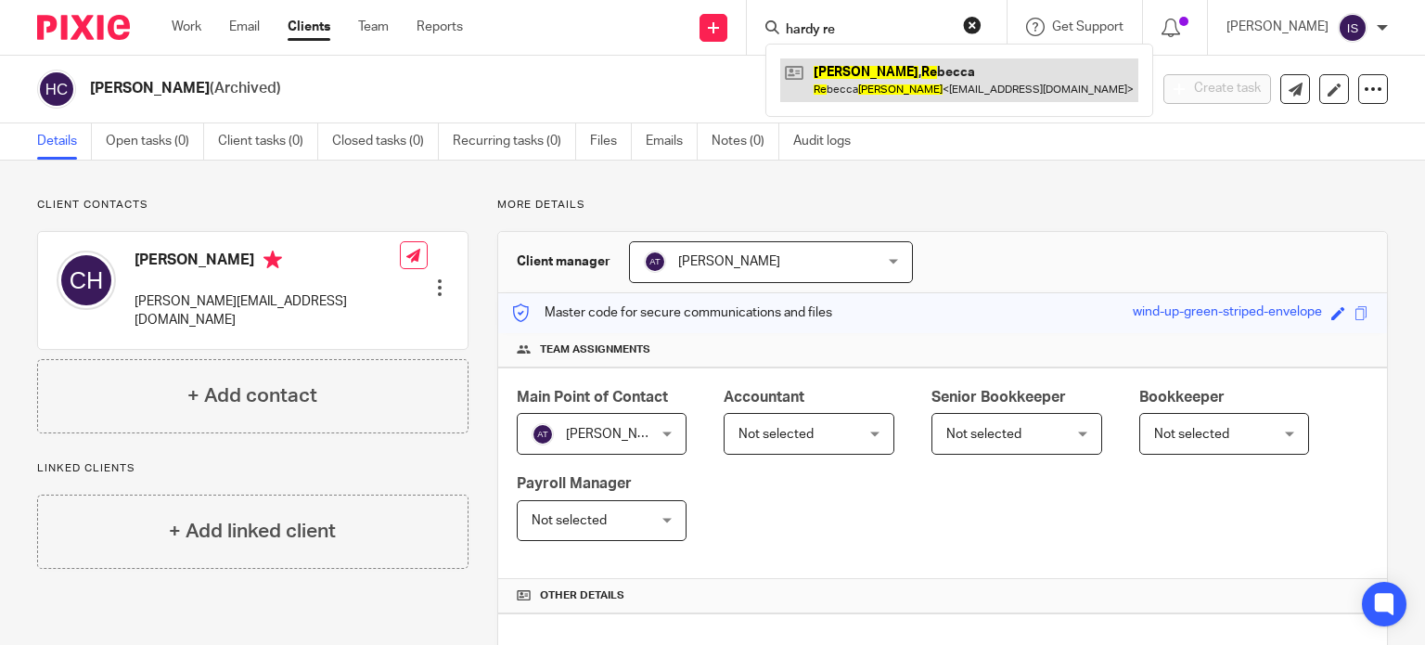
type input "hardy re"
click at [856, 99] on link at bounding box center [959, 79] width 358 height 43
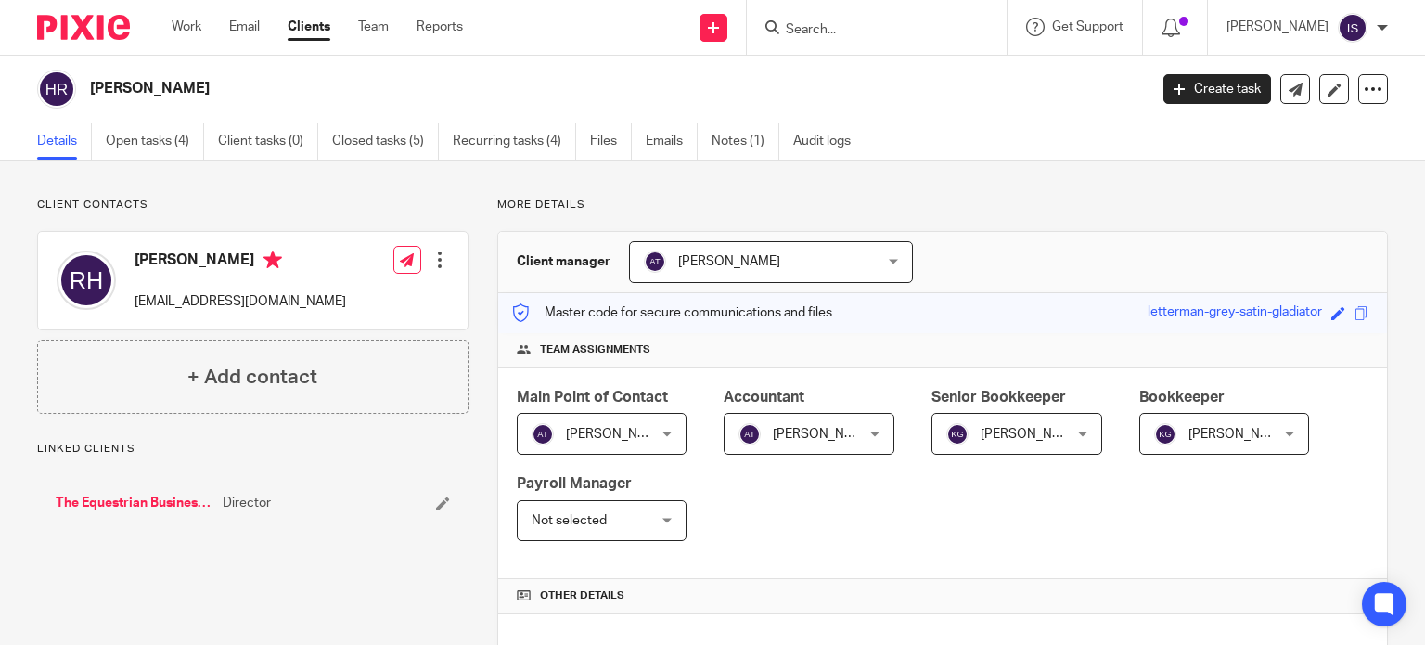
click at [991, 435] on span "[PERSON_NAME]" at bounding box center [1031, 434] width 102 height 13
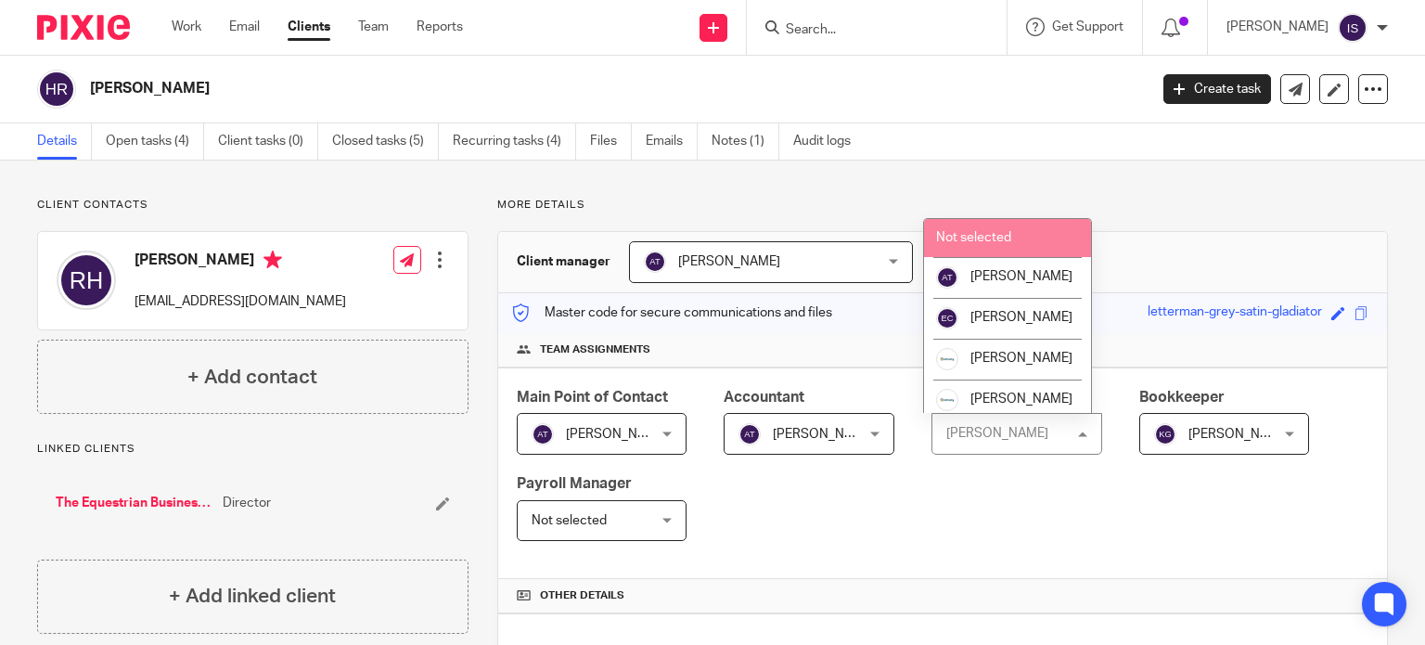
click at [1015, 229] on li "Not selected" at bounding box center [1007, 238] width 167 height 38
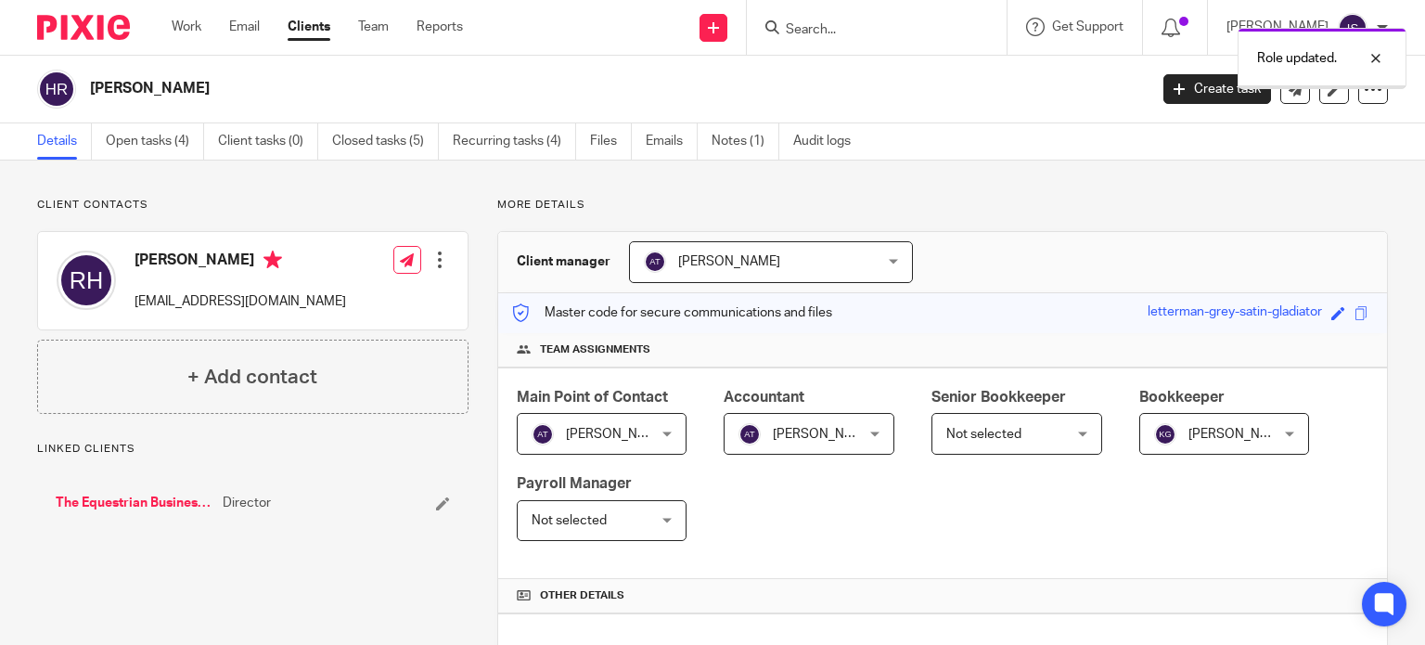
click at [1235, 441] on span "[PERSON_NAME]" at bounding box center [1215, 433] width 123 height 39
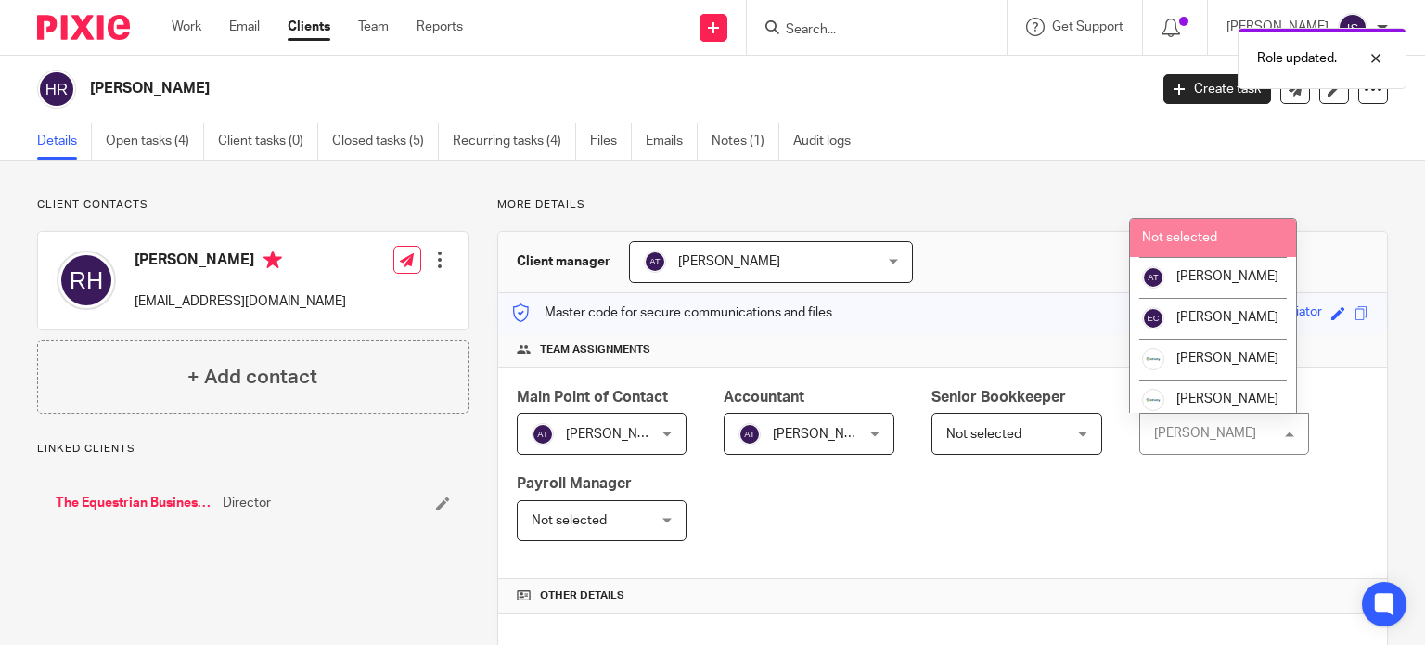
click at [1220, 244] on li "Not selected" at bounding box center [1213, 238] width 167 height 38
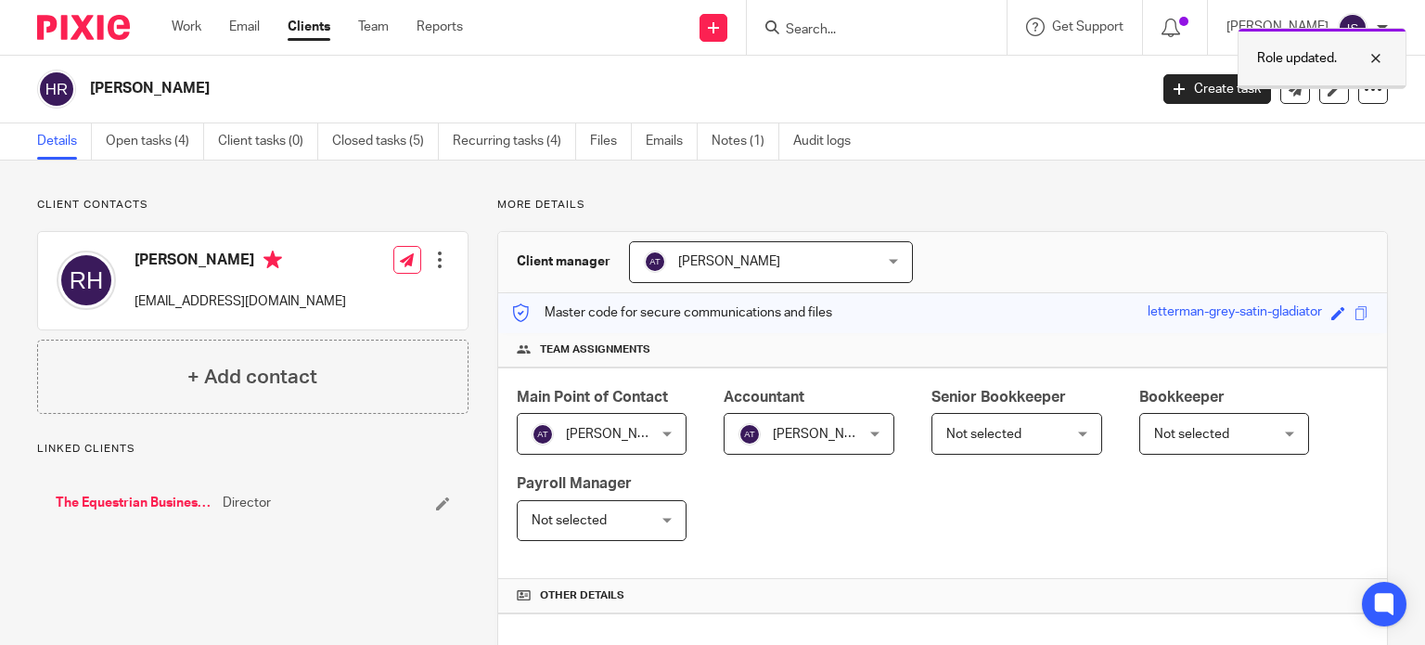
click at [1375, 58] on div at bounding box center [1362, 58] width 50 height 22
click at [941, 35] on input "Search" at bounding box center [867, 30] width 167 height 17
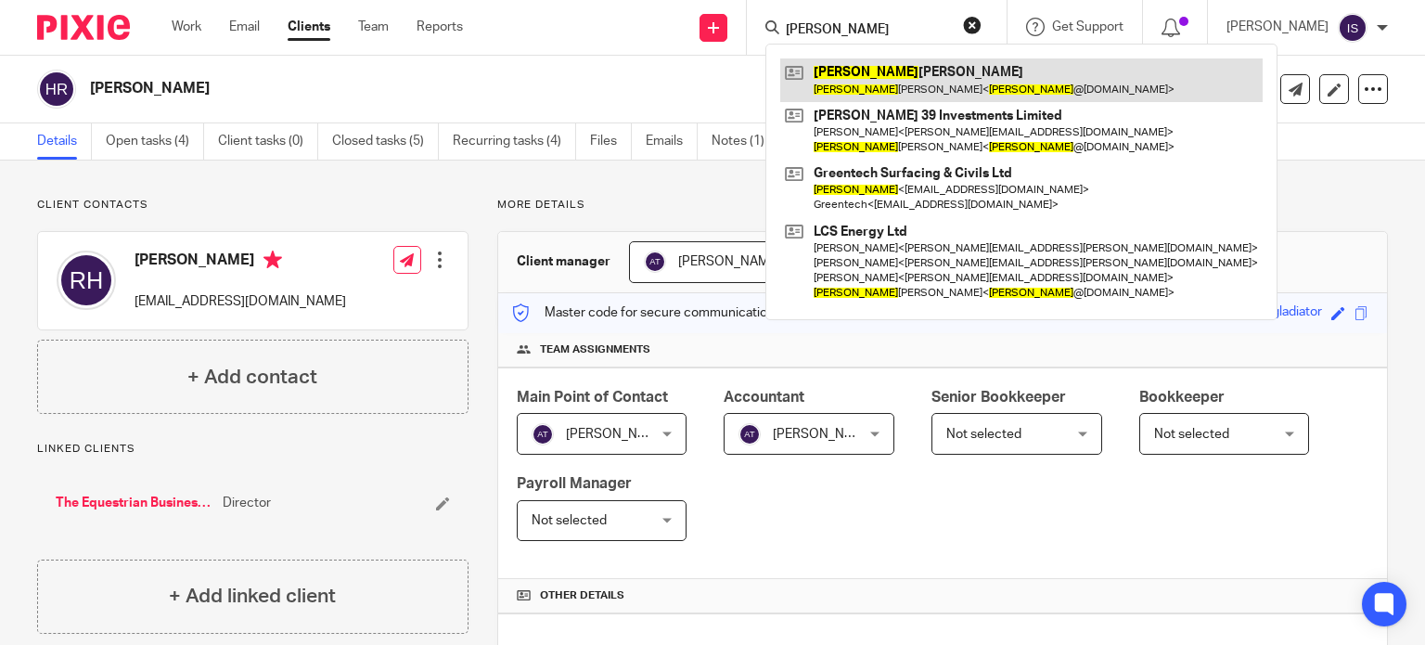
type input "[PERSON_NAME]"
click at [884, 96] on link at bounding box center [1021, 79] width 482 height 43
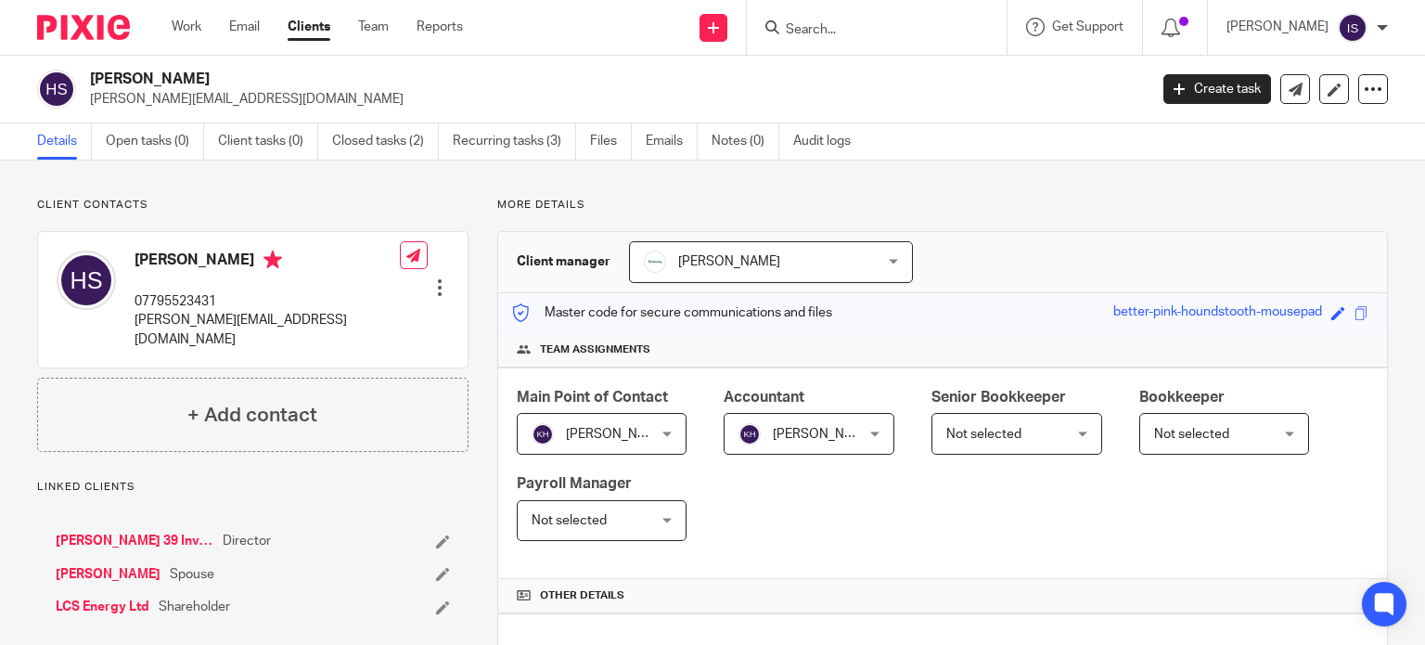
click at [898, 33] on input "Search" at bounding box center [867, 30] width 167 height 17
type input "haves"
click at [900, 81] on link at bounding box center [895, 72] width 230 height 28
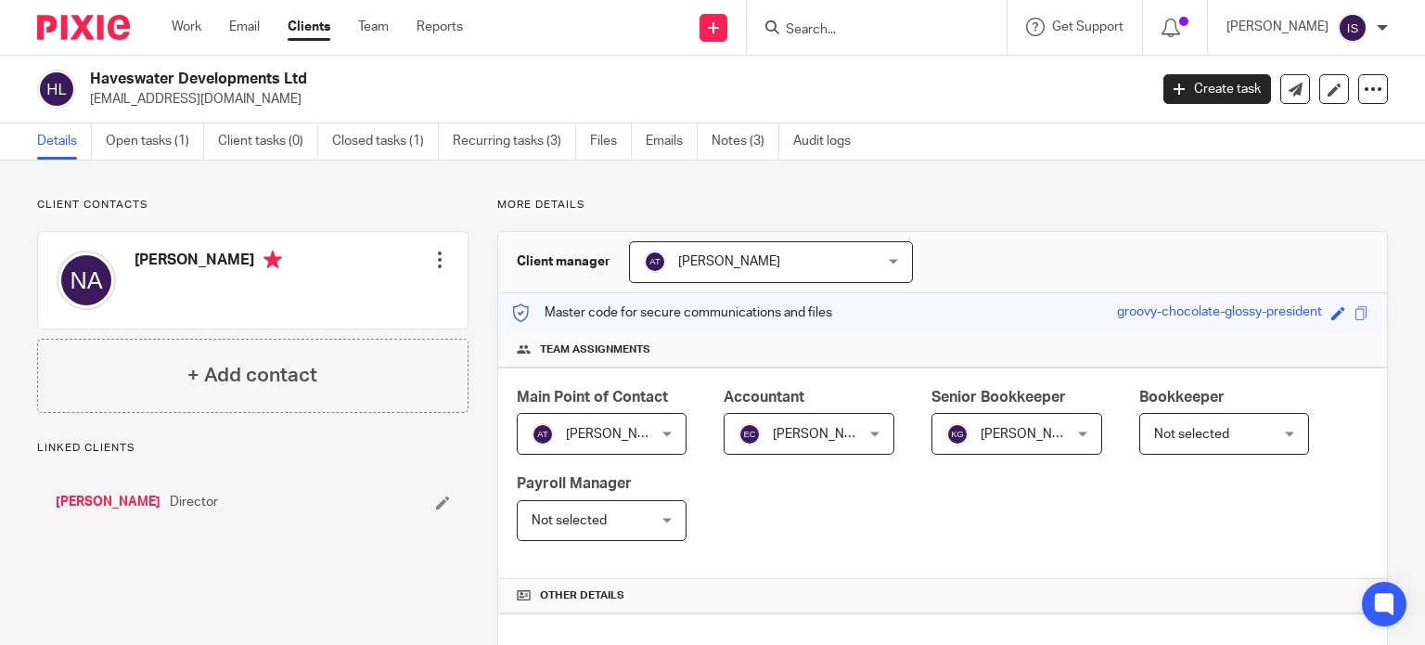
click at [992, 428] on span "[PERSON_NAME]" at bounding box center [1031, 434] width 102 height 13
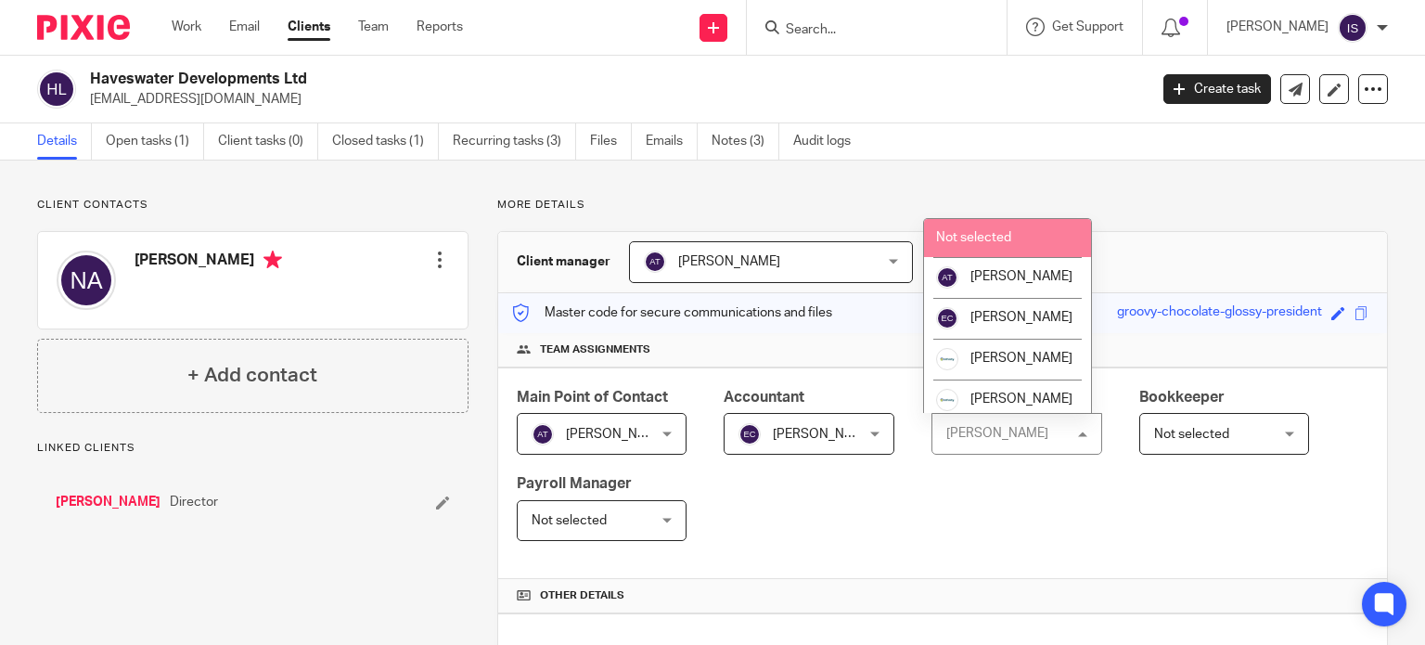
click at [1003, 241] on span "Not selected" at bounding box center [973, 237] width 75 height 13
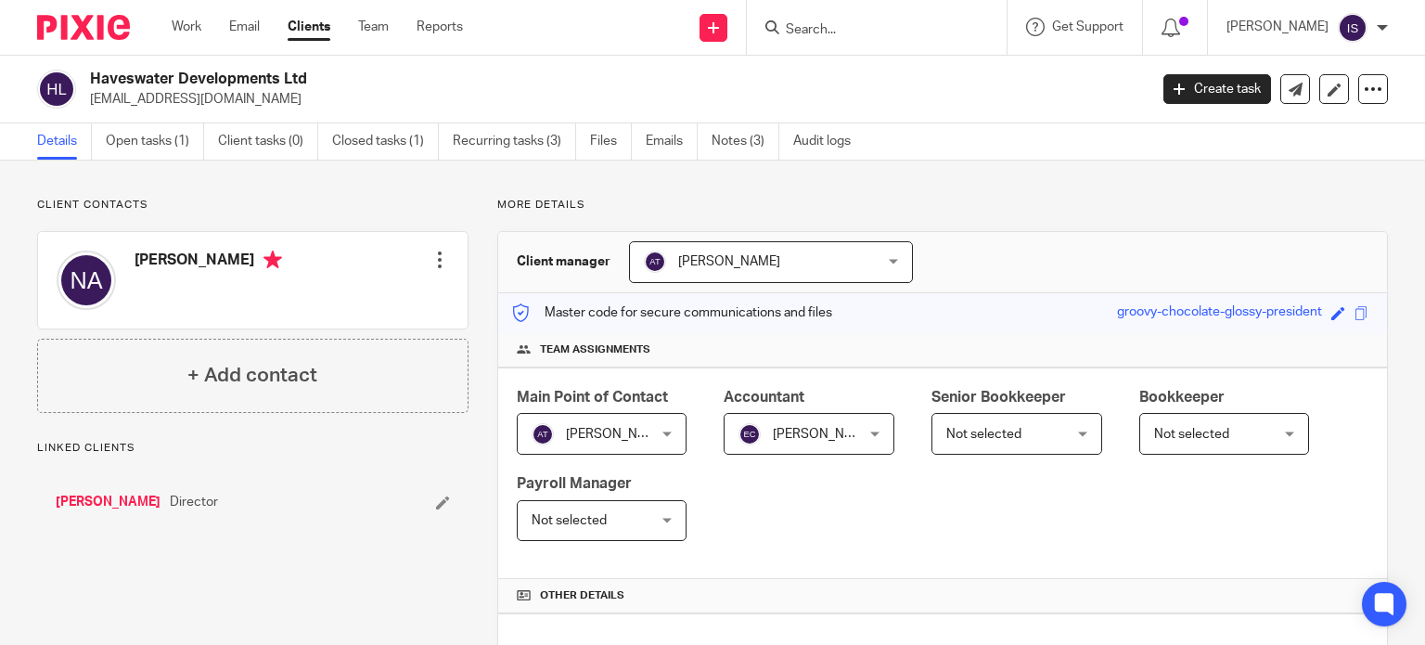
click at [848, 18] on form at bounding box center [883, 27] width 198 height 23
click at [865, 27] on input "Search" at bounding box center [867, 30] width 167 height 17
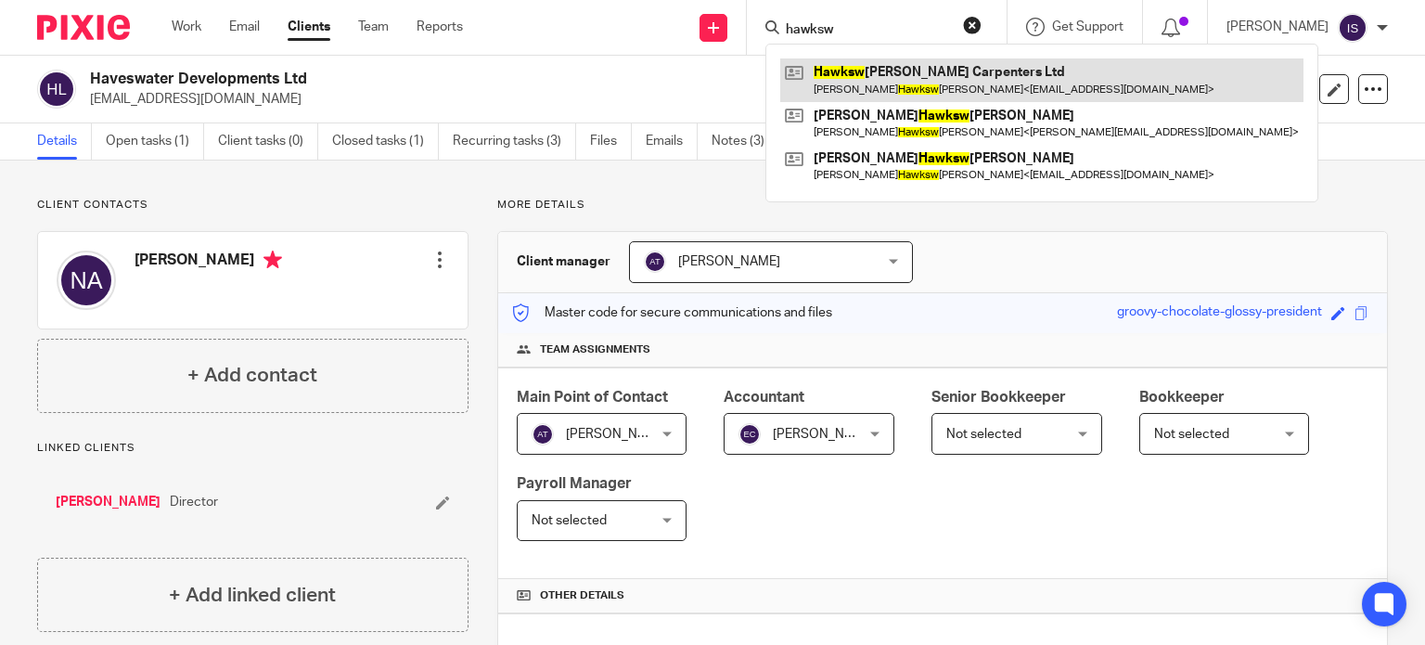
type input "hawksw"
click at [902, 71] on link at bounding box center [1041, 79] width 523 height 43
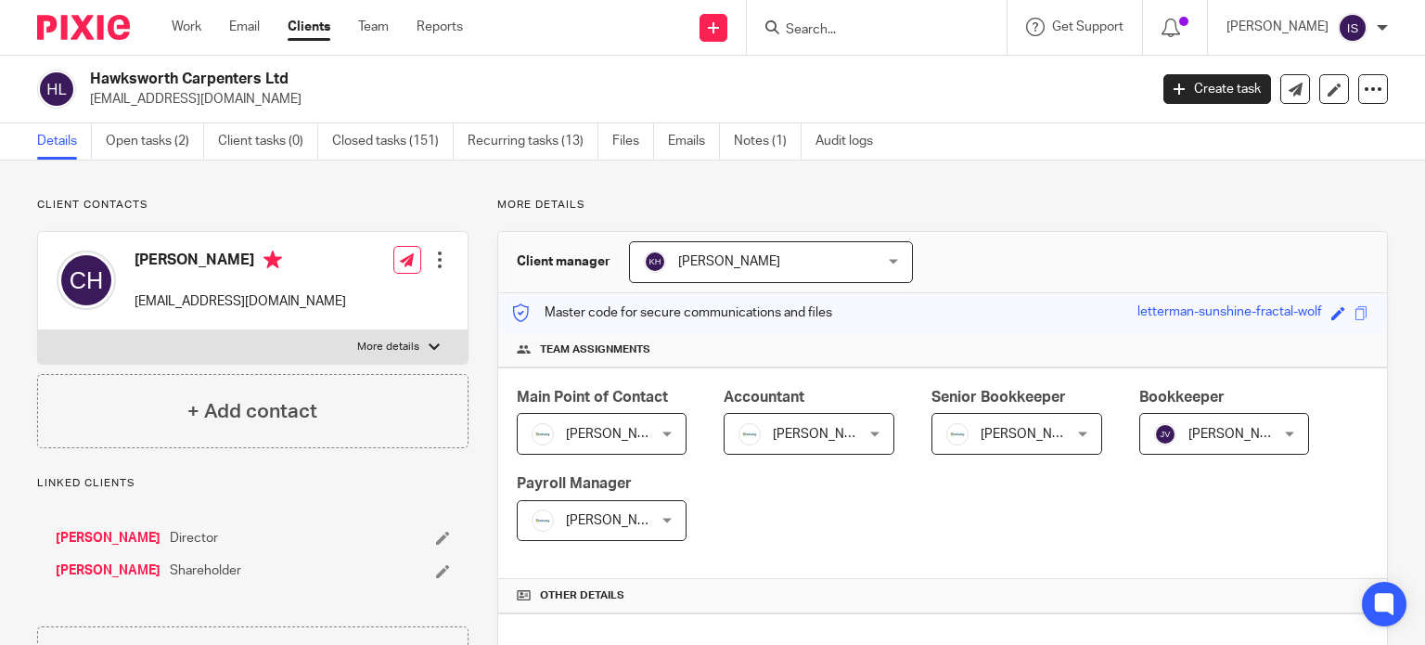
click at [855, 24] on input "Search" at bounding box center [867, 30] width 167 height 17
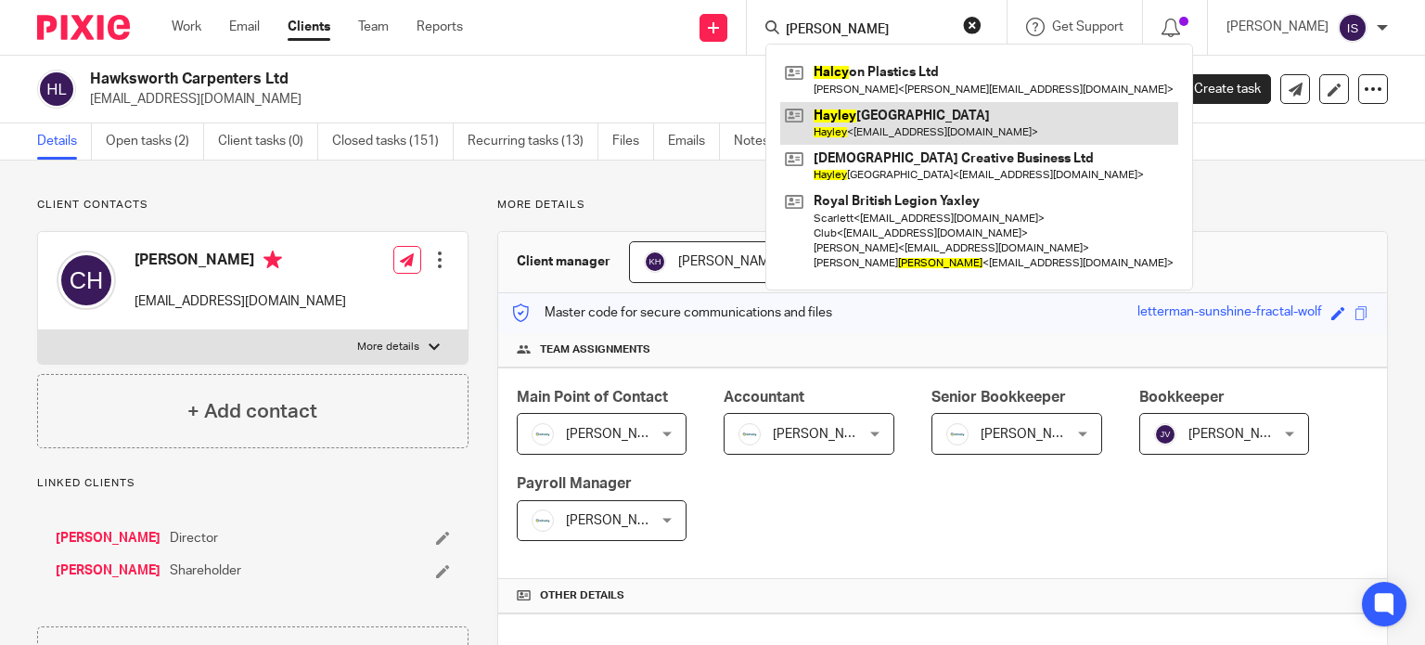
type input "haley"
click at [1017, 128] on link at bounding box center [979, 123] width 398 height 43
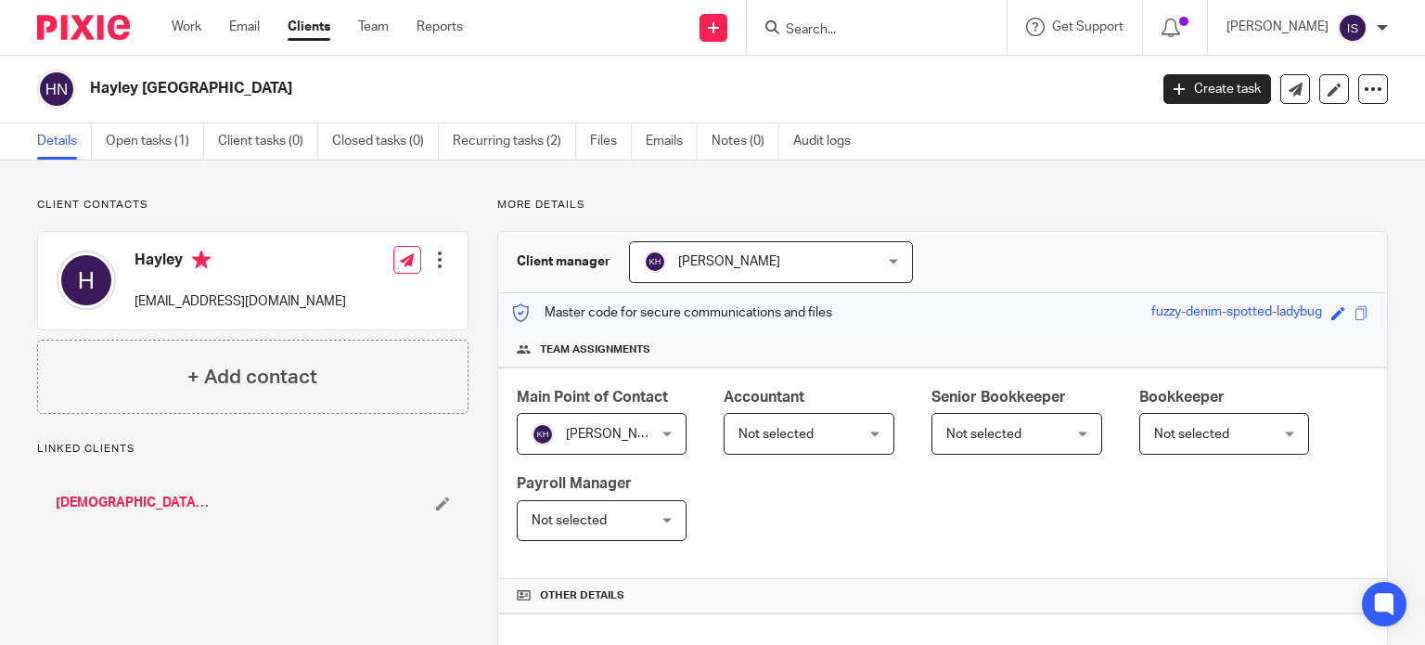
click at [854, 437] on div "Not selected Not selected" at bounding box center [808, 434] width 171 height 42
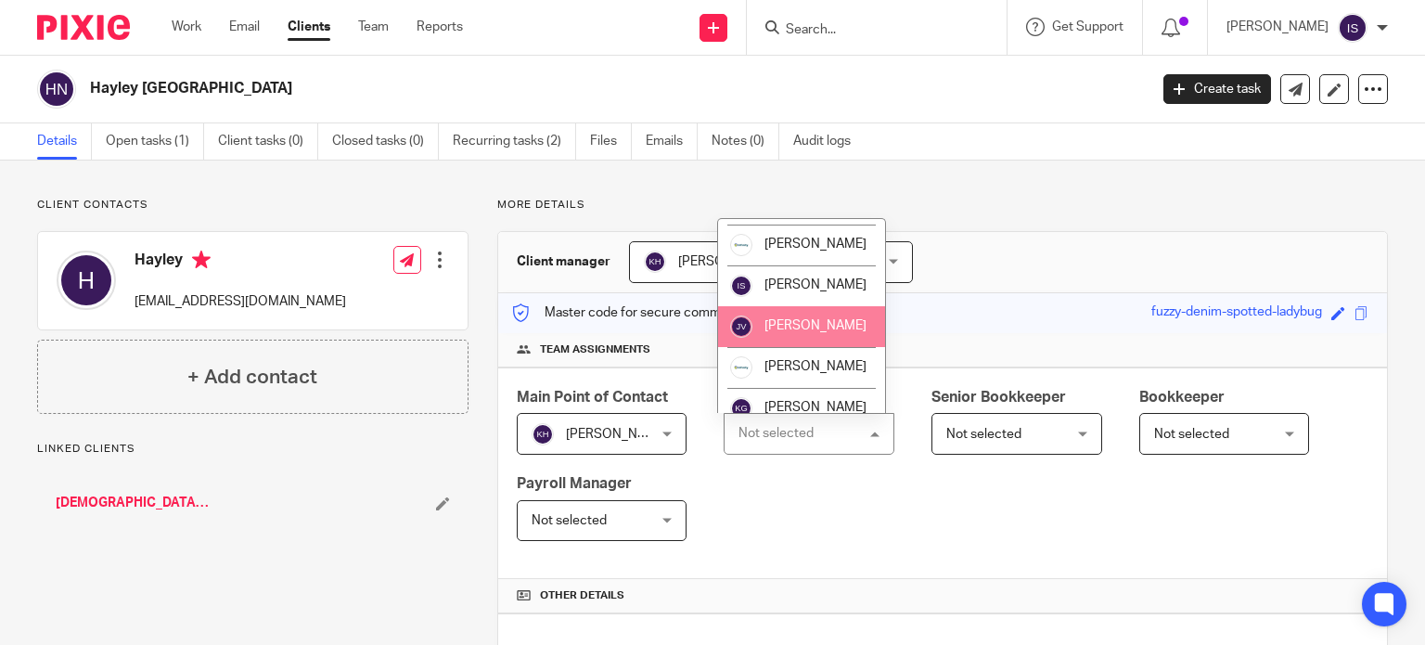
scroll to position [312, 0]
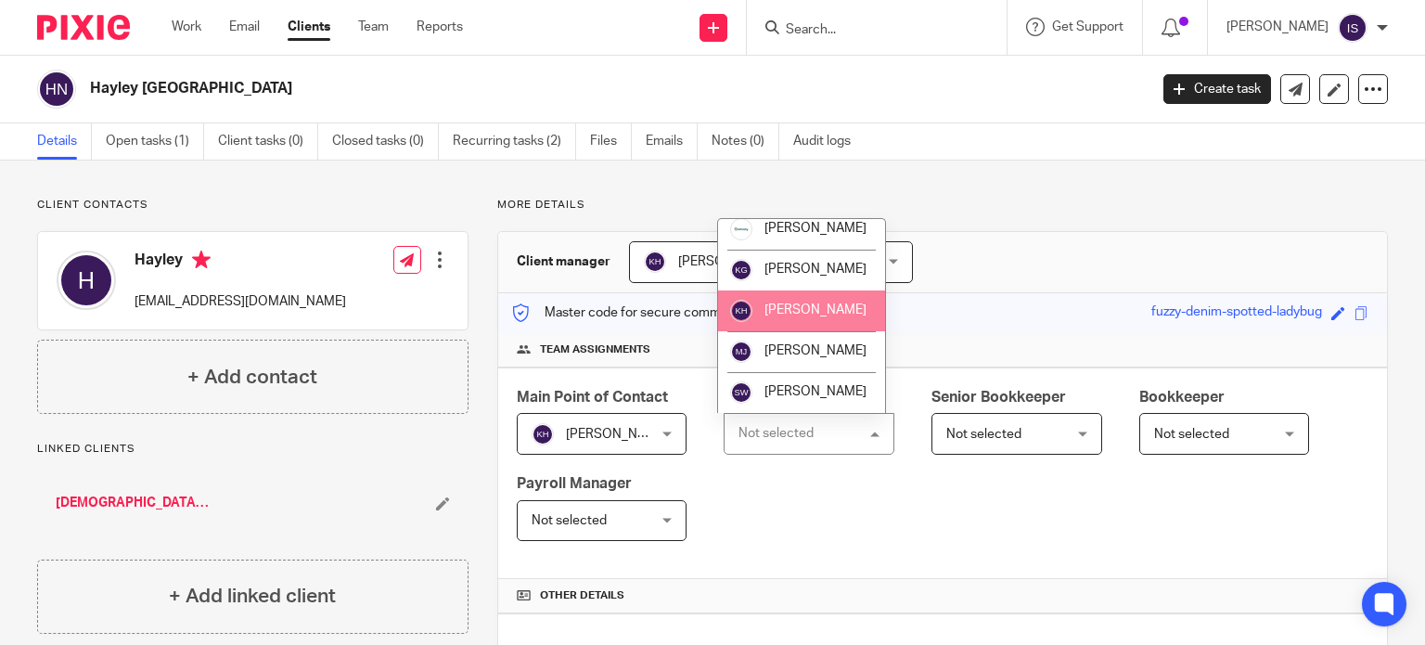
click at [795, 322] on li "[PERSON_NAME]" at bounding box center [801, 310] width 167 height 41
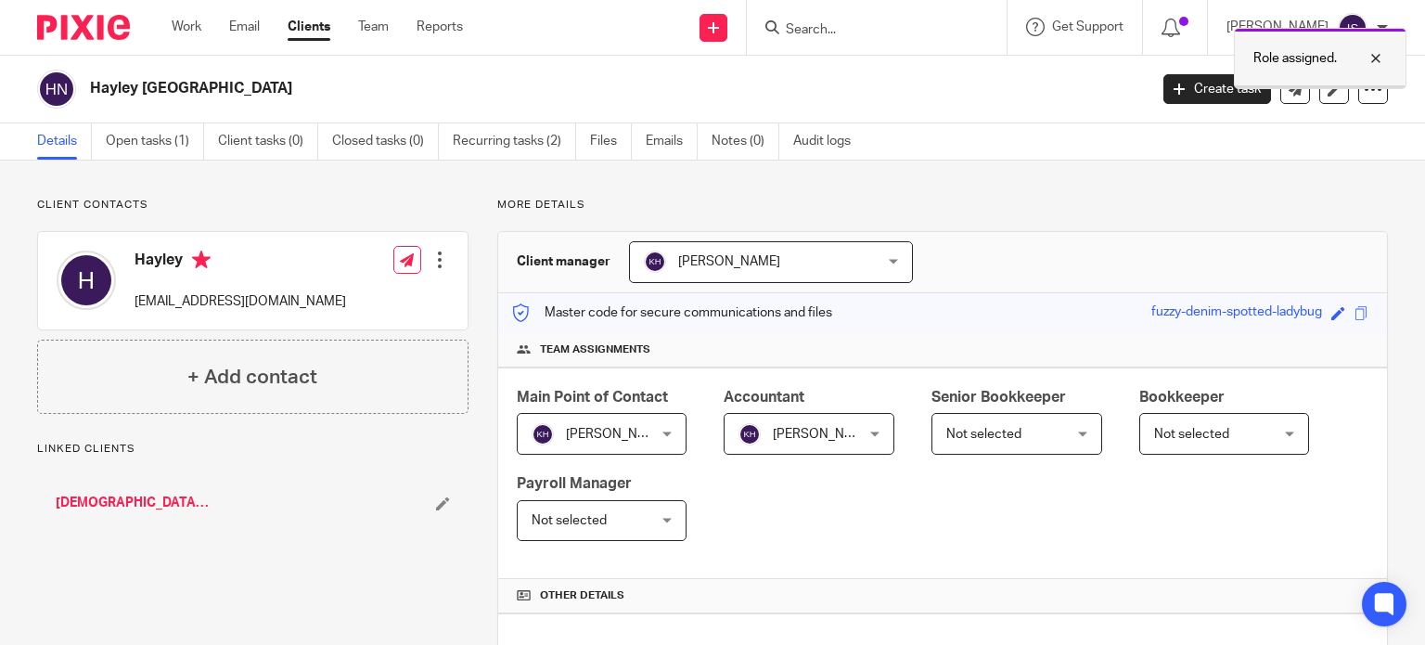
click at [1376, 52] on div at bounding box center [1362, 58] width 50 height 22
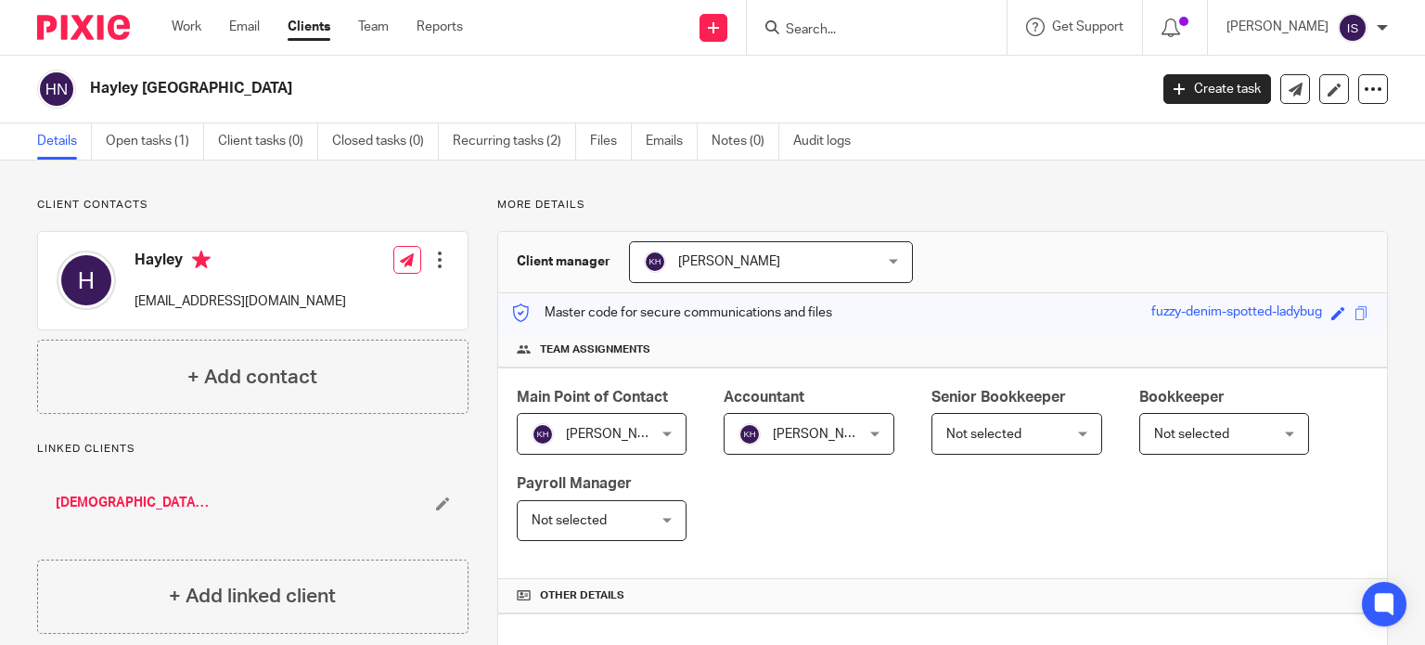
click at [823, 20] on form at bounding box center [883, 27] width 198 height 23
click at [824, 32] on input "Search" at bounding box center [867, 30] width 167 height 17
type input "hazel"
click at [874, 73] on link at bounding box center [895, 72] width 230 height 28
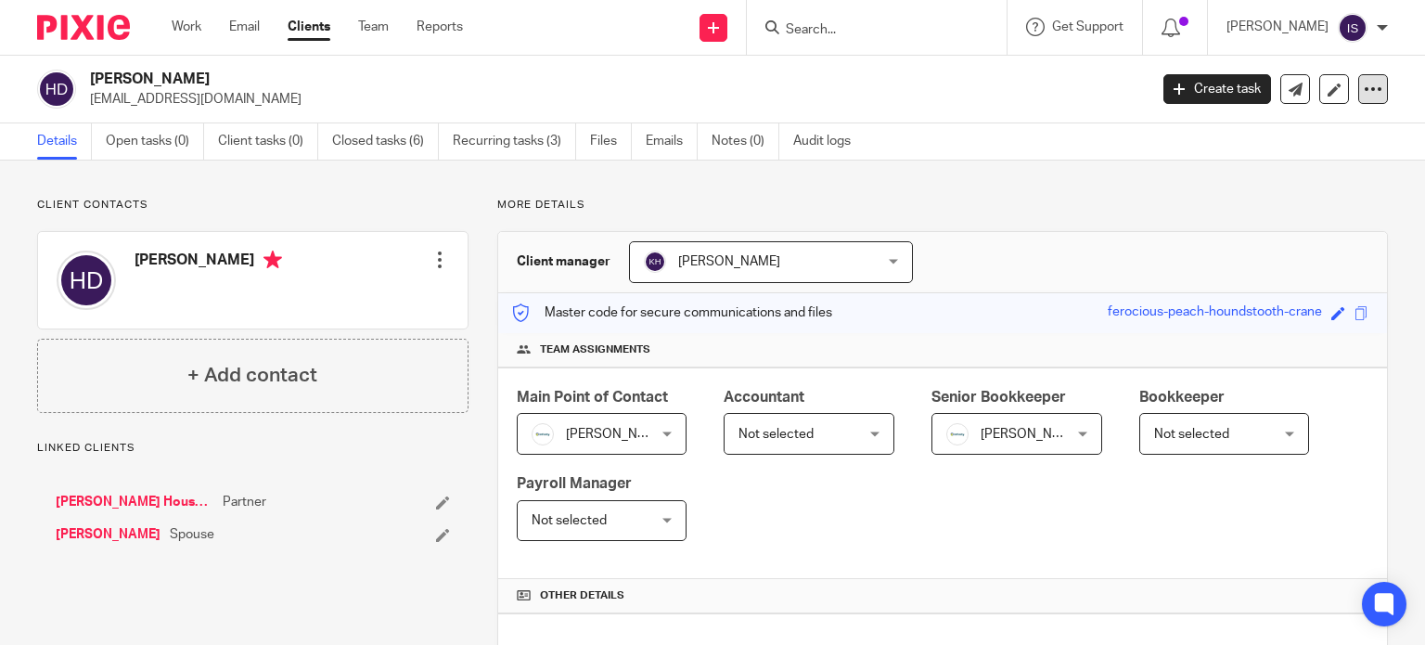
click at [1363, 83] on icon at bounding box center [1372, 89] width 19 height 19
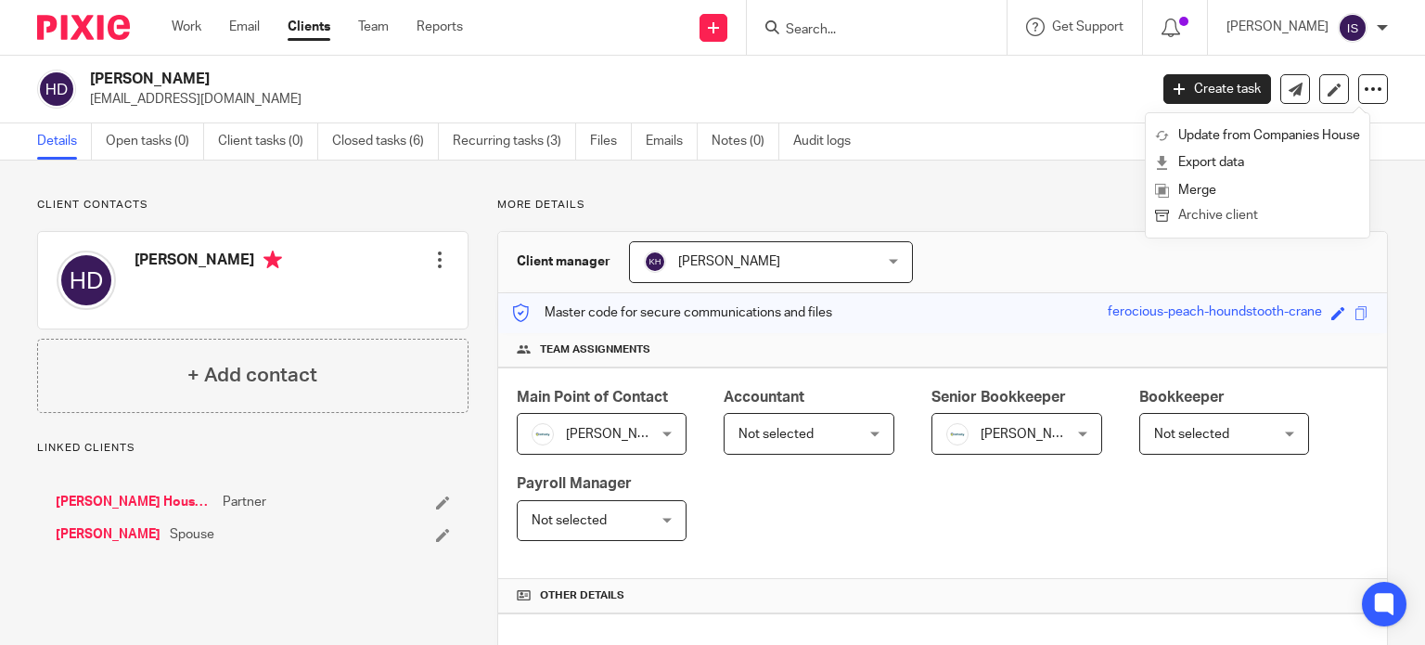
click at [1270, 222] on button "Archive client" at bounding box center [1257, 216] width 205 height 24
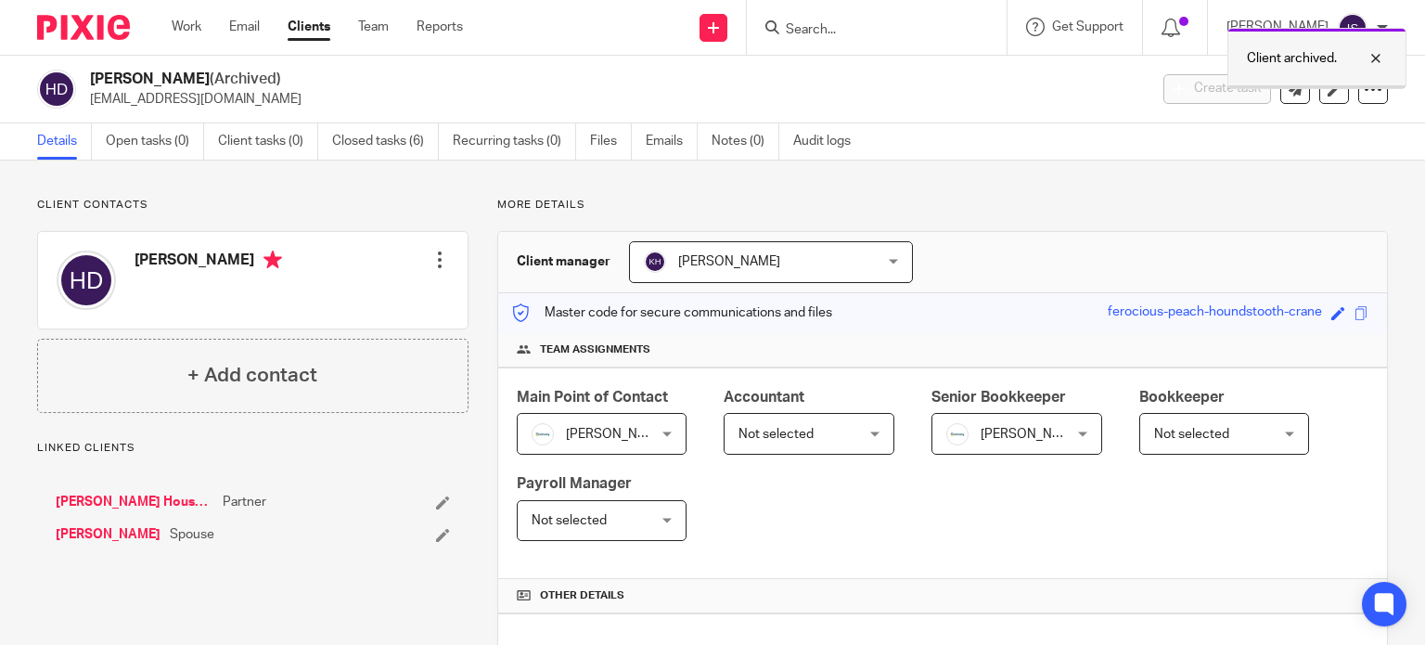
click at [1376, 58] on div at bounding box center [1362, 58] width 50 height 22
click at [914, 24] on input "Search" at bounding box center [867, 30] width 167 height 17
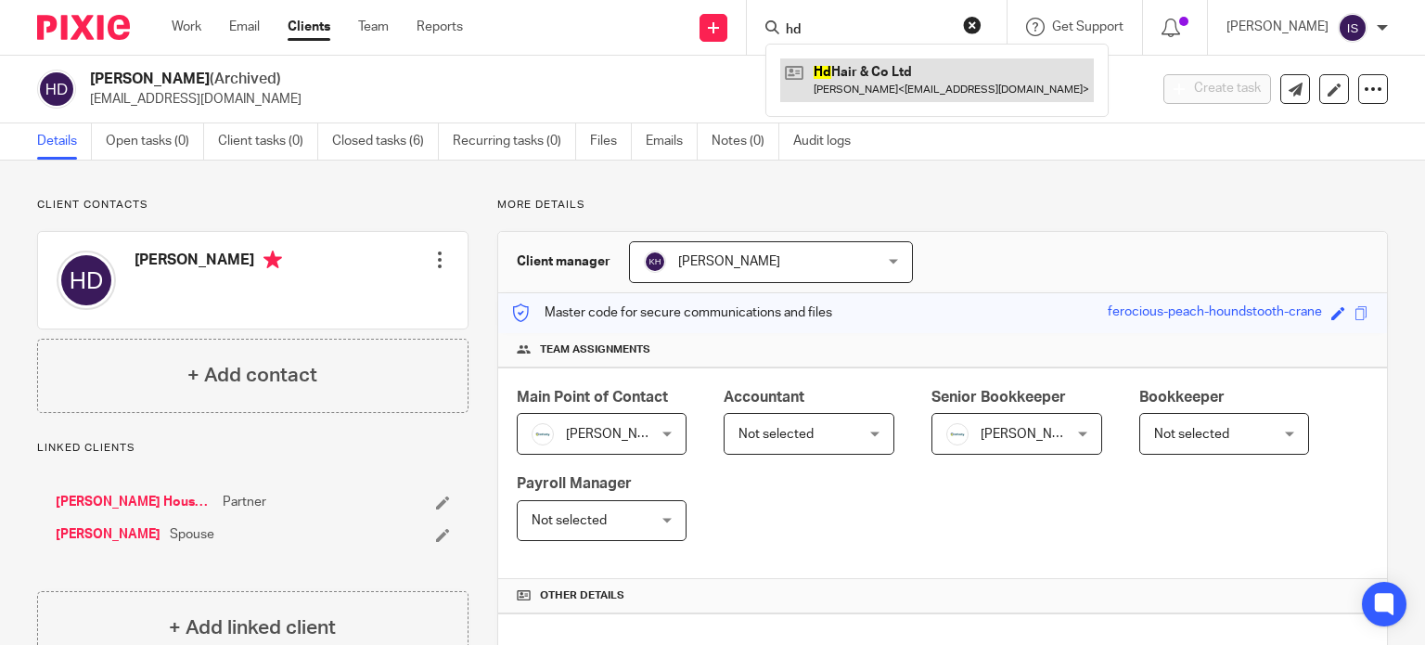
type input "hd"
click at [880, 84] on link at bounding box center [936, 79] width 313 height 43
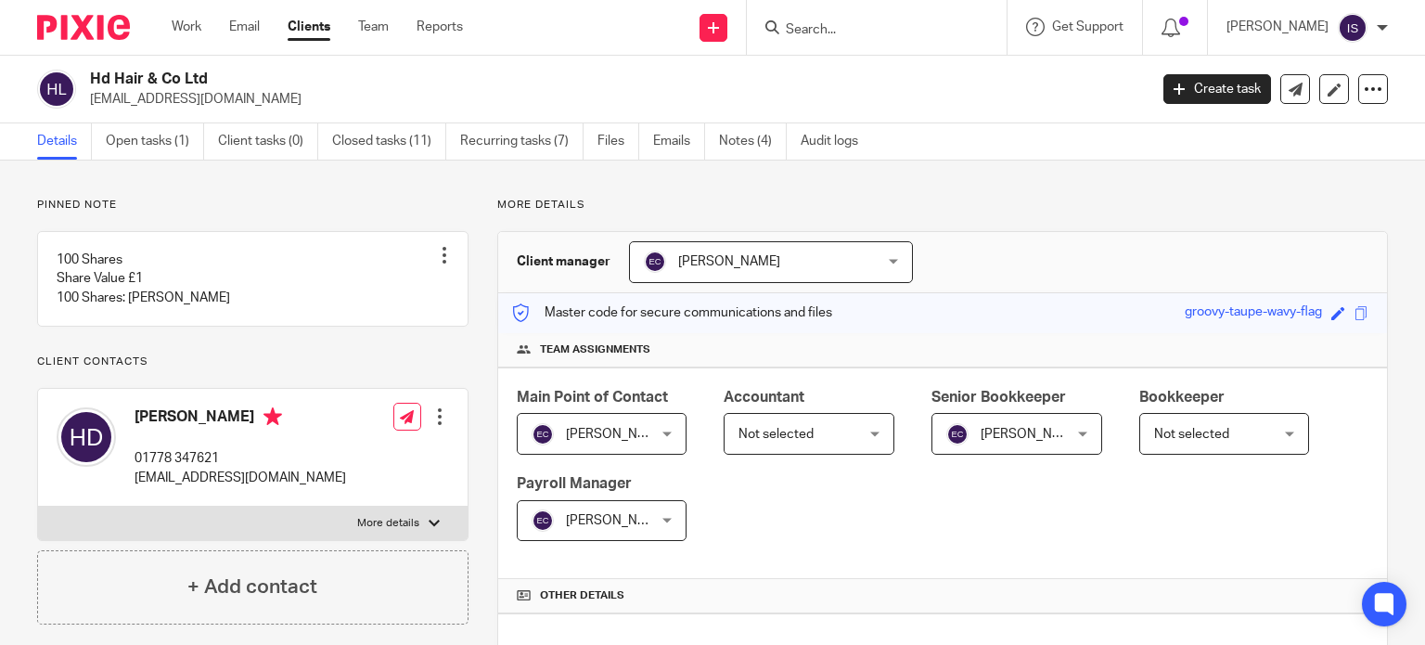
click at [767, 424] on span "Not selected" at bounding box center [799, 433] width 123 height 39
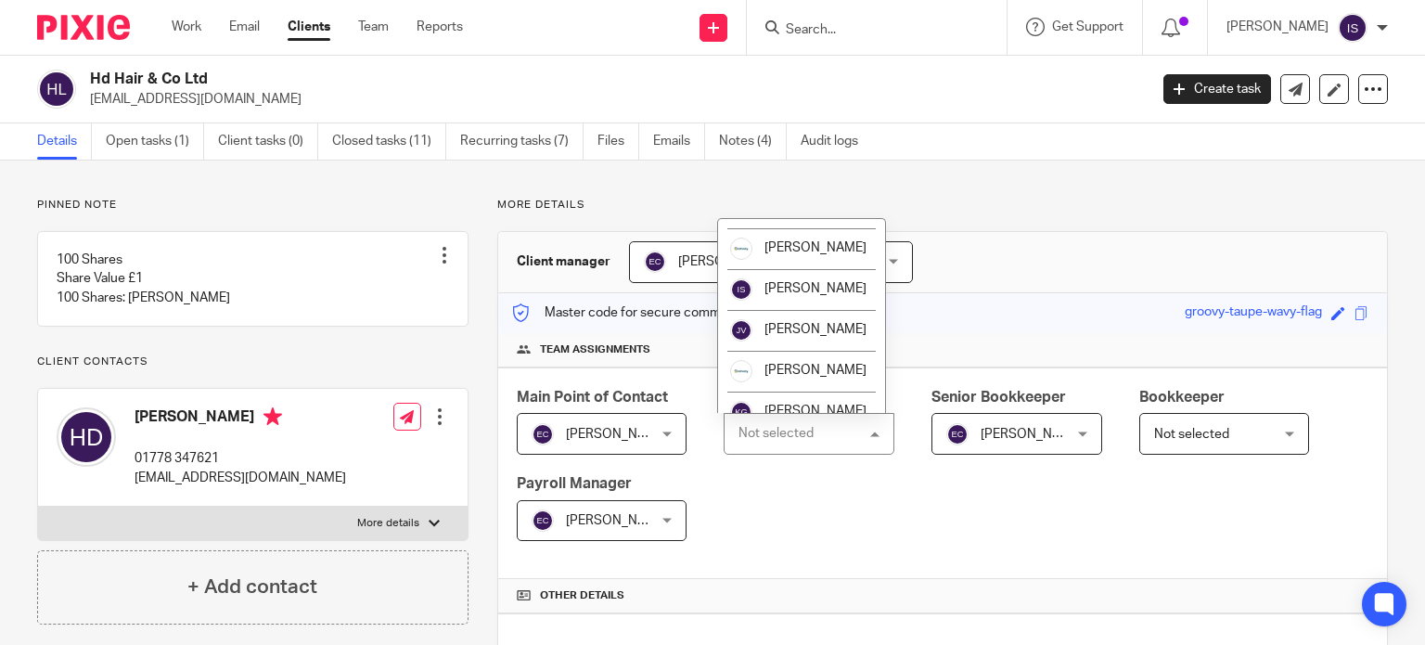
scroll to position [312, 0]
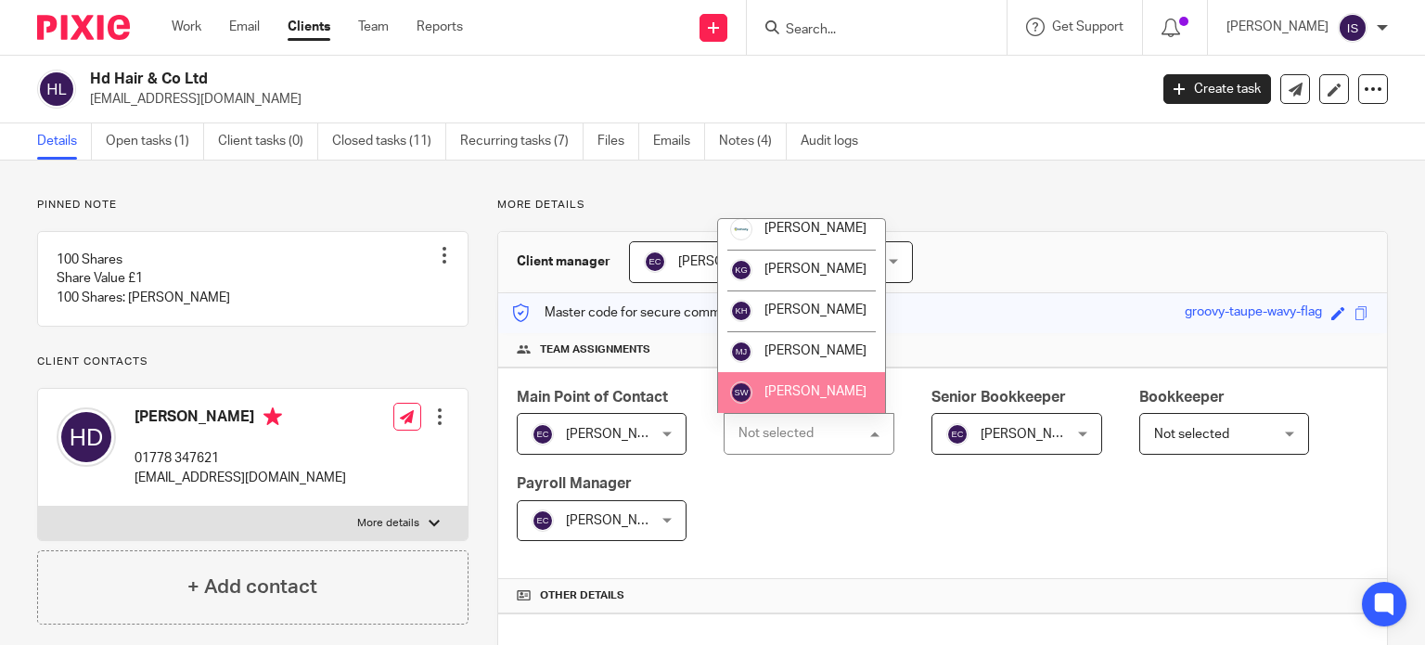
click at [775, 394] on span "[PERSON_NAME]" at bounding box center [815, 391] width 102 height 13
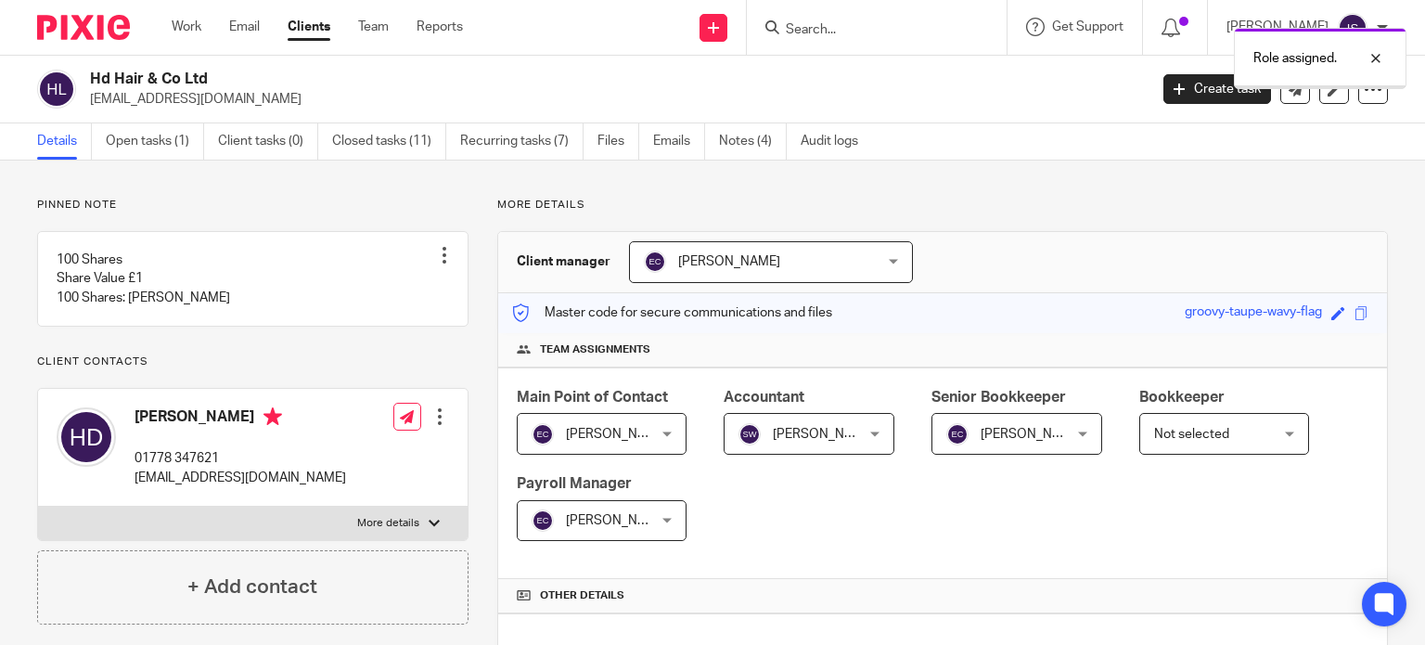
click at [984, 434] on span "[PERSON_NAME]" at bounding box center [1031, 434] width 102 height 13
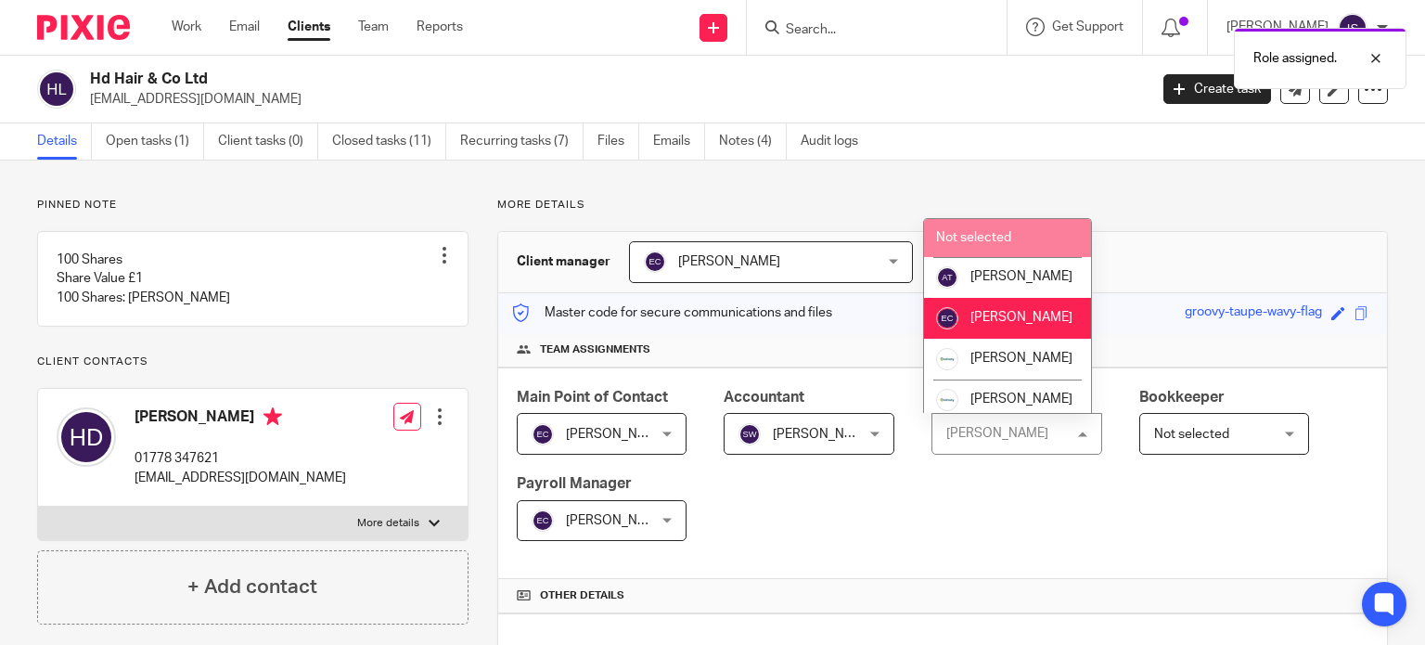
click at [991, 237] on span "Not selected" at bounding box center [973, 237] width 75 height 13
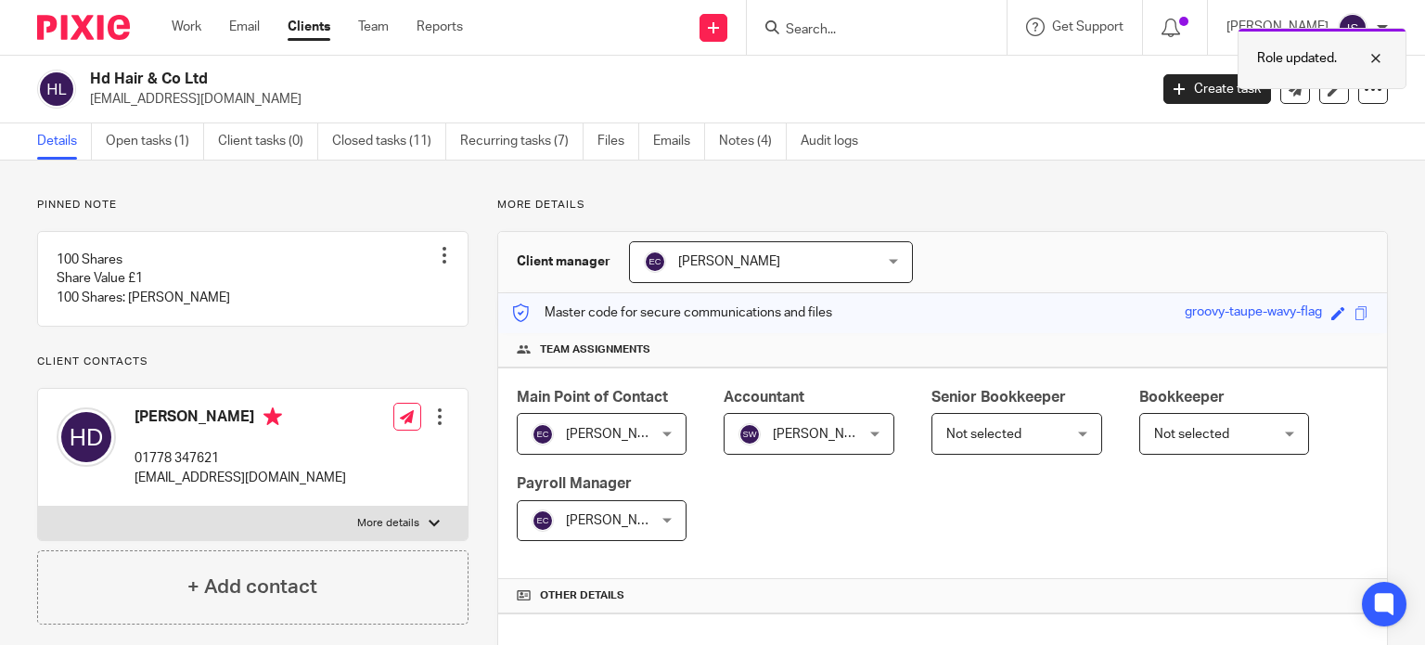
click at [1370, 57] on div at bounding box center [1362, 58] width 50 height 22
click at [902, 33] on input "Search" at bounding box center [867, 30] width 167 height 17
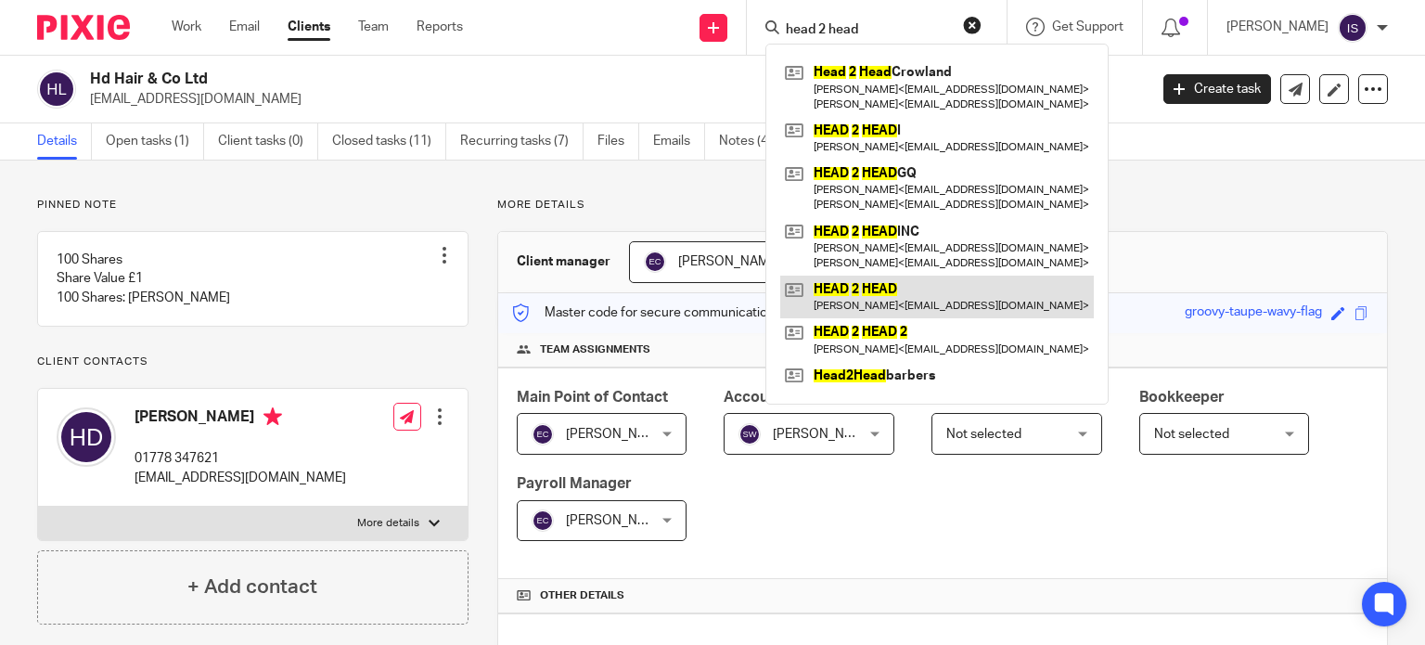
type input "head 2 head"
click at [958, 294] on link at bounding box center [936, 296] width 313 height 43
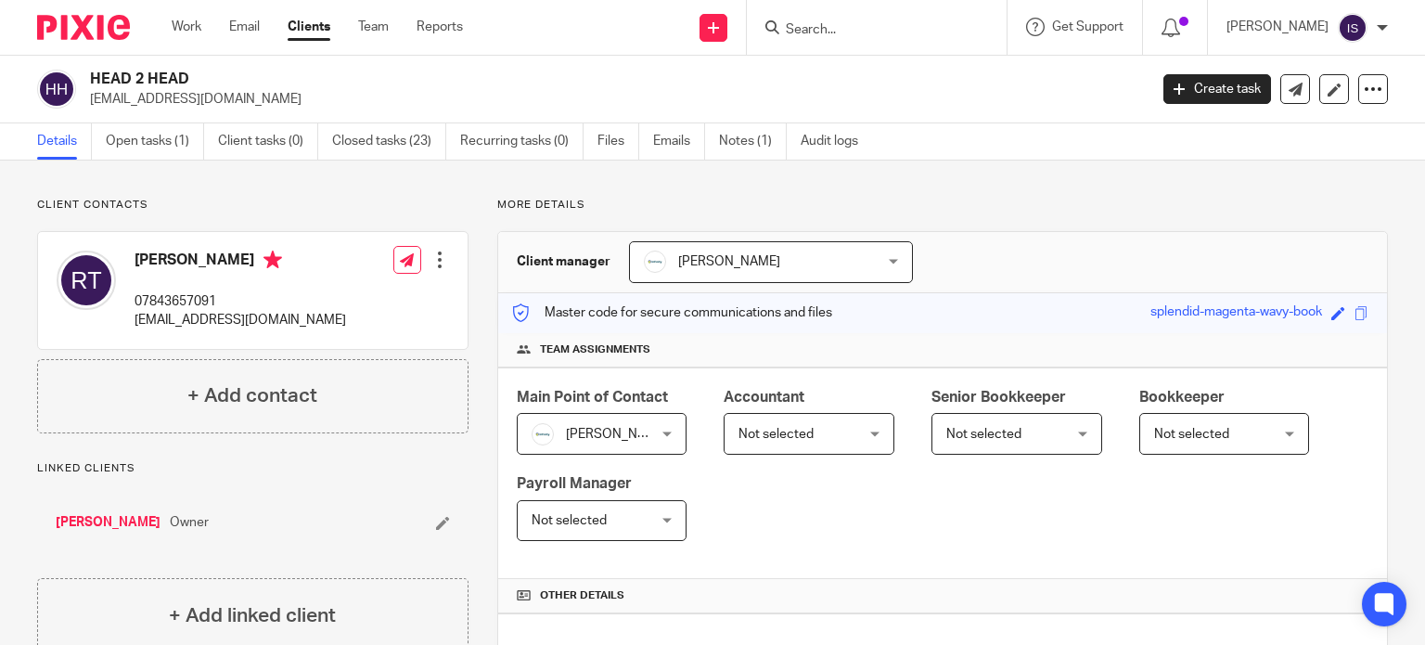
click at [824, 426] on span "Not selected" at bounding box center [799, 433] width 123 height 39
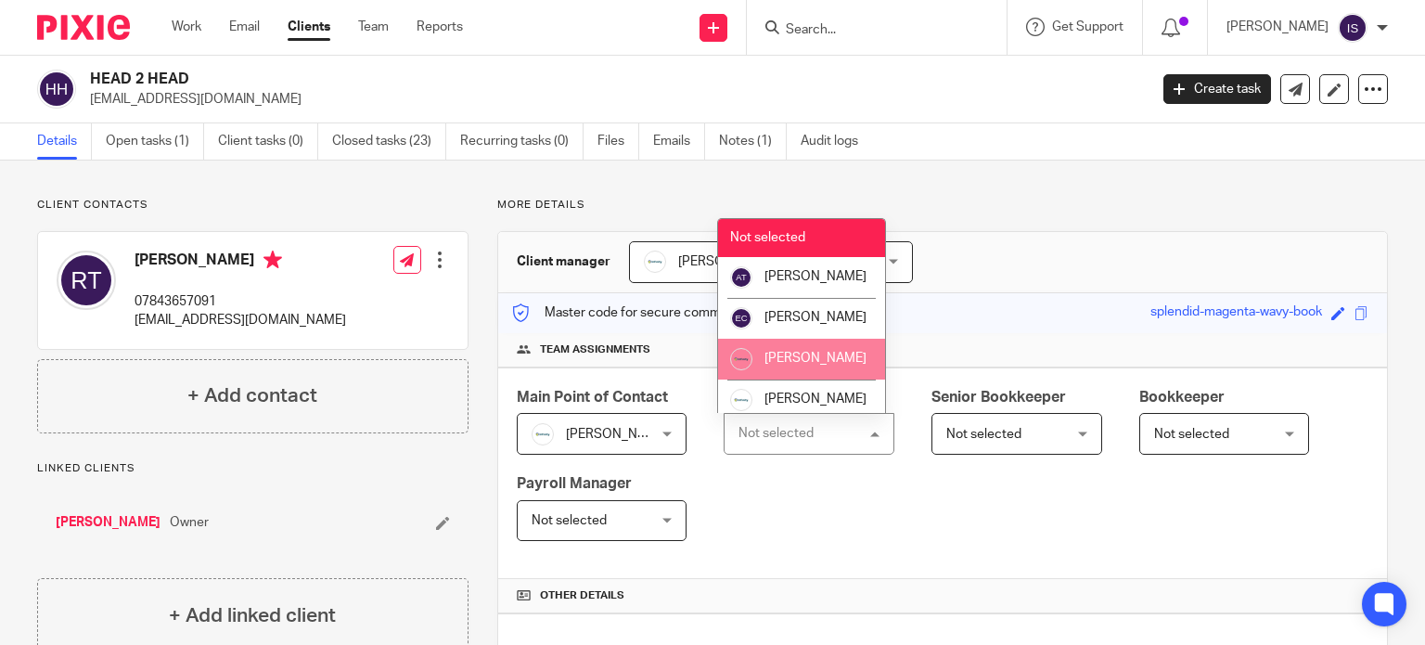
scroll to position [312, 0]
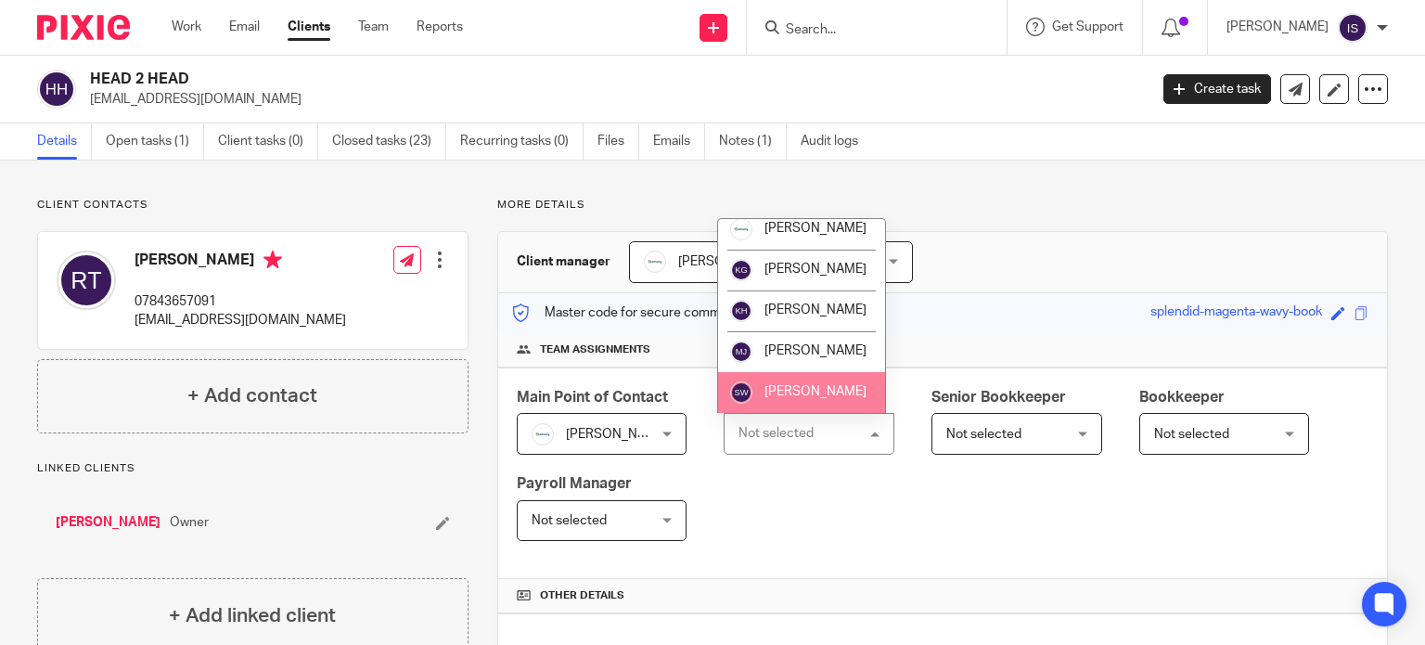
click at [821, 388] on span "[PERSON_NAME]" at bounding box center [815, 391] width 102 height 13
